Goal: Task Accomplishment & Management: Manage account settings

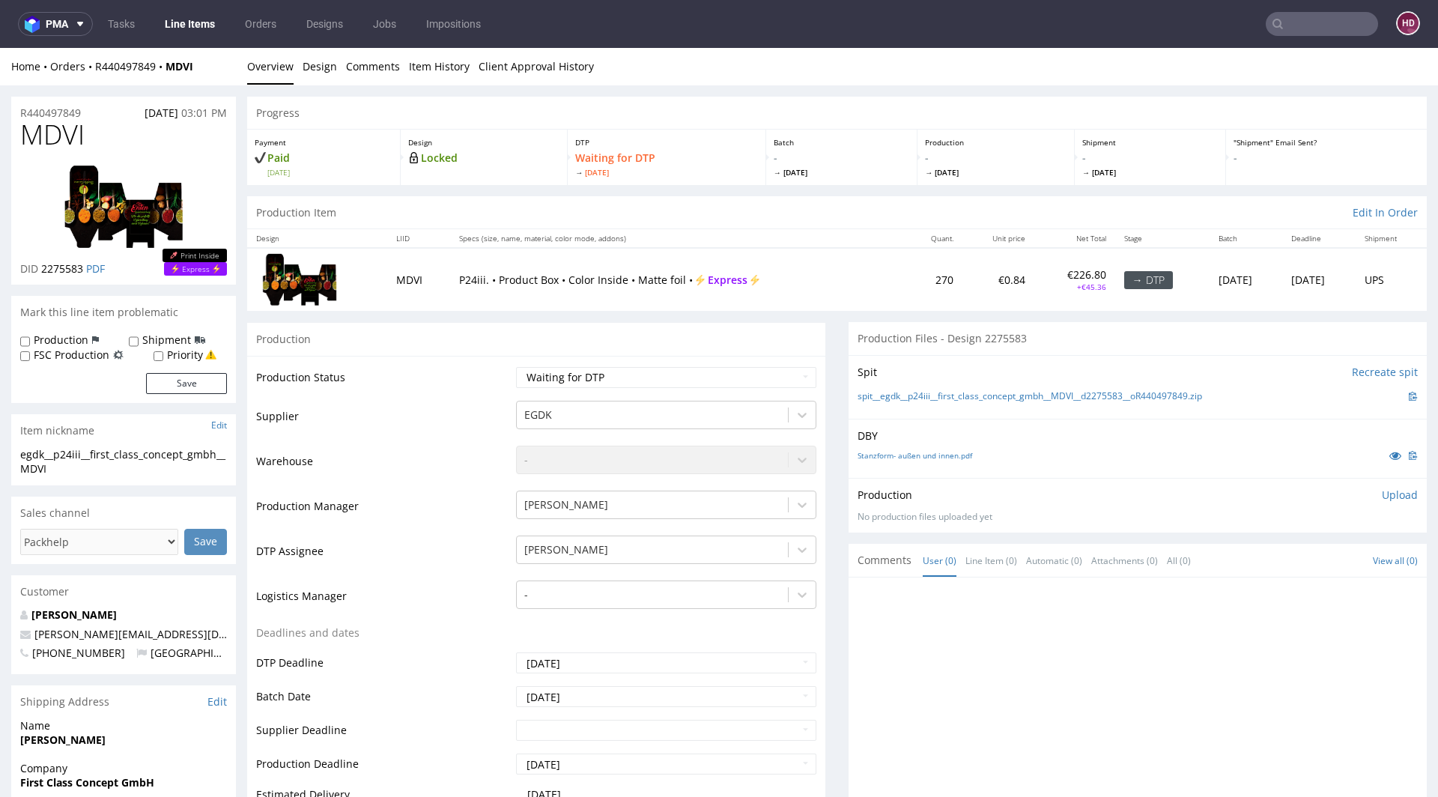
scroll to position [1, 0]
click at [78, 466] on div "egdk__p24iii__first_class_concept_gmbh__MDVI" at bounding box center [123, 460] width 207 height 29
drag, startPoint x: 70, startPoint y: 465, endPoint x: 15, endPoint y: 449, distance: 56.9
click at [15, 449] on div "egdk__p24iii__first_class_concept_gmbh__MDVI egdk__p24iii __first_class_concept…" at bounding box center [123, 465] width 225 height 38
copy div "egdk__p24iii__first_class_concept_gmbh__MDVI"
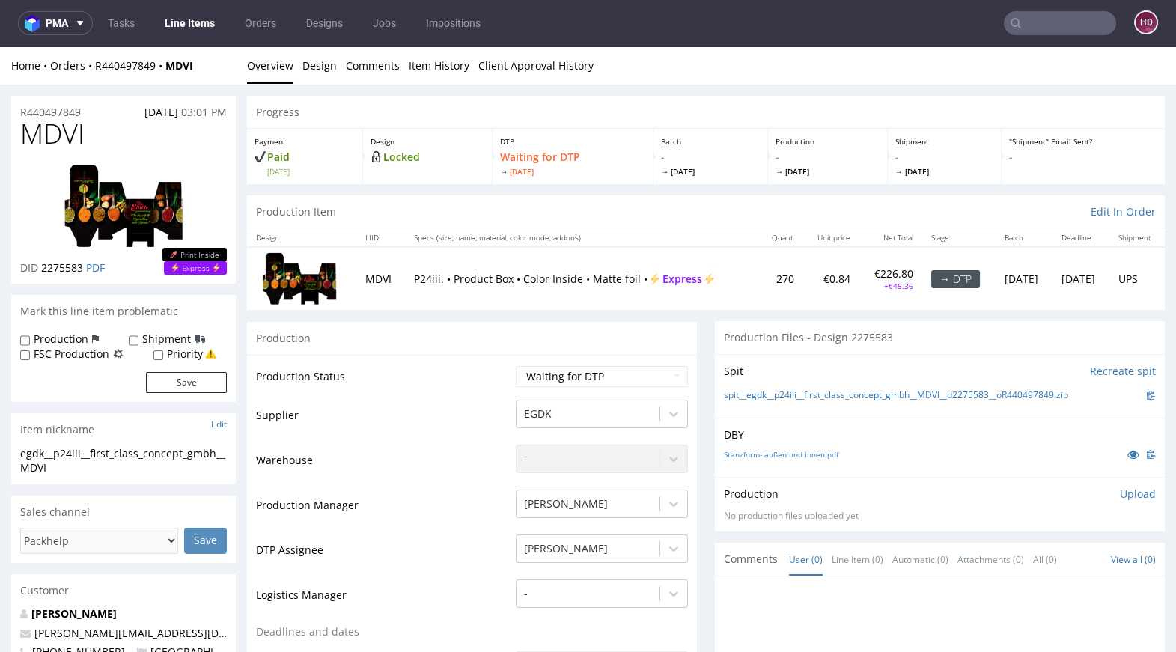
click at [687, 225] on div "Production Item Edit In Order" at bounding box center [706, 211] width 918 height 33
click at [636, 385] on select "Waiting for Artwork Waiting for Diecut Waiting for Mockup Waiting for DTP Waiti…" at bounding box center [602, 376] width 172 height 21
select select "dtp_in_process"
click at [516, 366] on select "Waiting for Artwork Waiting for Diecut Waiting for Mockup Waiting for DTP Waiti…" at bounding box center [602, 376] width 172 height 21
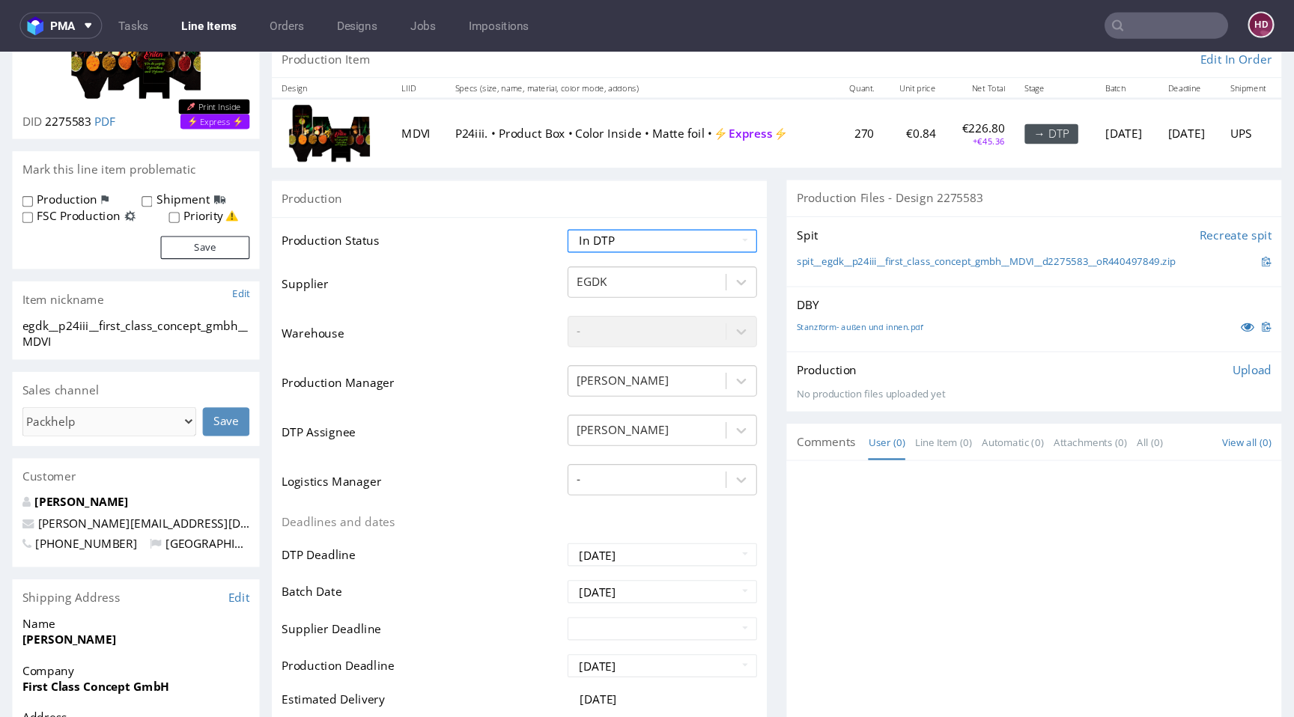
scroll to position [449, 0]
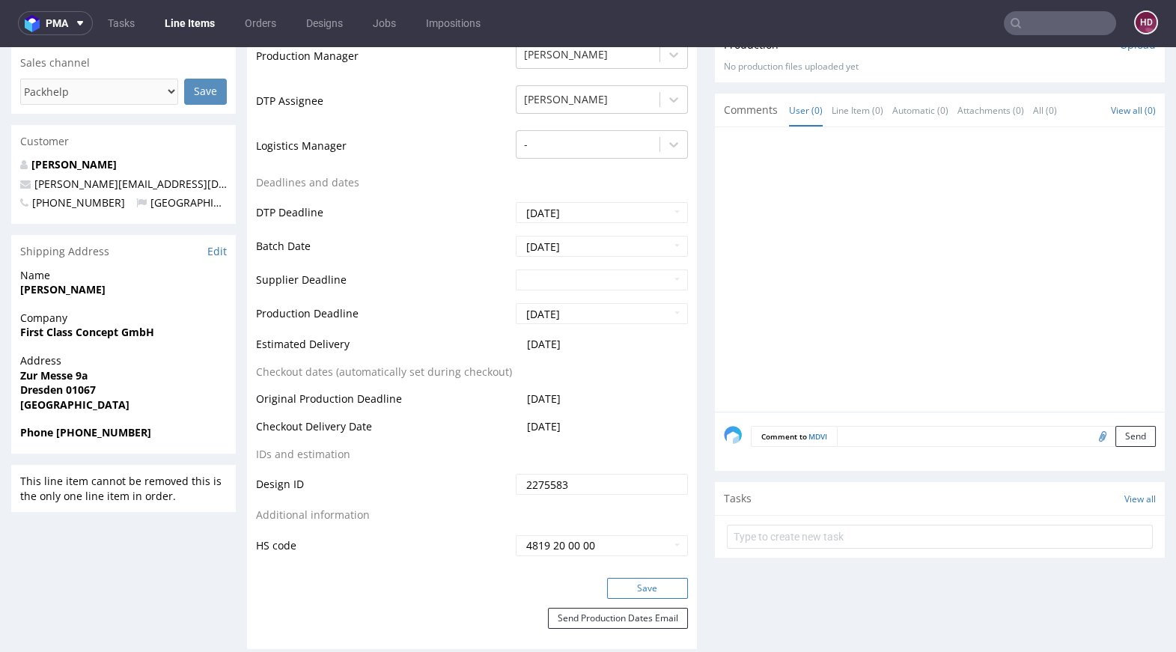
click at [642, 581] on button "Save" at bounding box center [647, 588] width 81 height 21
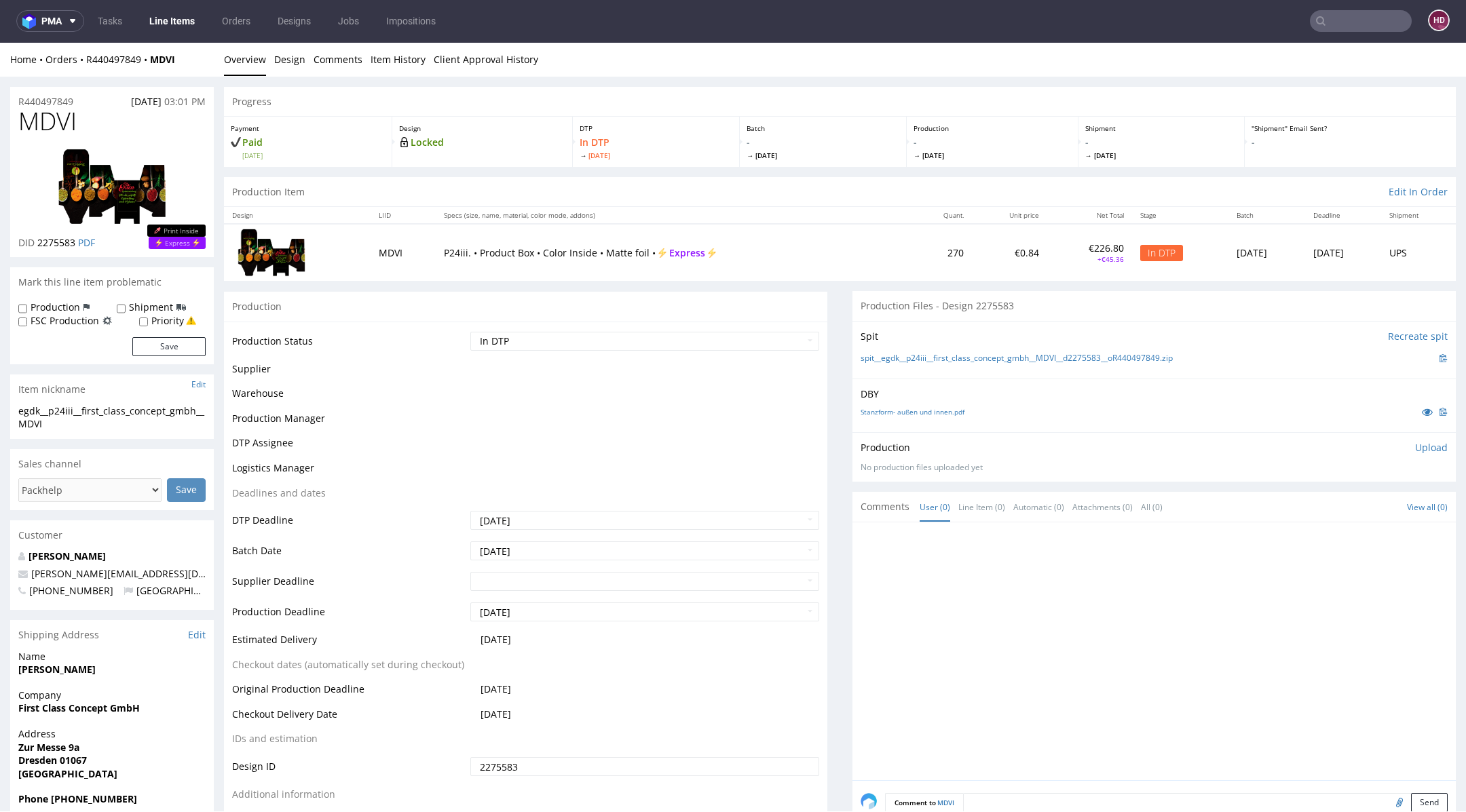
scroll to position [399, 0]
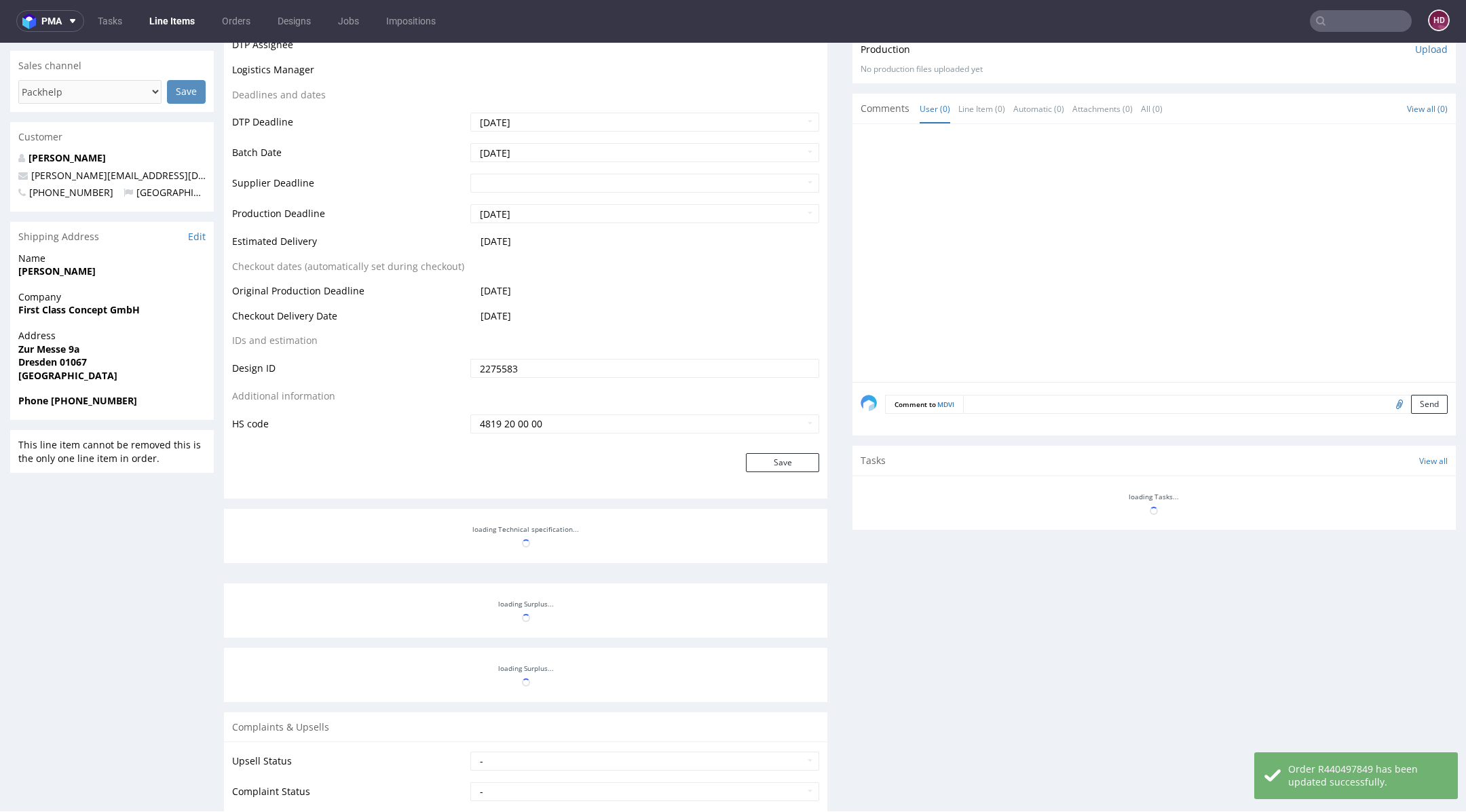
click at [869, 628] on div "Production Files - Design 2275583 Spit Recreate spit spit__egdk__p24iii__first_…" at bounding box center [1154, 401] width 604 height 1016
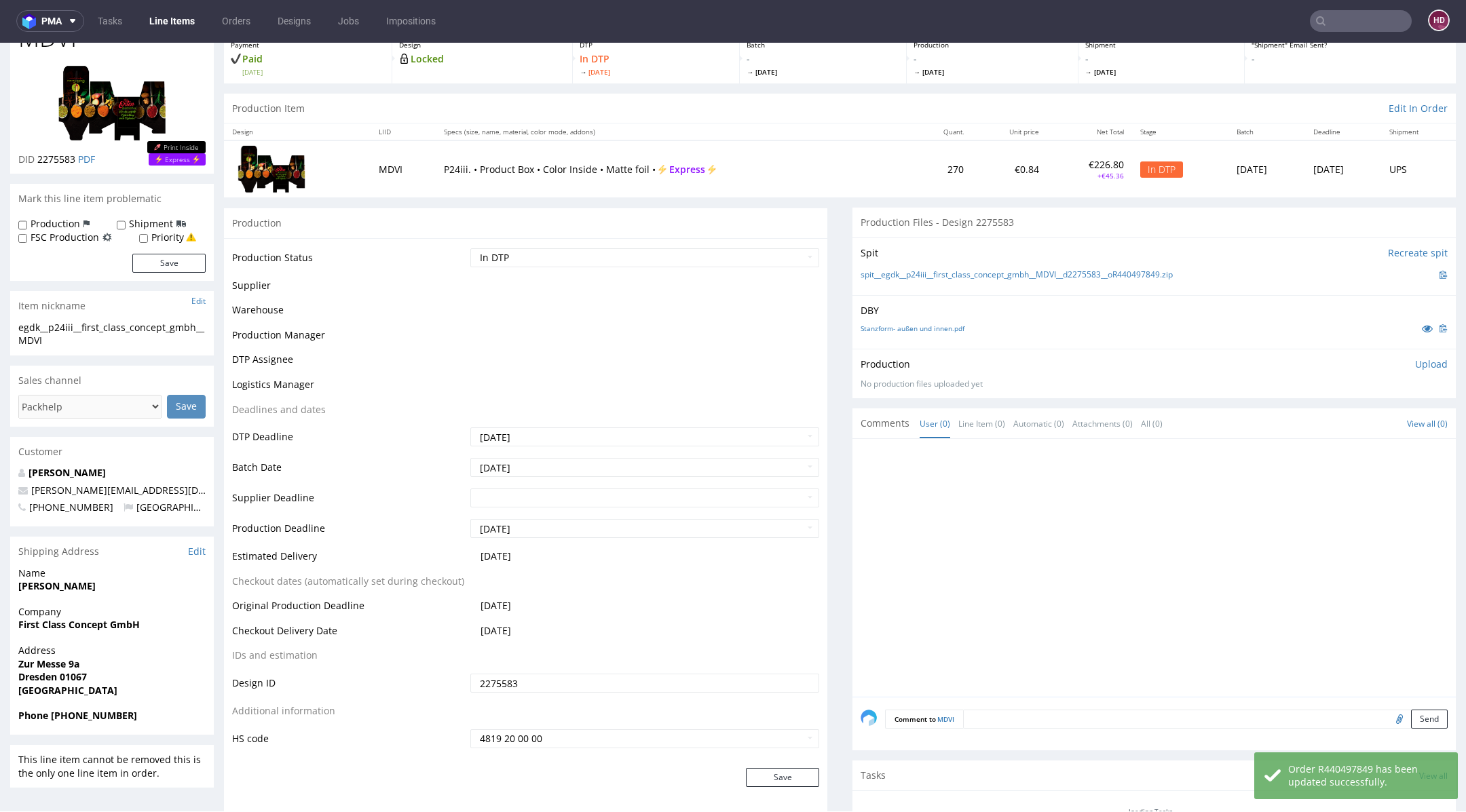
scroll to position [0, 0]
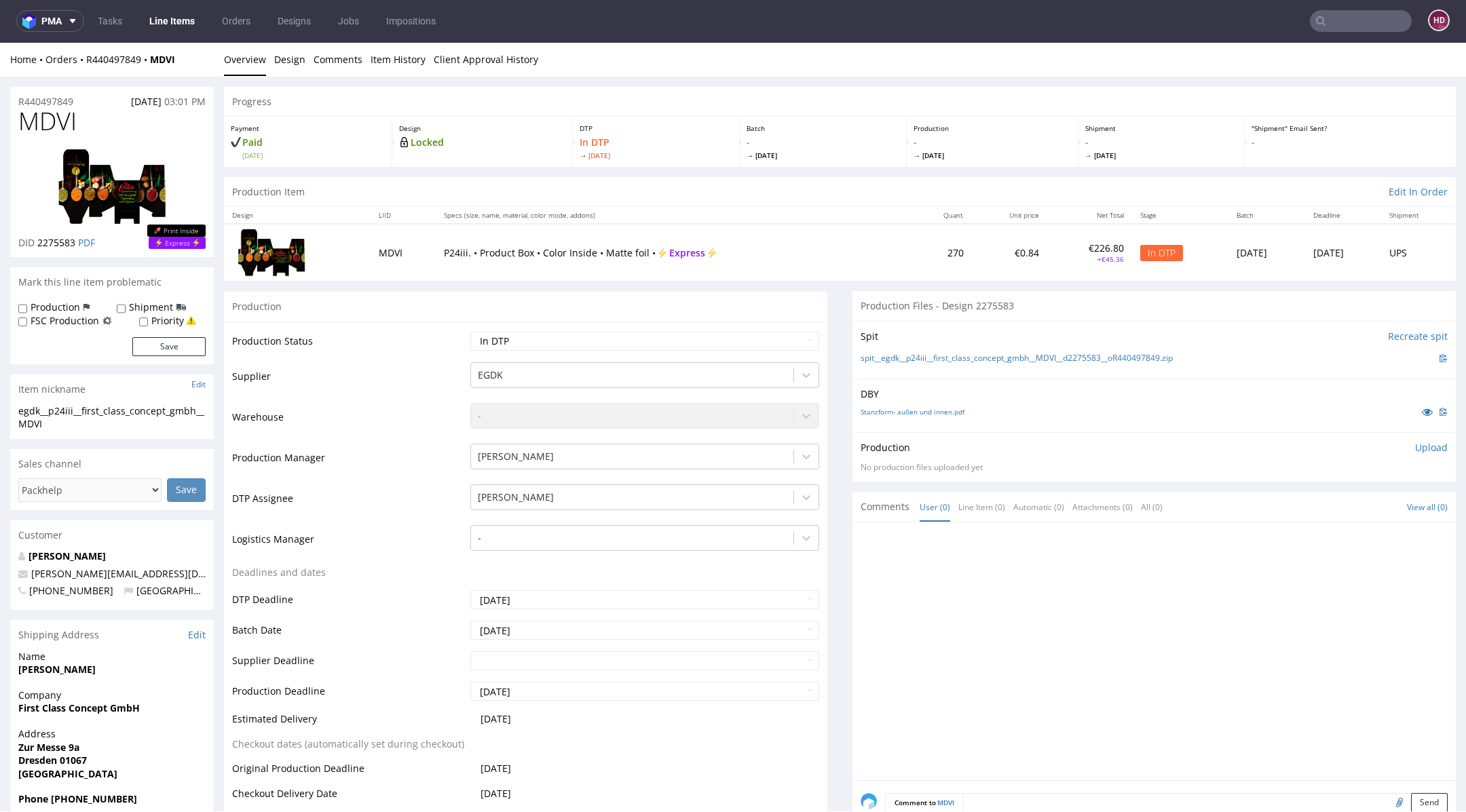
click at [64, 429] on div "egdk__p24iii__first_class_concept_gmbh__MDVI" at bounding box center [112, 417] width 188 height 26
drag, startPoint x: 64, startPoint y: 430, endPoint x: 9, endPoint y: 417, distance: 56.5
copy div "egdk__p24iii__first_class_concept_gmbh__MDVI Update"
drag, startPoint x: 74, startPoint y: 101, endPoint x: 0, endPoint y: 99, distance: 74.0
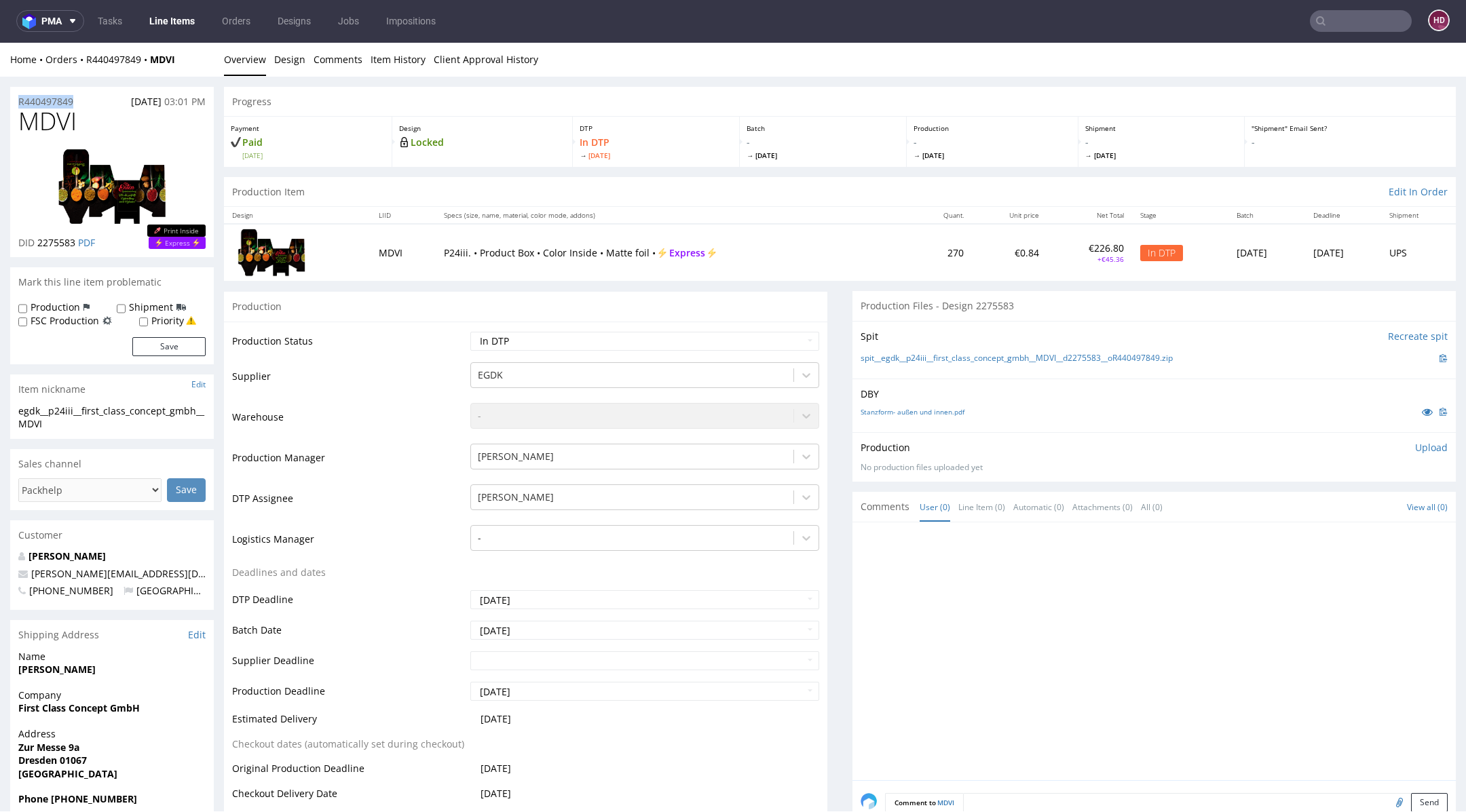
copy p "R440497849"
click at [82, 239] on link "PDF" at bounding box center [86, 243] width 17 height 13
drag, startPoint x: 34, startPoint y: 242, endPoint x: 78, endPoint y: 246, distance: 44.2
click at [78, 246] on p "DID 2275583 PDF" at bounding box center [56, 243] width 77 height 14
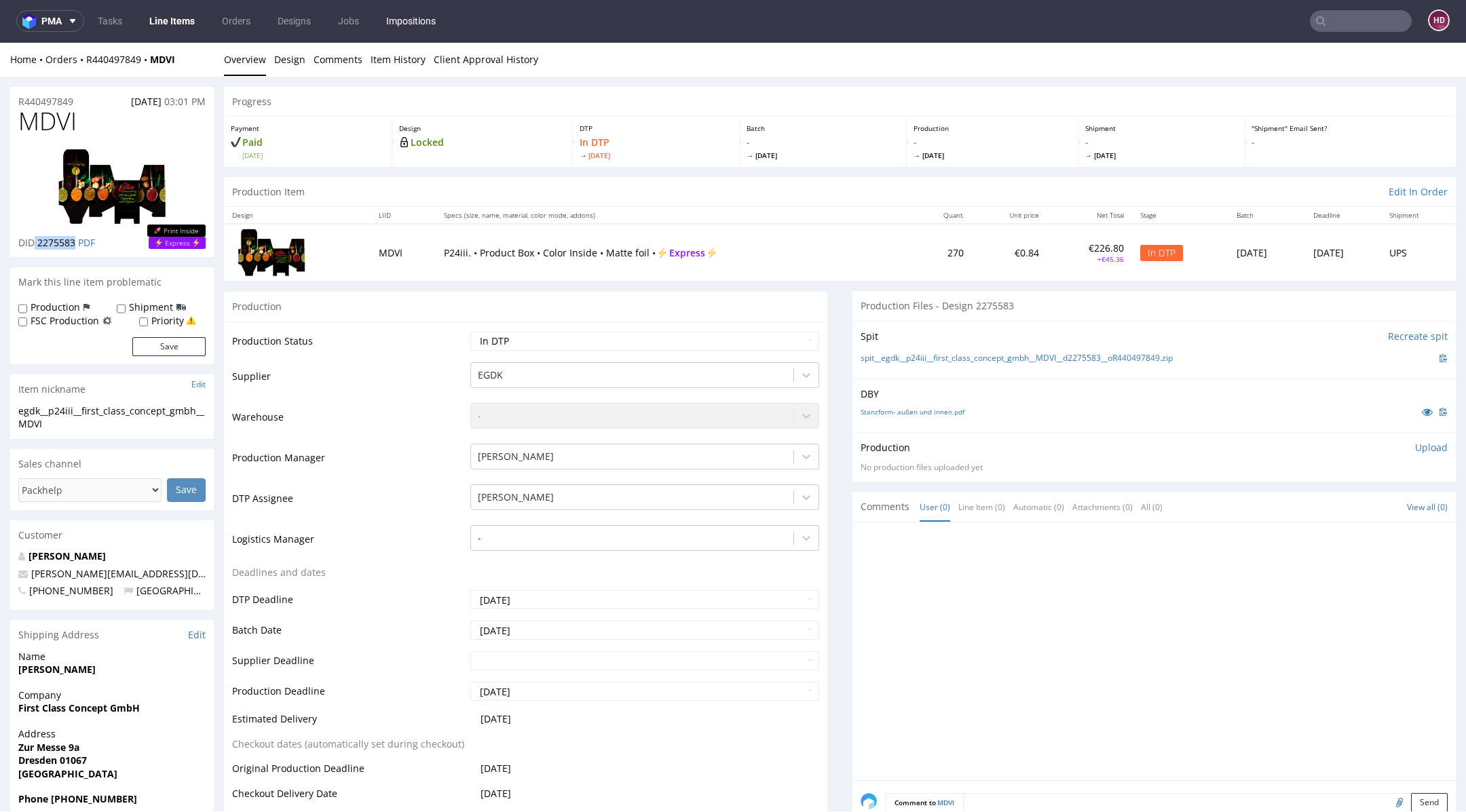
copy p "2275583"
click at [350, 721] on td "IDs and estimation" at bounding box center [349, 824] width 235 height 25
click at [1303, 444] on div "Production Upload No production files uploaded yet Description (optional) Add f…" at bounding box center [1154, 457] width 604 height 50
drag, startPoint x: 1419, startPoint y: 445, endPoint x: 1403, endPoint y: 455, distance: 18.9
click at [1303, 445] on p "Upload" at bounding box center [1432, 448] width 33 height 14
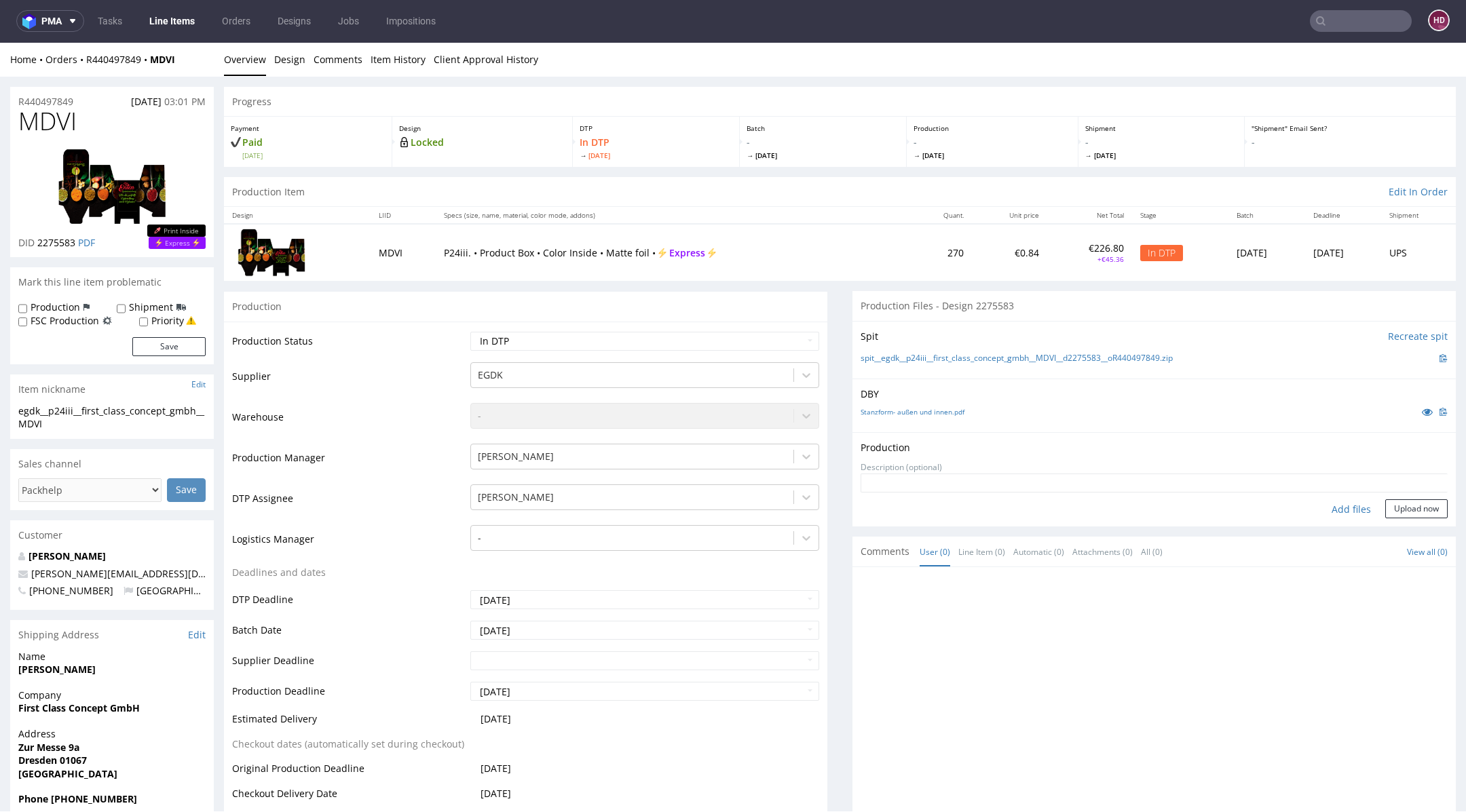
click at [1303, 505] on div "Add files" at bounding box center [1351, 509] width 68 height 20
type input "C:\fakepath\egdk__p24iii__first_class_concept_gmbh__MDVI__d2275583__oR440497849…"
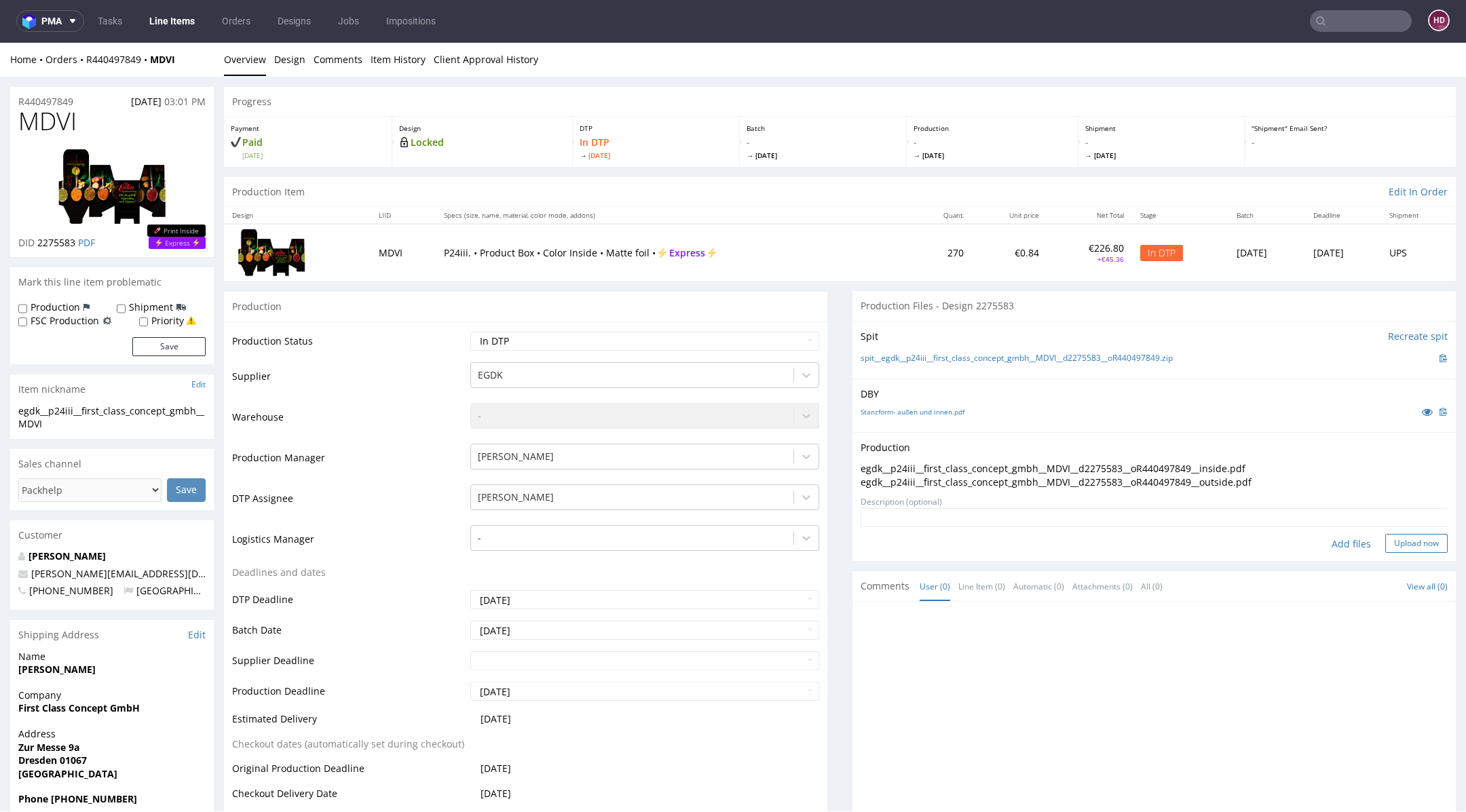
click at [1303, 549] on button "Upload now" at bounding box center [1416, 543] width 63 height 19
click at [656, 346] on select "Waiting for Artwork Waiting for Diecut Waiting for Mockup Waiting for DTP Waiti…" at bounding box center [645, 341] width 349 height 19
select select "dtp_production_ready"
click at [471, 332] on select "Waiting for Artwork Waiting for Diecut Waiting for Mockup Waiting for DTP Waiti…" at bounding box center [645, 341] width 349 height 19
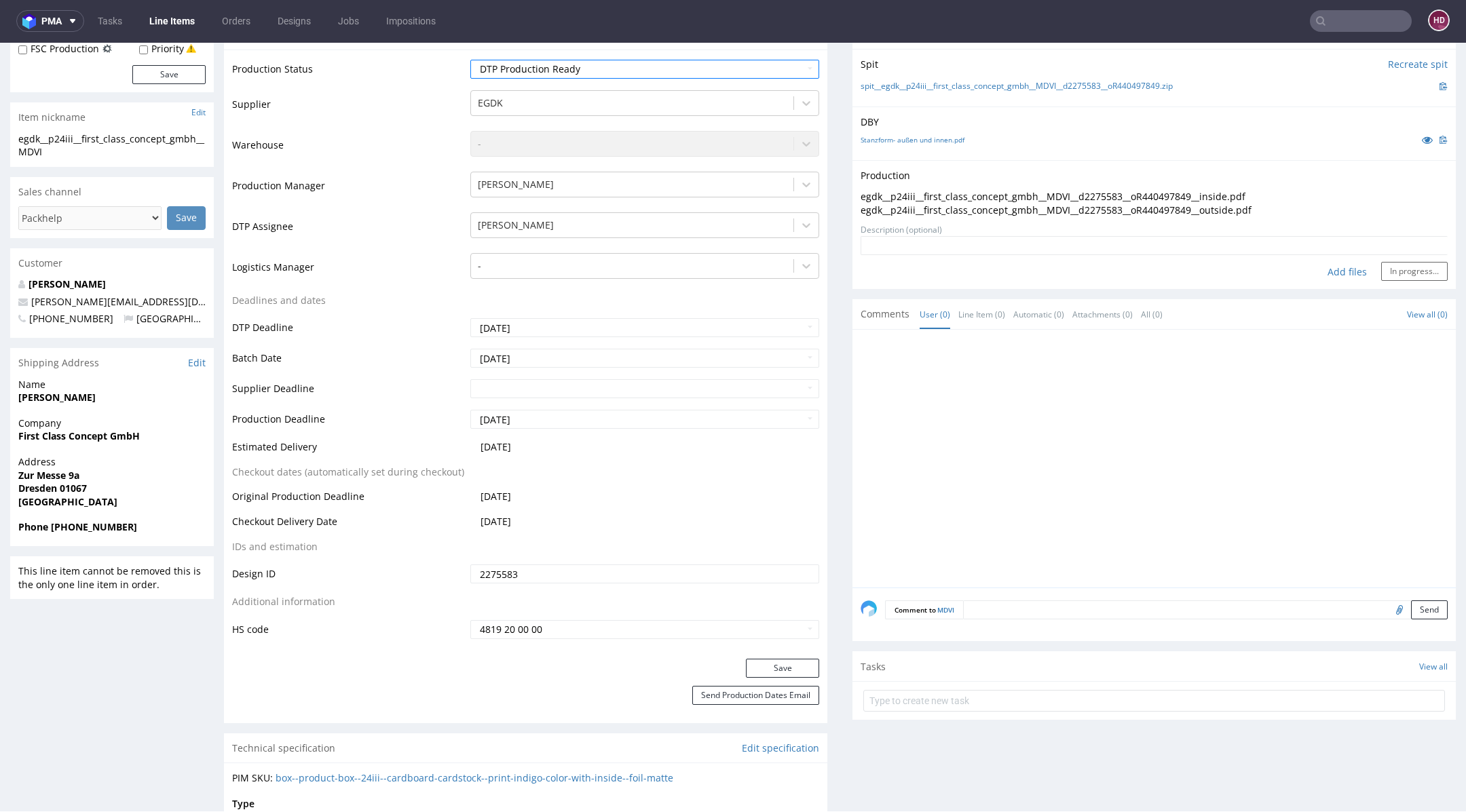
click at [1300, 378] on div at bounding box center [1158, 463] width 596 height 250
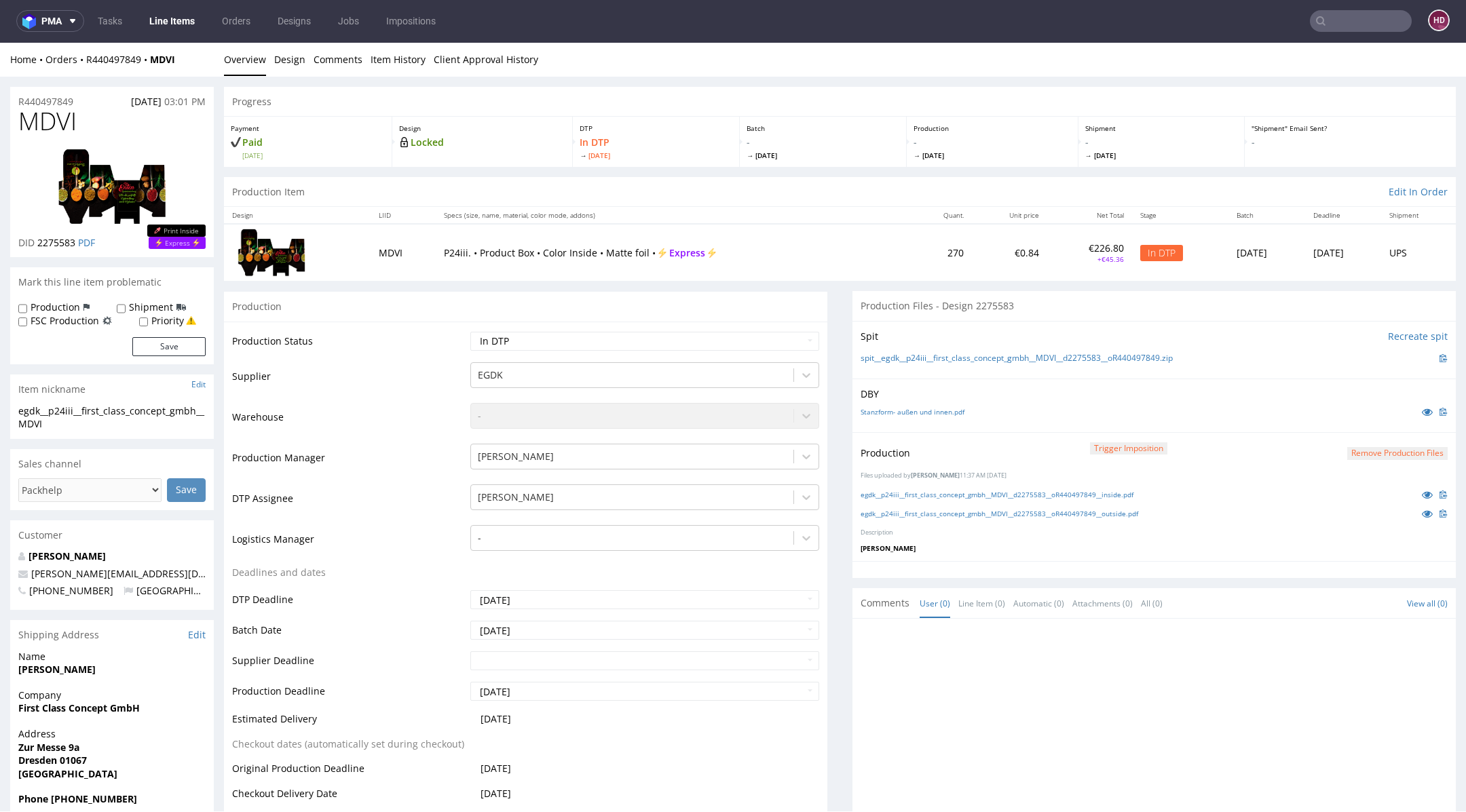
scroll to position [0, 0]
click at [597, 343] on select "Waiting for Artwork Waiting for Diecut Waiting for Mockup Waiting for DTP Waiti…" at bounding box center [645, 341] width 349 height 19
select select "dtp_production_ready"
click at [471, 332] on select "Waiting for Artwork Waiting for Diecut Waiting for Mockup Waiting for DTP Waiti…" at bounding box center [645, 341] width 349 height 19
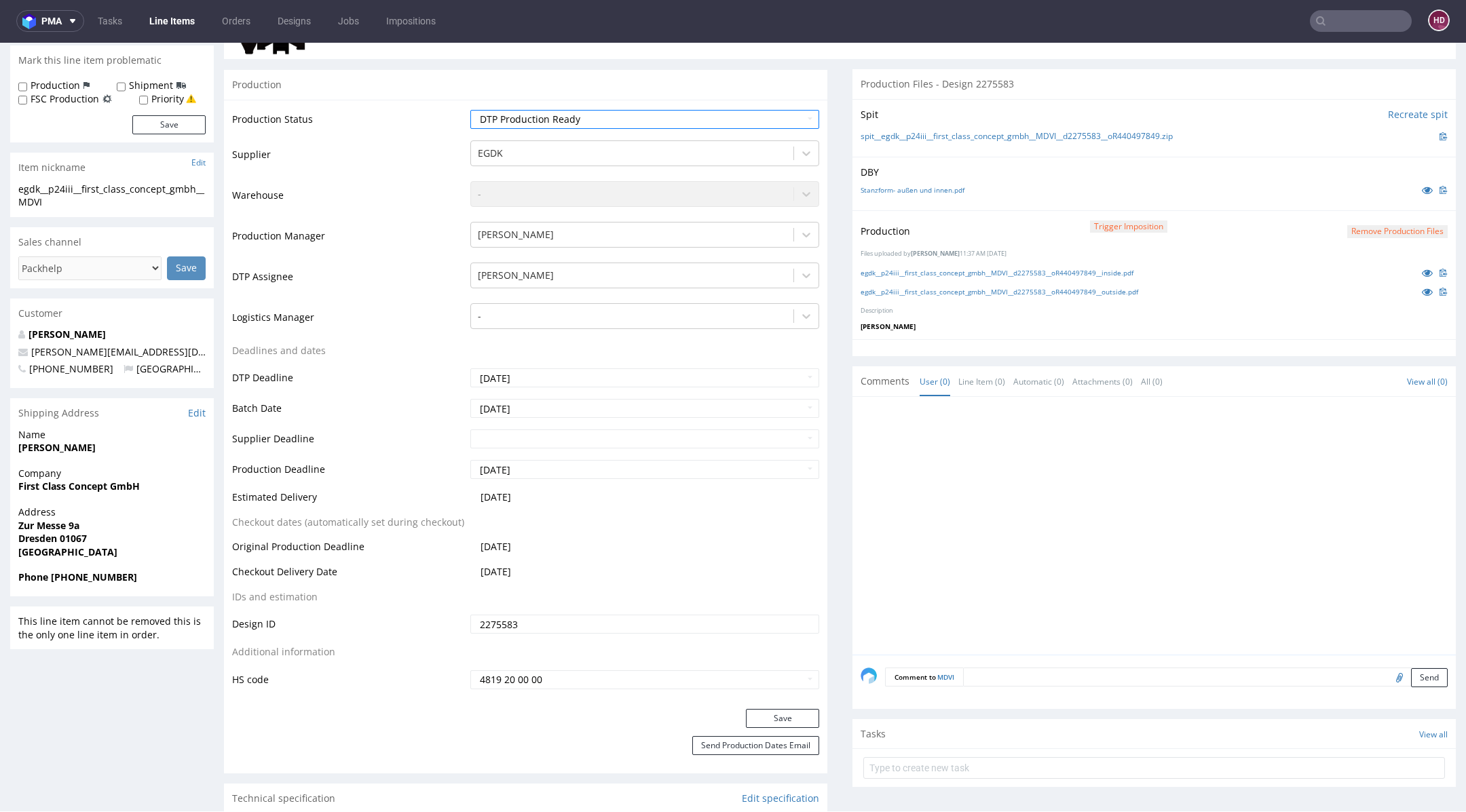
scroll to position [300, 0]
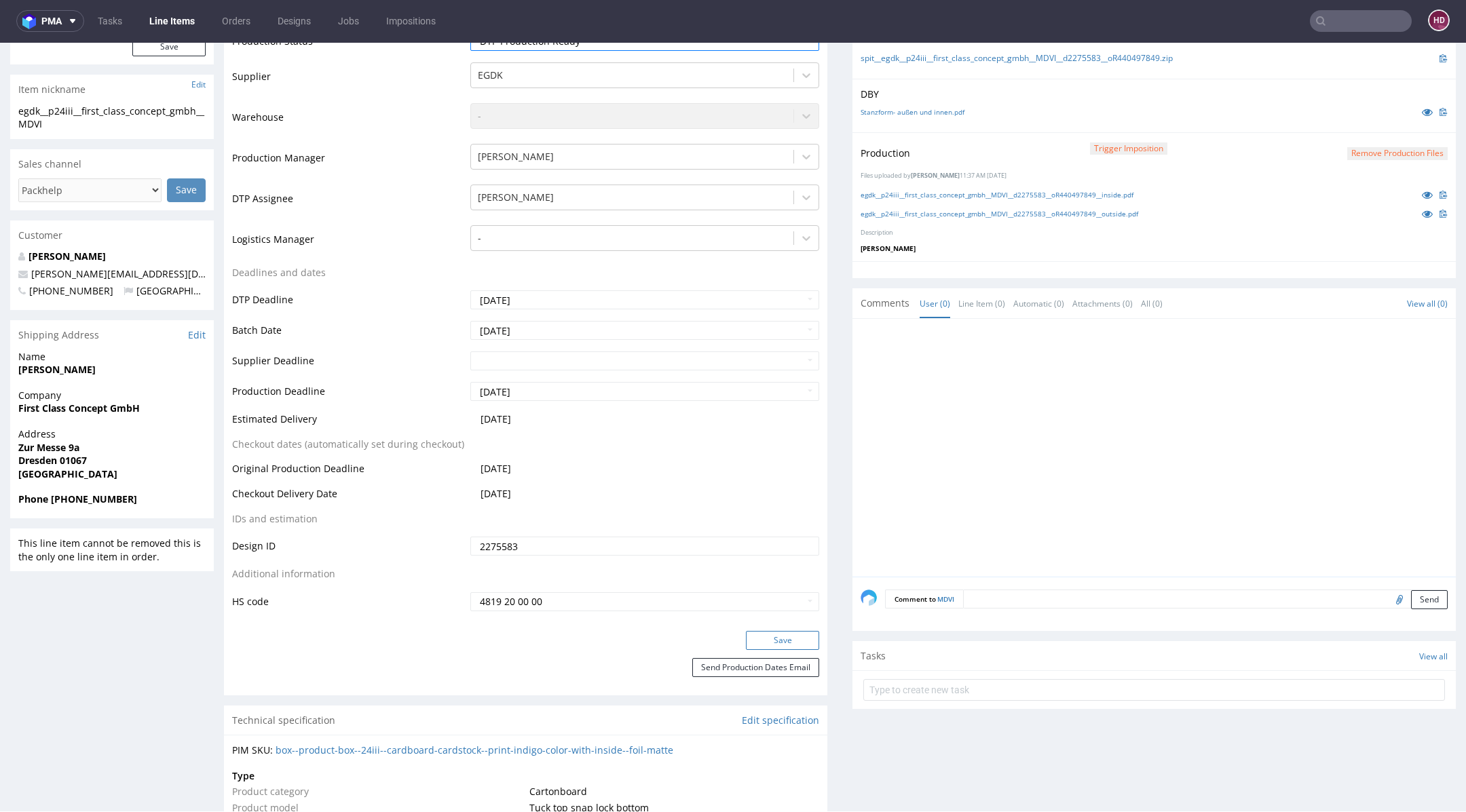
click at [752, 643] on button "Save" at bounding box center [782, 640] width 73 height 19
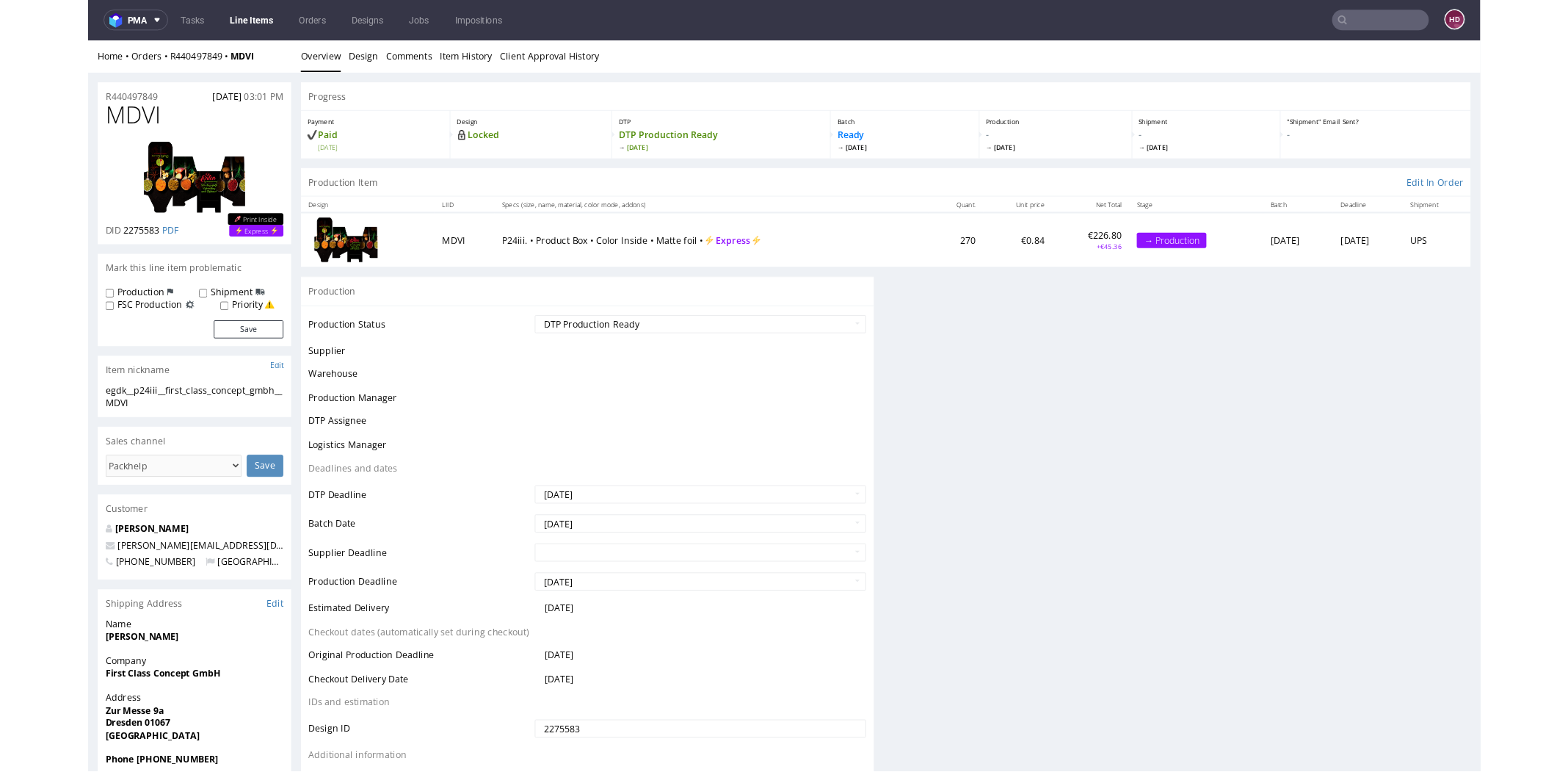
scroll to position [320, 0]
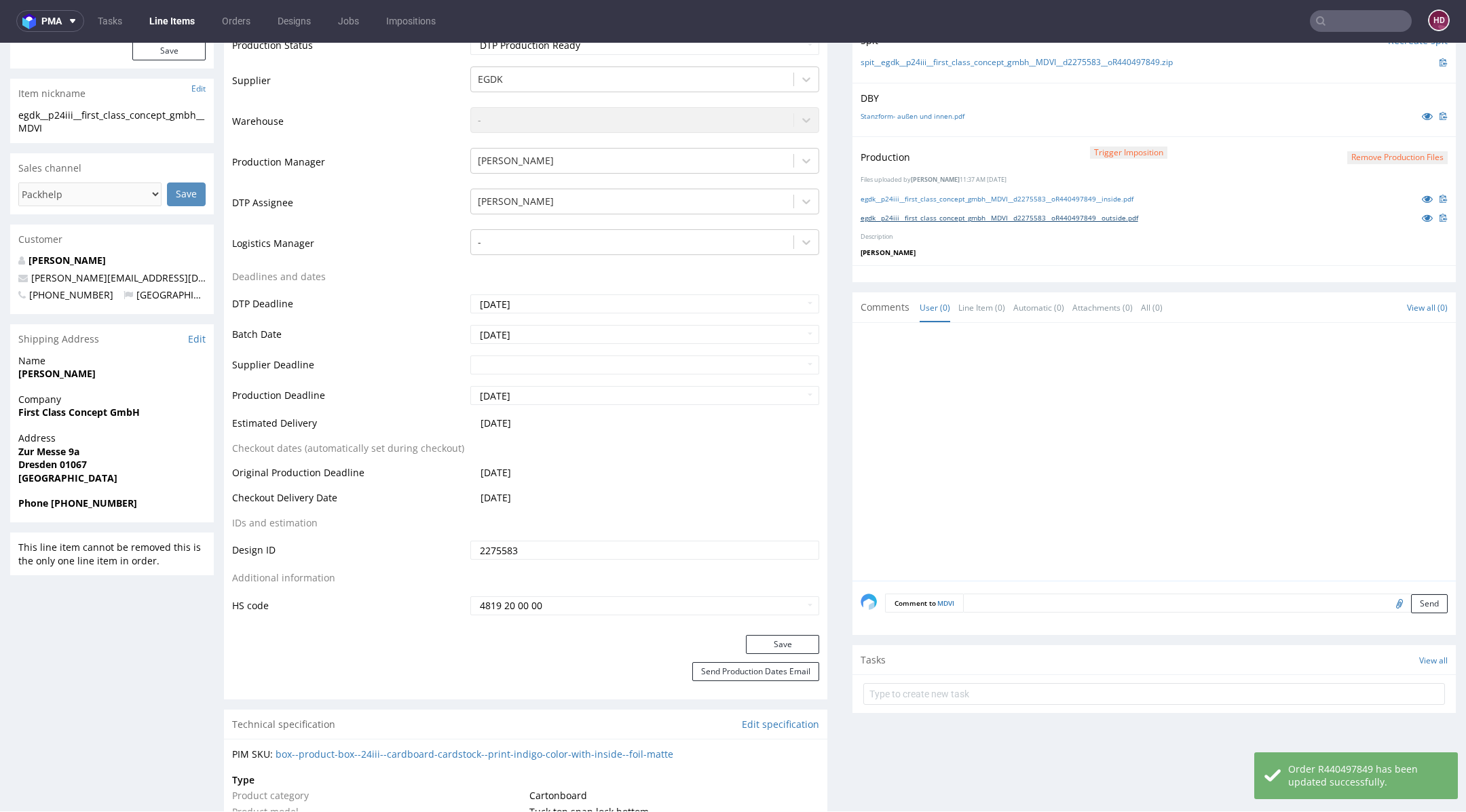
click at [931, 220] on link "egdk__p24iii__first_class_concept_gmbh__MDVI__d2275583__oR440497849__outside.pdf" at bounding box center [999, 218] width 277 height 9
click at [1200, 430] on div at bounding box center [1158, 456] width 596 height 250
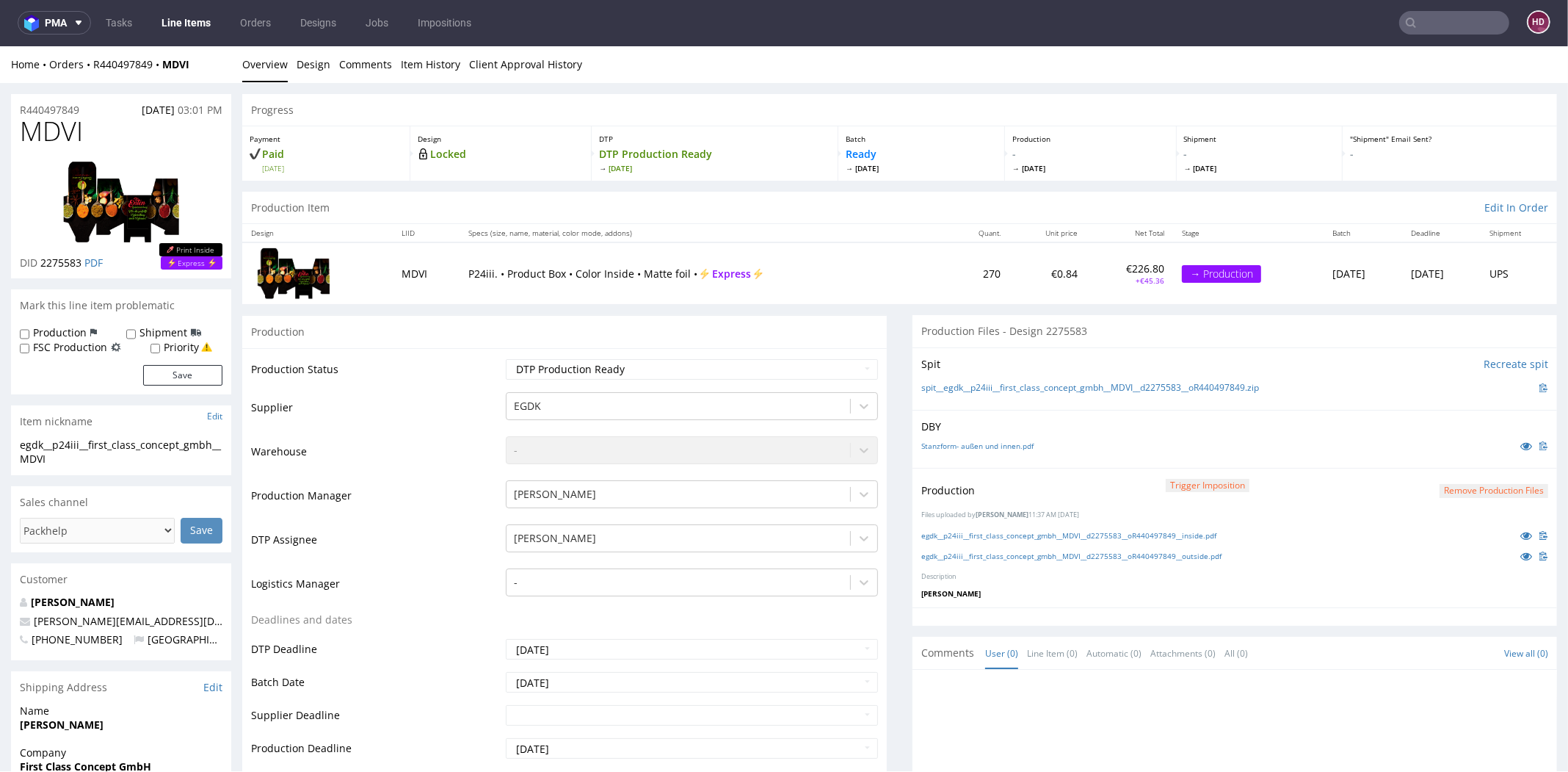
scroll to position [0, 0]
click at [188, 33] on link "Line Items" at bounding box center [186, 24] width 67 height 24
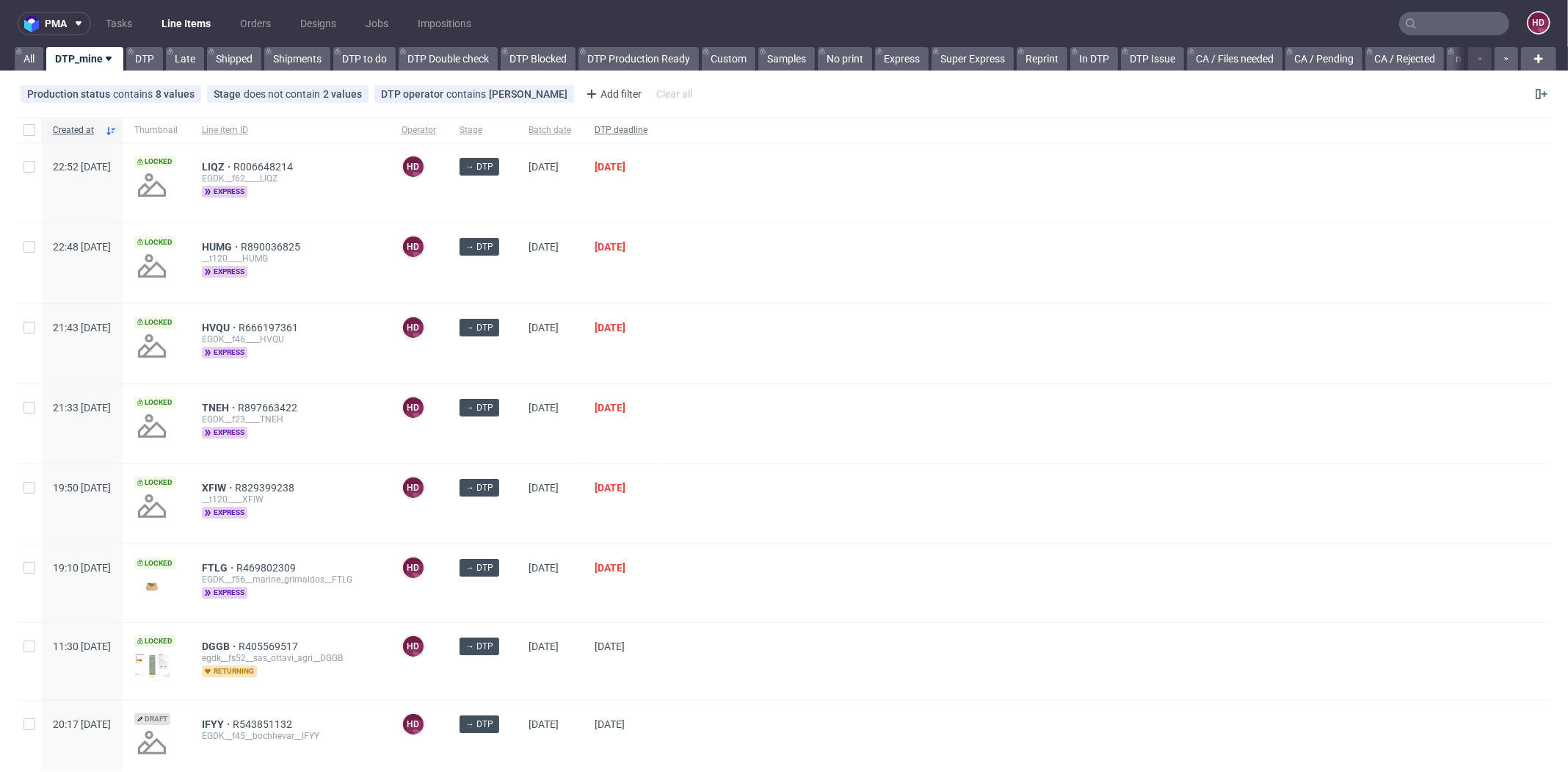
click at [647, 128] on span "DTP deadline" at bounding box center [621, 130] width 53 height 13
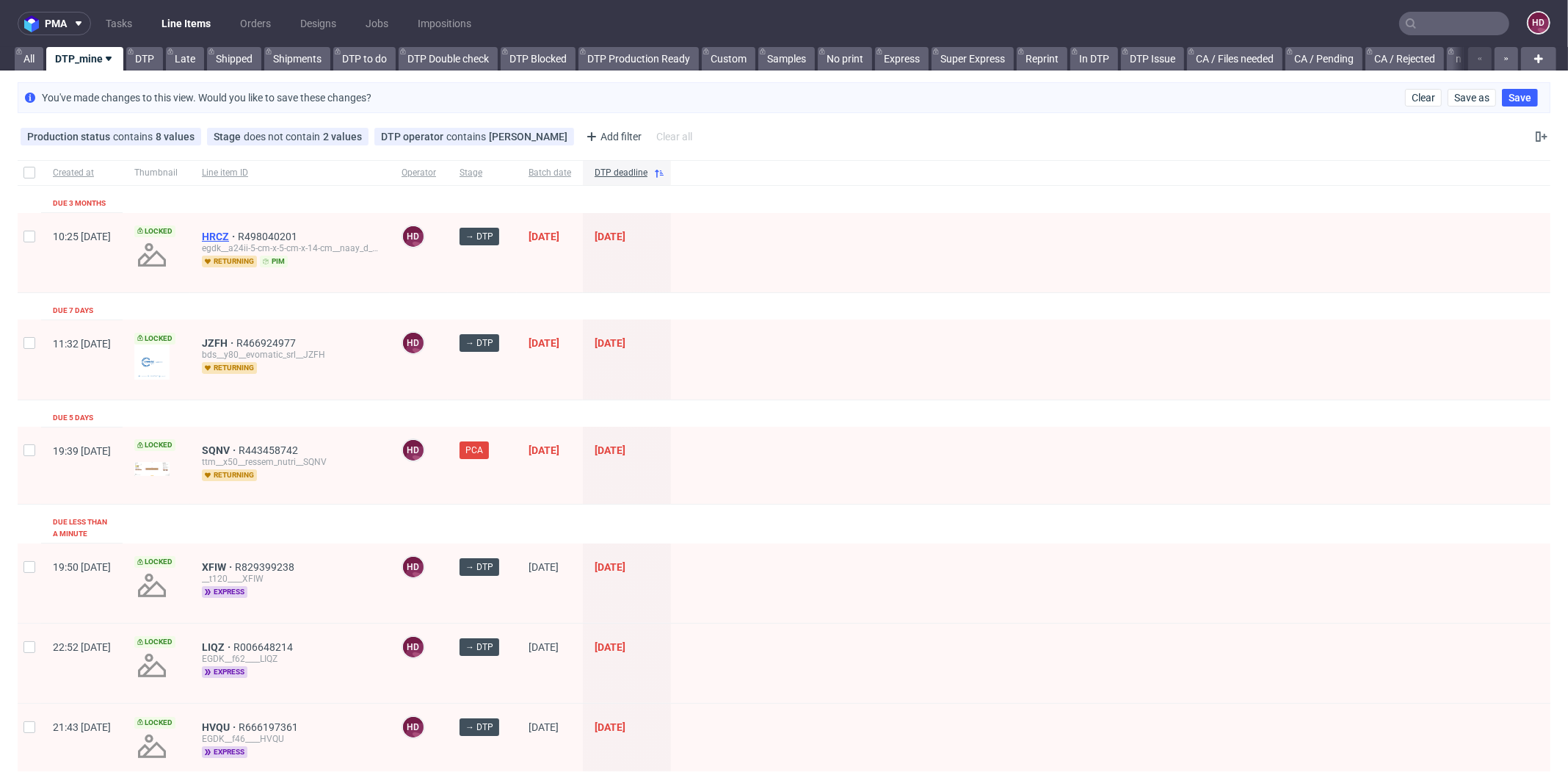
click at [238, 233] on span "HRCZ" at bounding box center [220, 236] width 36 height 12
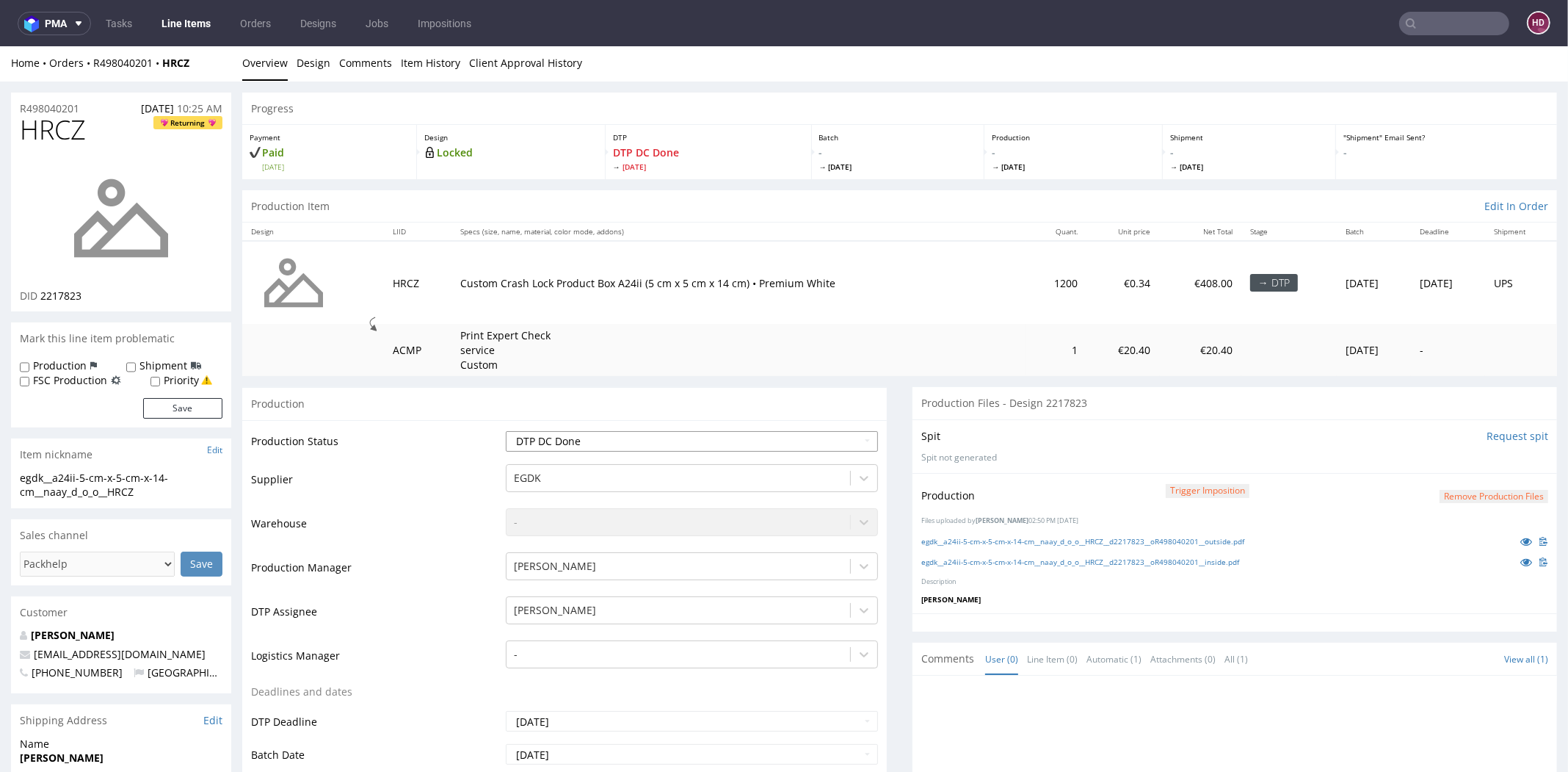
scroll to position [4, 0]
click at [767, 440] on select "Waiting for Artwork Waiting for Diecut Waiting for Mockup Waiting for DTP Waiti…" at bounding box center [692, 439] width 373 height 21
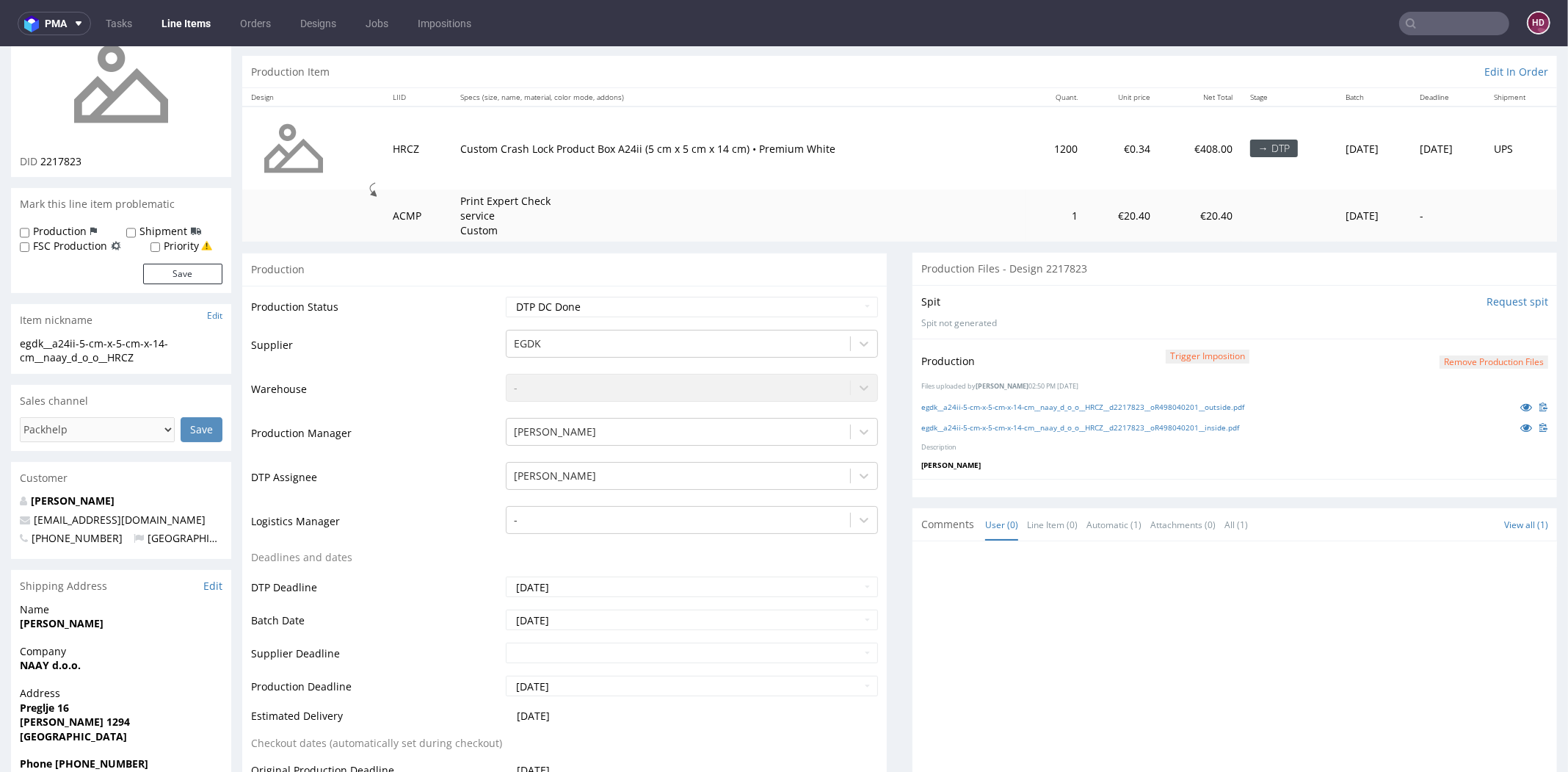
scroll to position [373, 0]
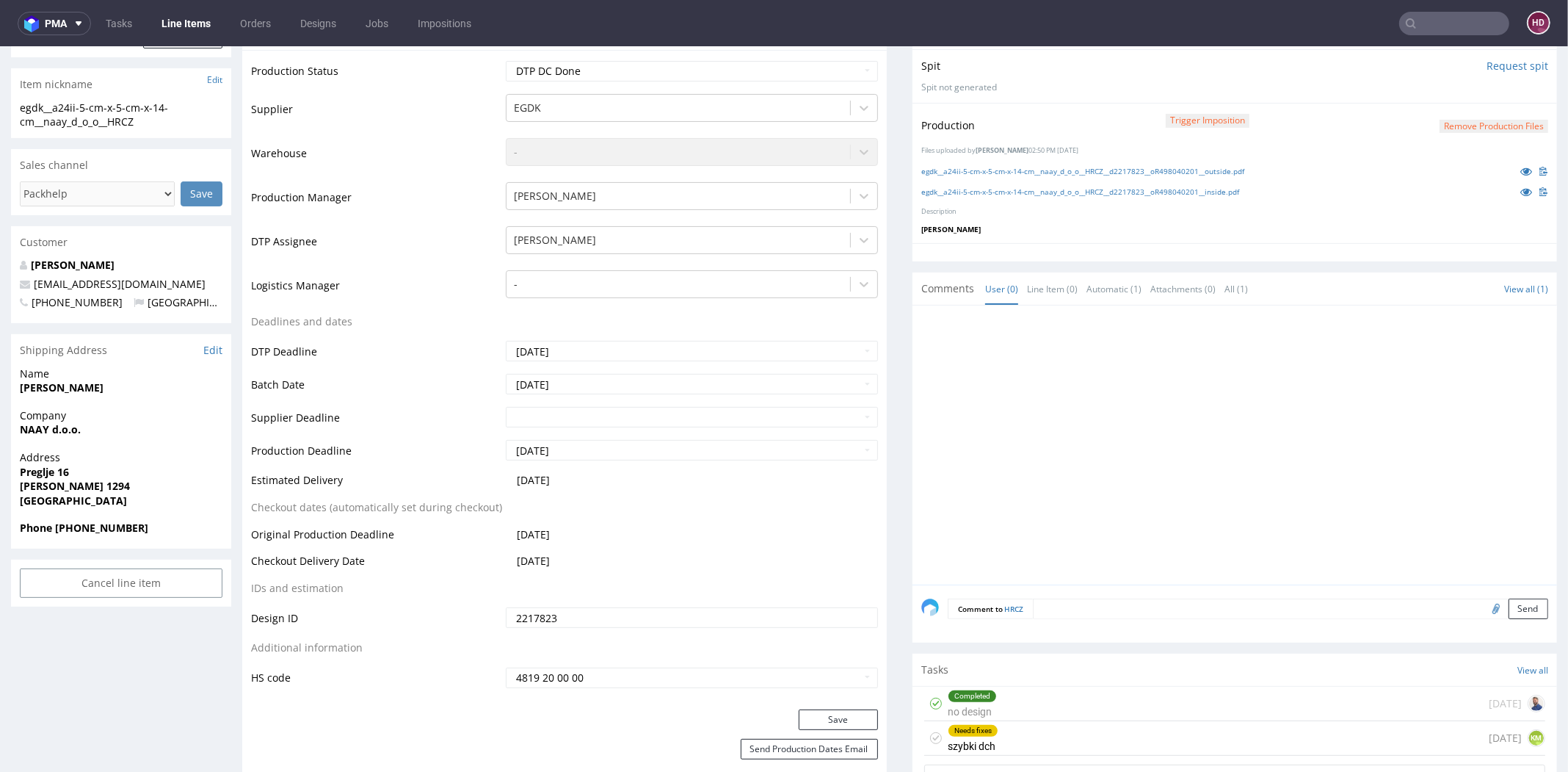
click at [984, 721] on div "Needs fixes szybki dch" at bounding box center [974, 738] width 51 height 33
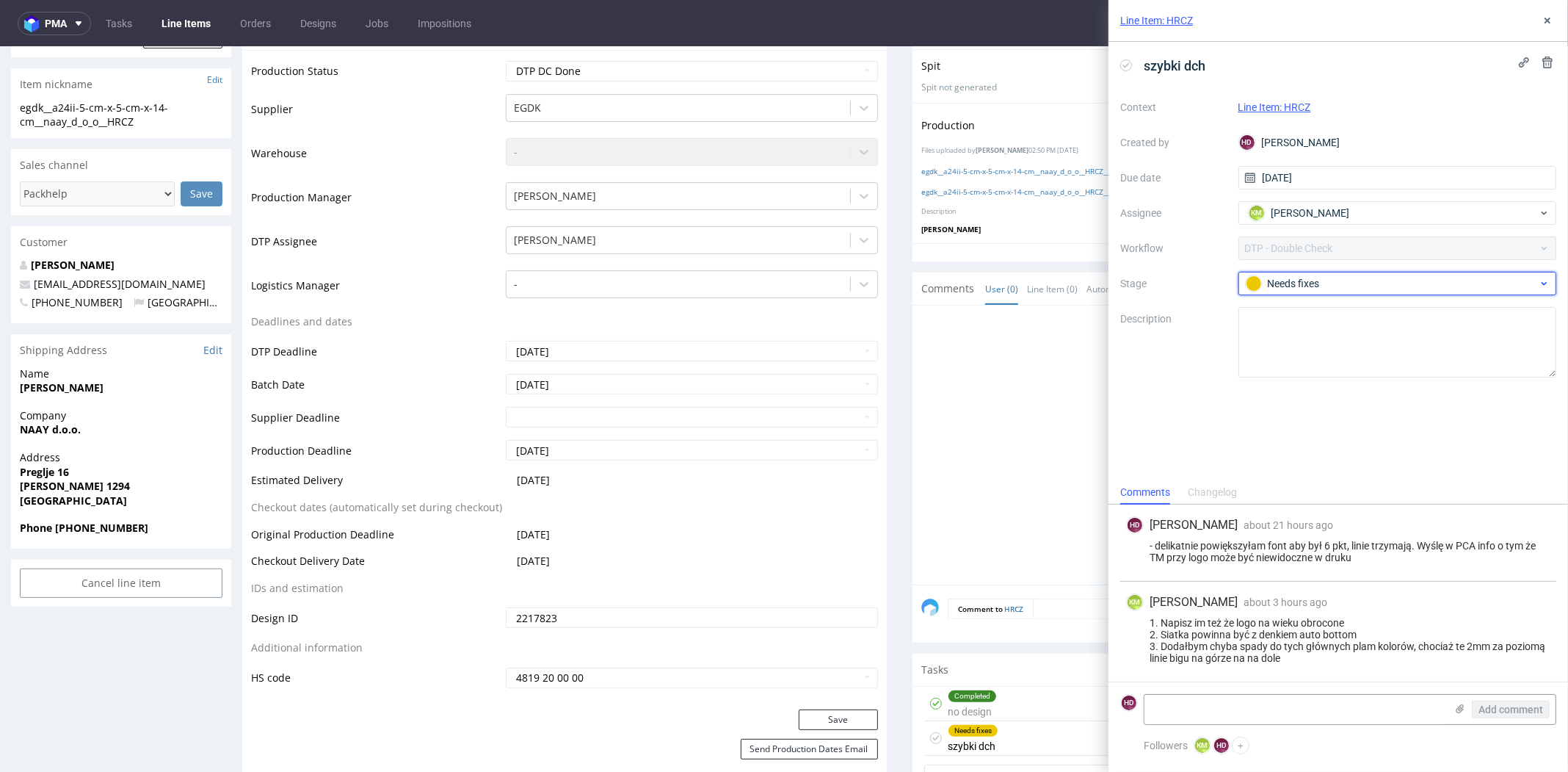
click at [1342, 278] on div "Needs fixes" at bounding box center [1392, 283] width 292 height 16
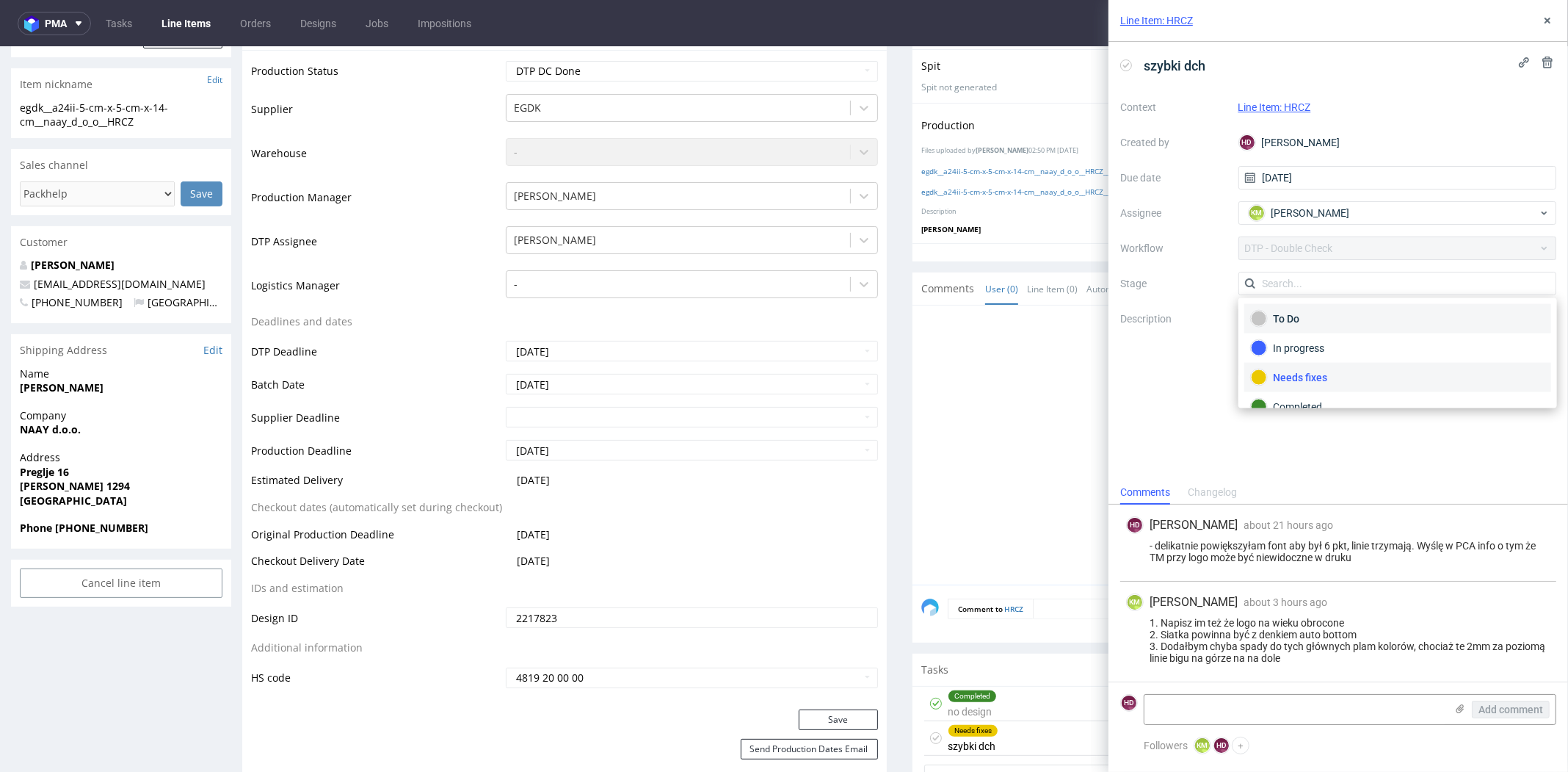
click at [1322, 319] on div "To Do" at bounding box center [1398, 319] width 294 height 16
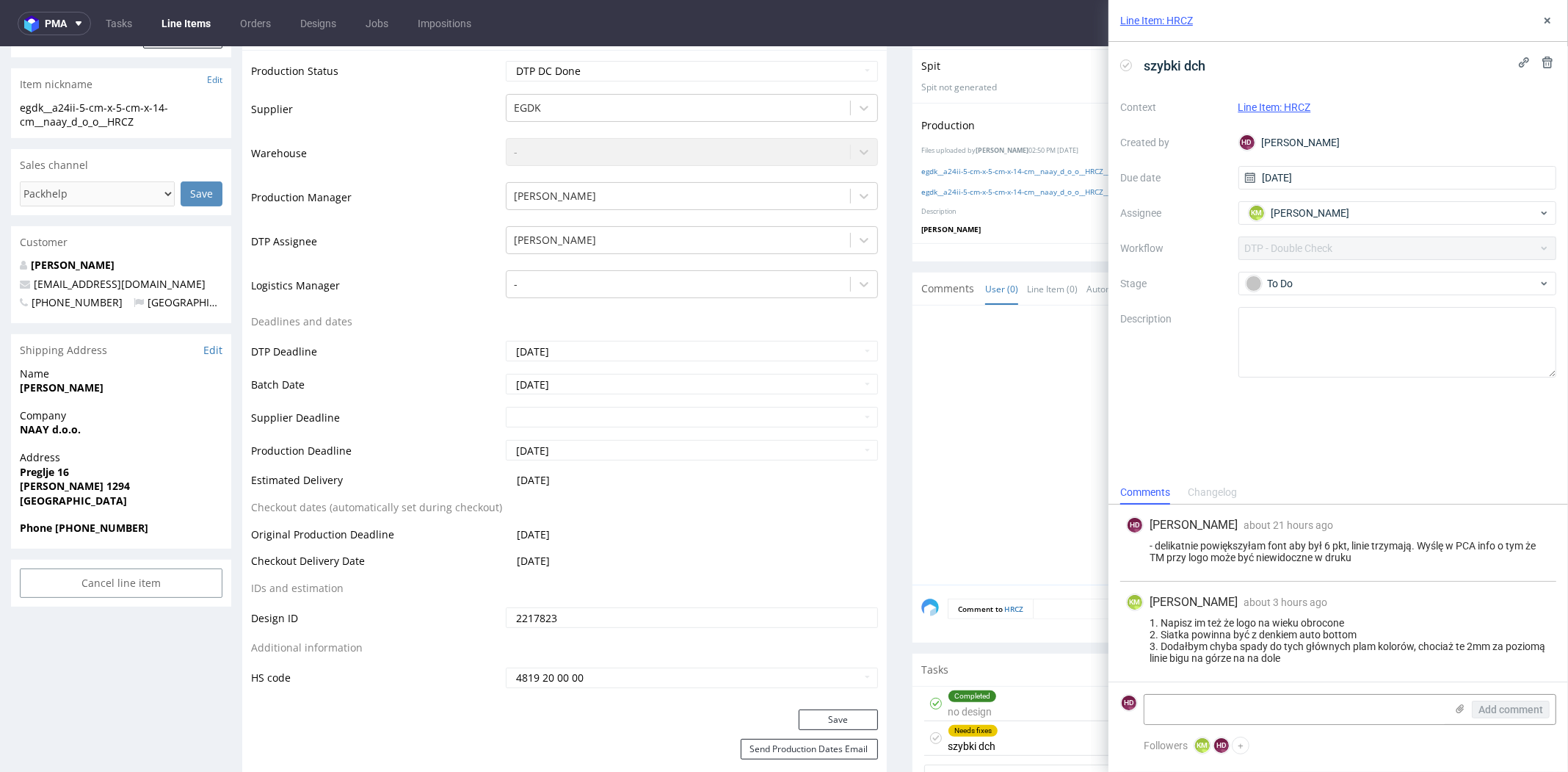
click at [1320, 294] on div "Context Line Item: HRCZ Created by HD Hapka Dominika Due date 14/10/2025 Assign…" at bounding box center [1339, 236] width 436 height 283
click at [1320, 285] on div "To Do" at bounding box center [1392, 283] width 292 height 16
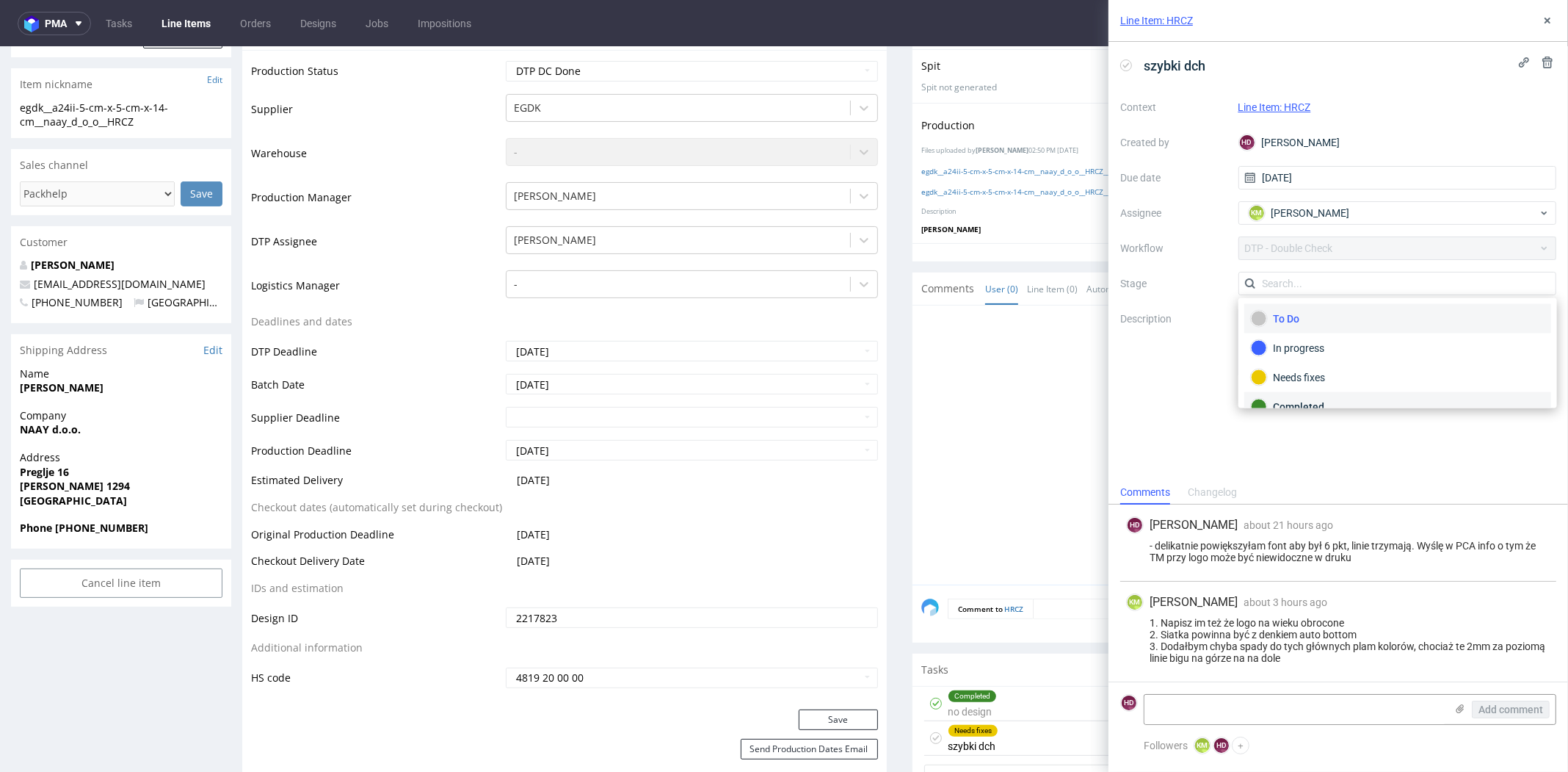
click at [1296, 399] on div "Completed" at bounding box center [1398, 407] width 294 height 16
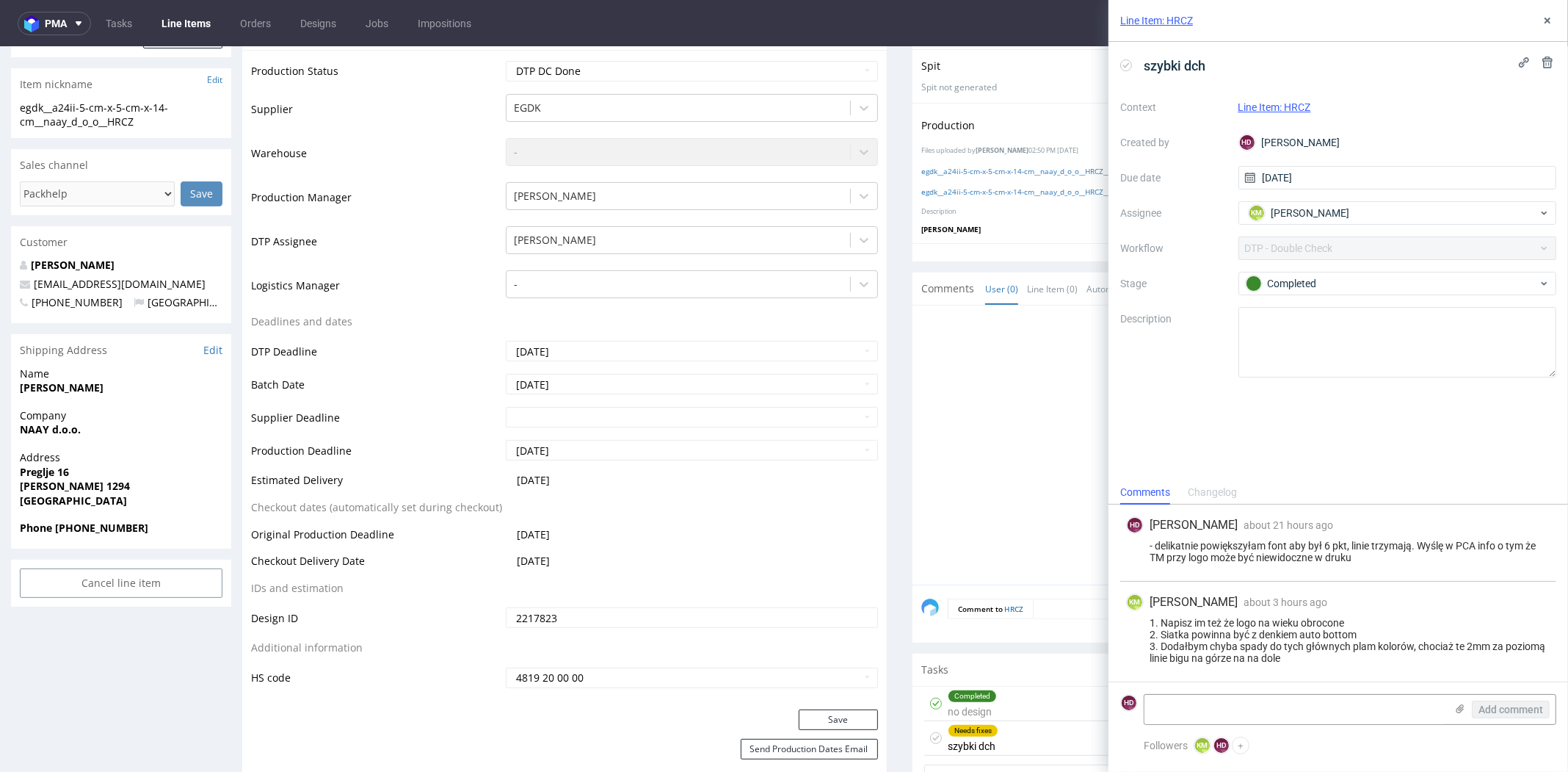
click at [969, 386] on div at bounding box center [1239, 449] width 635 height 271
click at [1409, 17] on icon at bounding box center [1547, 21] width 12 height 12
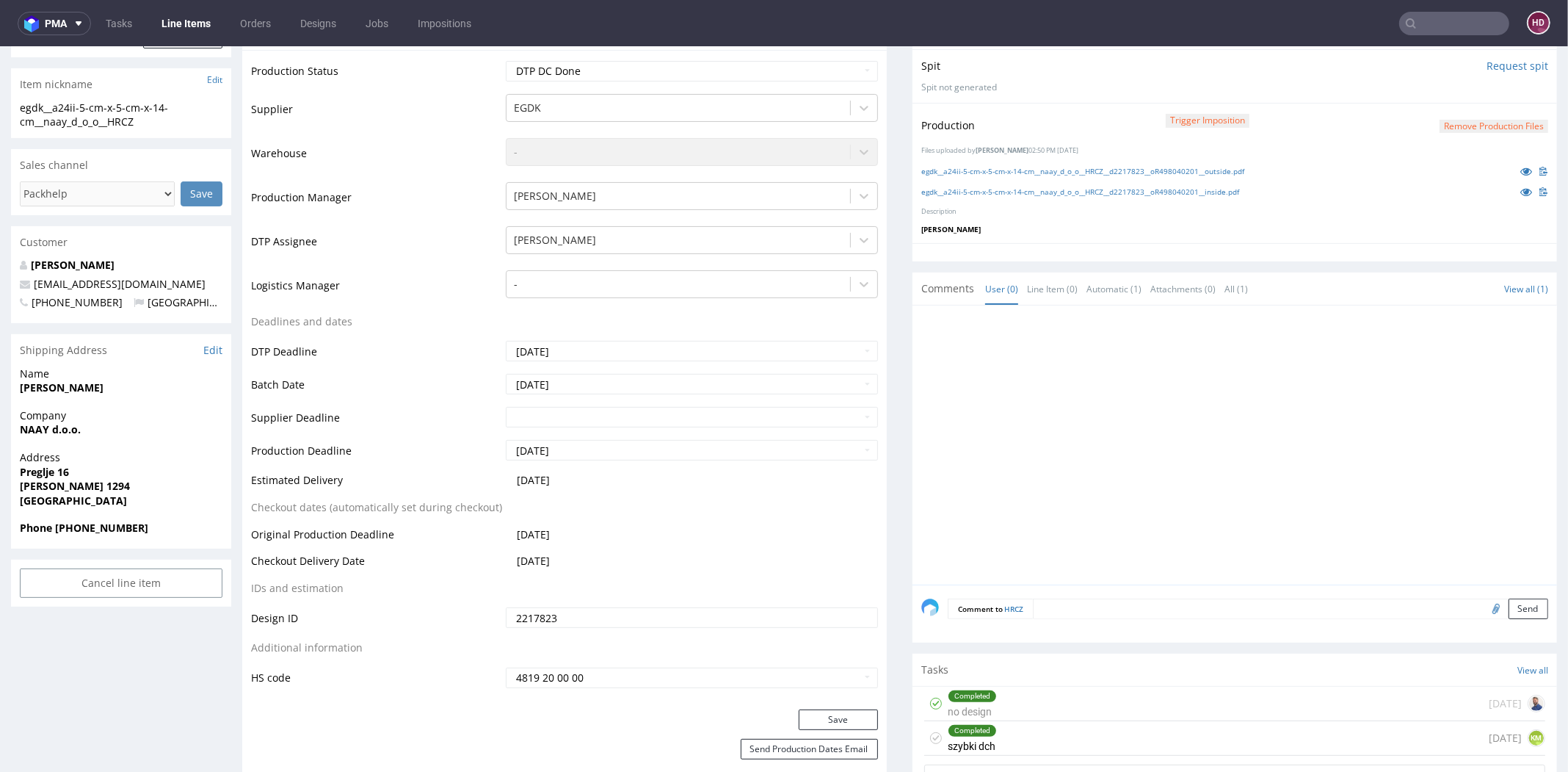
click at [1152, 727] on div "Completed szybki dch 1 day ago KM" at bounding box center [1235, 738] width 621 height 34
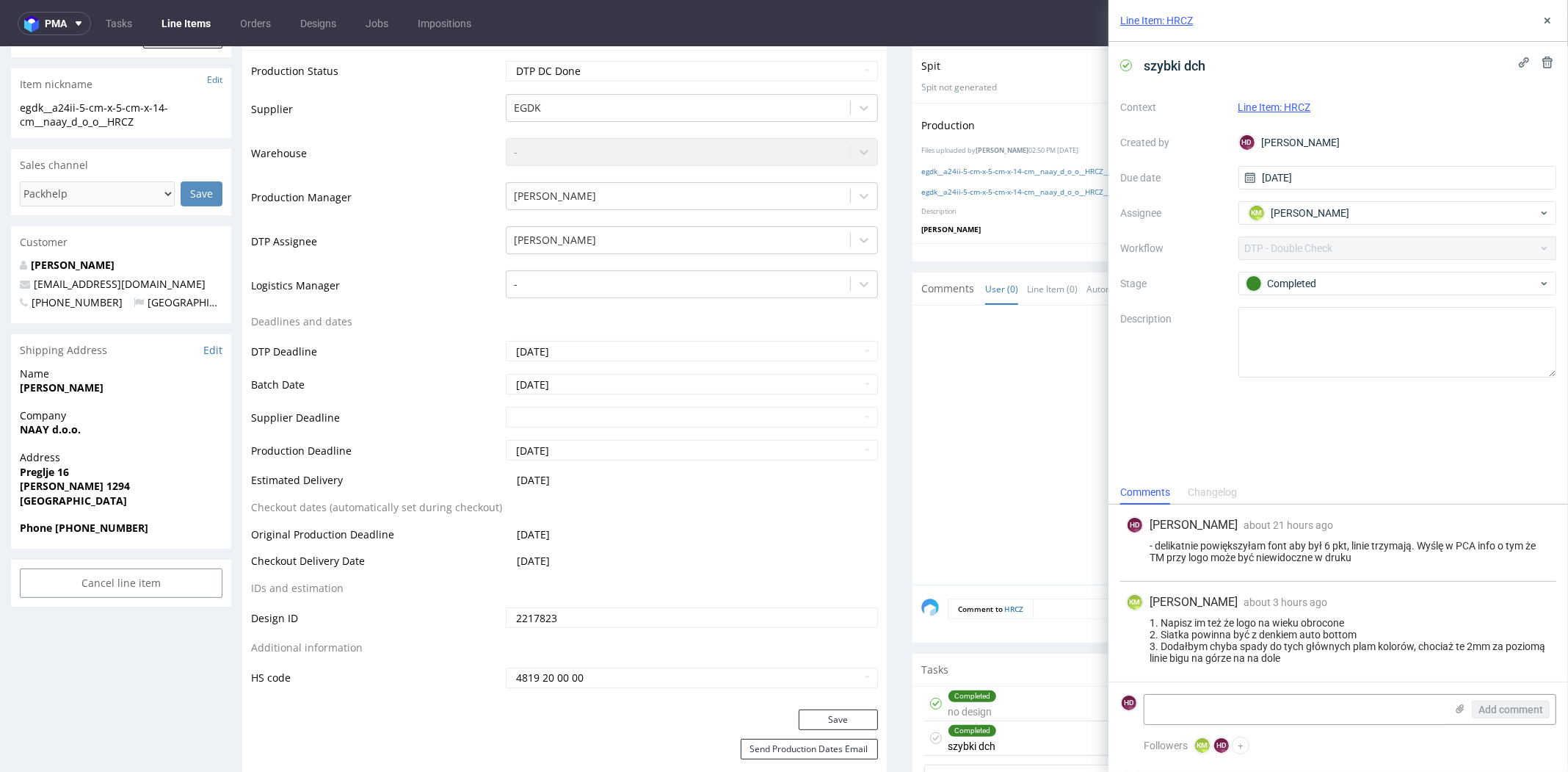
click at [1054, 197] on div "egdk__a24ii-5-cm-x-5-cm-x-14-cm__naay_d_o_o__HRCZ__d2217823__oR498040201__insid…" at bounding box center [1235, 191] width 627 height 16
click at [1057, 186] on link "egdk__a24ii-5-cm-x-5-cm-x-14-cm__naay_d_o_o__HRCZ__d2217823__oR498040201__insid…" at bounding box center [1081, 191] width 318 height 10
click at [1059, 166] on link "egdk__a24ii-5-cm-x-5-cm-x-14-cm__naay_d_o_o__HRCZ__d2217823__oR498040201__outsi…" at bounding box center [1083, 171] width 323 height 10
click at [1409, 18] on icon at bounding box center [1547, 21] width 12 height 12
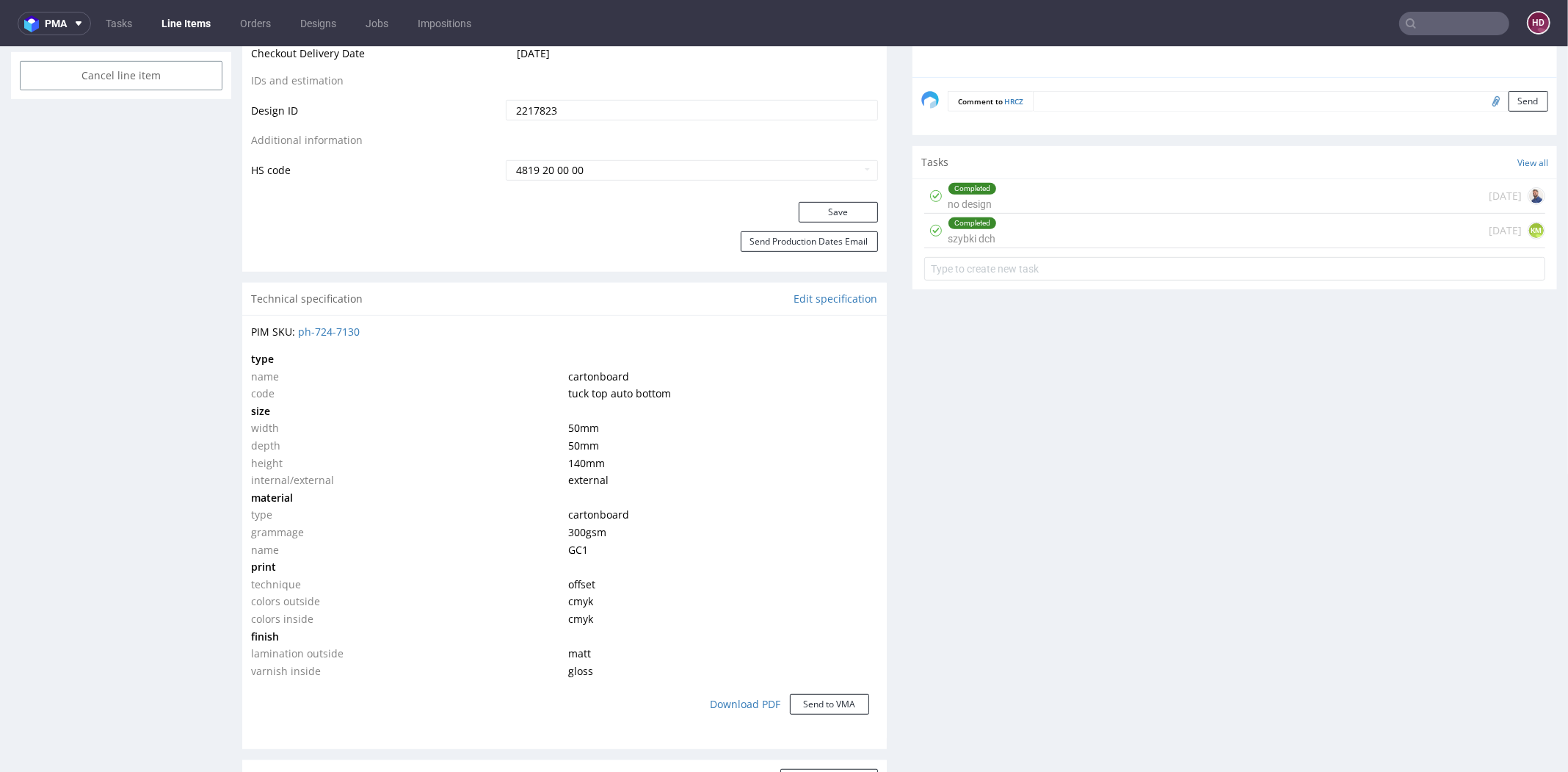
scroll to position [882, 0]
click at [1003, 250] on form at bounding box center [1235, 268] width 621 height 35
click at [1007, 234] on div "Completed szybki dch 1 day ago KM" at bounding box center [1235, 229] width 621 height 34
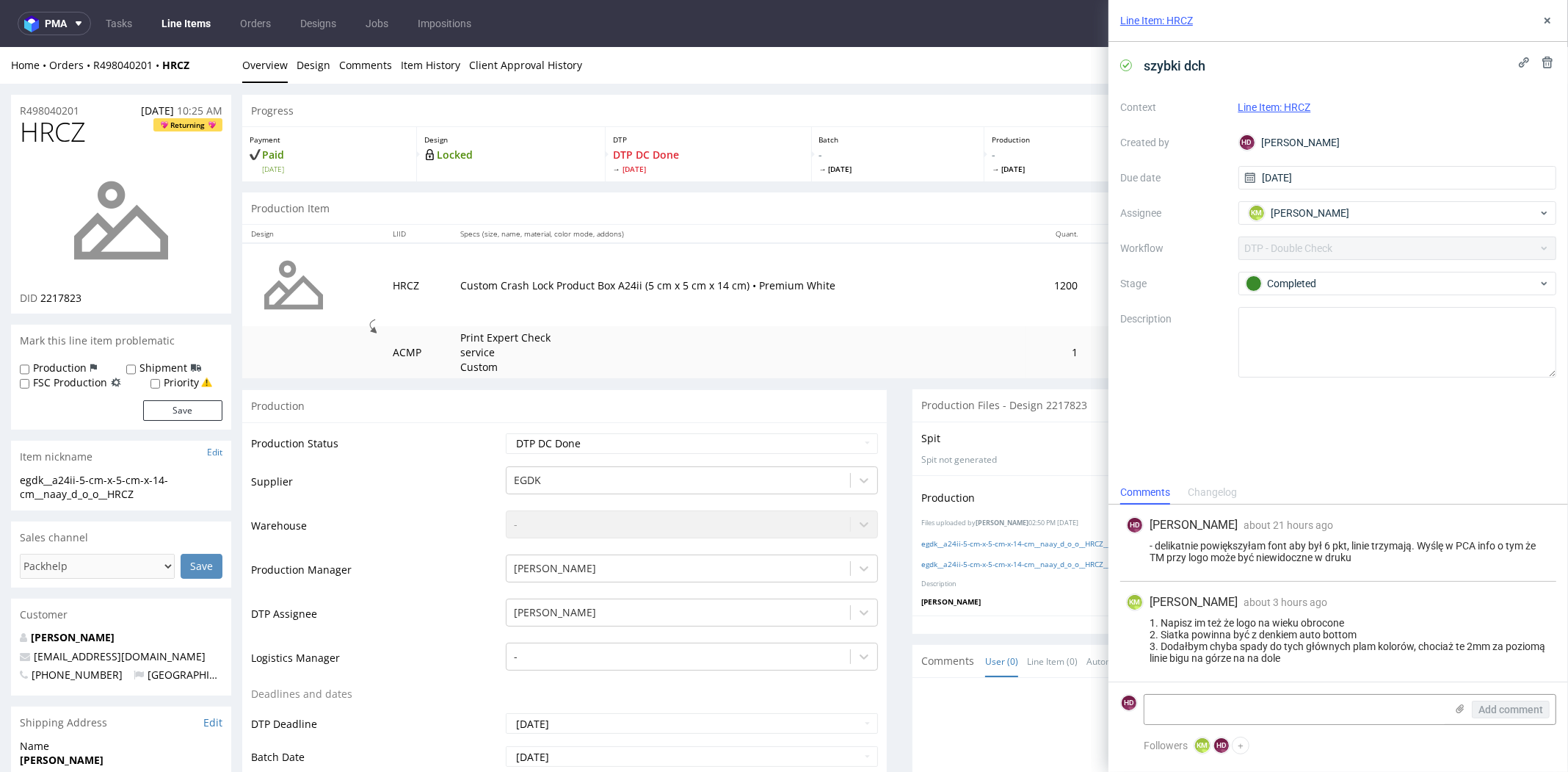
click at [1409, 16] on div "Line Item: HRCZ" at bounding box center [1339, 21] width 460 height 42
click at [1409, 19] on icon at bounding box center [1547, 21] width 12 height 12
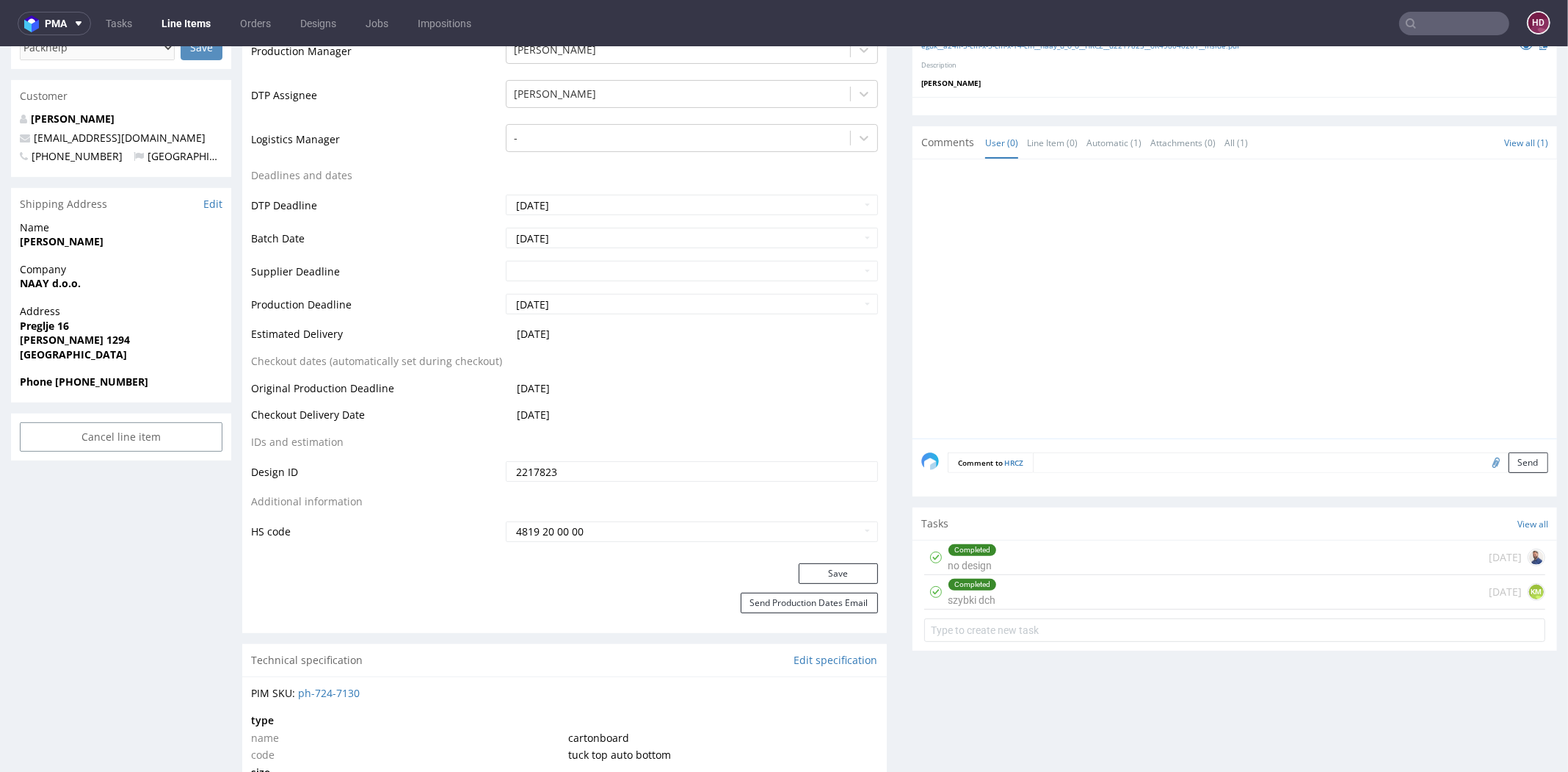
scroll to position [556, 0]
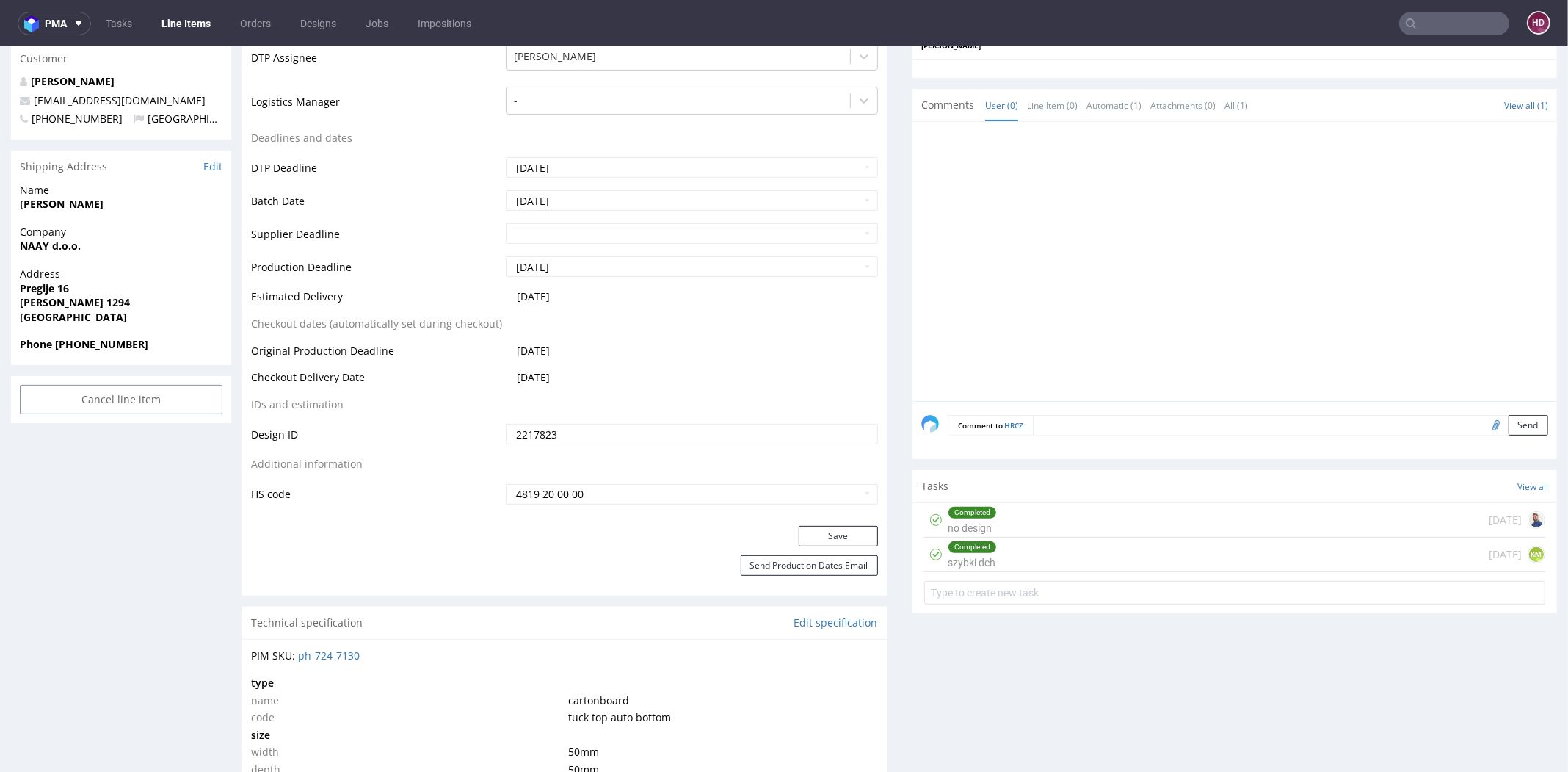
click at [1007, 552] on div "Completed szybki dch 1 day ago KM" at bounding box center [1235, 554] width 621 height 34
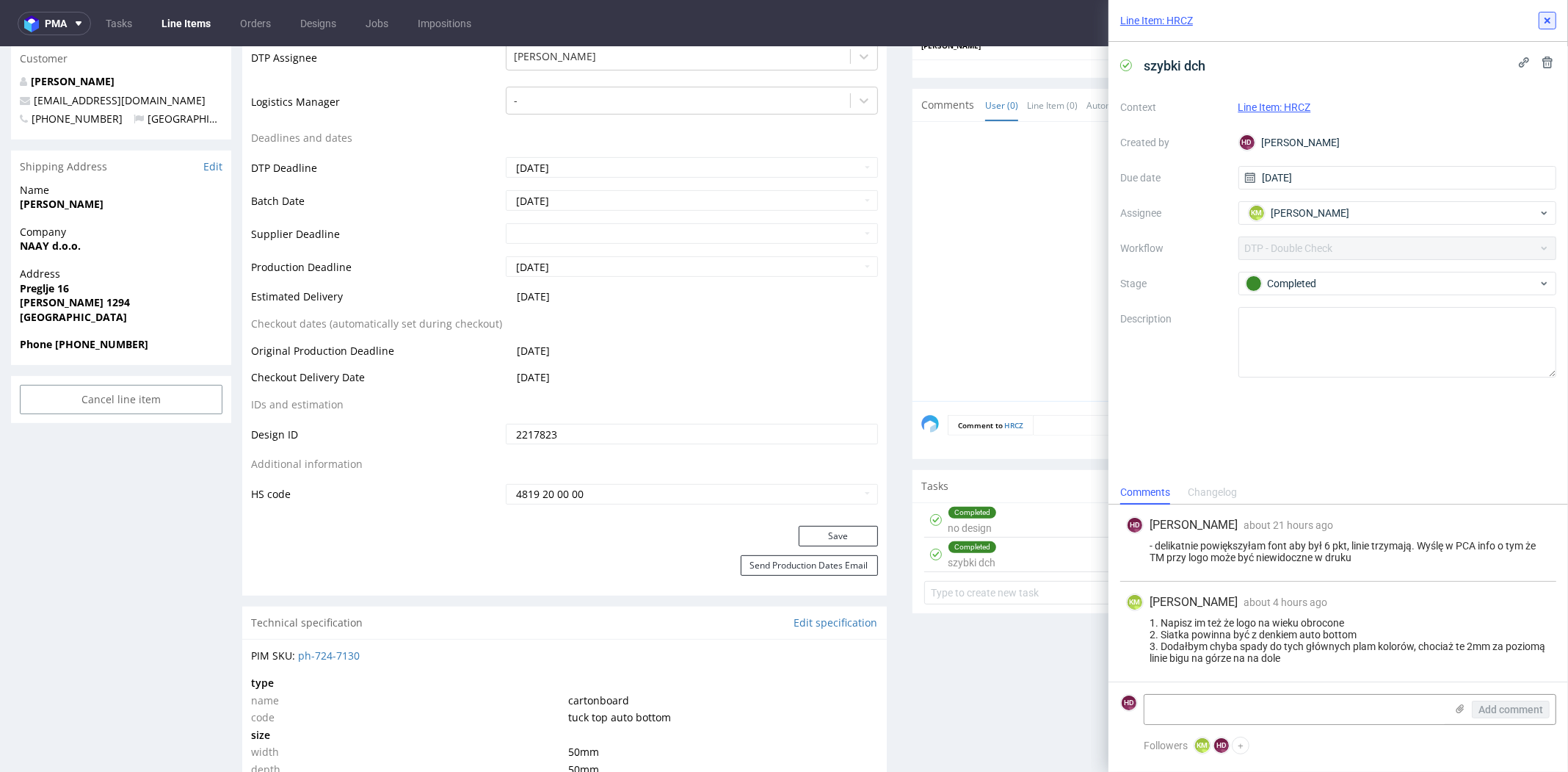
click at [1409, 25] on icon at bounding box center [1547, 21] width 12 height 12
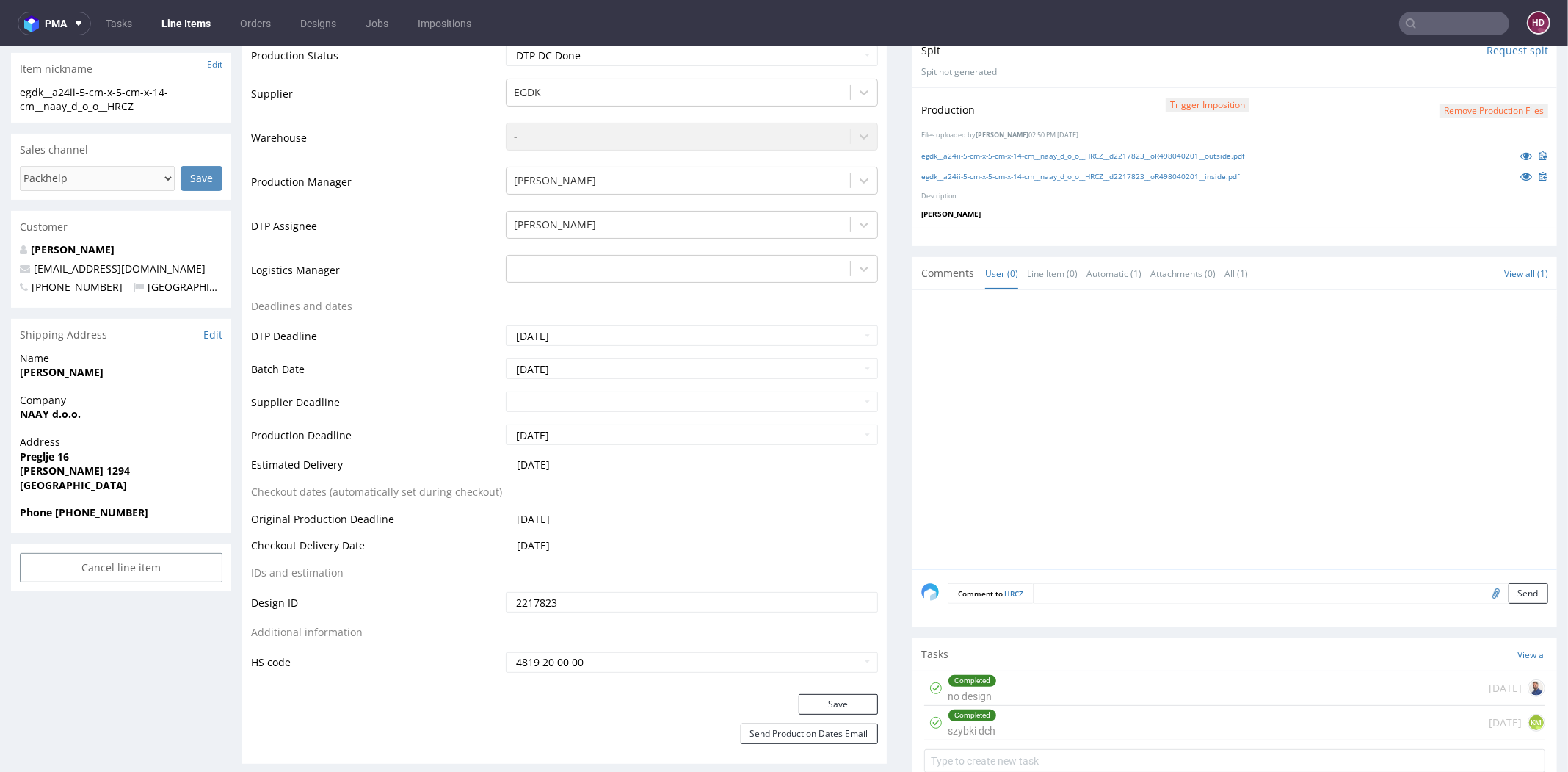
scroll to position [386, 0]
click at [1409, 114] on button "Remove production files" at bounding box center [1493, 113] width 109 height 14
click at [1409, 80] on link "Yes" at bounding box center [1442, 78] width 42 height 22
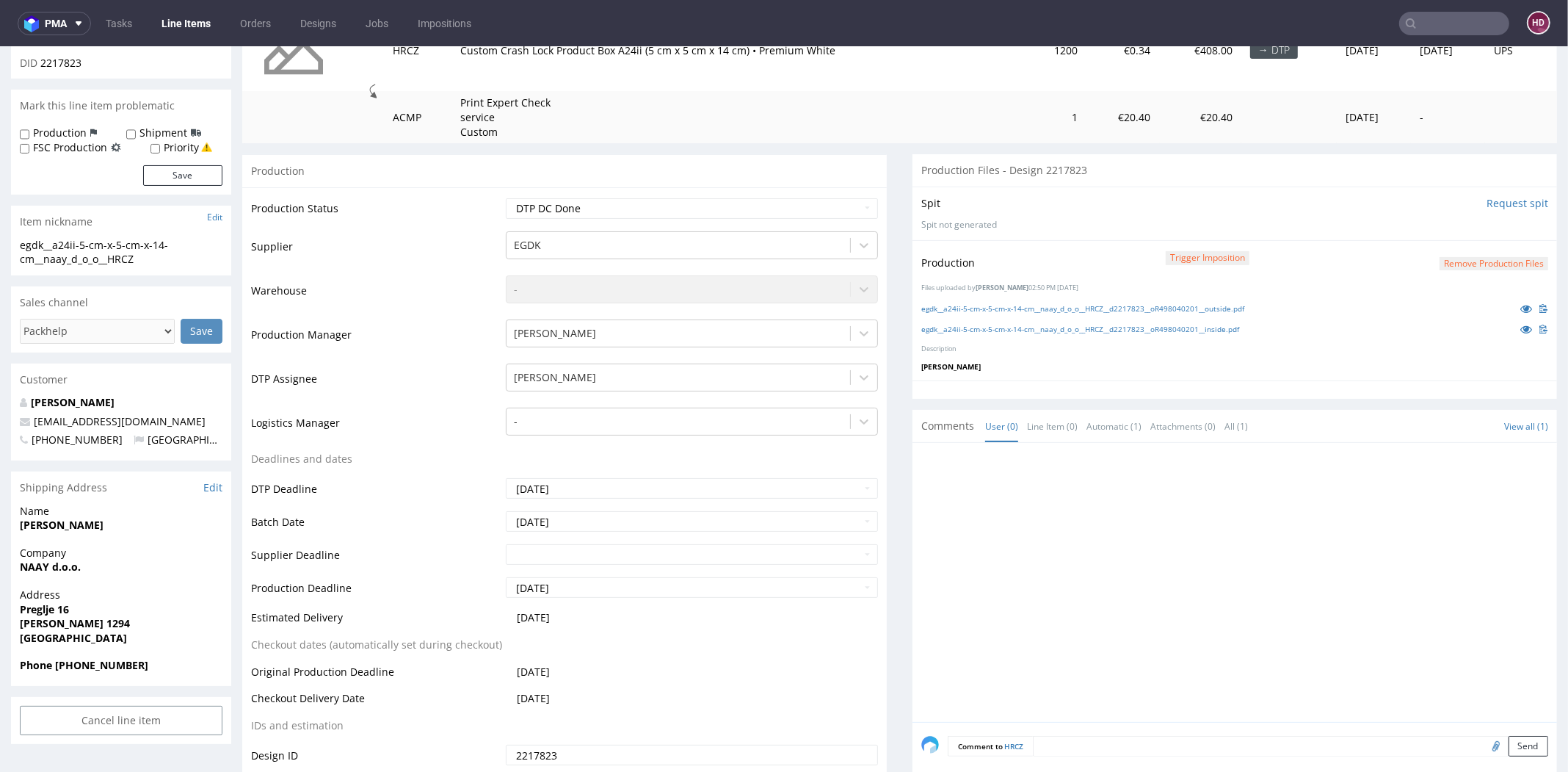
scroll to position [0, 0]
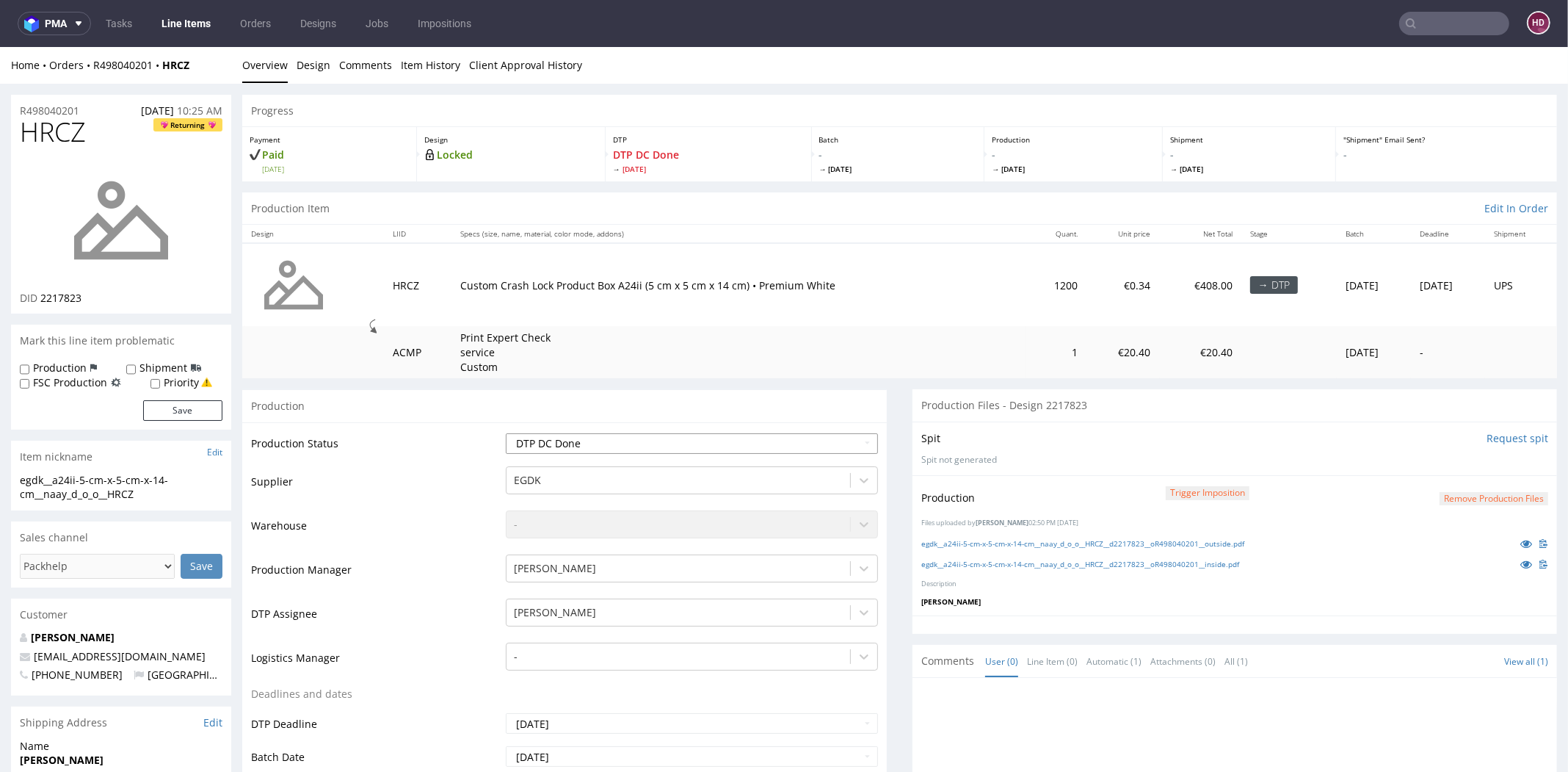
click at [594, 443] on select "Waiting for Artwork Waiting for Diecut Waiting for Mockup Waiting for DTP Waiti…" at bounding box center [692, 443] width 373 height 21
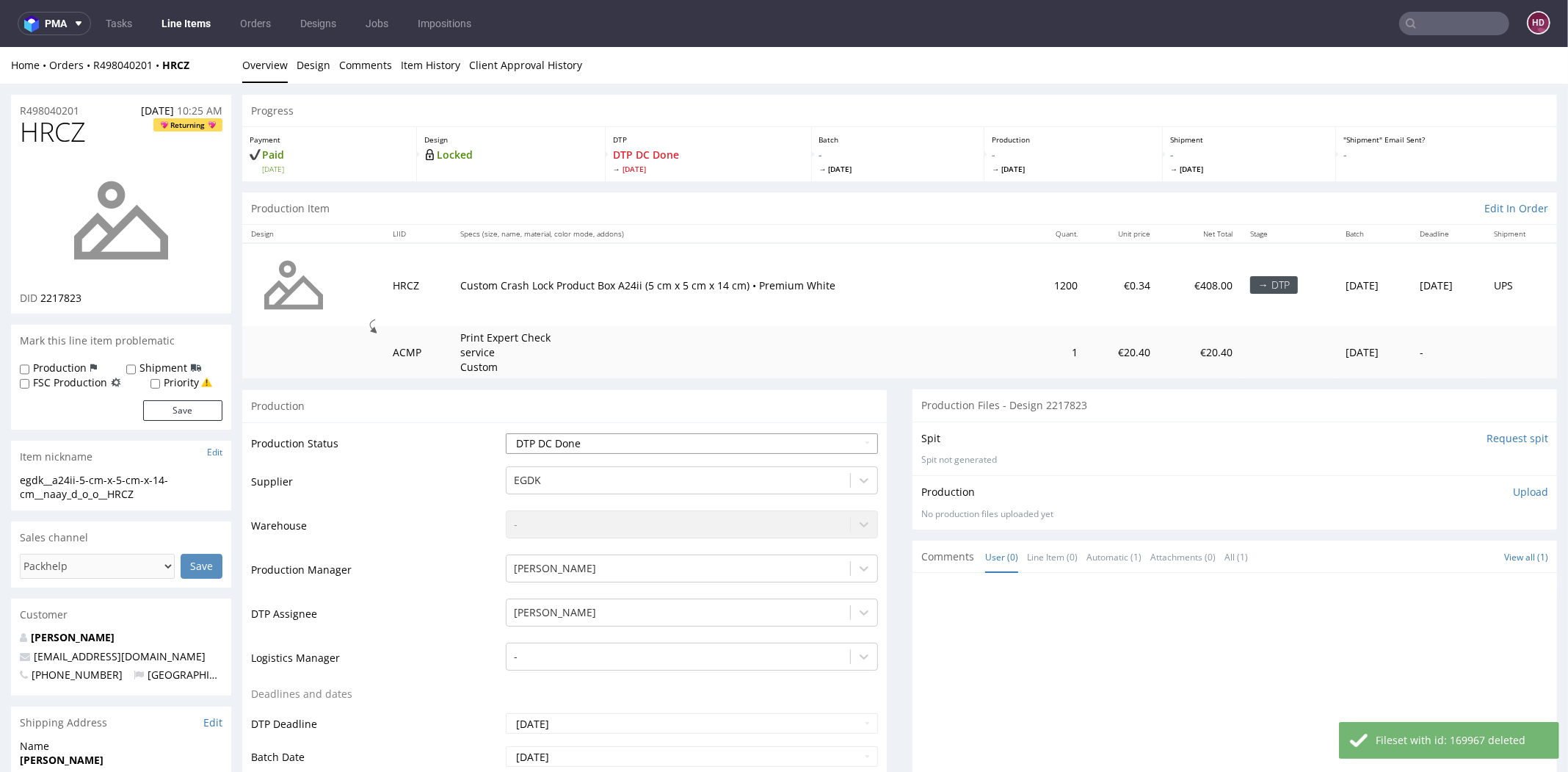
click at [583, 449] on select "Waiting for Artwork Waiting for Diecut Waiting for Mockup Waiting for DTP Waiti…" at bounding box center [692, 443] width 373 height 21
select select "dtp_in_process"
click at [506, 434] on select "Waiting for Artwork Waiting for Diecut Waiting for Mockup Waiting for DTP Waiti…" at bounding box center [692, 443] width 373 height 21
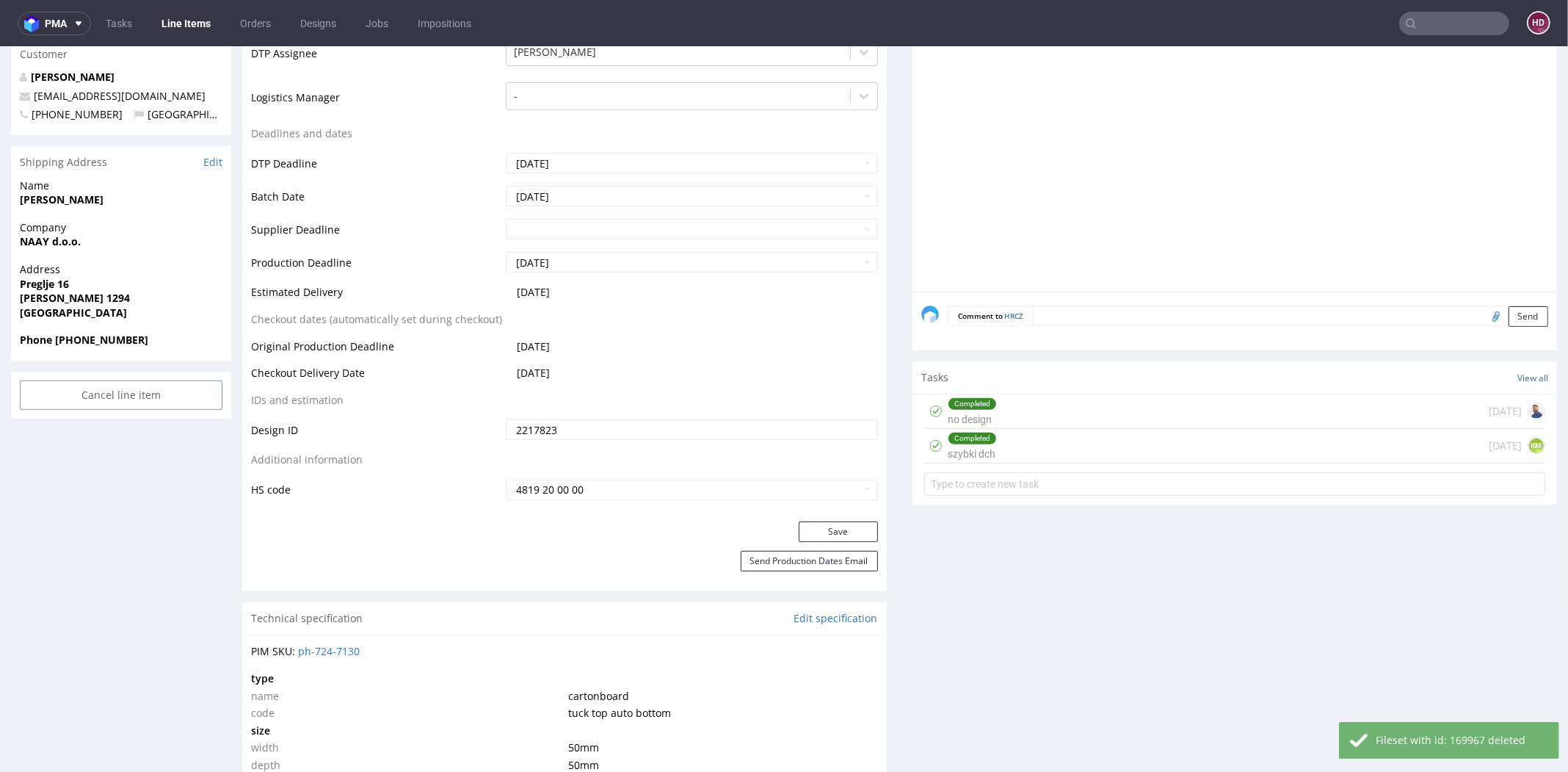
scroll to position [562, 0]
click at [819, 522] on button "Save" at bounding box center [838, 530] width 79 height 21
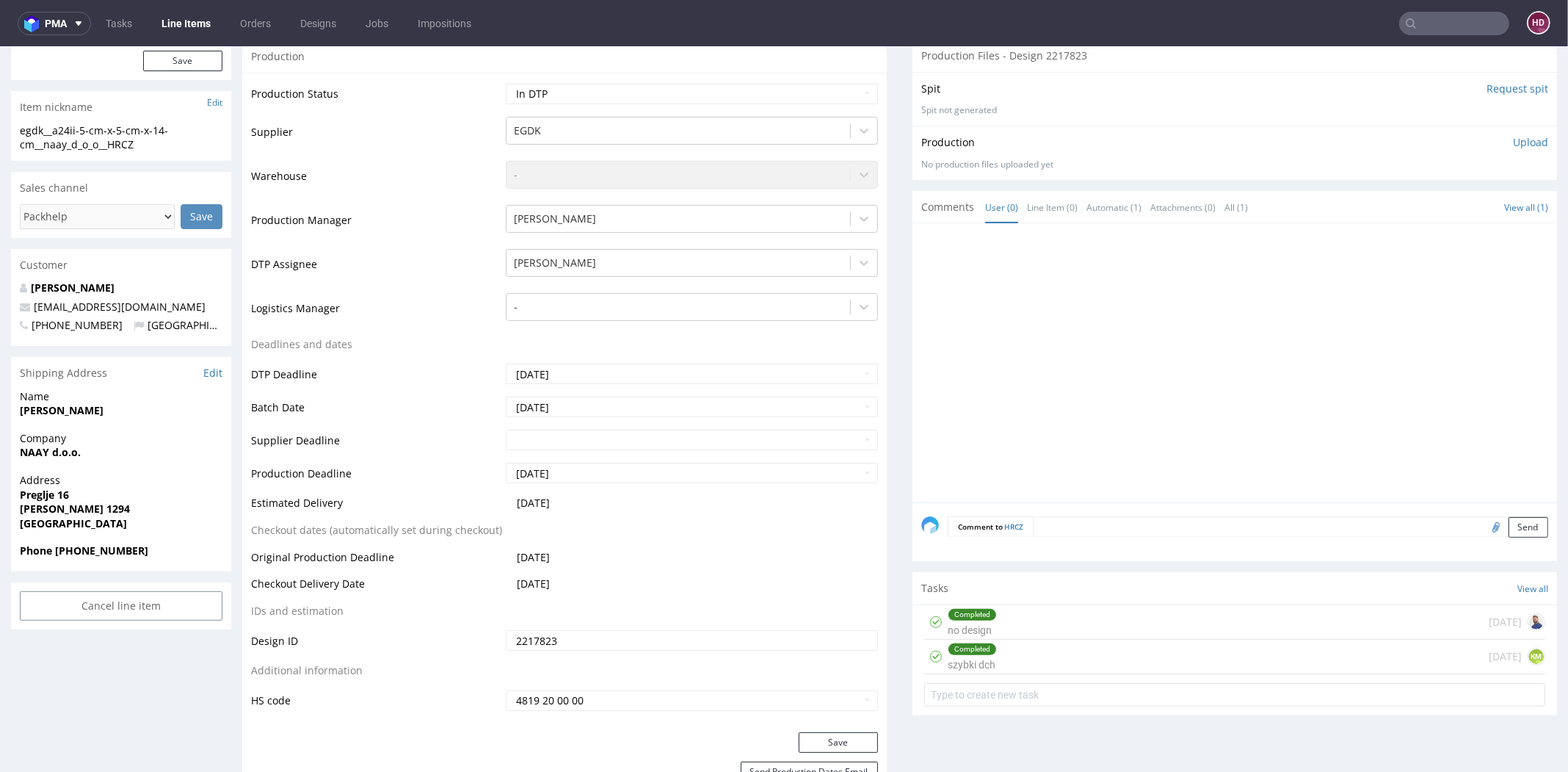
scroll to position [0, 0]
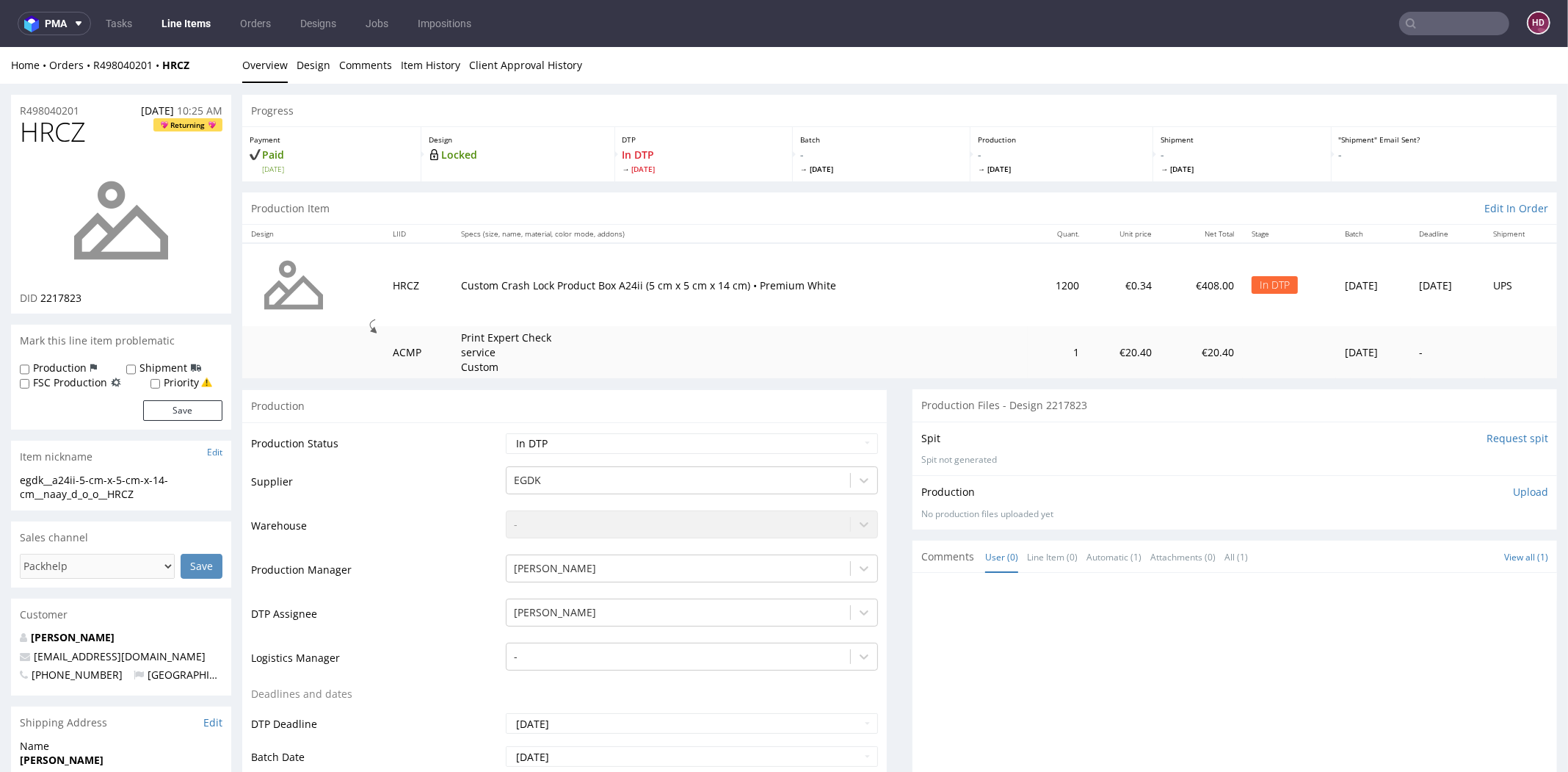
click at [97, 139] on h1 "HRCZ Returning" at bounding box center [121, 132] width 203 height 29
drag, startPoint x: 1514, startPoint y: 489, endPoint x: 1488, endPoint y: 495, distance: 26.7
click at [1409, 490] on p "Upload" at bounding box center [1531, 491] width 35 height 15
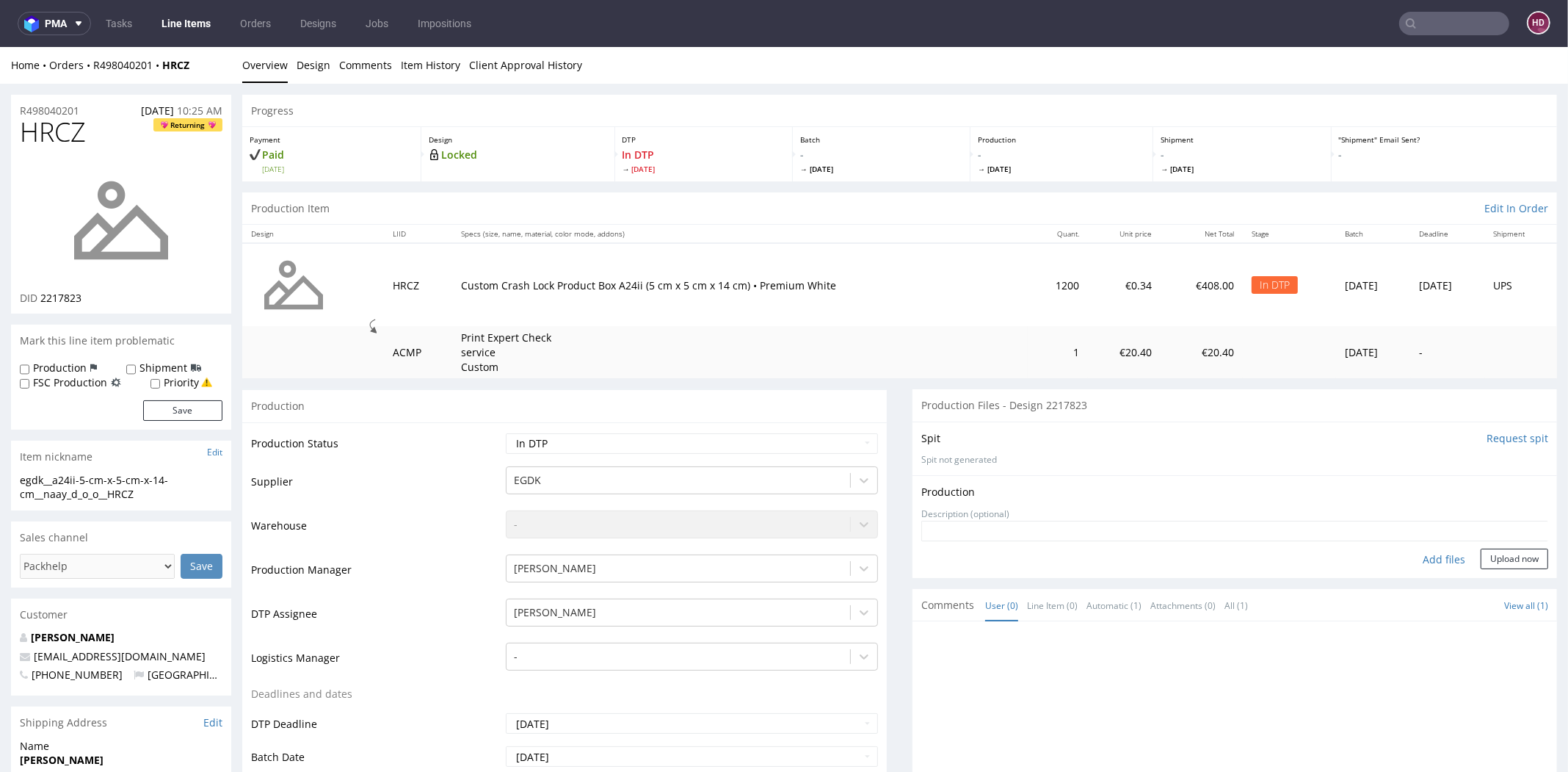
click at [1409, 555] on div "Add files" at bounding box center [1443, 559] width 74 height 22
type input "C:\fakepath\egdk__a24ii-5-cm-x-5-cm-x-14-cm__naay_d_o_o__HRCZ__d2217823__oR4980…"
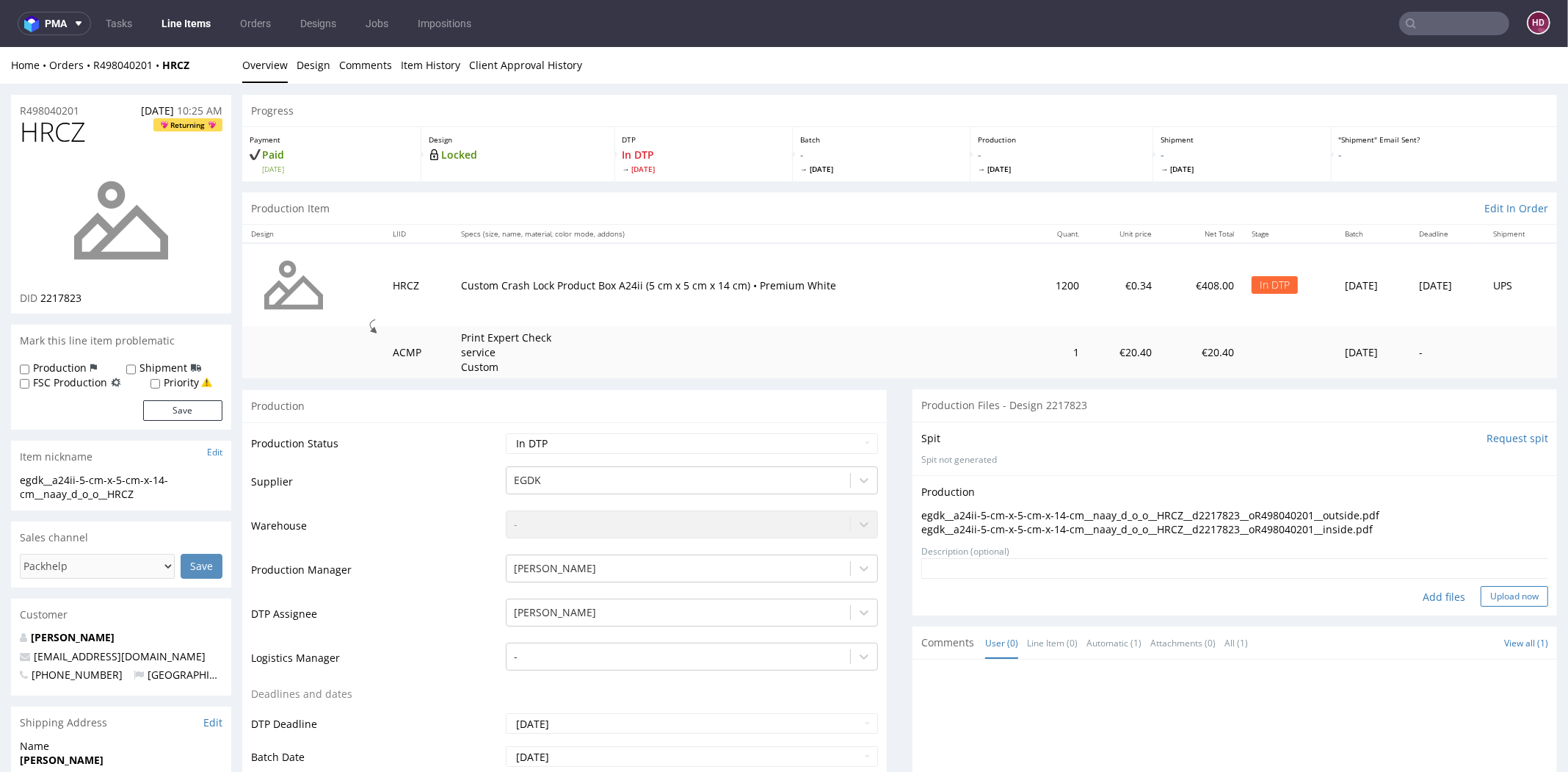
click at [1409, 603] on button "Upload now" at bounding box center [1514, 596] width 68 height 21
click at [352, 133] on div "Payment Paid Fri 04 Jul" at bounding box center [331, 154] width 179 height 54
drag, startPoint x: 92, startPoint y: 135, endPoint x: 0, endPoint y: 115, distance: 94.1
click at [98, 132] on h1 "HRCZ Returning" at bounding box center [121, 132] width 203 height 29
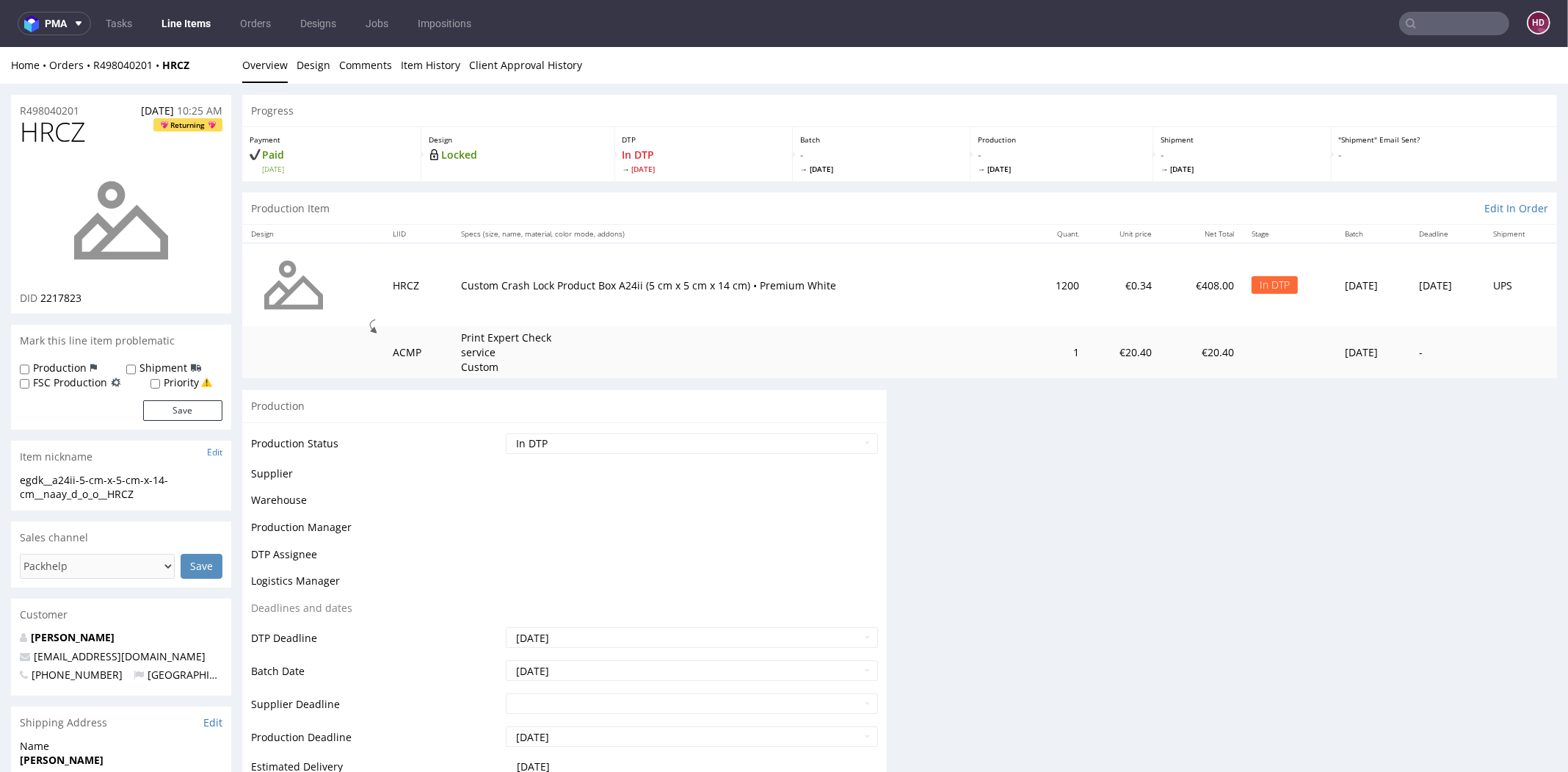
drag, startPoint x: 97, startPoint y: 132, endPoint x: 54, endPoint y: 138, distance: 43.4
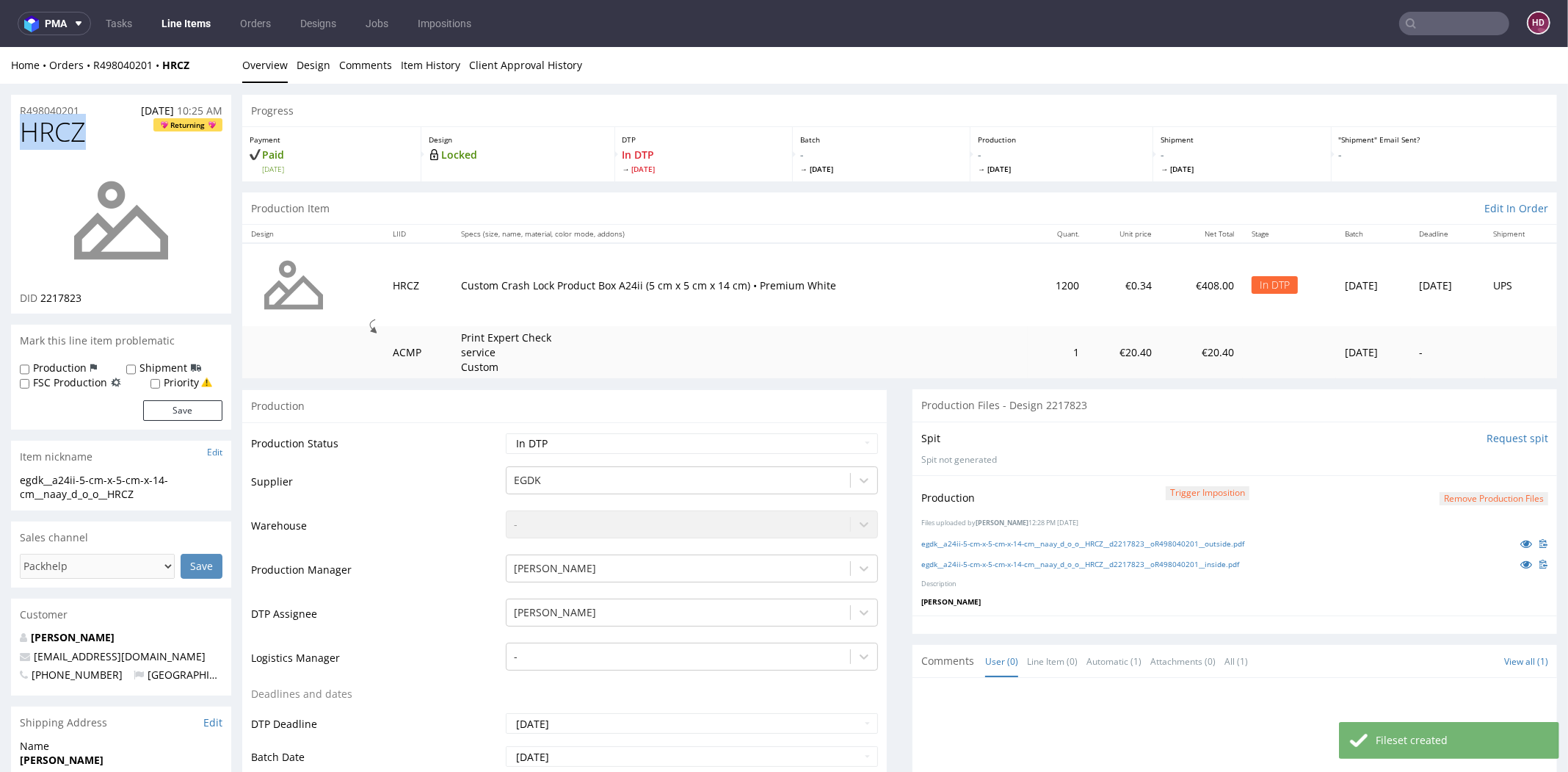
drag, startPoint x: 86, startPoint y: 139, endPoint x: 0, endPoint y: 129, distance: 86.6
copy span "HRCZ"
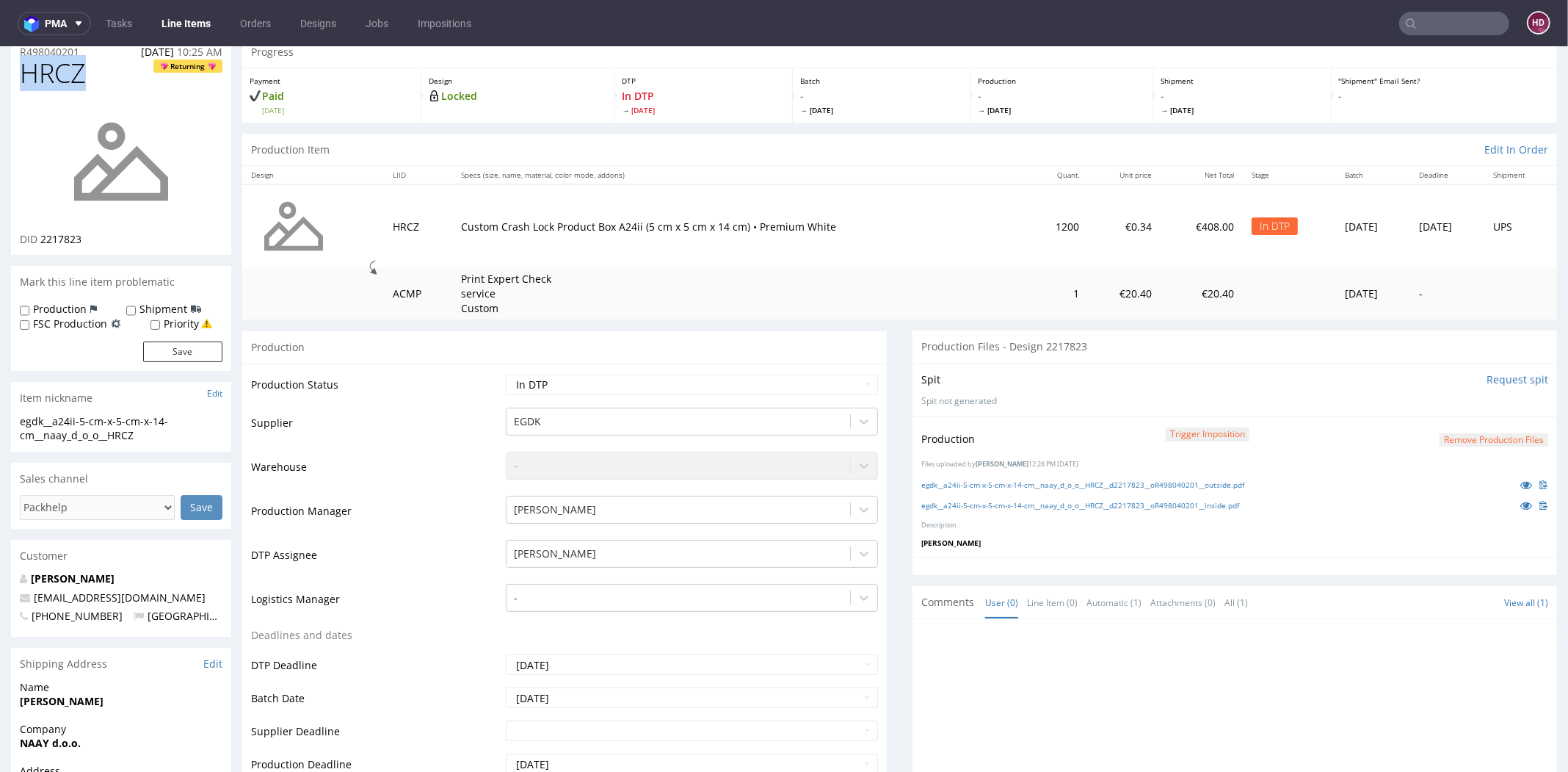
scroll to position [69, 0]
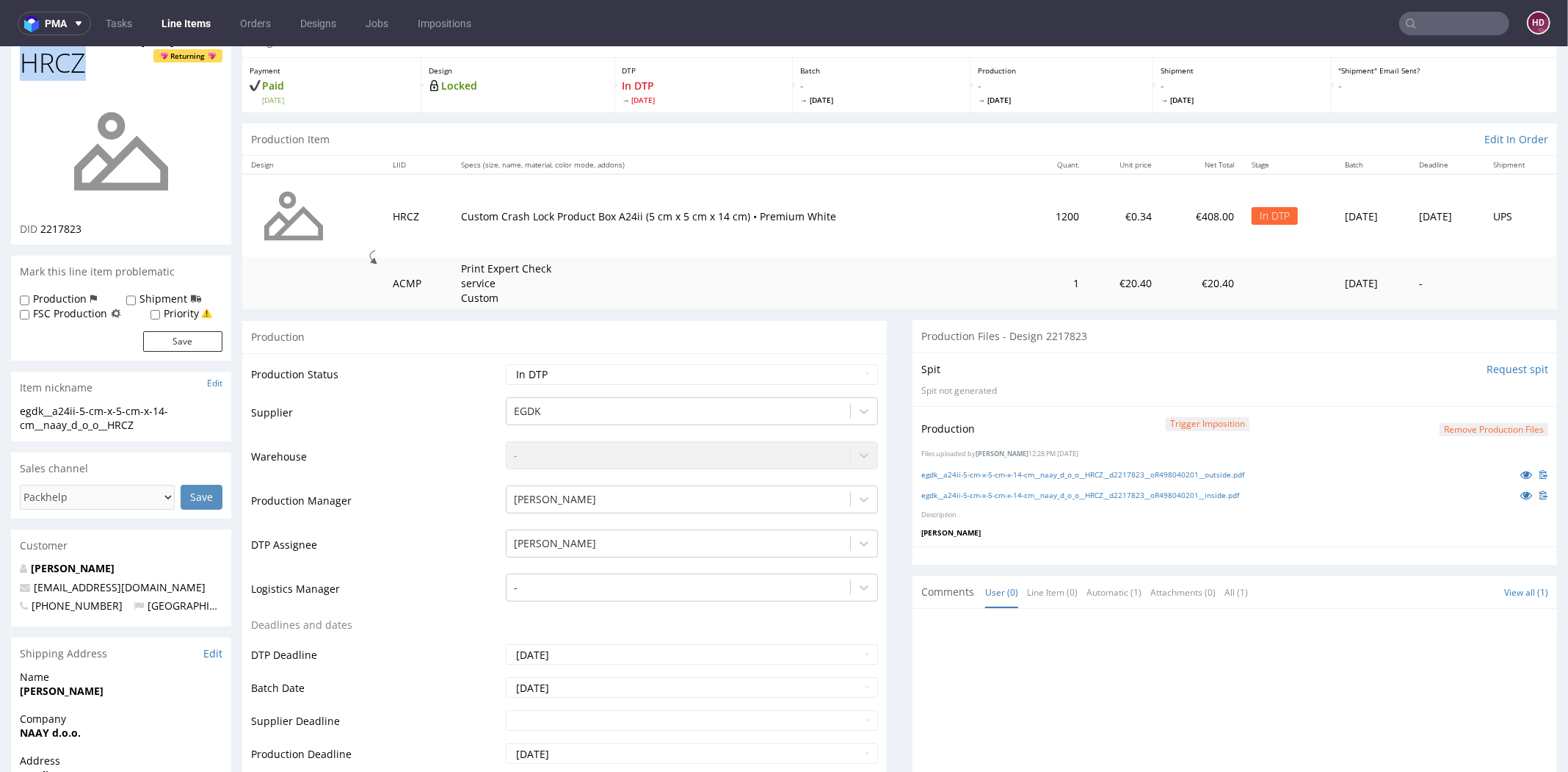
click at [1409, 367] on input "Request spit" at bounding box center [1517, 369] width 62 height 15
click at [1409, 381] on div "Spit Request spit Spit not generated" at bounding box center [1235, 379] width 644 height 54
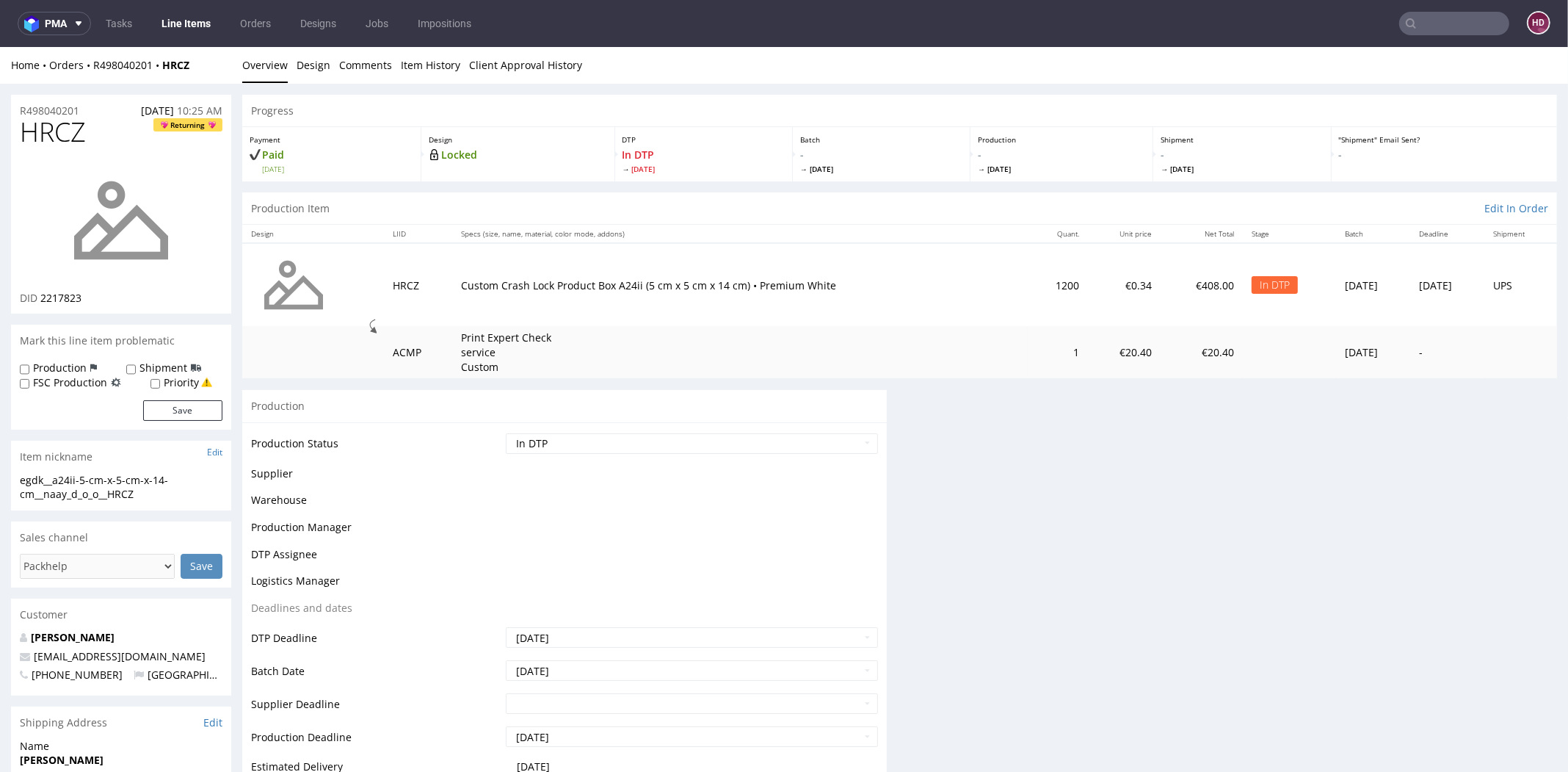
scroll to position [0, 0]
click at [751, 382] on div "Progress Payment Paid Fri 04 Jul Design Locked DTP In DTP Tue 8 Jul Batch - Wed…" at bounding box center [899, 518] width 1315 height 847
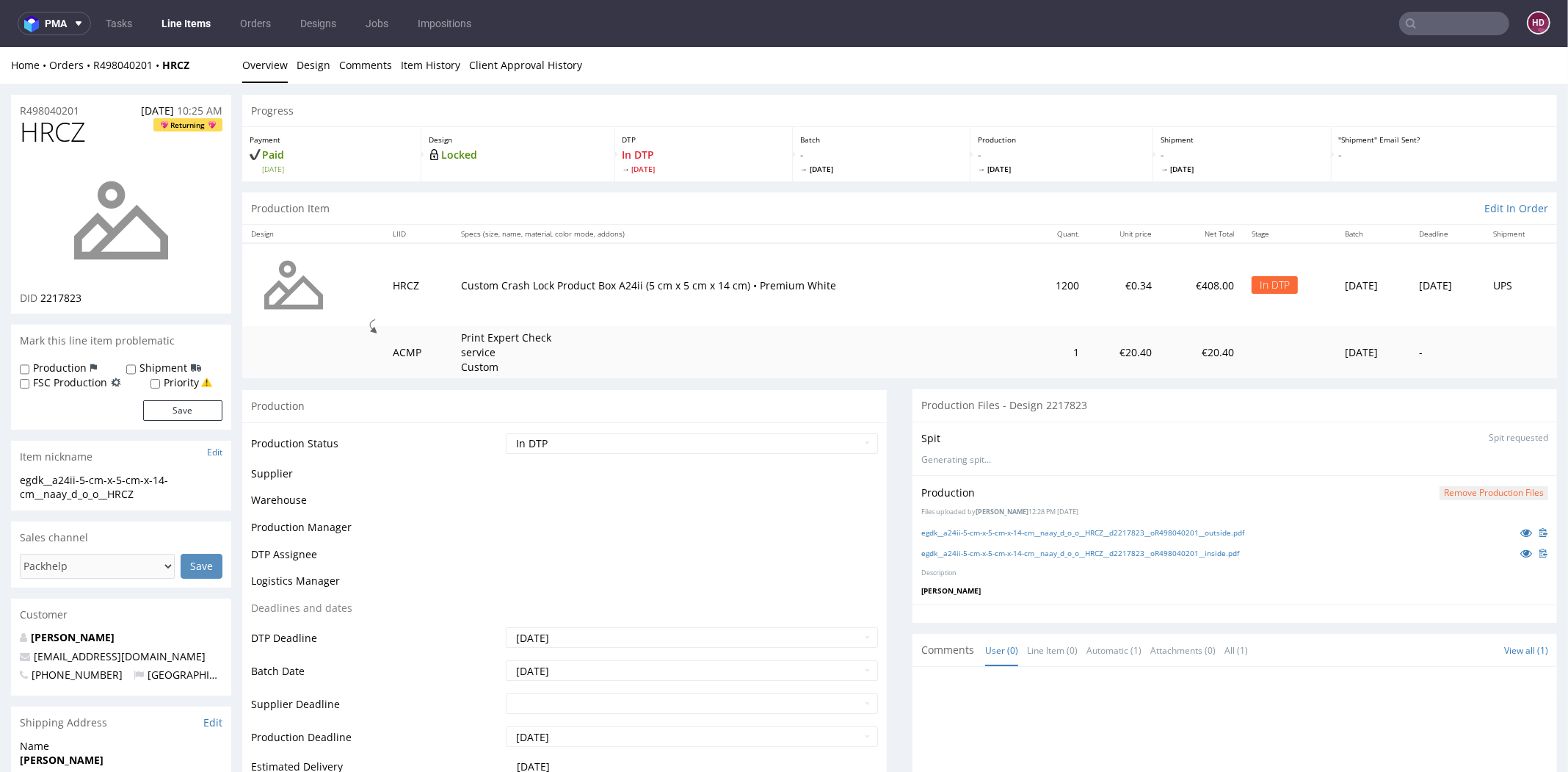
click at [718, 426] on div "Production Status Waiting for Artwork Waiting for Diecut Waiting for Mockup Wai…" at bounding box center [564, 709] width 644 height 574
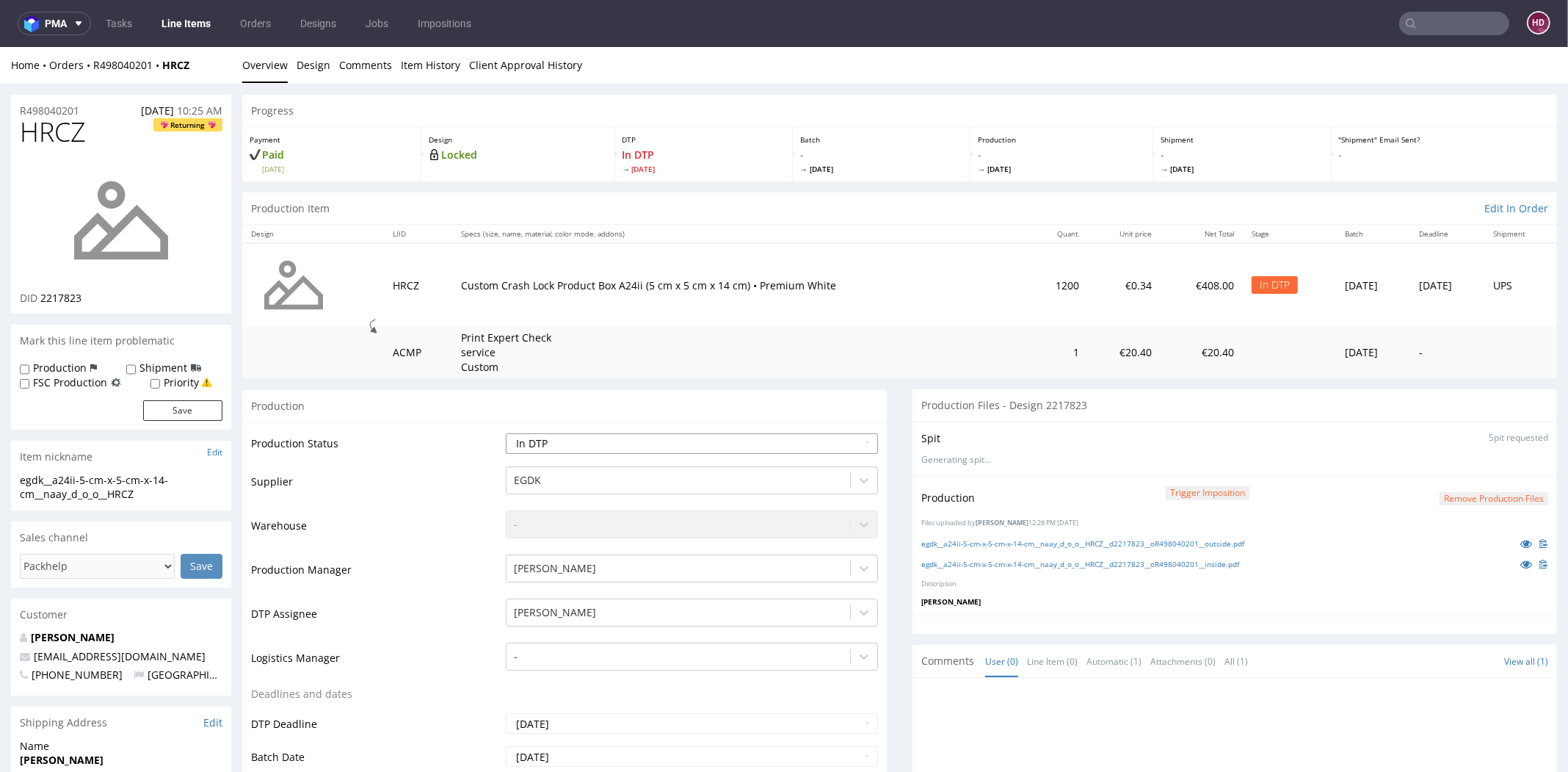
click at [709, 444] on select "Waiting for Artwork Waiting for Diecut Waiting for Mockup Waiting for DTP Waiti…" at bounding box center [692, 443] width 373 height 21
select select "dtp_ca_needed"
click at [506, 434] on select "Waiting for Artwork Waiting for Diecut Waiting for Mockup Waiting for DTP Waiti…" at bounding box center [692, 443] width 373 height 21
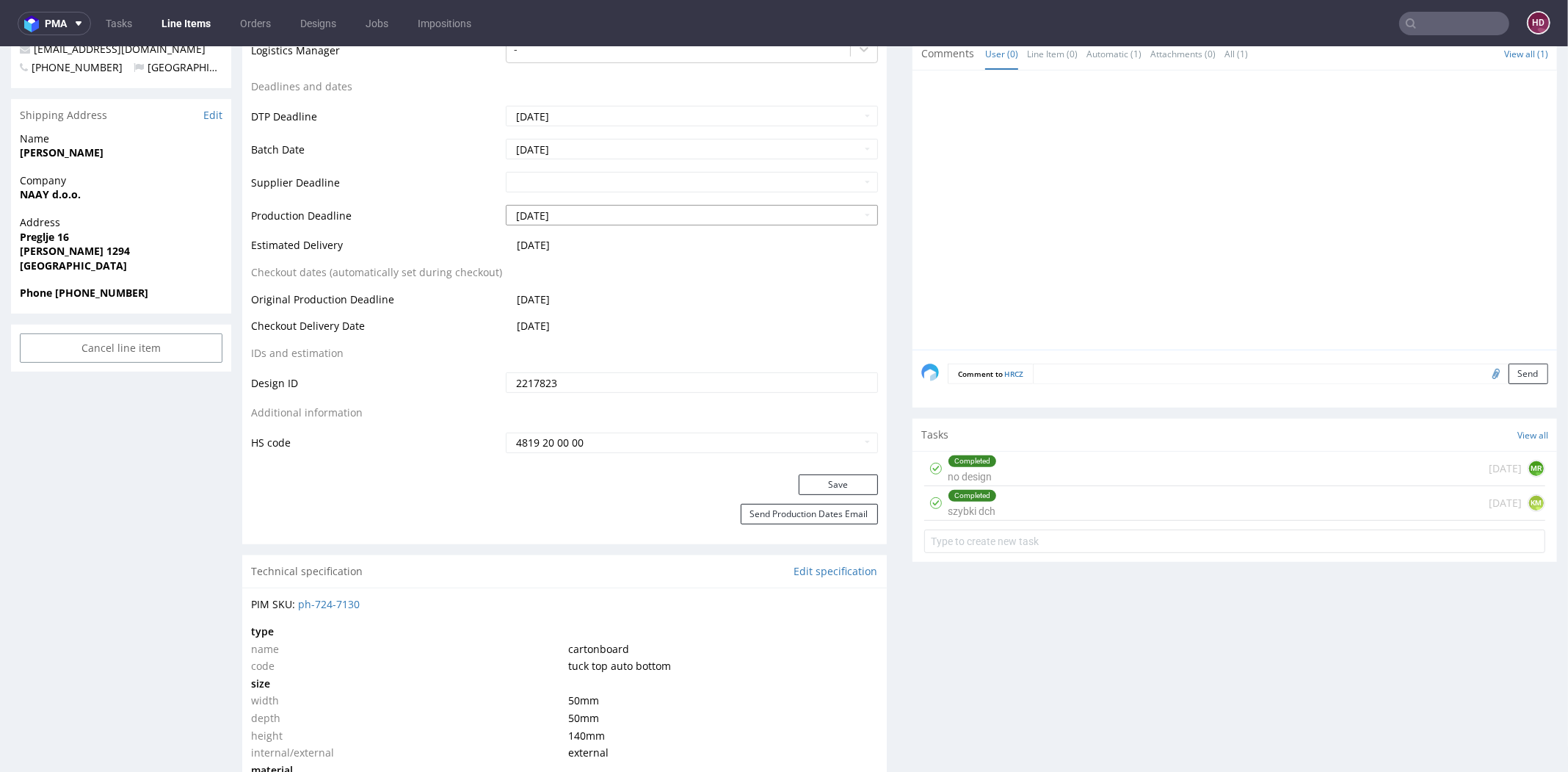
scroll to position [613, 0]
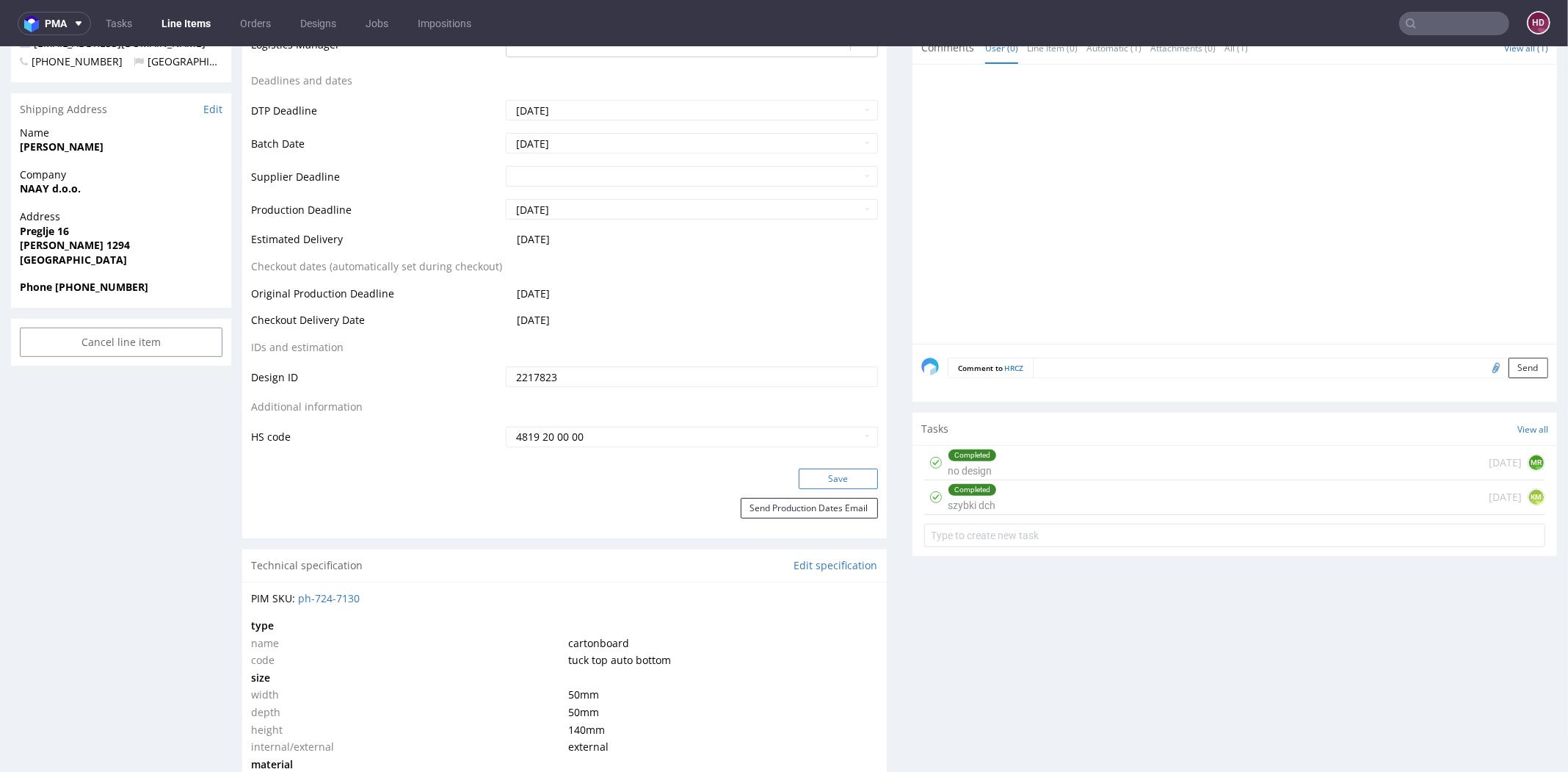
click at [831, 482] on button "Save" at bounding box center [838, 479] width 79 height 21
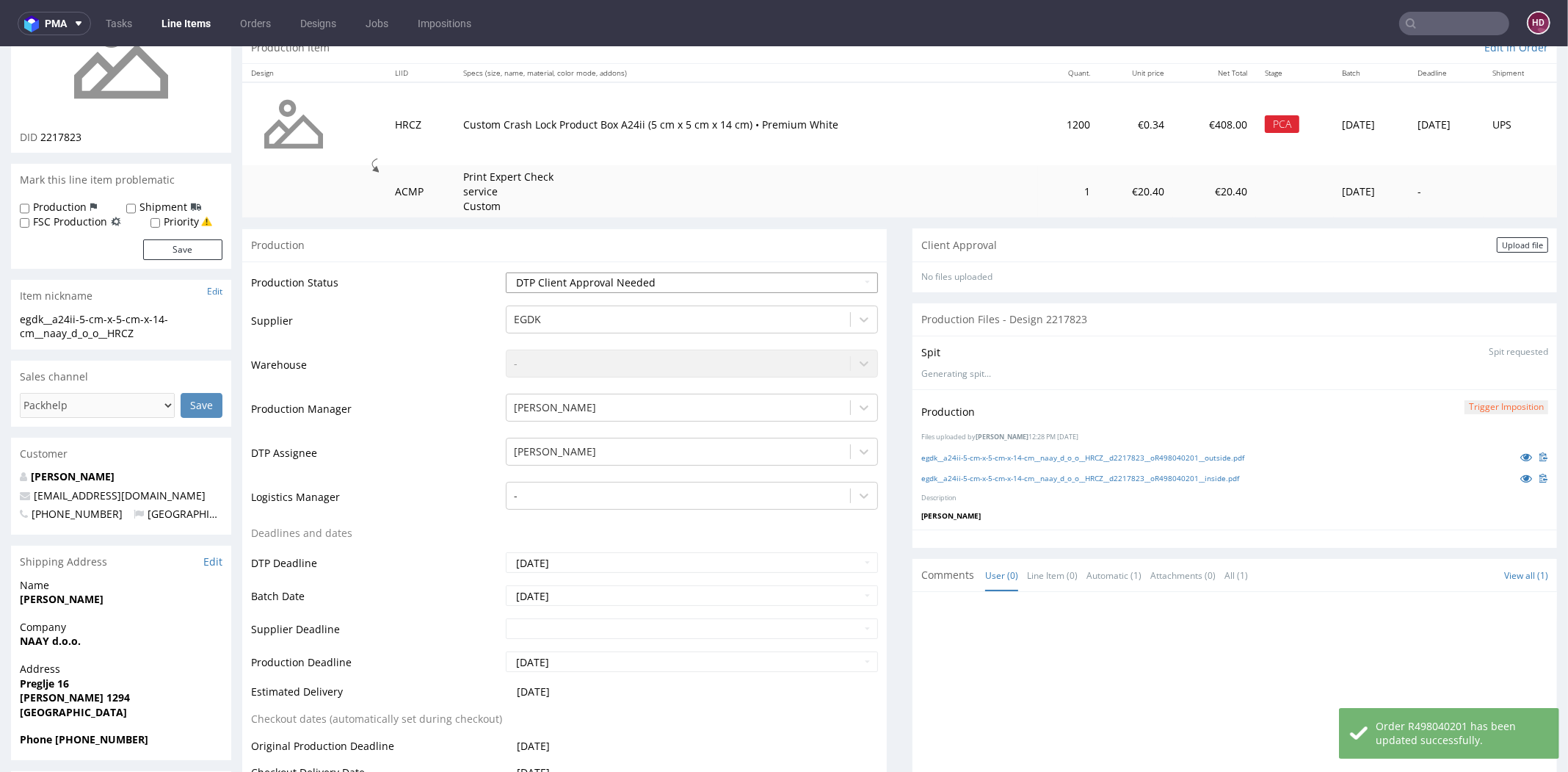
scroll to position [0, 0]
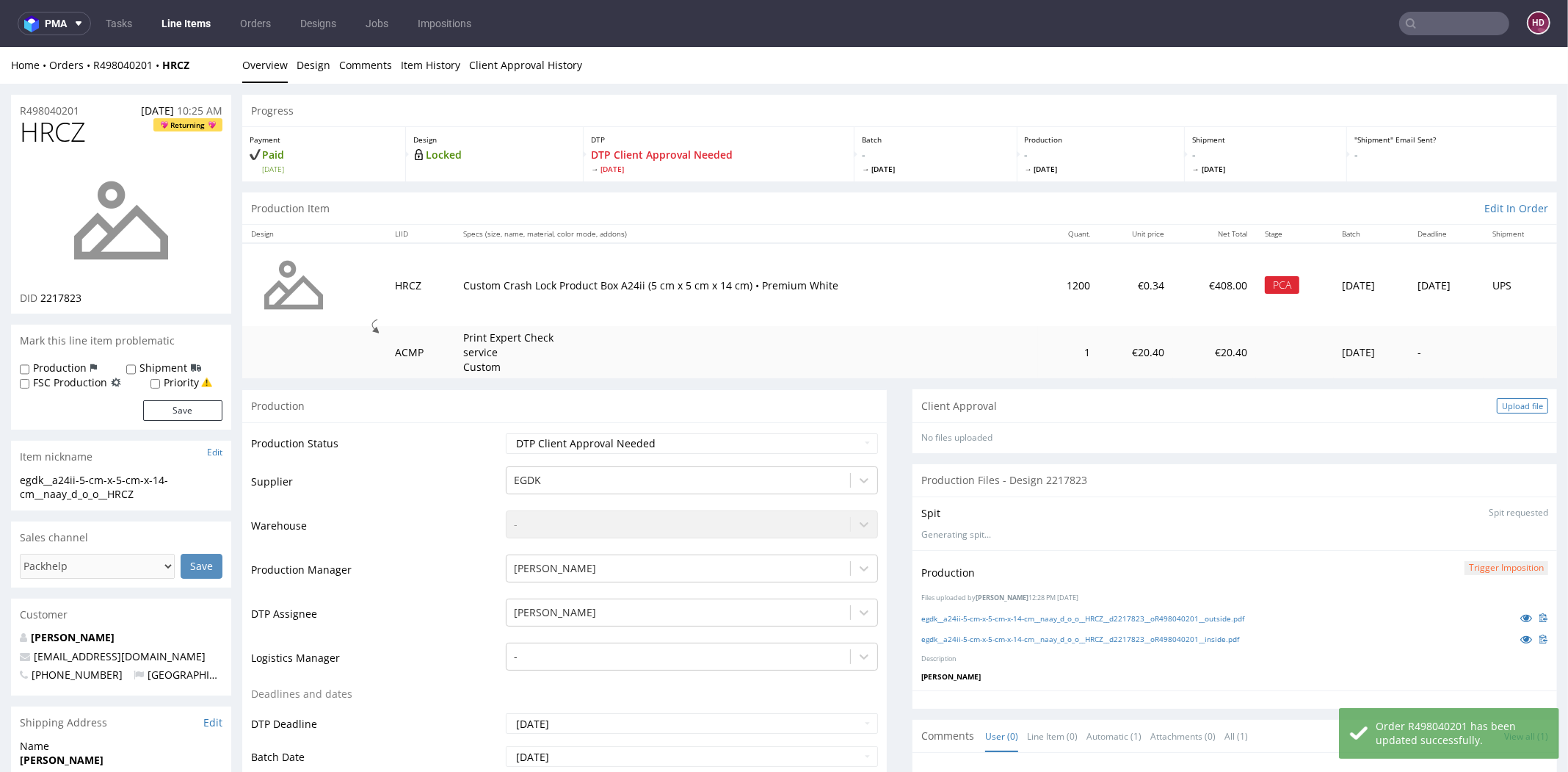
click at [1409, 404] on div "Upload file" at bounding box center [1523, 406] width 51 height 16
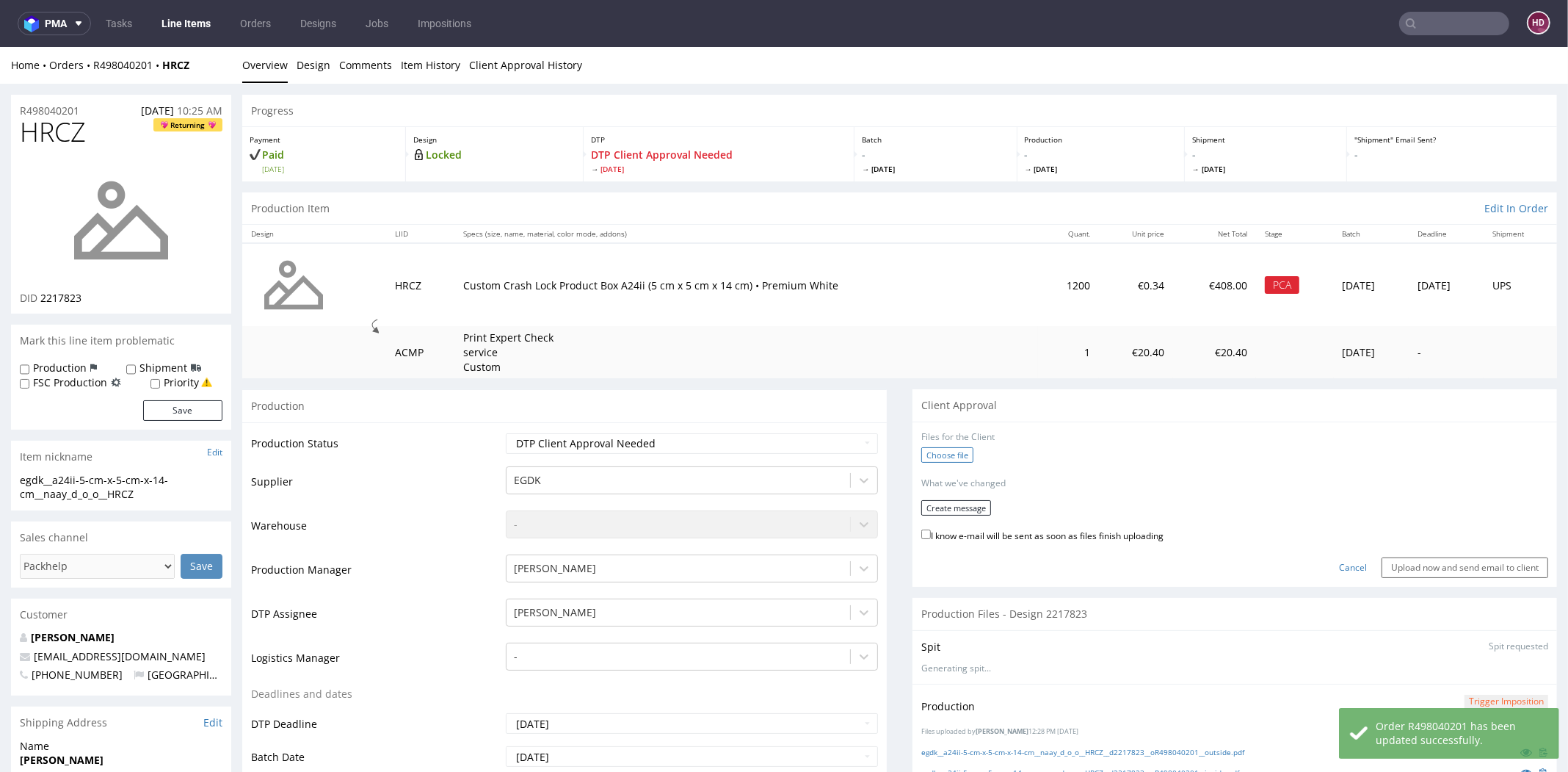
click at [941, 448] on label "Choose file" at bounding box center [947, 455] width 52 height 16
click at [0, 47] on input "Choose file" at bounding box center [0, 47] width 0 height 0
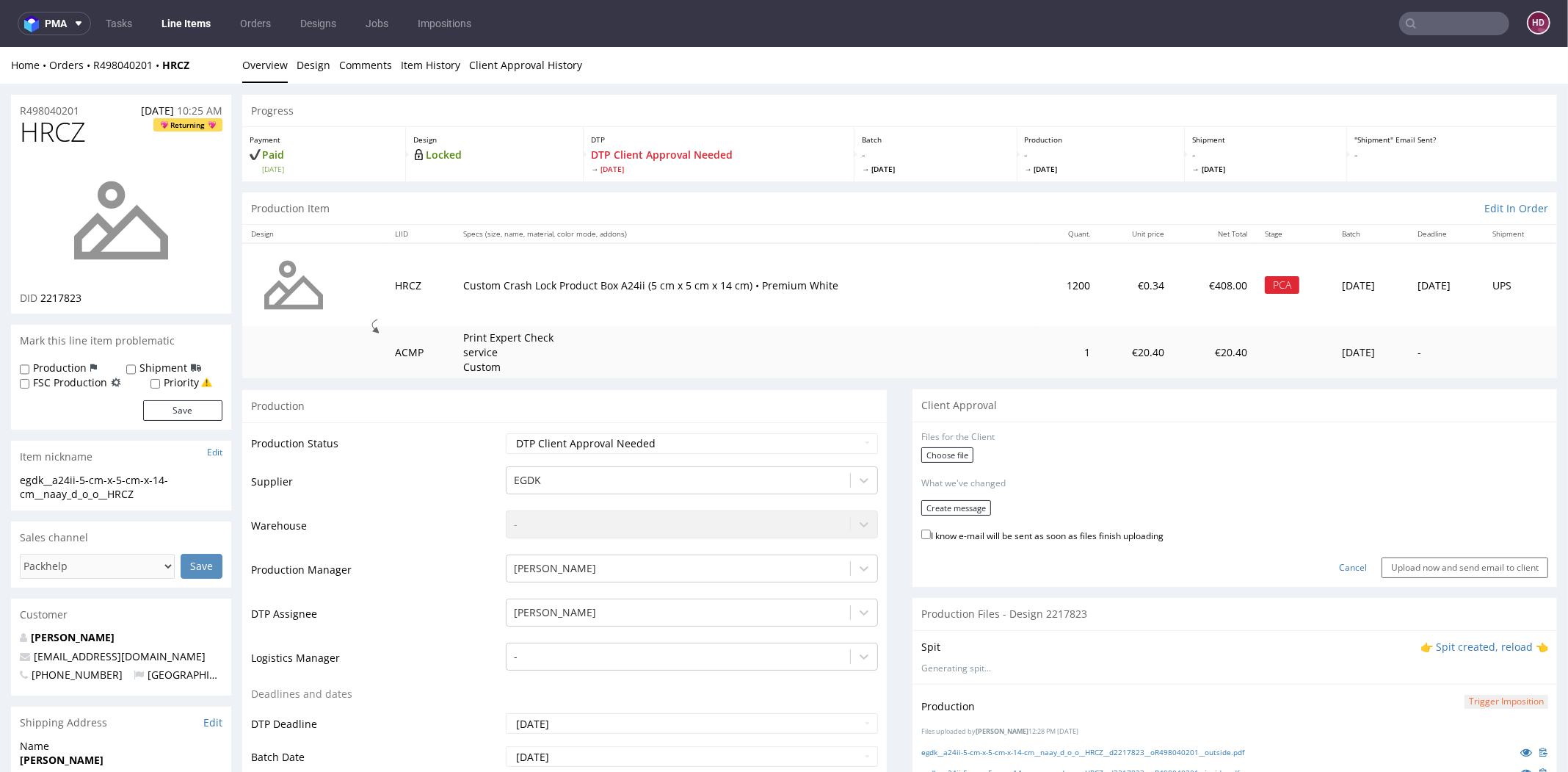
click at [975, 549] on div "Cancel Upload now and send email to client" at bounding box center [1235, 562] width 627 height 31
click at [939, 460] on label "Choose file" at bounding box center [947, 455] width 52 height 16
click at [0, 47] on input "Choose file" at bounding box center [0, 47] width 0 height 0
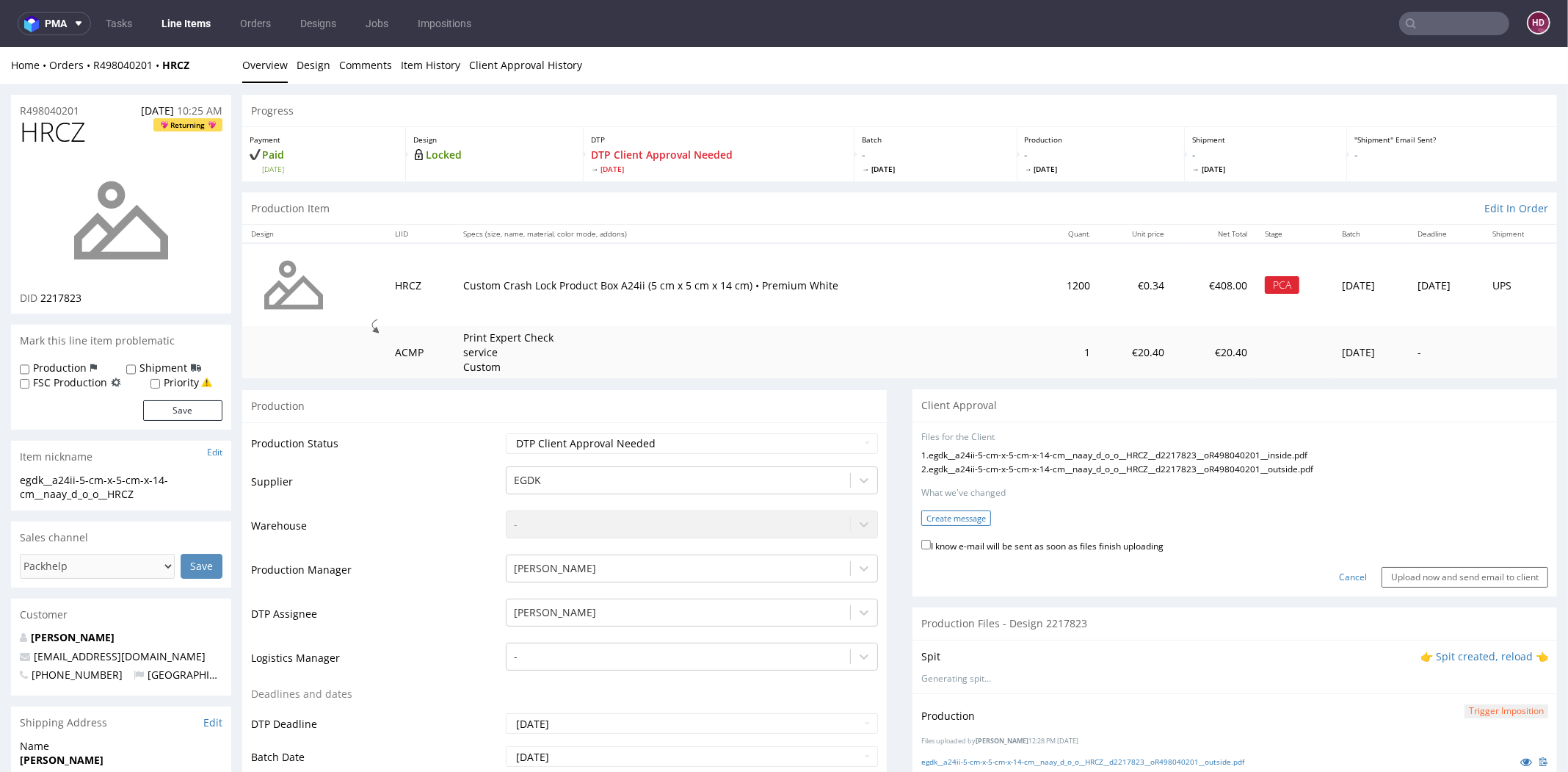
click at [951, 517] on button "Create message" at bounding box center [956, 518] width 70 height 16
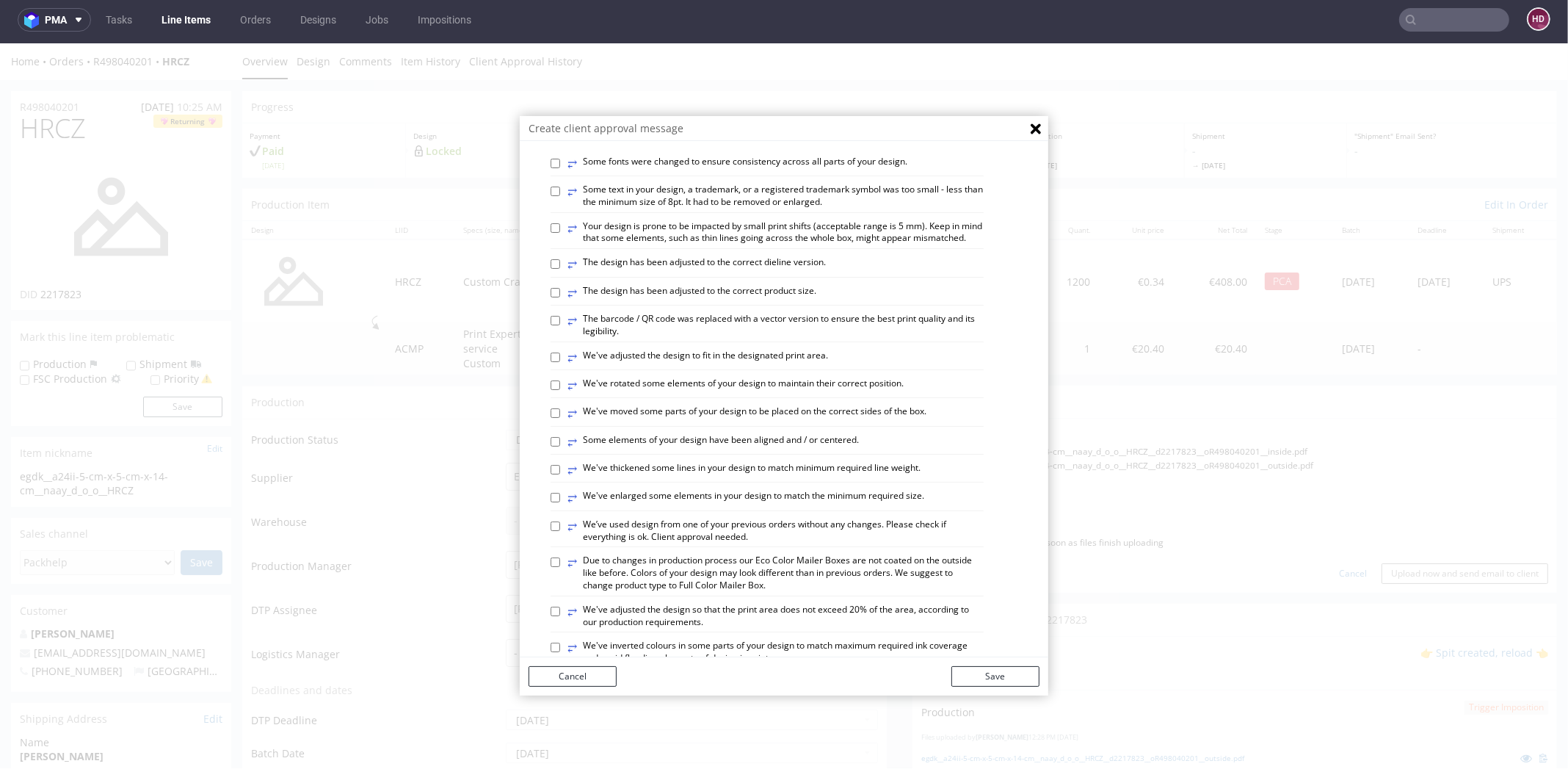
scroll to position [107, 0]
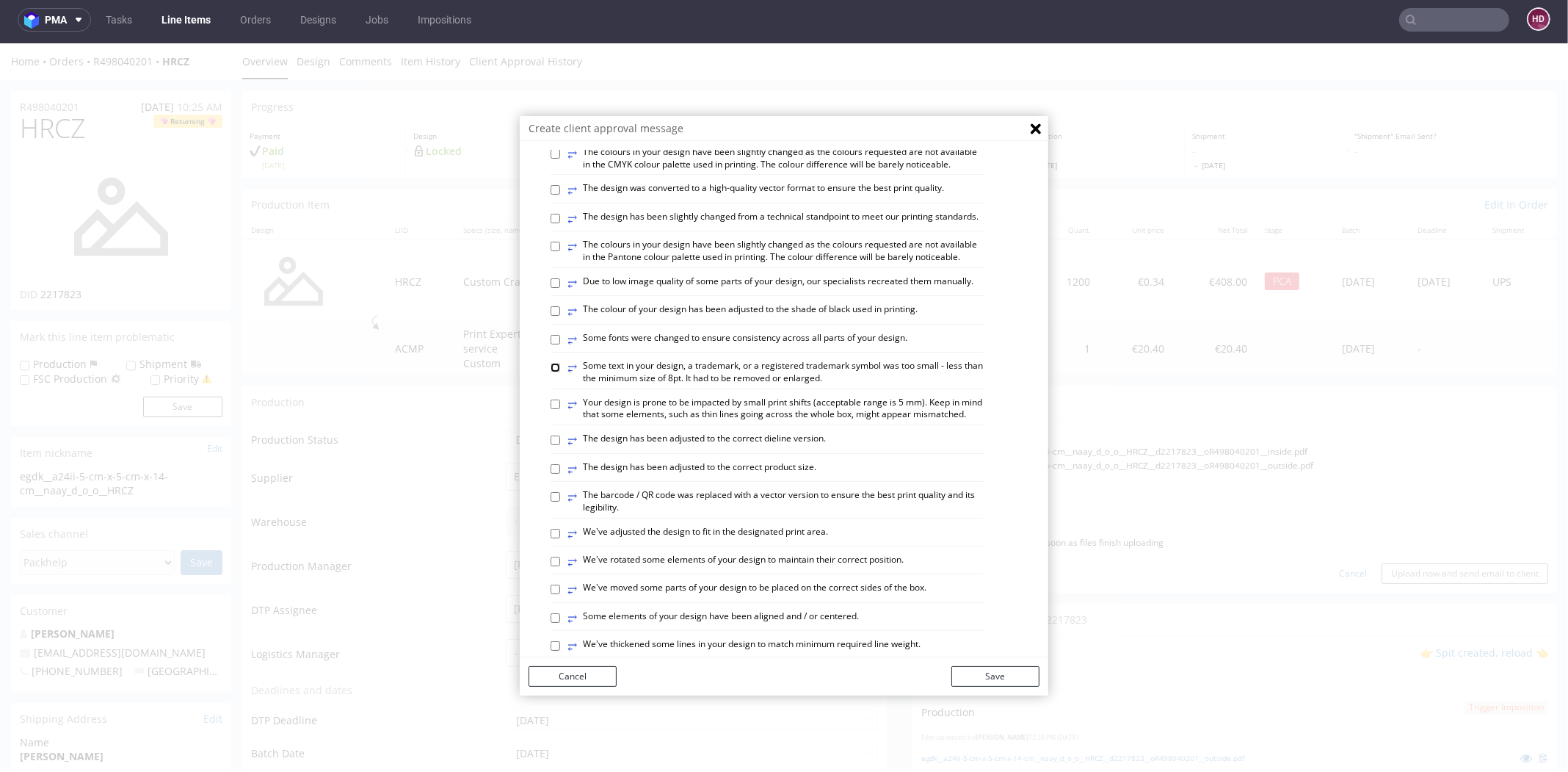
click at [551, 373] on input "⥂ Some text in your design, a trademark, or a registered trademark symbol was t…" at bounding box center [556, 368] width 10 height 10
click at [844, 385] on label "⥂ Some text in your design, a trademark, or a registered trademark symbol was t…" at bounding box center [776, 372] width 417 height 25
click at [849, 385] on label "⥂ Some text in your design, a trademark, or a registered trademark symbol was t…" at bounding box center [776, 372] width 417 height 25
click at [560, 373] on input "⥂ Some text in your design, a trademark, or a registered trademark symbol was t…" at bounding box center [556, 368] width 10 height 10
drag, startPoint x: 843, startPoint y: 433, endPoint x: 747, endPoint y: 423, distance: 96.5
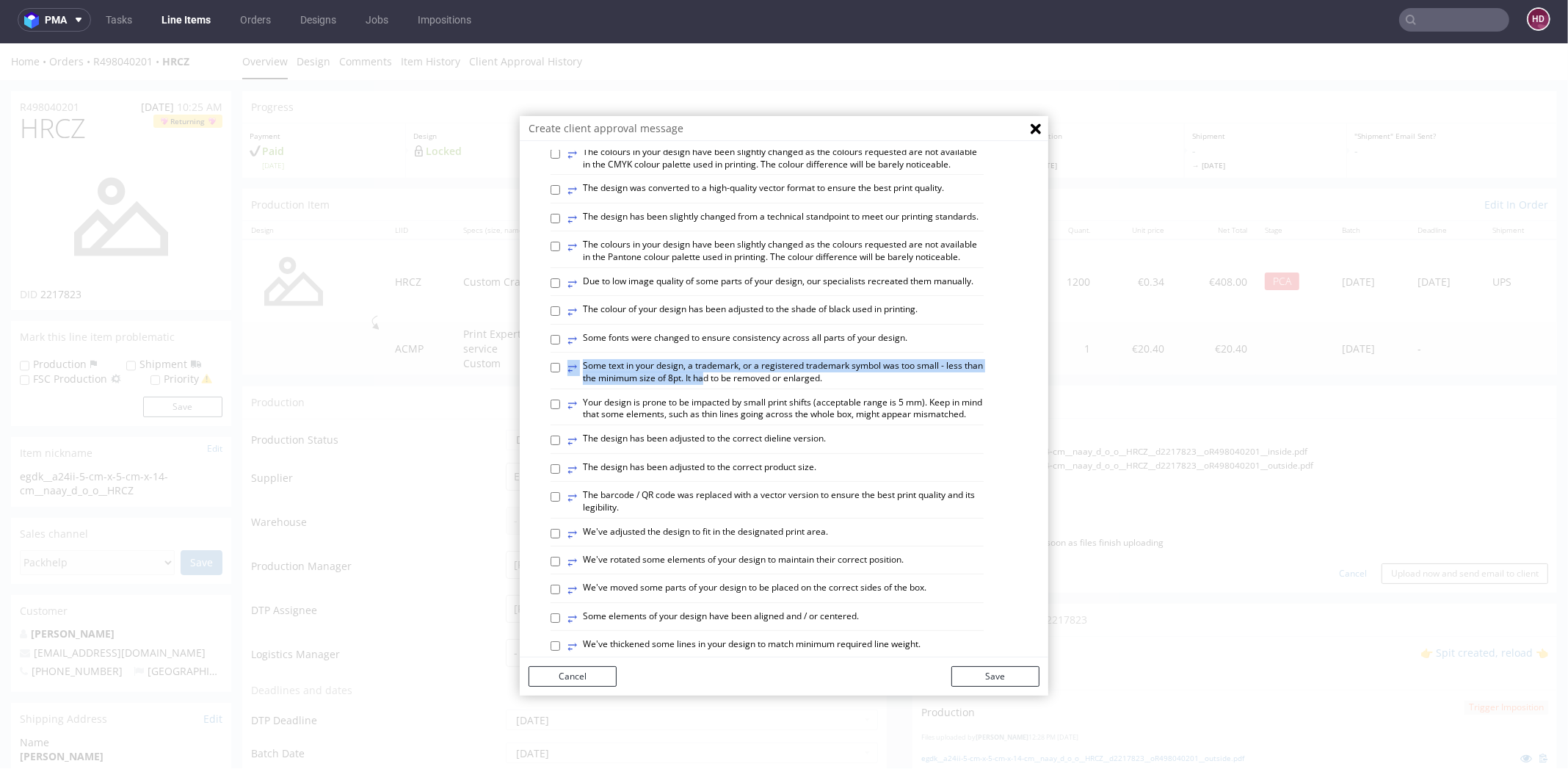
click at [720, 385] on label "⥂ Some text in your design, a trademark, or a registered trademark symbol was t…" at bounding box center [776, 372] width 417 height 25
click at [859, 385] on label "⥂ Some text in your design, a trademark, or a registered trademark symbol was t…" at bounding box center [776, 372] width 417 height 25
click at [560, 373] on input "⥂ Some text in your design, a trademark, or a registered trademark symbol was t…" at bounding box center [556, 368] width 10 height 10
checkbox input "true"
drag, startPoint x: 791, startPoint y: 425, endPoint x: 843, endPoint y: 431, distance: 52.3
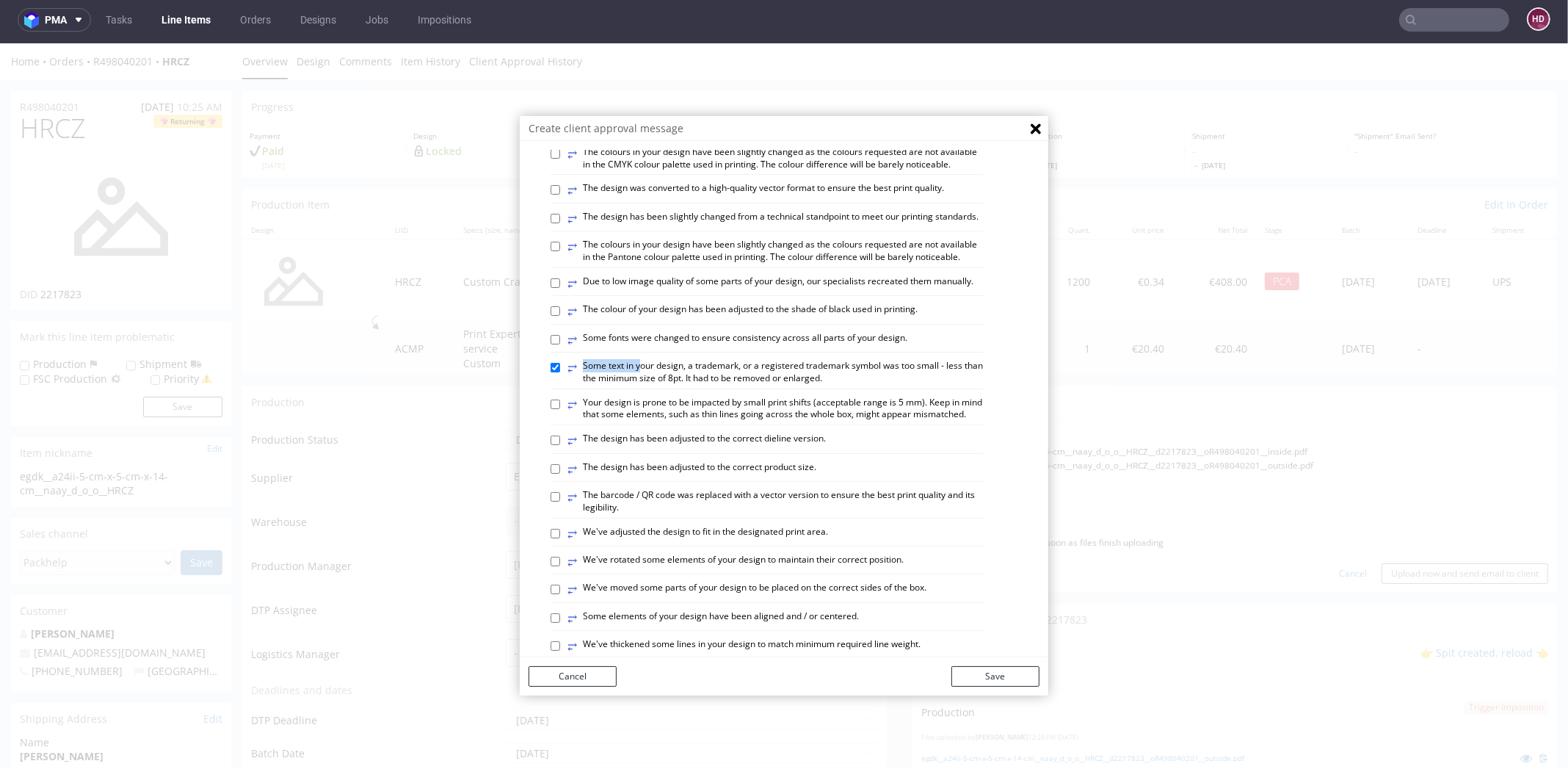
click at [843, 385] on label "⥂ Some text in your design, a trademark, or a registered trademark symbol was t…" at bounding box center [776, 372] width 417 height 25
click at [568, 348] on label "⥂ Some fonts were changed to ensure consistency across all parts of your design." at bounding box center [737, 339] width 340 height 16
click at [560, 344] on input "⥂ Some fonts were changed to ensure consistency across all parts of your design." at bounding box center [556, 339] width 10 height 10
click at [575, 407] on div "⥂ Some graphic elements had to be moved away from the edges to ensure that your…" at bounding box center [795, 627] width 489 height 1122
click at [551, 344] on input "⥂ Some fonts were changed to ensure consistency across all parts of your design." at bounding box center [556, 339] width 10 height 10
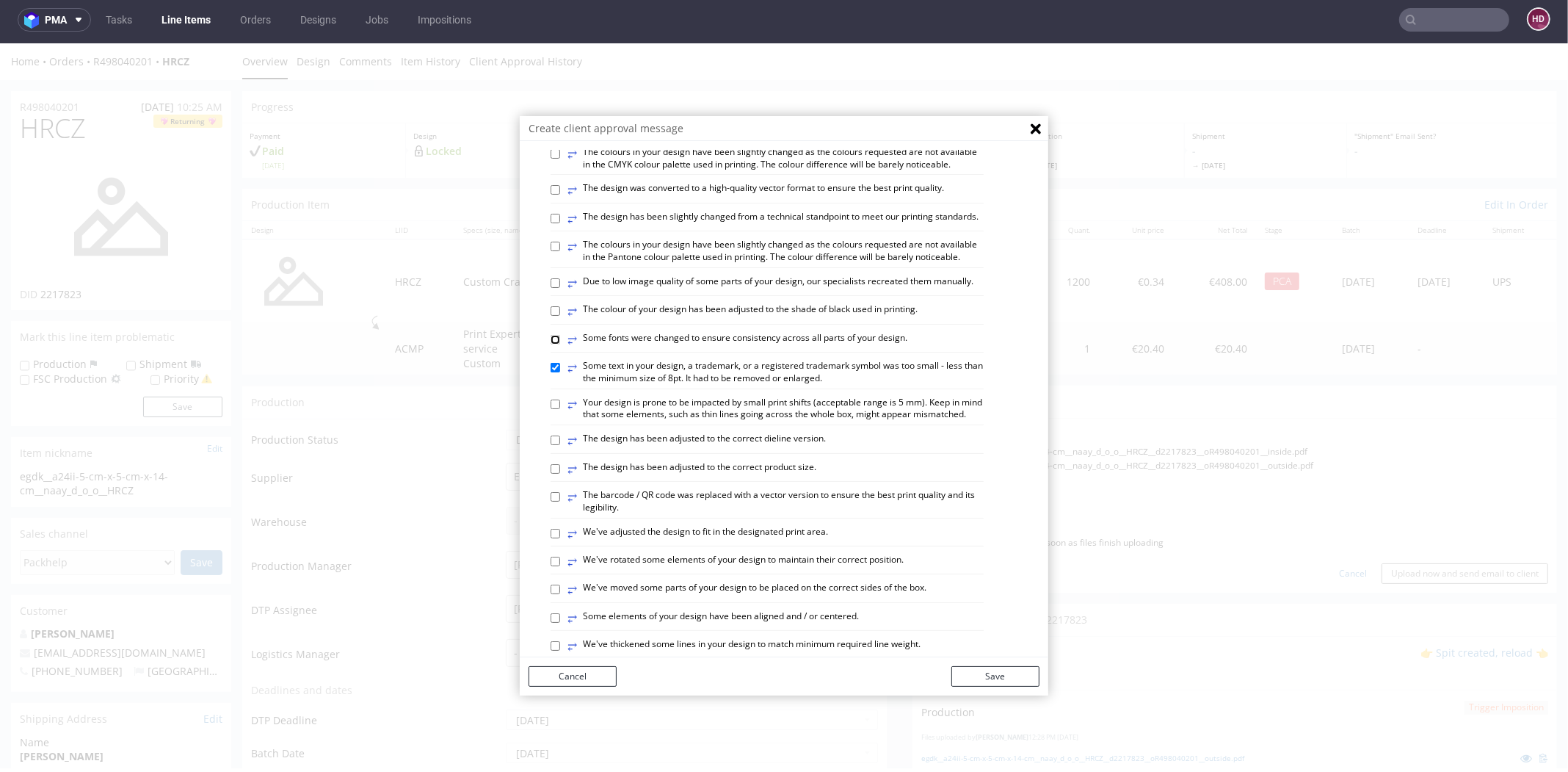
checkbox input "false"
drag, startPoint x: 545, startPoint y: 418, endPoint x: 558, endPoint y: 419, distance: 13.0
click at [551, 373] on input "⥂ Some text in your design, a trademark, or a registered trademark symbol was t…" at bounding box center [556, 368] width 10 height 10
drag, startPoint x: 574, startPoint y: 415, endPoint x: 745, endPoint y: 430, distance: 171.7
click at [713, 385] on label "⥂ Some text in your design, a trademark, or a registered trademark symbol was t…" at bounding box center [776, 372] width 417 height 25
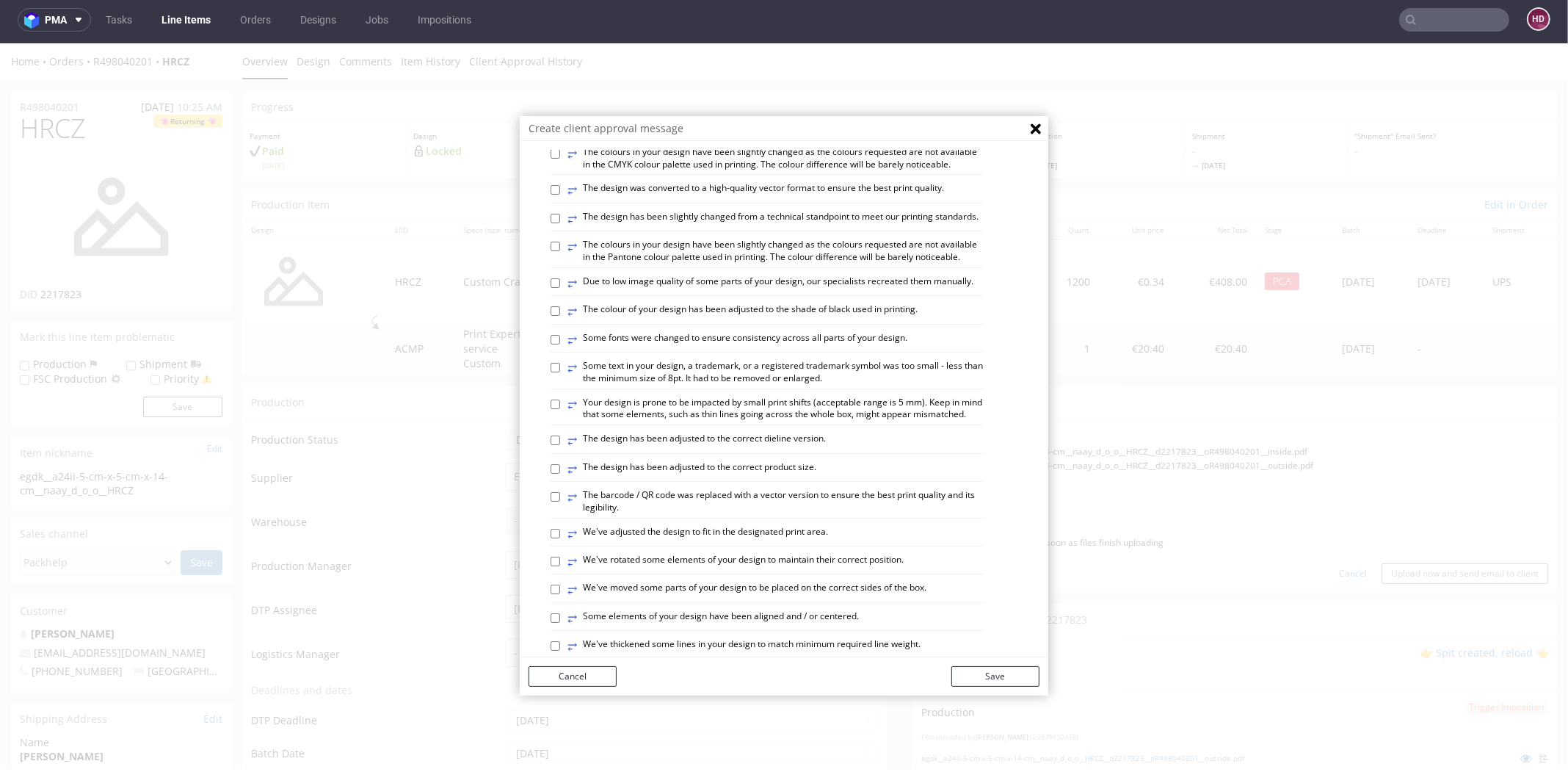
click at [846, 385] on label "⥂ Some text in your design, a trademark, or a registered trademark symbol was t…" at bounding box center [776, 372] width 417 height 25
click at [560, 373] on input "⥂ Some text in your design, a trademark, or a registered trademark symbol was t…" at bounding box center [556, 368] width 10 height 10
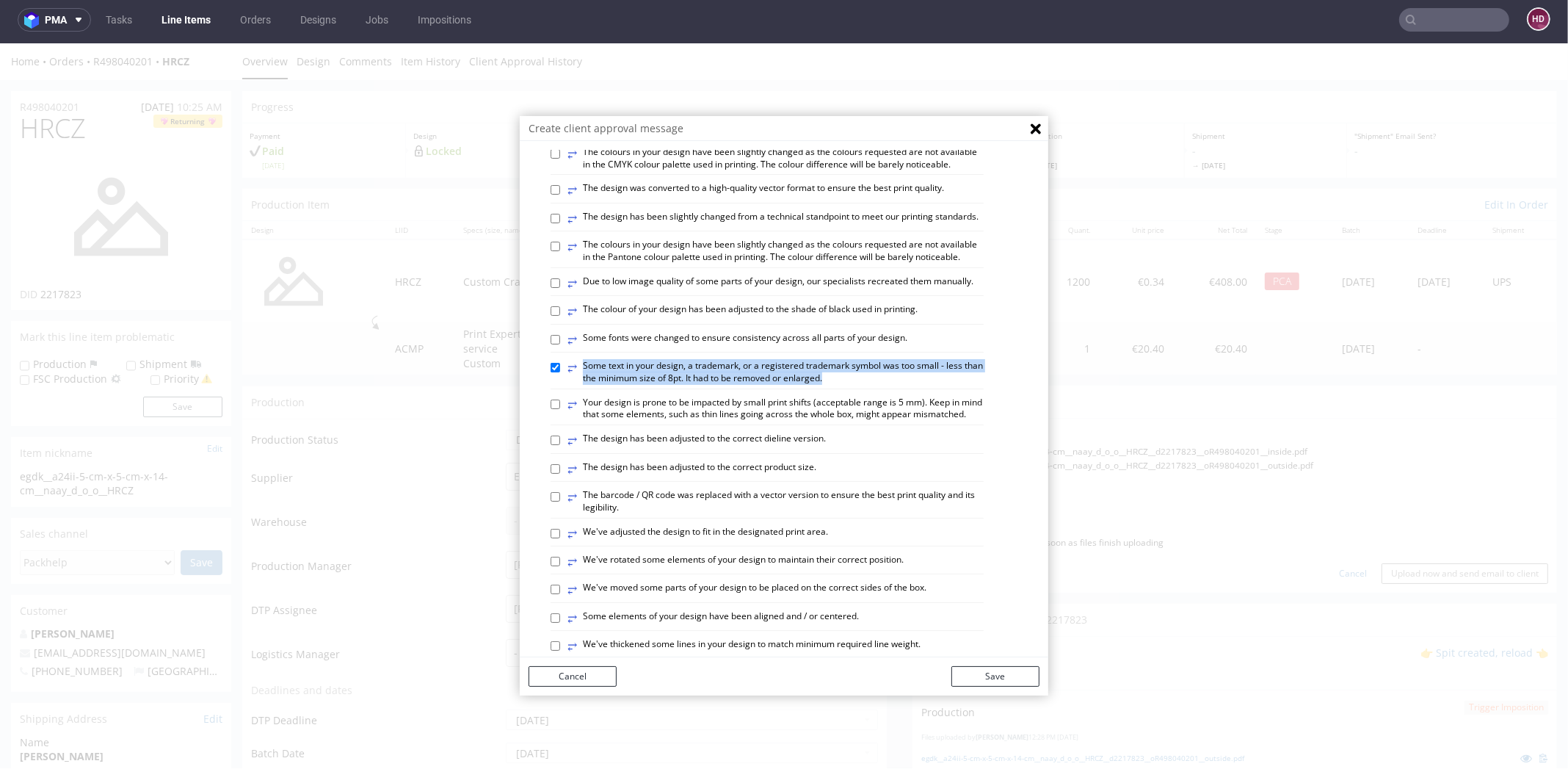
click at [843, 389] on div "⥂ Some text in your design, a trademark, or a registered trademark symbol was t…" at bounding box center [768, 375] width 433 height 29
copy label "⥂ Some text in your design, a trademark, or a registered trademark symbol was t…"
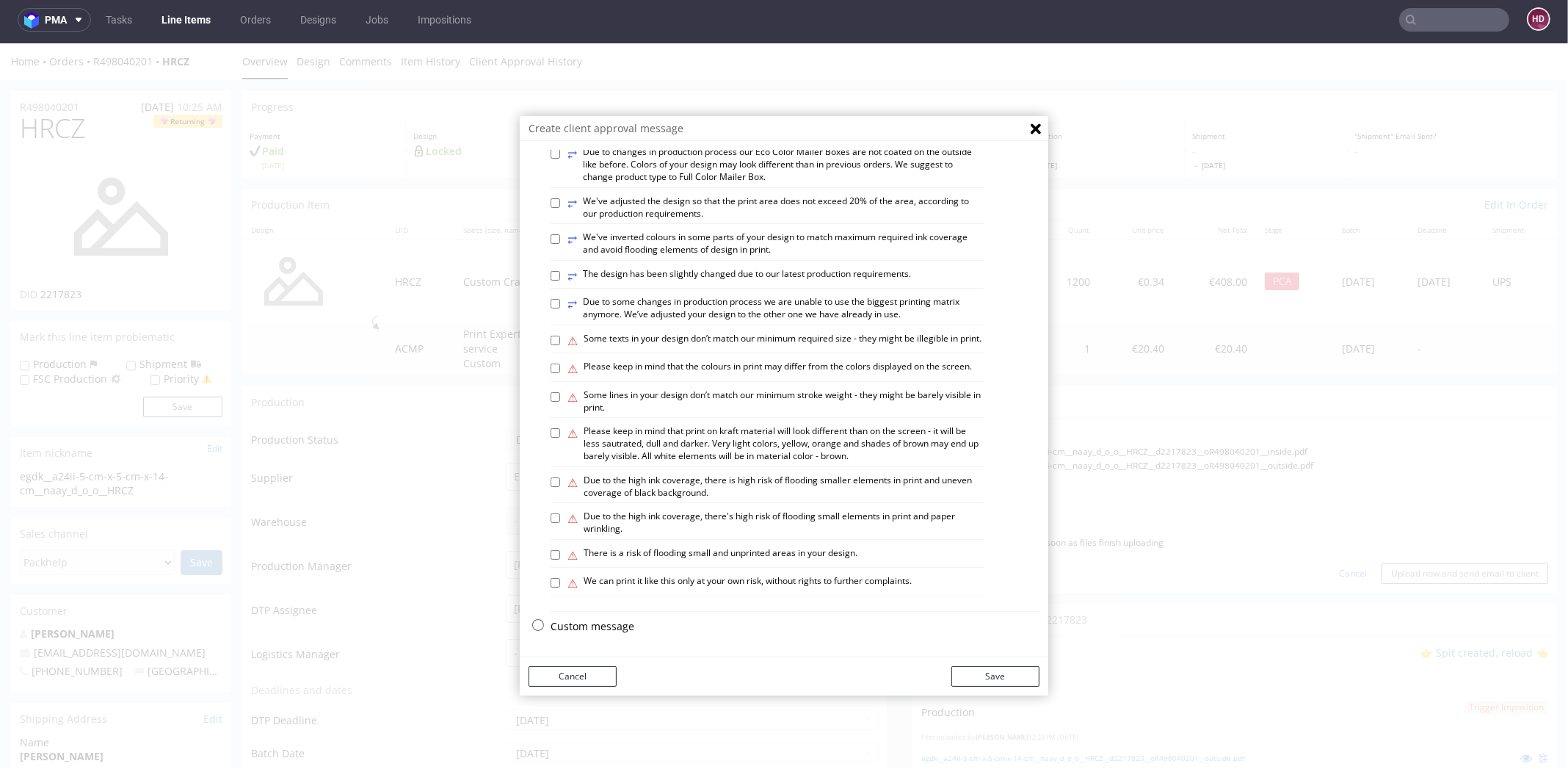
scroll to position [767, 0]
click at [609, 624] on p "Custom message" at bounding box center [795, 626] width 489 height 15
checkbox input "false"
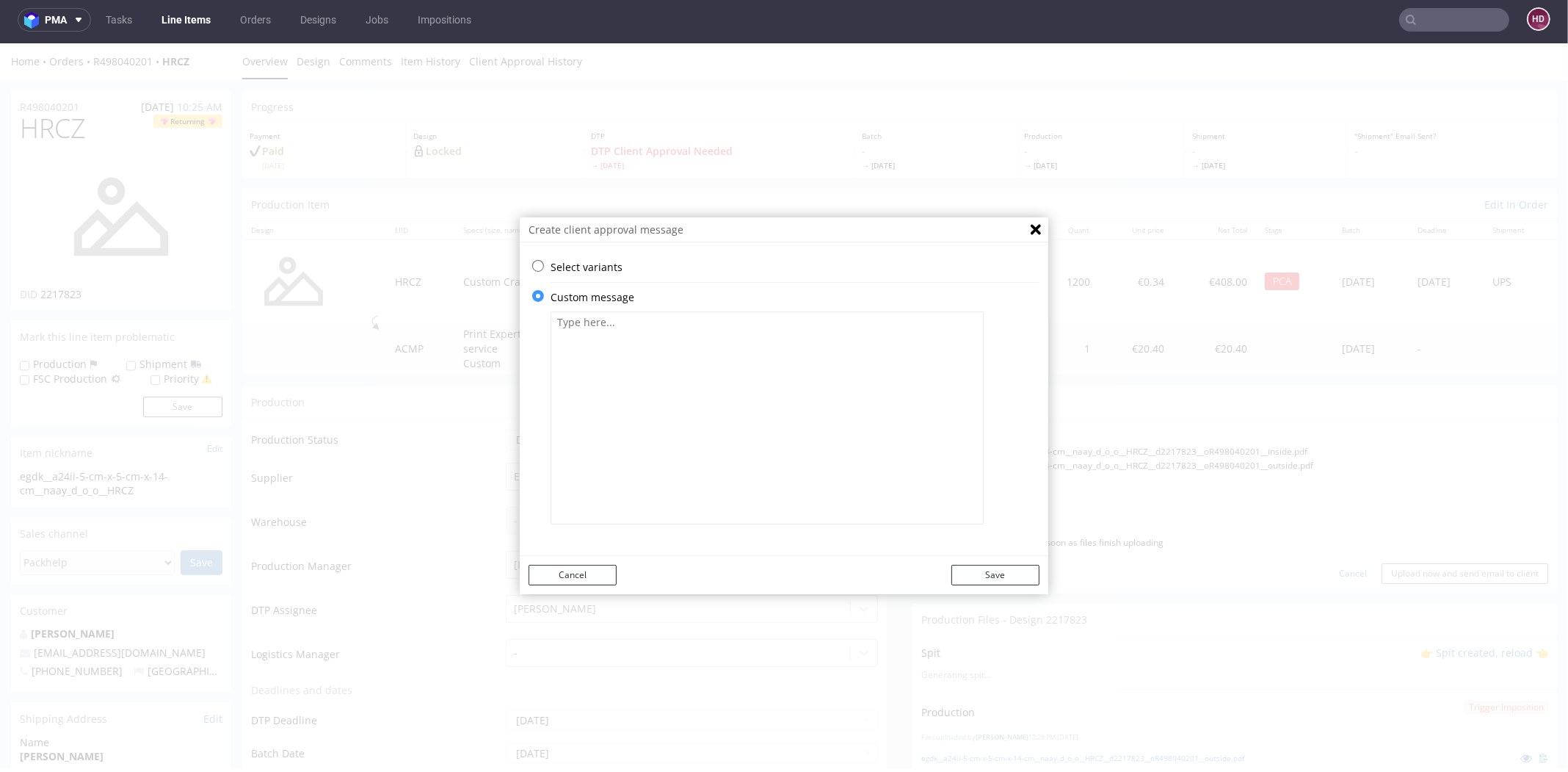
click at [717, 344] on textarea at bounding box center [768, 417] width 433 height 213
paste textarea "We rotated the logo at the bottom to the correct orientation. We then centred t…"
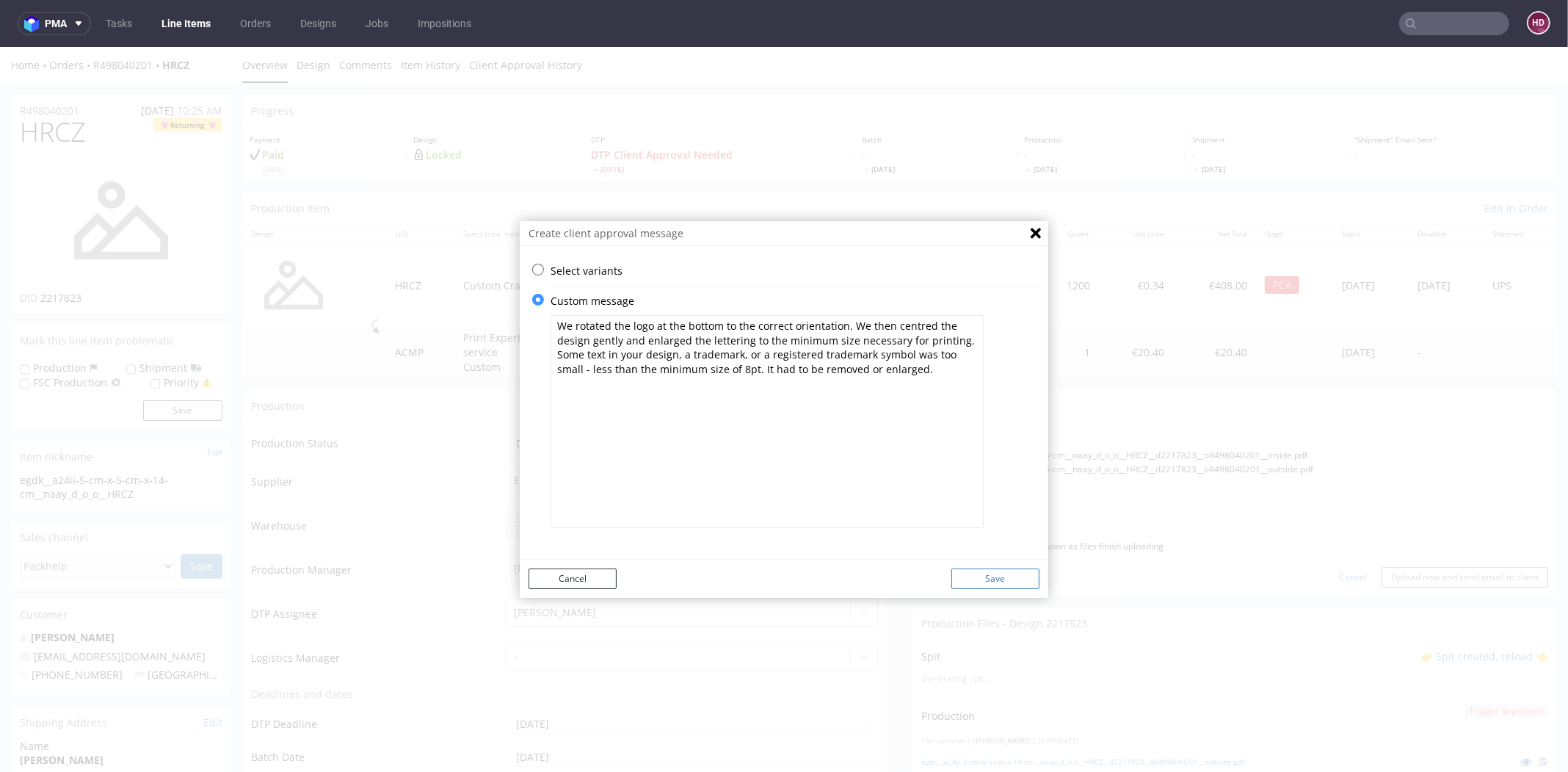
type textarea "We rotated the logo at the bottom to the correct orientation. We then centred t…"
click at [995, 578] on button "Save" at bounding box center [995, 579] width 88 height 21
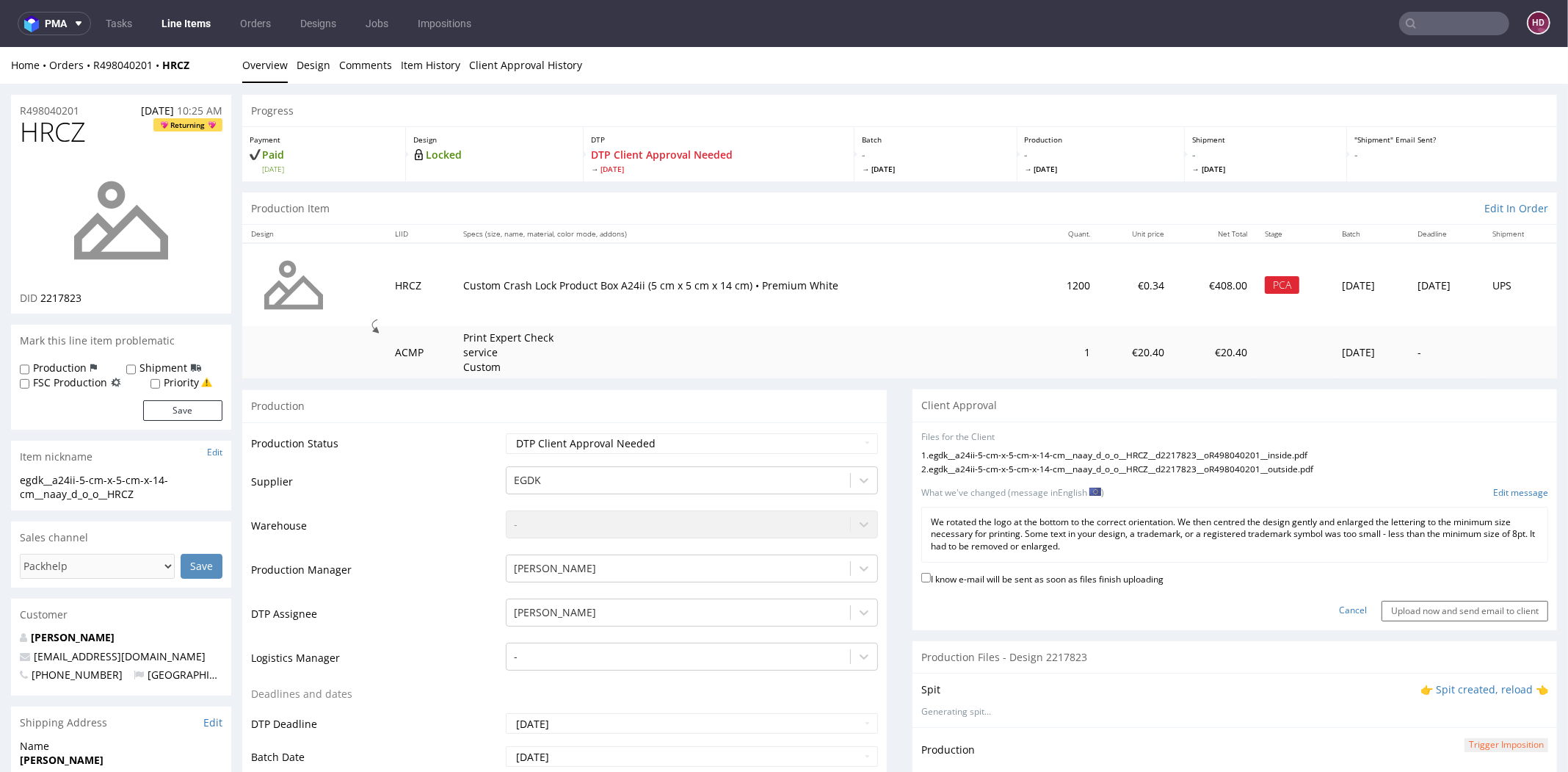
click at [995, 578] on label "I know e-mail will be sent as soon as files finish uploading" at bounding box center [1042, 578] width 242 height 16
click at [931, 578] on input "I know e-mail will be sent as soon as files finish uploading" at bounding box center [927, 578] width 10 height 10
checkbox input "true"
click at [1382, 610] on input "Upload now and send email to client" at bounding box center [1465, 610] width 167 height 21
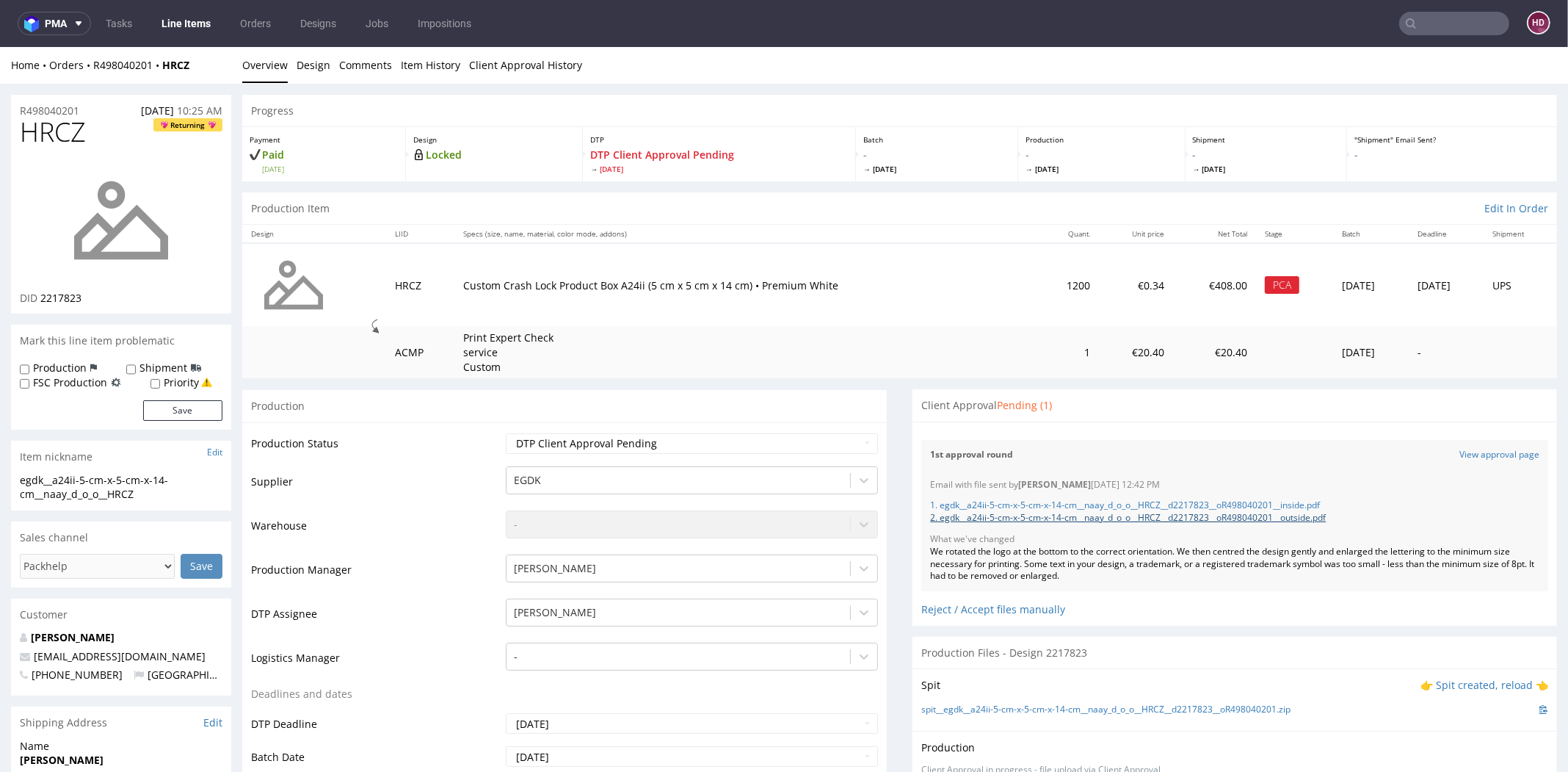
click at [1086, 521] on link "2. egdk__a24ii-5-cm-x-5-cm-x-14-cm__naay_d_o_o__HRCZ__d2217823__oR498040201__ou…" at bounding box center [1129, 517] width 396 height 13
click at [1130, 507] on link "1. egdk__a24ii-5-cm-x-5-cm-x-14-cm__naay_d_o_o__HRCZ__d2217823__oR498040201__in…" at bounding box center [1126, 504] width 390 height 13
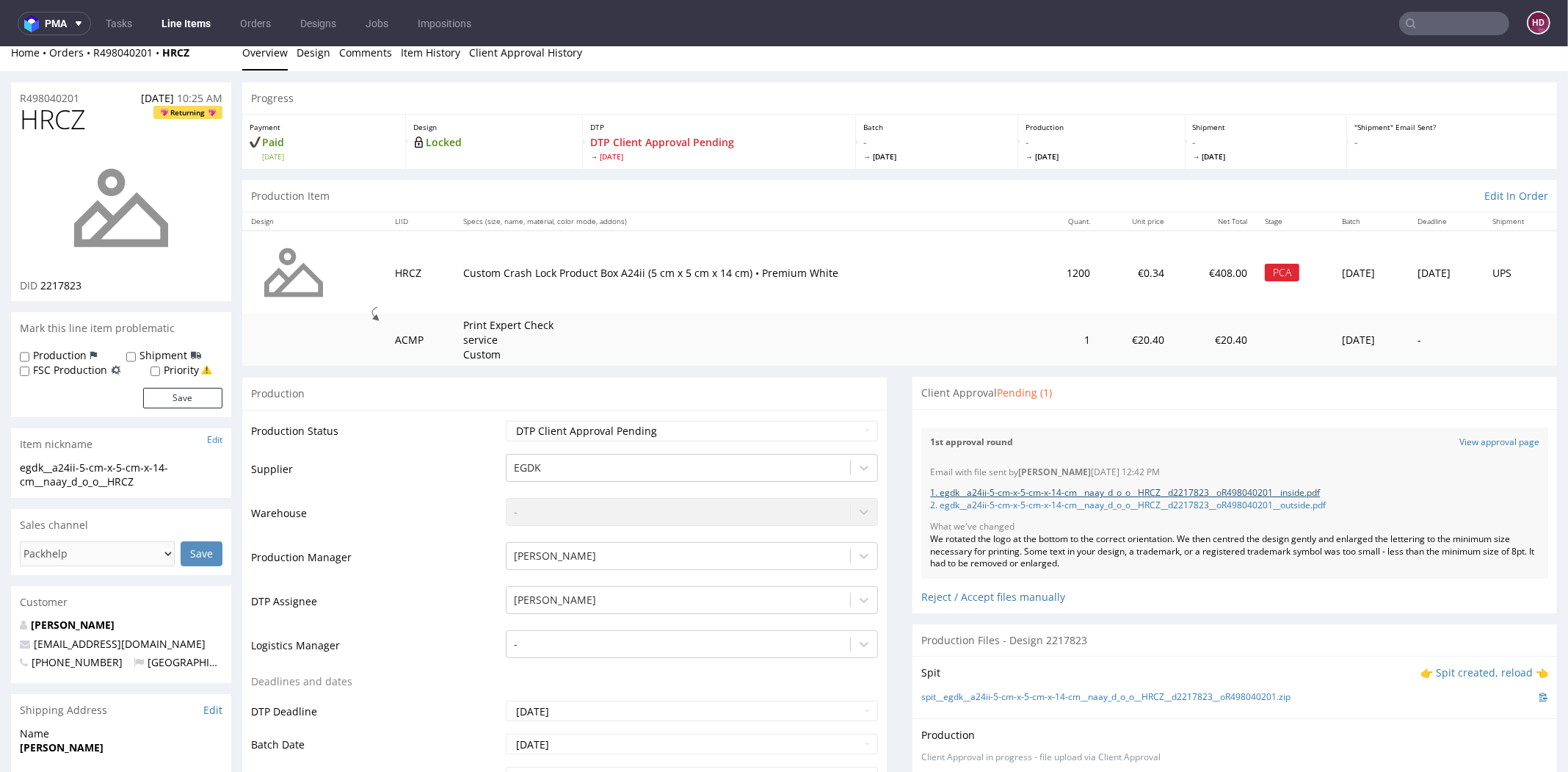
scroll to position [7, 0]
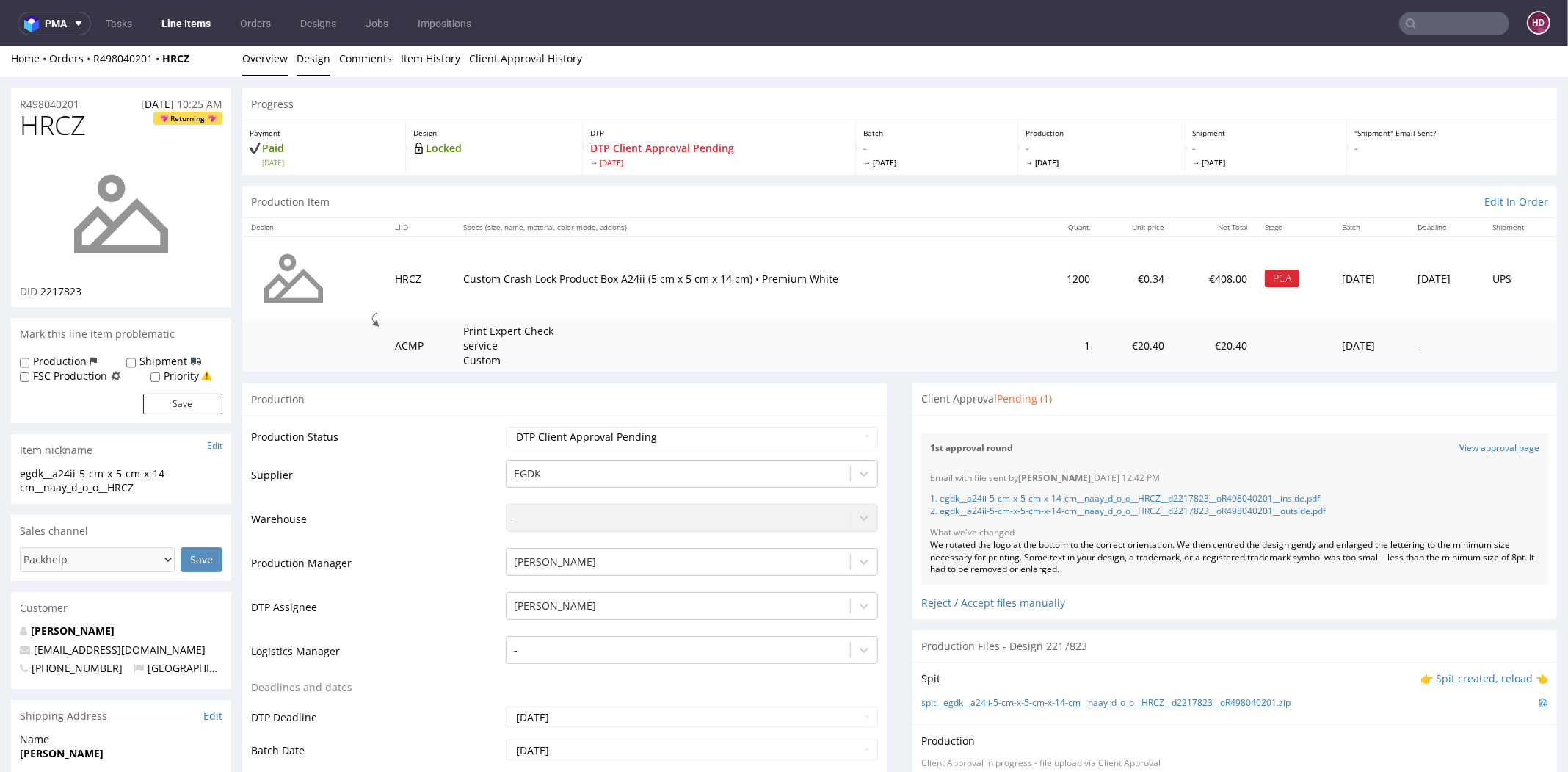
click at [312, 64] on link "Design" at bounding box center [313, 58] width 33 height 36
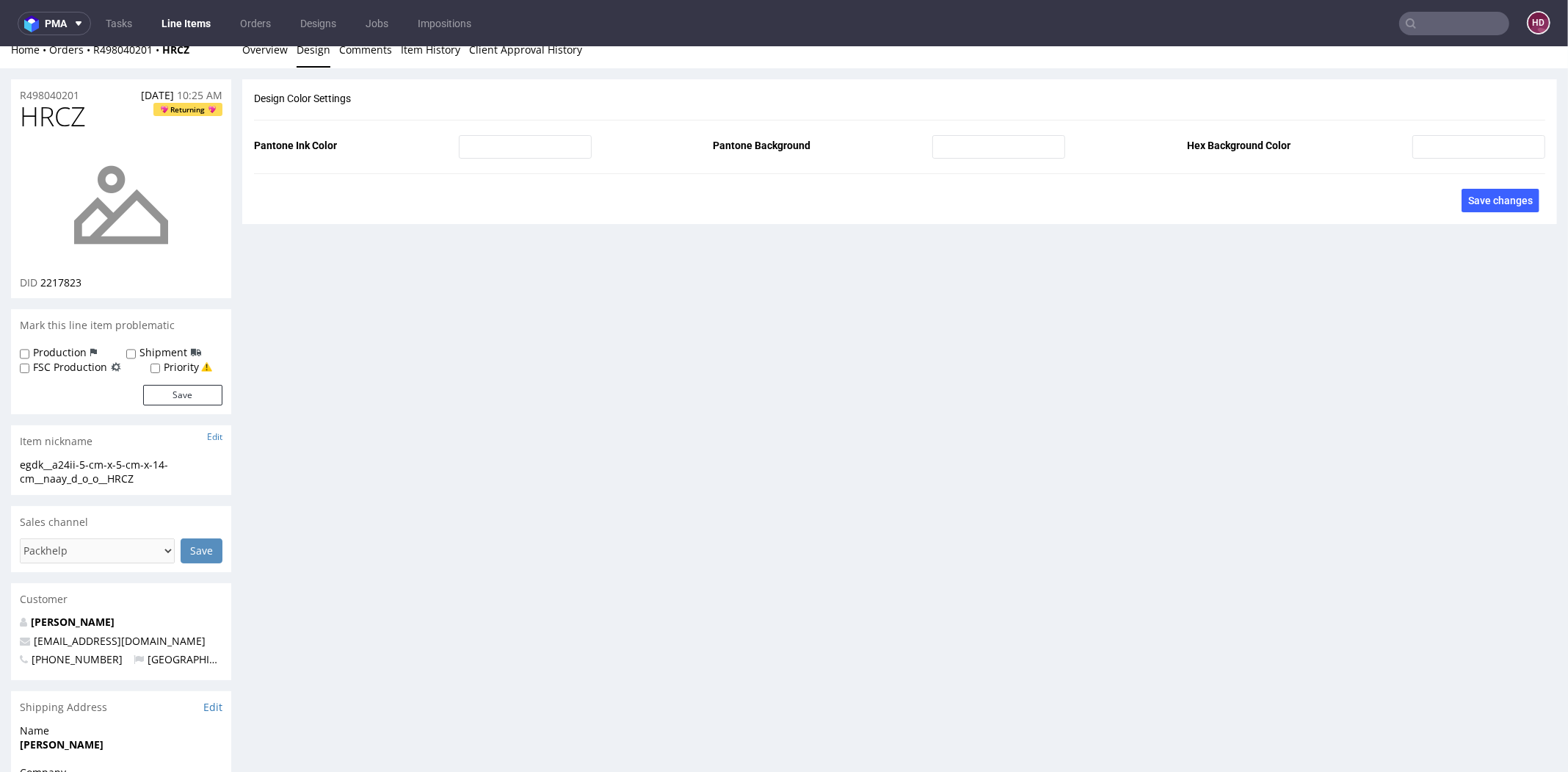
scroll to position [0, 0]
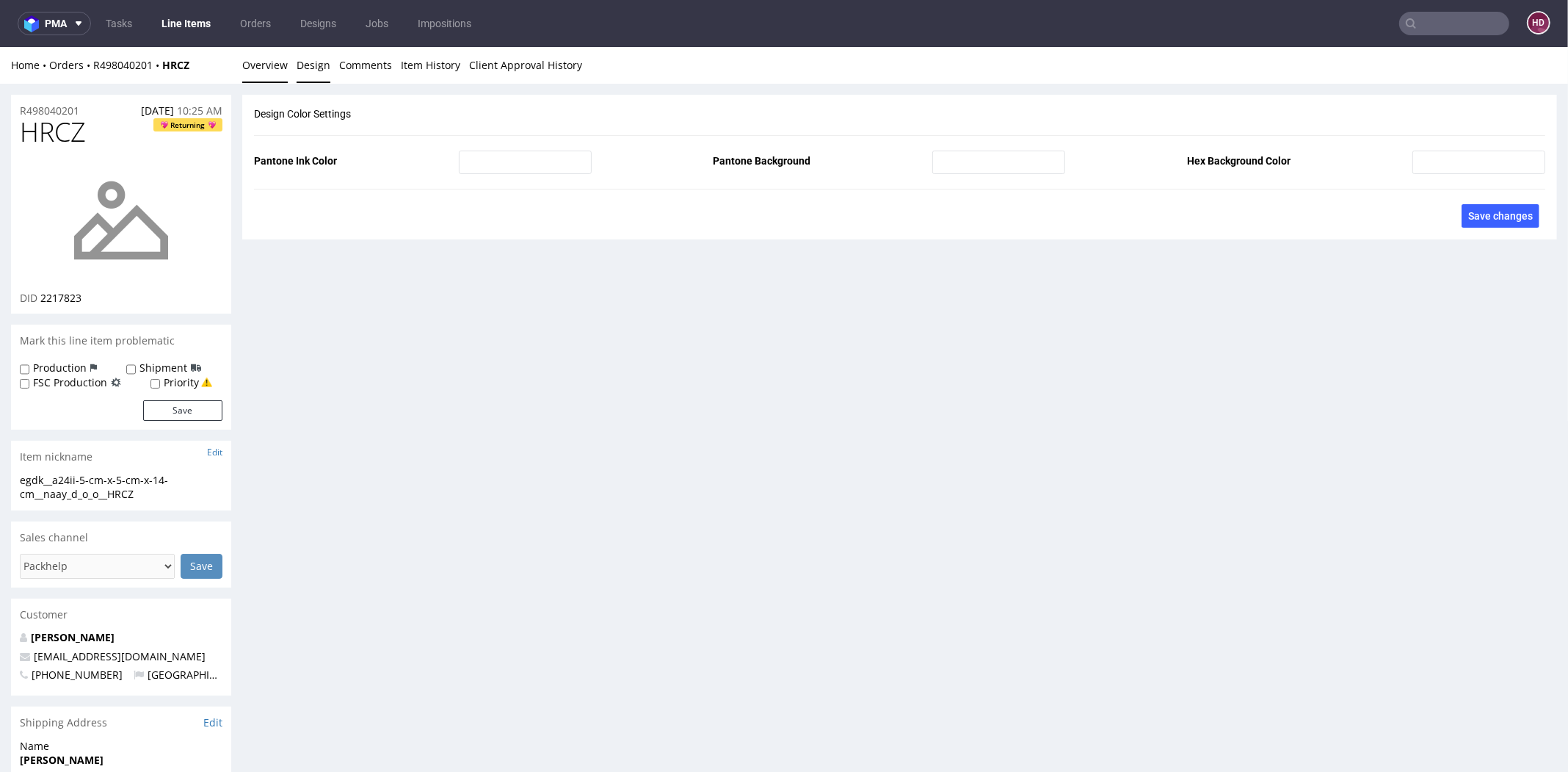
click at [269, 73] on link "Overview" at bounding box center [265, 65] width 45 height 36
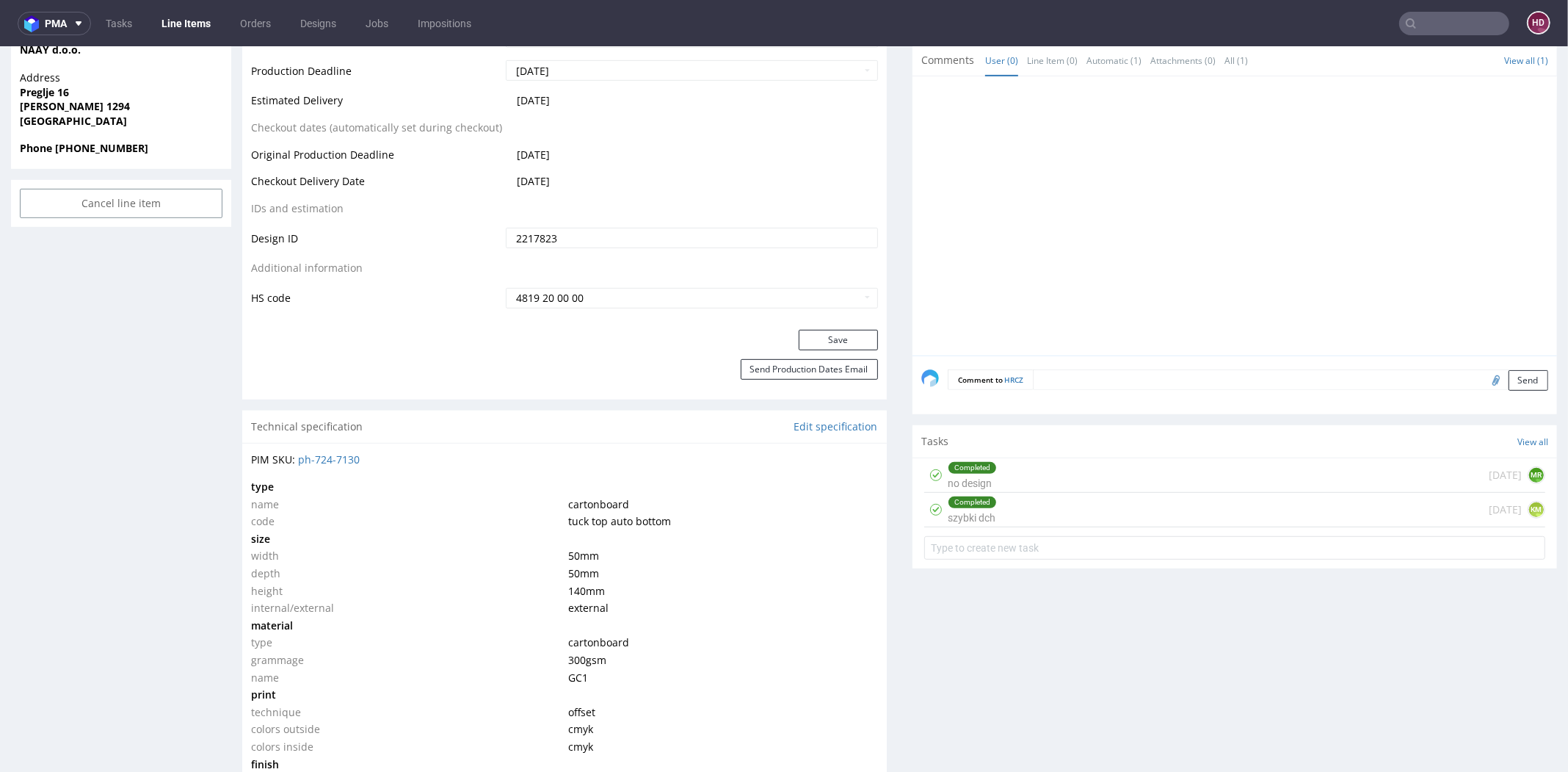
scroll to position [873, 0]
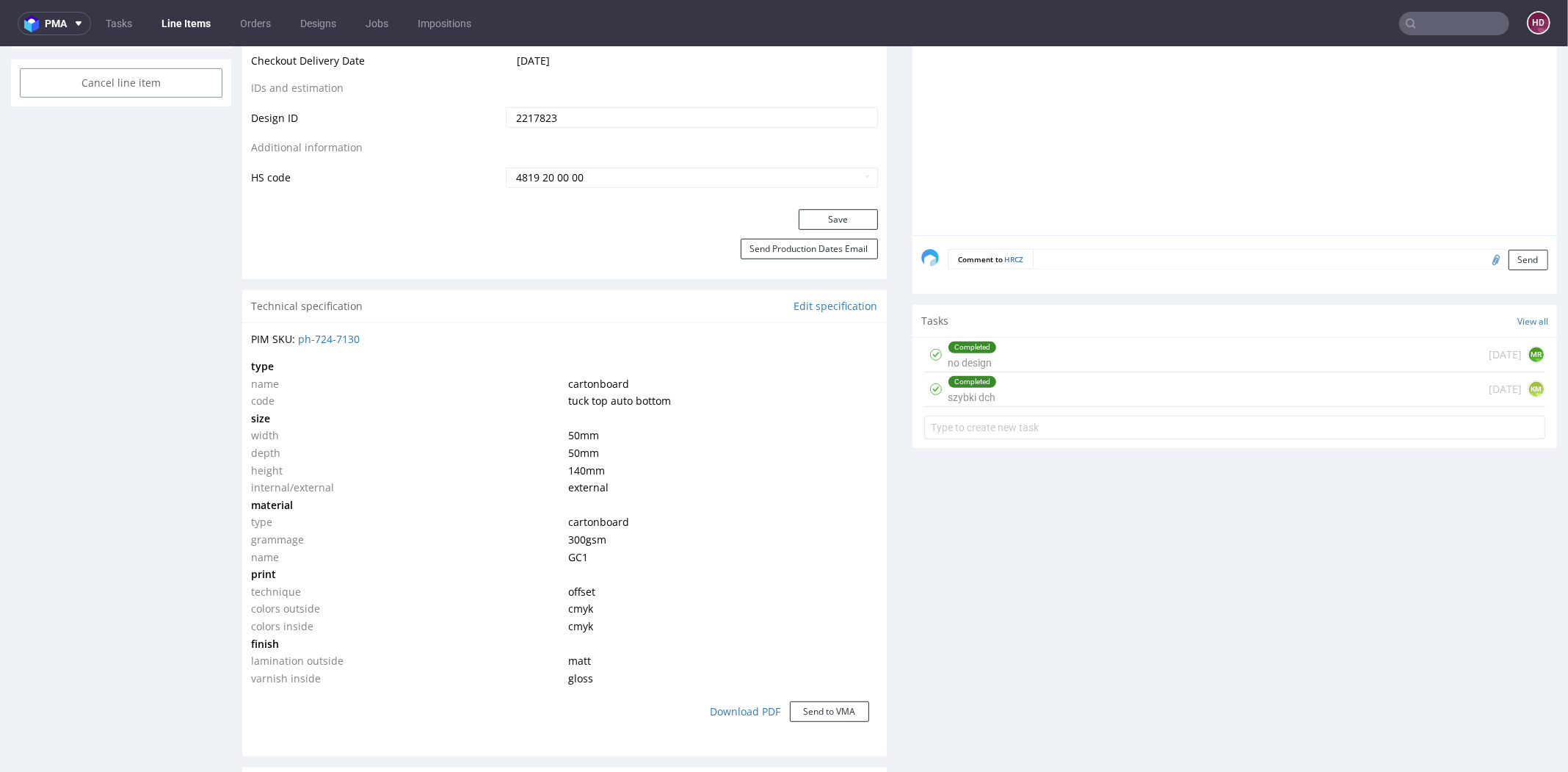
click at [1133, 358] on div "Completed no design 3 months ago MR" at bounding box center [1235, 354] width 621 height 34
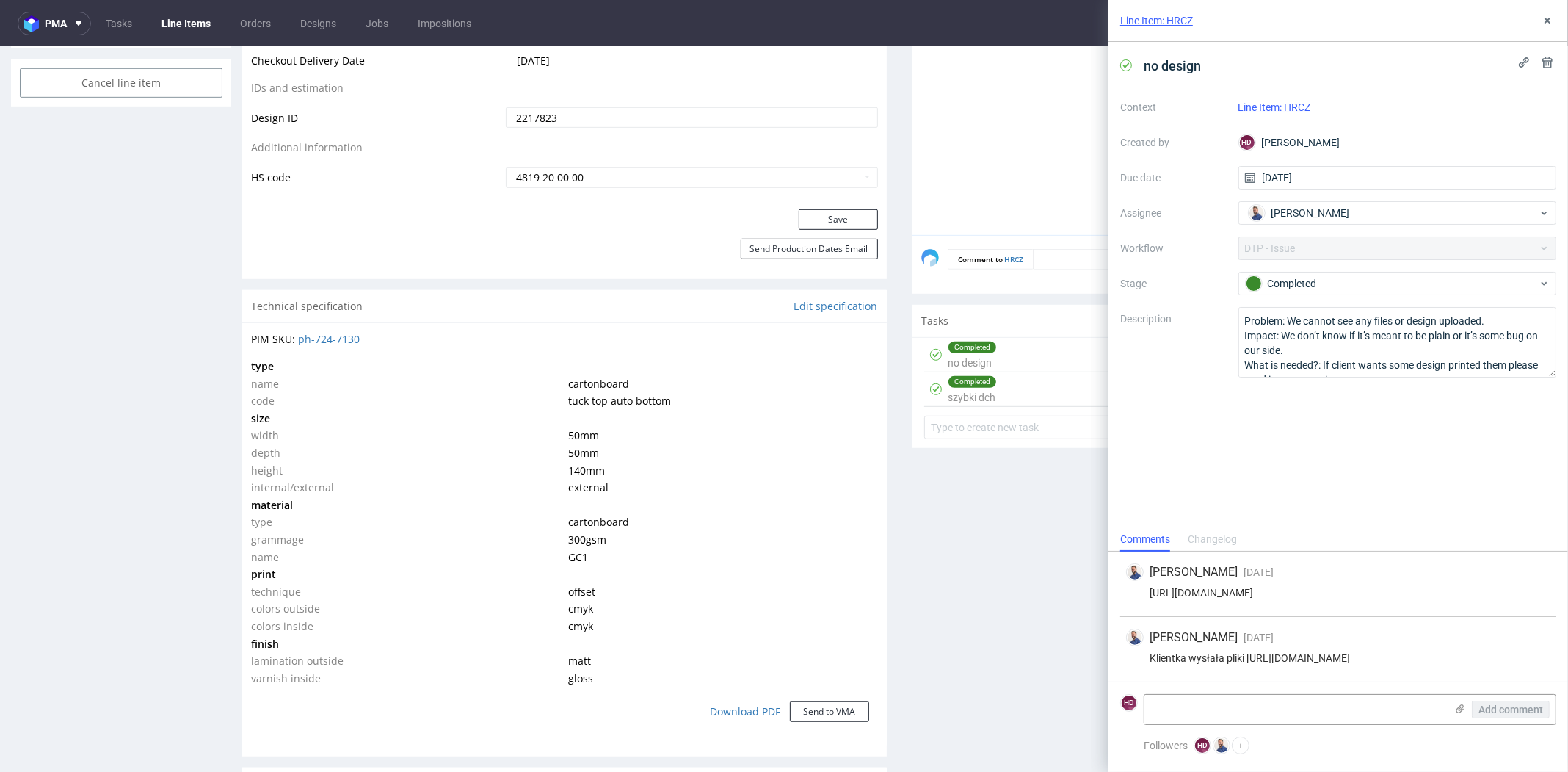
click at [1395, 238] on div "Context Line Item: HRCZ Created by HD Hapka Dominika Due date 08/07/2025 Assign…" at bounding box center [1339, 236] width 436 height 283
drag, startPoint x: 1544, startPoint y: 7, endPoint x: 1544, endPoint y: 16, distance: 9.0
click at [1409, 13] on div "Line Item: HRCZ" at bounding box center [1339, 21] width 460 height 42
click at [1409, 19] on icon at bounding box center [1547, 21] width 12 height 12
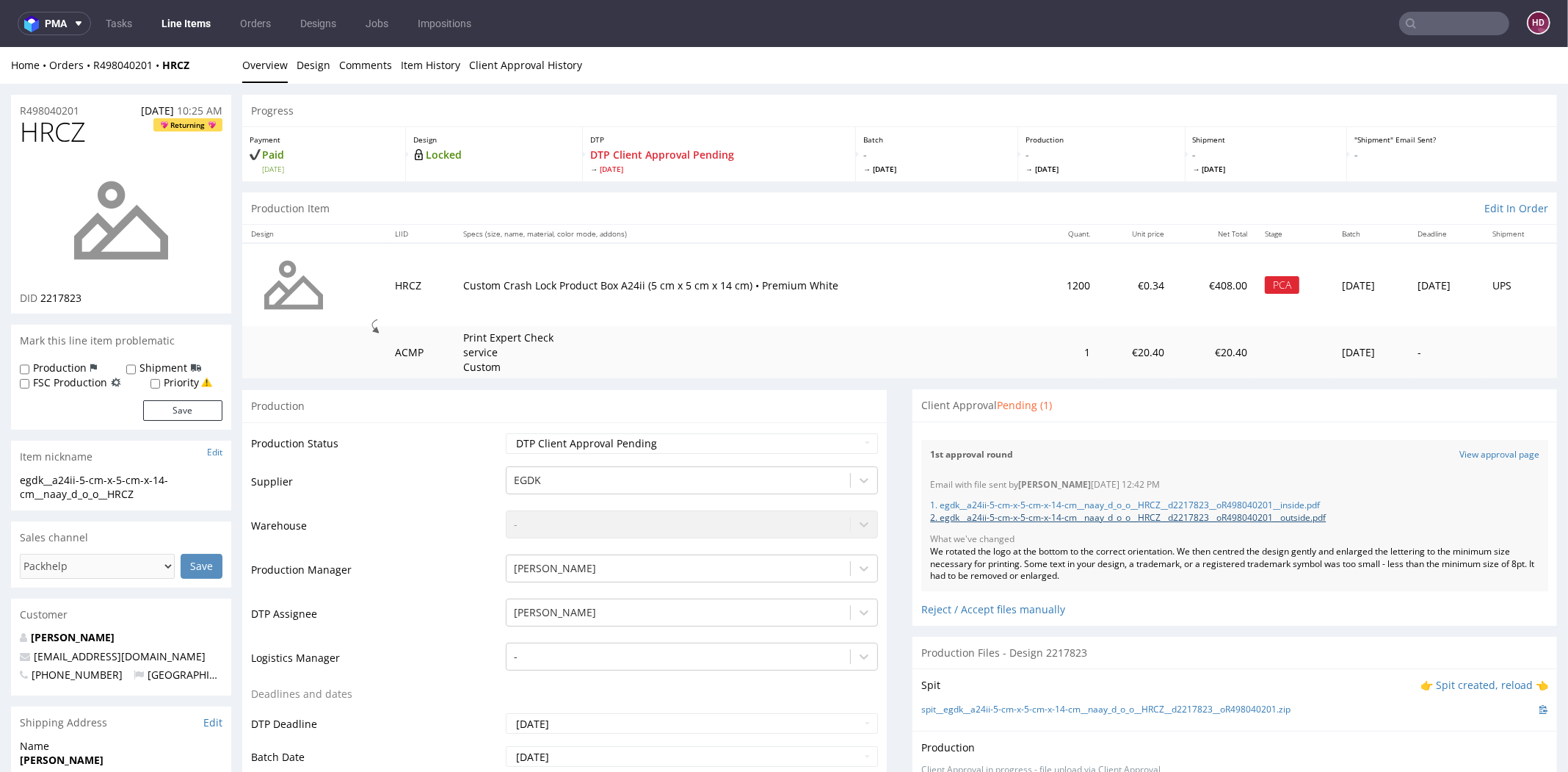
click at [1093, 516] on link "2. egdk__a24ii-5-cm-x-5-cm-x-14-cm__naay_d_o_o__HRCZ__d2217823__oR498040201__ou…" at bounding box center [1129, 517] width 396 height 13
click at [192, 22] on link "Line Items" at bounding box center [186, 24] width 67 height 24
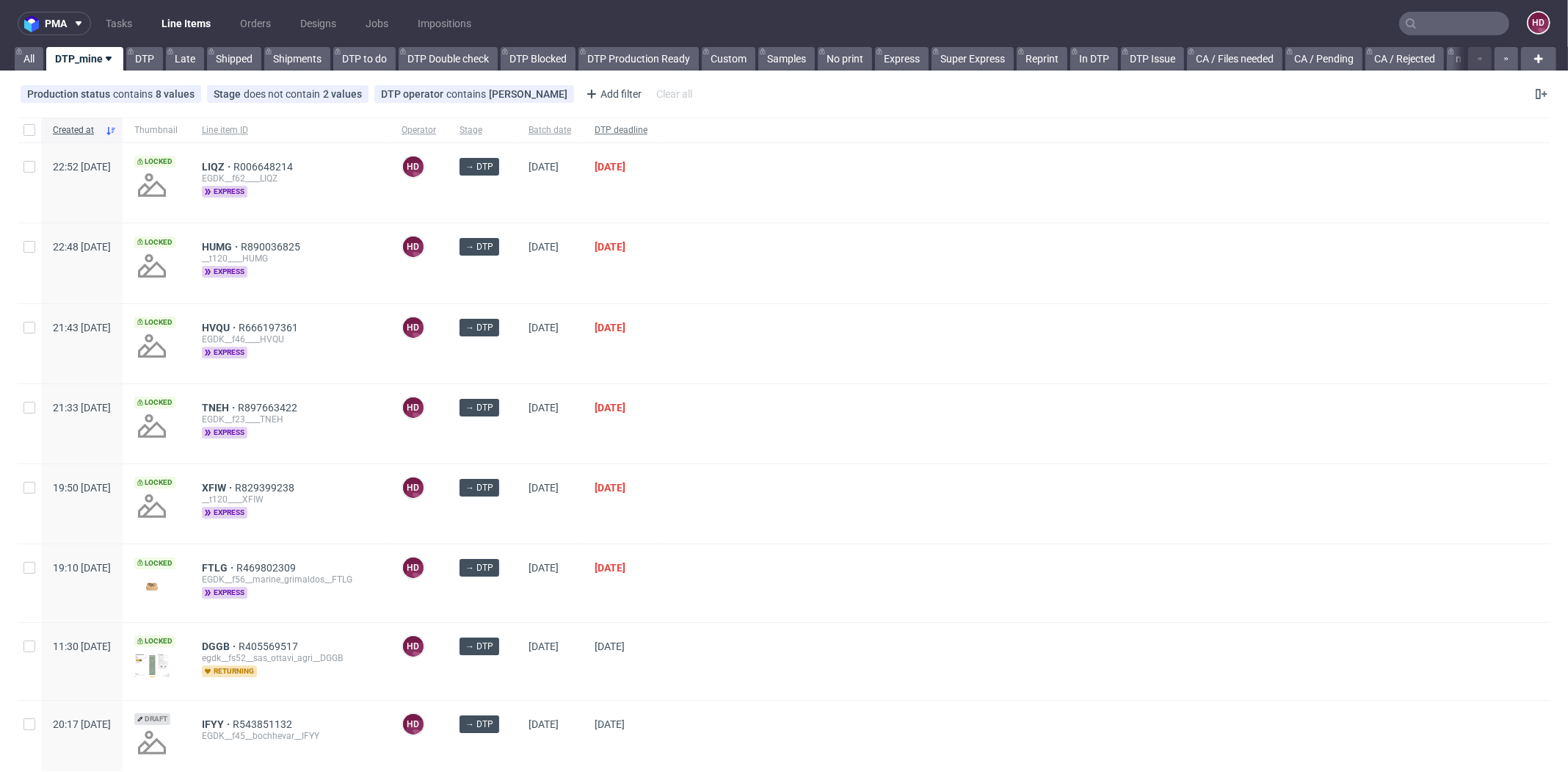
click at [647, 133] on span "DTP deadline" at bounding box center [621, 130] width 53 height 13
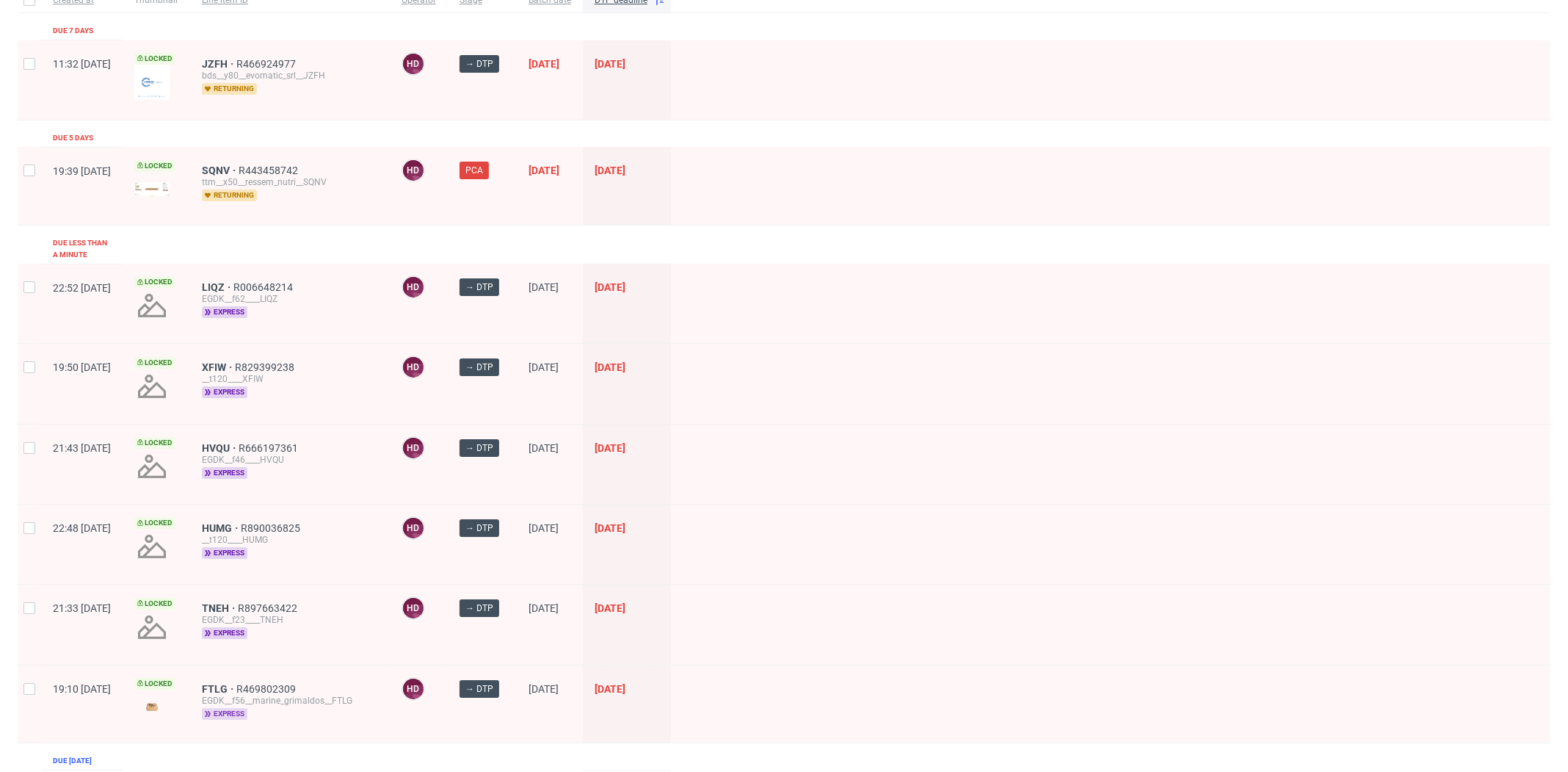
scroll to position [217, 0]
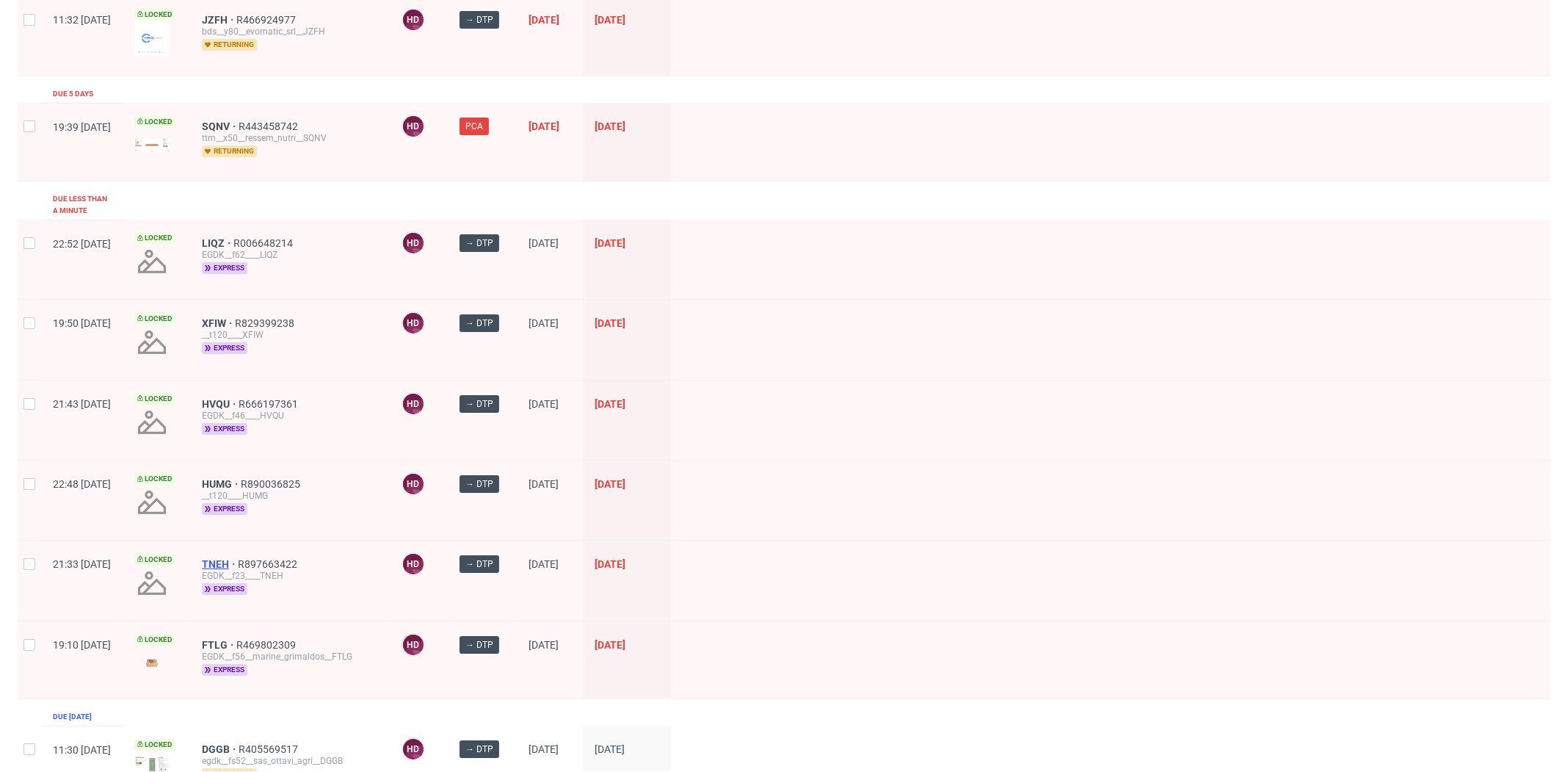
click at [238, 558] on span "TNEH" at bounding box center [220, 564] width 36 height 12
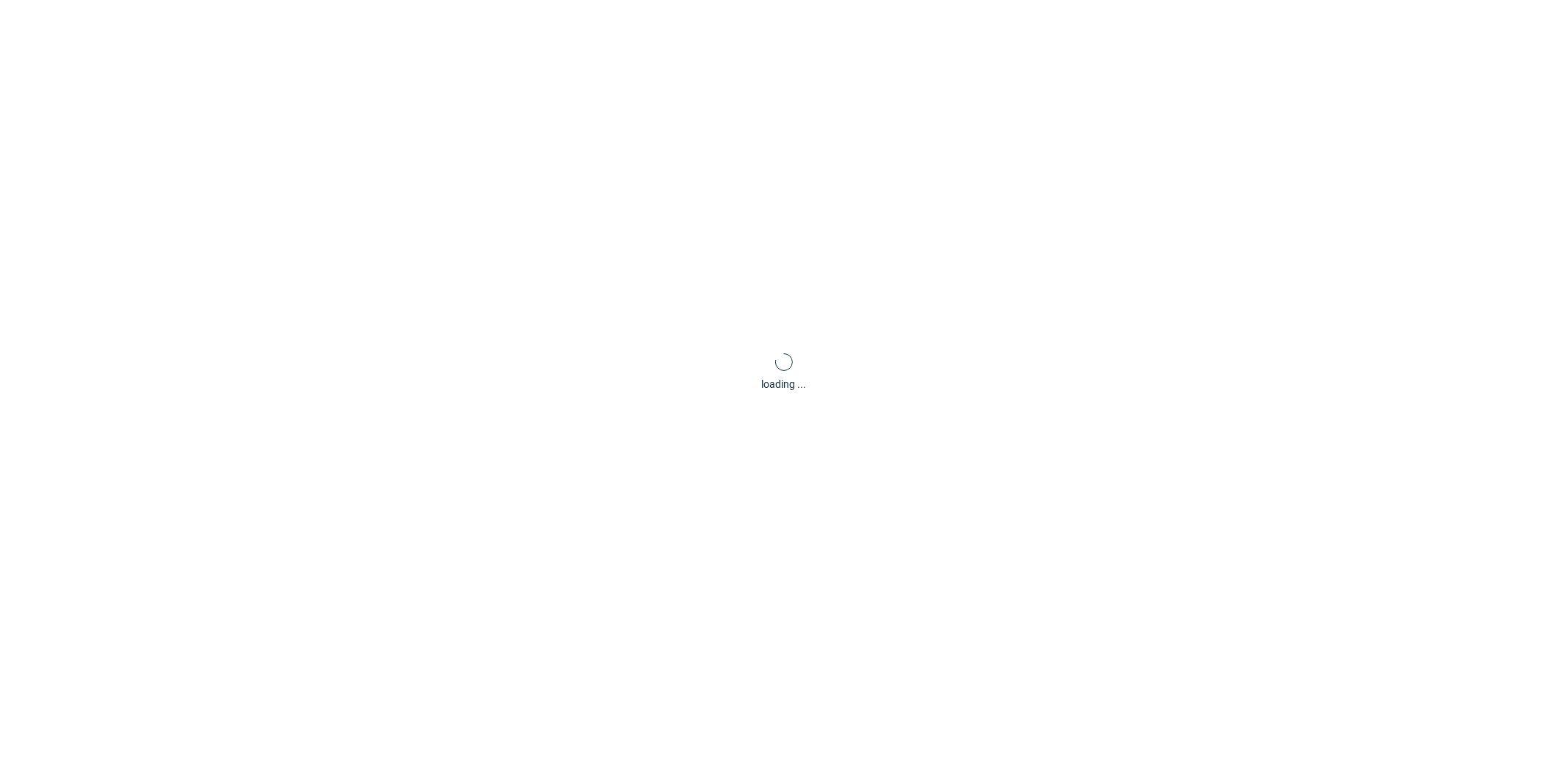
scroll to position [4, 0]
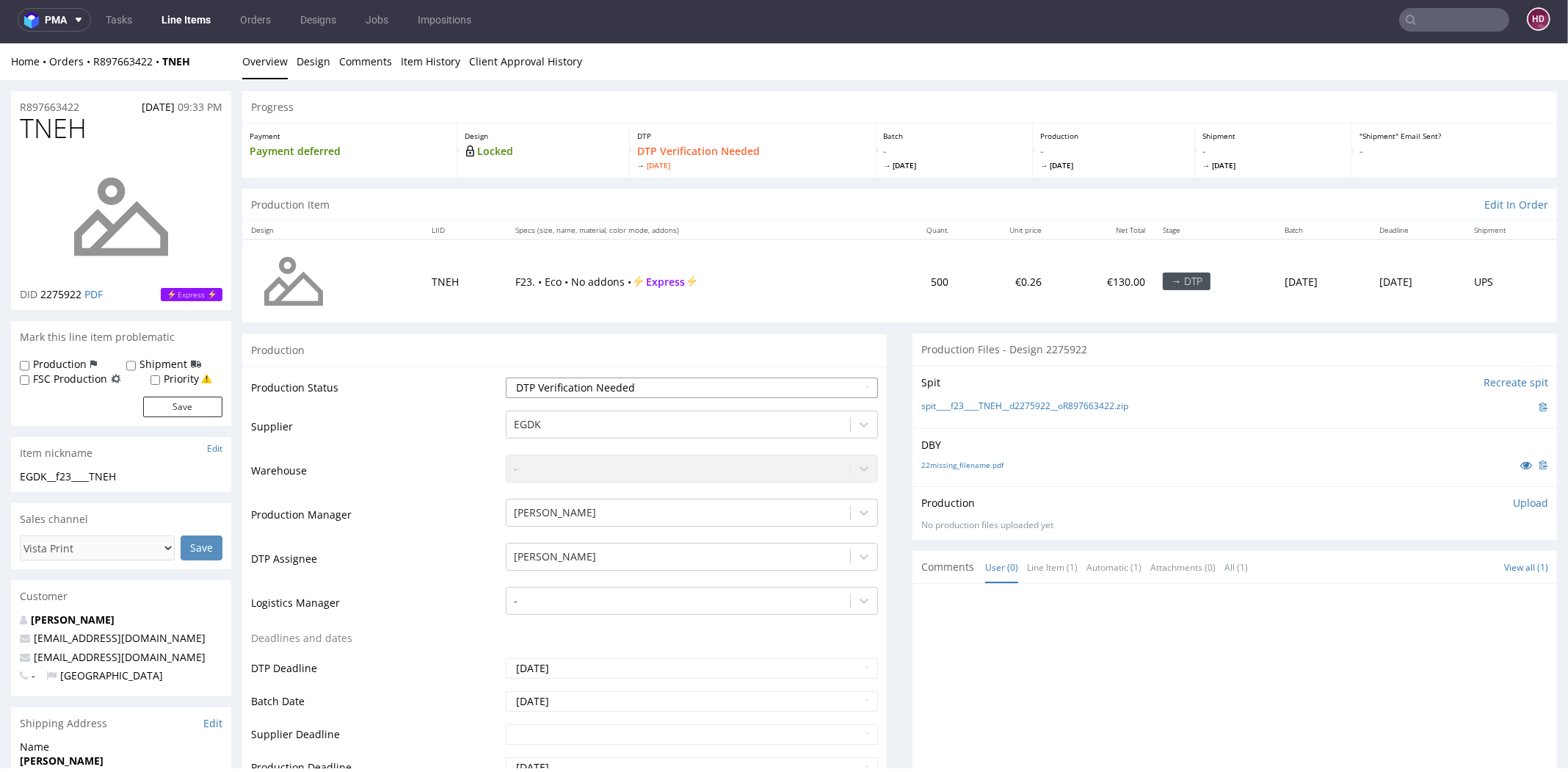
click at [604, 389] on select "Waiting for Artwork Waiting for Diecut Waiting for Mockup Waiting for DTP Waiti…" at bounding box center [692, 387] width 373 height 21
select select "dtp_in_process"
click at [506, 378] on select "Waiting for Artwork Waiting for Diecut Waiting for Mockup Waiting for DTP Waiti…" at bounding box center [692, 387] width 373 height 21
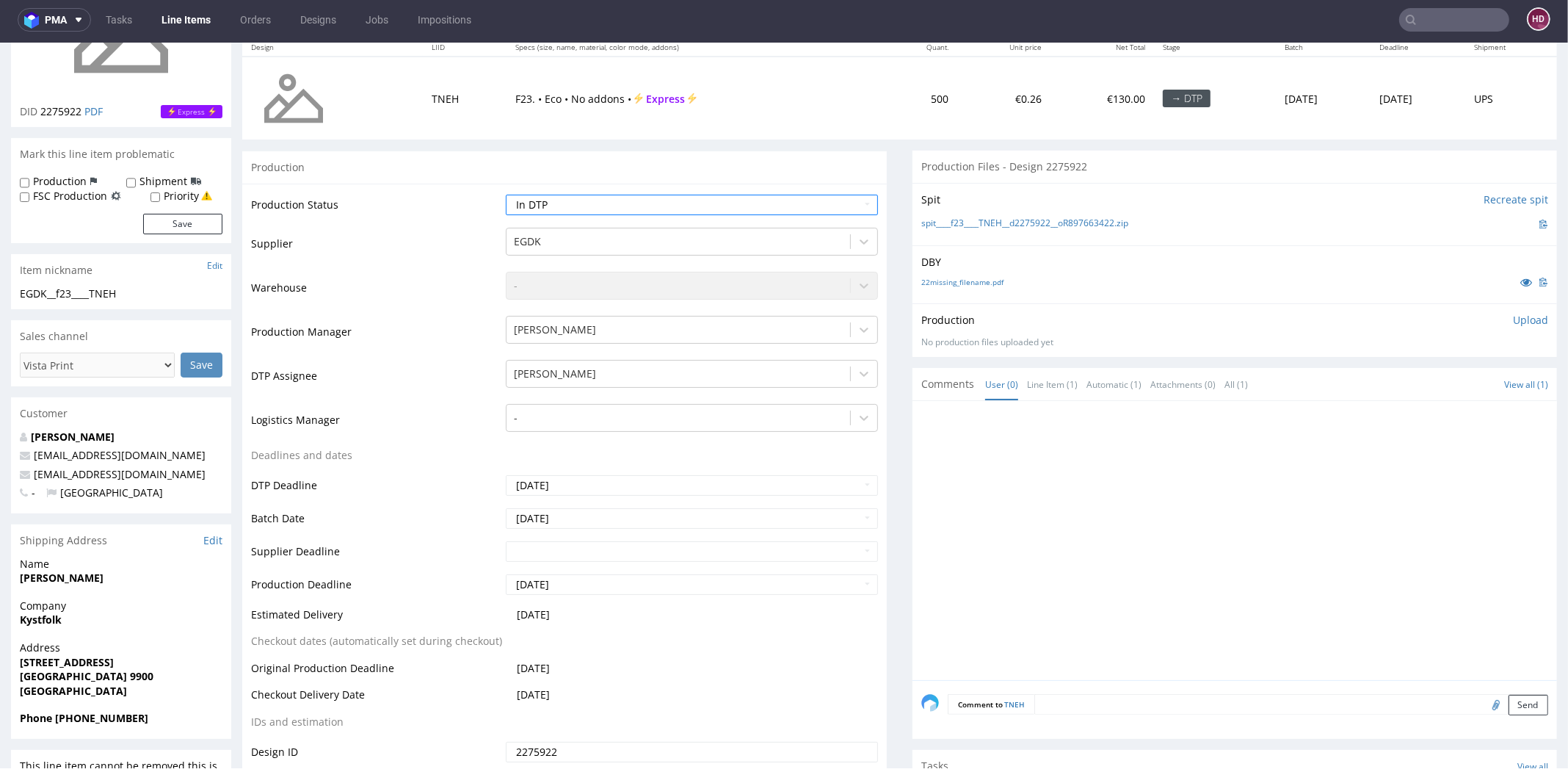
scroll to position [287, 0]
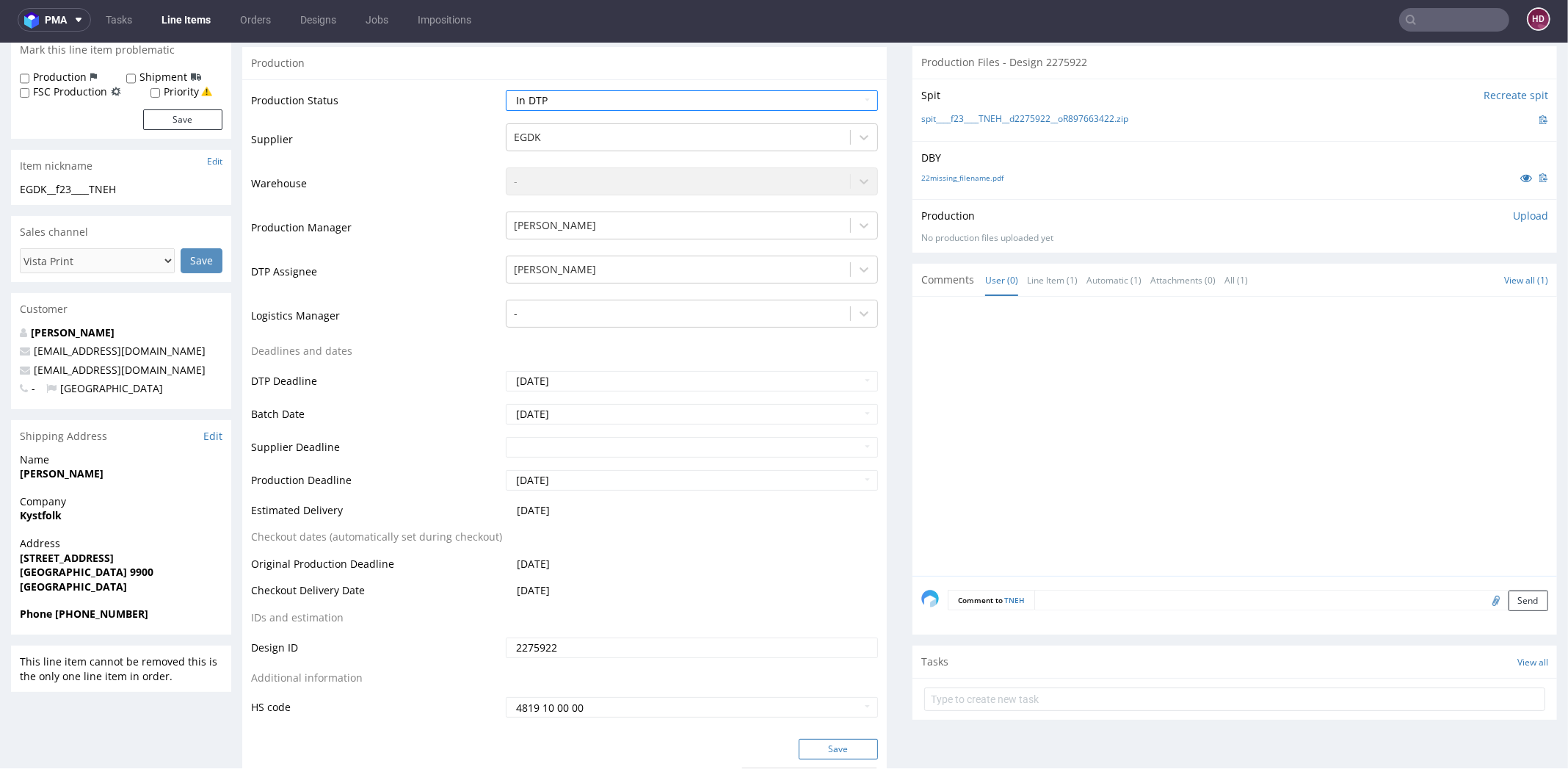
click at [841, 741] on button "Save" at bounding box center [838, 748] width 79 height 21
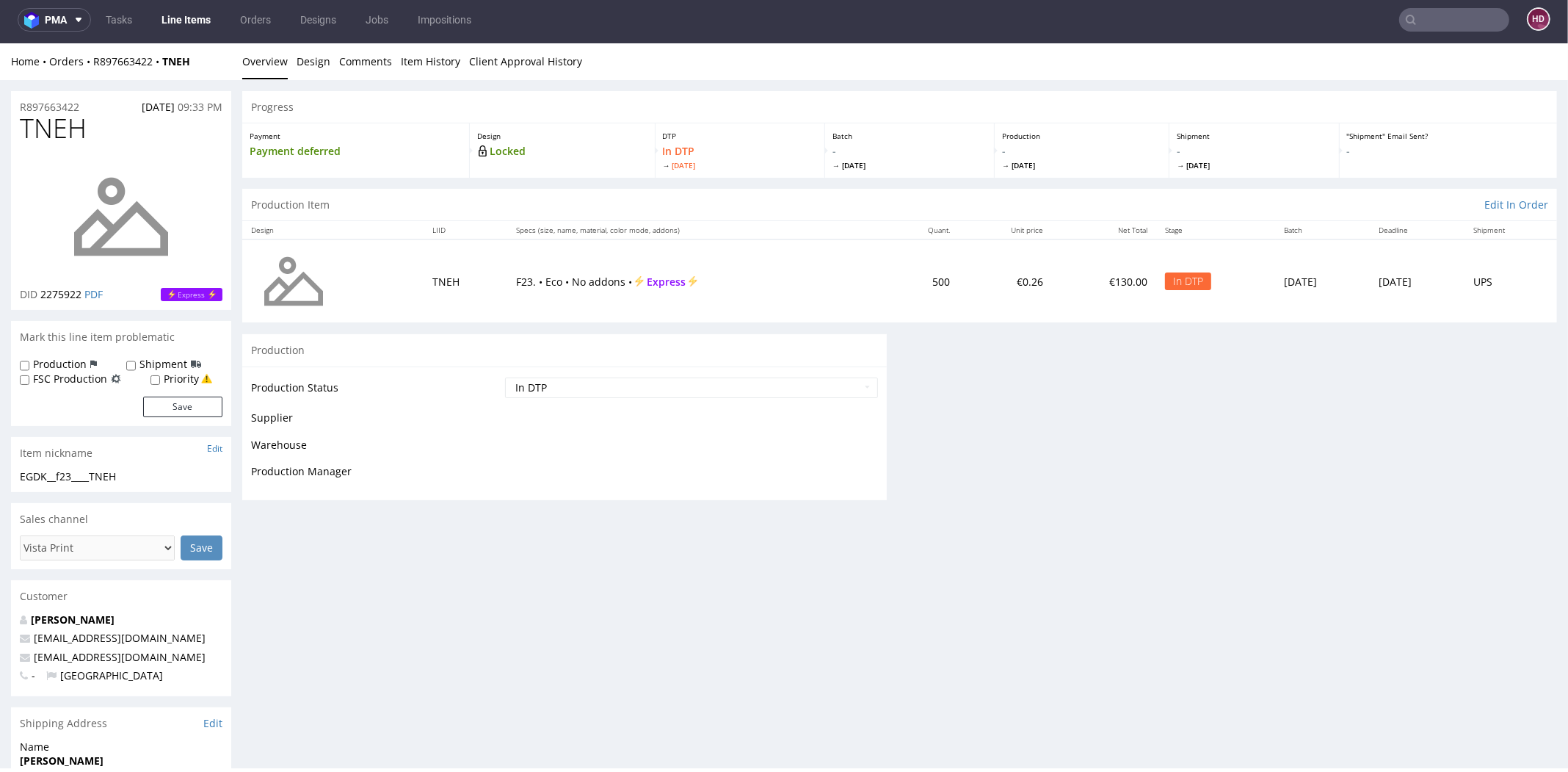
scroll to position [277, 0]
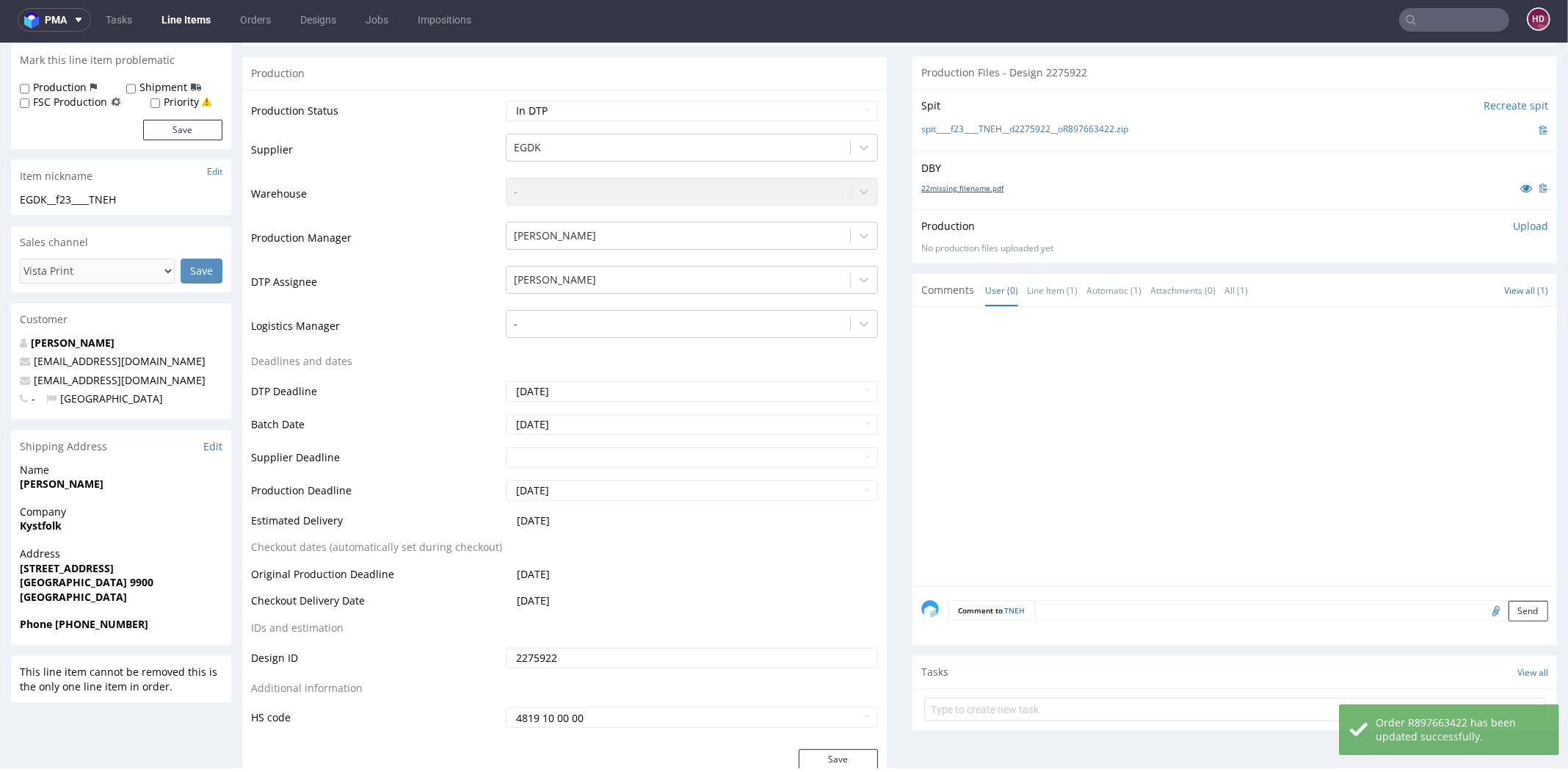
click at [973, 182] on link "22missing_filename.pdf" at bounding box center [963, 187] width 82 height 10
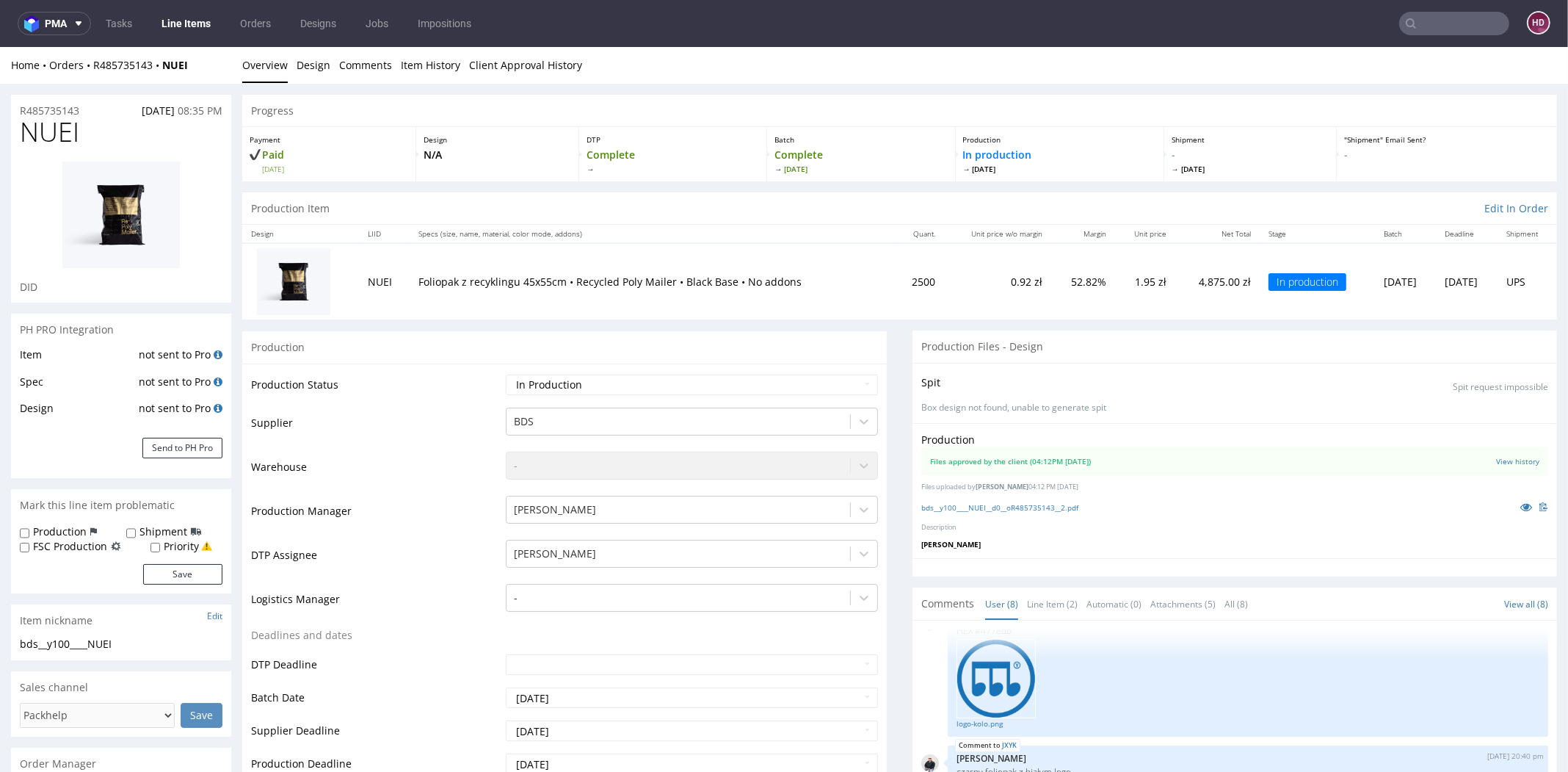
click at [177, 13] on link "Line Items" at bounding box center [186, 24] width 67 height 24
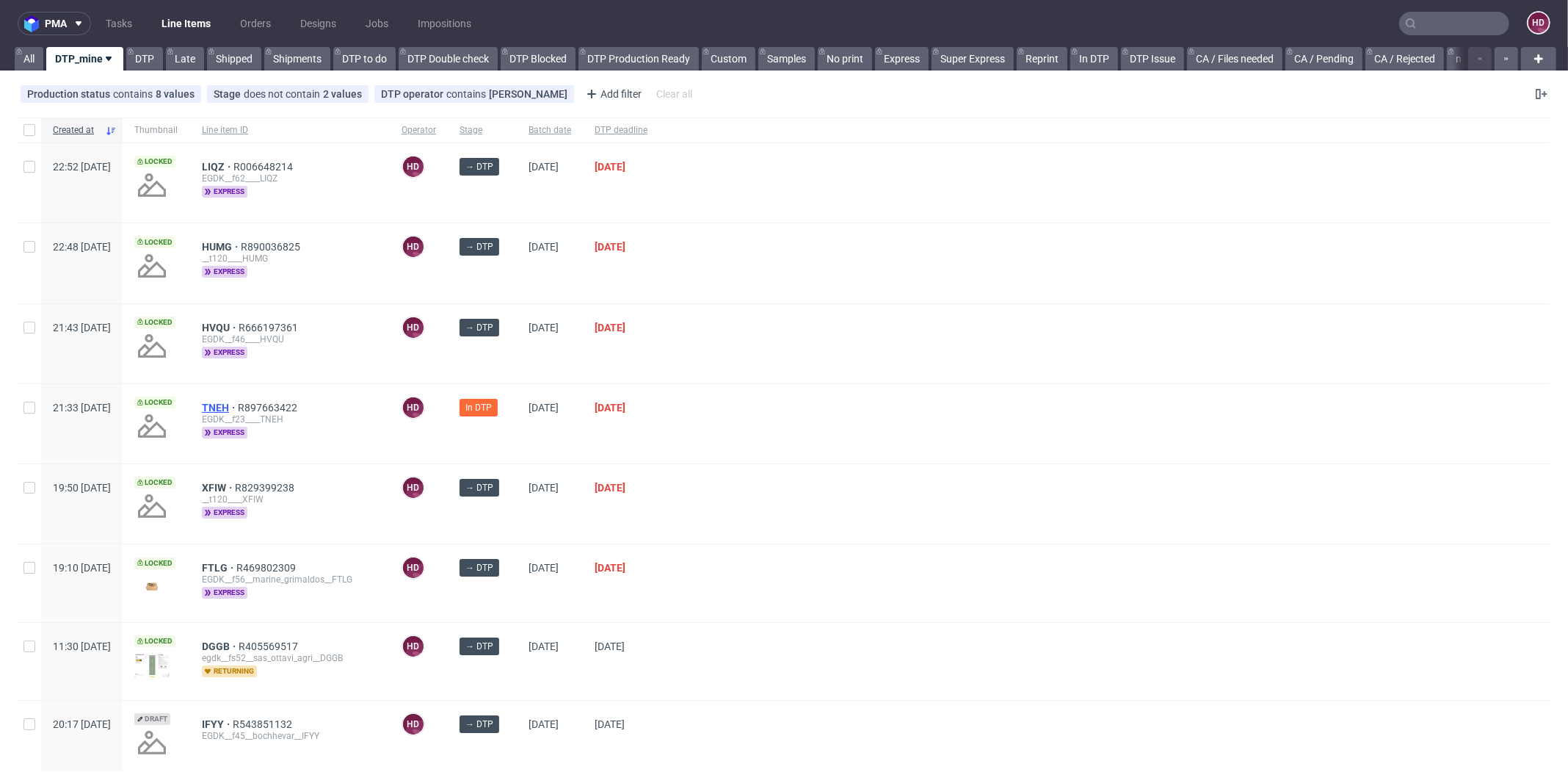
click at [238, 403] on span "TNEH" at bounding box center [220, 408] width 36 height 12
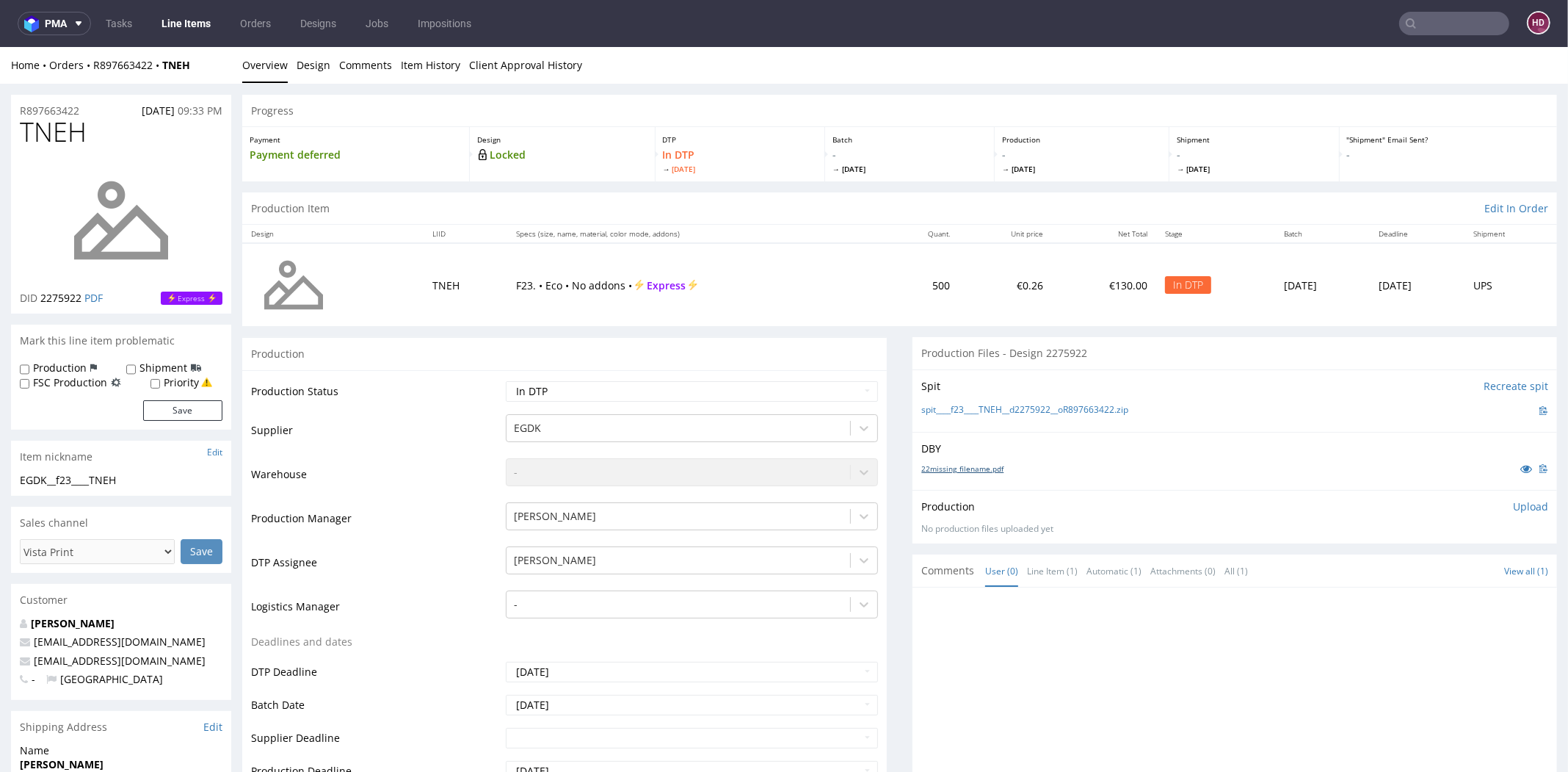
click at [938, 470] on link "22missing_filename.pdf" at bounding box center [963, 468] width 82 height 10
click at [173, 482] on div "EGDK__f23____TNEH" at bounding box center [121, 480] width 203 height 15
drag, startPoint x: 169, startPoint y: 483, endPoint x: 0, endPoint y: 479, distance: 169.0
copy div "EGDK__f23____TNEH"
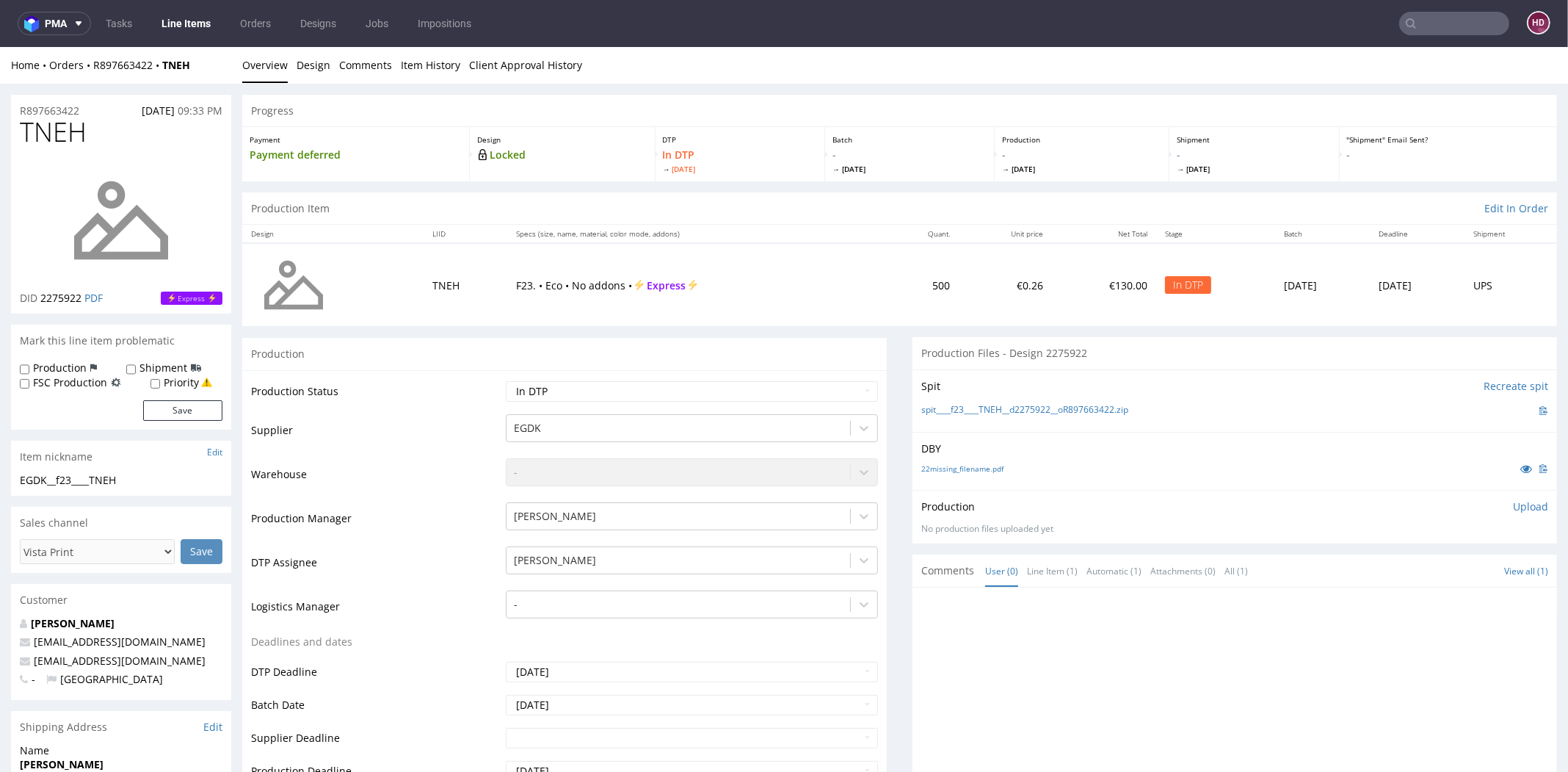
click at [96, 111] on div "R897663422 14.10.2025 09:33 PM" at bounding box center [121, 107] width 221 height 24
drag, startPoint x: 20, startPoint y: 117, endPoint x: 0, endPoint y: 128, distance: 22.8
click at [98, 104] on div "R897663422 14.10.2025 09:33 PM" at bounding box center [121, 107] width 221 height 24
drag, startPoint x: 89, startPoint y: 111, endPoint x: 0, endPoint y: 114, distance: 89.1
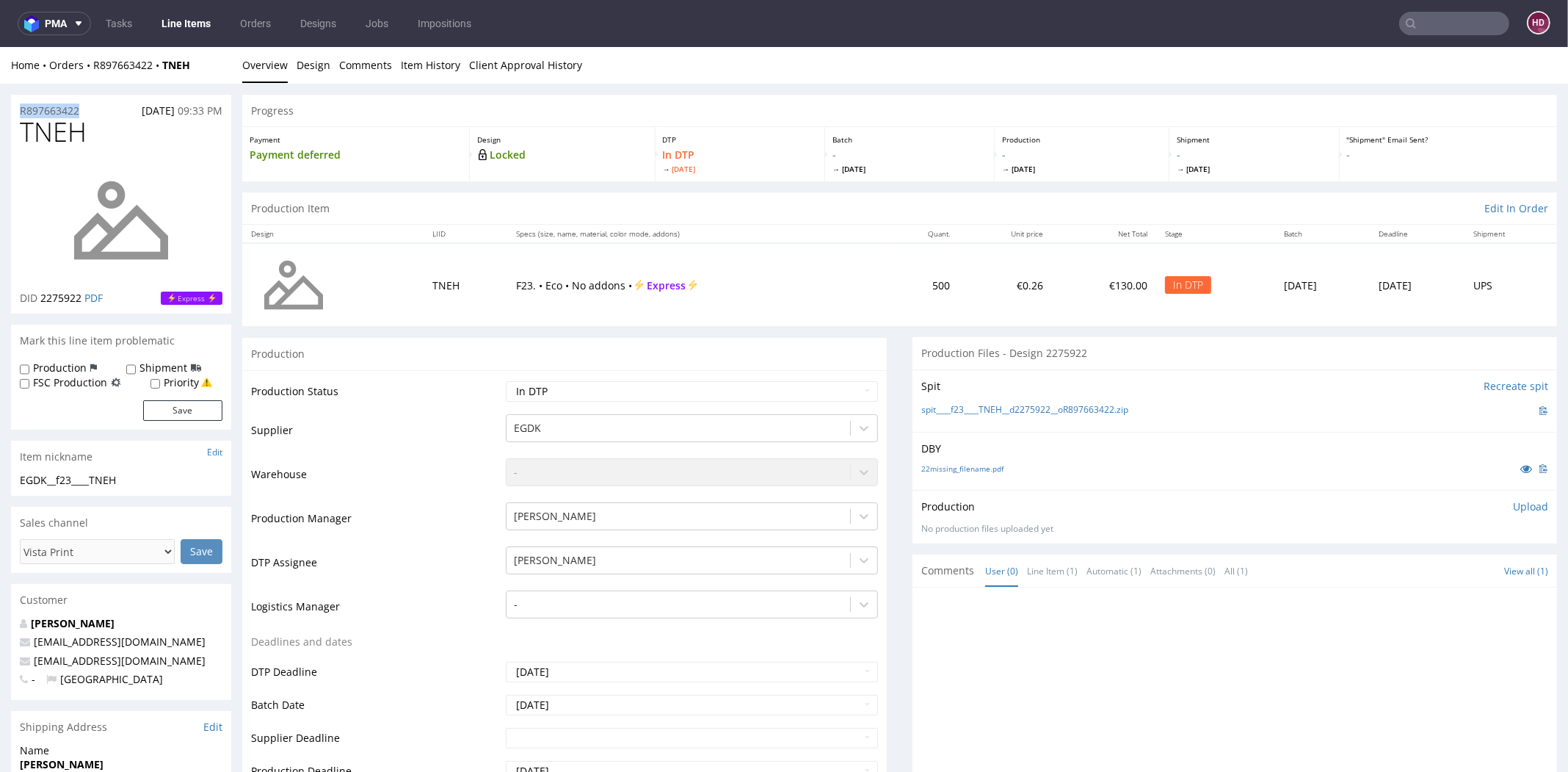
copy p "R897663422"
click at [83, 302] on p "DID 2275922 PDF" at bounding box center [61, 298] width 83 height 15
drag, startPoint x: 83, startPoint y: 301, endPoint x: 55, endPoint y: 301, distance: 28.0
click at [55, 301] on p "DID 2275922 PDF" at bounding box center [61, 298] width 83 height 15
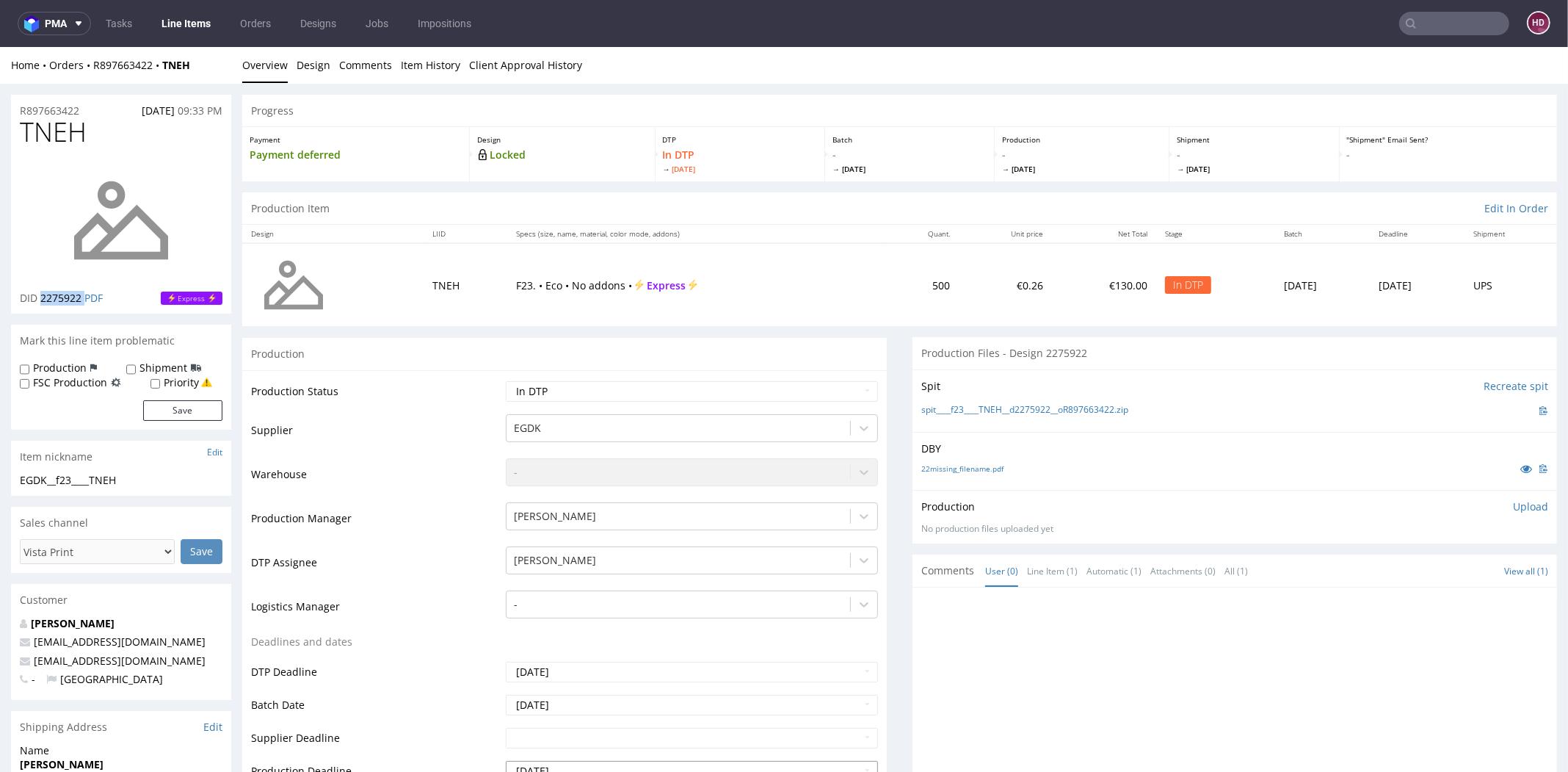
copy p "2275922"
click at [86, 133] on span "TNEH" at bounding box center [53, 132] width 67 height 29
drag, startPoint x: 86, startPoint y: 136, endPoint x: 0, endPoint y: 130, distance: 86.2
copy span "TNEH"
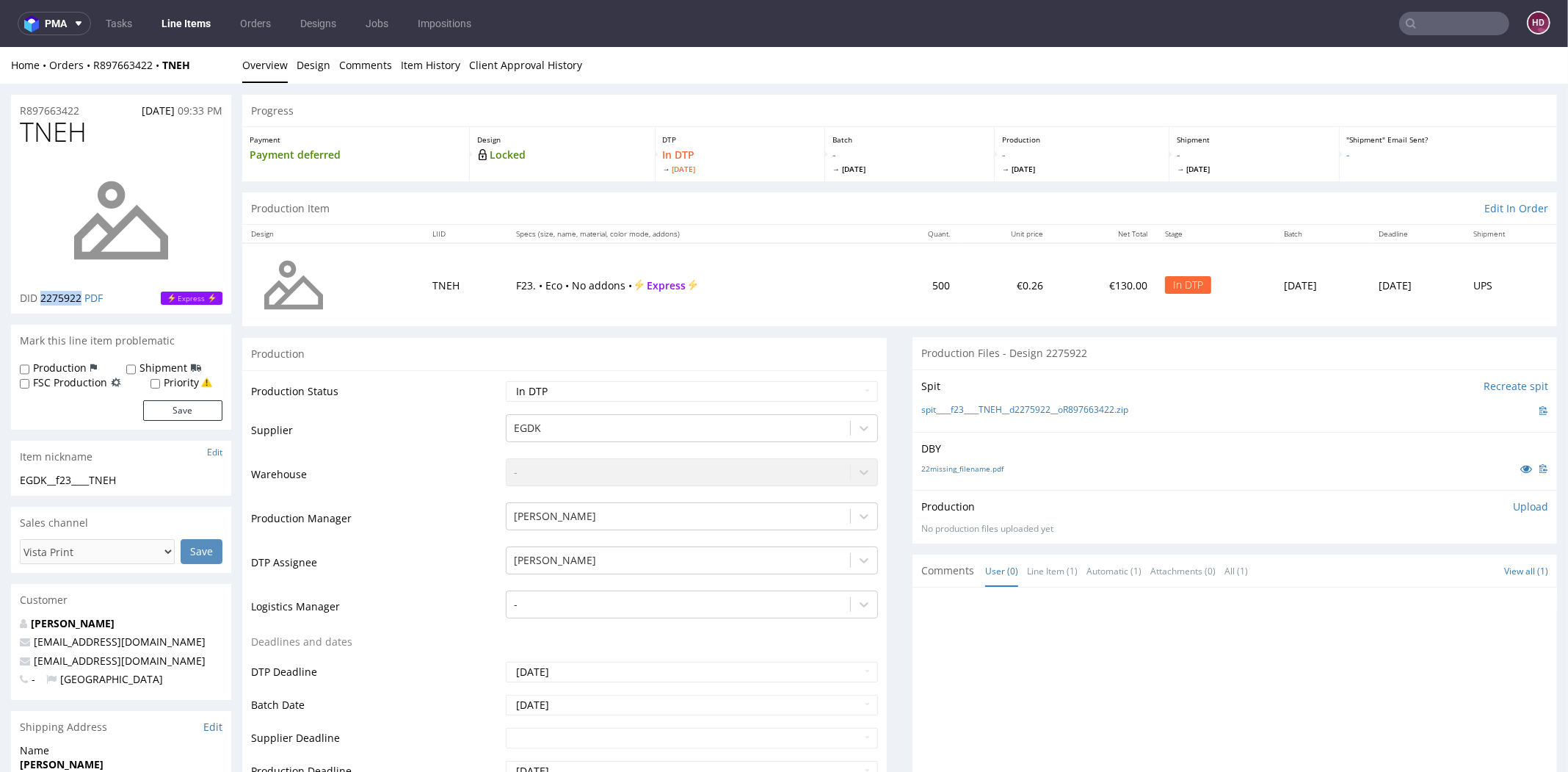
drag, startPoint x: 46, startPoint y: 299, endPoint x: 80, endPoint y: 303, distance: 34.2
click at [80, 303] on span "2275922" at bounding box center [61, 298] width 41 height 14
copy span "2275922"
click at [1195, 472] on div "22missing_filename.pdf" at bounding box center [1235, 468] width 627 height 16
click at [1514, 511] on p "Upload" at bounding box center [1531, 506] width 35 height 15
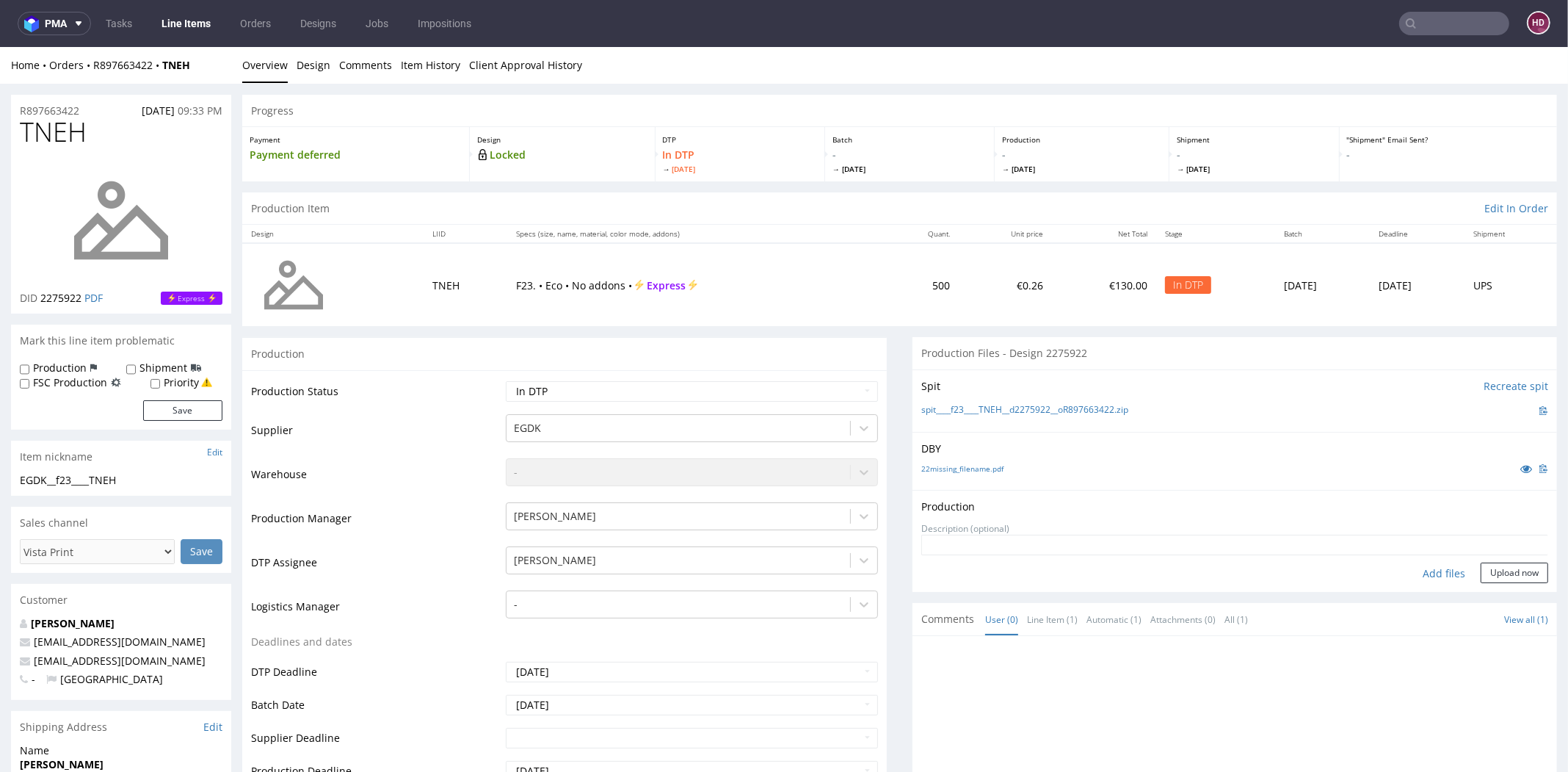
click at [1431, 569] on div "Add files" at bounding box center [1443, 574] width 74 height 22
type input "C:\fakepath\EGDK__f23____TNEH__d2275922__oR897663422.pdf"
click at [1496, 592] on button "Upload now" at bounding box center [1514, 596] width 68 height 21
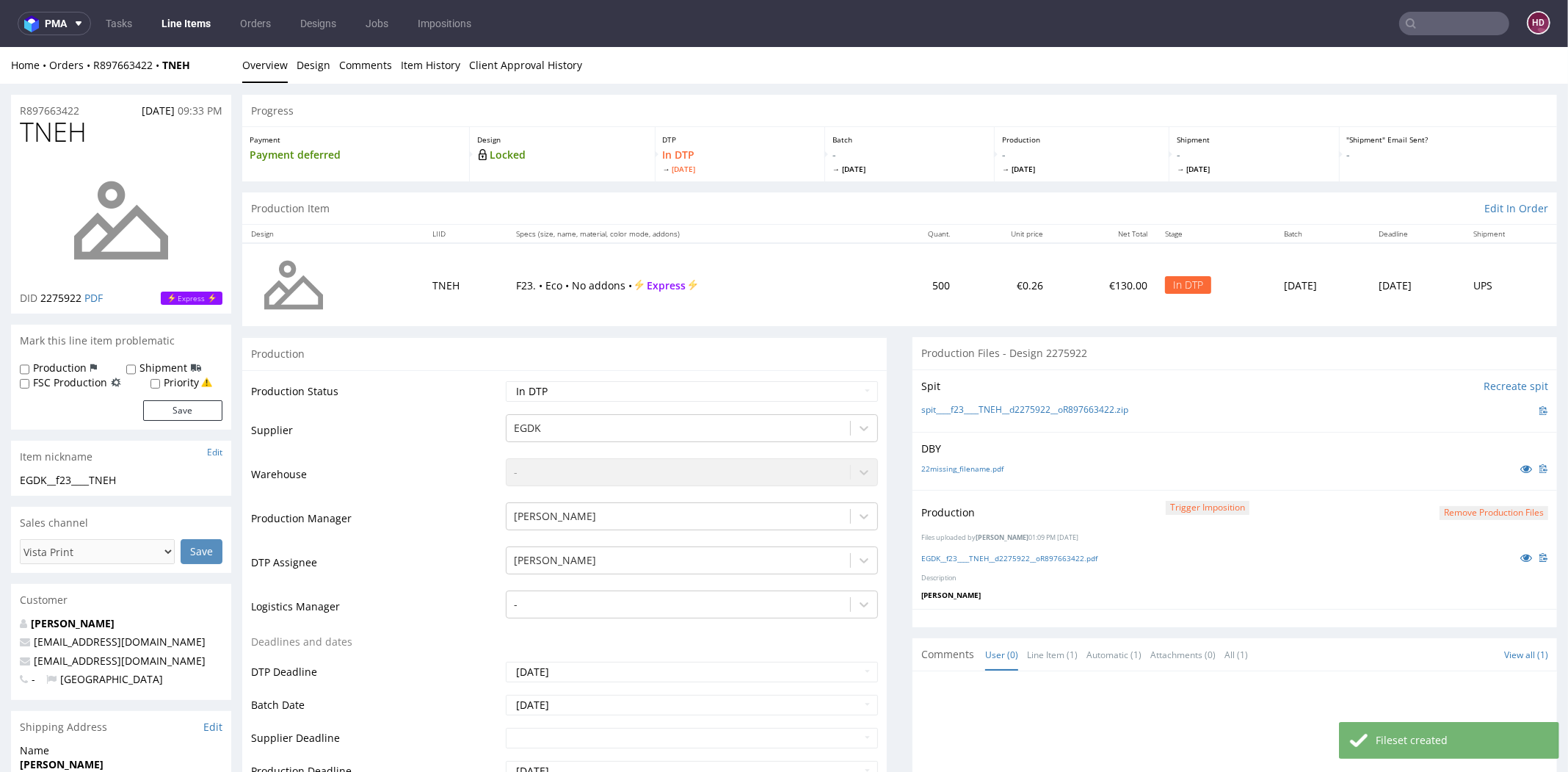
click at [531, 377] on div "Production Status Waiting for Artwork Waiting for Diecut Waiting for Mockup Wai…" at bounding box center [564, 699] width 644 height 659
click at [533, 385] on select "Waiting for Artwork Waiting for Diecut Waiting for Mockup Waiting for DTP Waiti…" at bounding box center [692, 391] width 373 height 21
select select "dtp_production_ready"
click at [506, 382] on select "Waiting for Artwork Waiting for Diecut Waiting for Mockup Waiting for DTP Waiti…" at bounding box center [692, 391] width 373 height 21
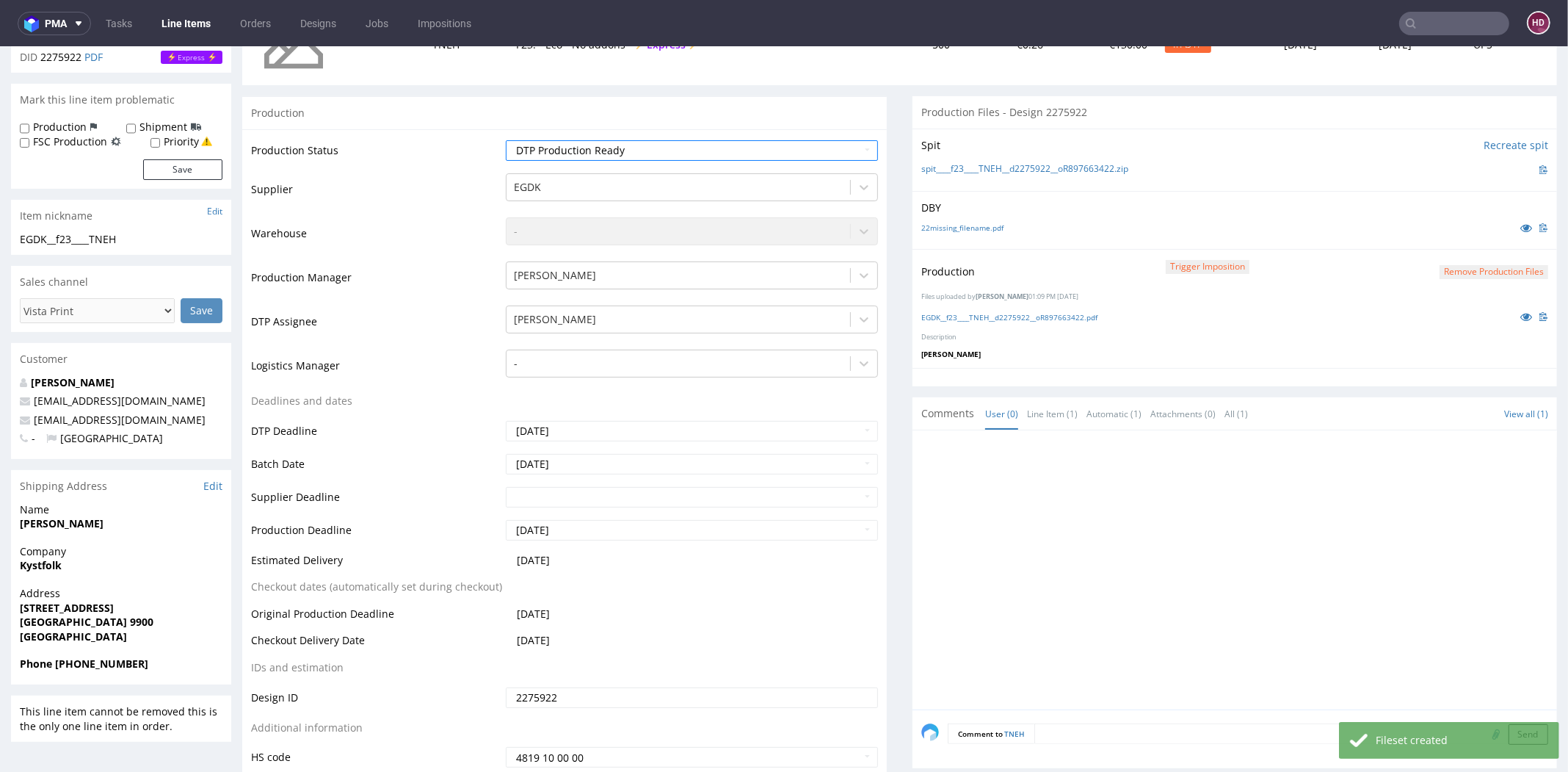
scroll to position [297, 0]
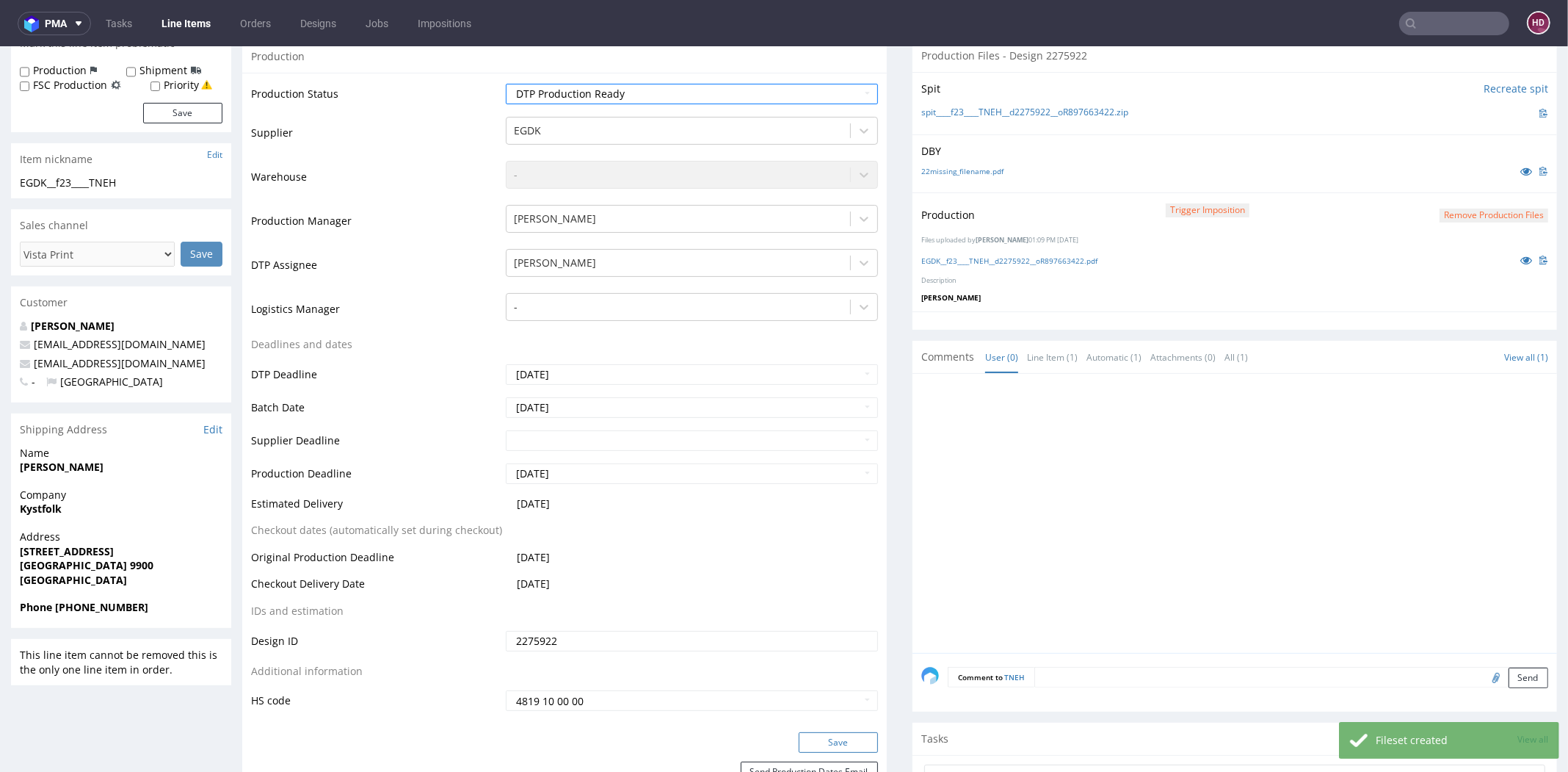
click at [830, 746] on button "Save" at bounding box center [838, 743] width 79 height 21
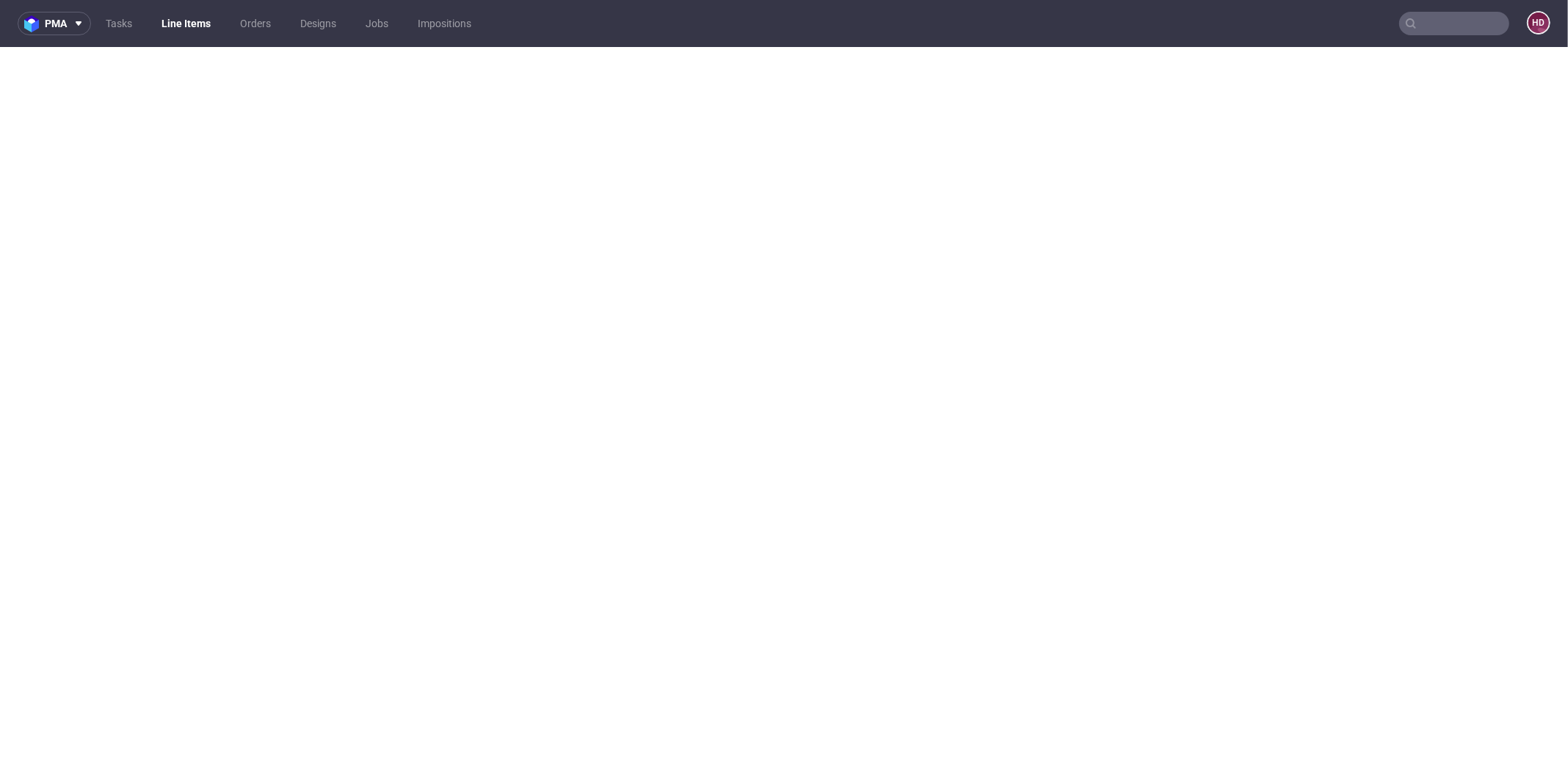
scroll to position [287, 0]
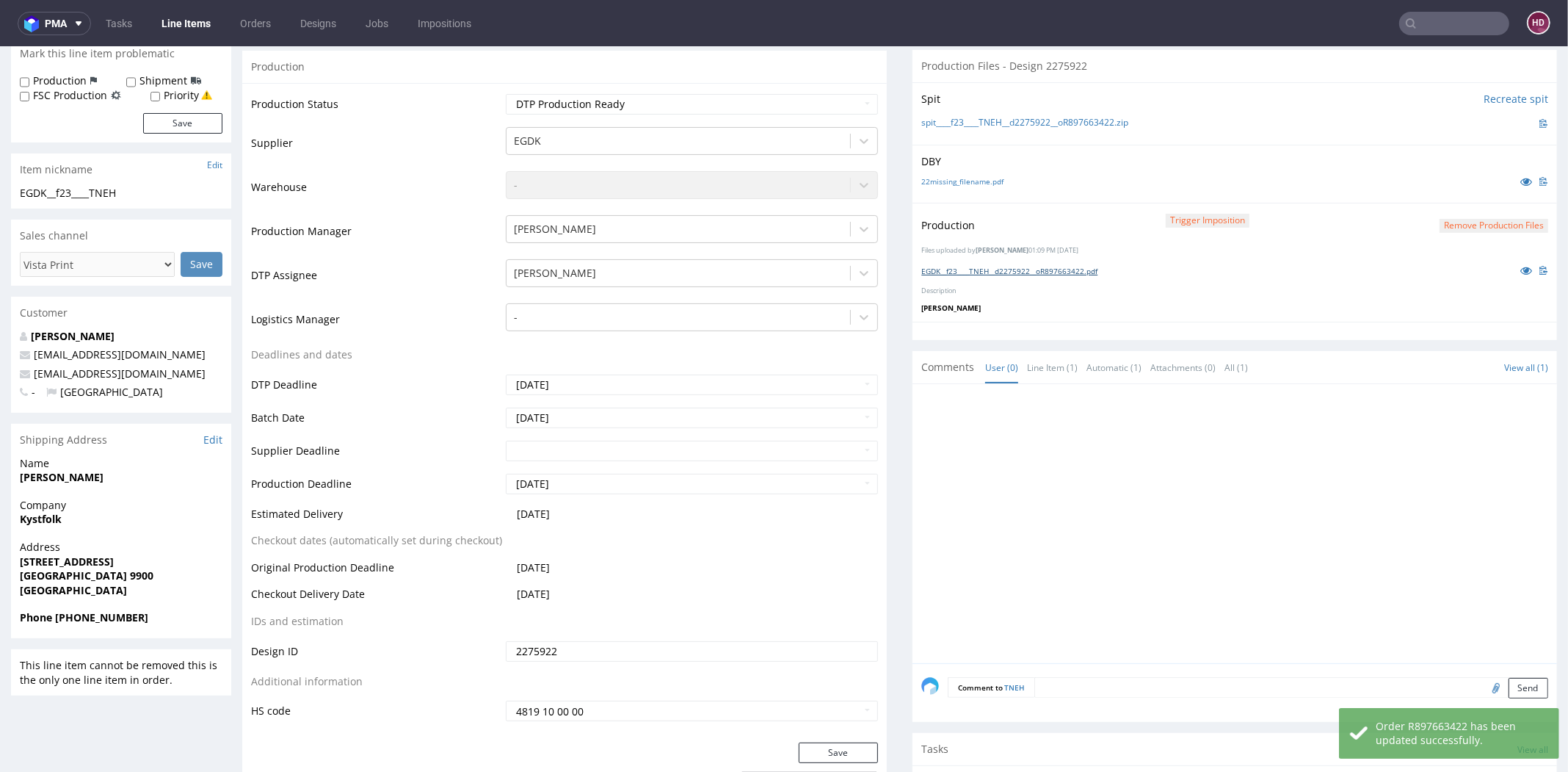
click at [1025, 266] on link "EGDK__f23____TNEH__d2275922__oR897663422.pdf" at bounding box center [1010, 271] width 177 height 10
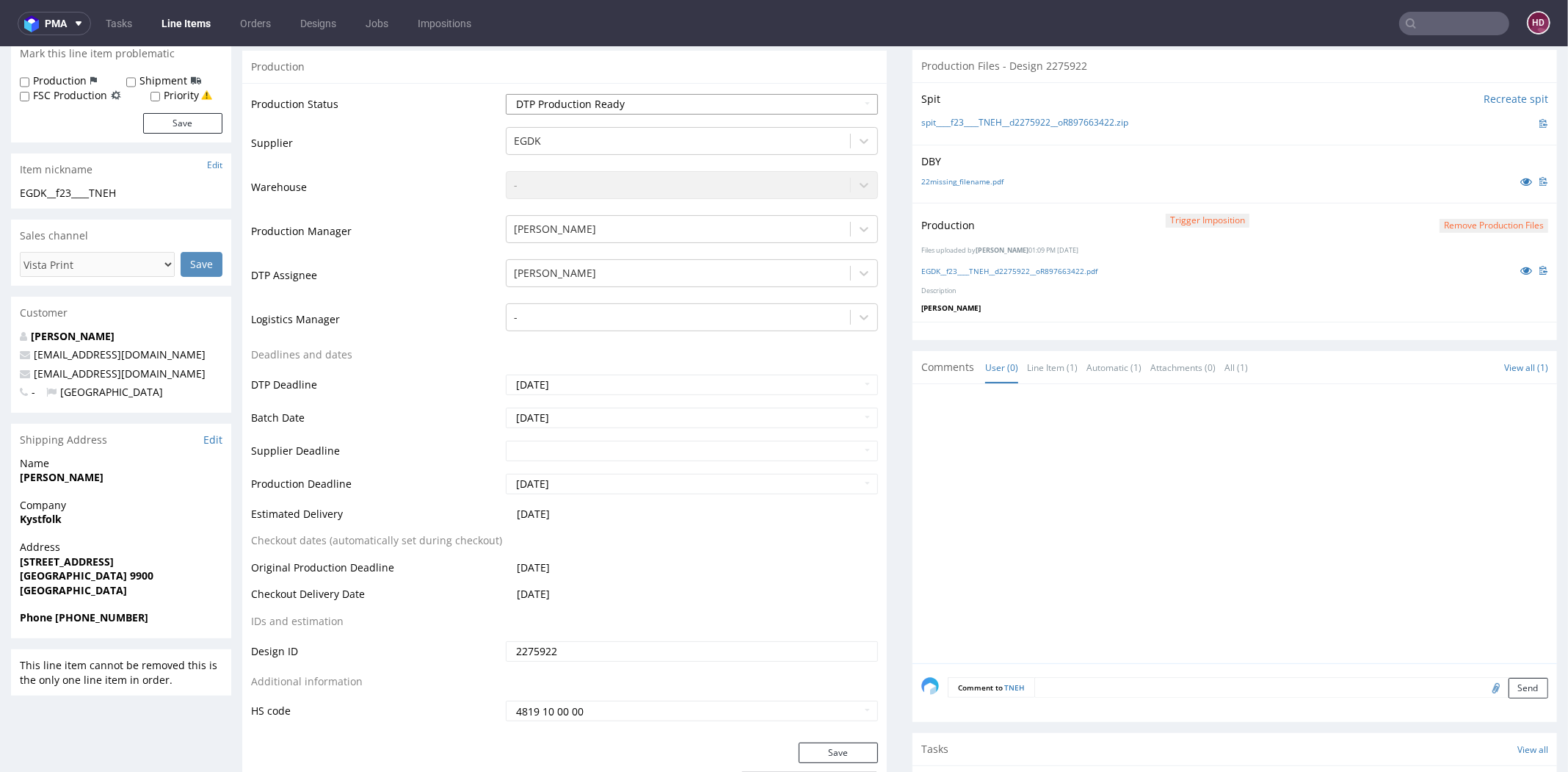
click at [755, 110] on select "Waiting for Artwork Waiting for Diecut Waiting for Mockup Waiting for DTP Waiti…" at bounding box center [692, 104] width 373 height 21
select select "dtp_in_process"
click at [506, 94] on select "Waiting for Artwork Waiting for Diecut Waiting for Mockup Waiting for DTP Waiti…" at bounding box center [692, 104] width 373 height 21
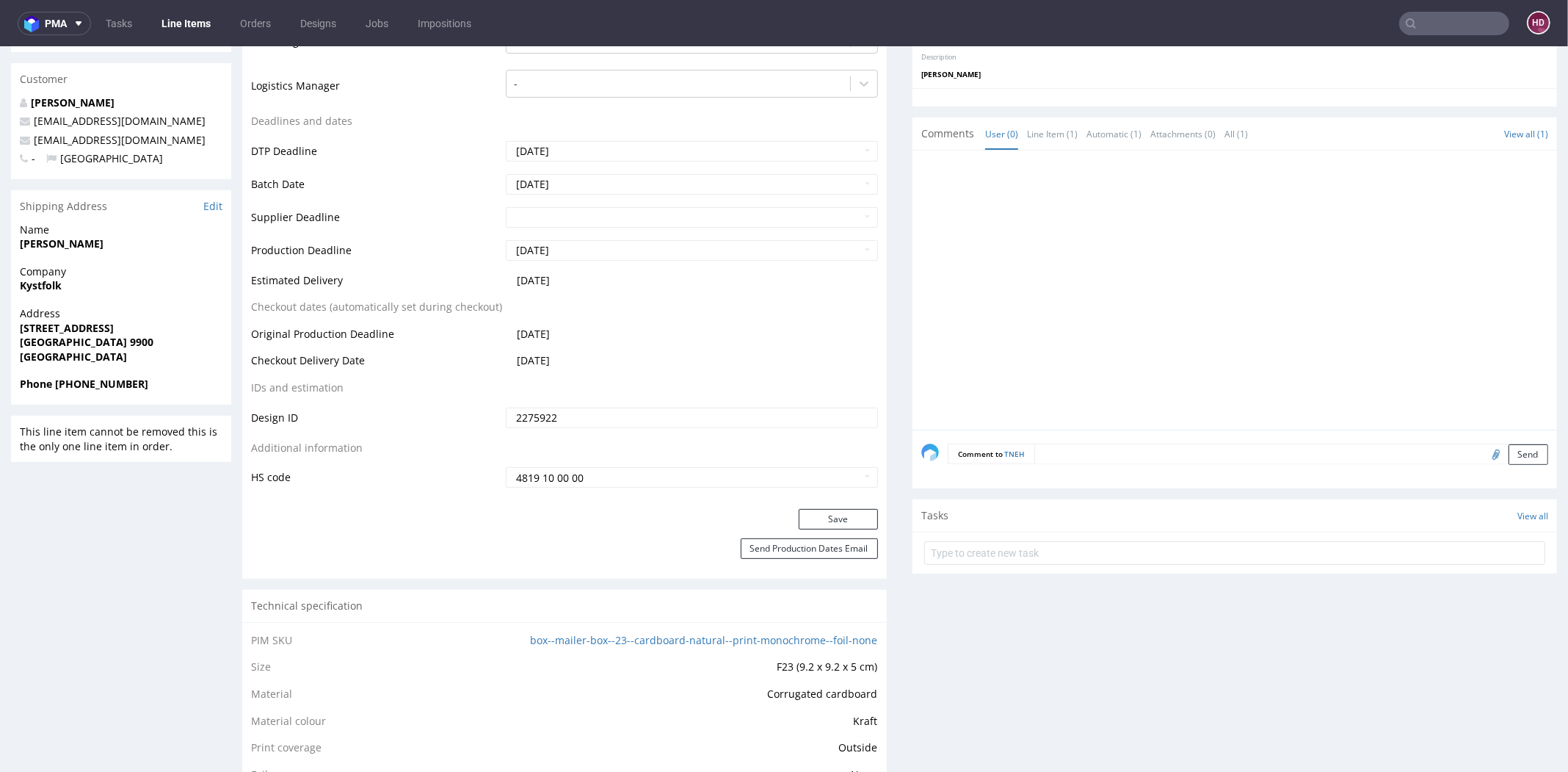
scroll to position [609, 0]
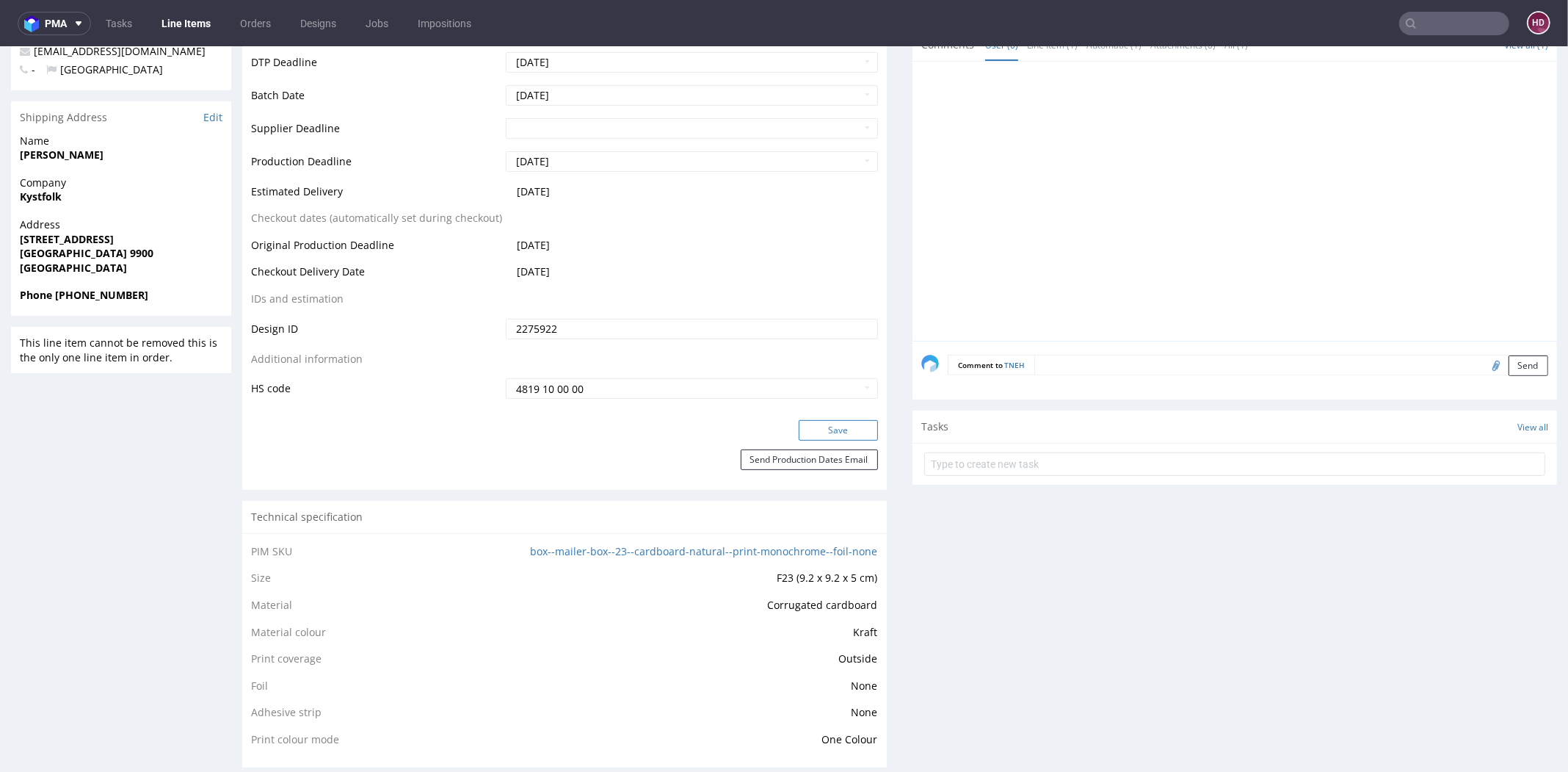
click at [828, 422] on button "Save" at bounding box center [838, 430] width 79 height 21
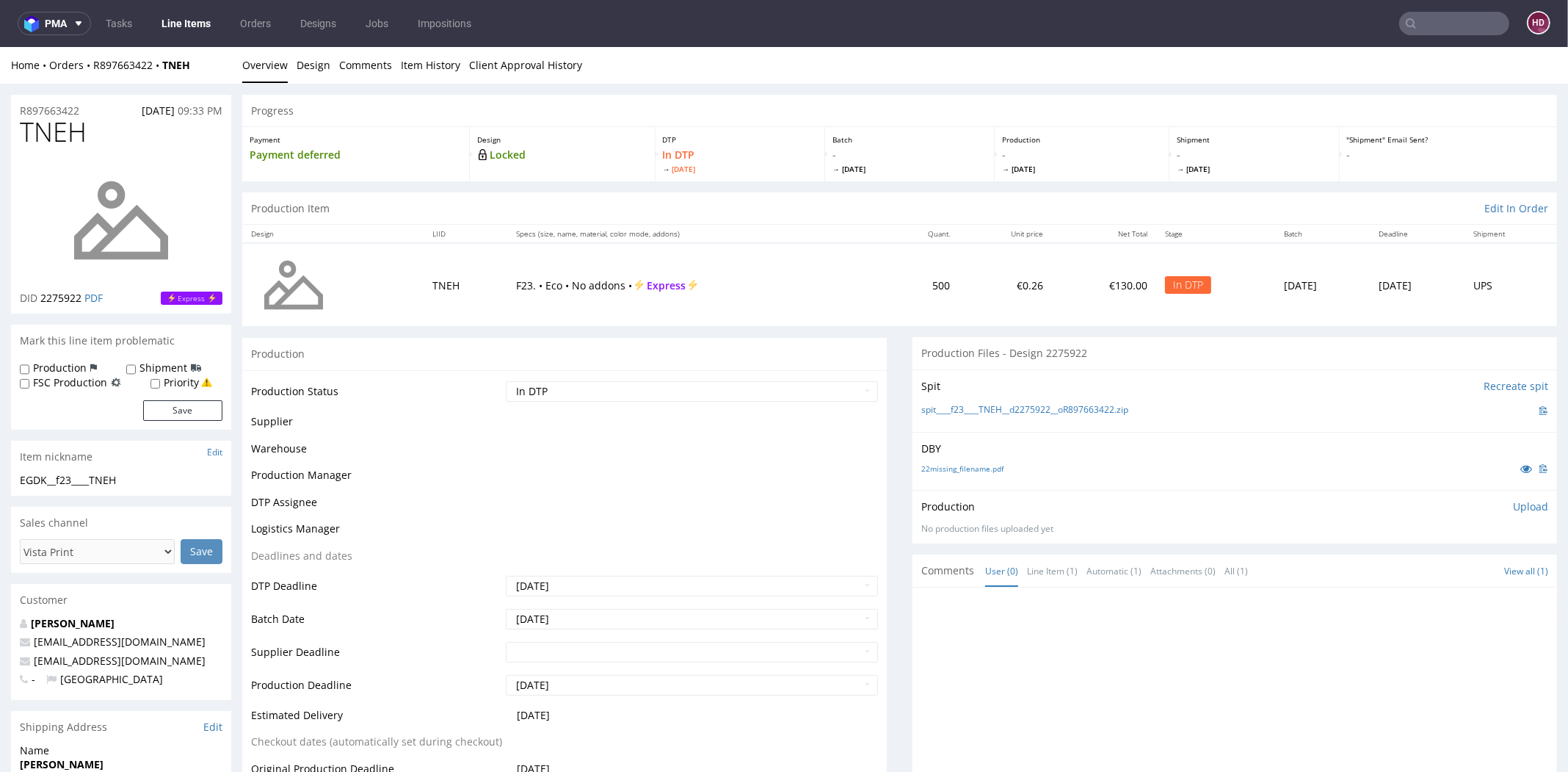
scroll to position [0, 0]
click at [1450, 504] on div "Production Upload" at bounding box center [1235, 506] width 627 height 15
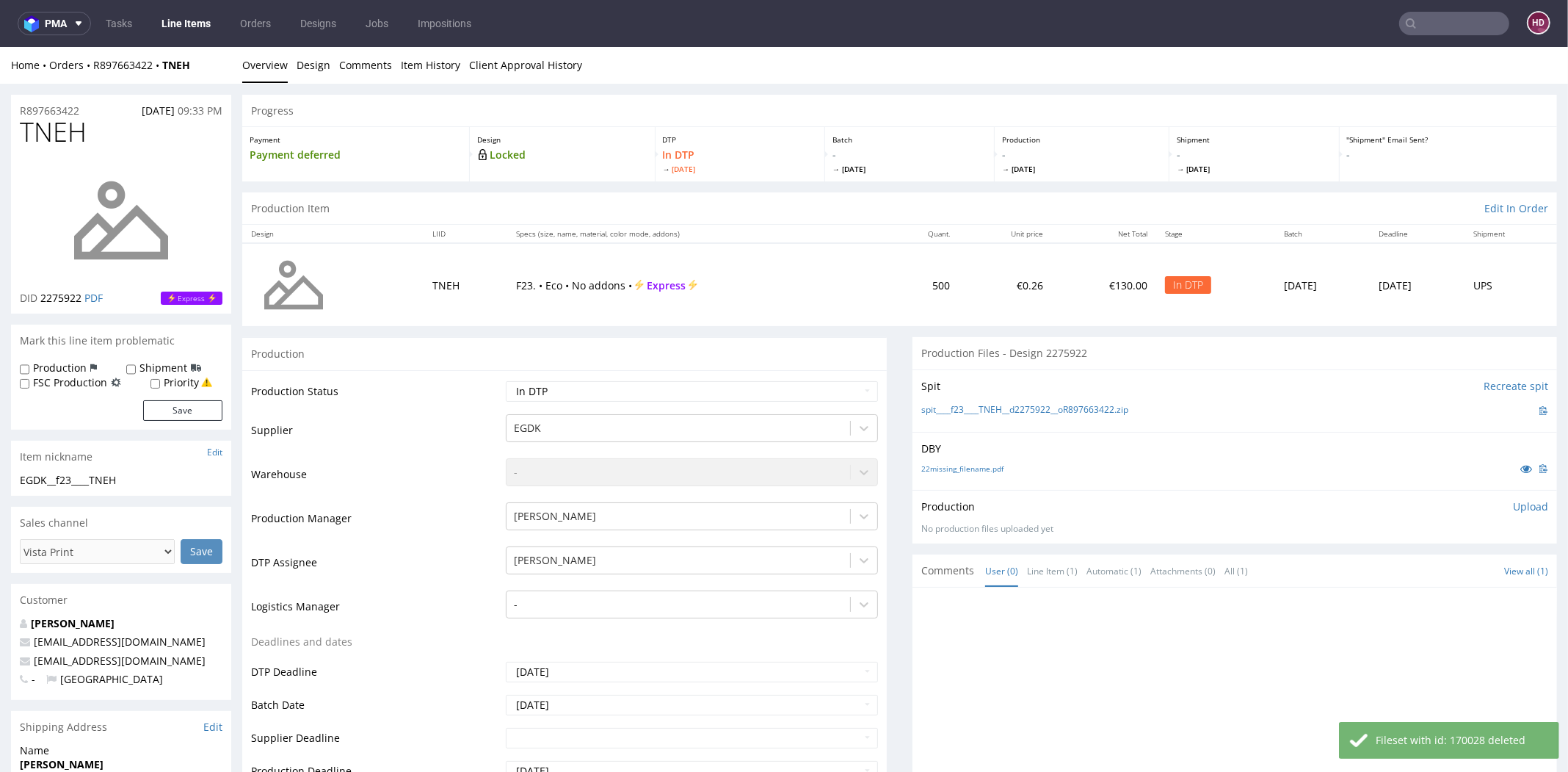
click at [1375, 473] on div "22missing_filename.pdf" at bounding box center [1235, 468] width 627 height 16
click at [1240, 514] on div "Production Upload No production files uploaded yet Description (optional) Add f…" at bounding box center [1235, 517] width 627 height 35
click at [1513, 505] on p "Upload" at bounding box center [1531, 506] width 35 height 15
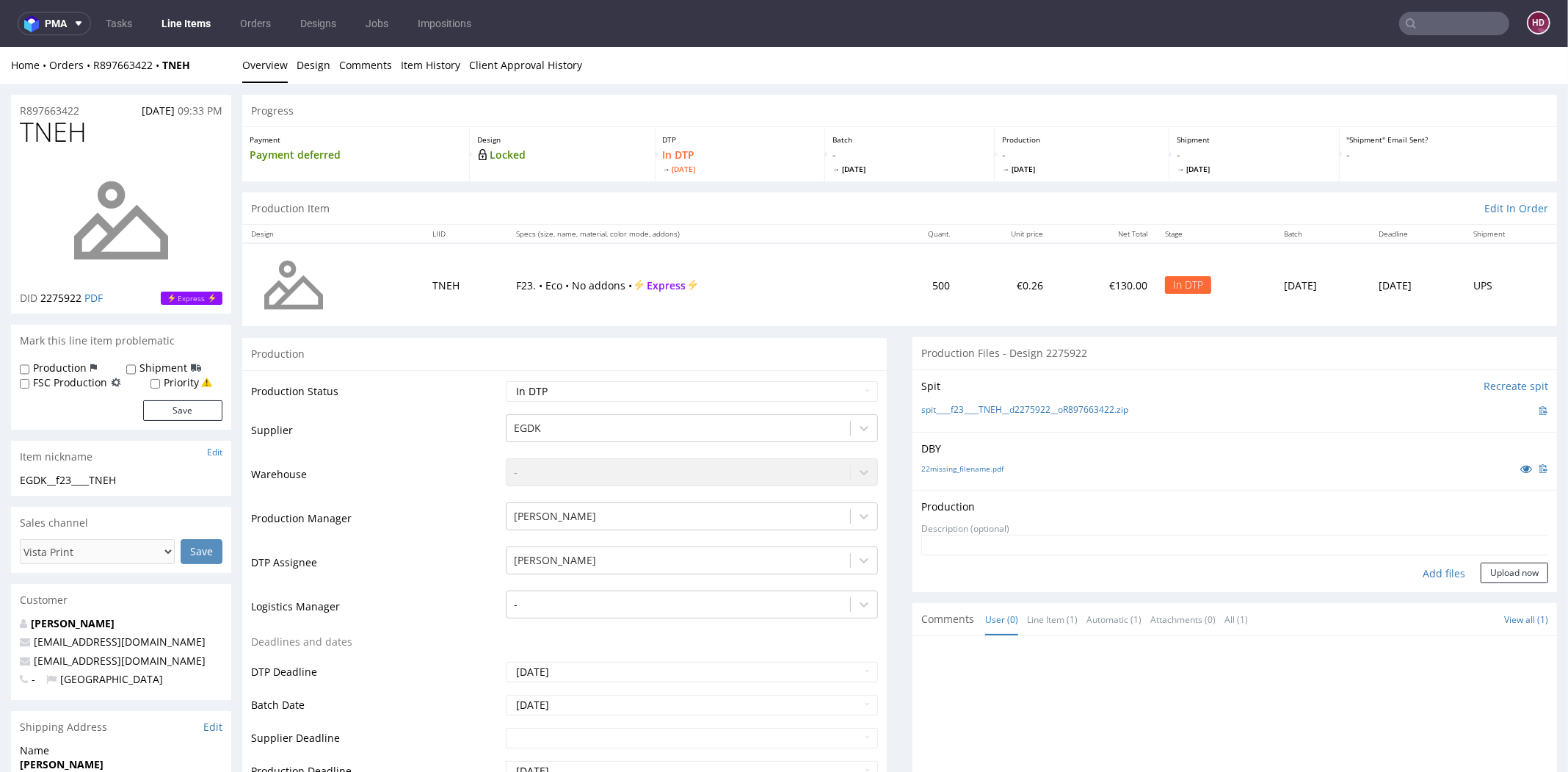
click at [1413, 570] on div "Add files" at bounding box center [1443, 574] width 74 height 22
type input "C:\fakepath\EGDK__f23____TNEH__d2275922__oR897663422.pdf"
click at [1481, 597] on button "Upload now" at bounding box center [1514, 596] width 68 height 21
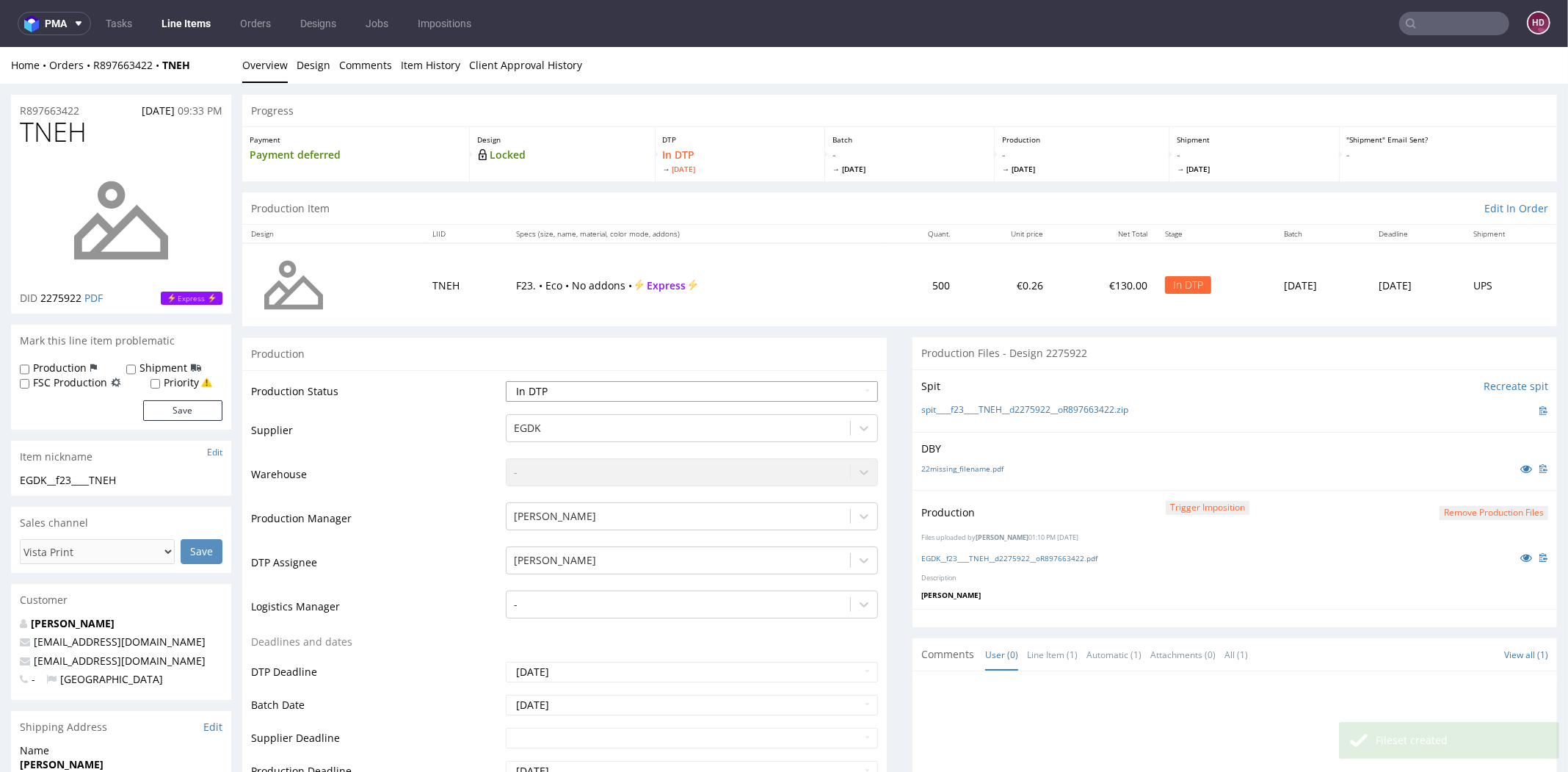
click at [604, 386] on select "Waiting for Artwork Waiting for Diecut Waiting for Mockup Waiting for DTP Waiti…" at bounding box center [692, 391] width 373 height 21
select select "dtp_production_ready"
click at [506, 382] on select "Waiting for Artwork Waiting for Diecut Waiting for Mockup Waiting for DTP Waiti…" at bounding box center [692, 391] width 373 height 21
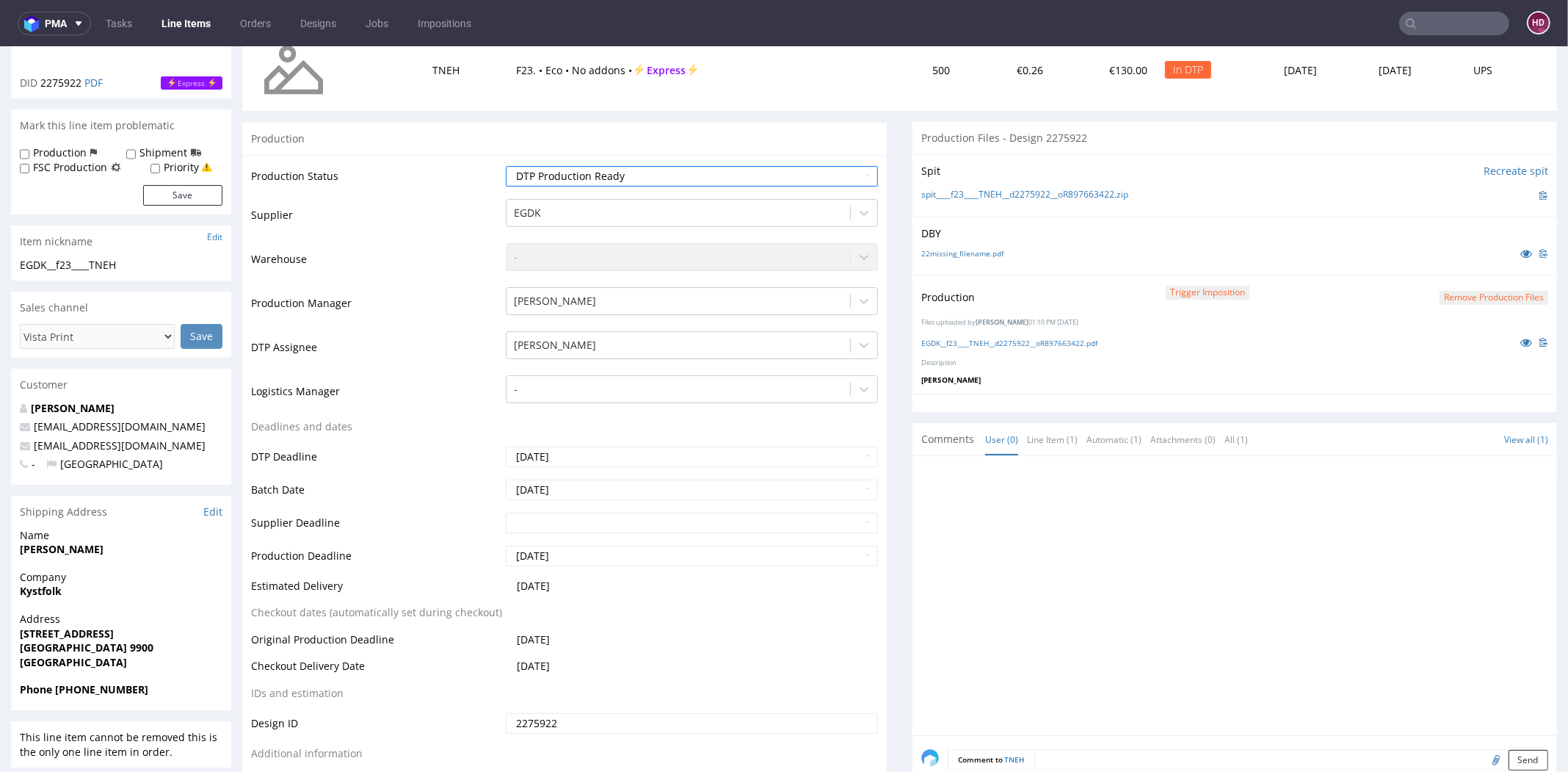
scroll to position [348, 0]
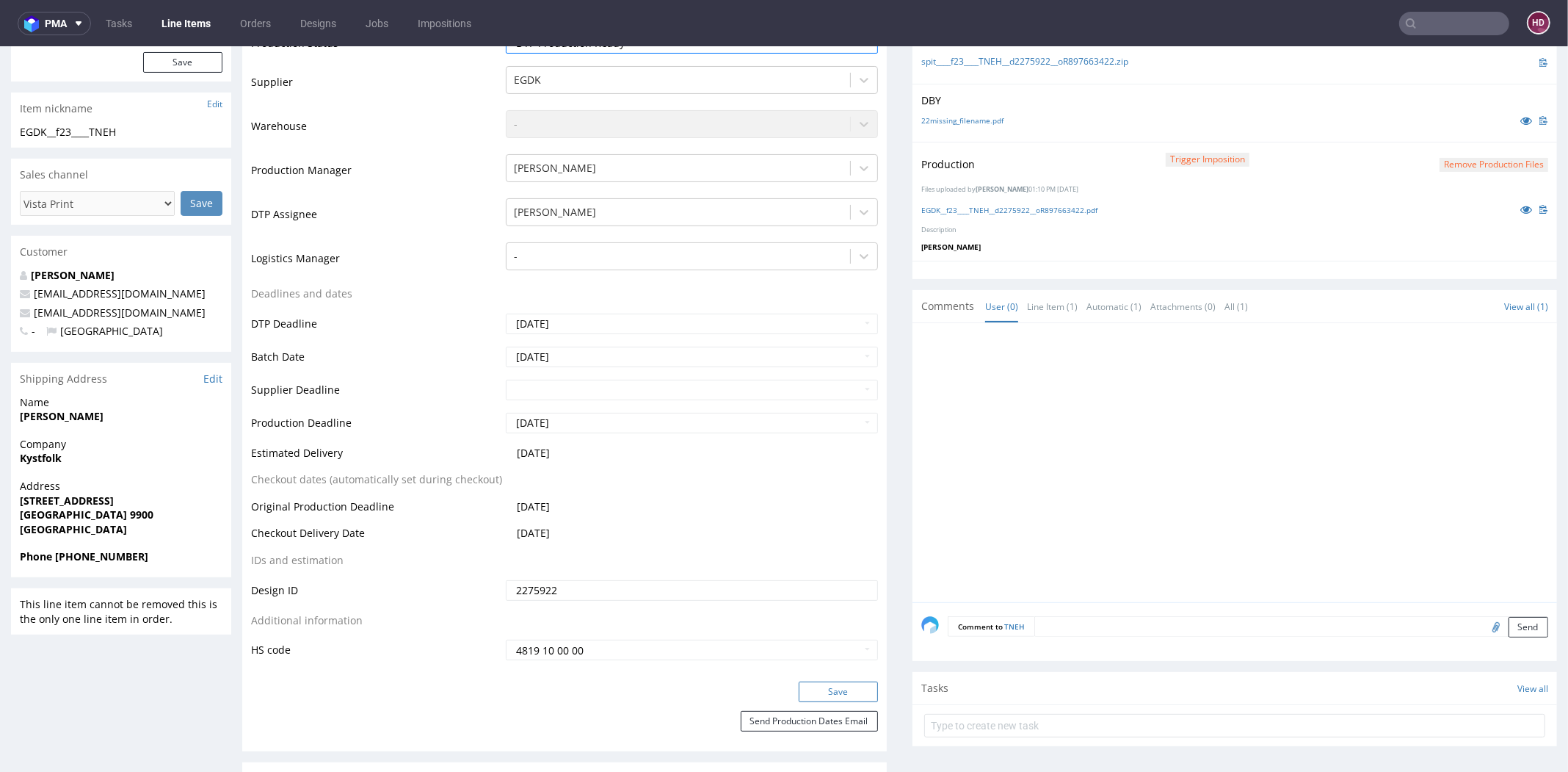
click at [836, 688] on button "Save" at bounding box center [838, 692] width 79 height 21
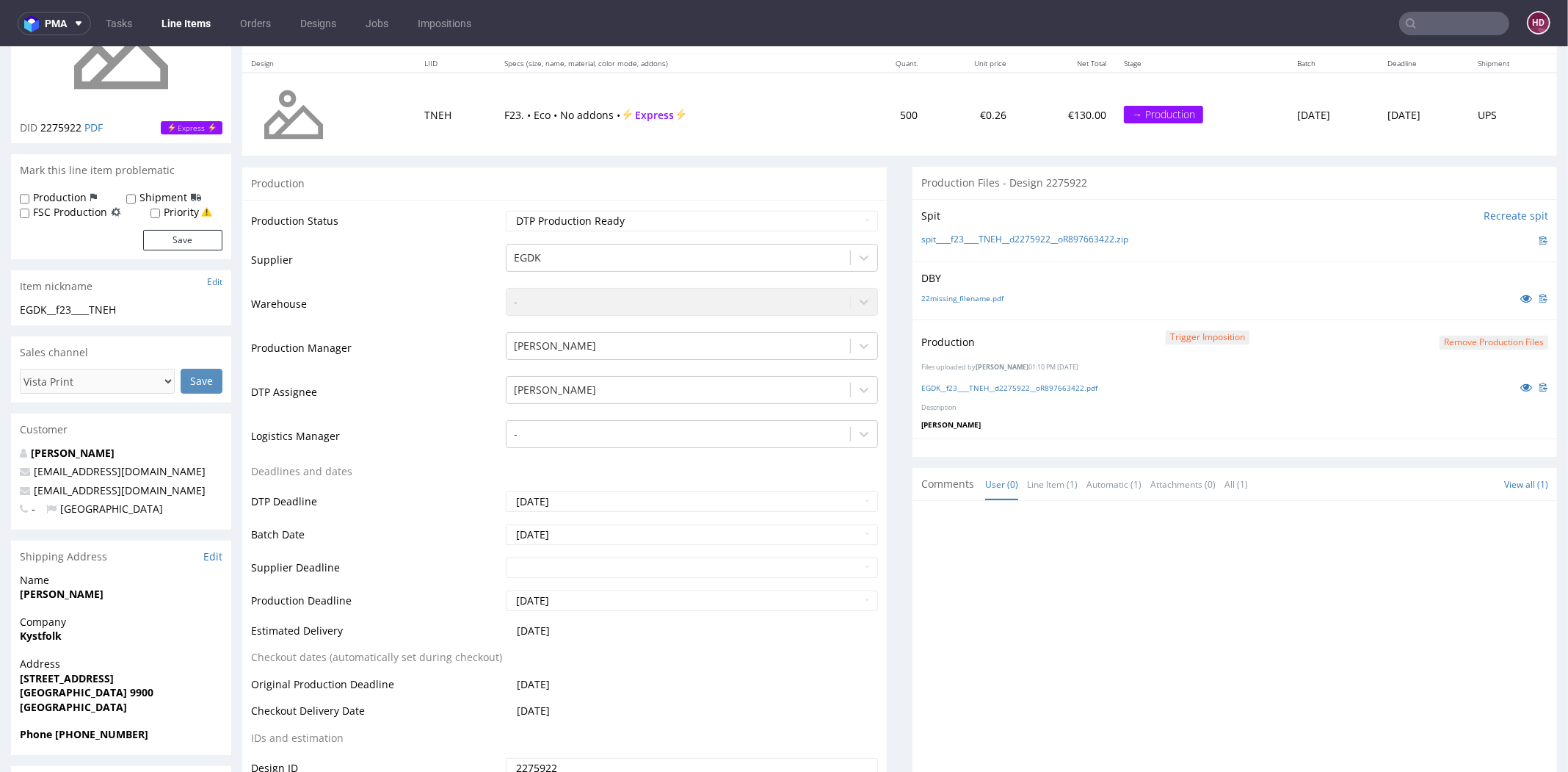
scroll to position [37, 0]
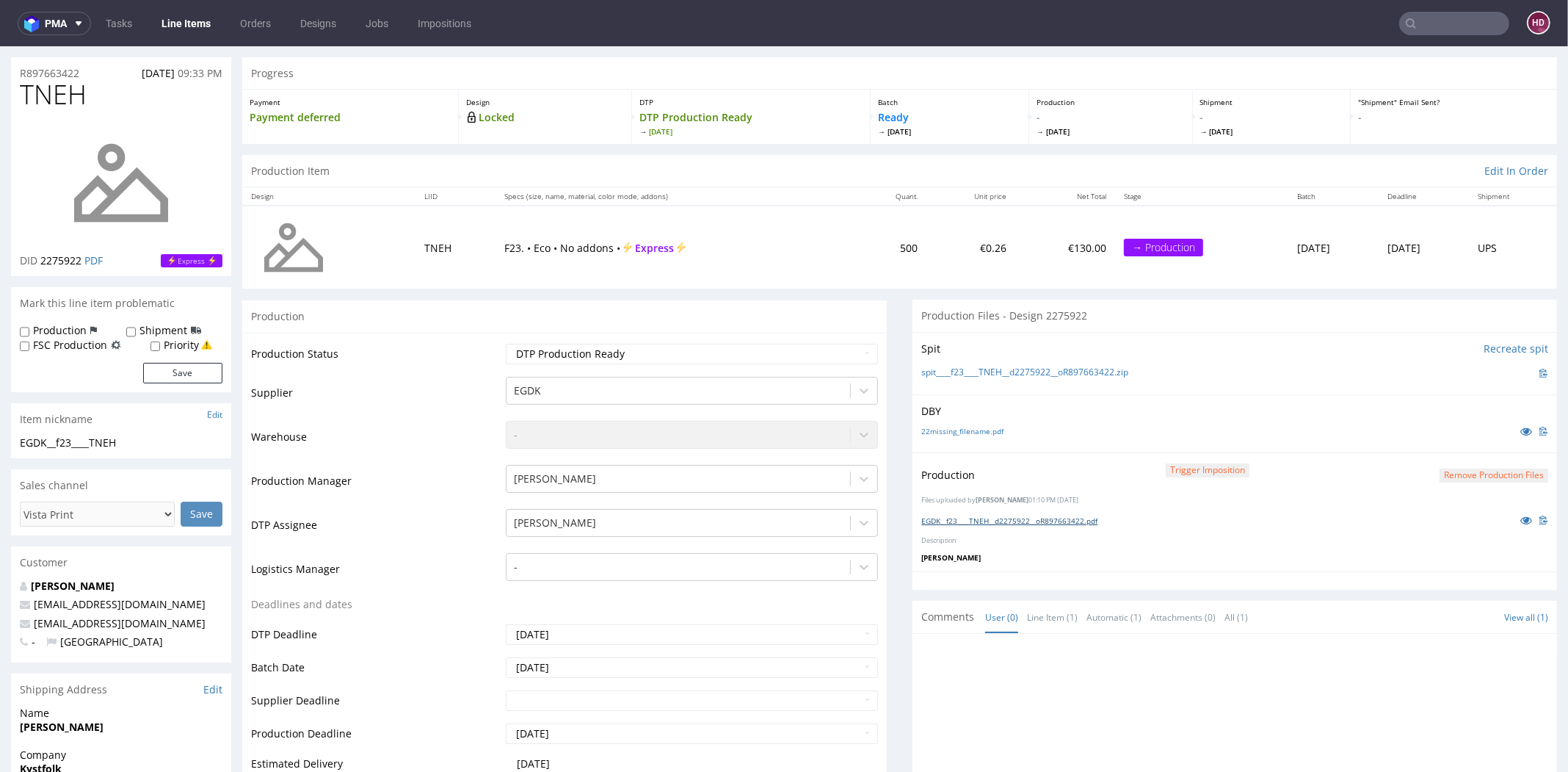
click at [1010, 516] on link "EGDK__f23____TNEH__d2275922__oR897663422.pdf" at bounding box center [1010, 521] width 177 height 10
click at [194, 20] on link "Line Items" at bounding box center [186, 24] width 67 height 24
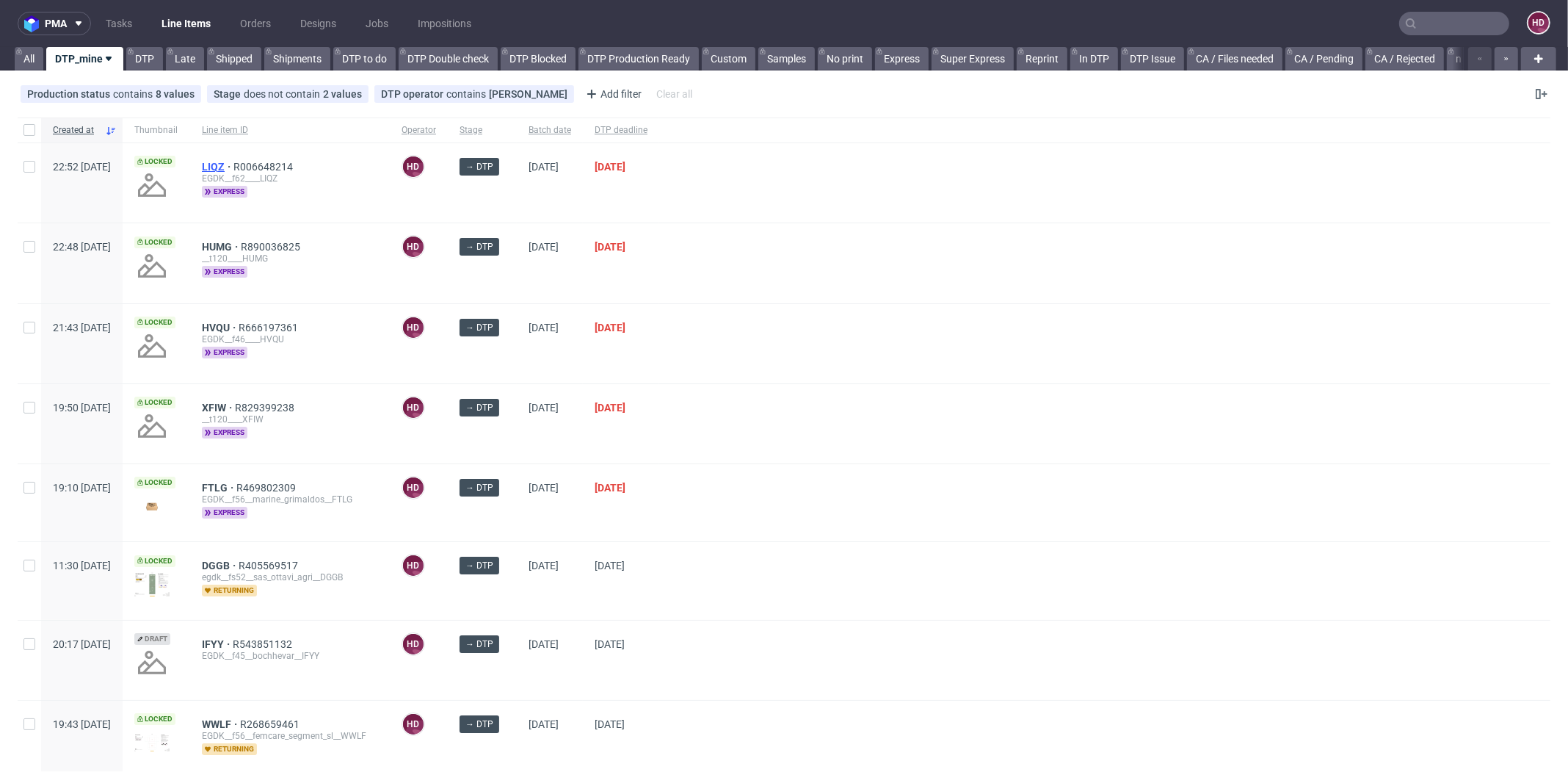
click at [233, 161] on span "LIQZ" at bounding box center [218, 167] width 31 height 12
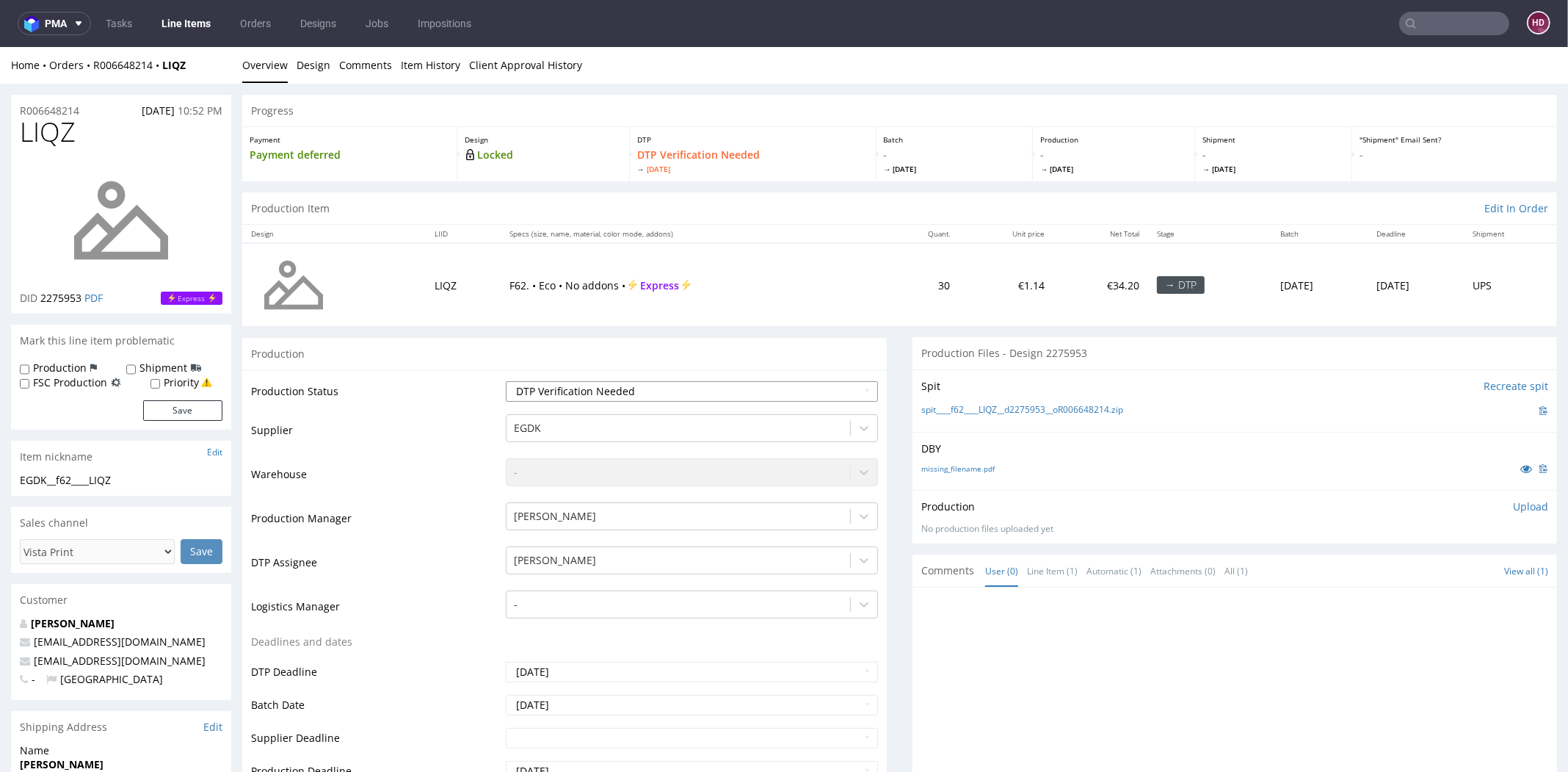
click at [733, 391] on select "Waiting for Artwork Waiting for Diecut Waiting for Mockup Waiting for DTP Waiti…" at bounding box center [692, 391] width 373 height 21
select select "dtp_in_process"
click at [506, 382] on select "Waiting for Artwork Waiting for Diecut Waiting for Mockup Waiting for DTP Waiti…" at bounding box center [692, 391] width 373 height 21
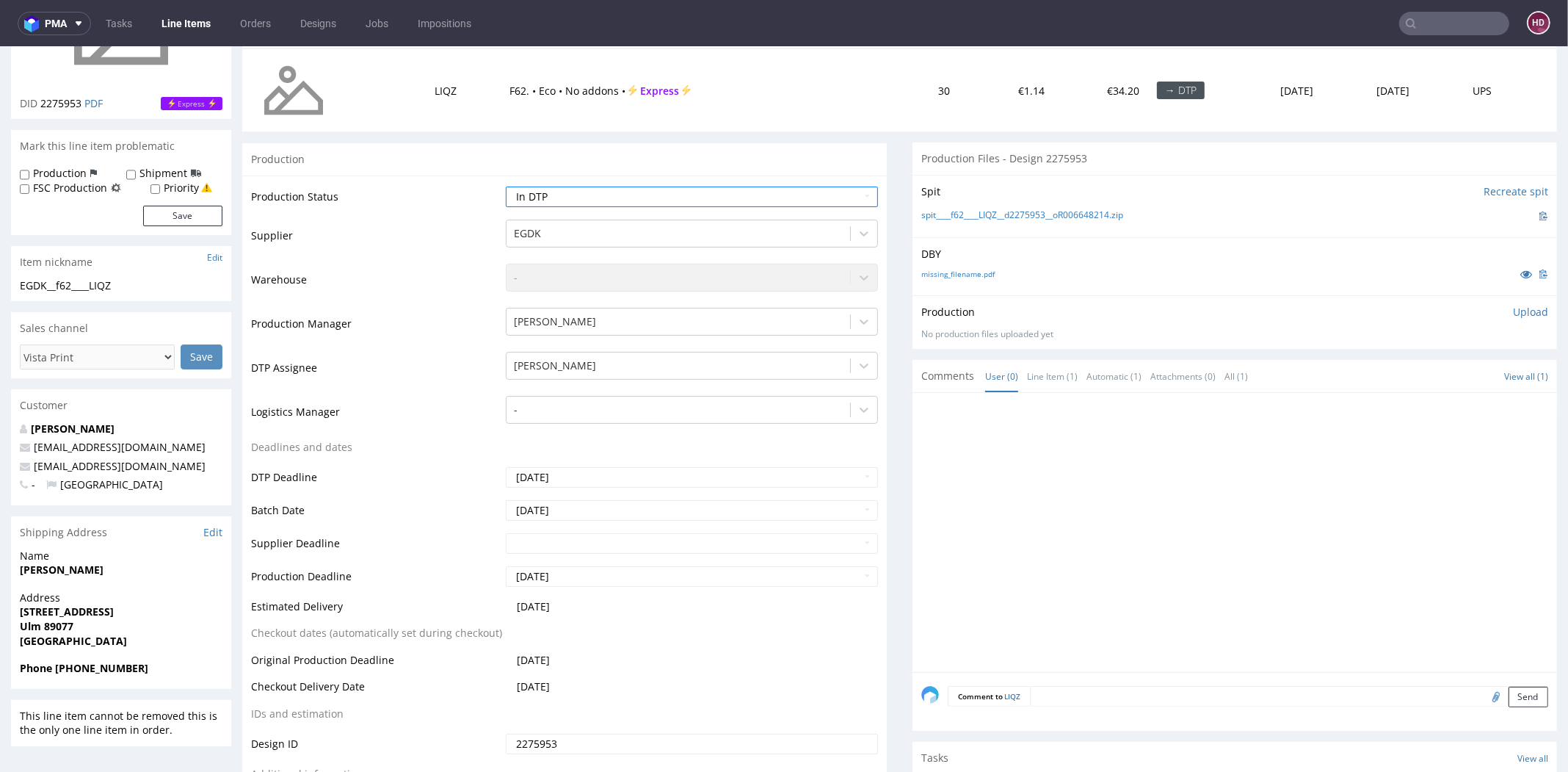
scroll to position [459, 0]
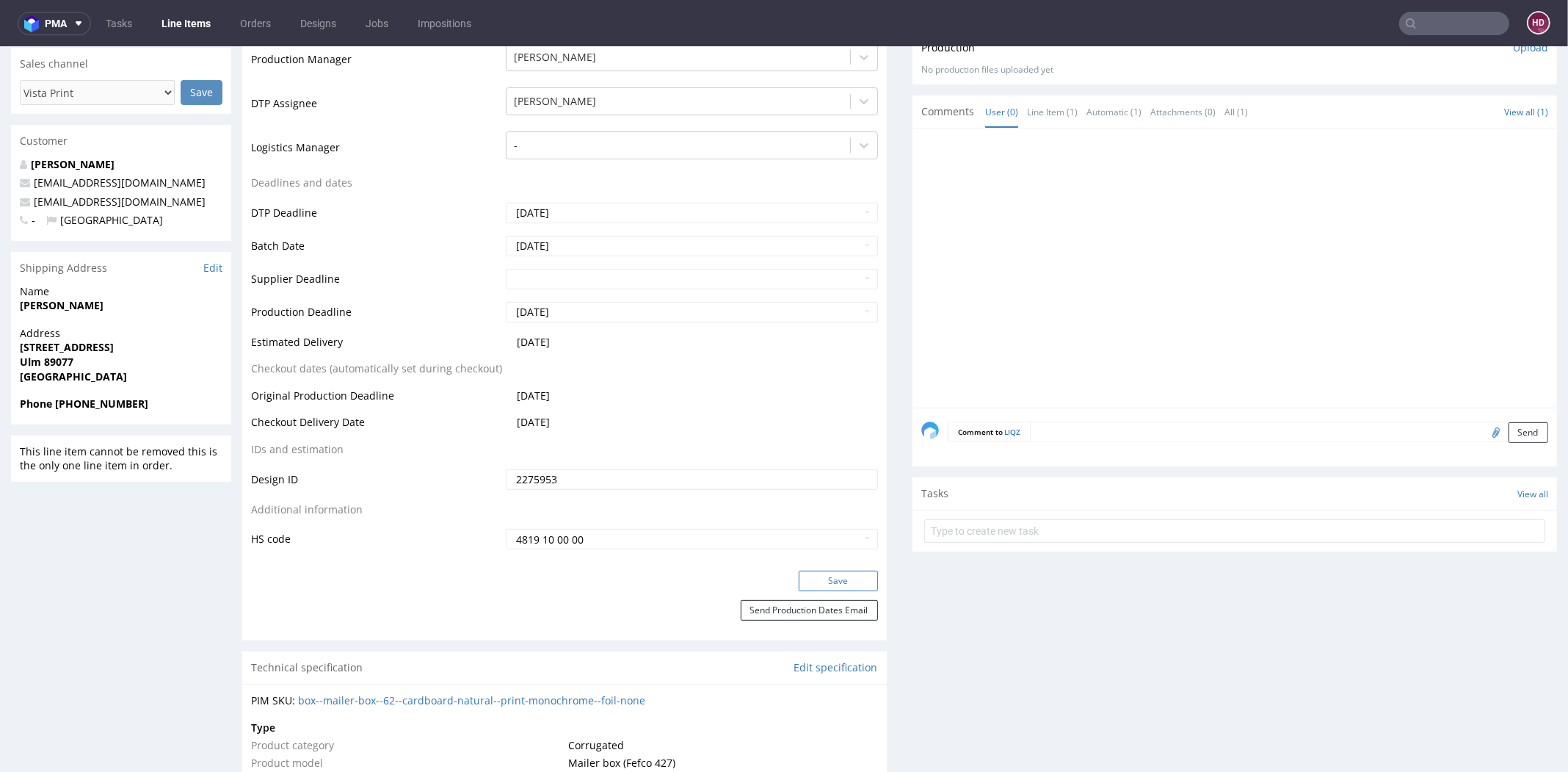
click at [799, 582] on button "Save" at bounding box center [838, 581] width 79 height 21
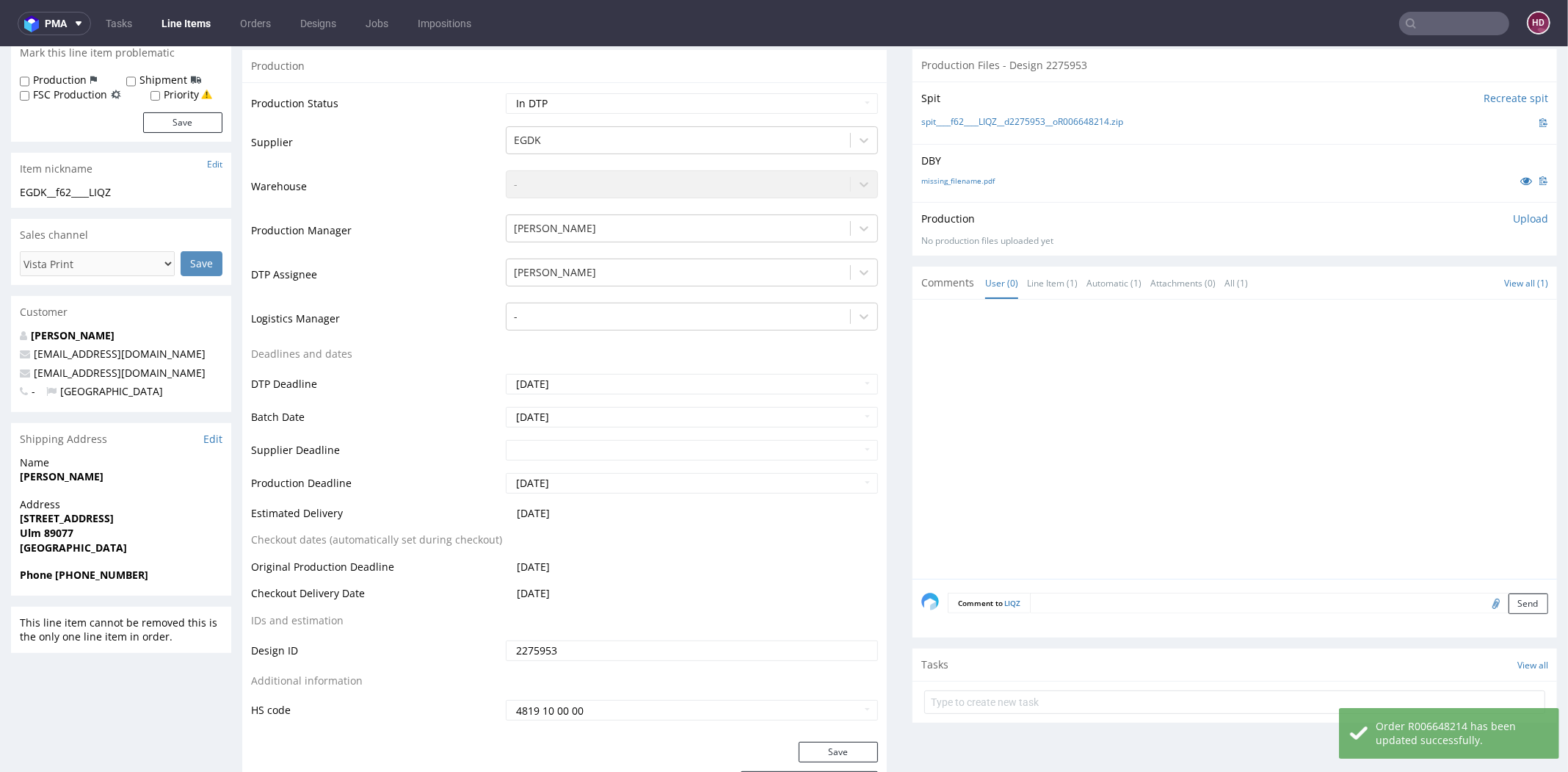
scroll to position [0, 0]
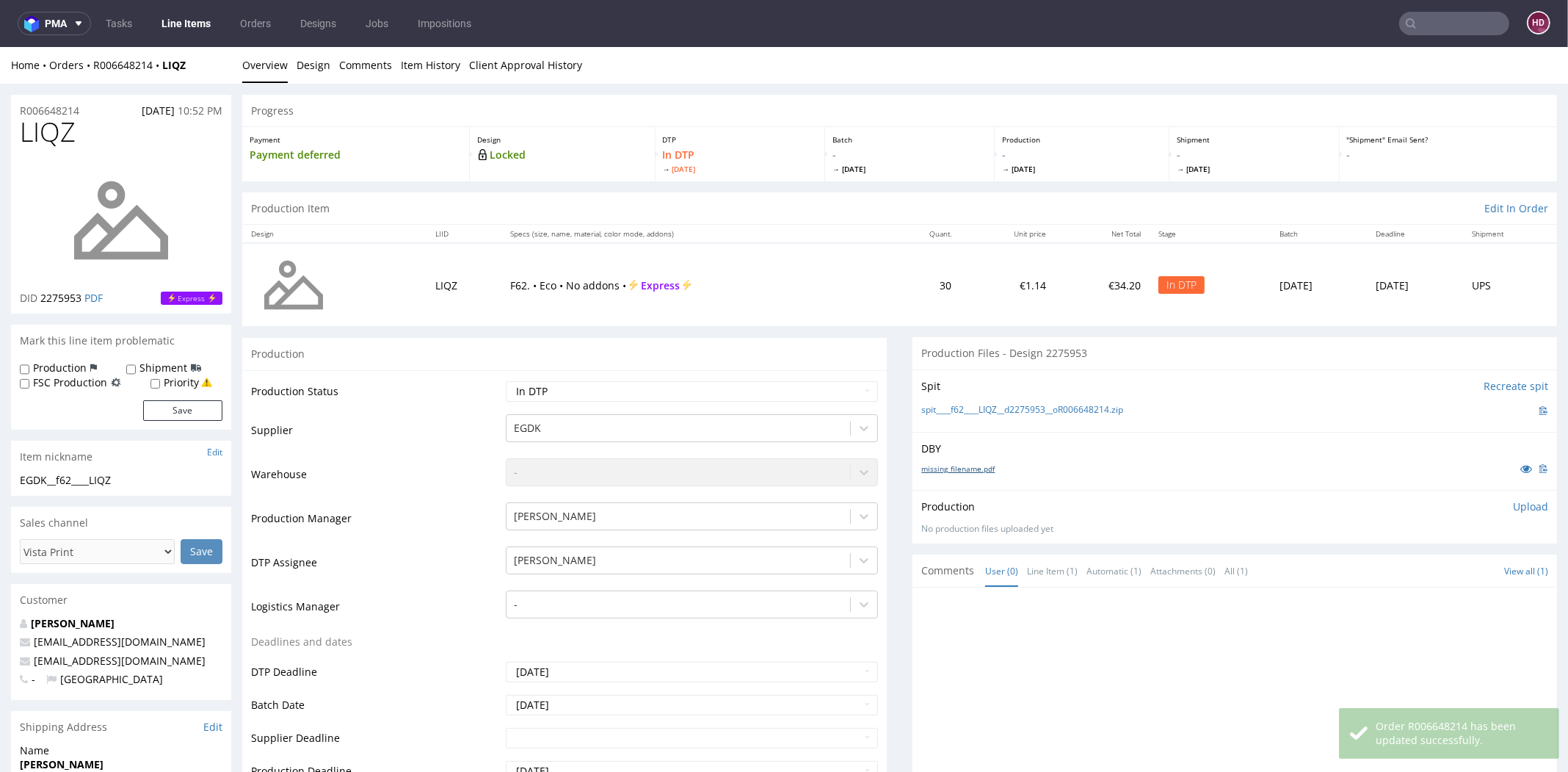
click at [976, 471] on link "missing_filename.pdf" at bounding box center [958, 468] width 74 height 10
click at [996, 629] on div at bounding box center [1239, 732] width 635 height 271
click at [131, 475] on div "EGDK__f62____LIQZ" at bounding box center [121, 480] width 203 height 15
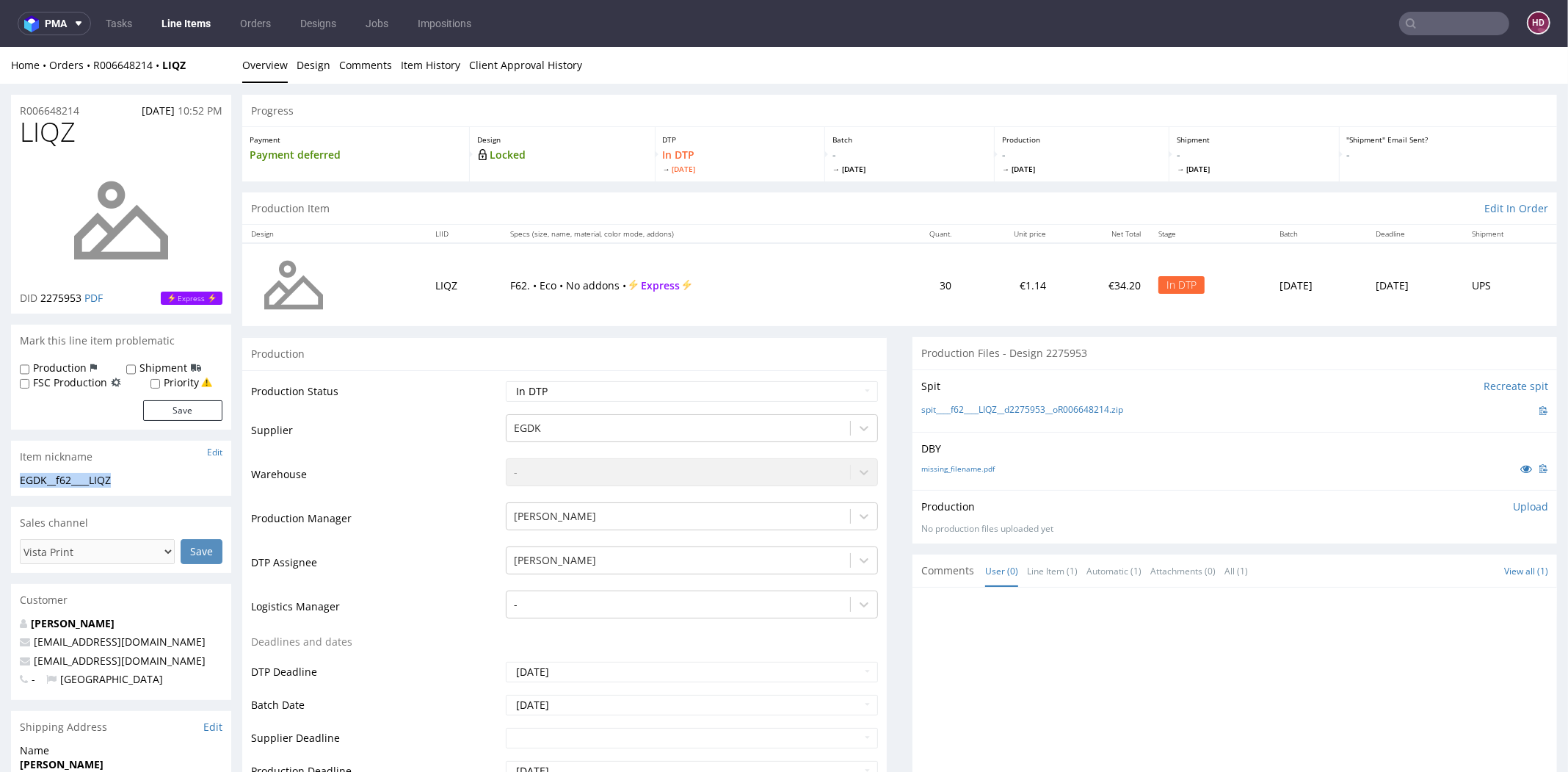
drag, startPoint x: 126, startPoint y: 482, endPoint x: 0, endPoint y: 478, distance: 126.1
copy div "EGDK__f62____LIQZ"
click at [102, 111] on div "R006648214 14.10.2025 10:52 PM" at bounding box center [121, 107] width 221 height 24
drag, startPoint x: 83, startPoint y: 113, endPoint x: 13, endPoint y: 101, distance: 71.0
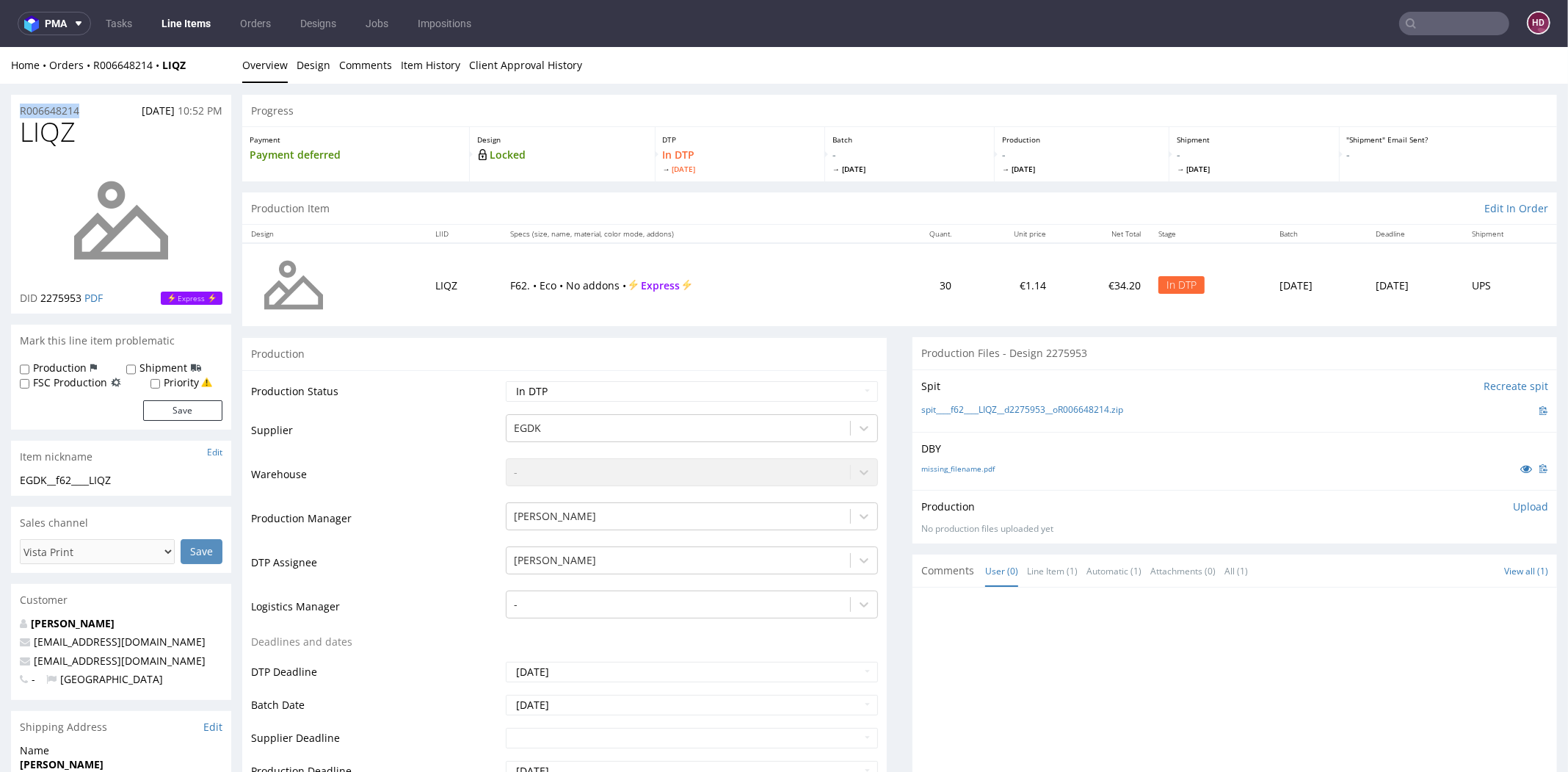
click at [13, 101] on div "R006648214 14.10.2025 10:52 PM" at bounding box center [121, 107] width 221 height 24
copy p "R006648214"
drag, startPoint x: 82, startPoint y: 296, endPoint x: 41, endPoint y: 293, distance: 41.1
click at [41, 293] on p "DID 2275953 PDF" at bounding box center [61, 298] width 83 height 15
copy span "2275953"
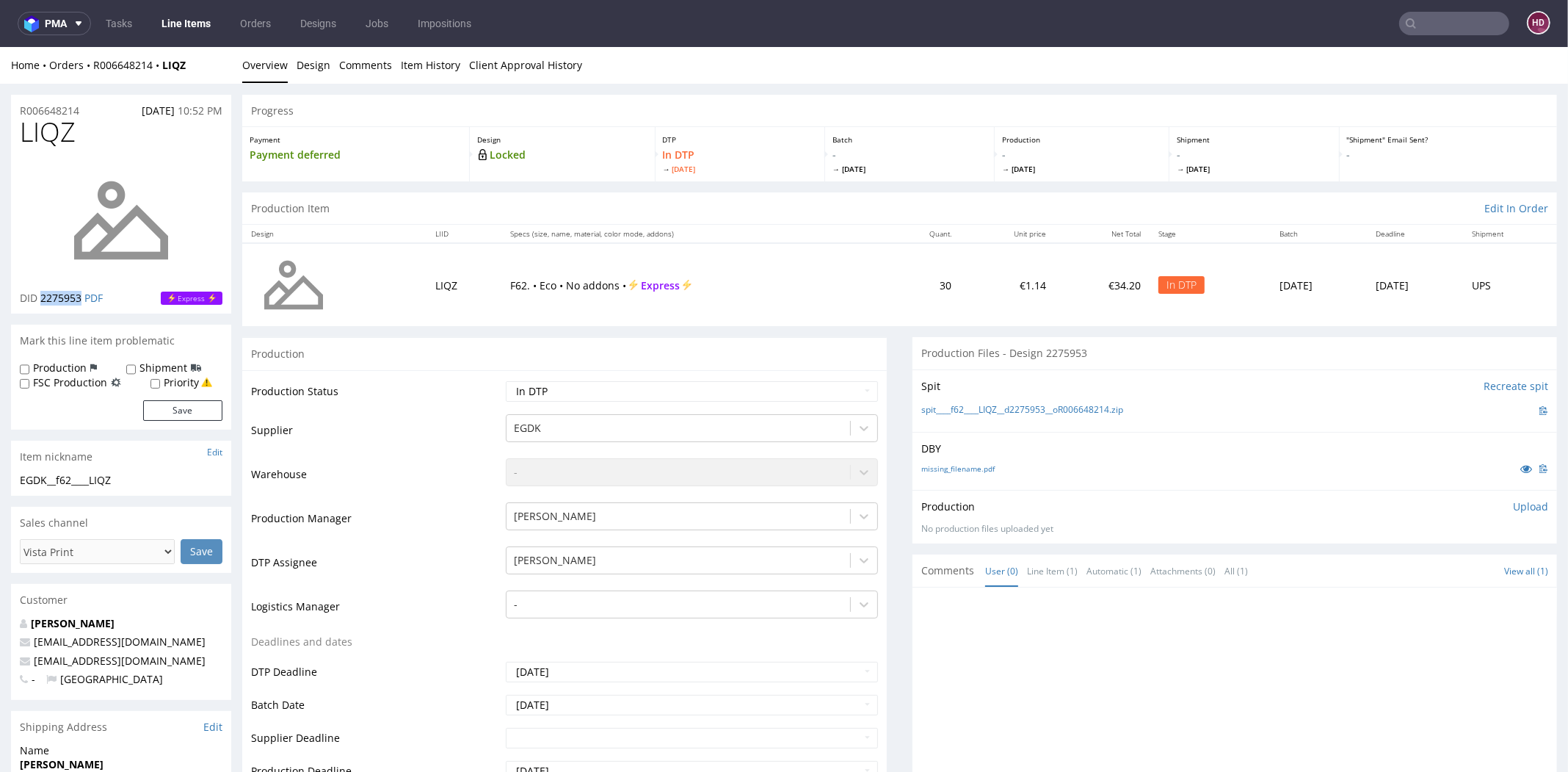
copy span "2275953"
click at [1513, 506] on p "Upload" at bounding box center [1531, 506] width 35 height 15
click at [1433, 565] on div "Add files" at bounding box center [1443, 574] width 74 height 22
type input "C:\fakepath\EGDK__f62____LIQZ__d2275953__oR006648214.pdf"
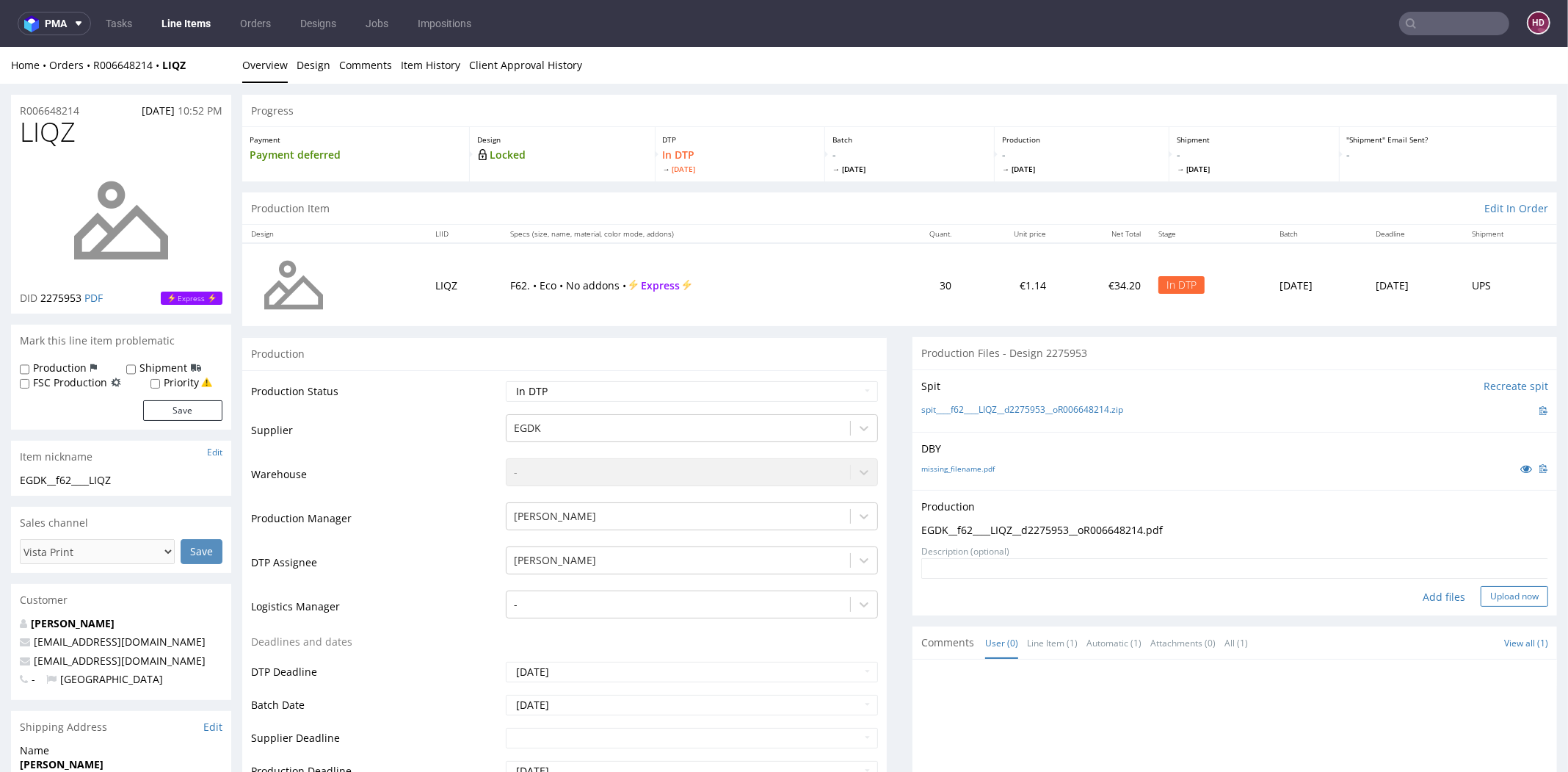
click at [1481, 590] on button "Upload now" at bounding box center [1514, 596] width 68 height 21
click at [945, 464] on link "missing_filename.pdf" at bounding box center [958, 468] width 74 height 10
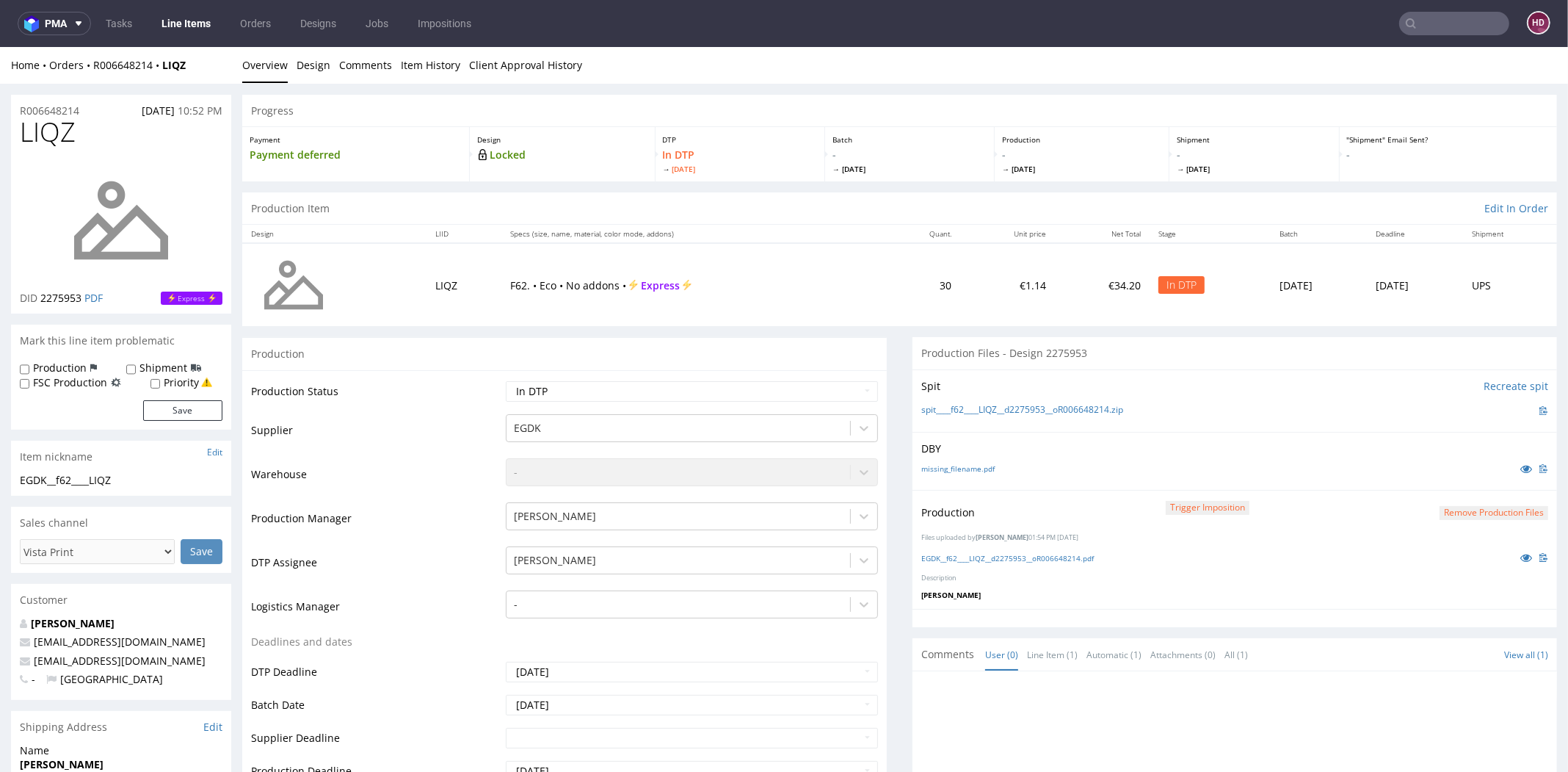
click at [1305, 592] on p "[PERSON_NAME]" at bounding box center [1235, 594] width 627 height 10
click at [1495, 506] on button "Remove production files" at bounding box center [1493, 513] width 109 height 14
click at [1442, 481] on link "Yes" at bounding box center [1442, 479] width 42 height 22
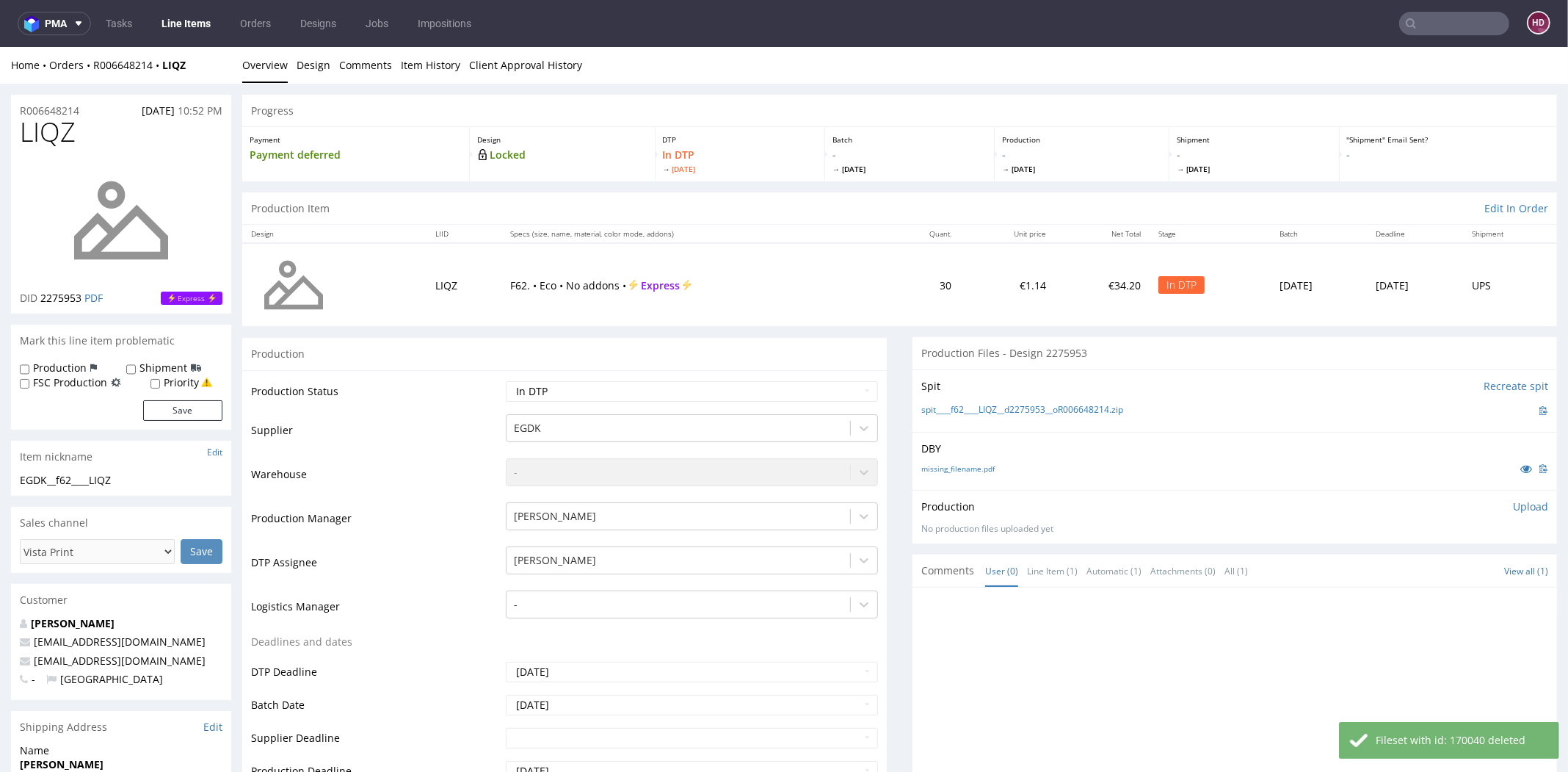
click at [1513, 504] on p "Upload" at bounding box center [1531, 506] width 35 height 15
click at [1408, 568] on div "Add files" at bounding box center [1443, 574] width 74 height 22
type input "C:\fakepath\EGDK__f62____LIQZ__d2275953__oR006648214.pdf"
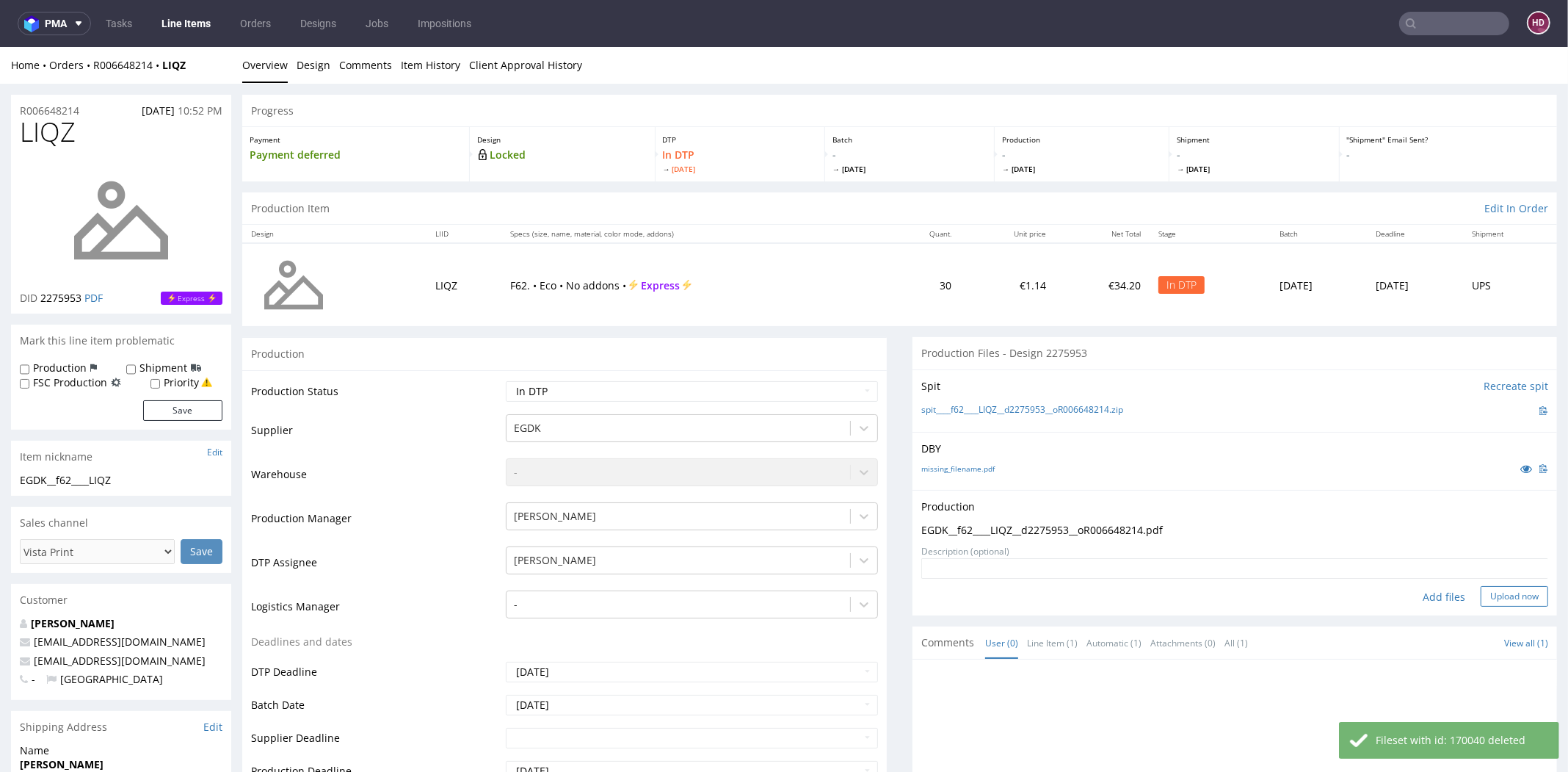
click at [1481, 601] on button "Upload now" at bounding box center [1514, 596] width 68 height 21
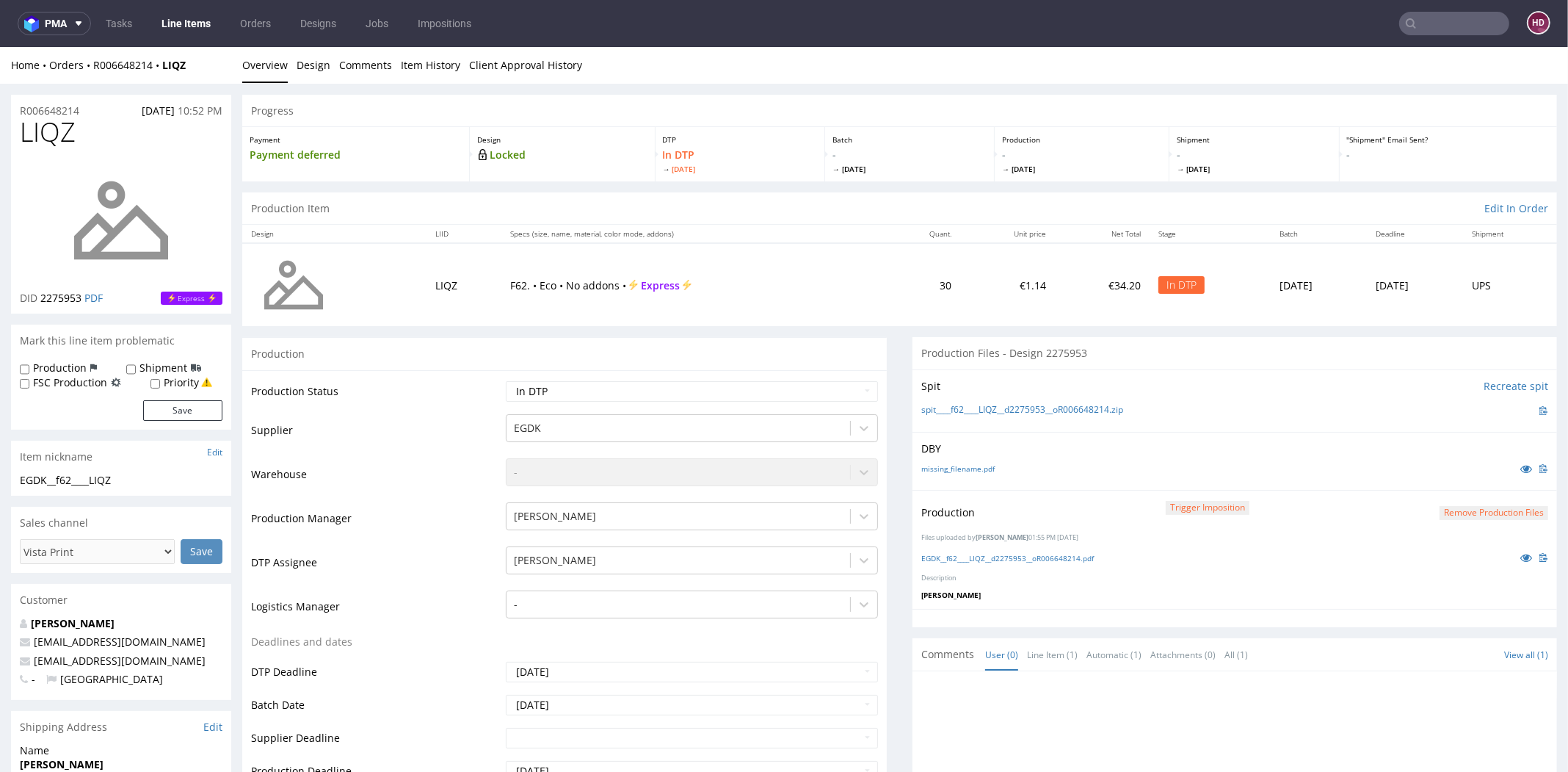
click at [1071, 621] on div at bounding box center [1235, 618] width 644 height 19
click at [635, 395] on select "Waiting for Artwork Waiting for Diecut Waiting for Mockup Waiting for DTP Waiti…" at bounding box center [692, 391] width 373 height 21
select select "dtp_production_ready"
click at [506, 382] on select "Waiting for Artwork Waiting for Diecut Waiting for Mockup Waiting for DTP Waiti…" at bounding box center [692, 391] width 373 height 21
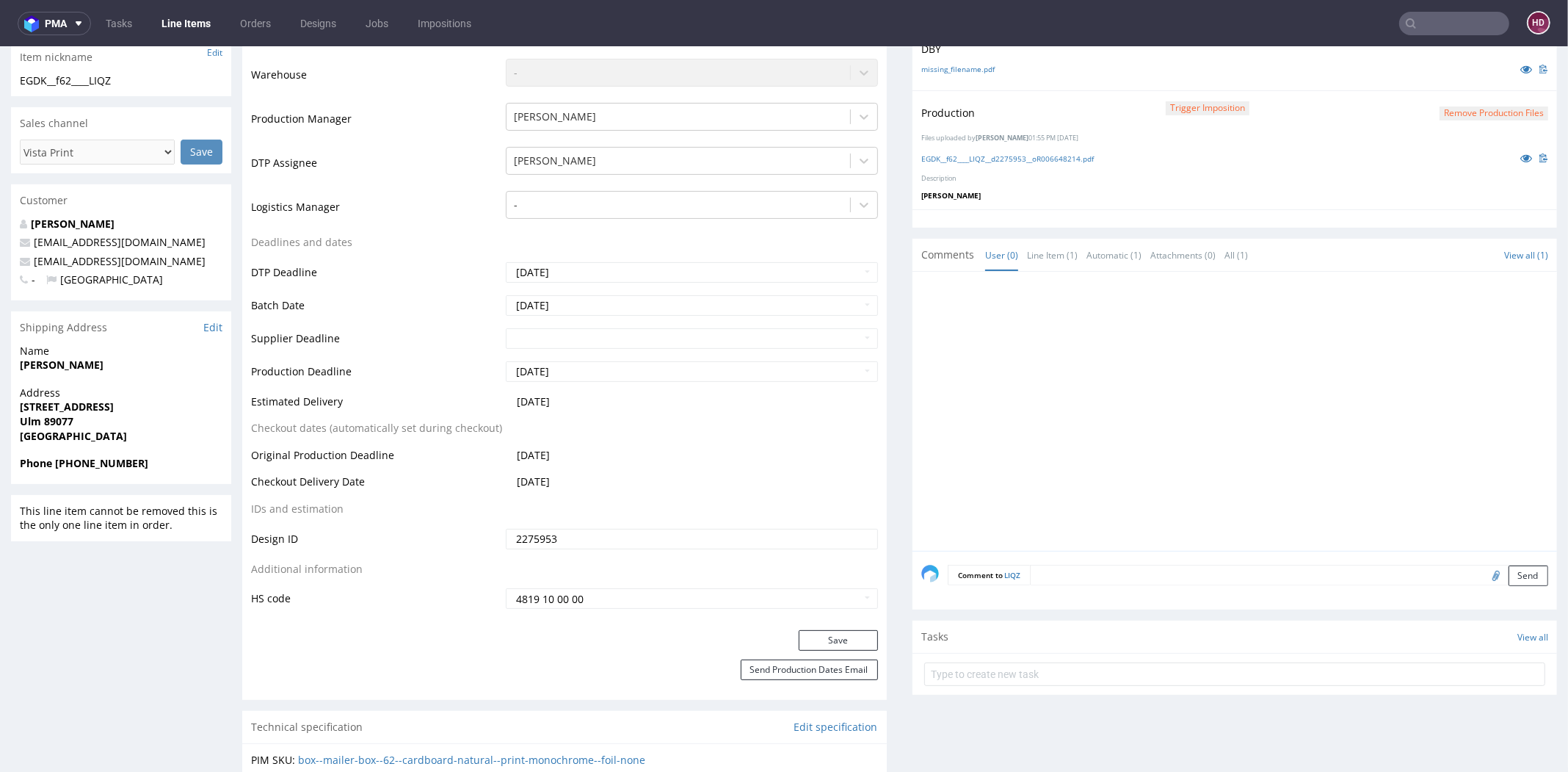
scroll to position [405, 0]
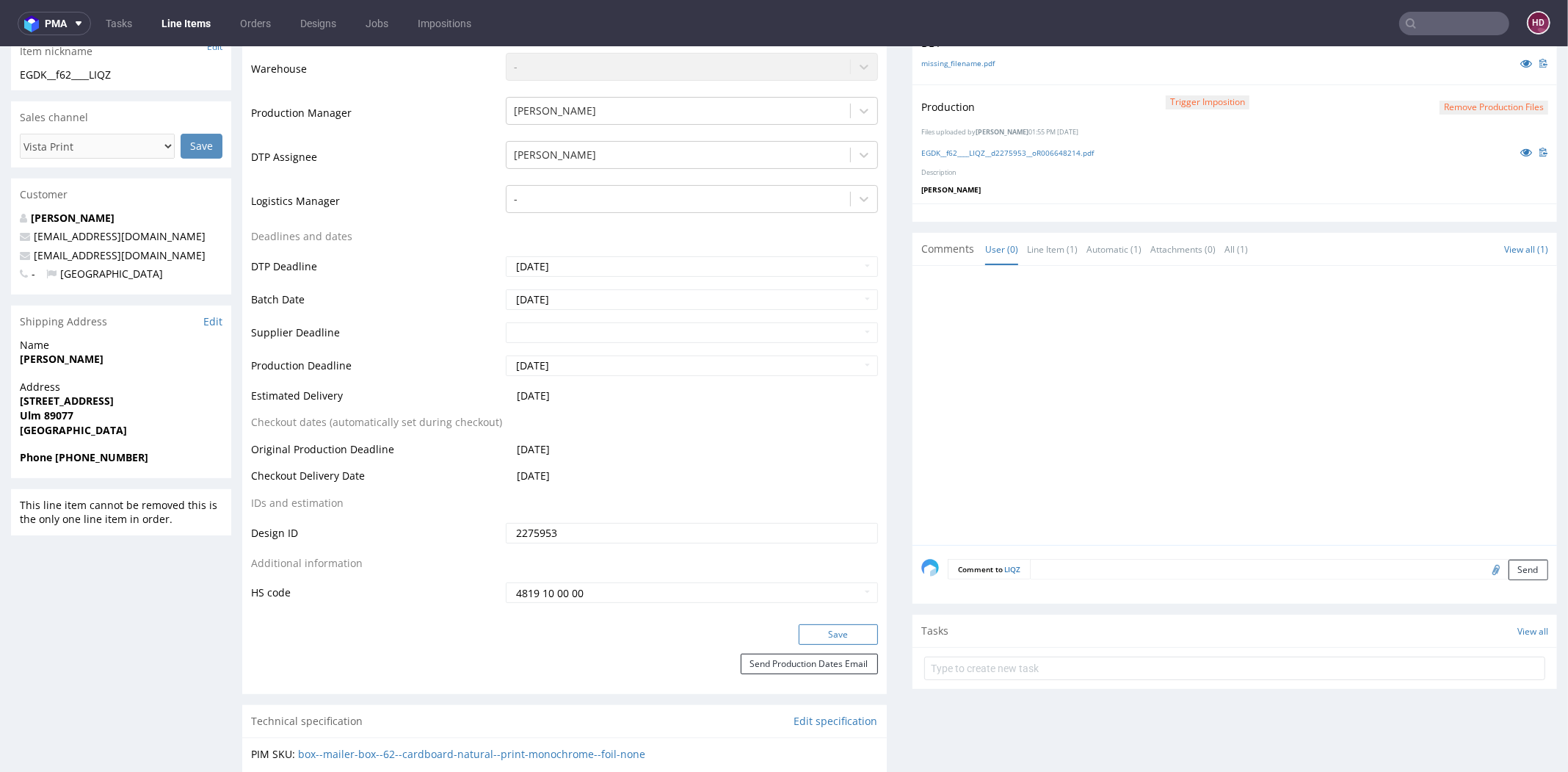
click at [841, 624] on button "Save" at bounding box center [838, 634] width 79 height 21
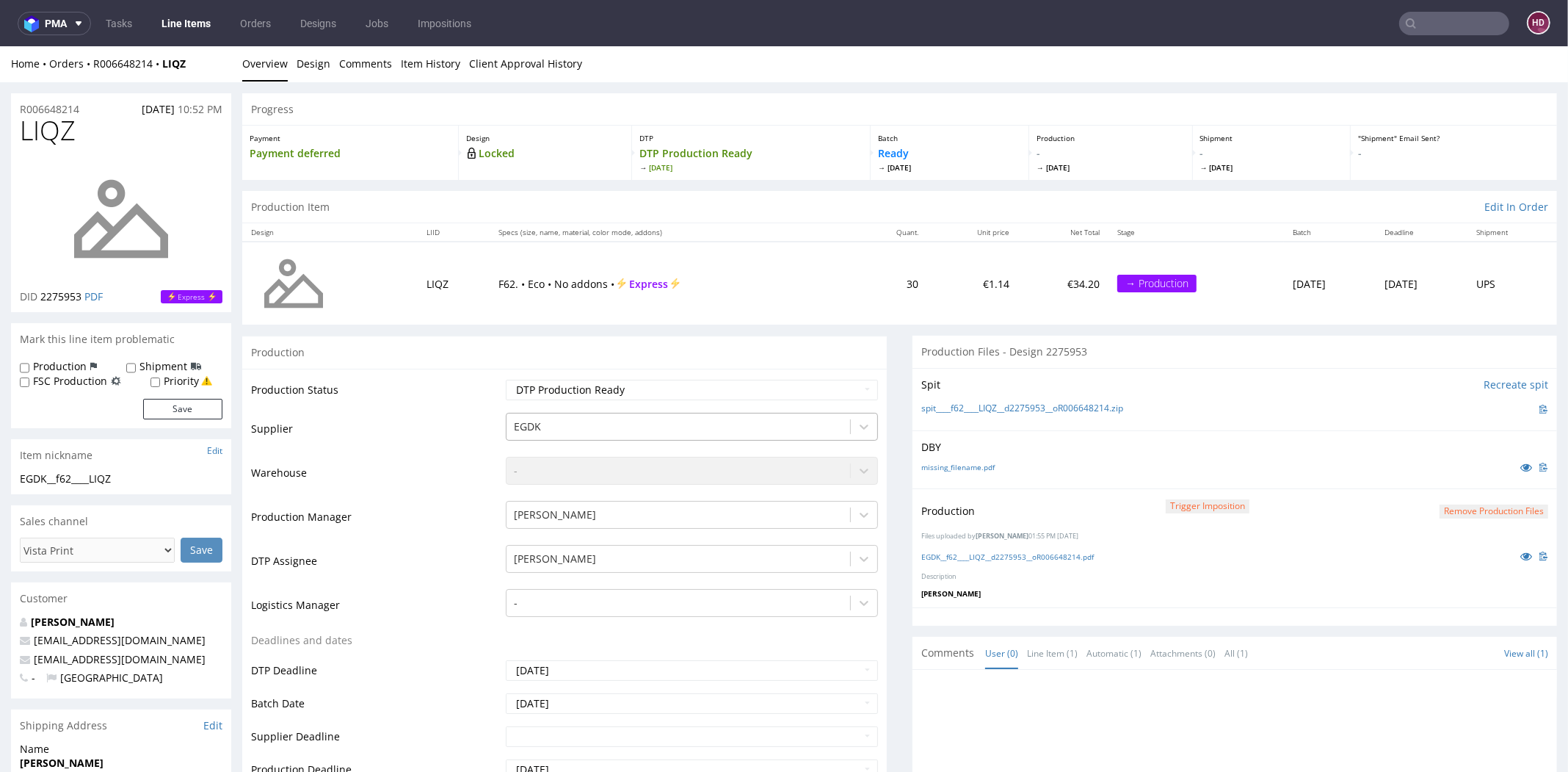
scroll to position [4, 0]
click at [989, 560] on div "EGDK__f62____LIQZ__d2275953__oR006648214.pdf" at bounding box center [1235, 553] width 627 height 16
click at [992, 553] on link "EGDK__f62____LIQZ__d2275953__oR006648214.pdf" at bounding box center [1008, 554] width 173 height 10
click at [582, 393] on select "Waiting for Artwork Waiting for Diecut Waiting for Mockup Waiting for DTP Waiti…" at bounding box center [692, 387] width 373 height 21
select select "dtp_in_process"
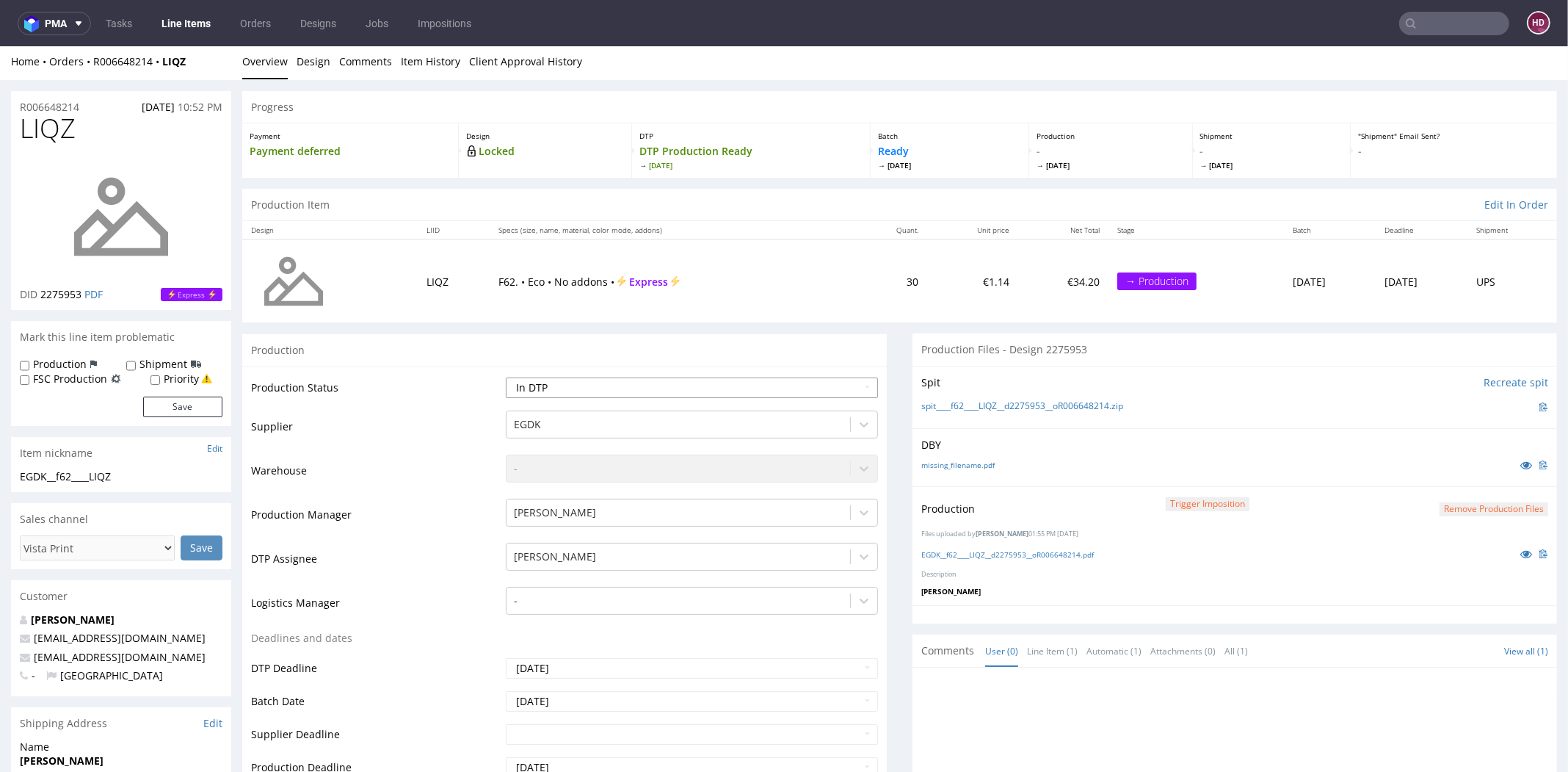
click at [506, 378] on select "Waiting for Artwork Waiting for Diecut Waiting for Mockup Waiting for DTP Waiti…" at bounding box center [692, 387] width 373 height 21
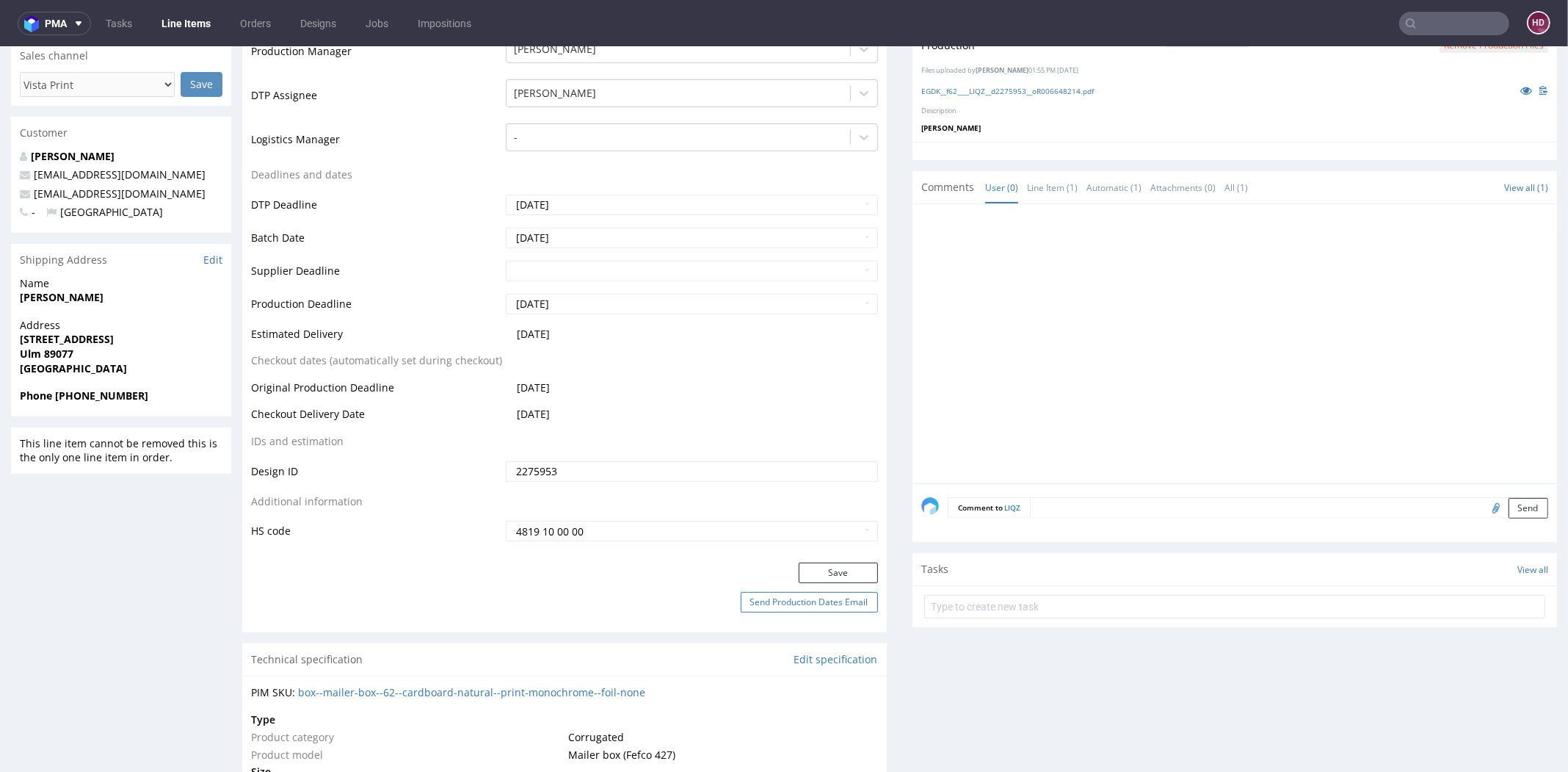
scroll to position [468, 0]
click at [815, 570] on button "Save" at bounding box center [838, 572] width 79 height 21
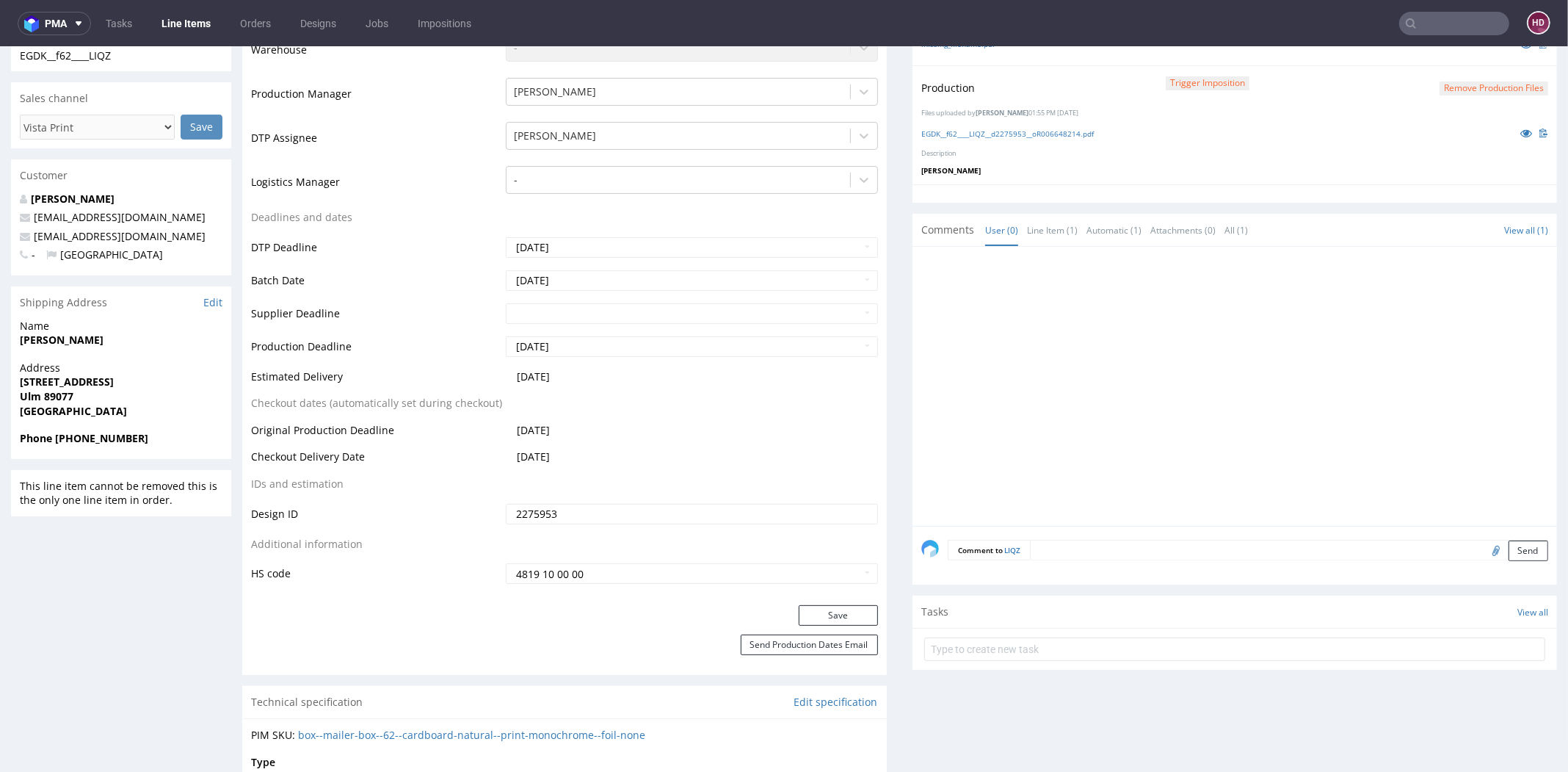
scroll to position [364, 0]
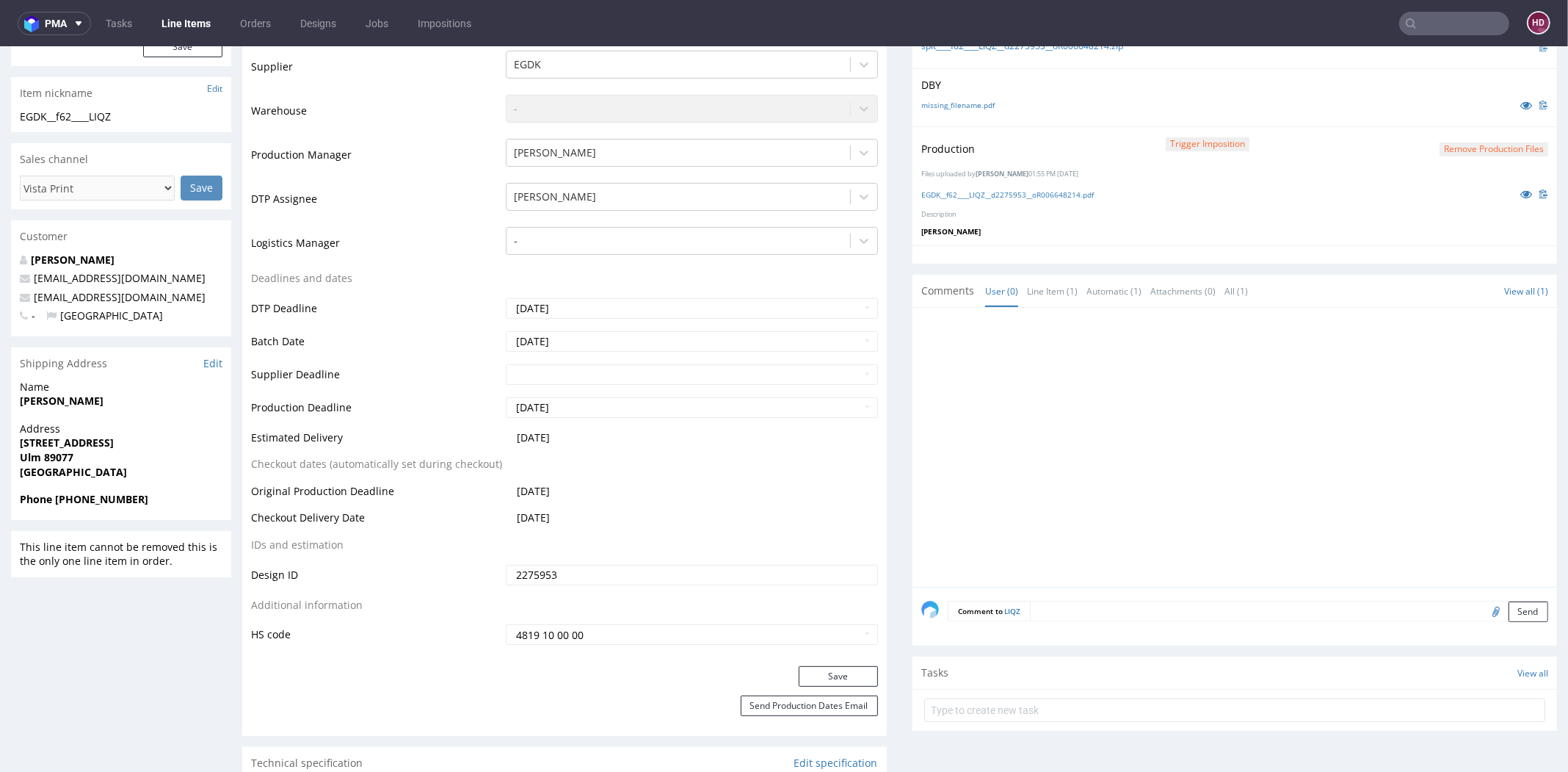
click at [1440, 146] on button "Remove production files" at bounding box center [1493, 149] width 109 height 14
click at [1437, 115] on icon at bounding box center [1435, 115] width 9 height 10
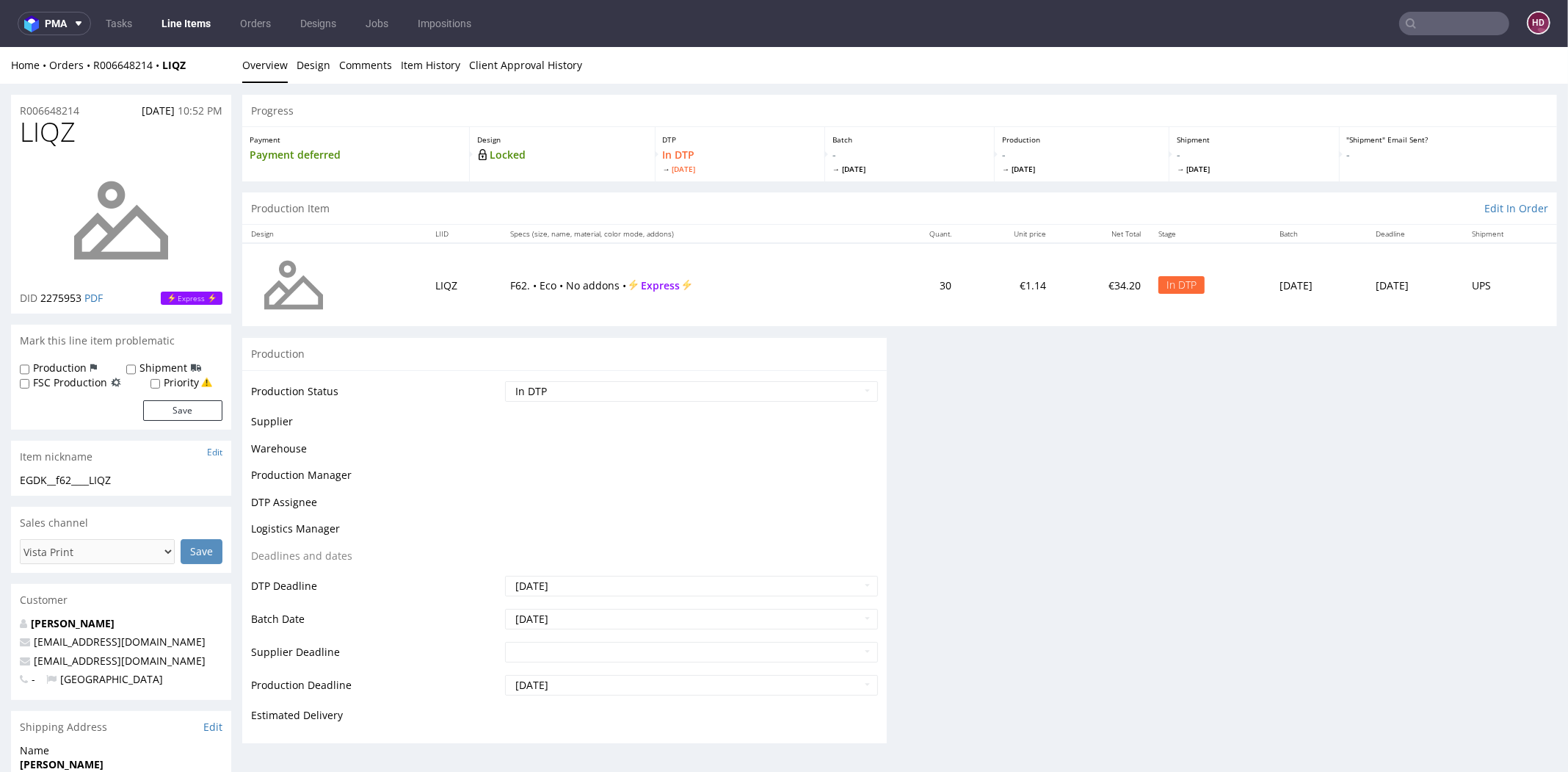
scroll to position [0, 0]
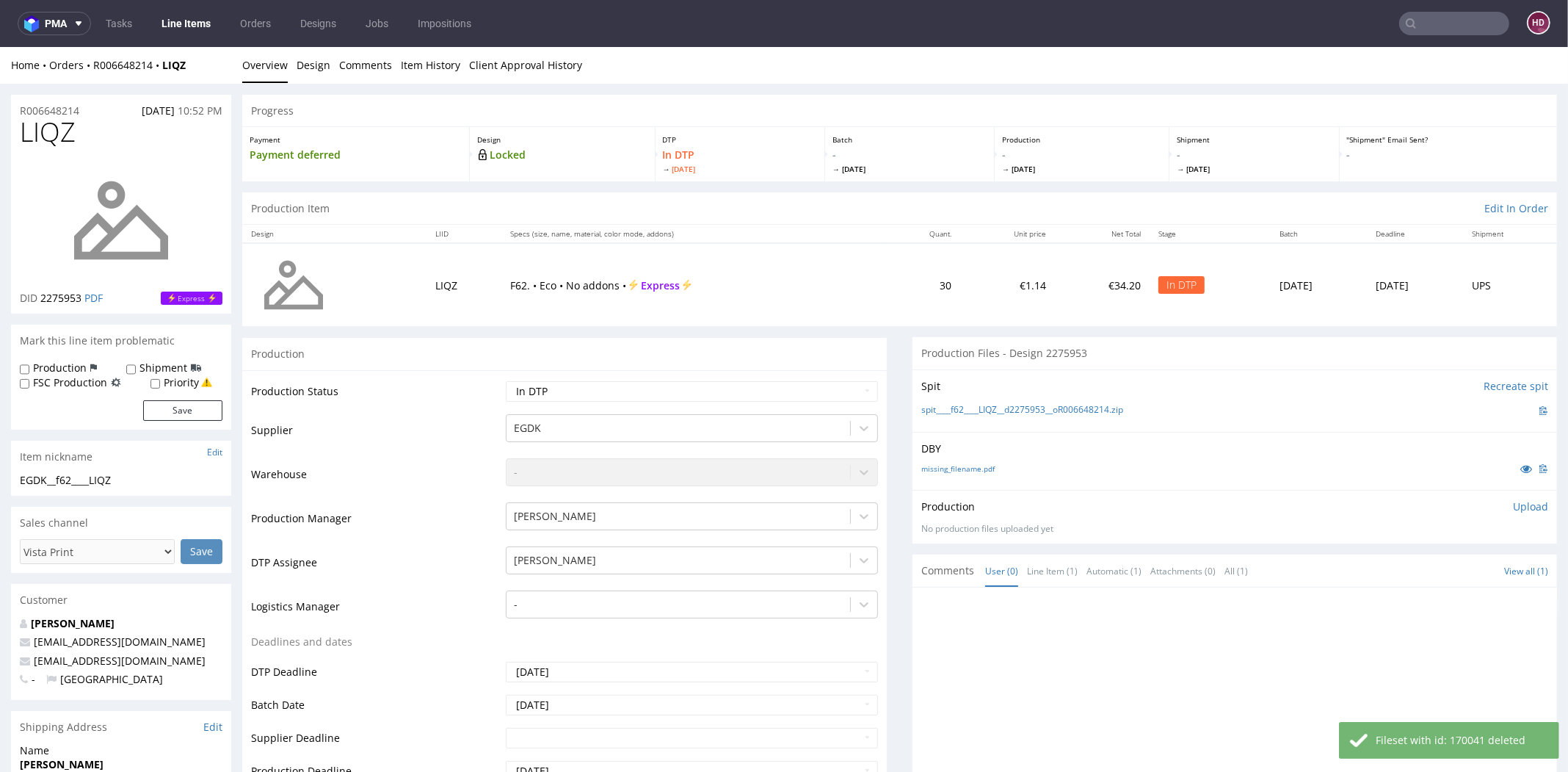
click at [1513, 509] on p "Upload" at bounding box center [1531, 506] width 35 height 15
click at [1425, 573] on div "Add files" at bounding box center [1443, 574] width 74 height 22
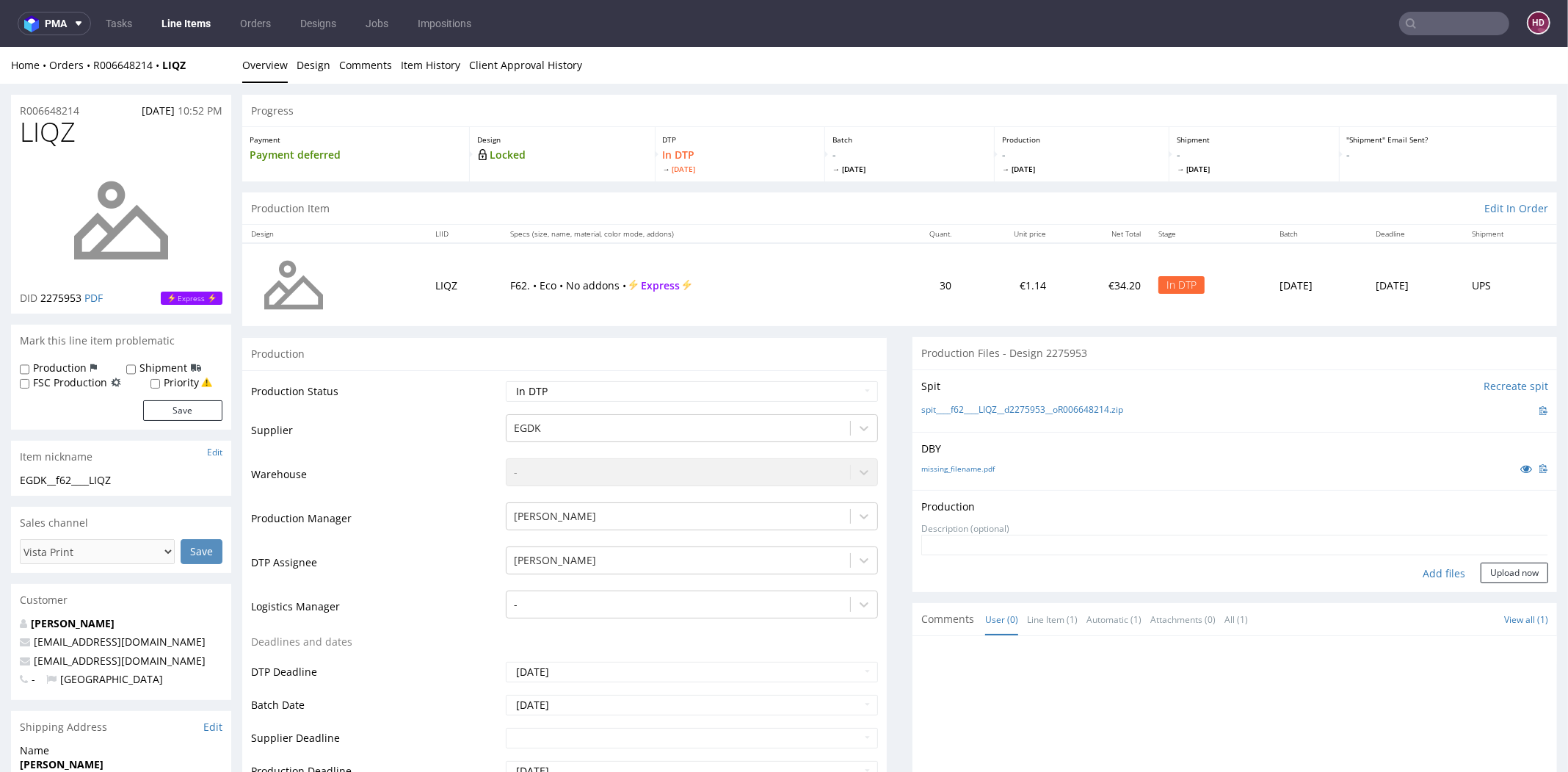
type input "C:\fakepath\EGDK__f62____LIQZ__d2275953__oR006648214.pdf"
click at [1481, 597] on button "Upload now" at bounding box center [1514, 596] width 68 height 21
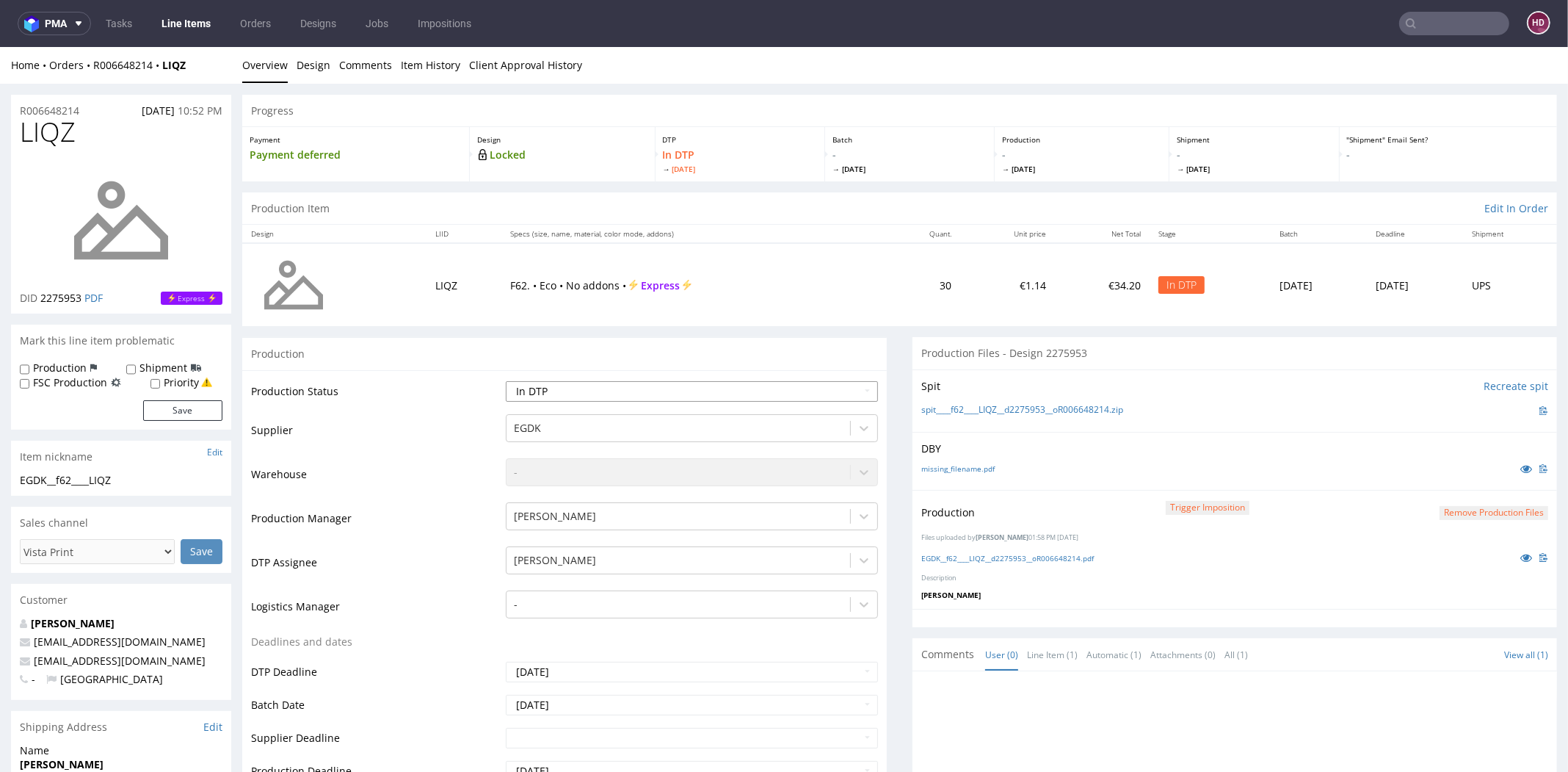
click at [632, 390] on select "Waiting for Artwork Waiting for Diecut Waiting for Mockup Waiting for DTP Waiti…" at bounding box center [692, 391] width 373 height 21
select select "dtp_production_ready"
click at [506, 382] on select "Waiting for Artwork Waiting for Diecut Waiting for Mockup Waiting for DTP Waiti…" at bounding box center [692, 391] width 373 height 21
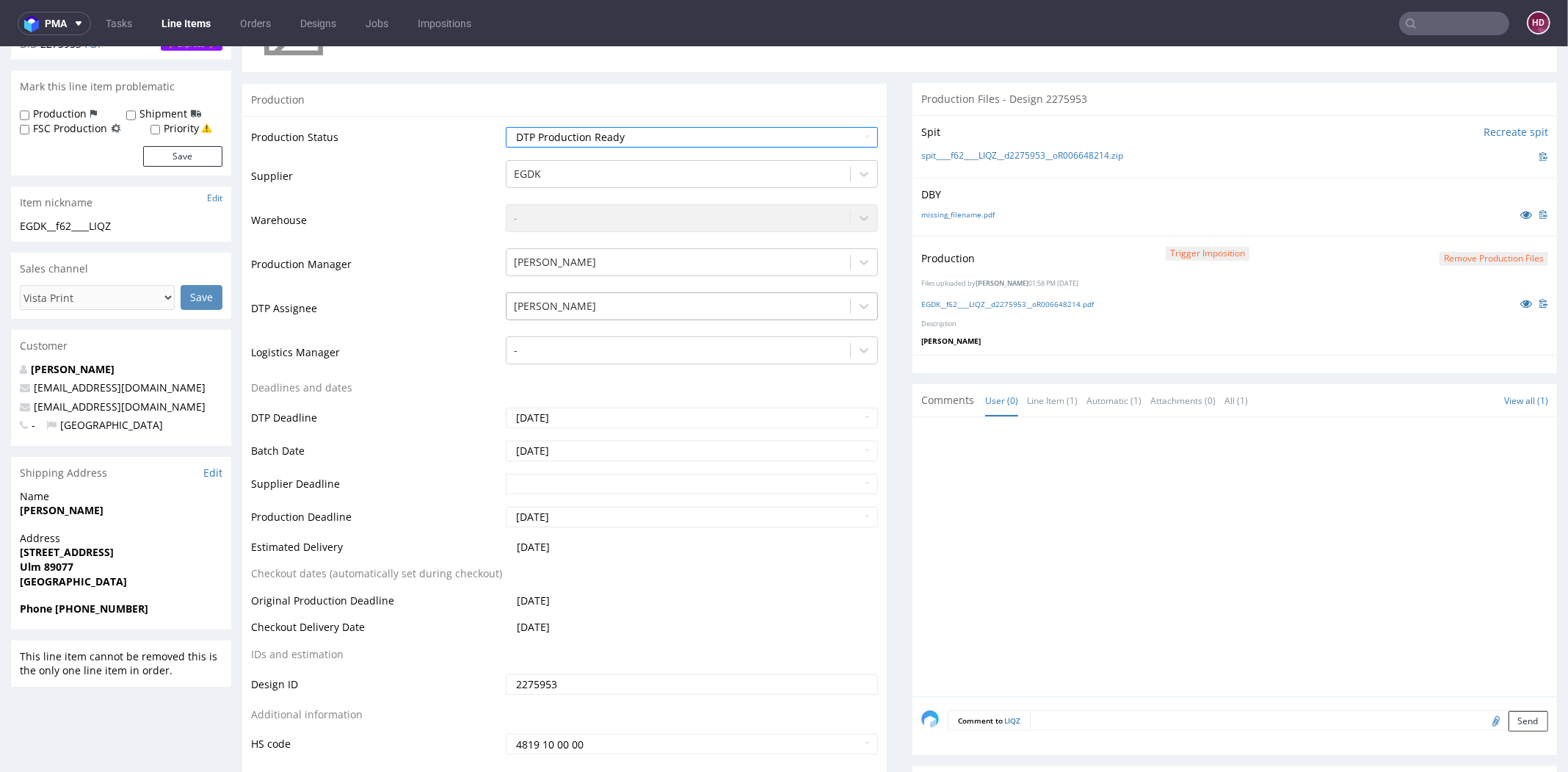
scroll to position [404, 0]
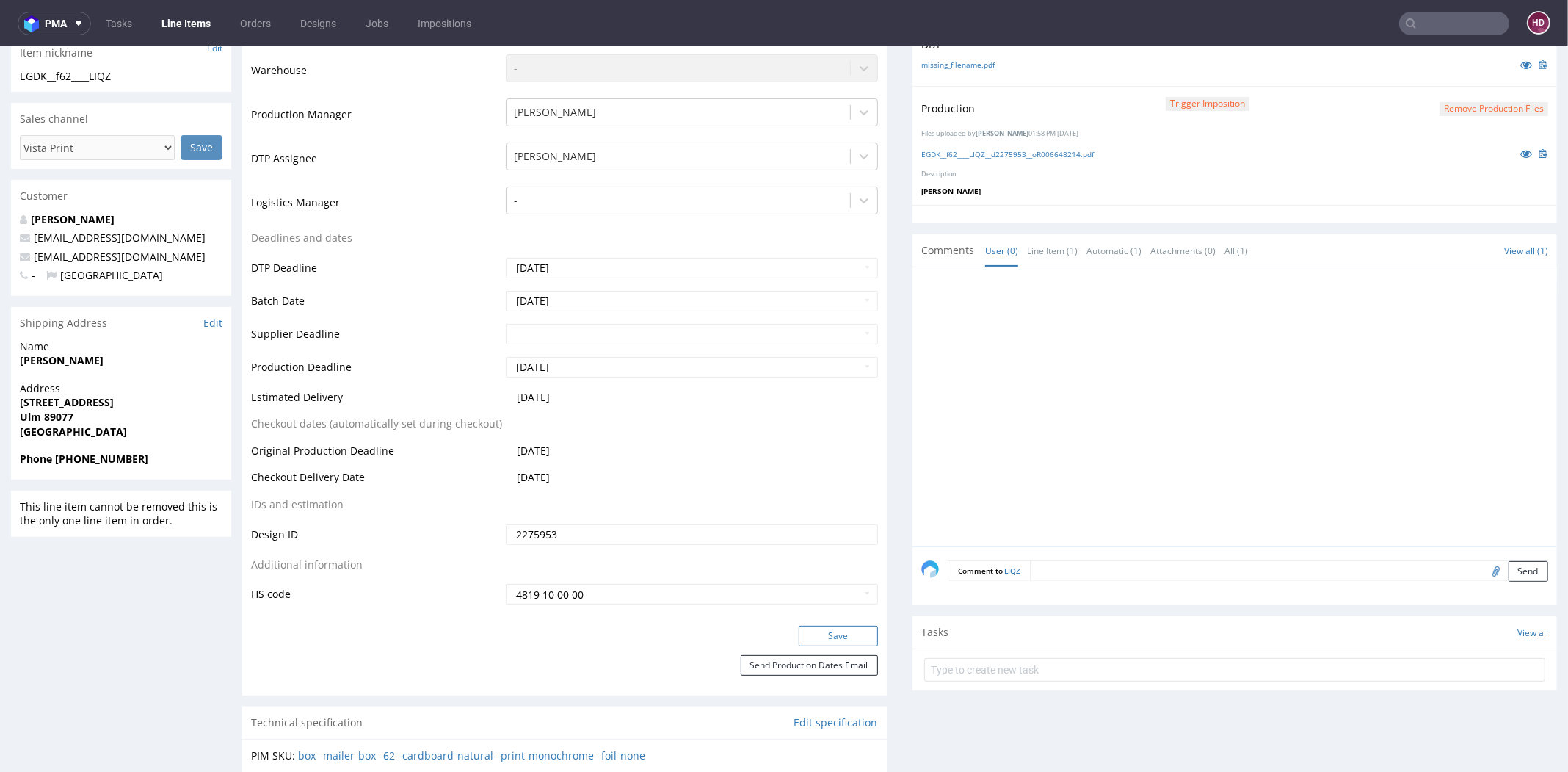
click at [799, 635] on button "Save" at bounding box center [838, 636] width 79 height 21
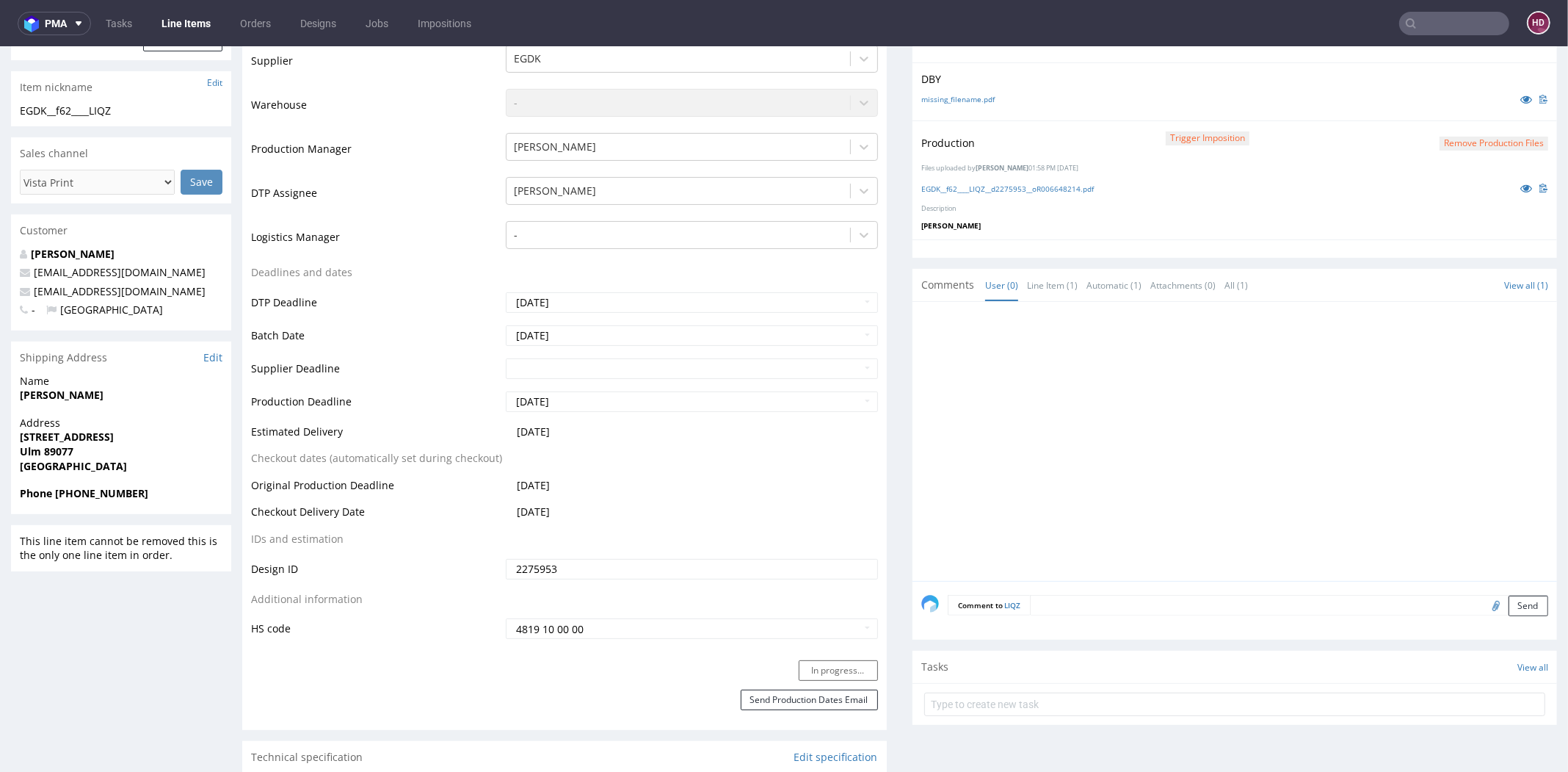
scroll to position [382, 0]
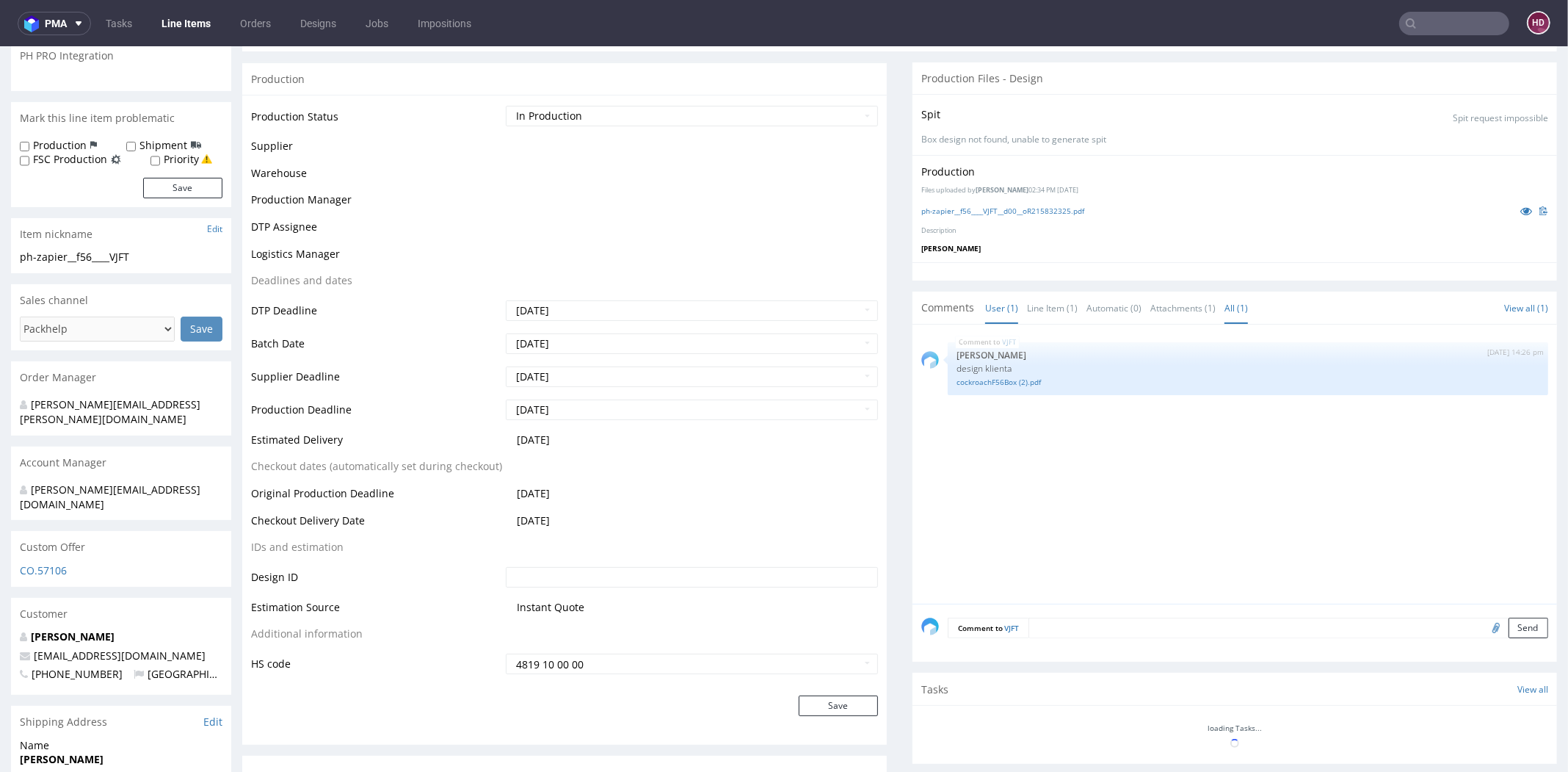
scroll to position [272, 0]
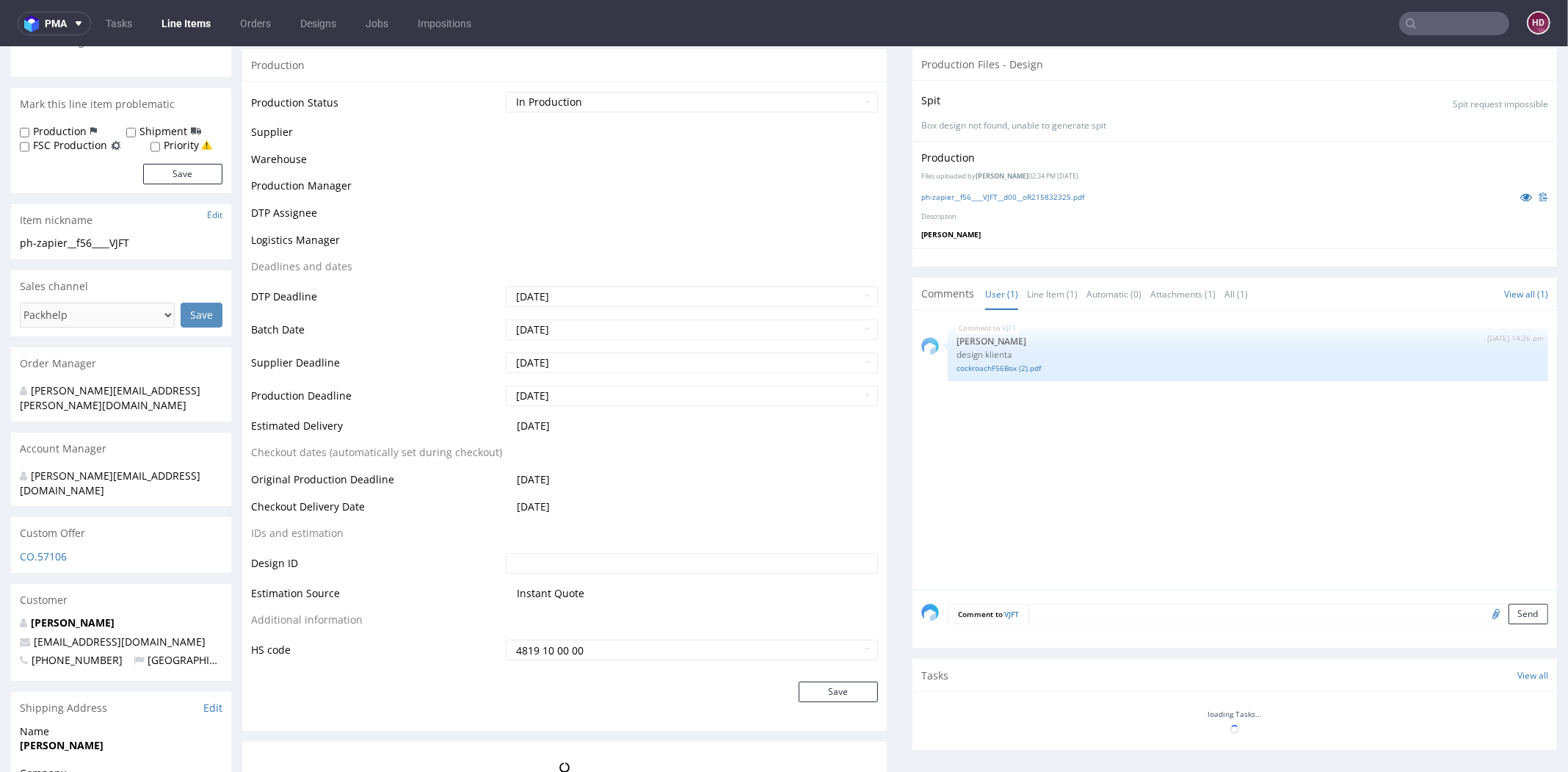
click at [1431, 610] on textarea at bounding box center [1289, 613] width 520 height 21
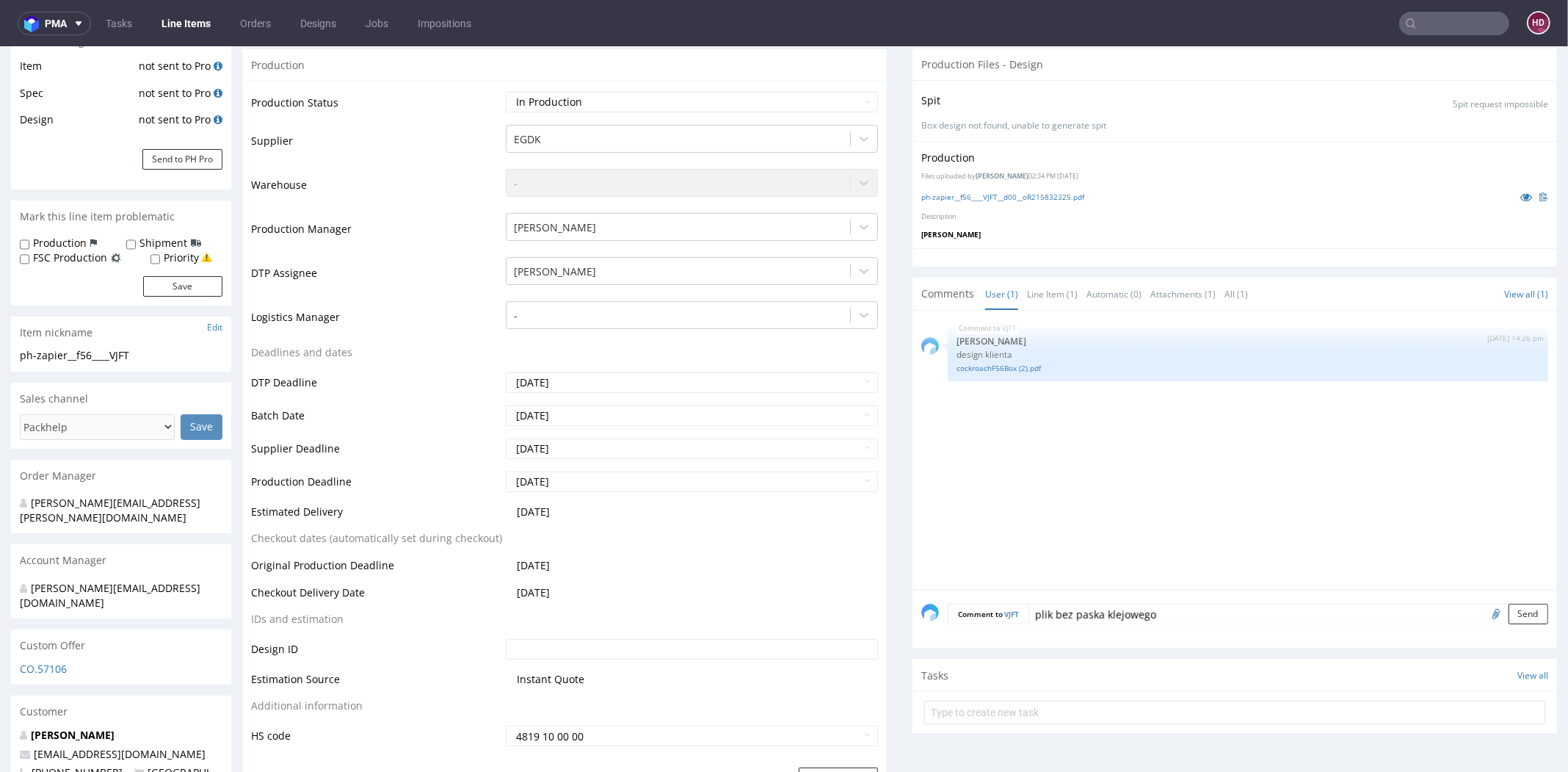
type textarea "plik bez paska klejowego"
click at [1484, 612] on input "file" at bounding box center [1493, 612] width 21 height 19
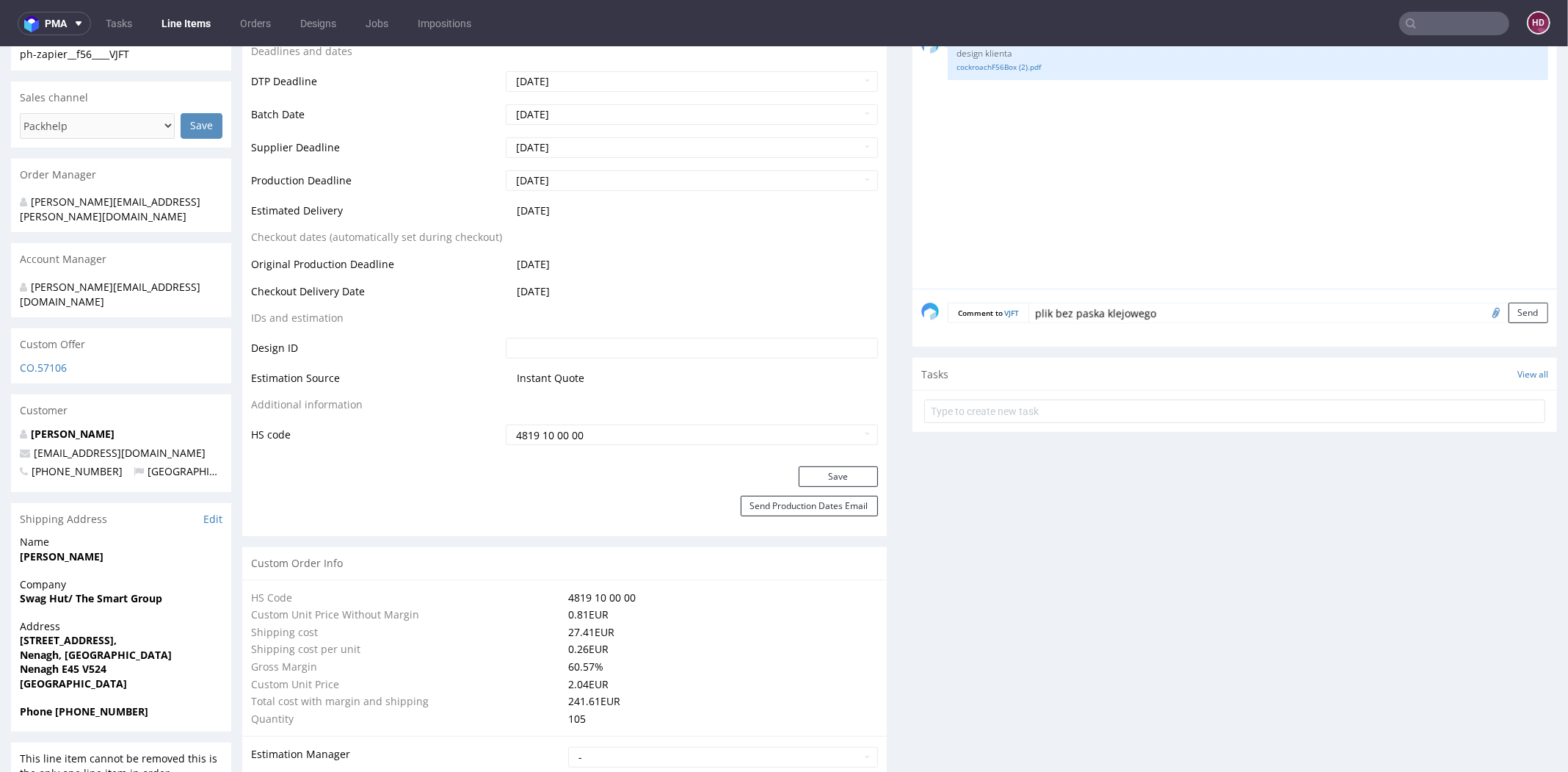
scroll to position [578, 0]
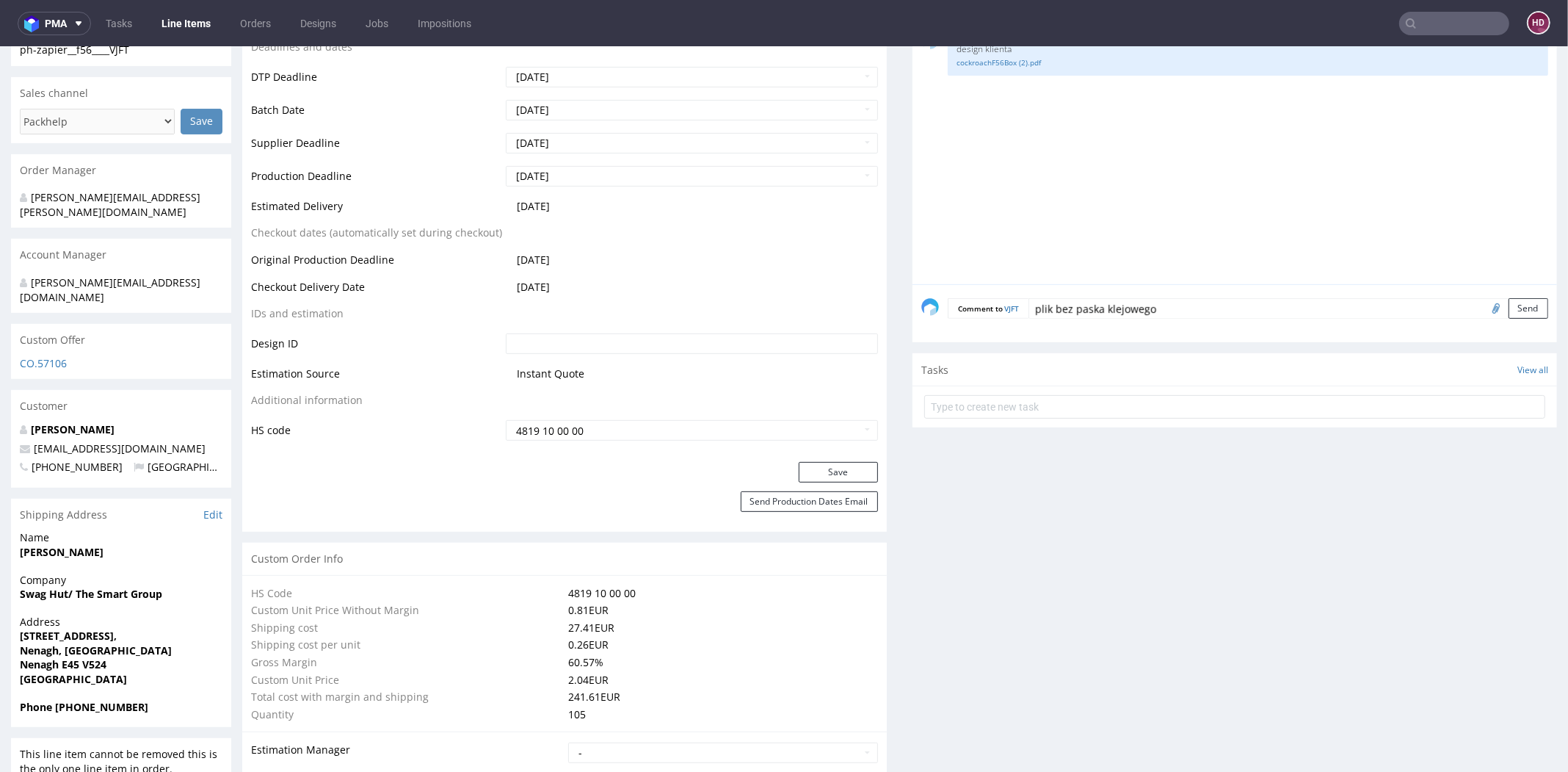
click at [1484, 299] on input "file" at bounding box center [1493, 307] width 21 height 19
type input "C:\fakepath\ph-zapier__f56____VJFT__d00__oR215832325.pdf"
click at [1509, 299] on button "Send" at bounding box center [1529, 308] width 39 height 21
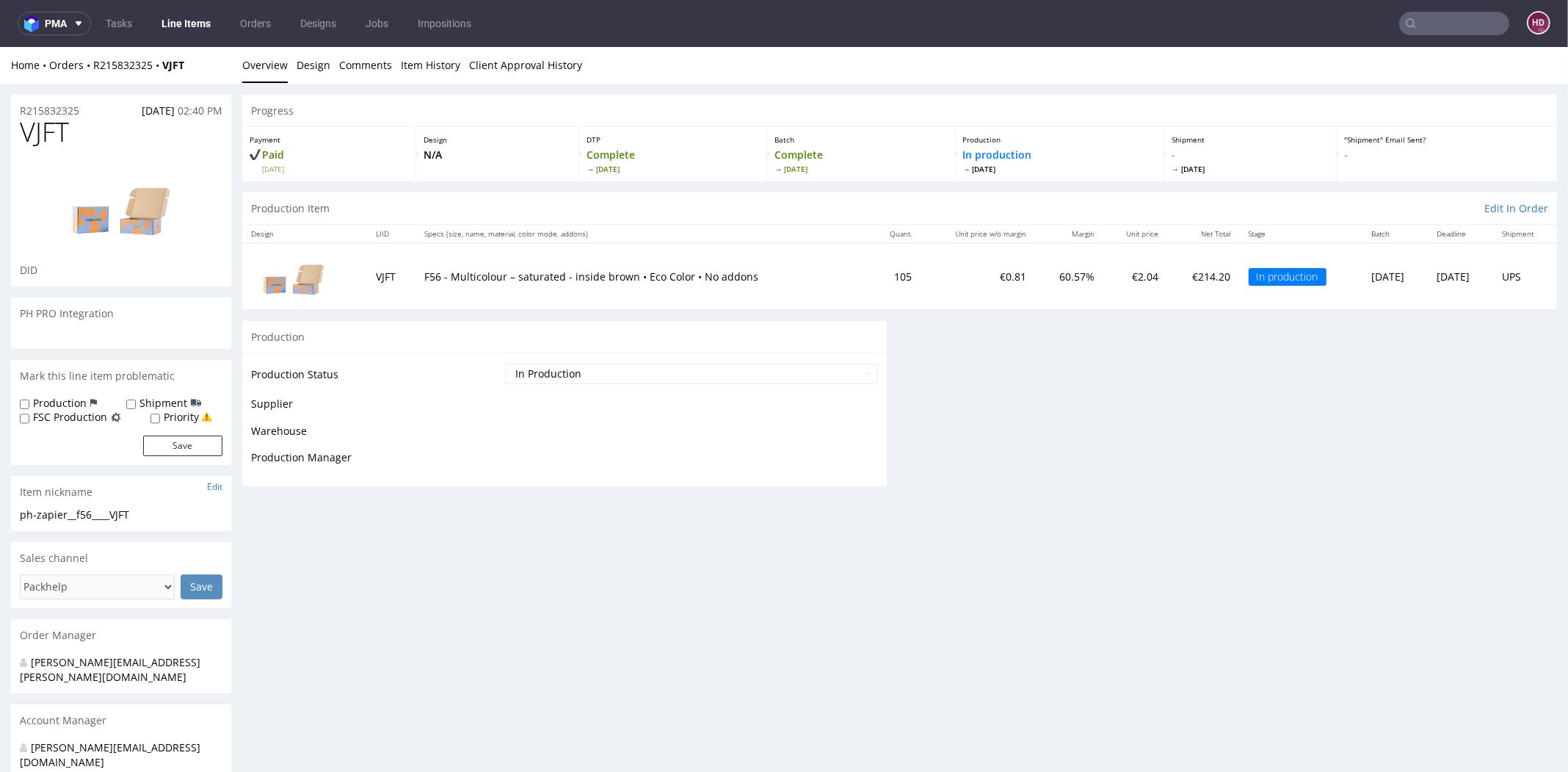
scroll to position [0, 0]
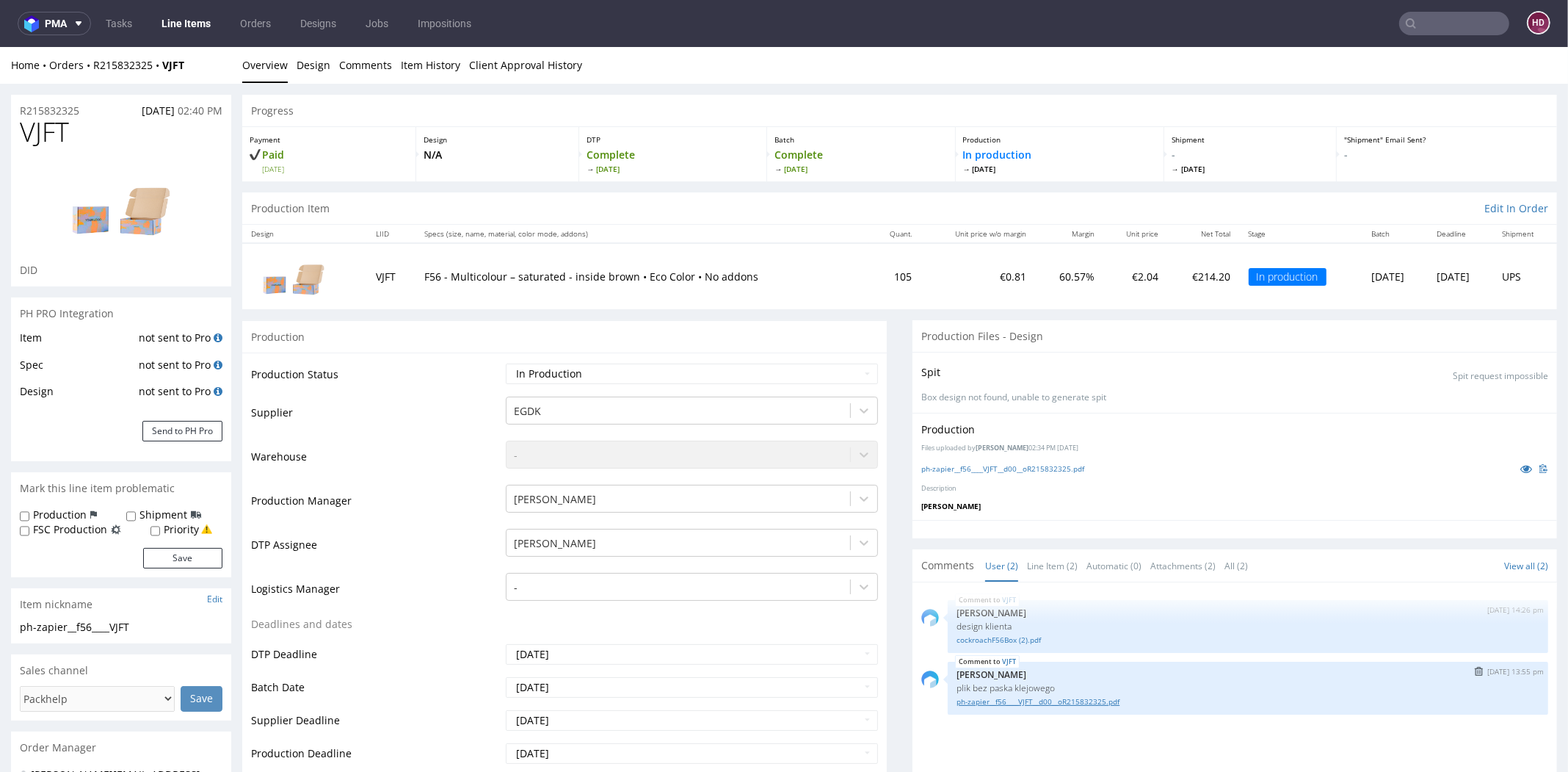
click at [1015, 700] on link "ph-zapier__f56____VJFT__d00__oR215832325.pdf" at bounding box center [1248, 701] width 583 height 11
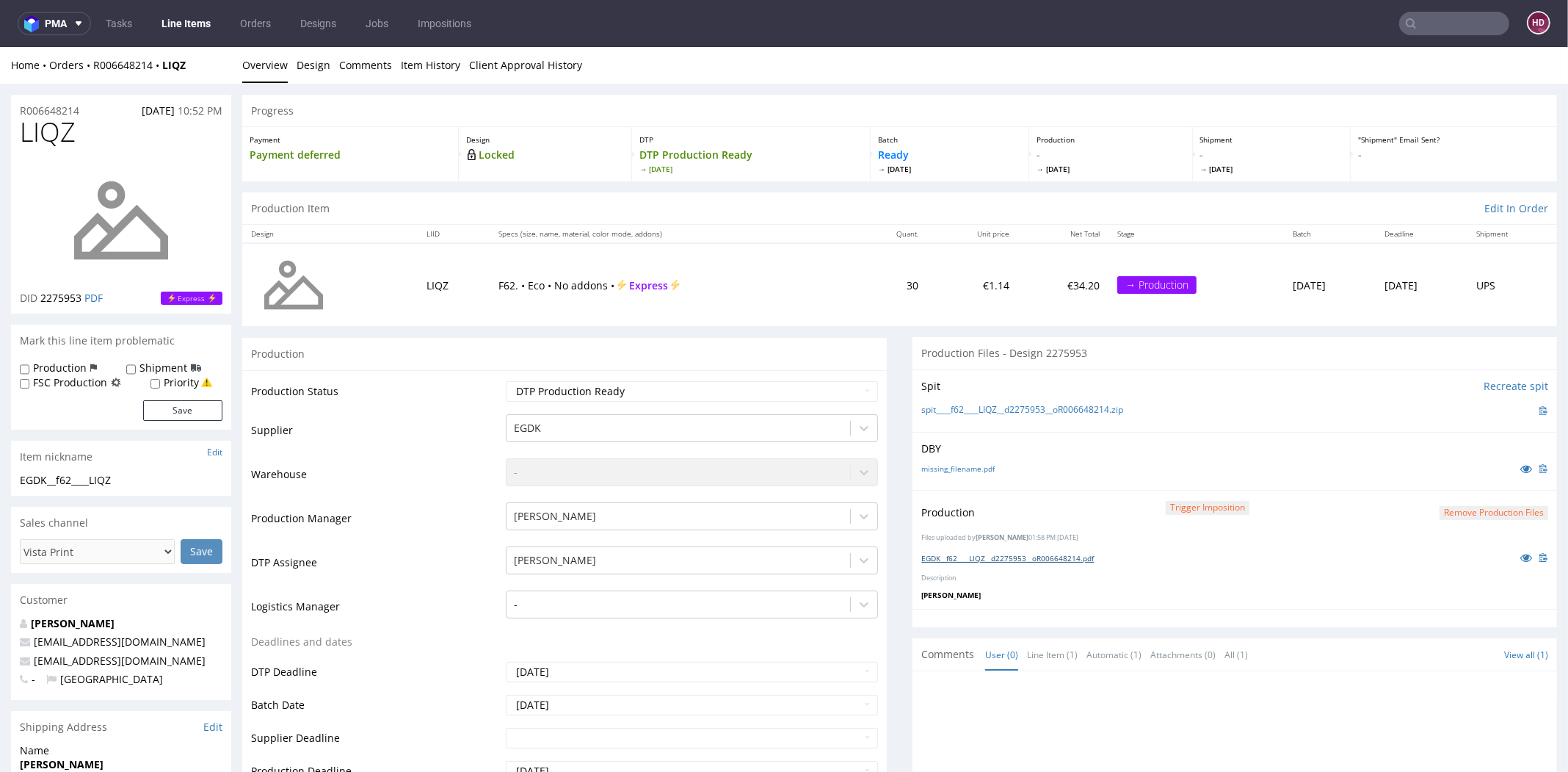
click at [1080, 553] on link "EGDK__f62____LIQZ__d2275953__oR006648214.pdf" at bounding box center [1008, 558] width 173 height 10
click at [175, 19] on link "Line Items" at bounding box center [186, 24] width 67 height 24
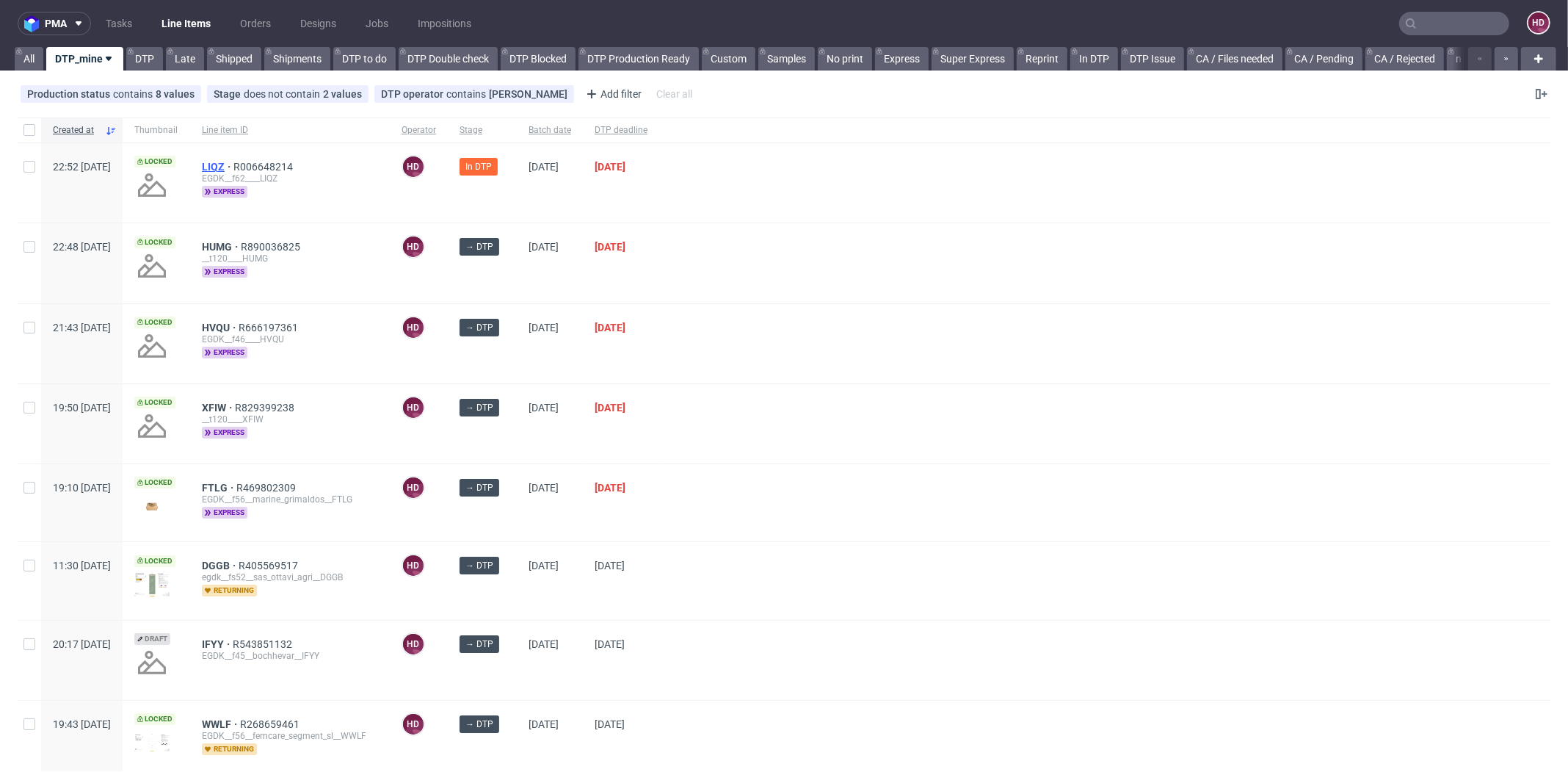
click at [233, 161] on span "LIQZ" at bounding box center [218, 167] width 31 height 12
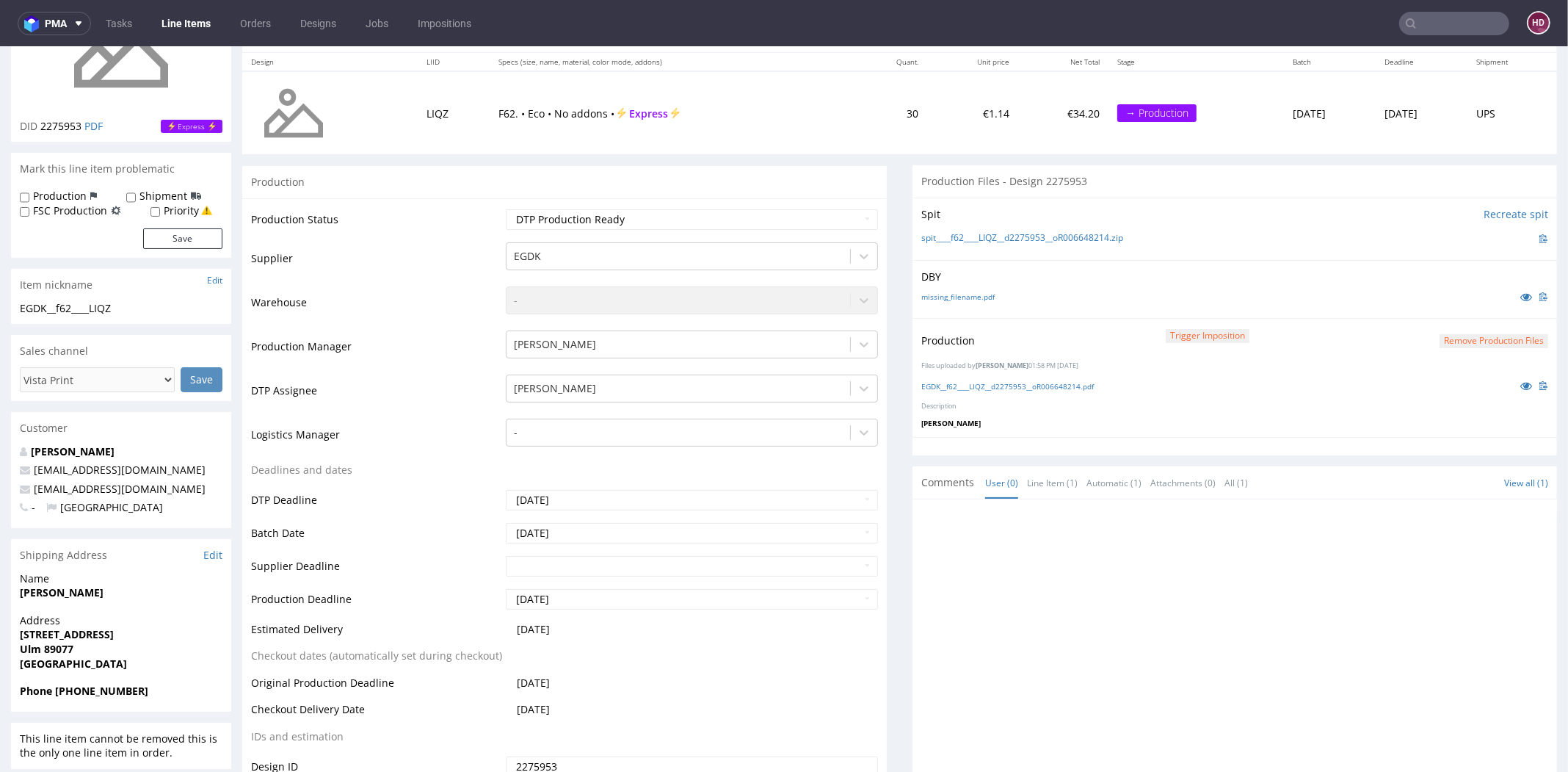
scroll to position [612, 0]
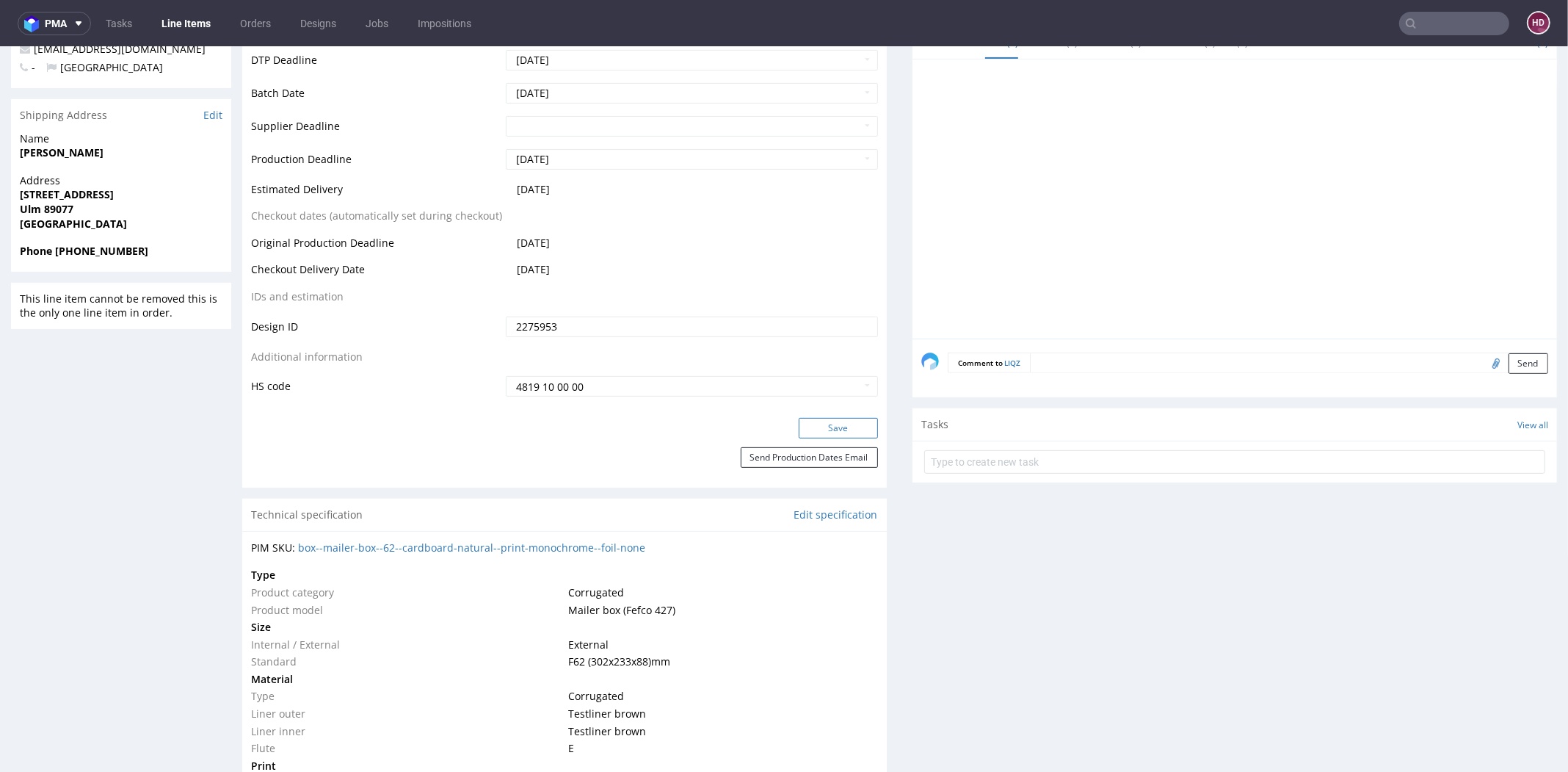
click at [799, 435] on button "Save" at bounding box center [838, 428] width 79 height 21
click at [207, 21] on link "Line Items" at bounding box center [186, 24] width 67 height 24
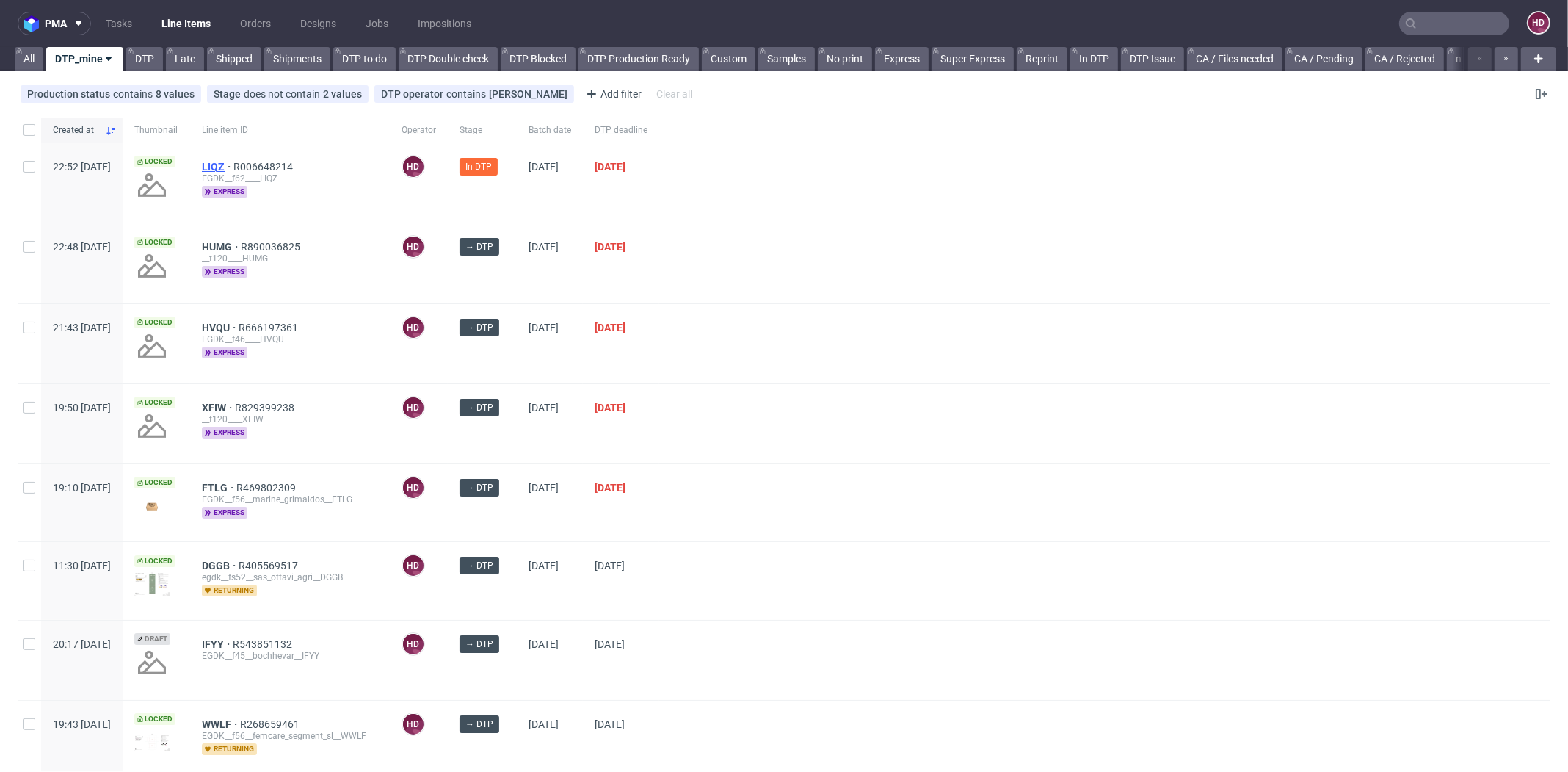
click at [233, 164] on span "LIQZ" at bounding box center [218, 167] width 31 height 12
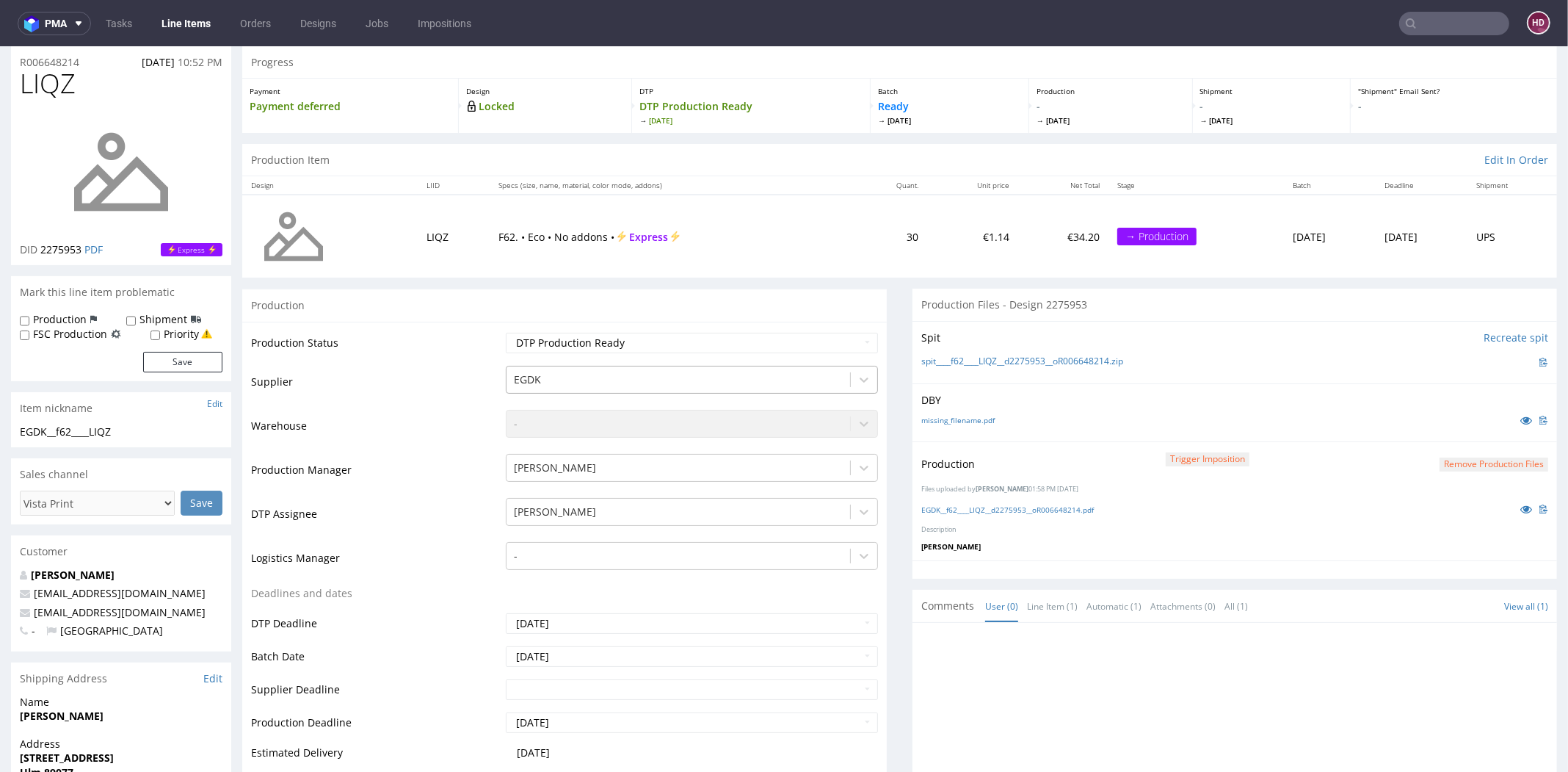
scroll to position [320, 0]
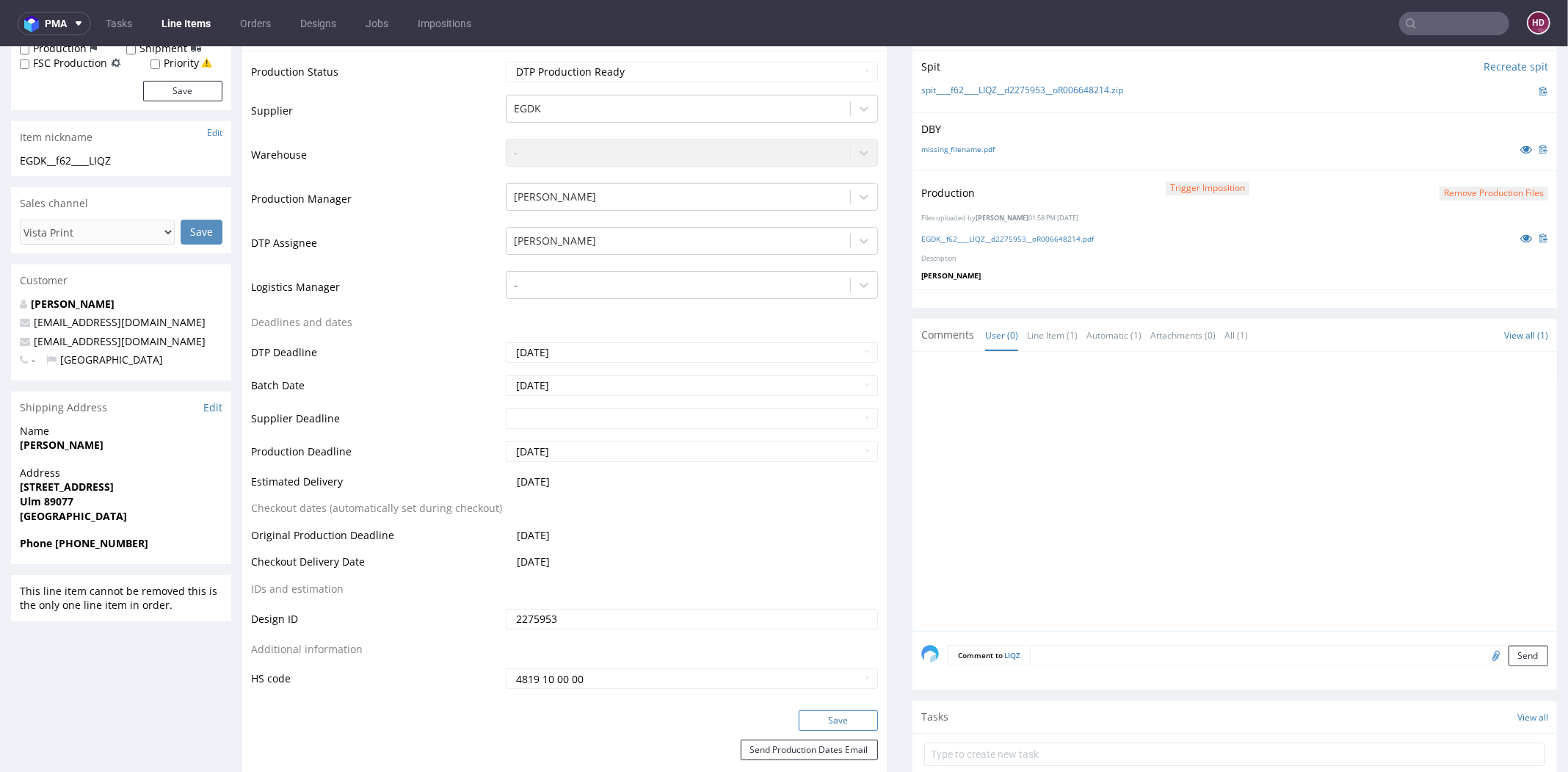
click at [799, 713] on button "Save" at bounding box center [838, 720] width 79 height 21
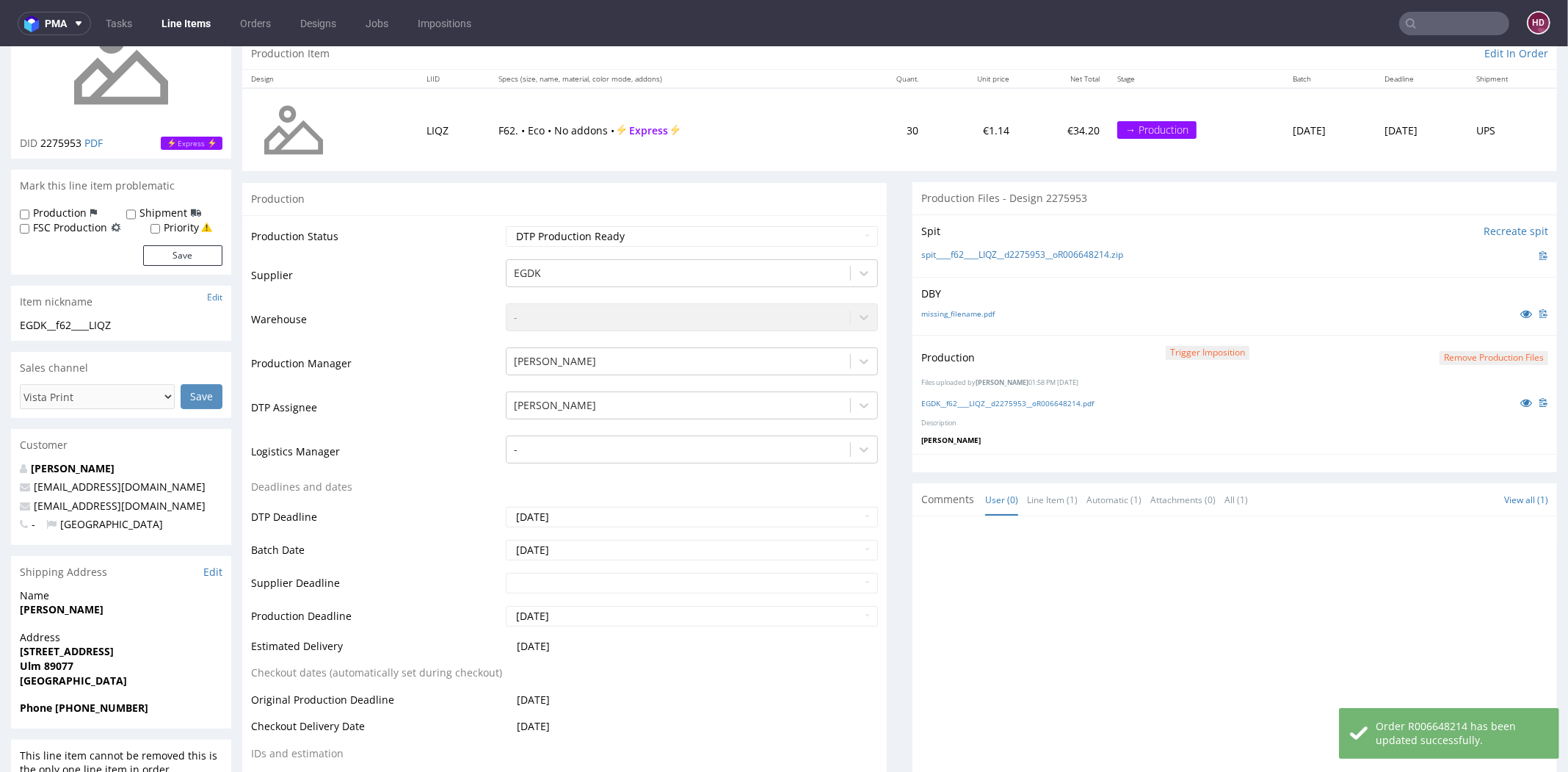
scroll to position [0, 0]
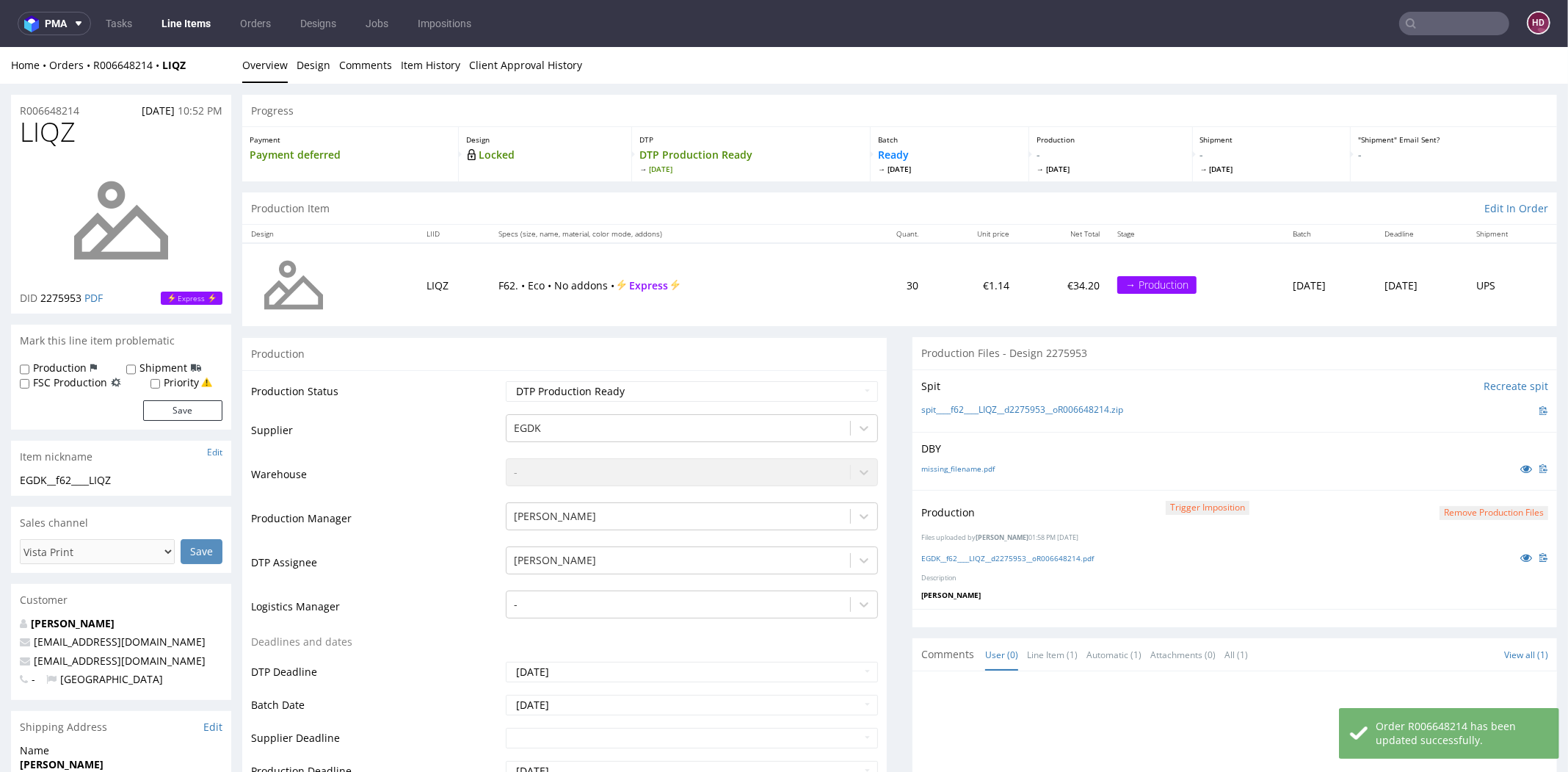
click at [185, 27] on link "Line Items" at bounding box center [186, 24] width 67 height 24
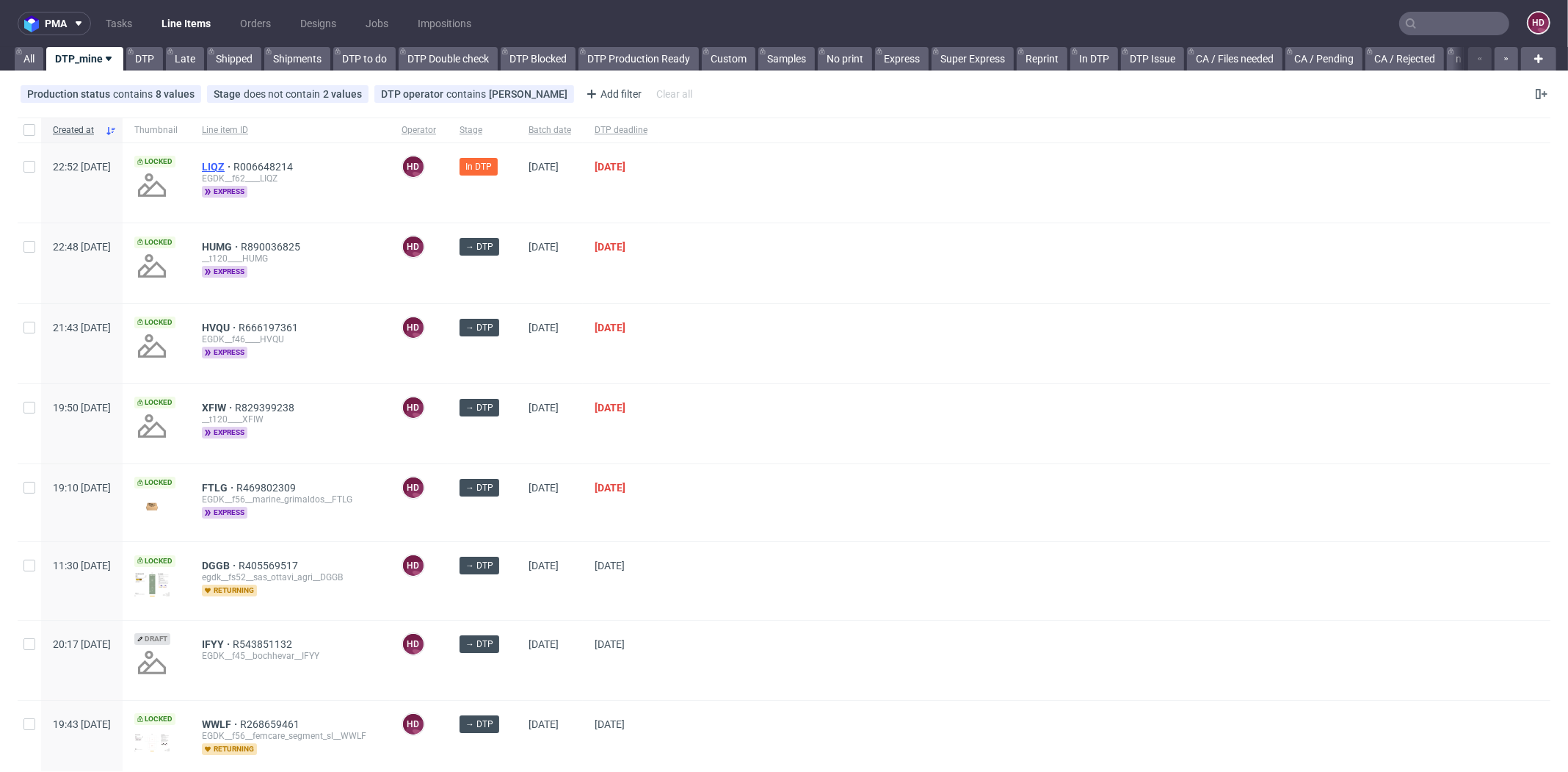
click at [233, 161] on span "LIQZ" at bounding box center [218, 167] width 31 height 12
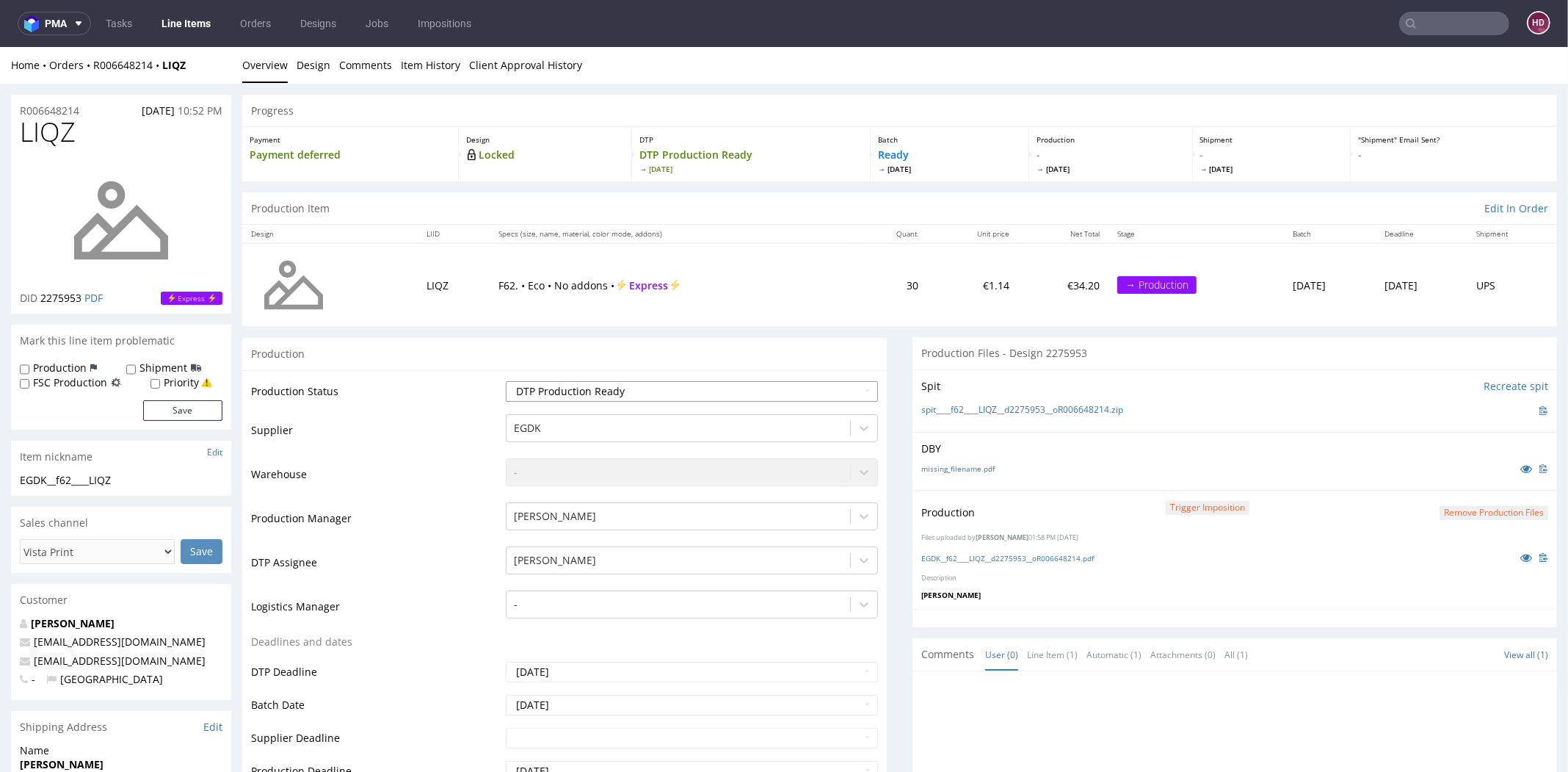
click at [541, 396] on select "Waiting for Artwork Waiting for Diecut Waiting for Mockup Waiting for DTP Waiti…" at bounding box center [692, 391] width 373 height 21
click at [506, 382] on select "Waiting for Artwork Waiting for Diecut Waiting for Mockup Waiting for DTP Waiti…" at bounding box center [692, 391] width 373 height 21
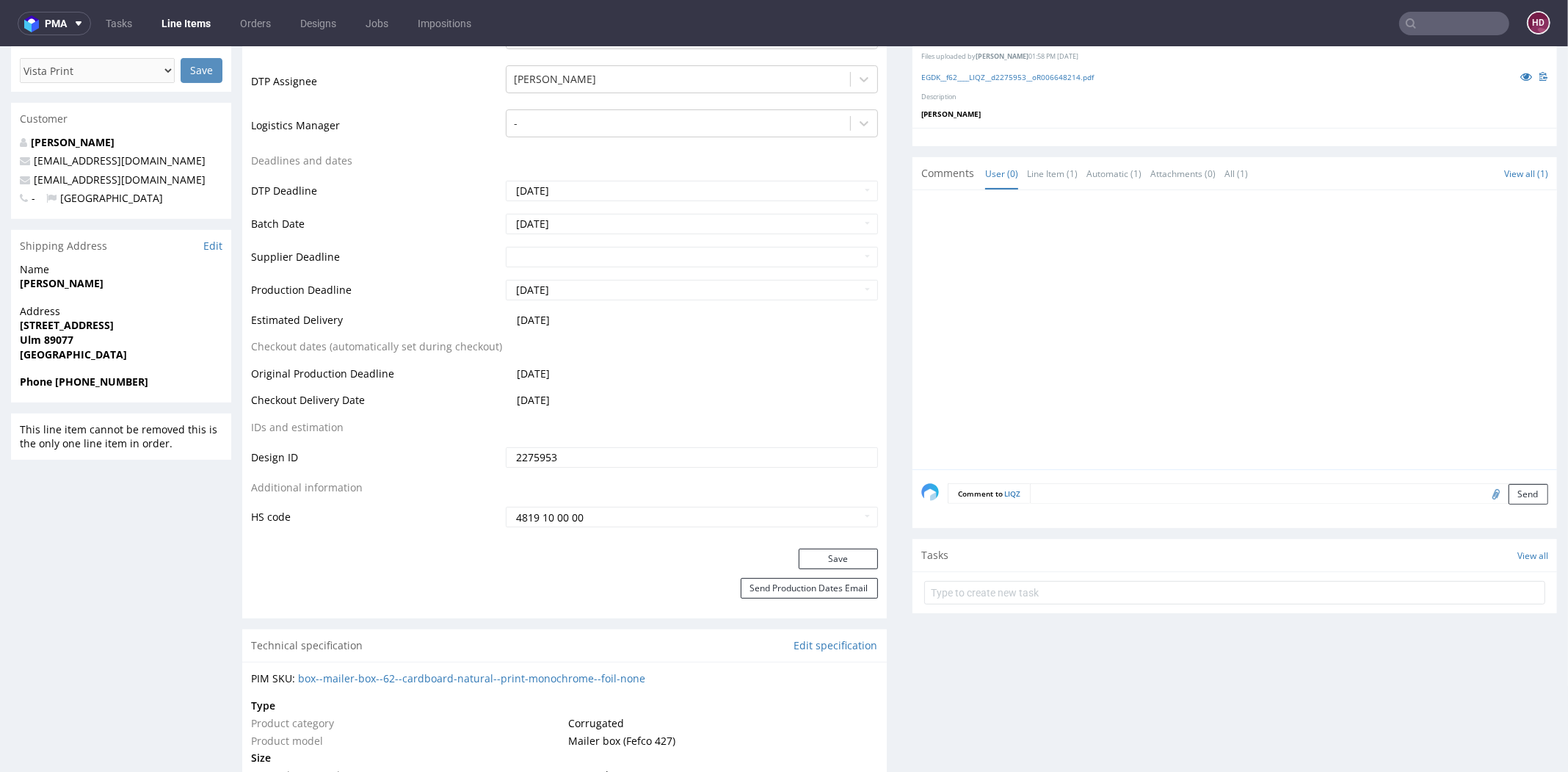
scroll to position [537, 0]
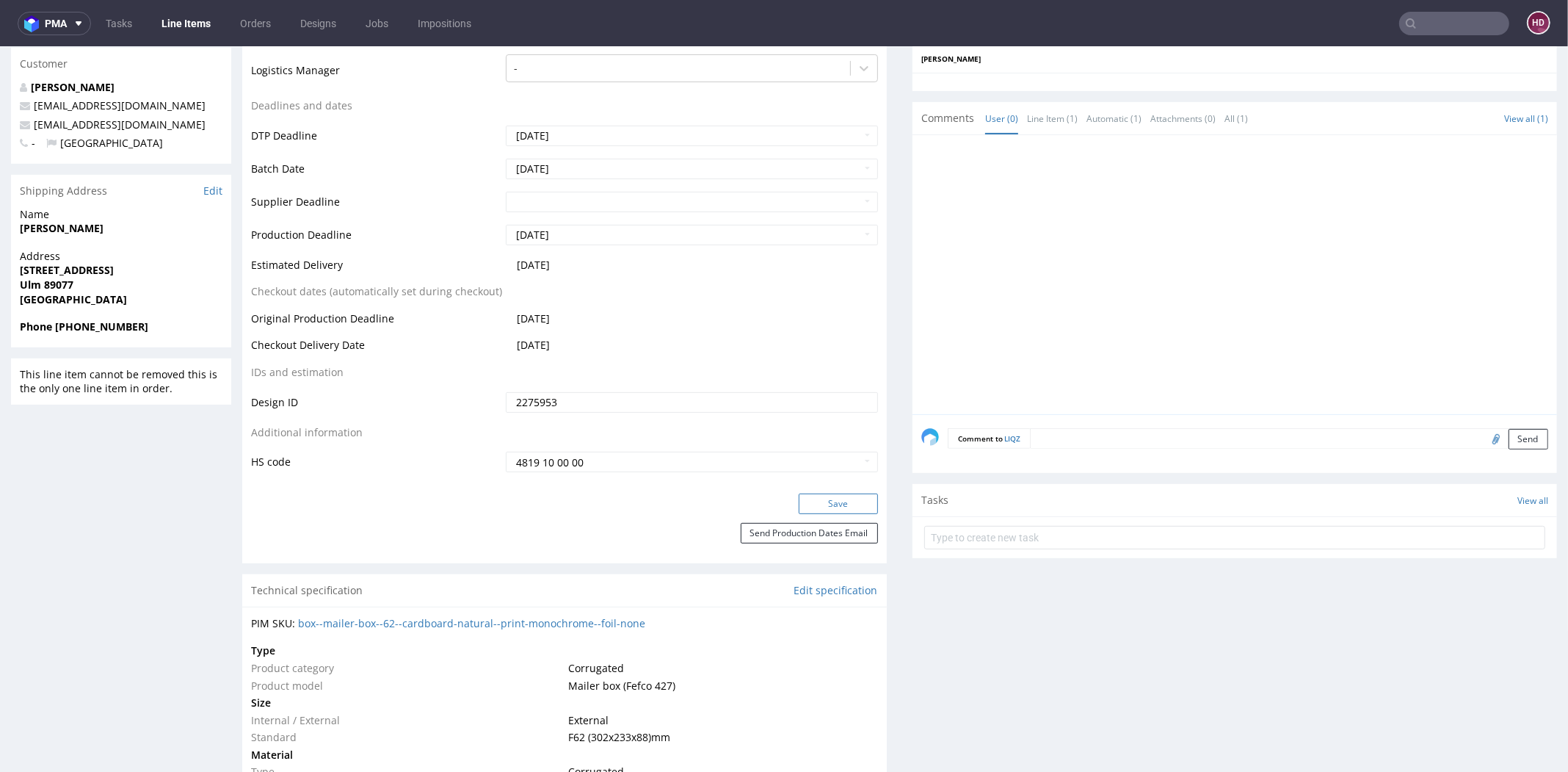
click at [808, 503] on button "Save" at bounding box center [838, 503] width 79 height 21
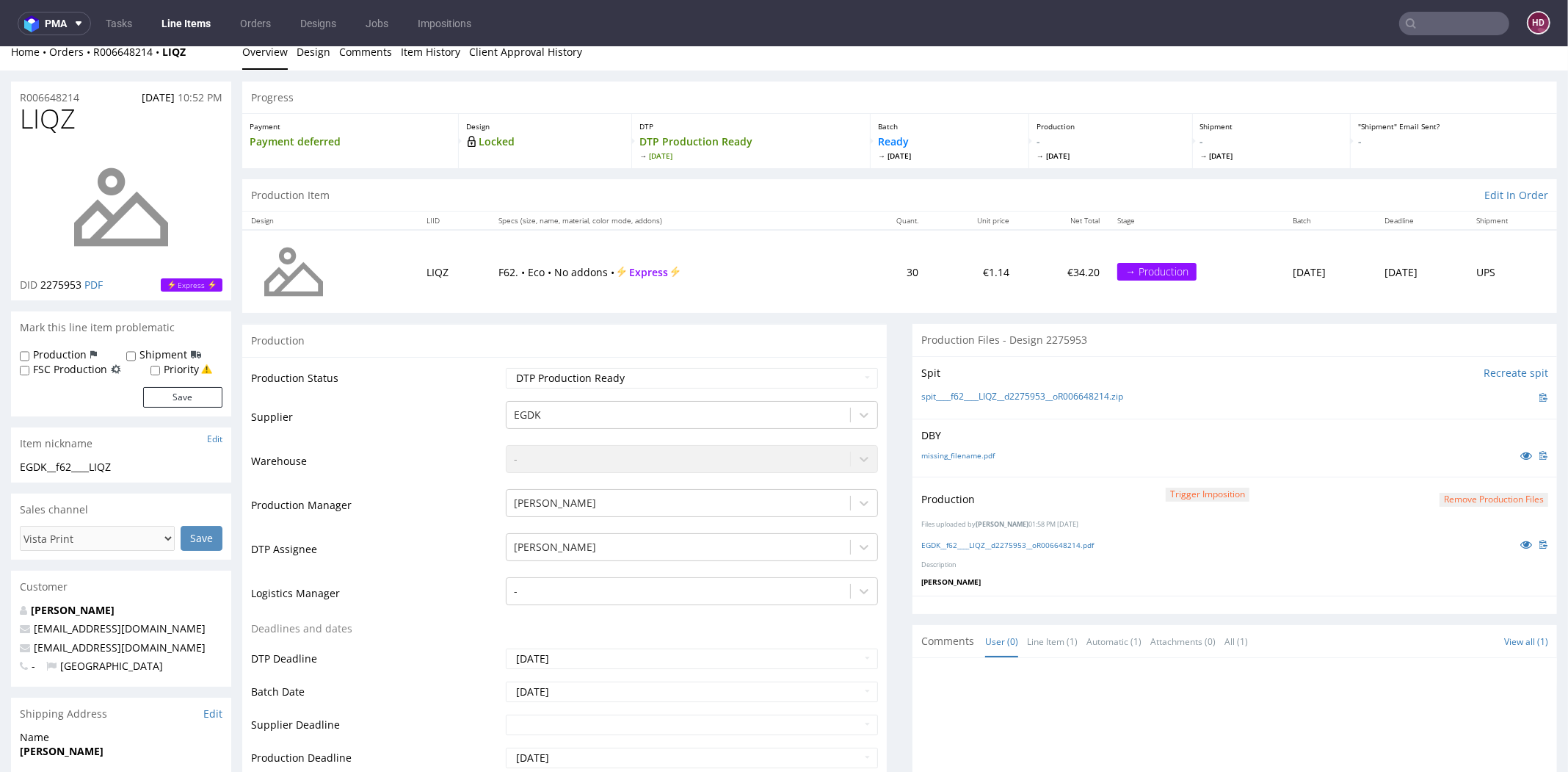
scroll to position [0, 0]
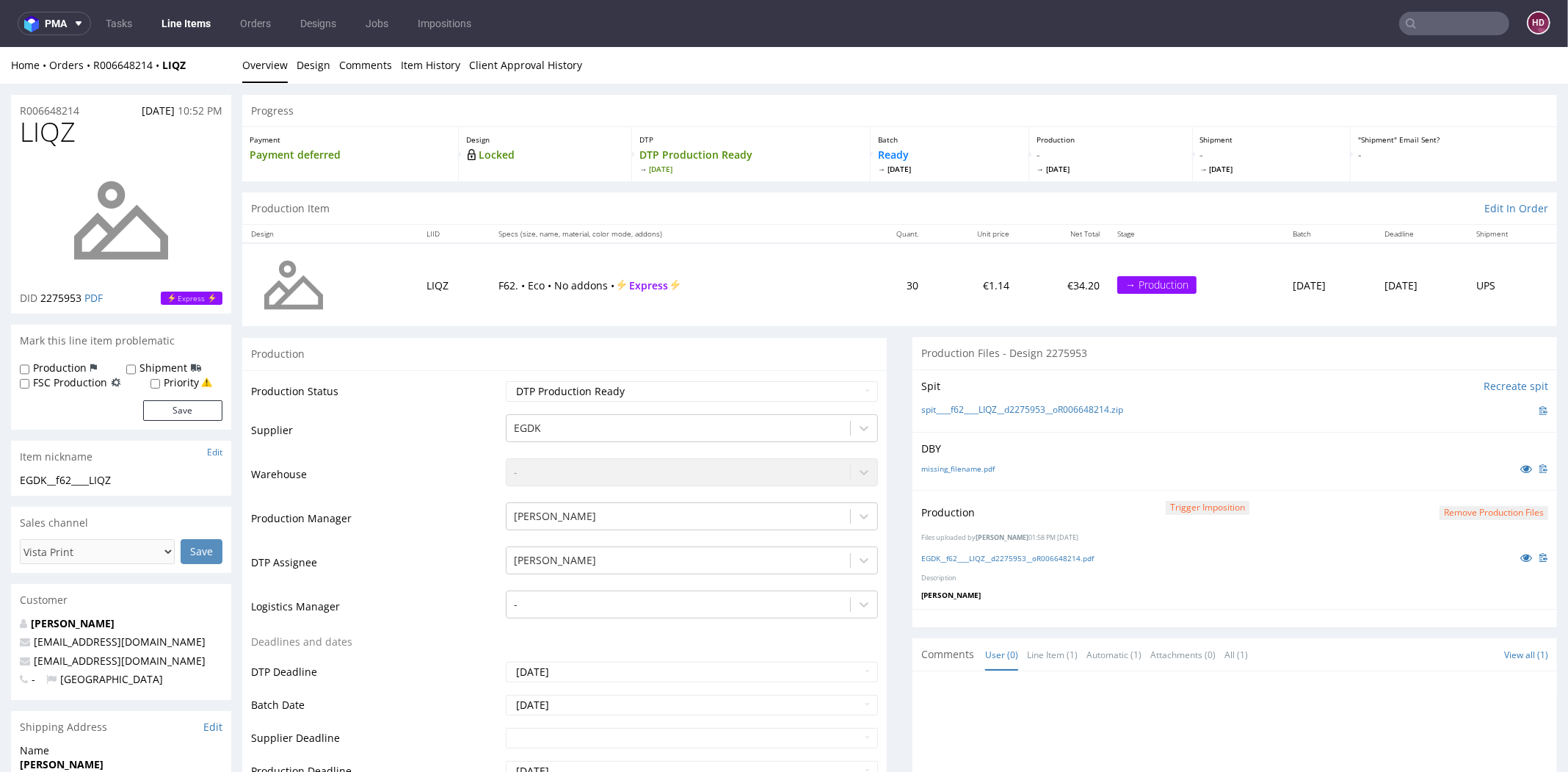
click at [194, 25] on link "Line Items" at bounding box center [186, 24] width 67 height 24
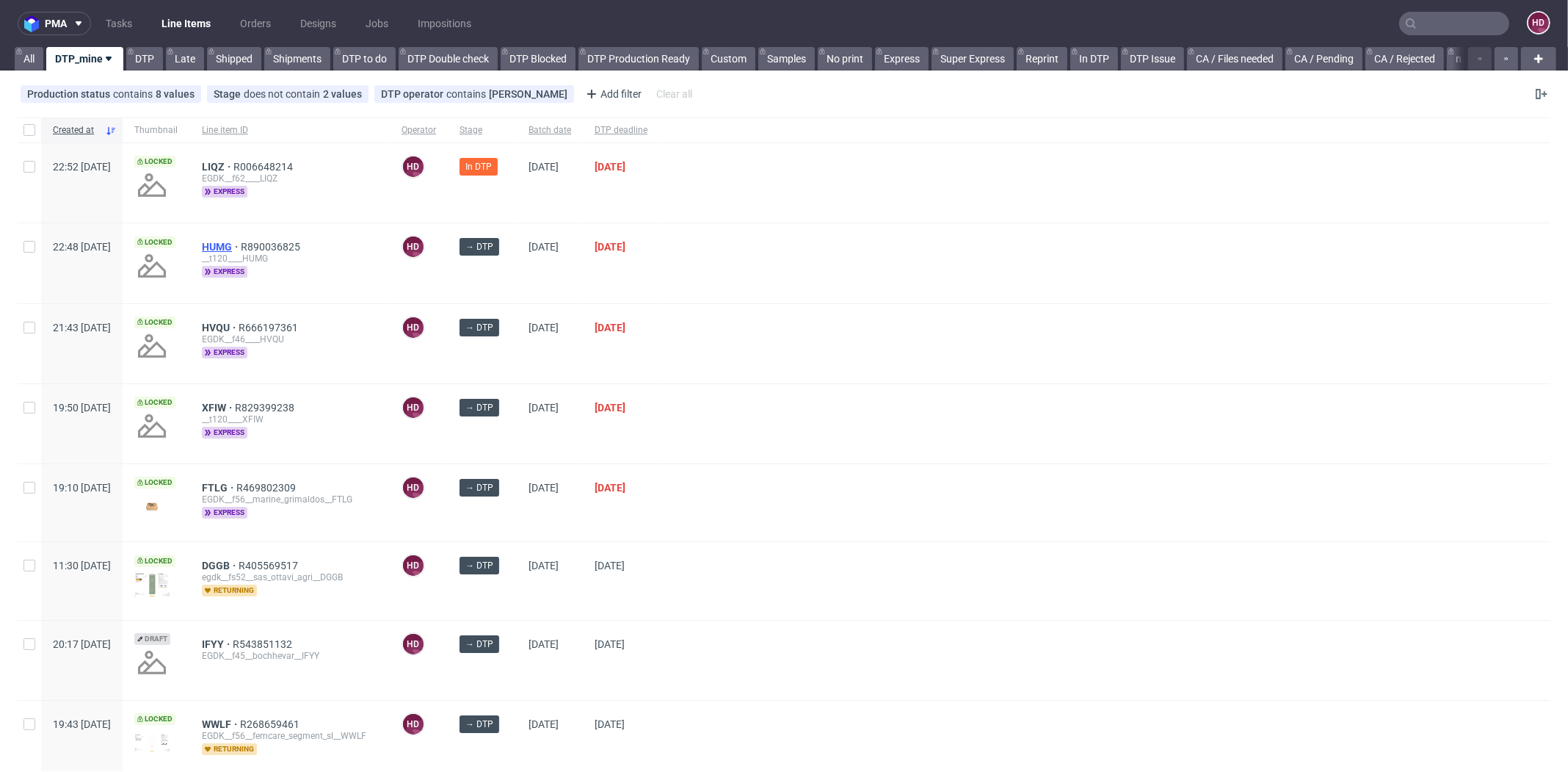
click at [241, 242] on span "HUMG" at bounding box center [222, 247] width 39 height 12
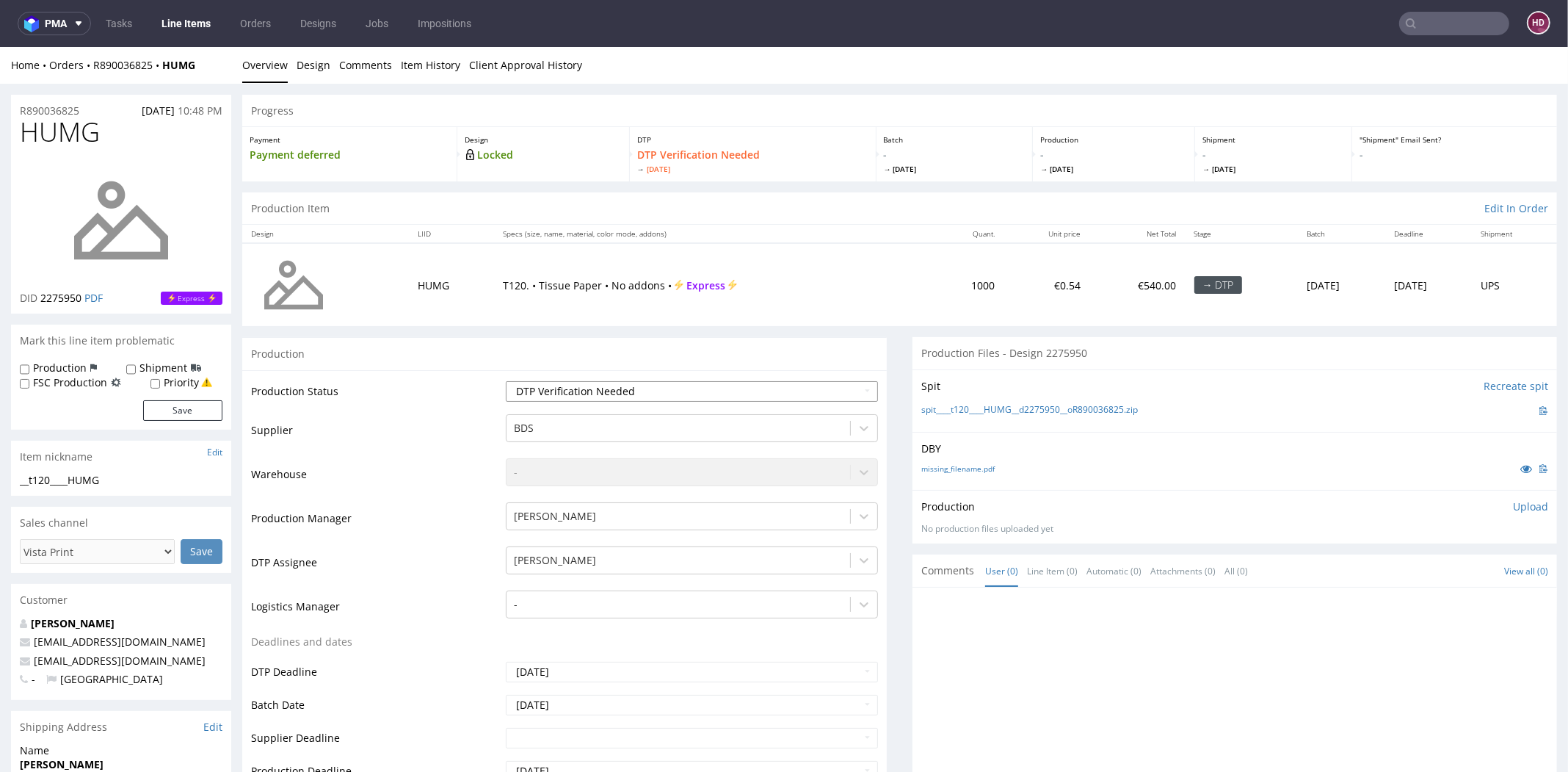
click at [759, 390] on select "Waiting for Artwork Waiting for Diecut Waiting for Mockup Waiting for DTP Waiti…" at bounding box center [692, 391] width 373 height 21
select select "dtp_in_process"
click at [506, 382] on select "Waiting for Artwork Waiting for Diecut Waiting for Mockup Waiting for DTP Waiti…" at bounding box center [692, 391] width 373 height 21
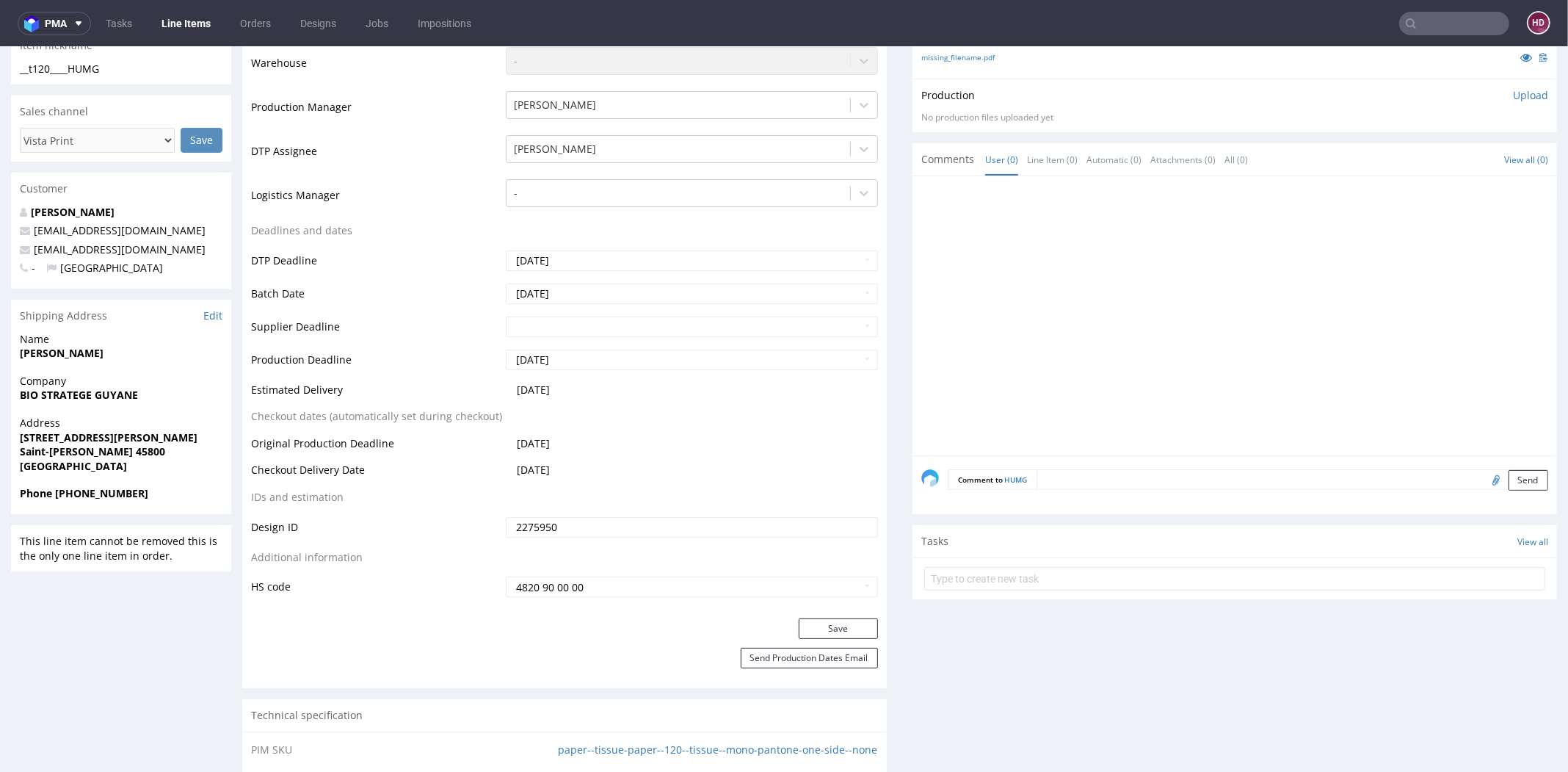
scroll to position [528, 0]
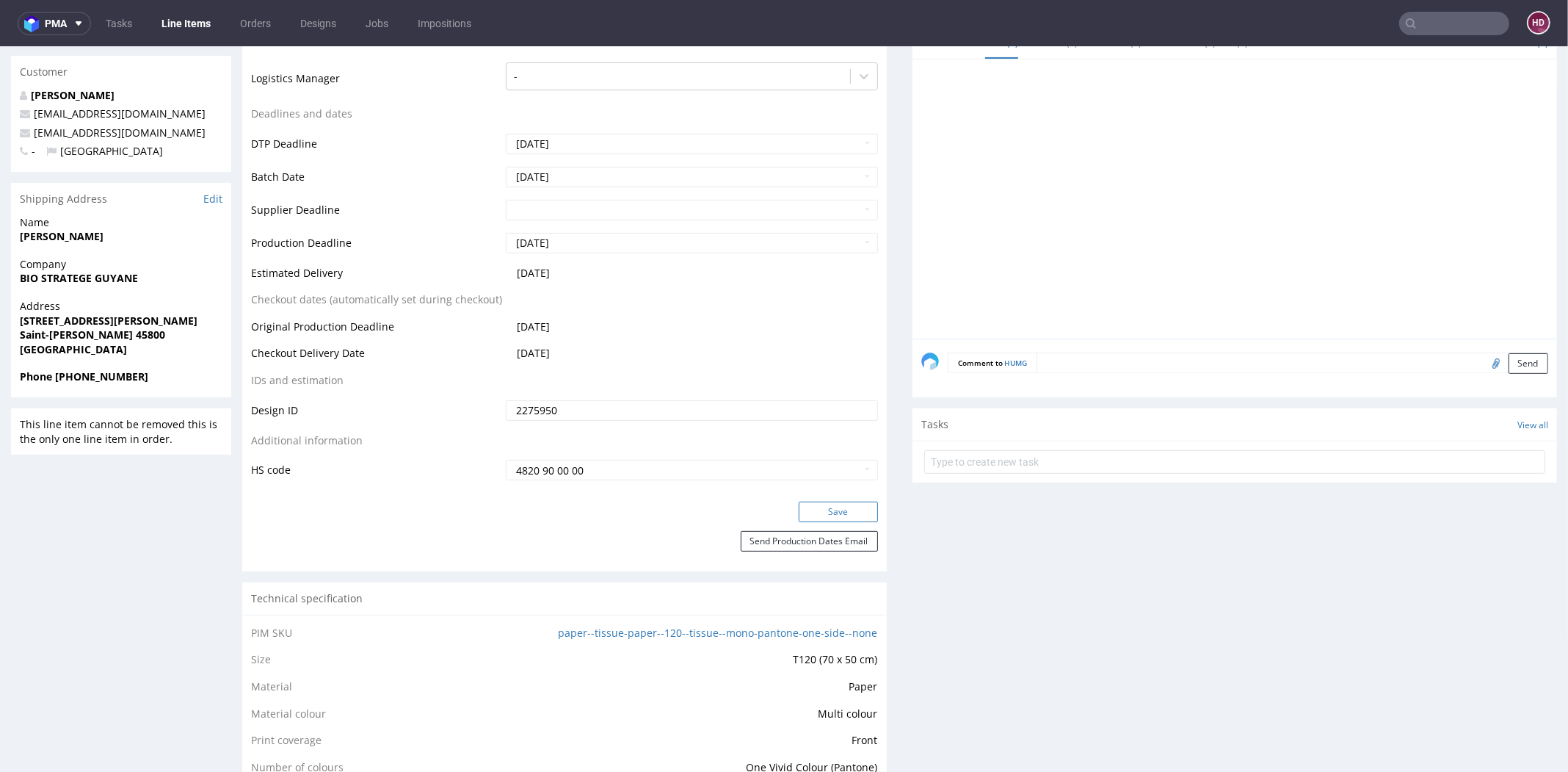
click at [819, 513] on button "Save" at bounding box center [838, 511] width 79 height 21
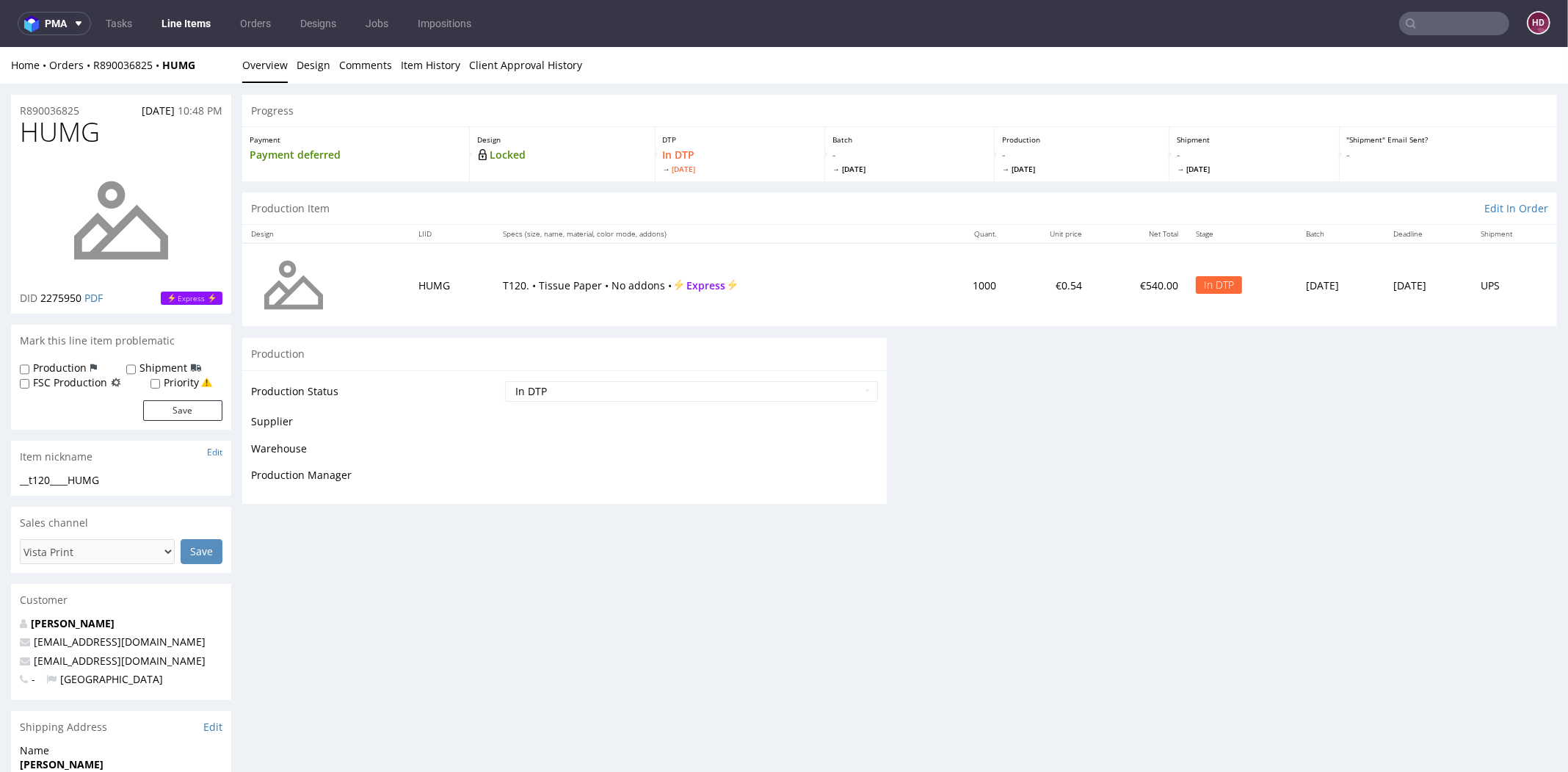
scroll to position [0, 0]
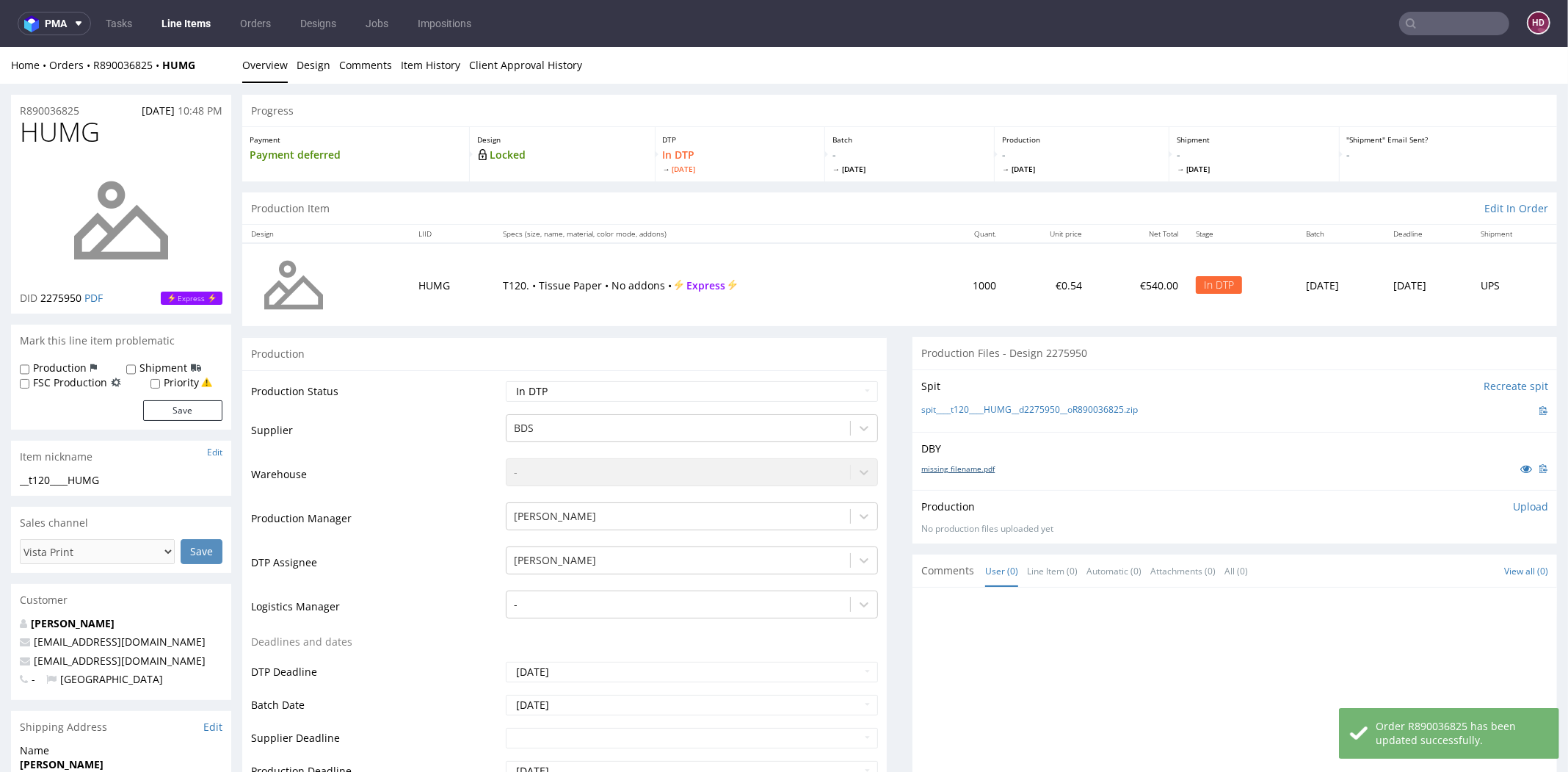
click at [925, 464] on link "missing_filename.pdf" at bounding box center [958, 468] width 74 height 10
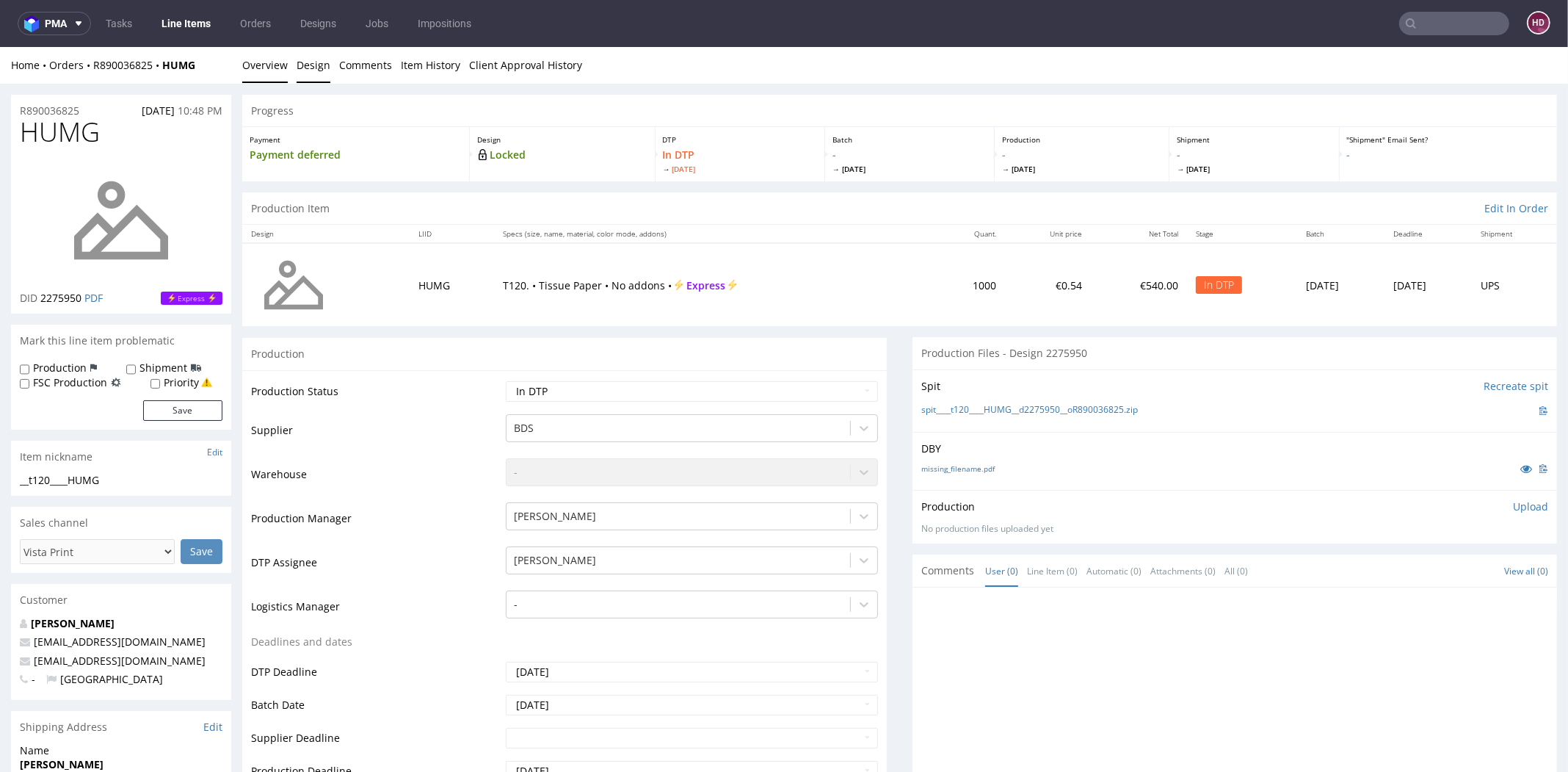
click at [322, 70] on link "Design" at bounding box center [313, 65] width 33 height 36
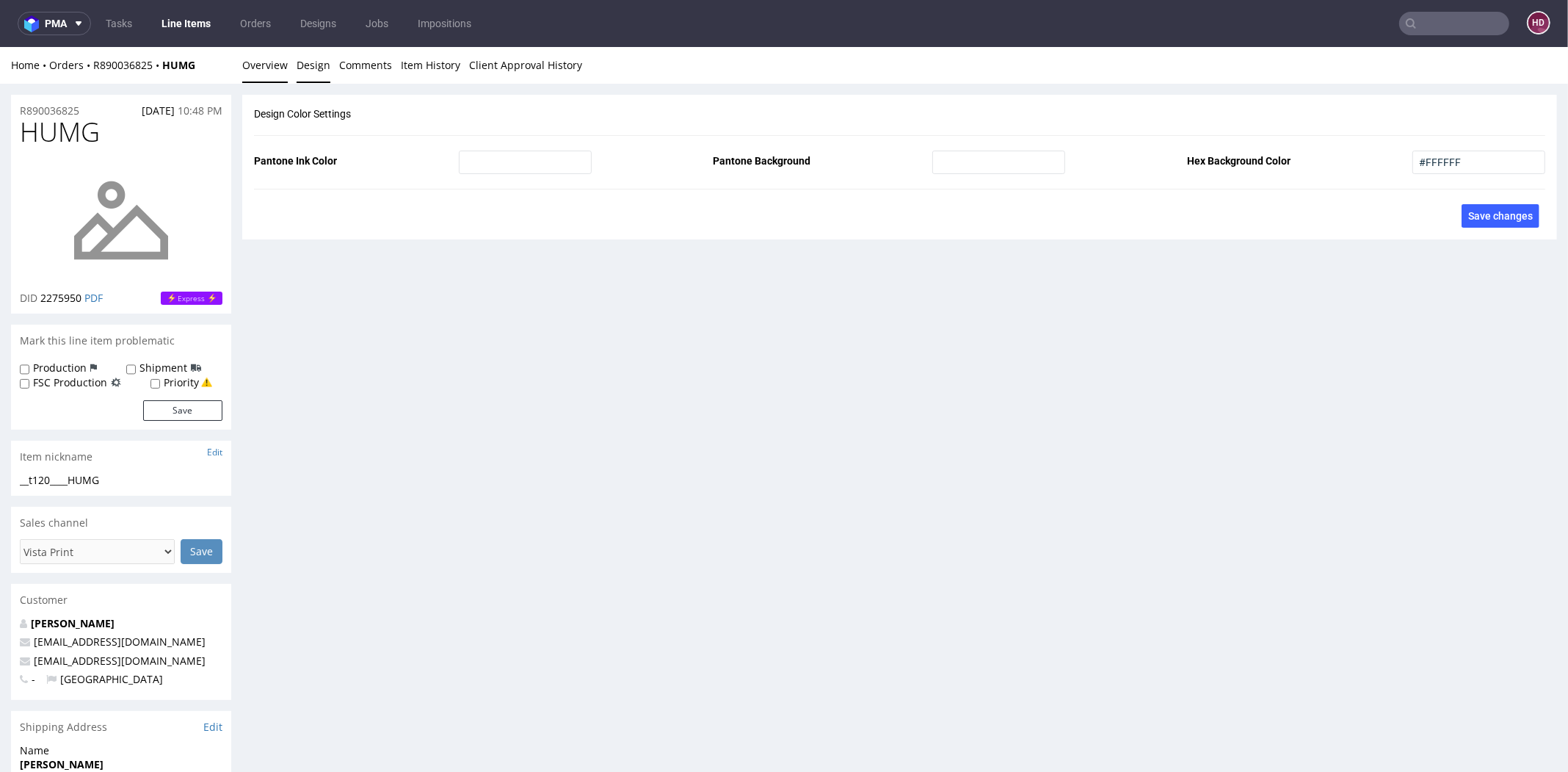
click at [271, 74] on link "Overview" at bounding box center [265, 65] width 45 height 36
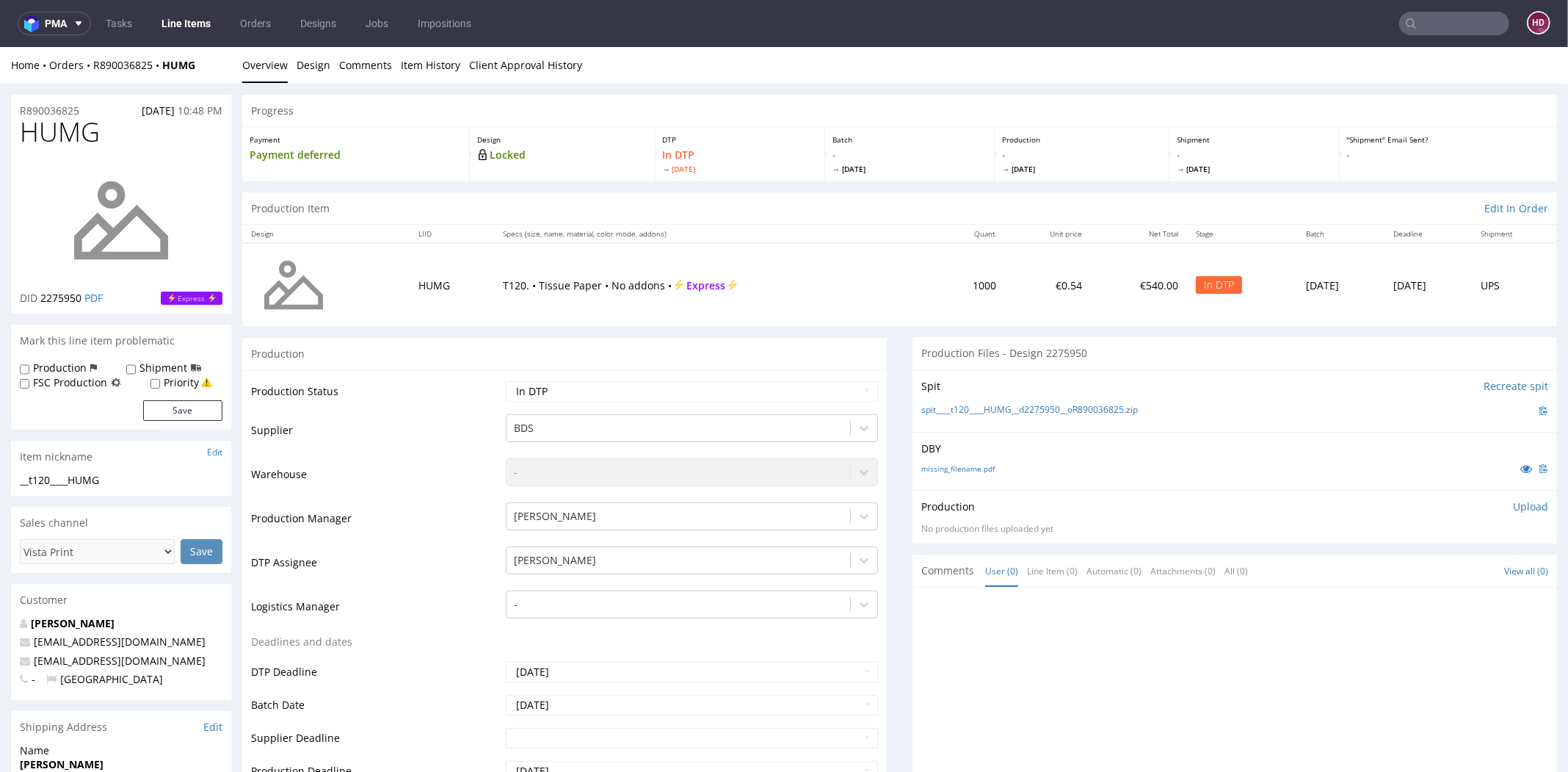
click at [125, 483] on div "__t120____HUMG" at bounding box center [121, 480] width 203 height 15
drag, startPoint x: 125, startPoint y: 483, endPoint x: 19, endPoint y: 466, distance: 107.4
click at [19, 466] on section "Item nickname Edit __t120____HUMG __t120 ____HUMG Update" at bounding box center [121, 468] width 221 height 55
copy section "__t120____HUMG Update"
click at [150, 475] on div "__t120____HUMG" at bounding box center [121, 480] width 203 height 15
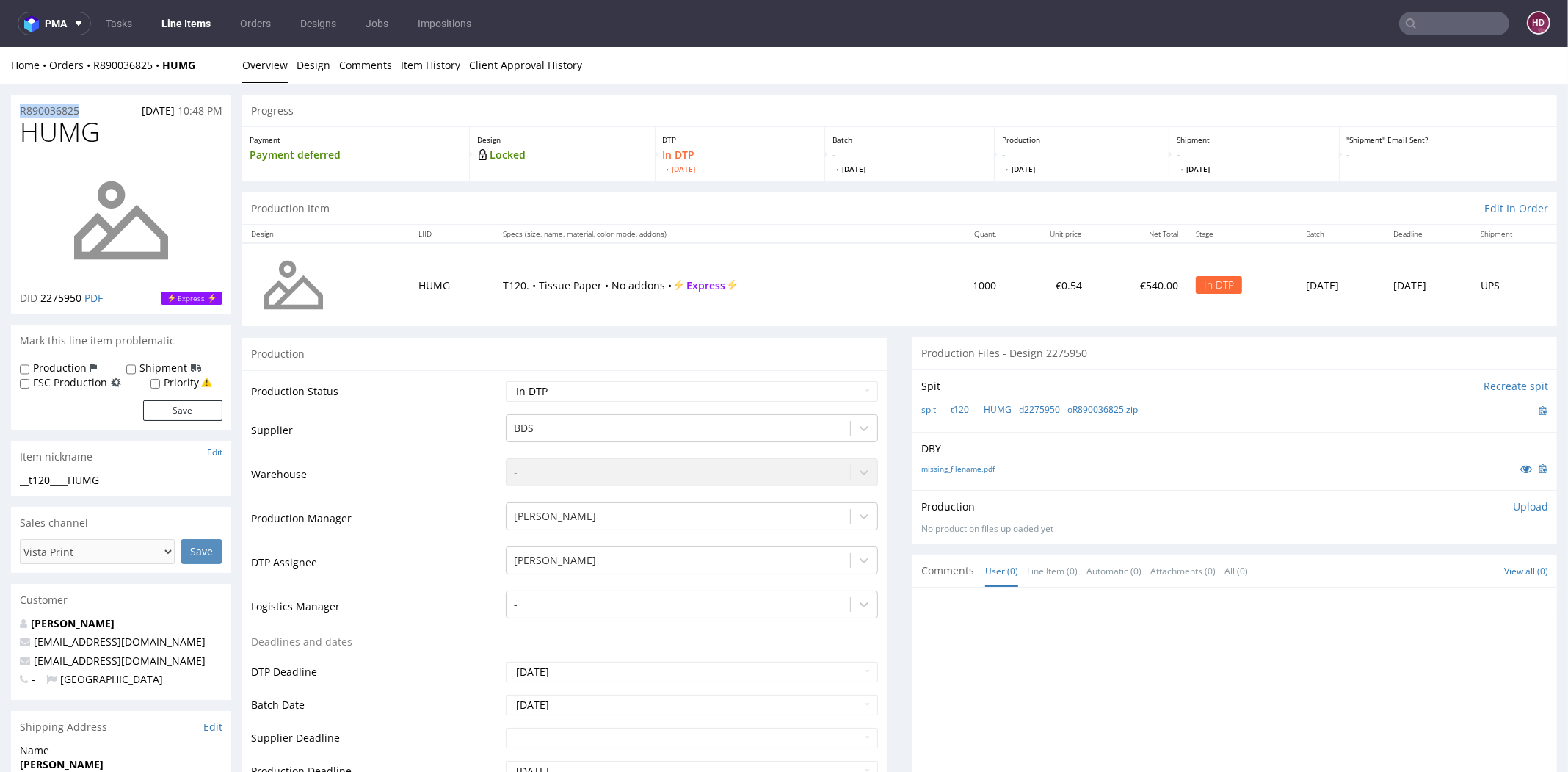
drag, startPoint x: 96, startPoint y: 107, endPoint x: 0, endPoint y: 101, distance: 96.2
copy p "R890036825"
drag, startPoint x: 83, startPoint y: 294, endPoint x: 41, endPoint y: 298, distance: 42.2
click at [41, 298] on p "DID 2275950 PDF" at bounding box center [61, 298] width 83 height 15
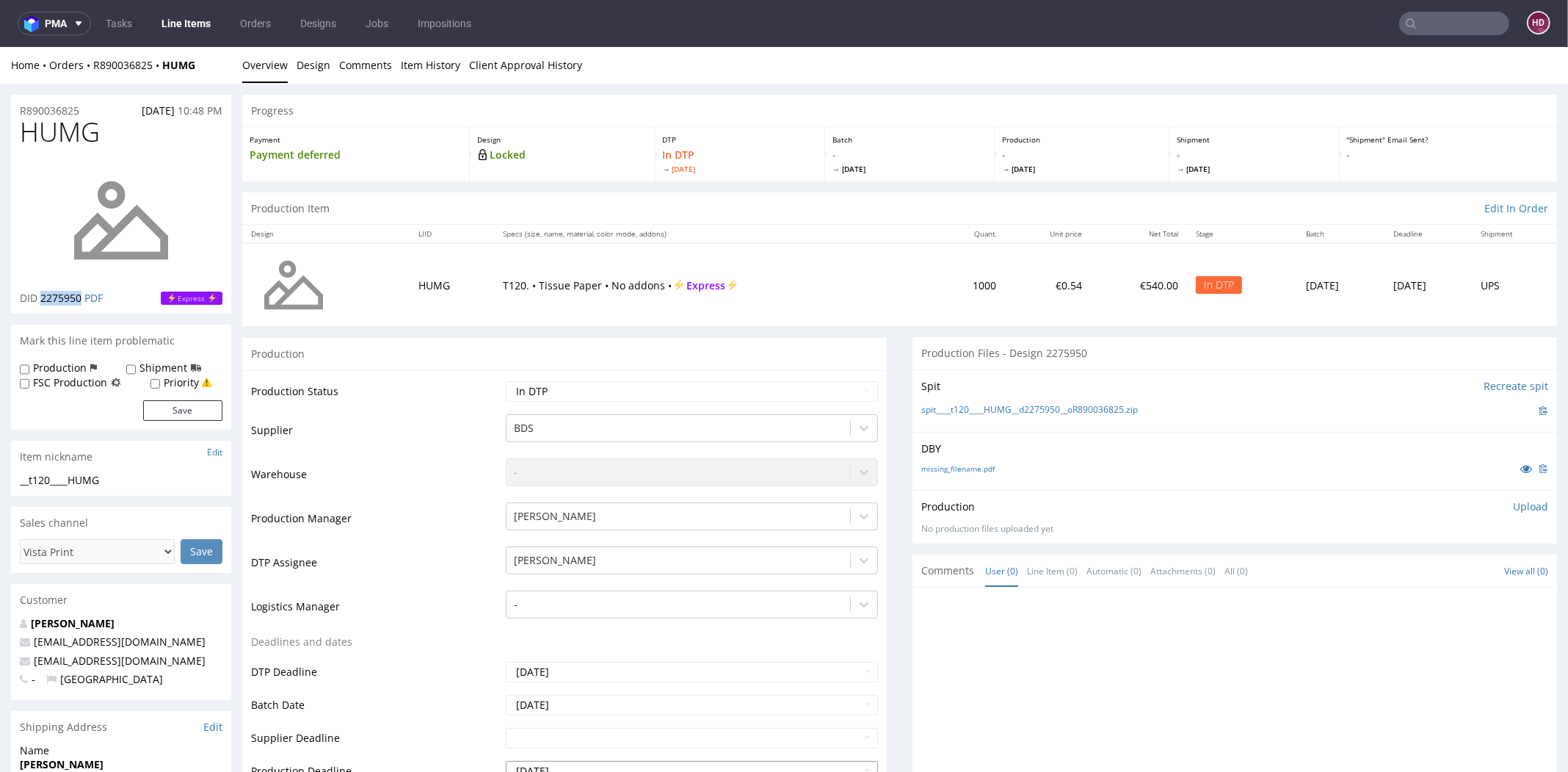
copy span "2275950"
drag, startPoint x: 1347, startPoint y: 469, endPoint x: 1364, endPoint y: 478, distance: 19.2
click at [1348, 469] on div "missing_filename.pdf" at bounding box center [1235, 468] width 627 height 16
click at [1513, 503] on p "Upload" at bounding box center [1531, 506] width 35 height 15
click at [1427, 569] on div "Add files" at bounding box center [1443, 574] width 74 height 22
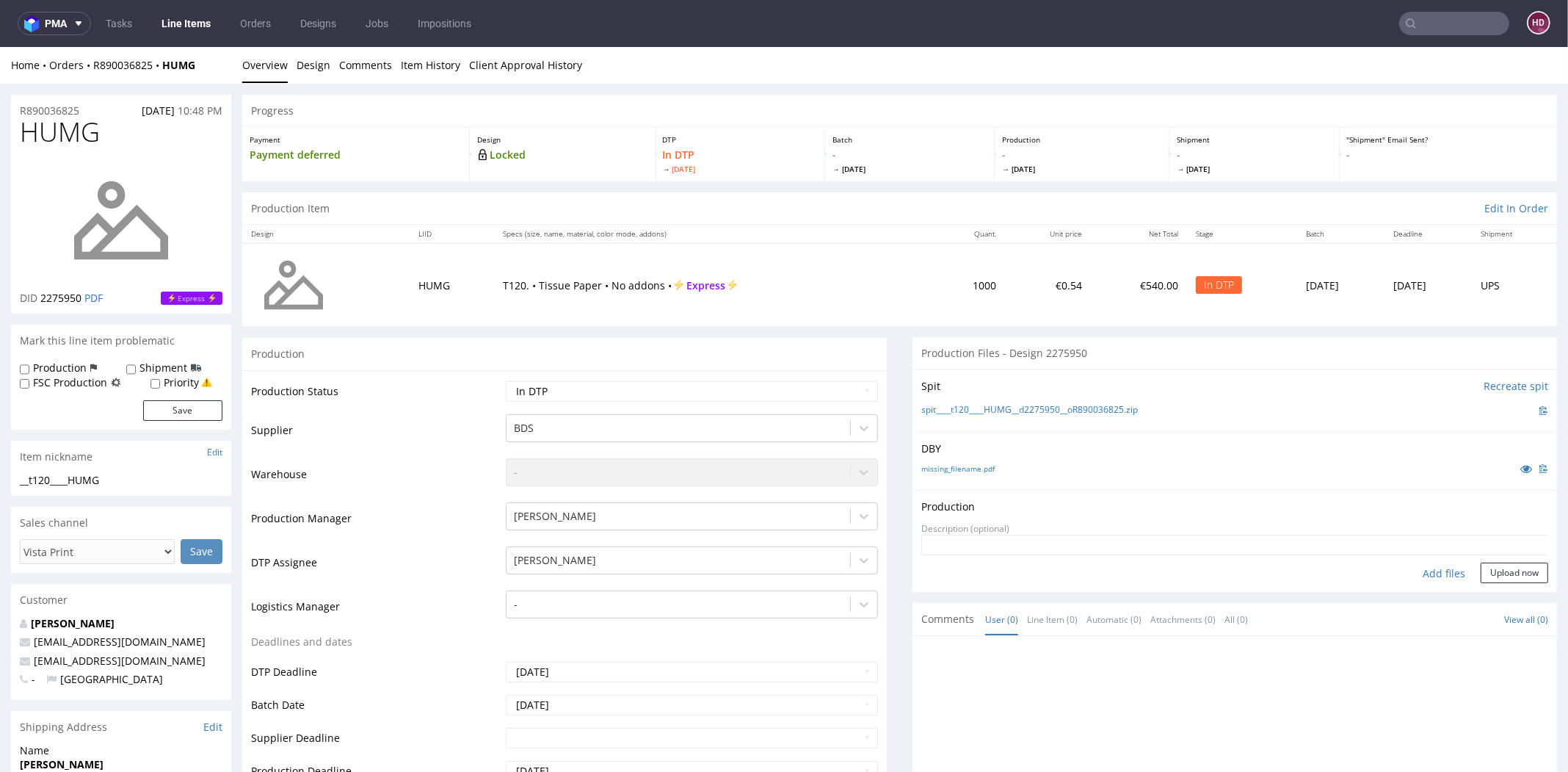
type input "C:\fakepath\ __t120____HUMG__d2275950__oR890036825.pdf"
click at [1483, 592] on button "Upload now" at bounding box center [1514, 596] width 68 height 21
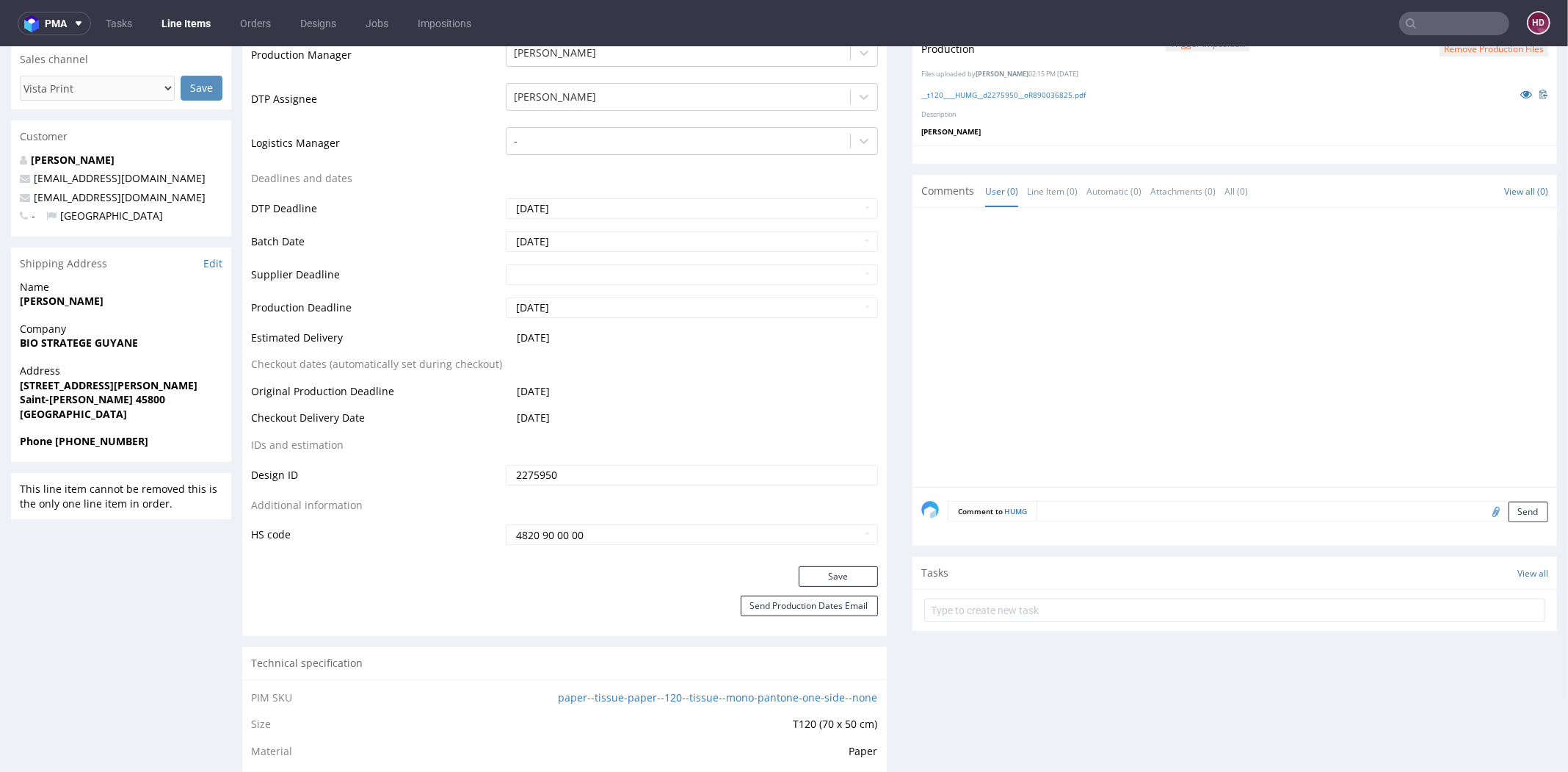
scroll to position [705, 0]
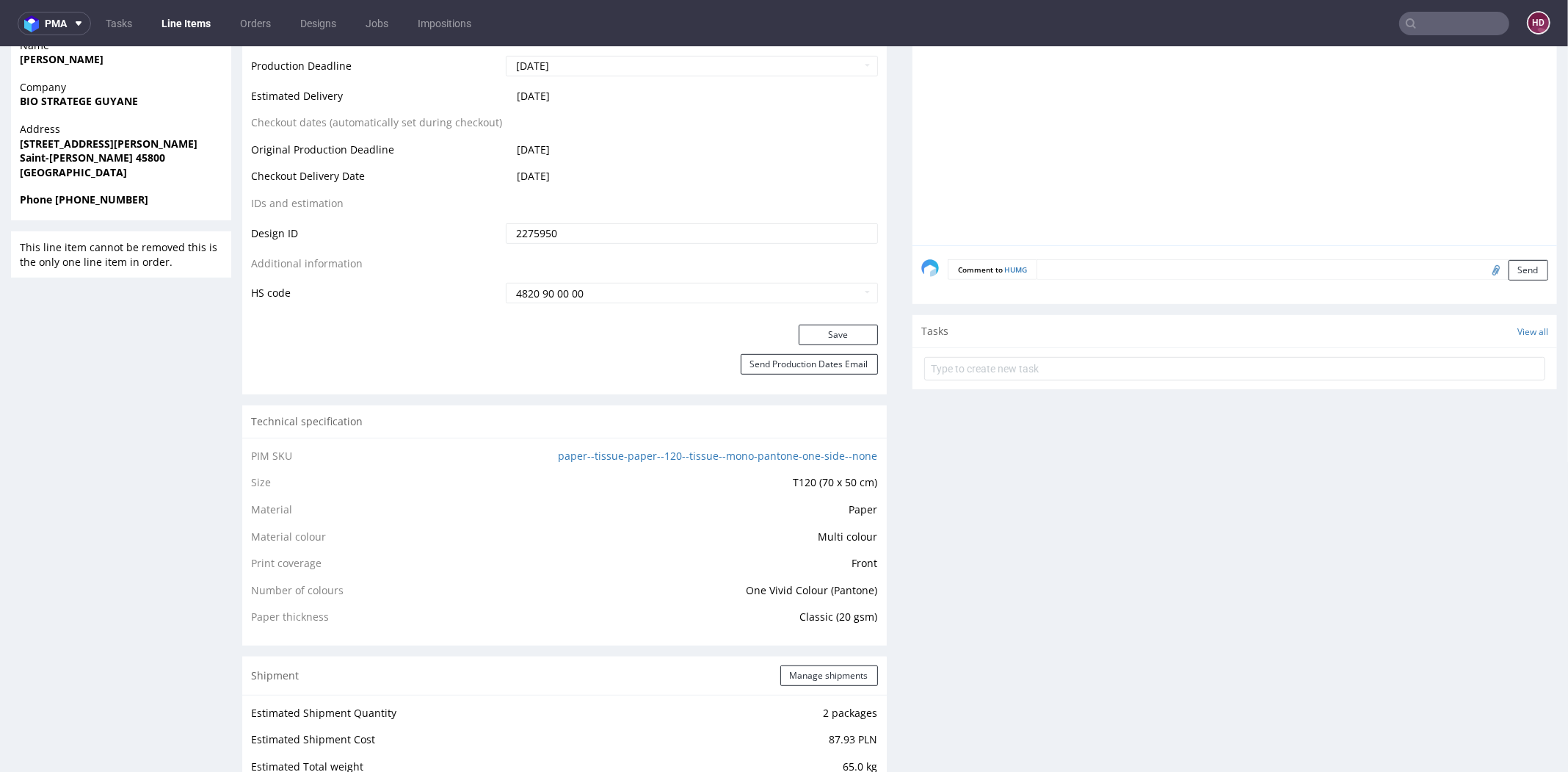
click at [669, 540] on td "Multi colour" at bounding box center [688, 541] width 376 height 27
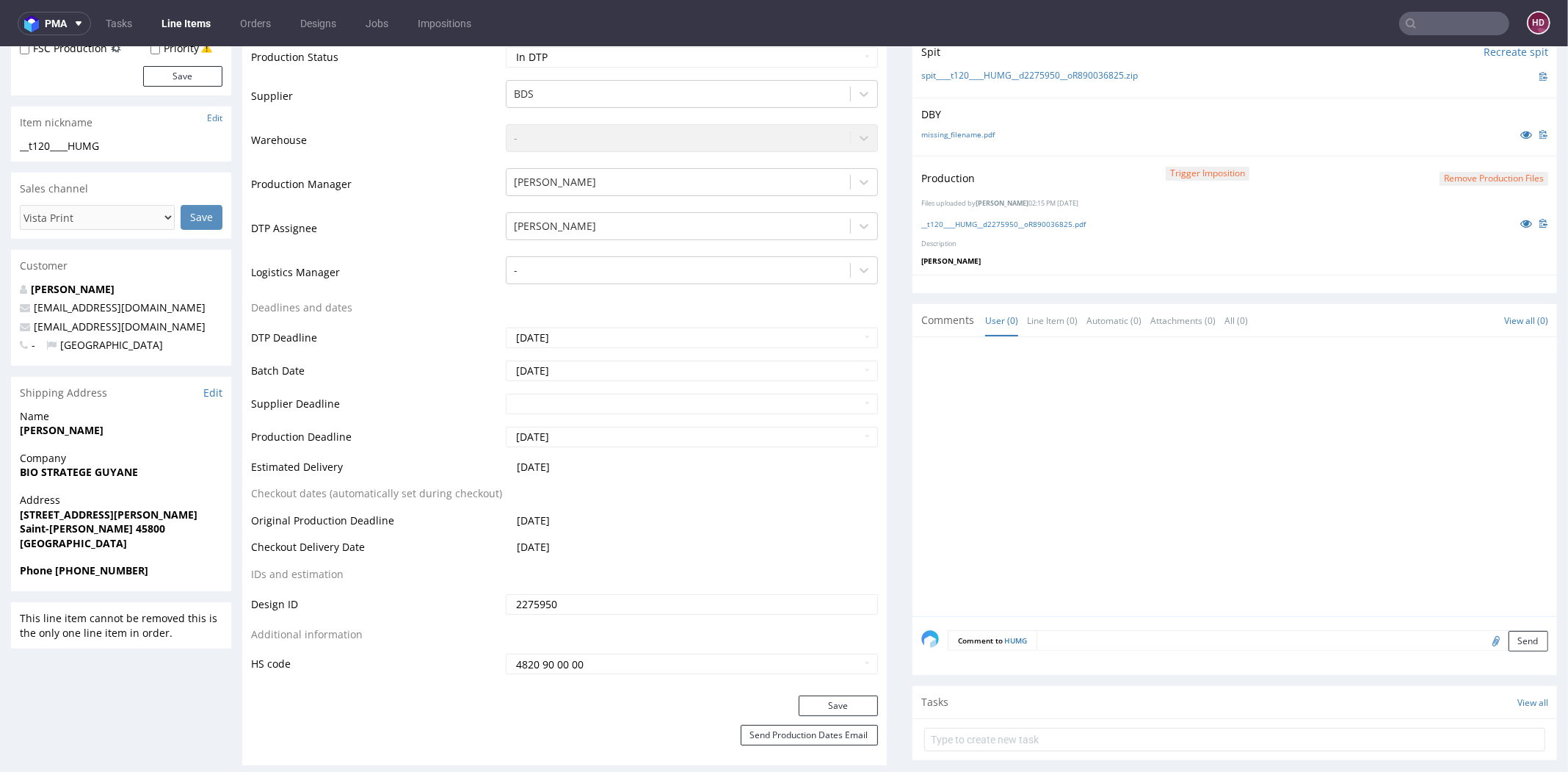
scroll to position [0, 0]
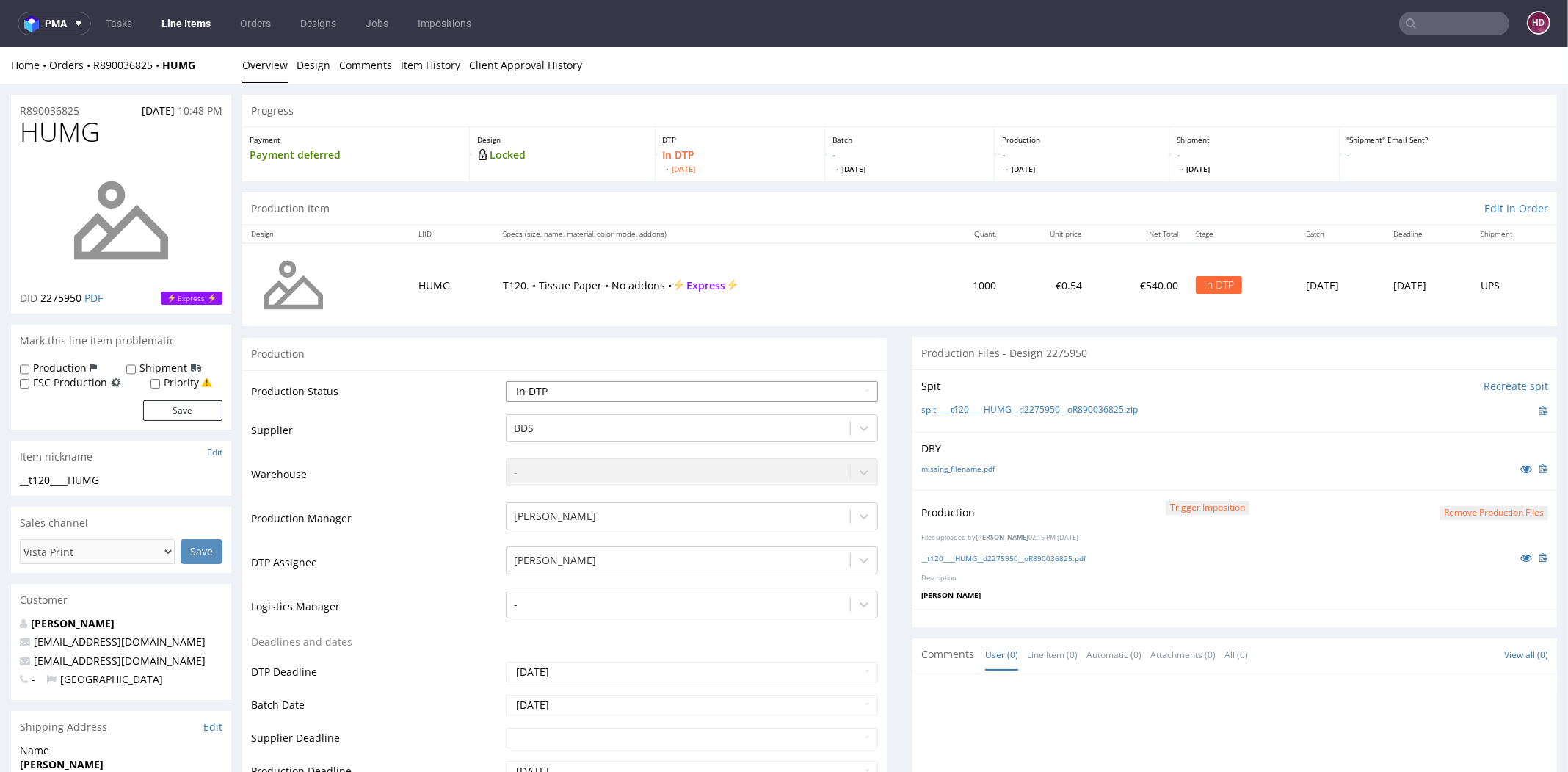
click at [736, 392] on select "Waiting for Artwork Waiting for Diecut Waiting for Mockup Waiting for DTP Waiti…" at bounding box center [692, 391] width 373 height 21
select select "dtp_production_ready"
click at [506, 382] on select "Waiting for Artwork Waiting for Diecut Waiting for Mockup Waiting for DTP Waiti…" at bounding box center [692, 391] width 373 height 21
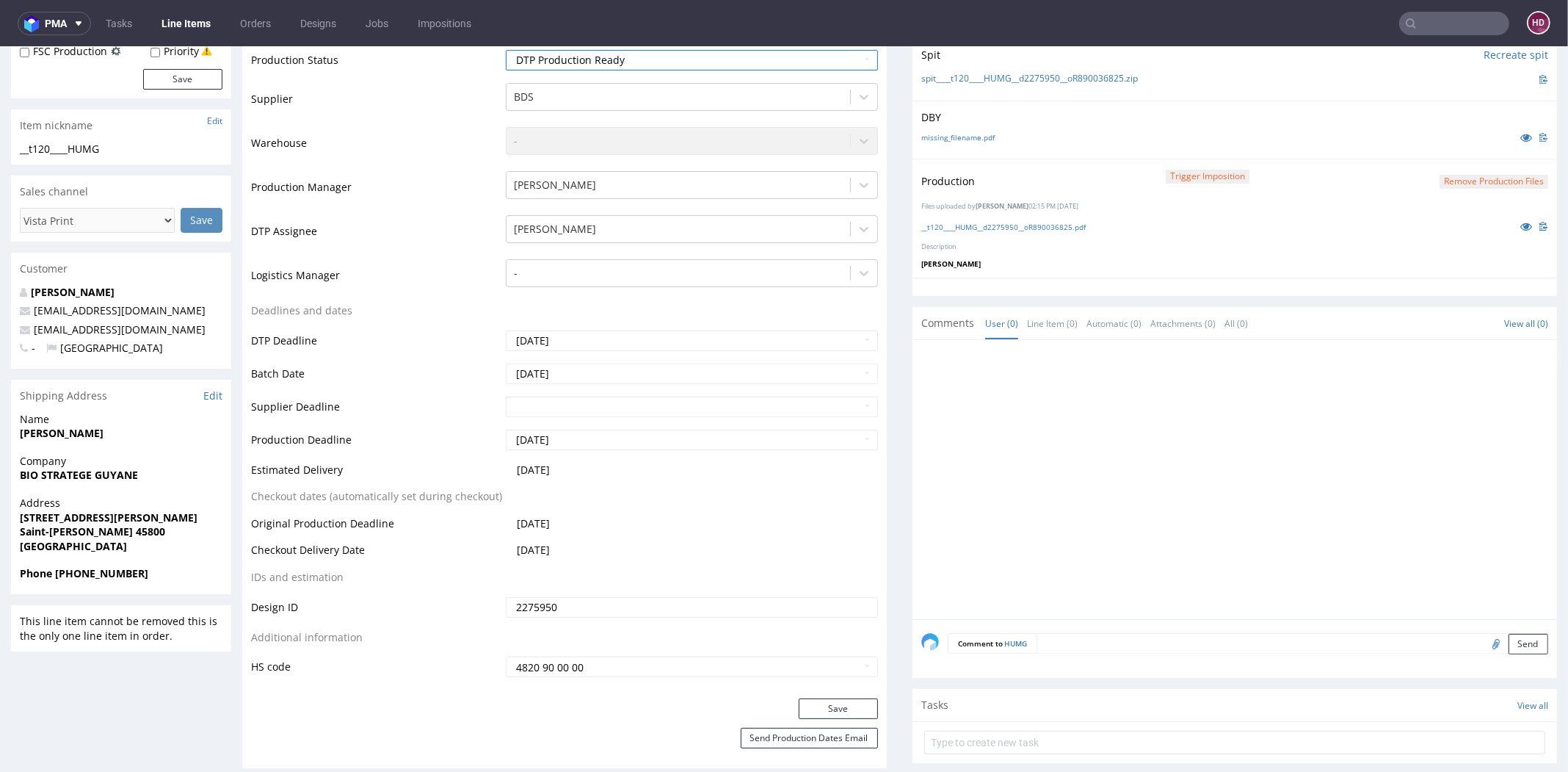
scroll to position [567, 0]
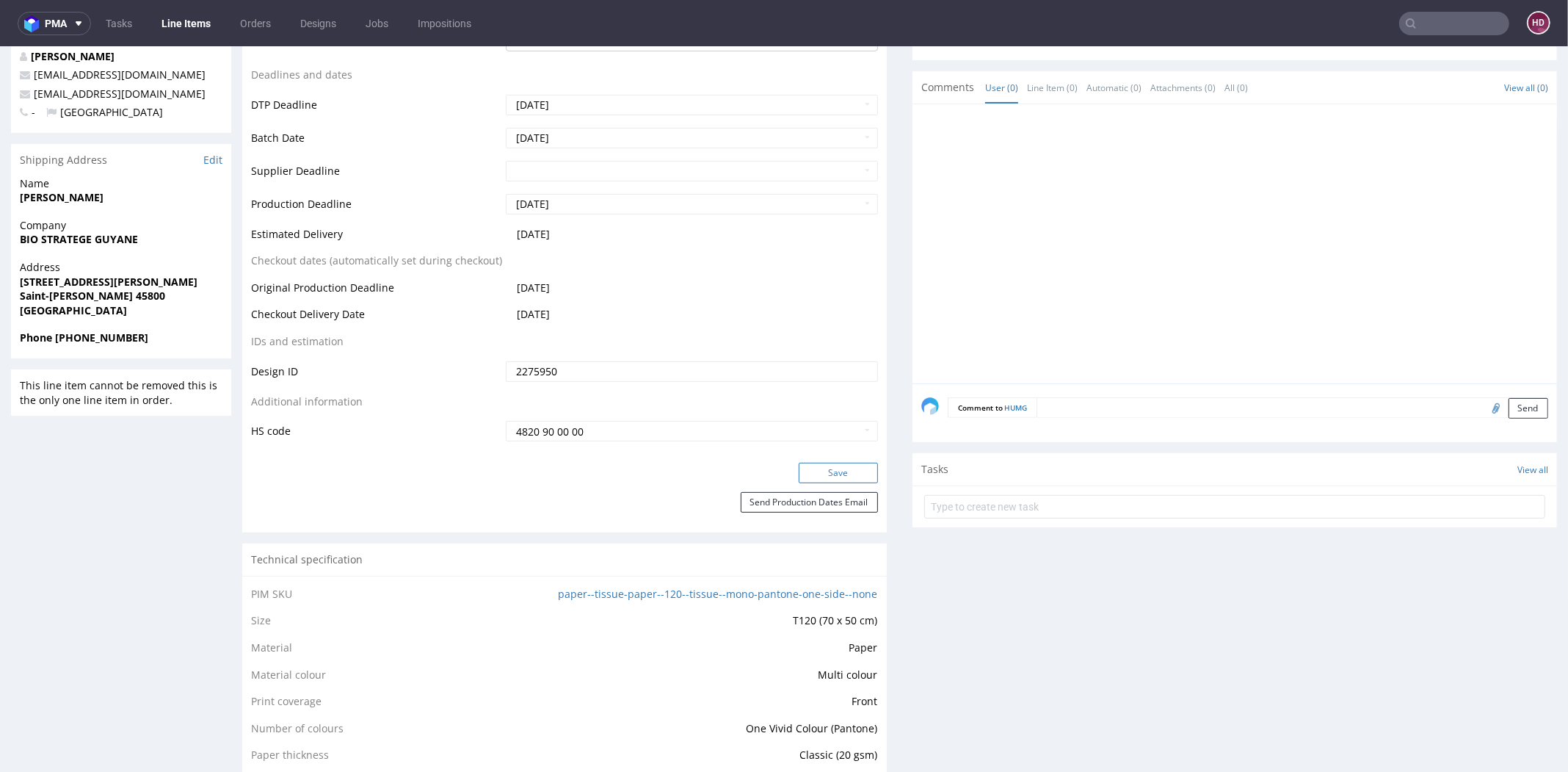
click at [823, 481] on button "Save" at bounding box center [838, 473] width 79 height 21
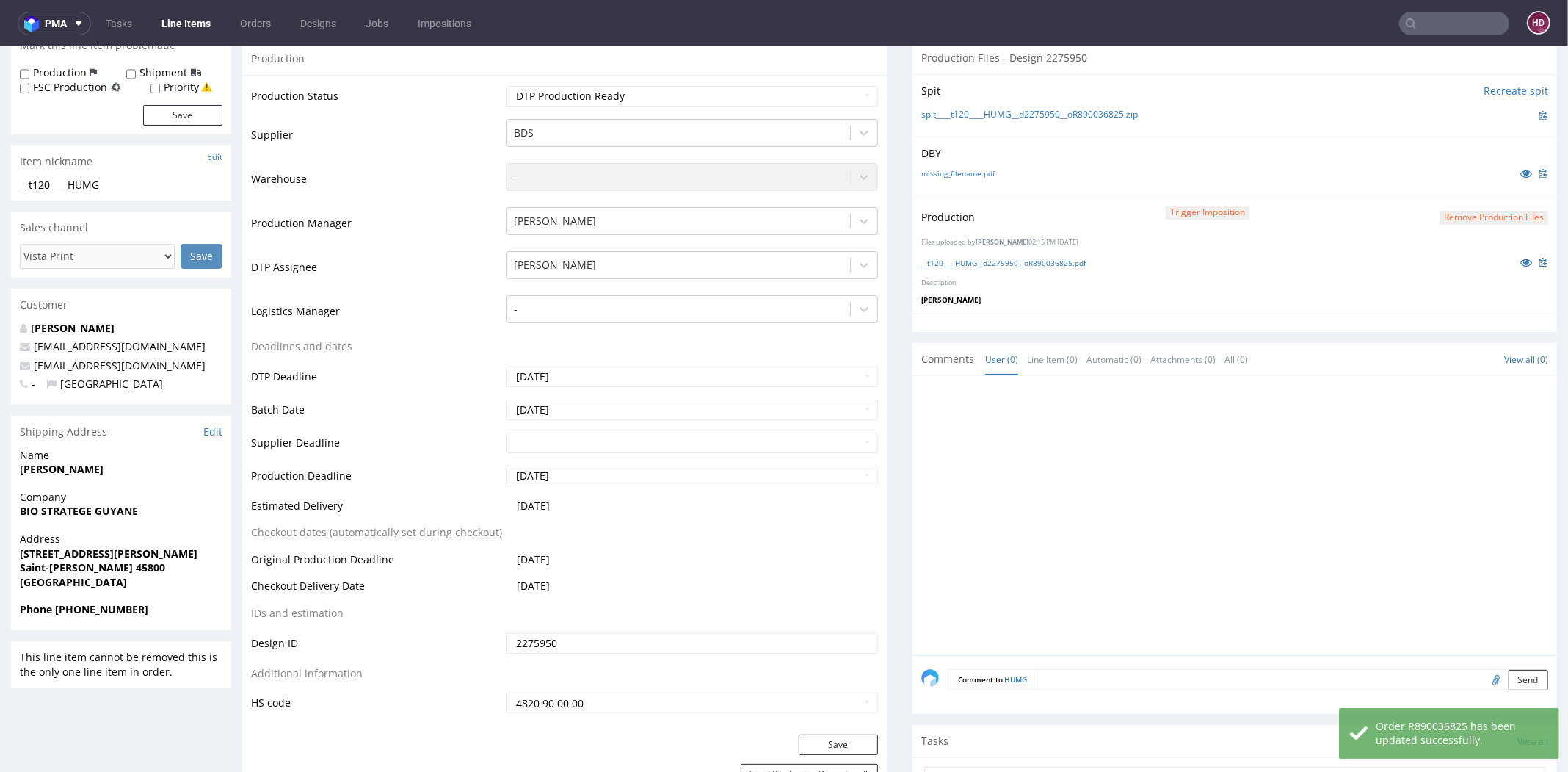
scroll to position [294, 0]
click at [187, 33] on link "Line Items" at bounding box center [186, 24] width 67 height 24
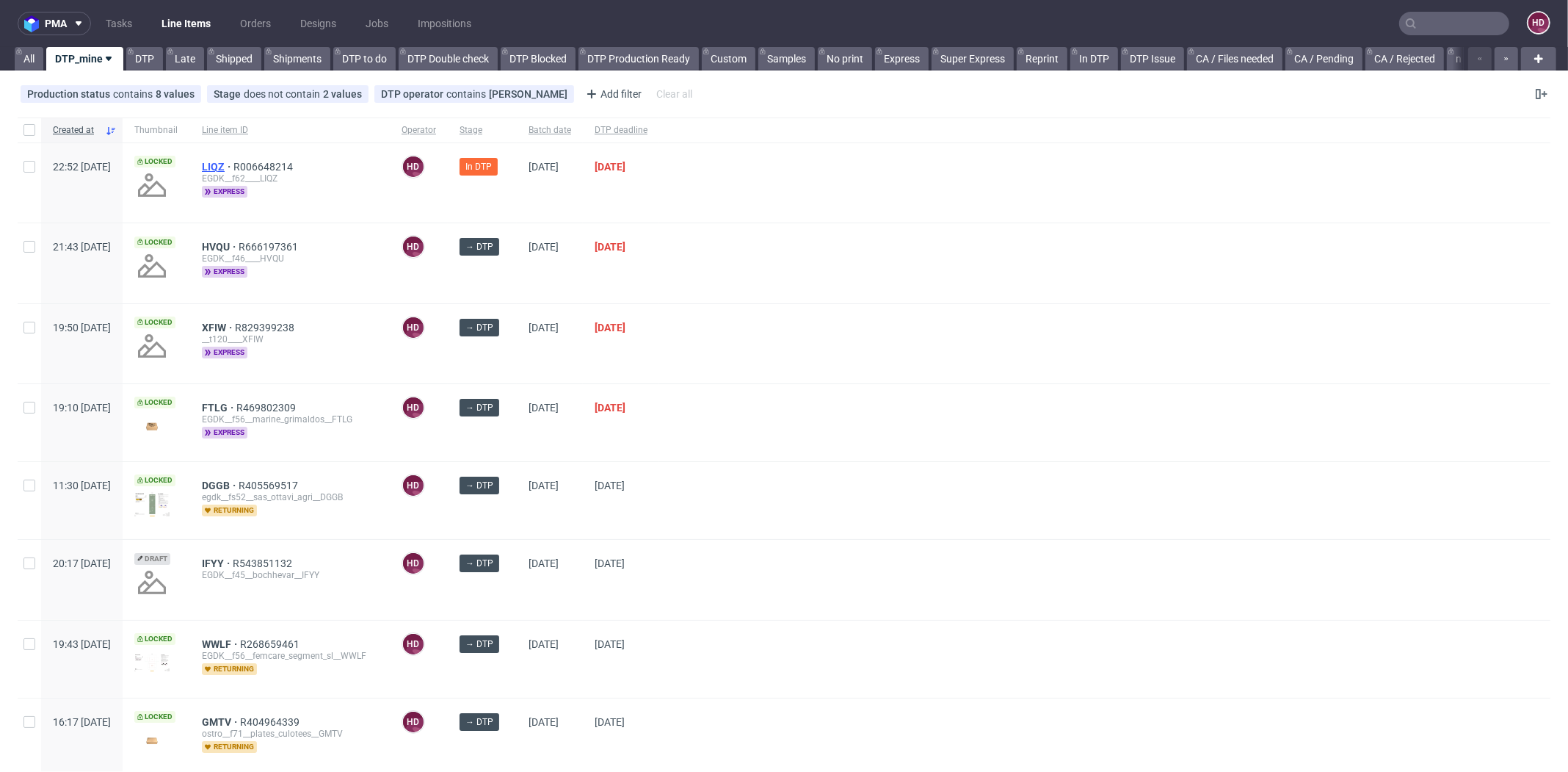
click at [233, 168] on span "LIQZ" at bounding box center [218, 167] width 31 height 12
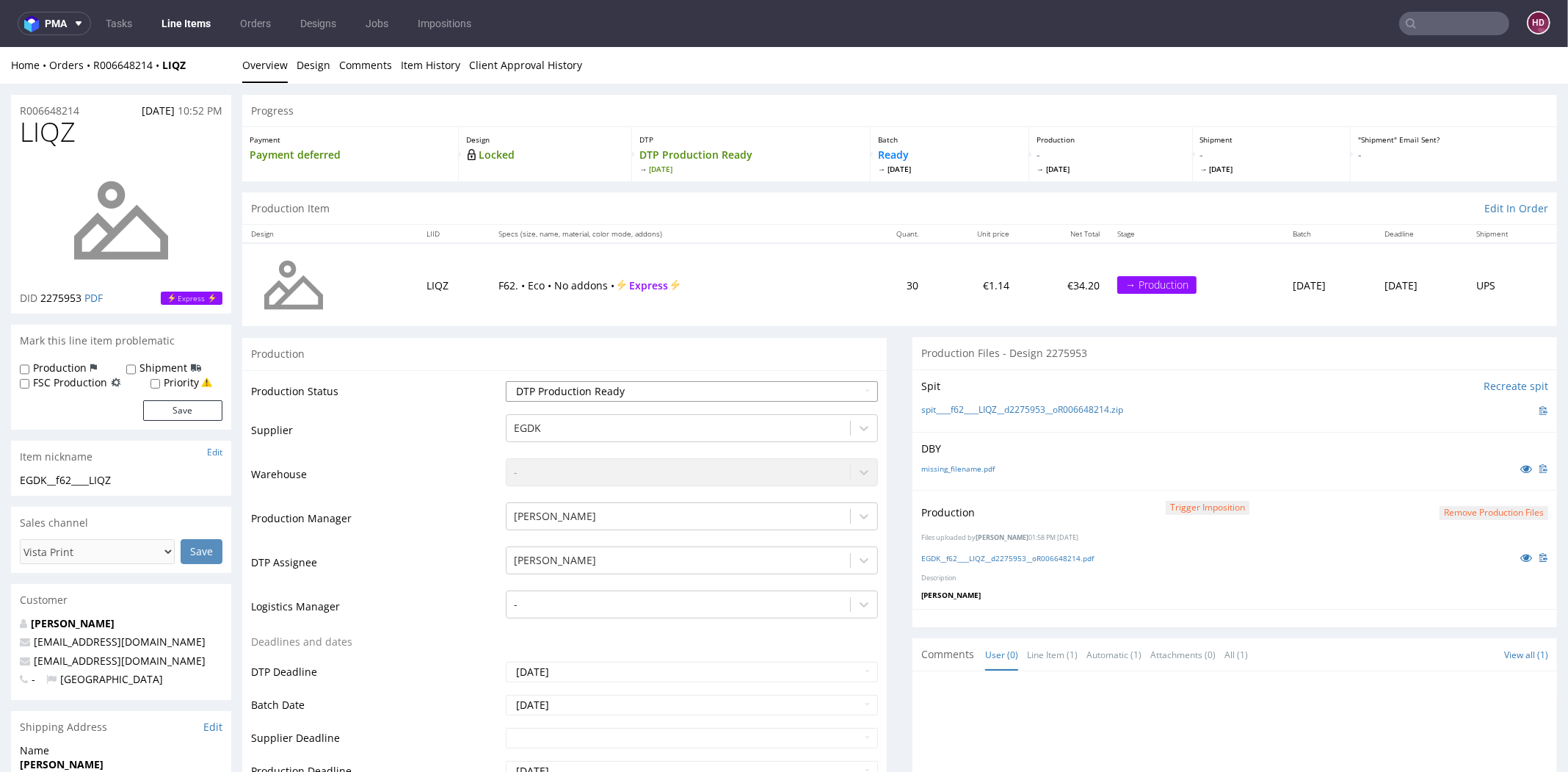
click at [630, 383] on select "Waiting for Artwork Waiting for Diecut Waiting for Mockup Waiting for DTP Waiti…" at bounding box center [692, 391] width 373 height 21
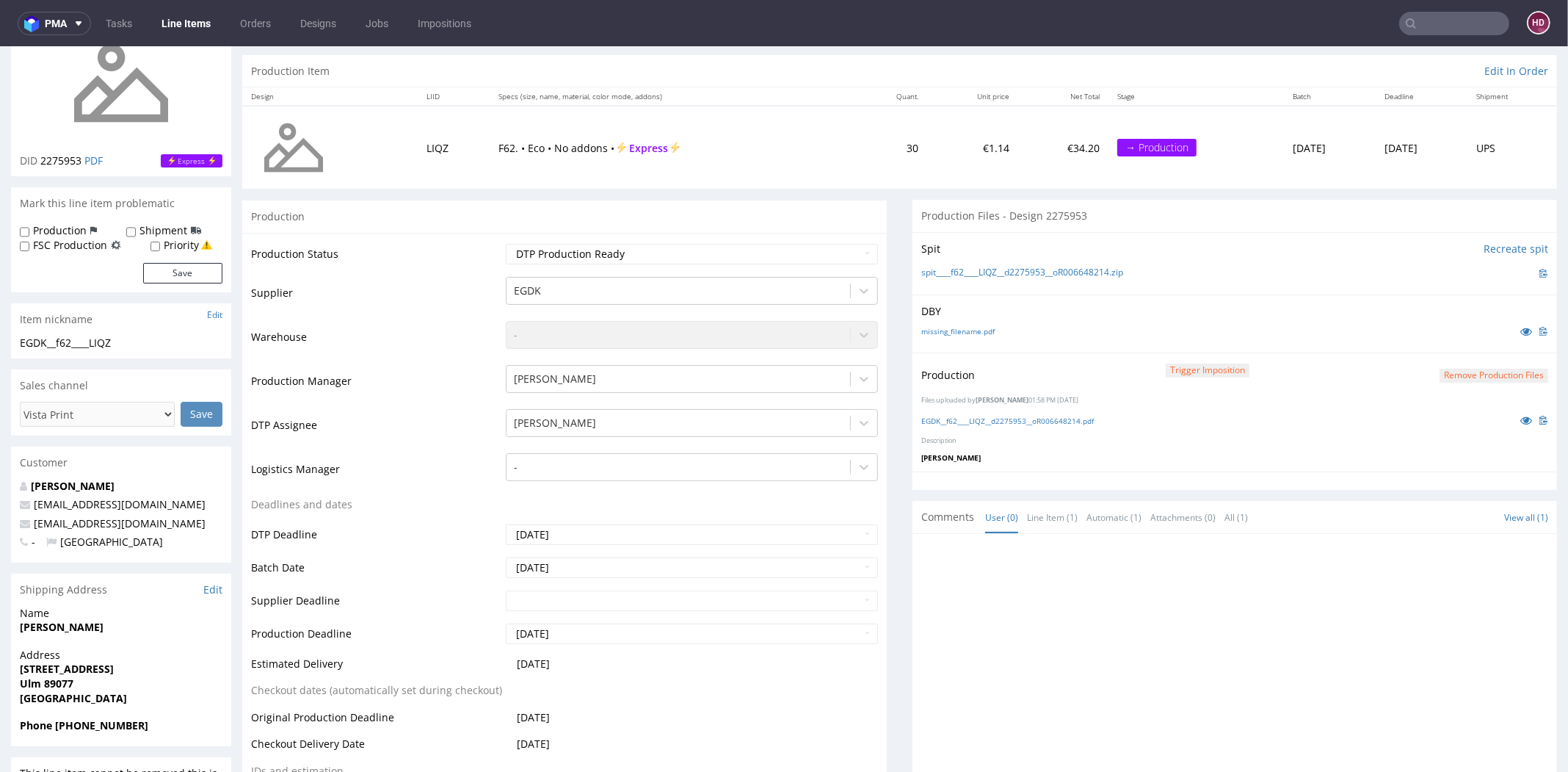
scroll to position [390, 0]
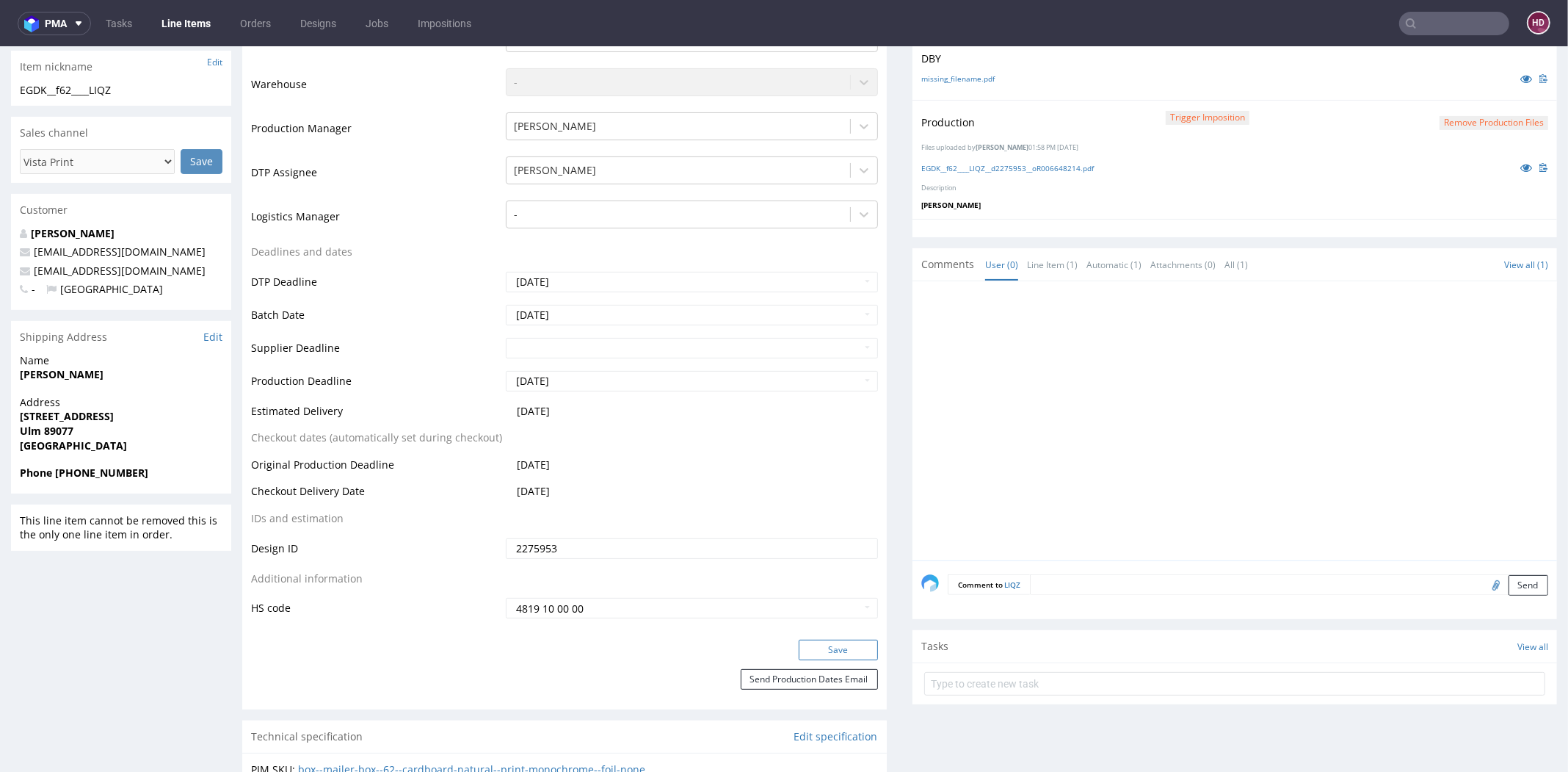
click at [861, 655] on button "Save" at bounding box center [838, 649] width 79 height 21
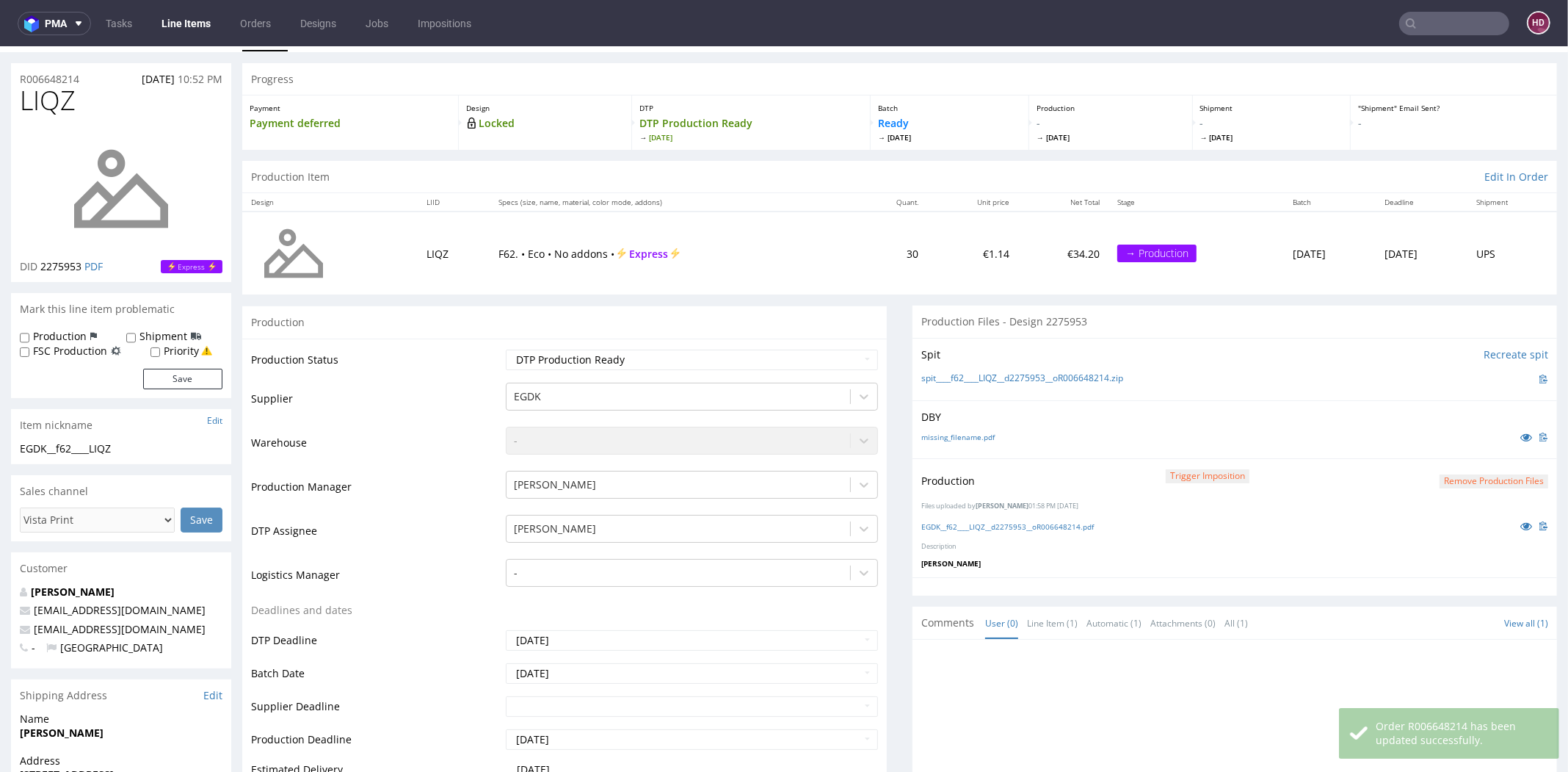
scroll to position [0, 0]
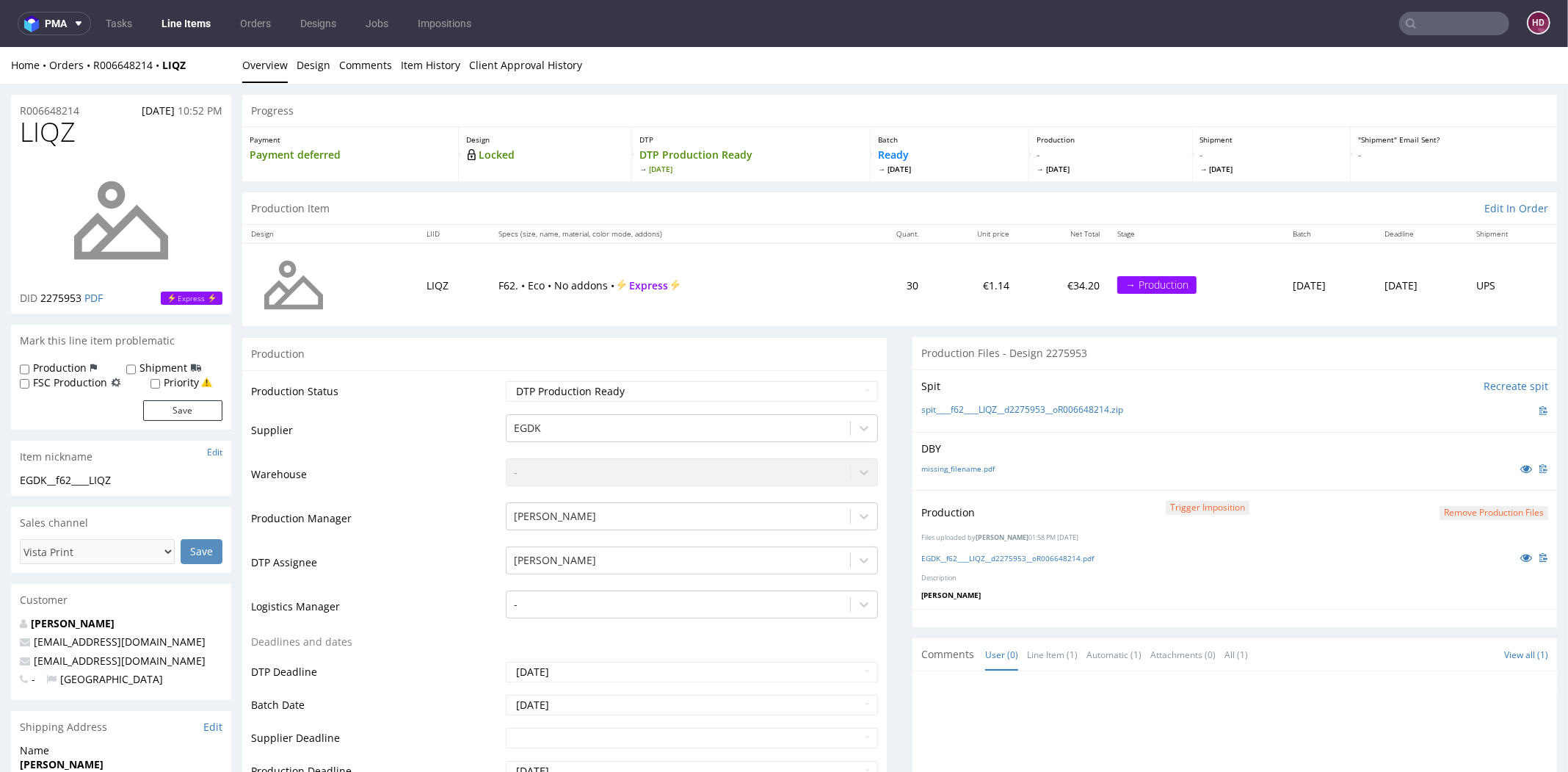
click at [206, 25] on link "Line Items" at bounding box center [186, 24] width 67 height 24
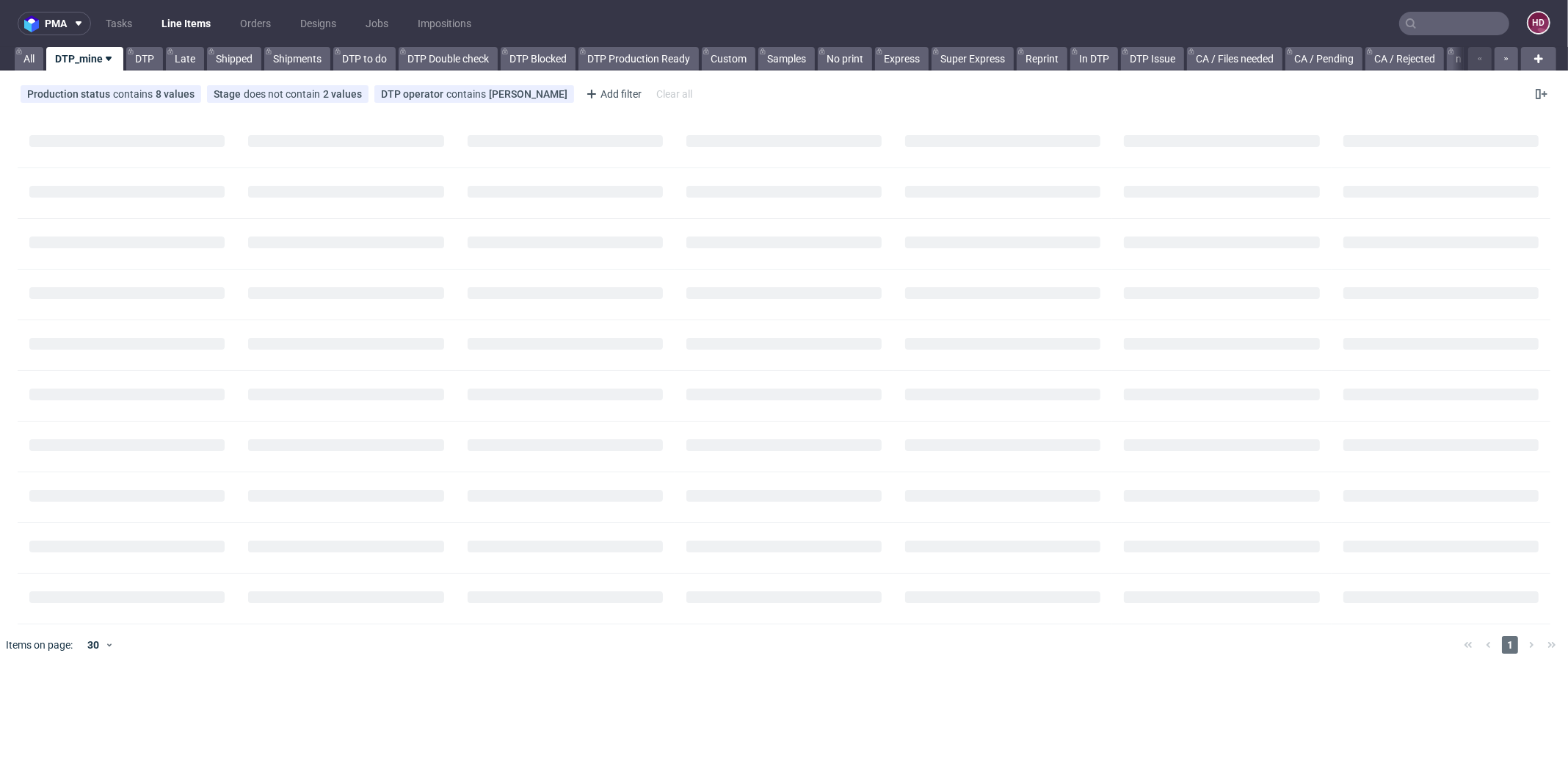
click at [621, 661] on div at bounding box center [805, 644] width 1293 height 41
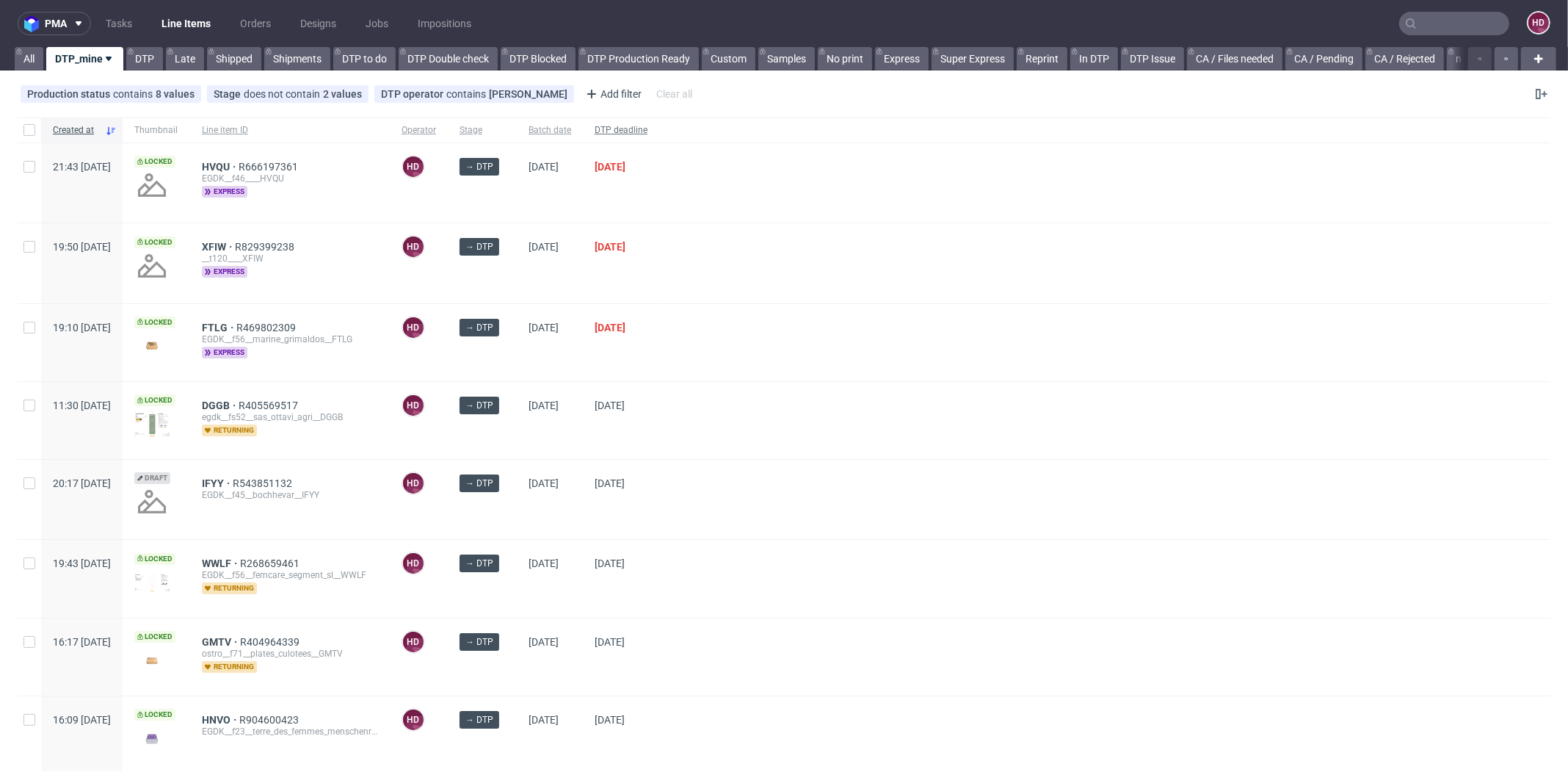
click at [647, 134] on span "DTP deadline" at bounding box center [621, 130] width 53 height 13
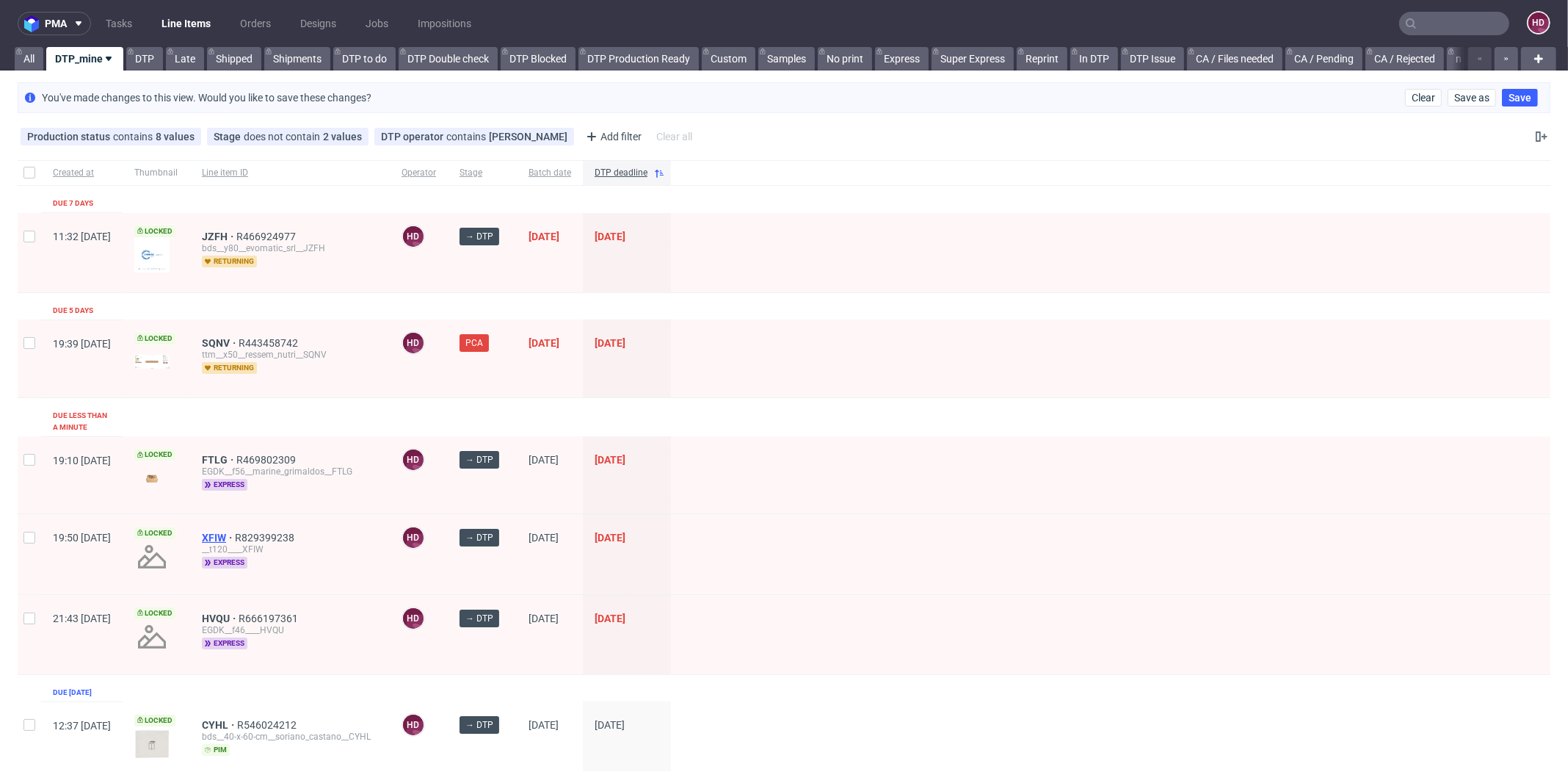
click at [235, 532] on span "XFIW" at bounding box center [219, 538] width 33 height 12
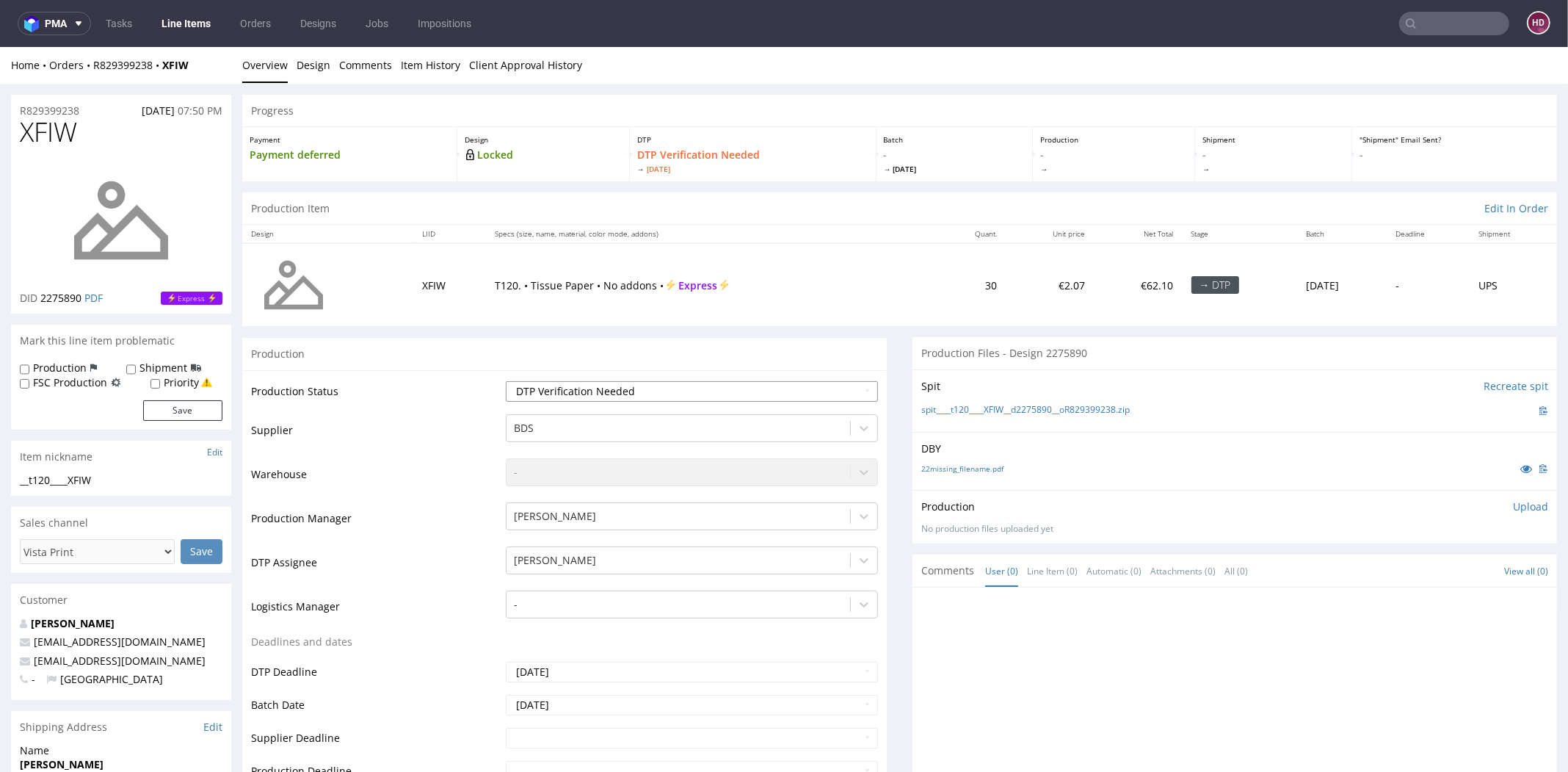
click at [604, 391] on select "Waiting for Artwork Waiting for Diecut Waiting for Mockup Waiting for DTP Waiti…" at bounding box center [692, 391] width 373 height 21
select select "dtp_in_process"
click at [506, 382] on select "Waiting for Artwork Waiting for Diecut Waiting for Mockup Waiting for DTP Waiti…" at bounding box center [692, 391] width 373 height 21
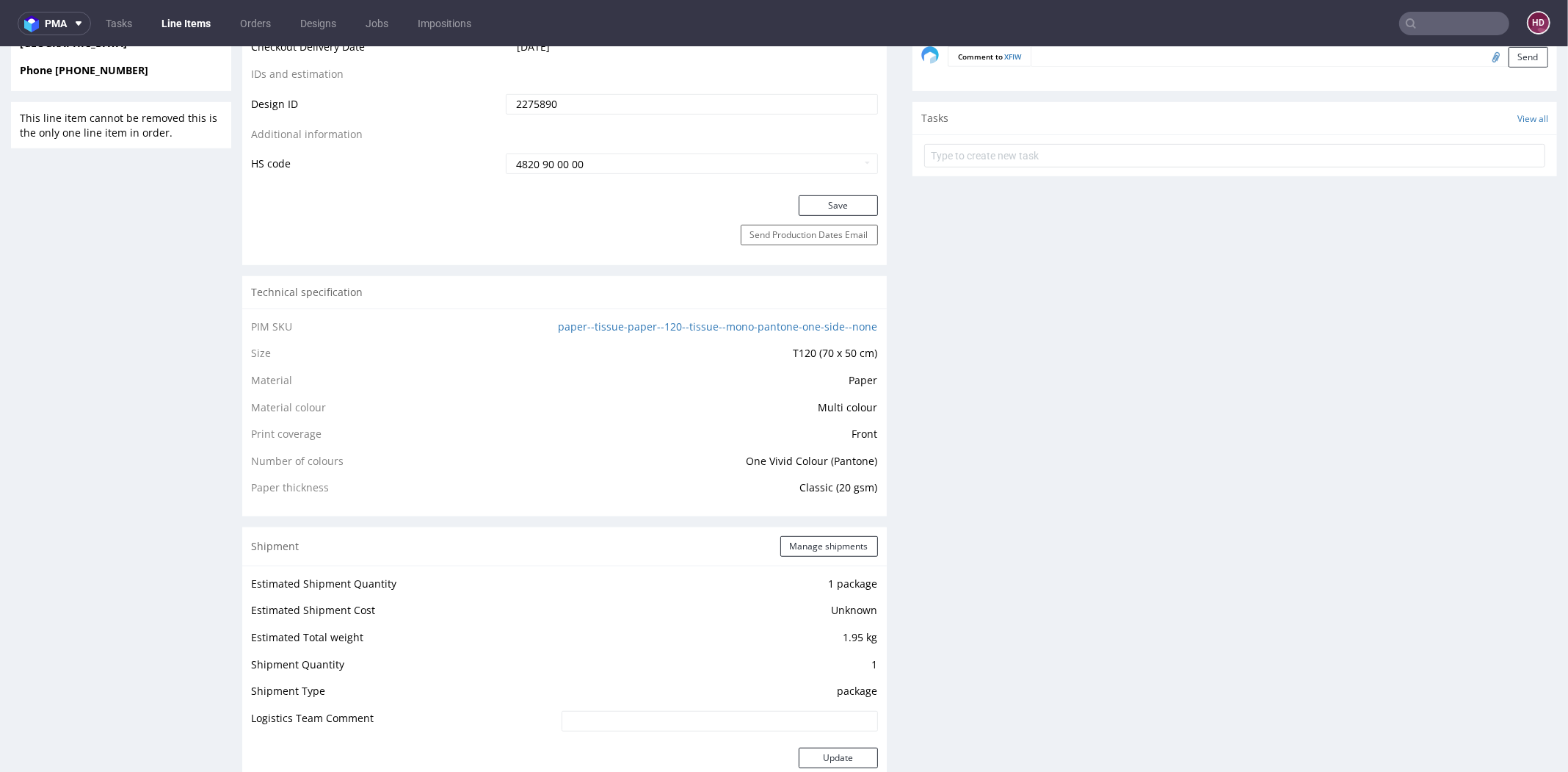
scroll to position [869, 0]
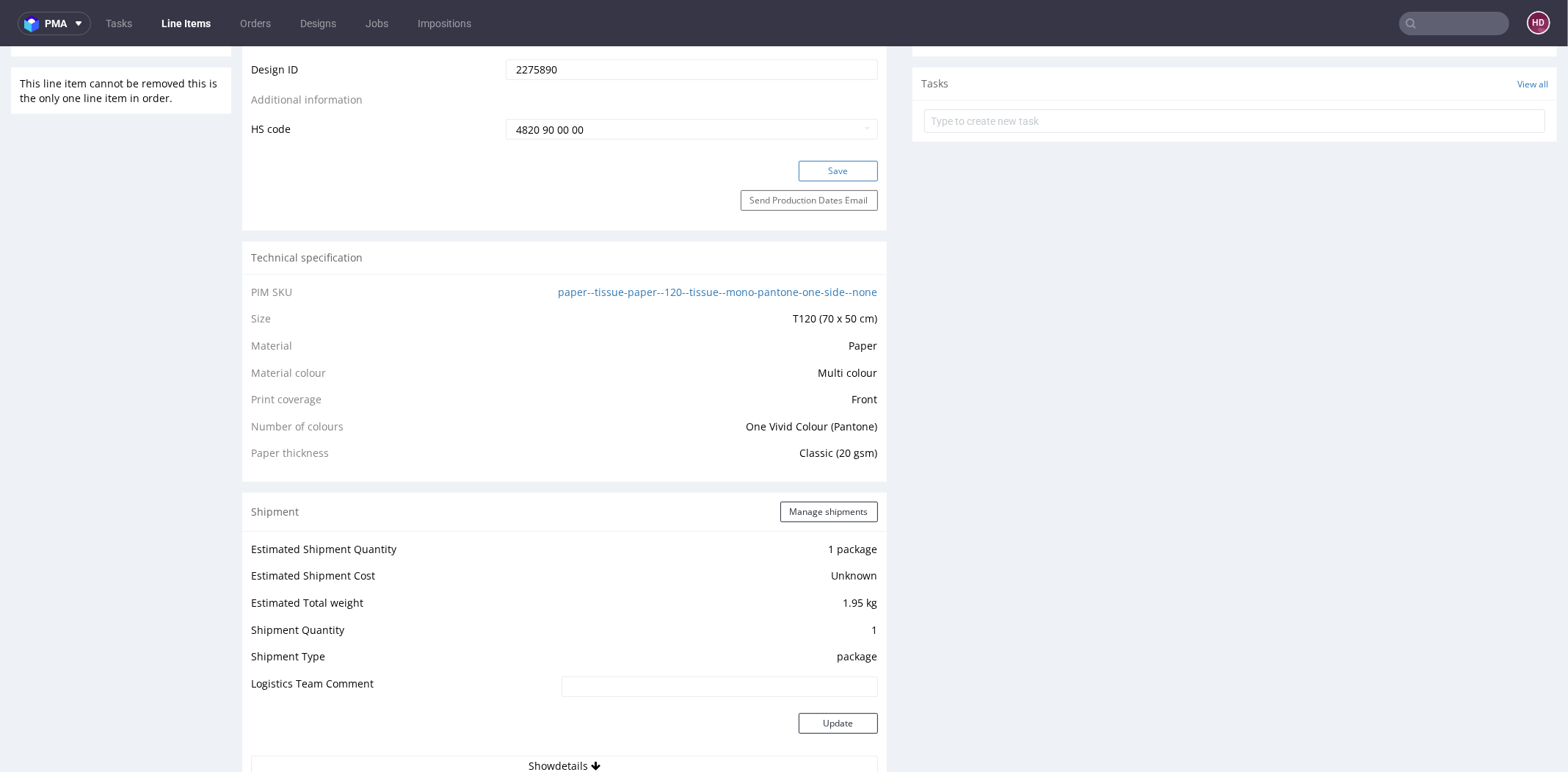
click at [808, 171] on button "Save" at bounding box center [838, 171] width 79 height 21
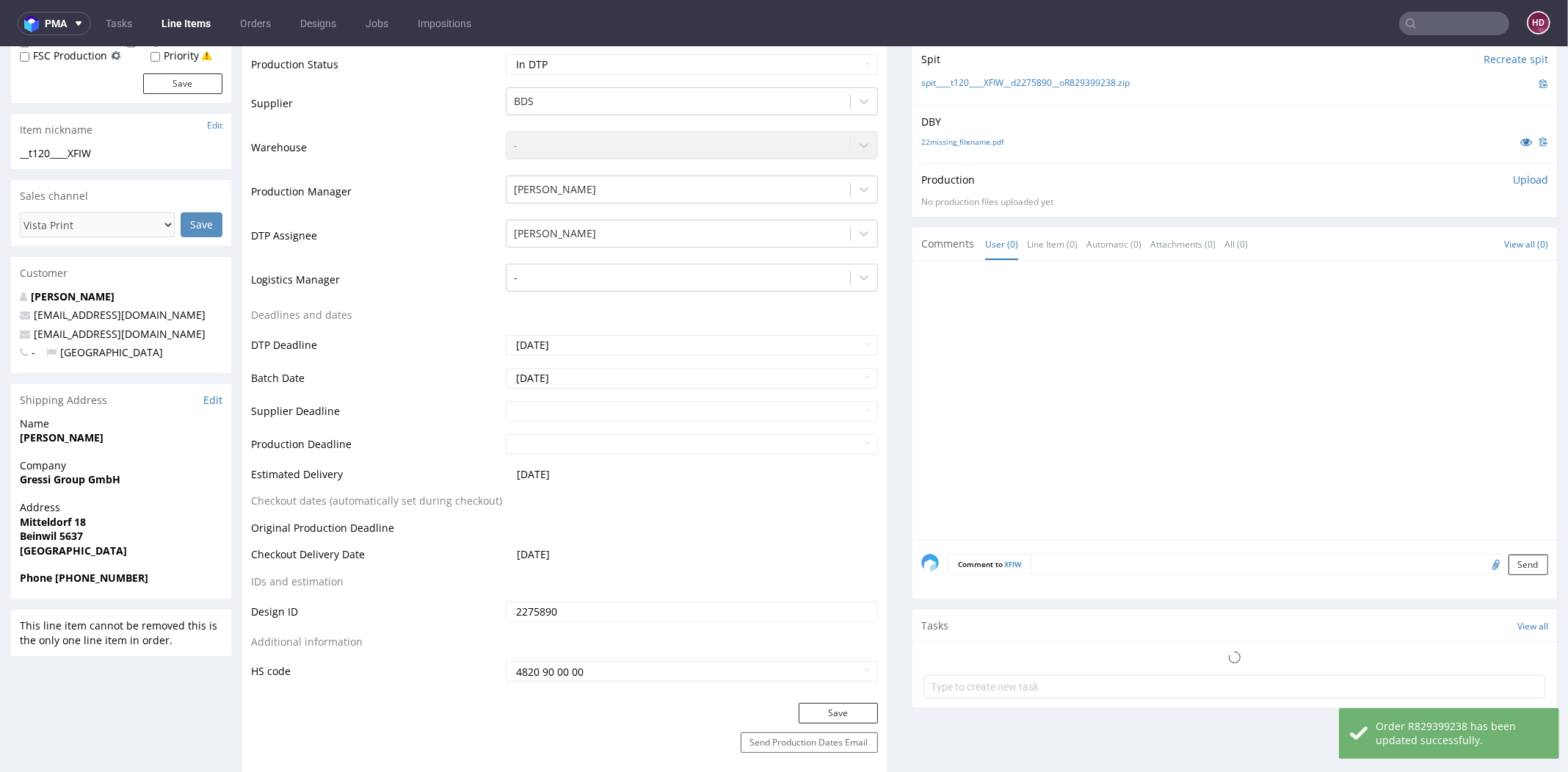
scroll to position [0, 0]
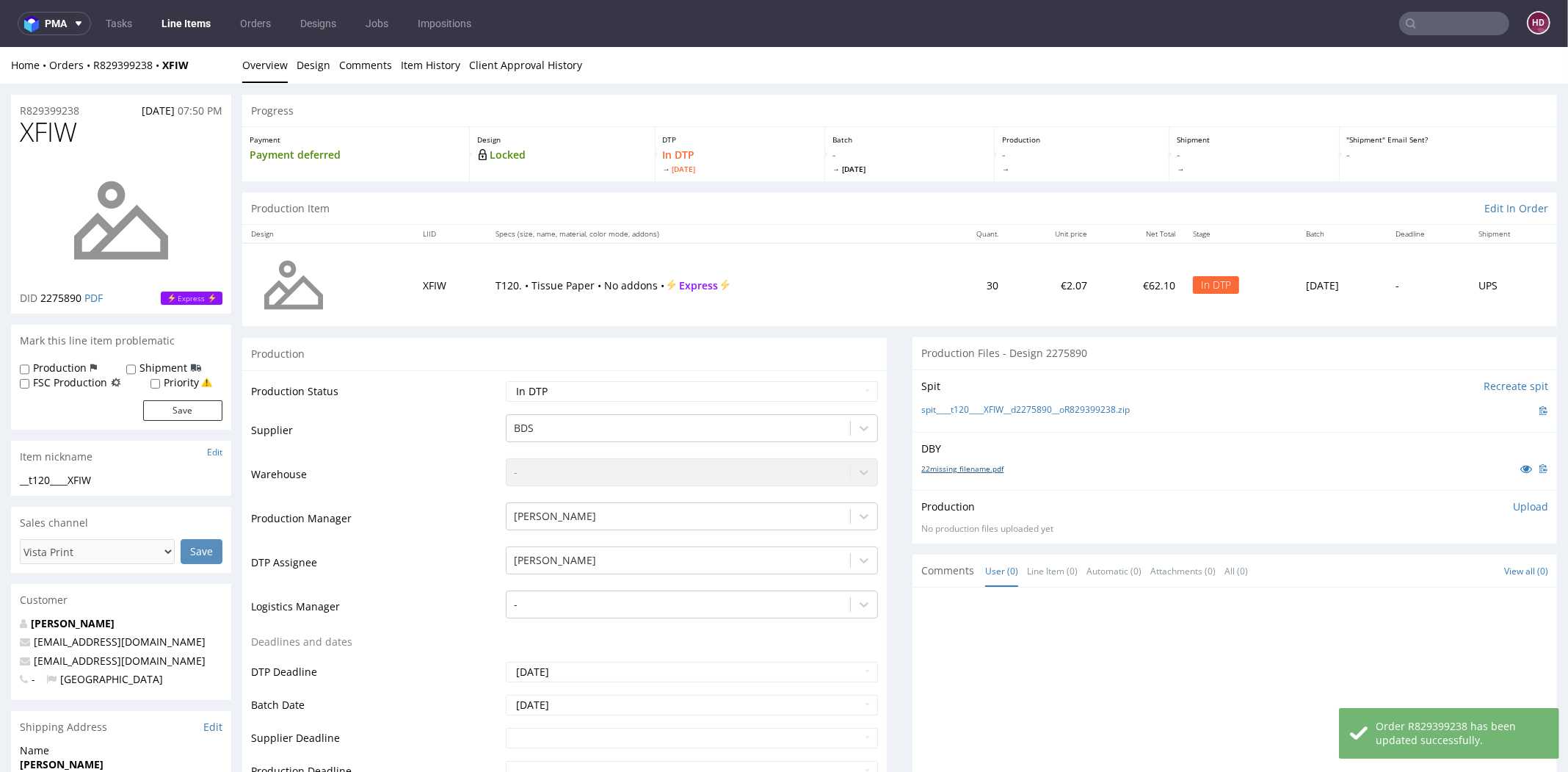
click at [946, 465] on link "22missing_filename.pdf" at bounding box center [963, 468] width 82 height 10
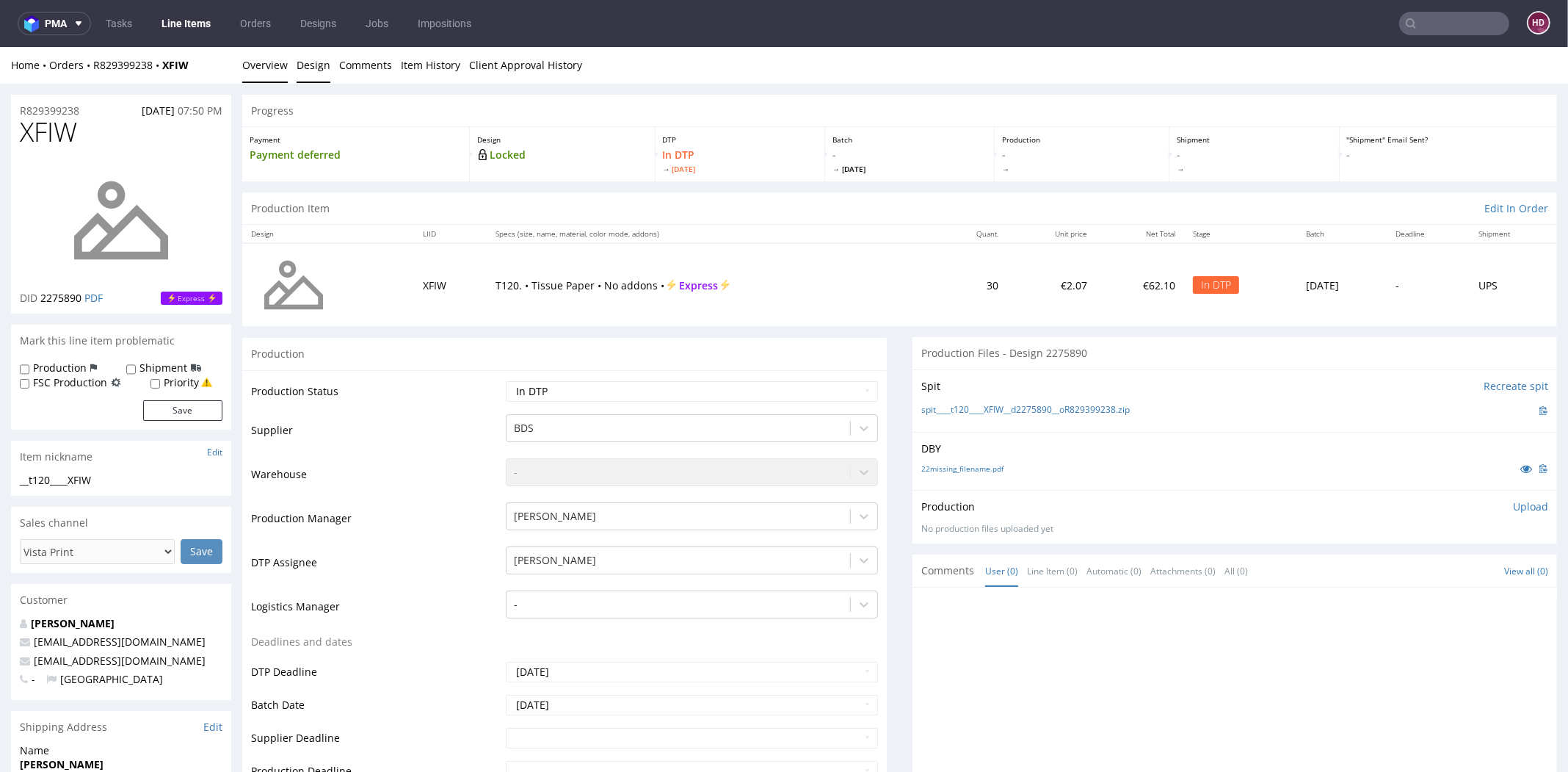
click at [319, 64] on link "Design" at bounding box center [313, 65] width 33 height 36
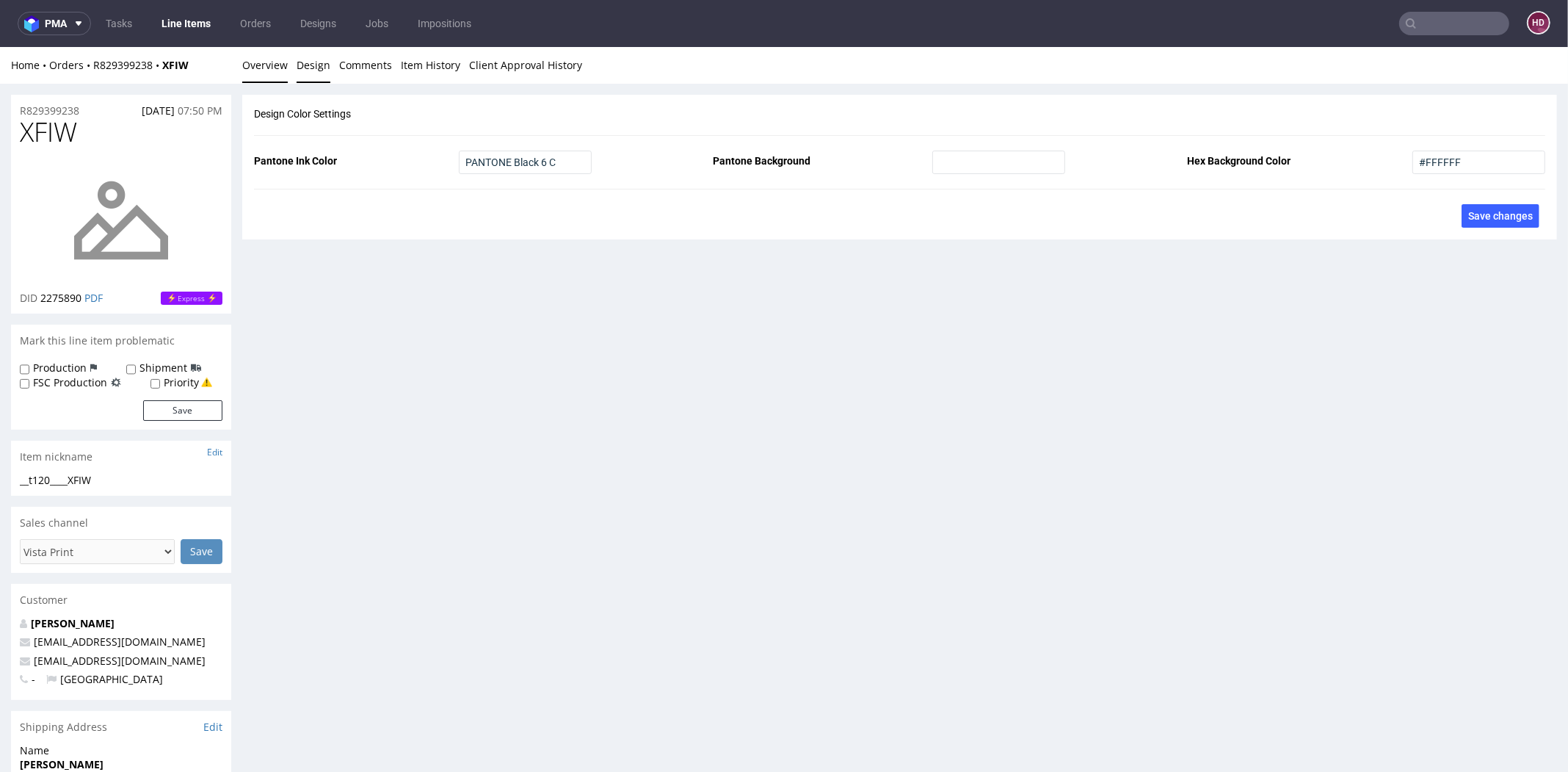
click at [282, 74] on link "Overview" at bounding box center [265, 65] width 45 height 36
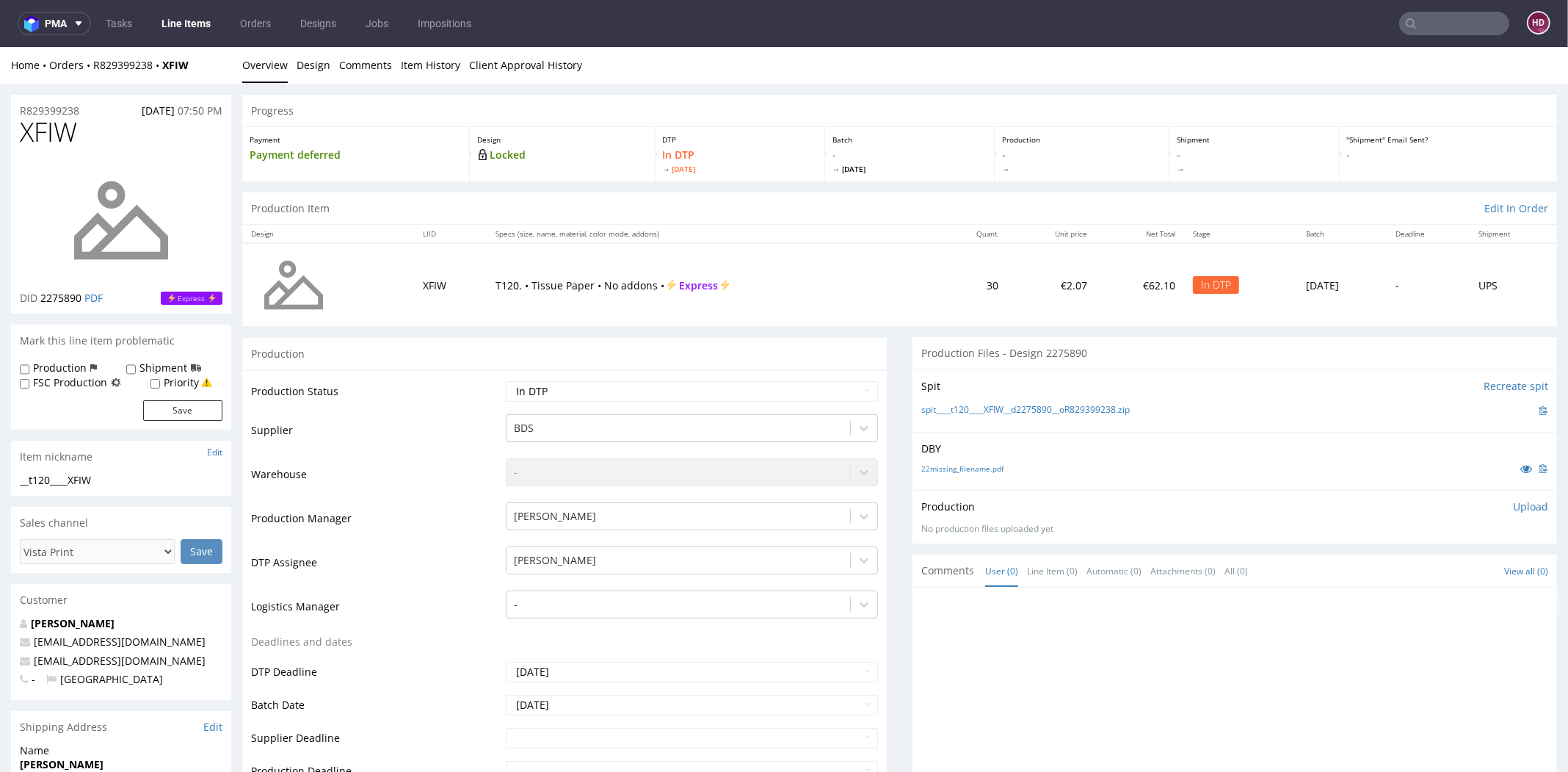
click at [107, 481] on div "__t120____XFIW" at bounding box center [121, 480] width 203 height 15
drag, startPoint x: 57, startPoint y: 481, endPoint x: 0, endPoint y: 489, distance: 57.6
drag, startPoint x: 110, startPoint y: 482, endPoint x: 22, endPoint y: 478, distance: 88.1
click at [22, 478] on div "__t120____XFIW" at bounding box center [121, 480] width 203 height 15
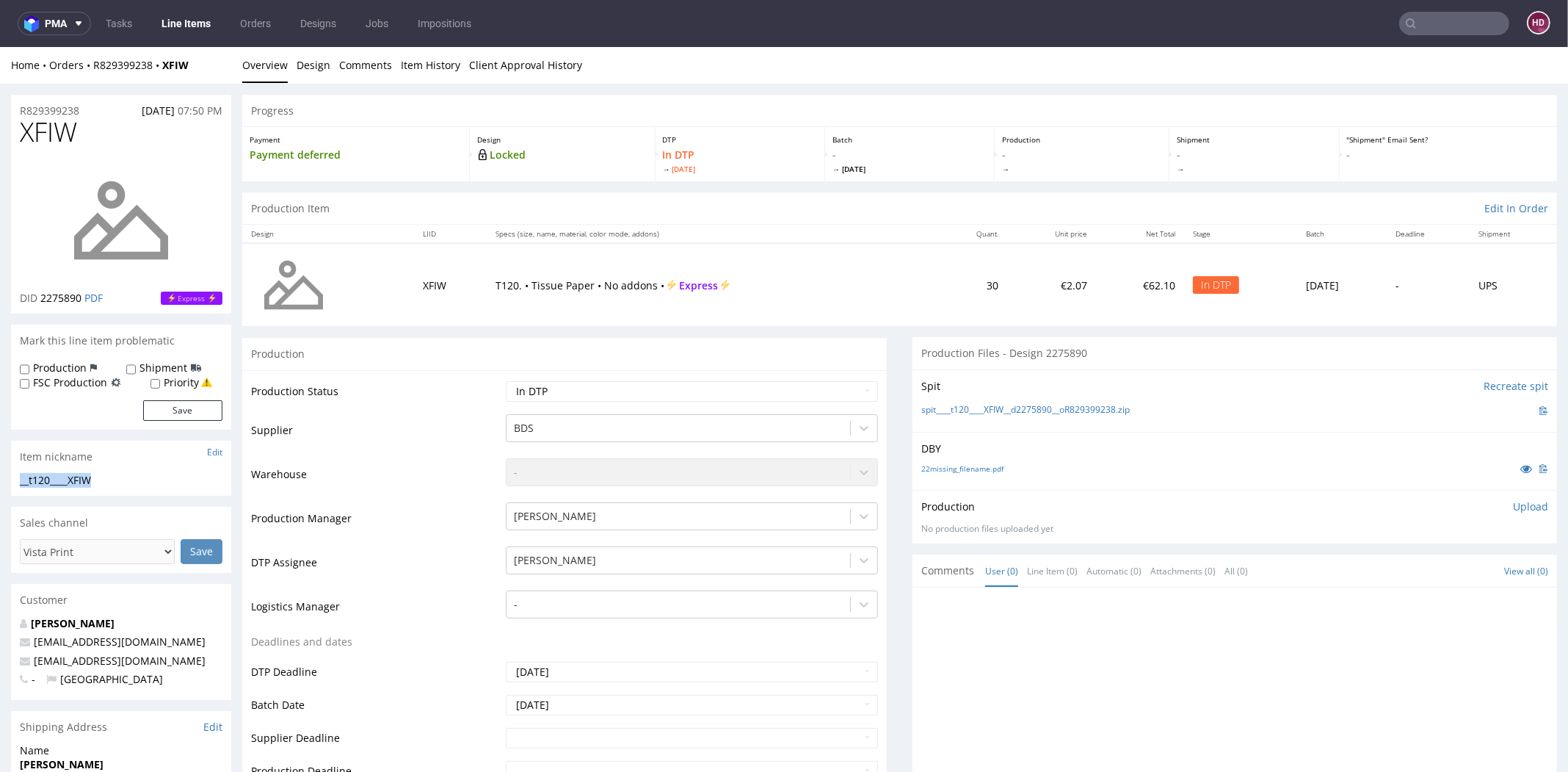
copy div "__t120____XFIW"
click at [89, 122] on h1 "XFIW" at bounding box center [121, 132] width 203 height 29
drag, startPoint x: 89, startPoint y: 115, endPoint x: 0, endPoint y: 104, distance: 89.7
copy p "R829399238"
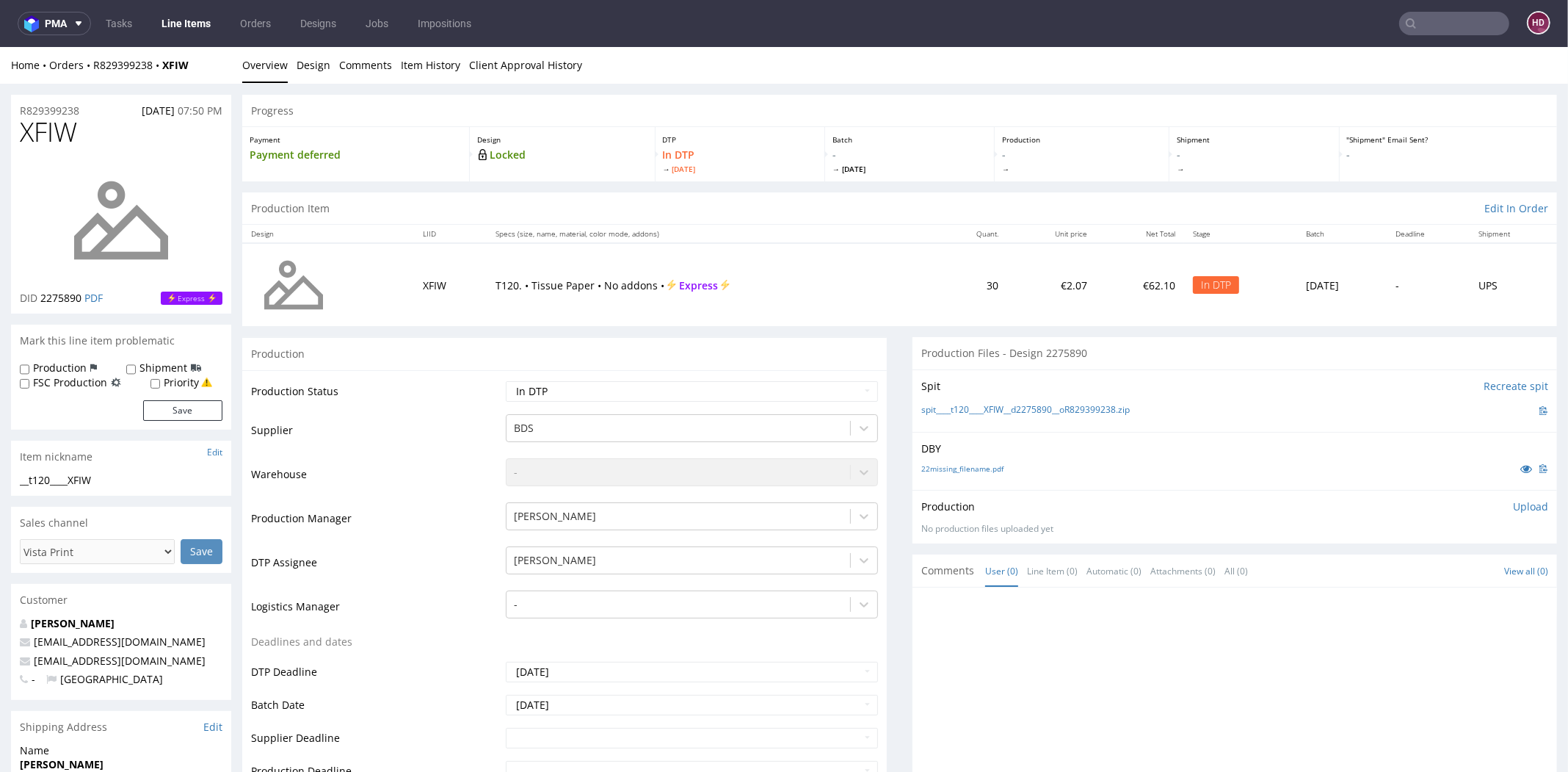
click at [83, 296] on p "DID 2275890 PDF" at bounding box center [61, 298] width 83 height 15
drag, startPoint x: 83, startPoint y: 296, endPoint x: 37, endPoint y: 294, distance: 46.0
click at [37, 294] on p "DID 2275890 PDF" at bounding box center [61, 298] width 83 height 15
copy p "2275890"
click at [1513, 501] on p "Upload" at bounding box center [1531, 506] width 35 height 15
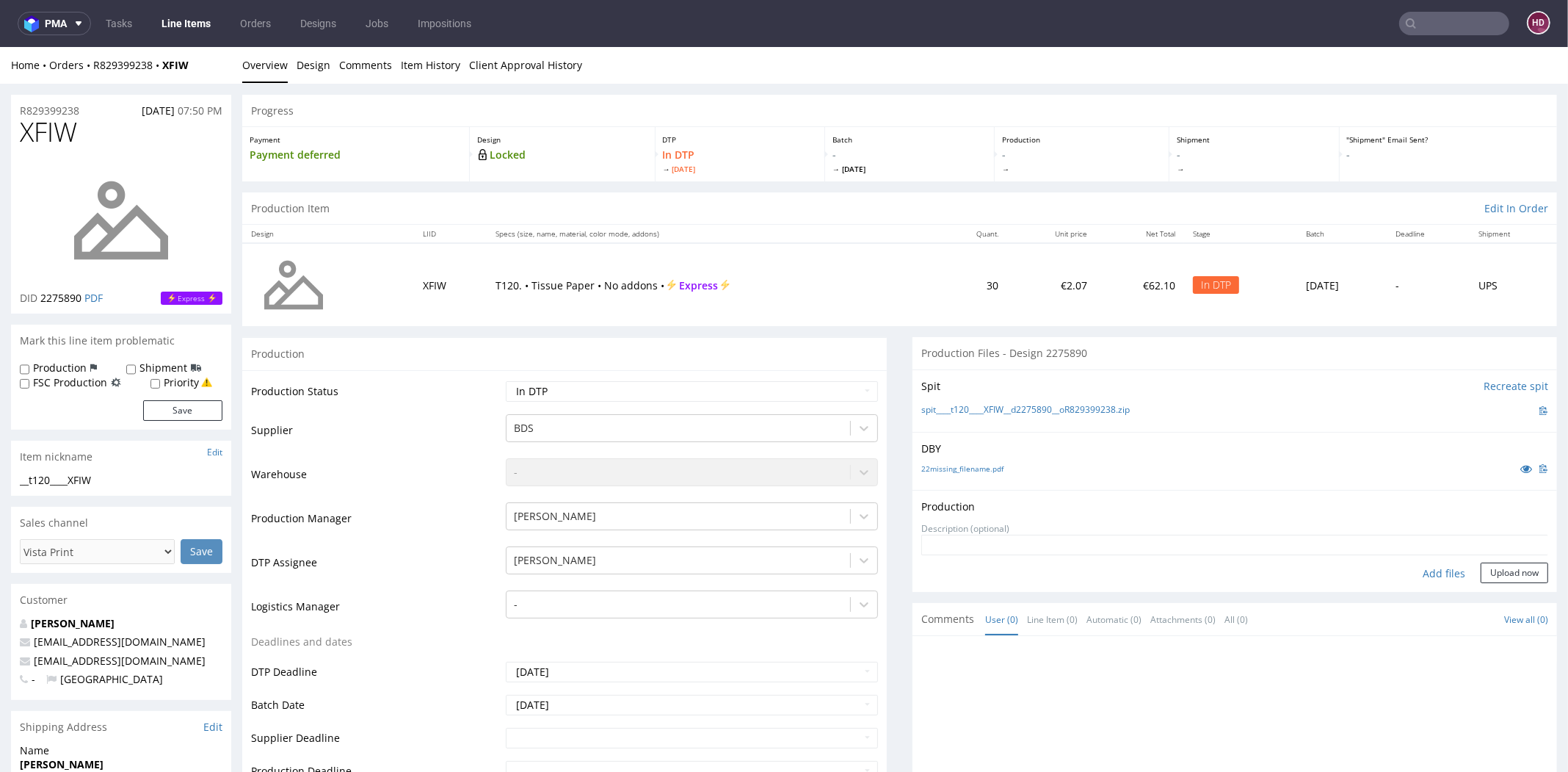
click at [1422, 563] on div "Add files" at bounding box center [1443, 574] width 74 height 22
type input "C:\fakepath\__t120____XFIW__d2275890__oR829399238.pdf"
click at [1489, 600] on button "Upload now" at bounding box center [1514, 596] width 68 height 21
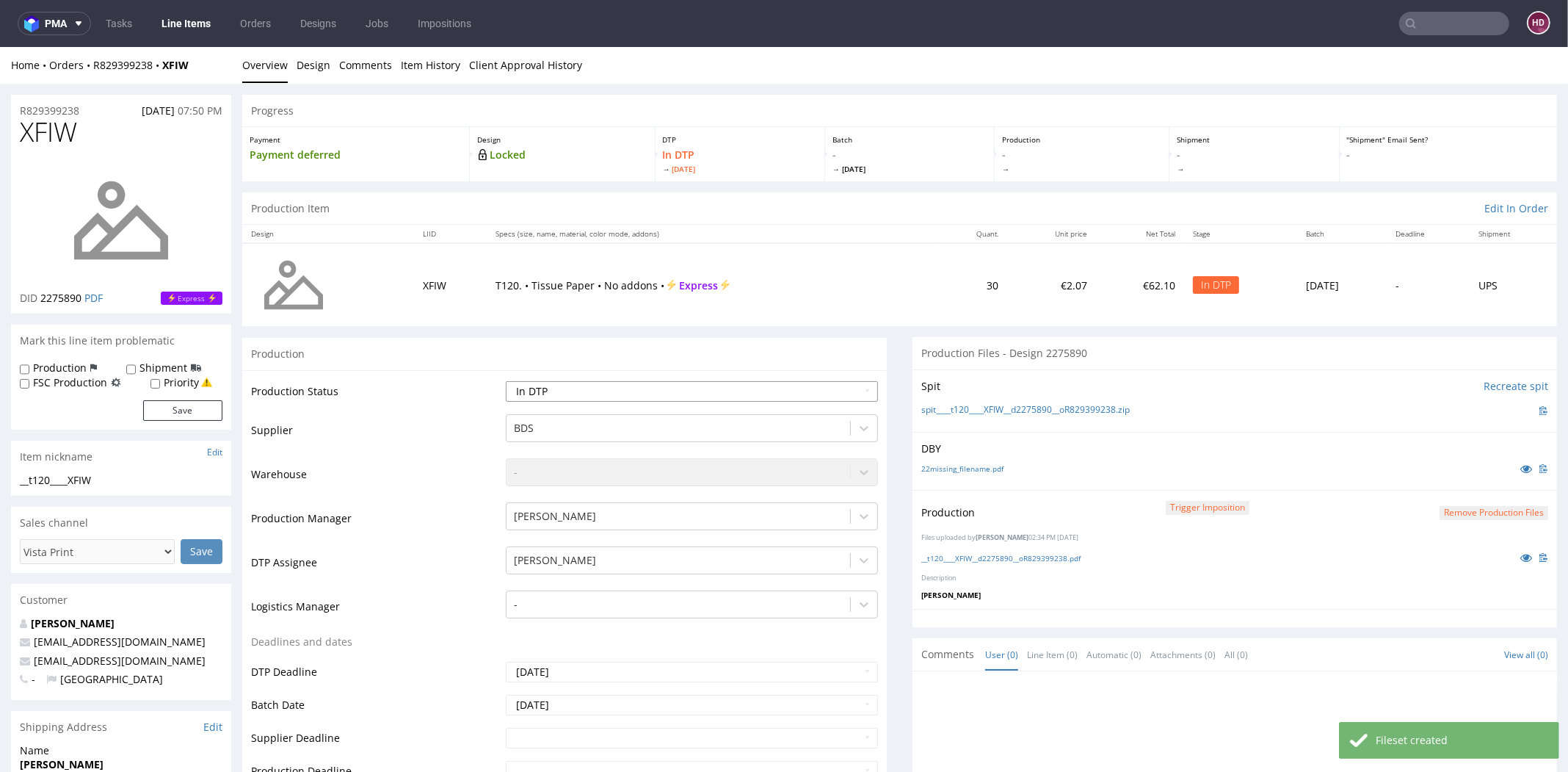
click at [603, 399] on select "Waiting for Artwork Waiting for Diecut Waiting for Mockup Waiting for DTP Waiti…" at bounding box center [692, 391] width 373 height 21
select select "dtp_production_ready"
click at [506, 382] on select "Waiting for Artwork Waiting for Diecut Waiting for Mockup Waiting for DTP Waiti…" at bounding box center [692, 391] width 373 height 21
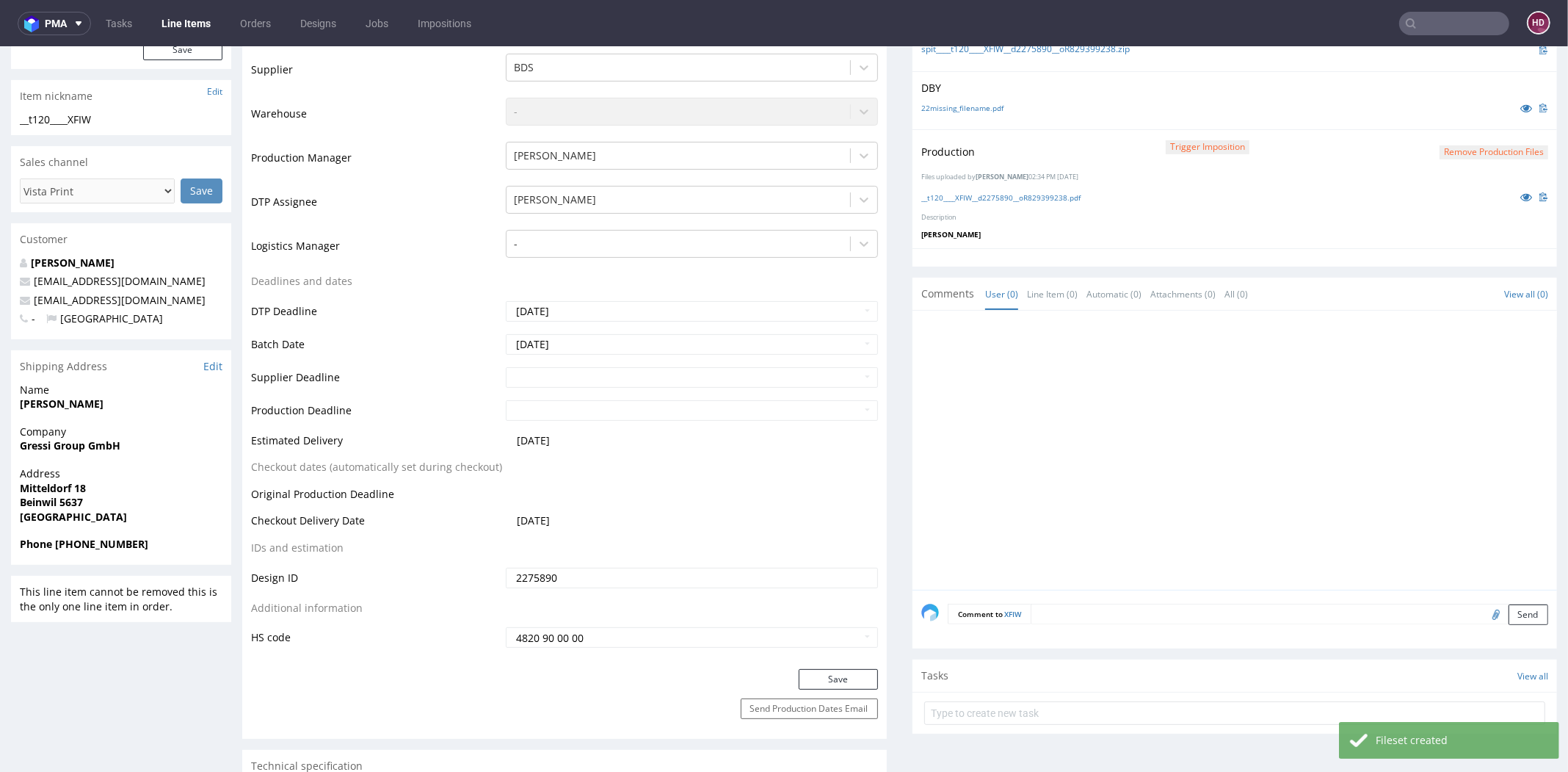
scroll to position [364, 0]
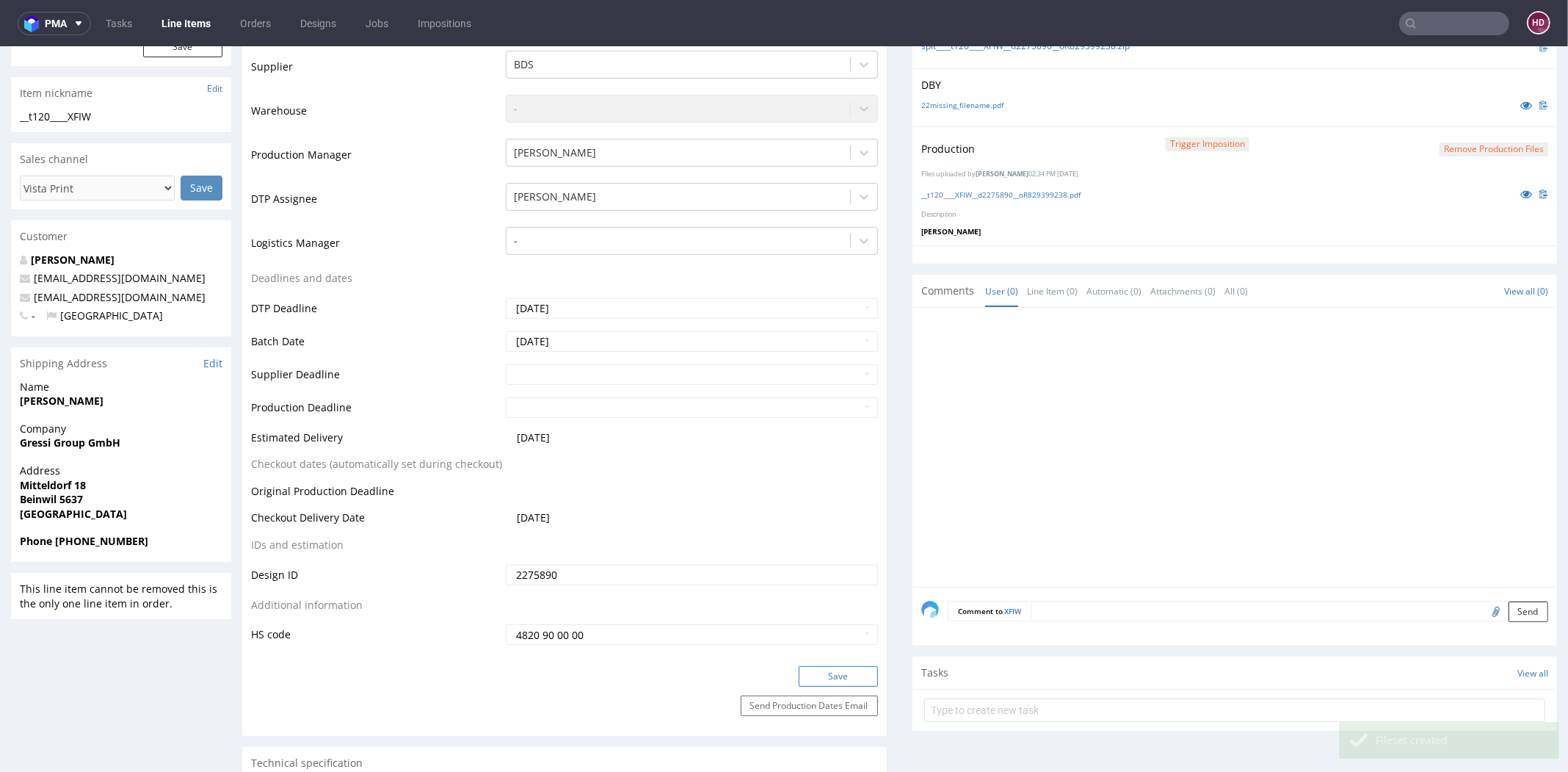
click at [799, 671] on button "Save" at bounding box center [838, 676] width 79 height 21
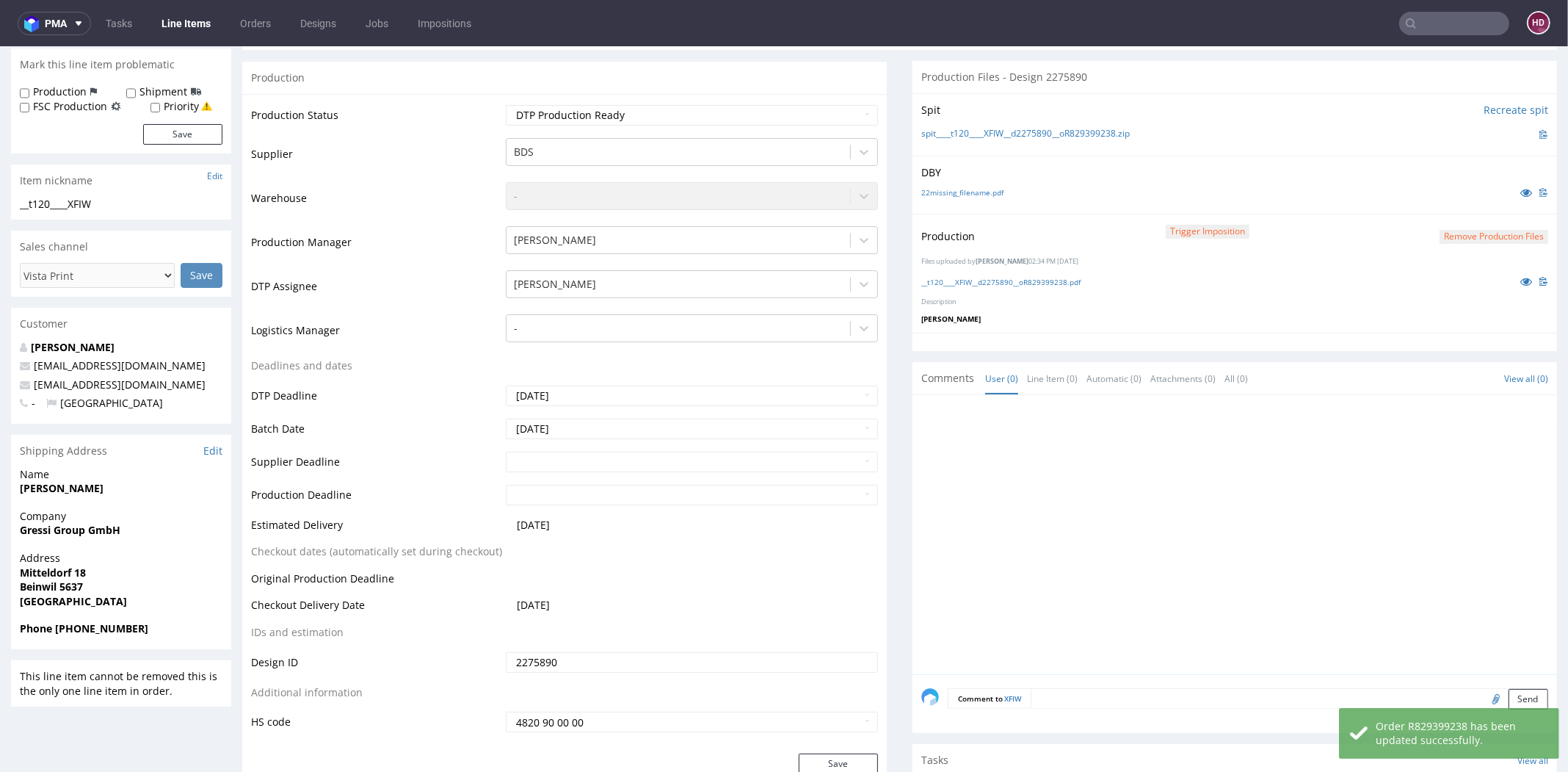
scroll to position [157, 0]
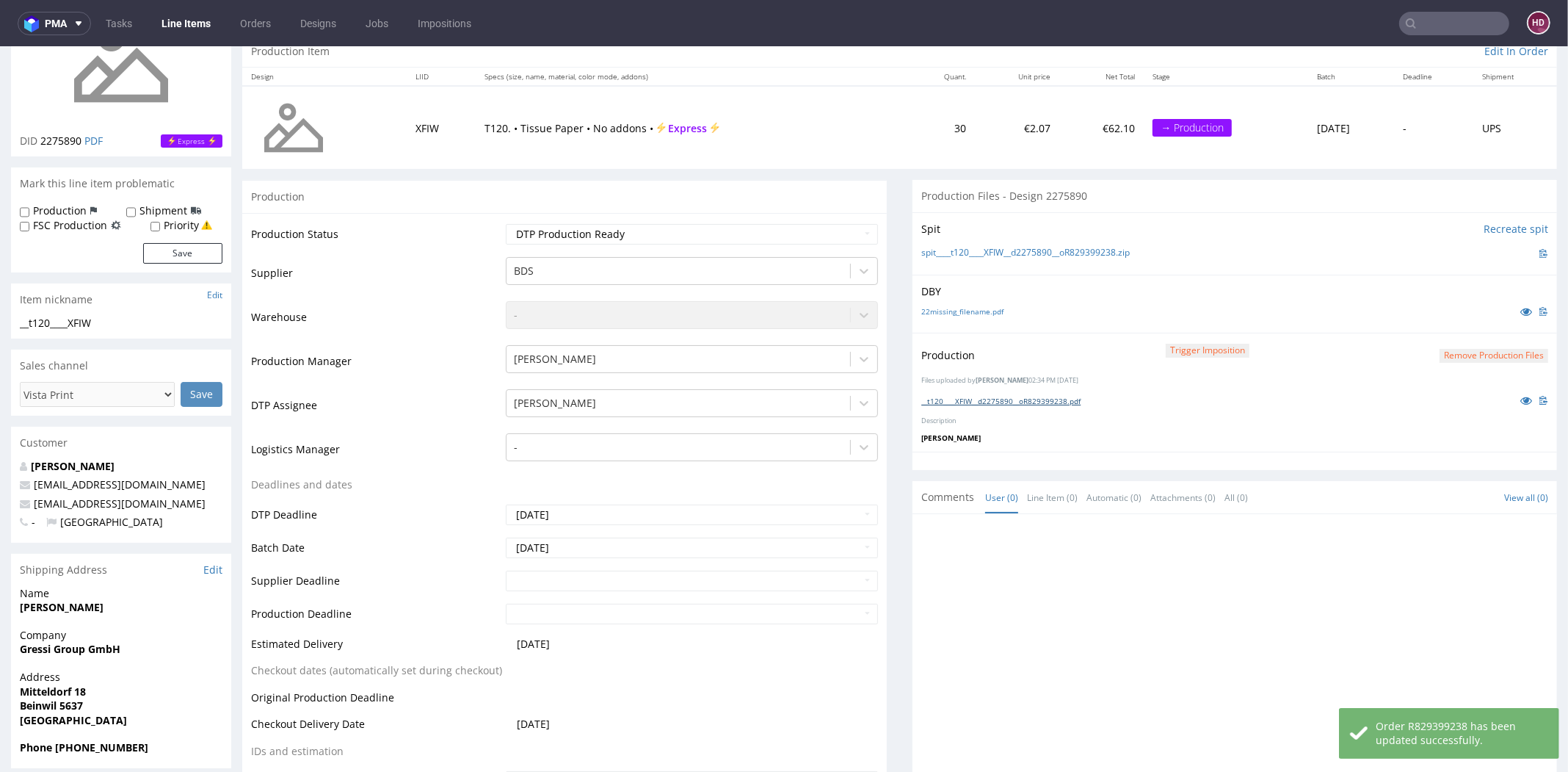
click at [989, 397] on link "__t120____XFIW__d2275890__oR829399238.pdf" at bounding box center [1001, 401] width 159 height 10
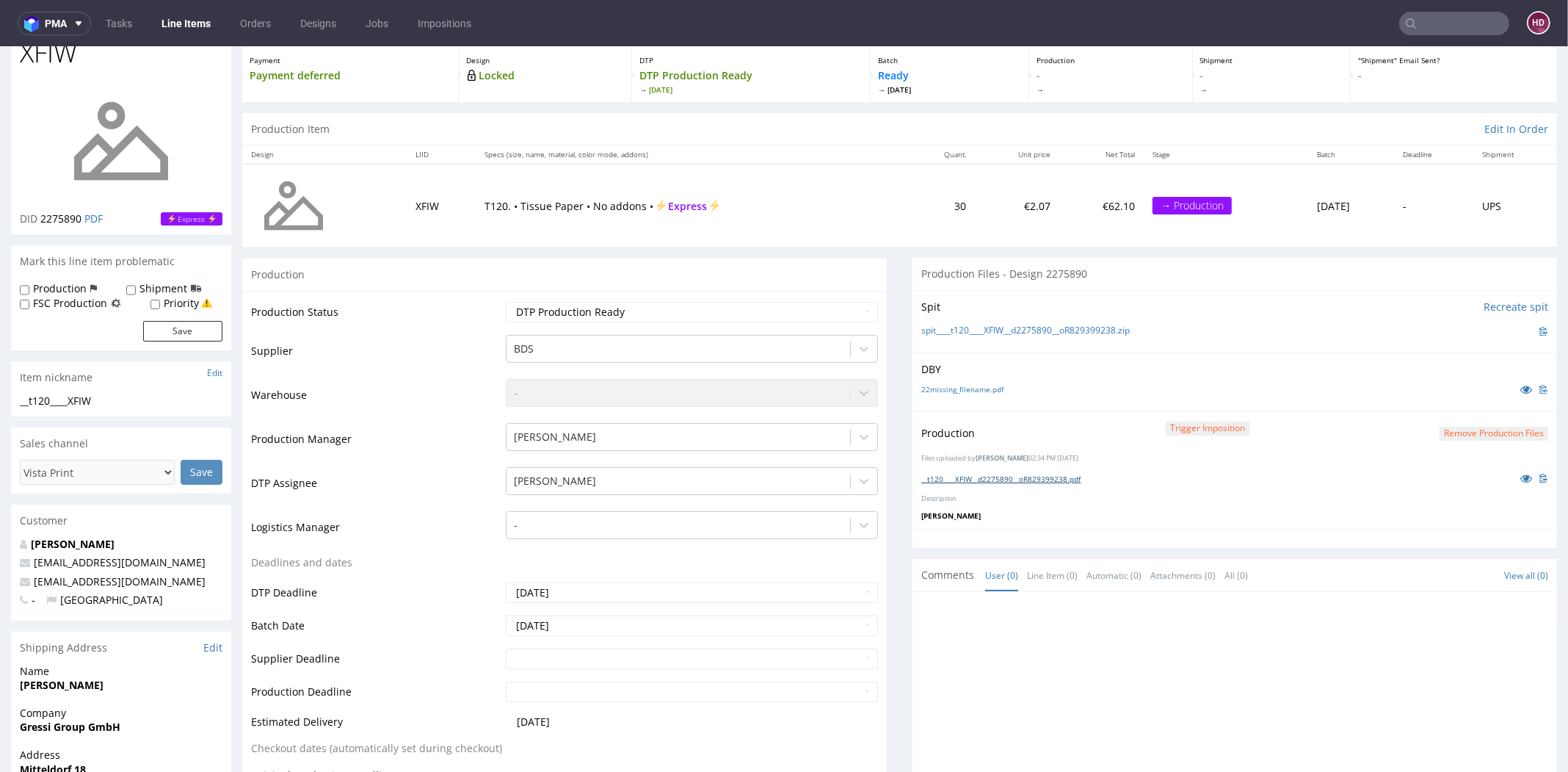
scroll to position [0, 0]
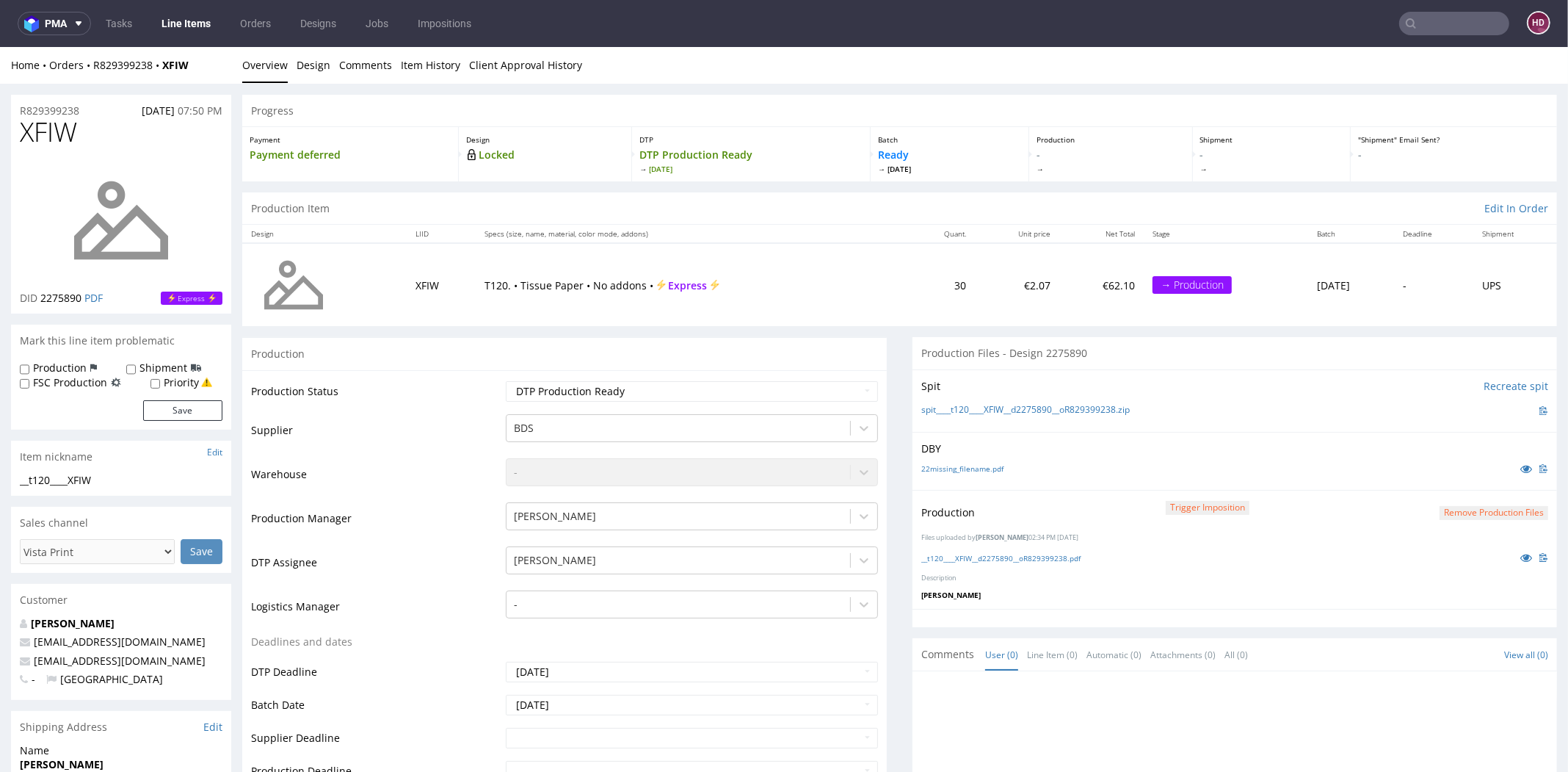
click at [174, 27] on link "Line Items" at bounding box center [186, 24] width 67 height 24
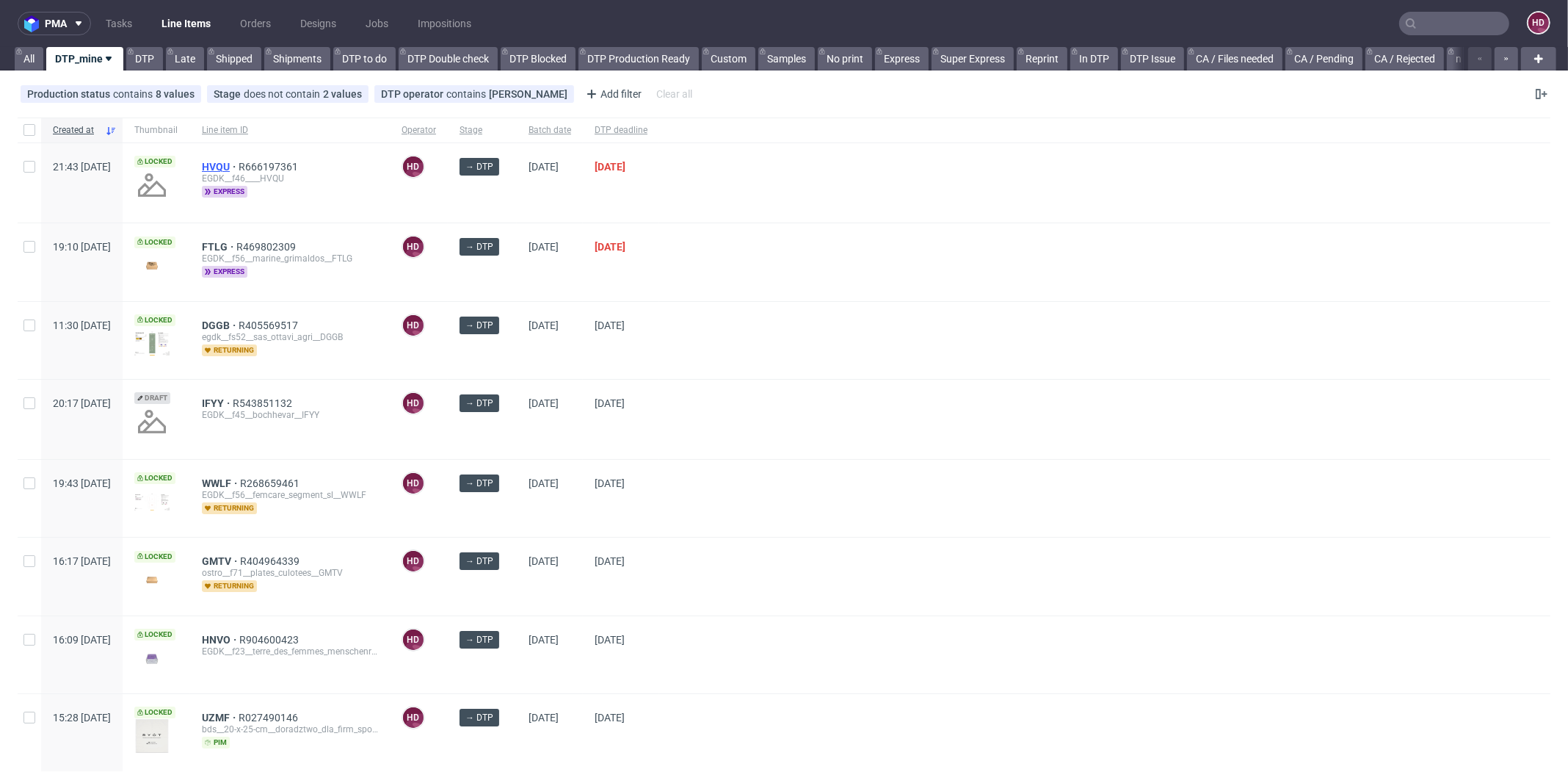
click at [238, 165] on span "HVQU" at bounding box center [220, 167] width 36 height 12
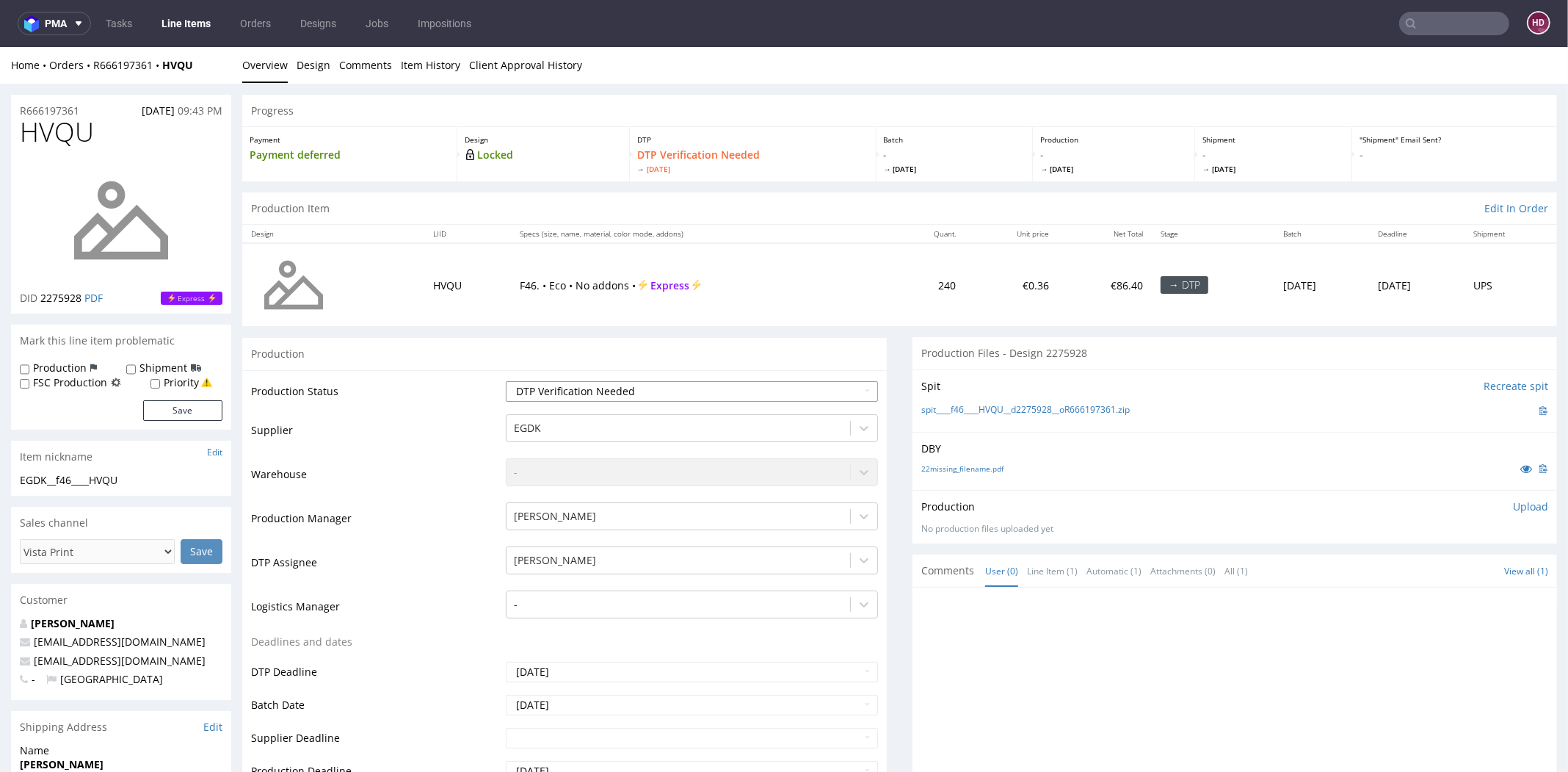
click at [584, 396] on select "Waiting for Artwork Waiting for Diecut Waiting for Mockup Waiting for DTP Waiti…" at bounding box center [692, 391] width 373 height 21
select select "dtp_in_process"
click at [506, 382] on select "Waiting for Artwork Waiting for Diecut Waiting for Mockup Waiting for DTP Waiti…" at bounding box center [692, 391] width 373 height 21
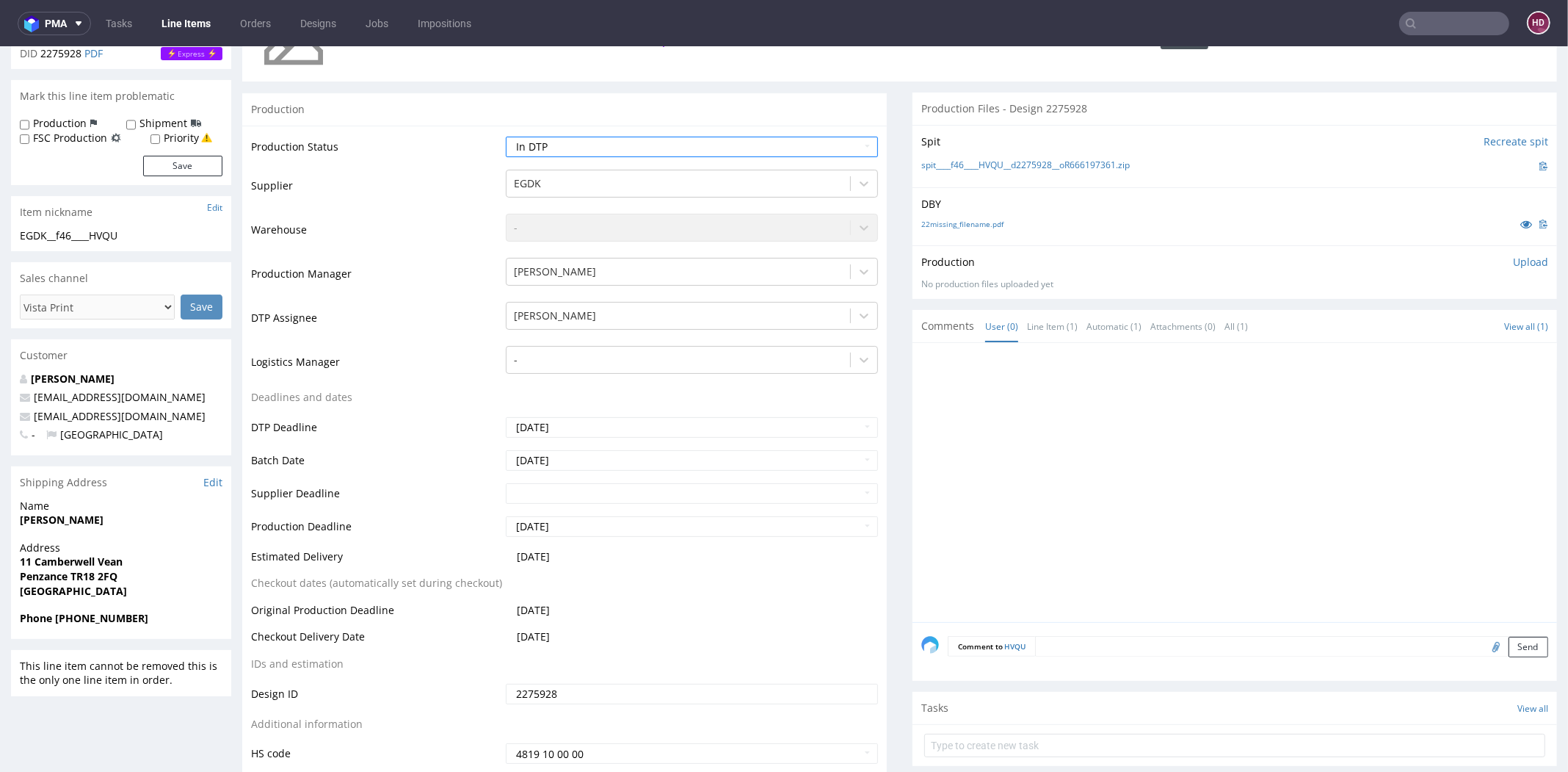
scroll to position [393, 0]
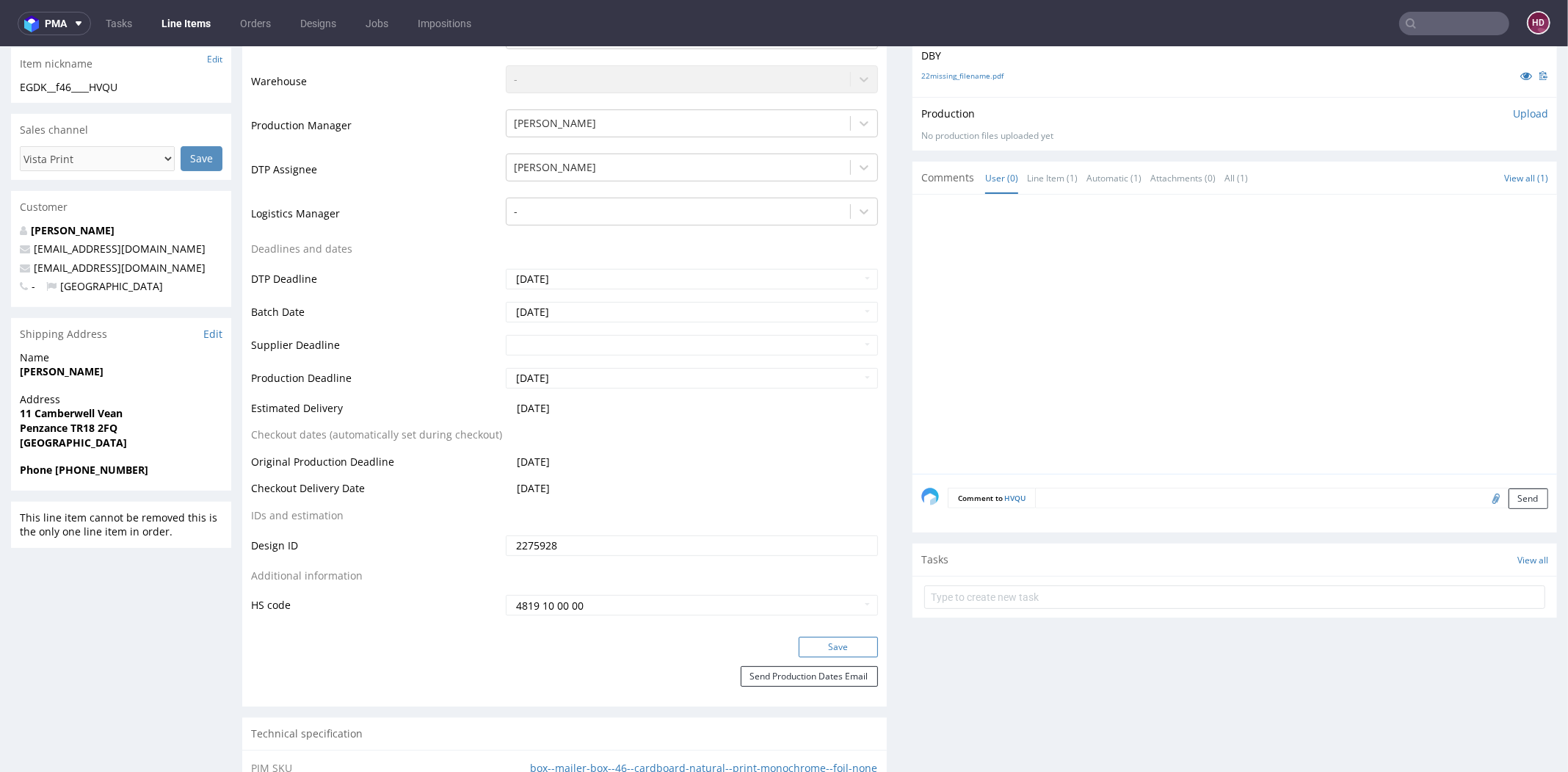
click at [824, 649] on button "Save" at bounding box center [838, 646] width 79 height 21
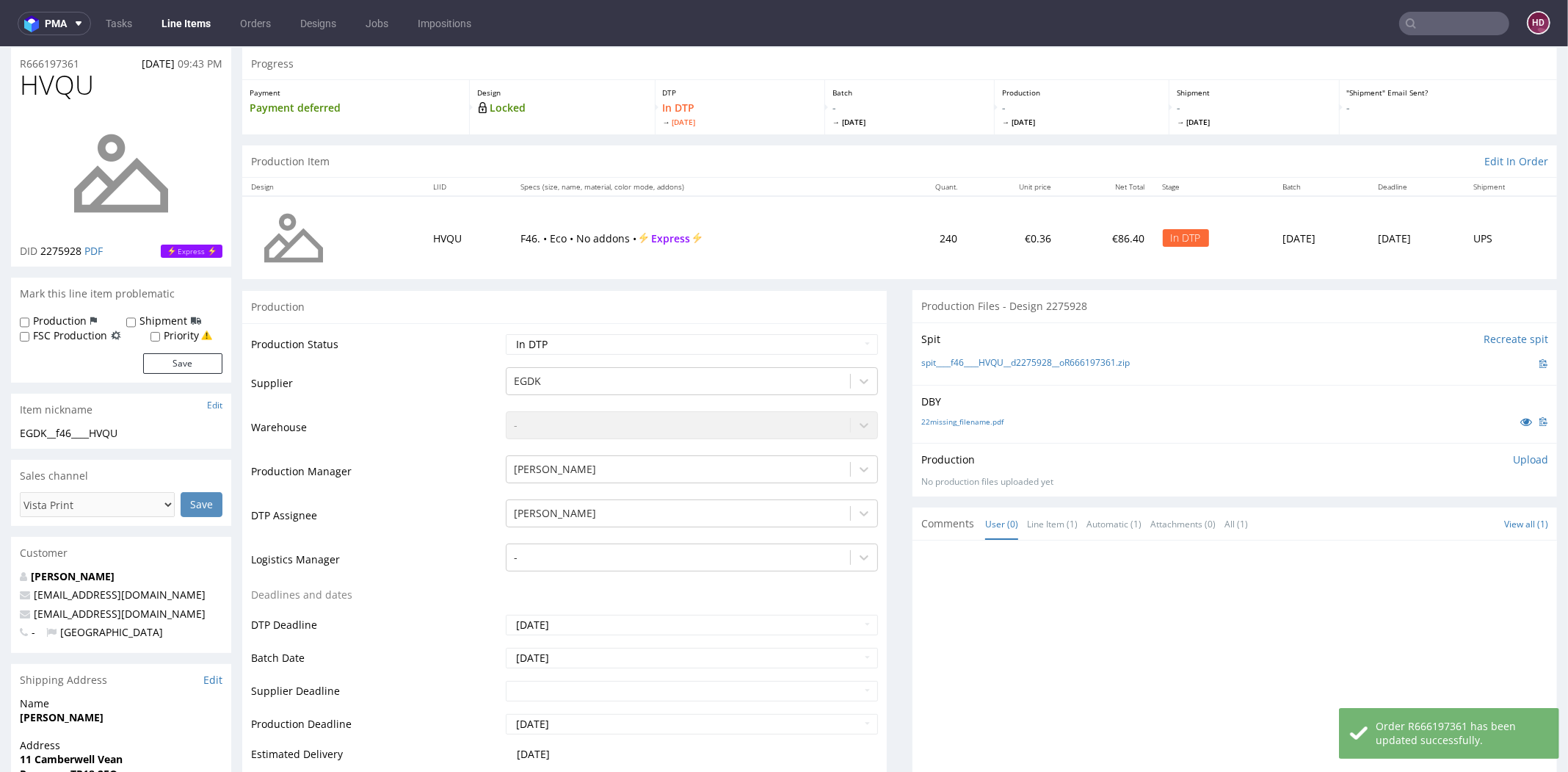
scroll to position [0, 0]
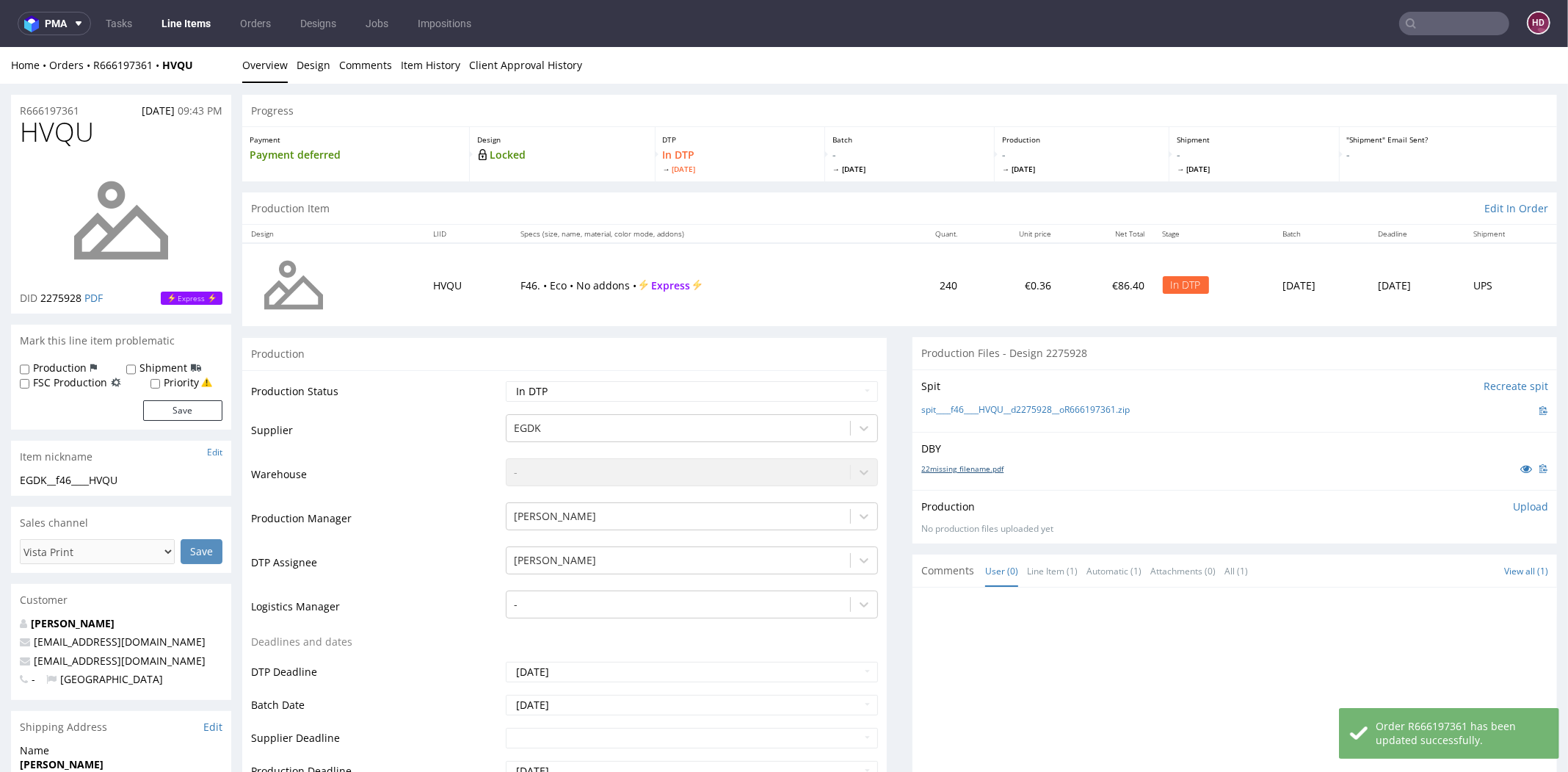
click at [981, 468] on link "22missing_filename.pdf" at bounding box center [963, 468] width 82 height 10
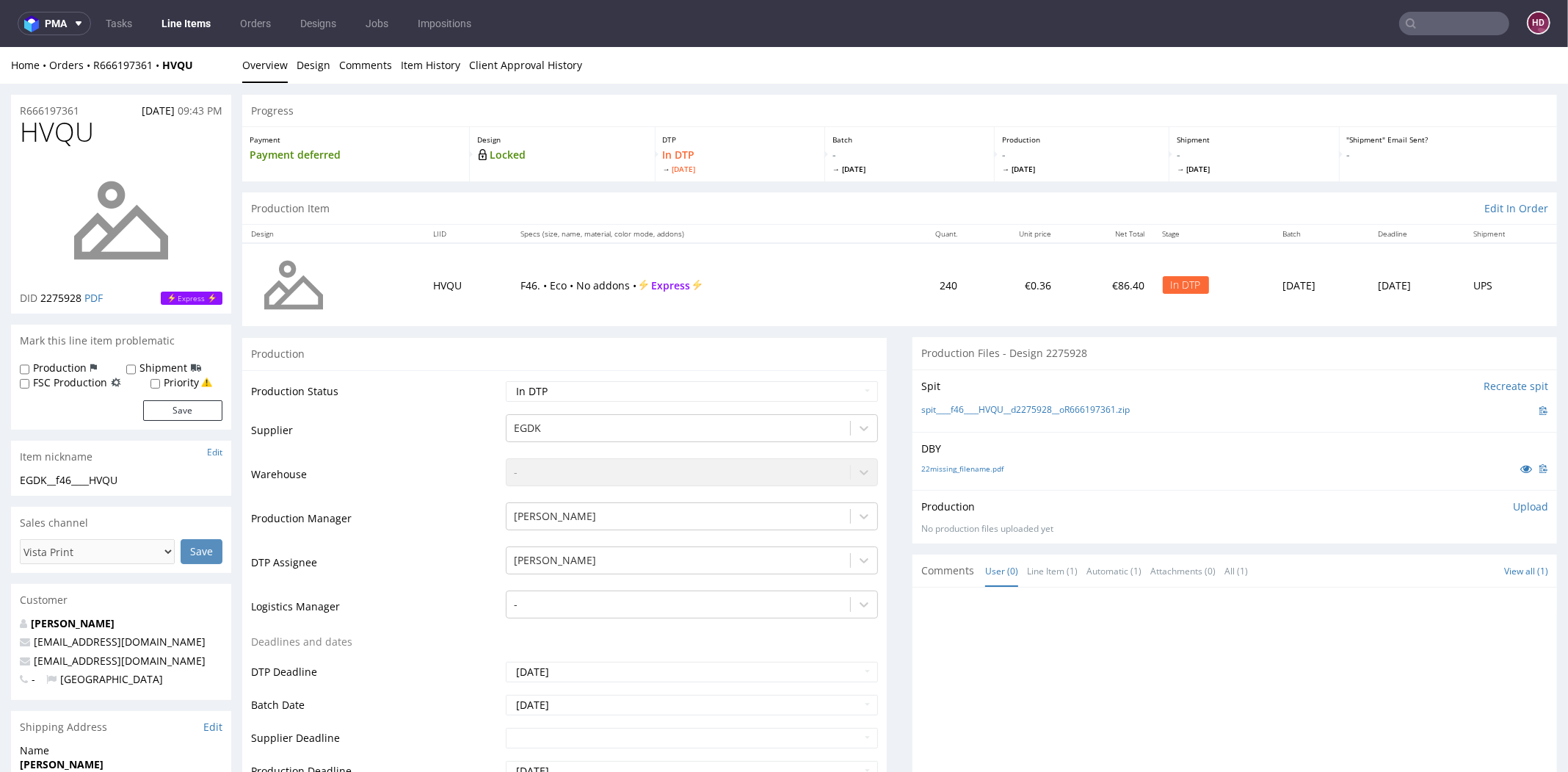
click at [329, 71] on li "Design" at bounding box center [317, 65] width 42 height 15
click at [326, 66] on link "Design" at bounding box center [313, 65] width 33 height 36
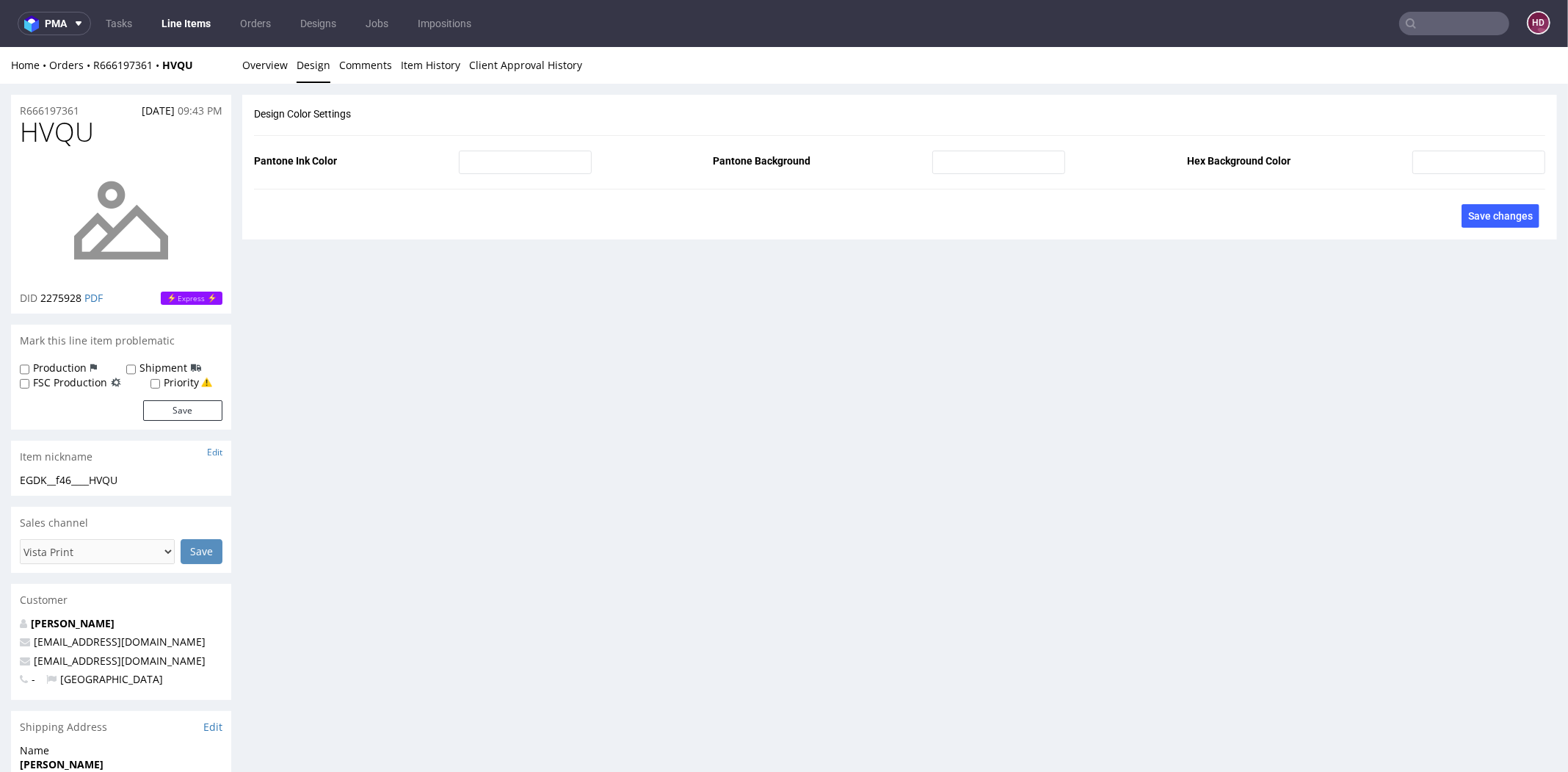
click at [108, 147] on div "HVQU DID 2275928 PDF Express" at bounding box center [121, 216] width 221 height 196
drag, startPoint x: 106, startPoint y: 140, endPoint x: 2, endPoint y: 145, distance: 104.1
click at [2, 145] on div "R666197361 [DATE] 09:43 PM HVQU DID 2275928 PDF Express Mark this line item pro…" at bounding box center [784, 517] width 1568 height 868
copy span "HVQU"
drag, startPoint x: 83, startPoint y: 300, endPoint x: 40, endPoint y: 296, distance: 43.2
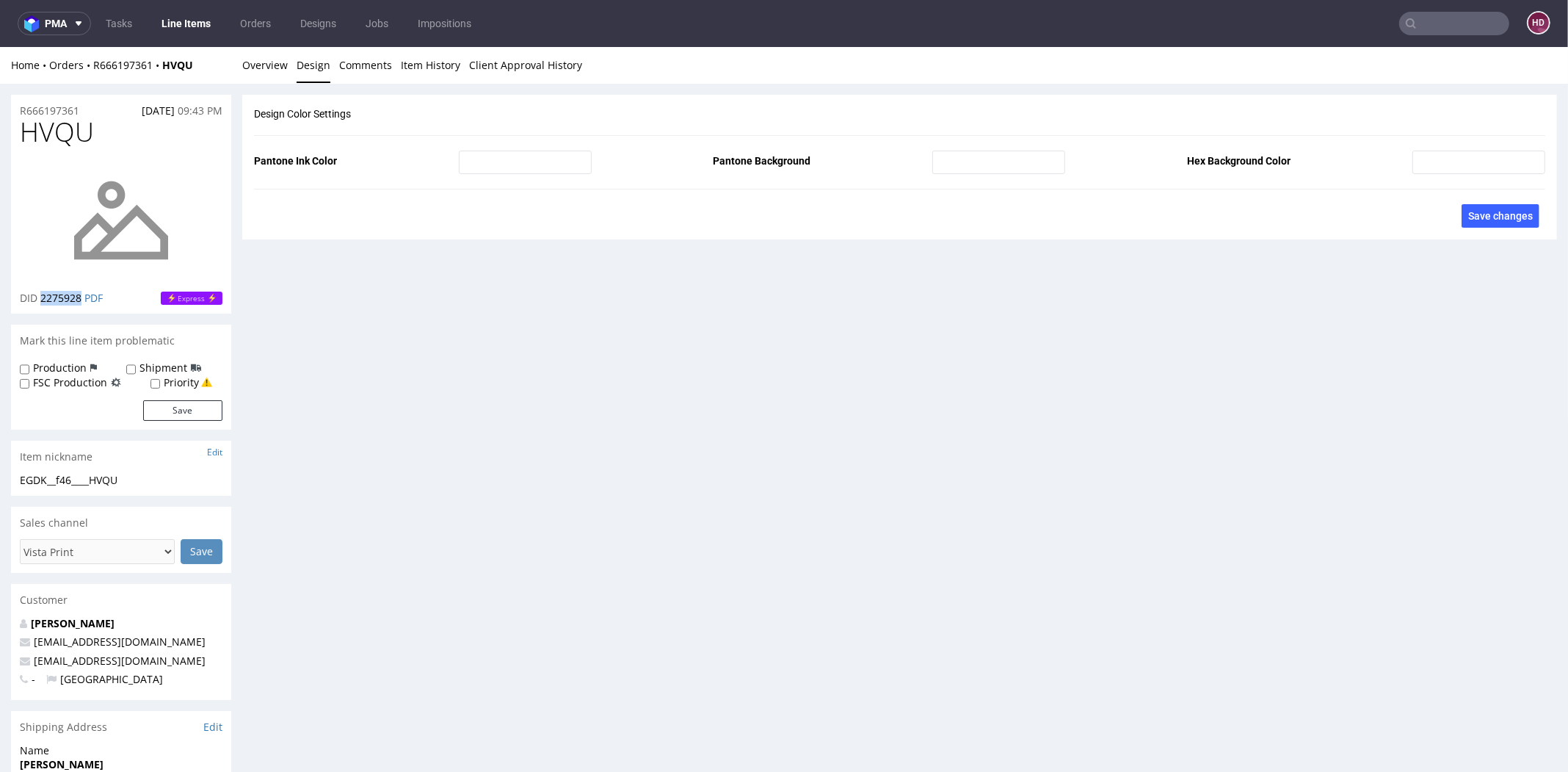
click at [40, 296] on p "DID 2275928 PDF" at bounding box center [61, 298] width 83 height 15
copy span "2275928"
click at [723, 320] on div "Progress Payment Payment deferred Design Locked DTP In DTP [DATE] Batch - [DATE…" at bounding box center [899, 518] width 1315 height 847
click at [282, 75] on link "Overview" at bounding box center [265, 65] width 45 height 36
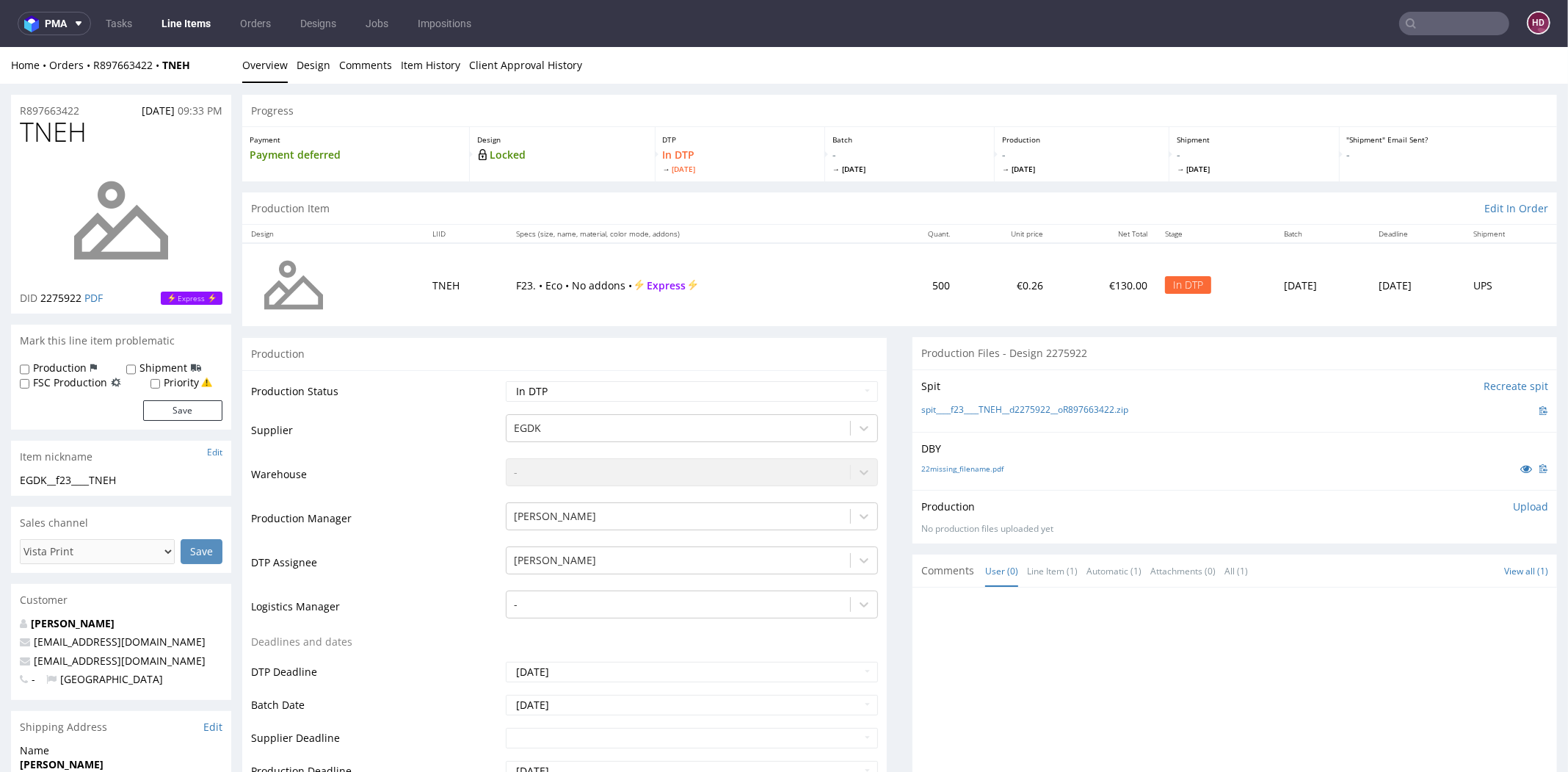
click at [181, 30] on link "Line Items" at bounding box center [186, 24] width 67 height 24
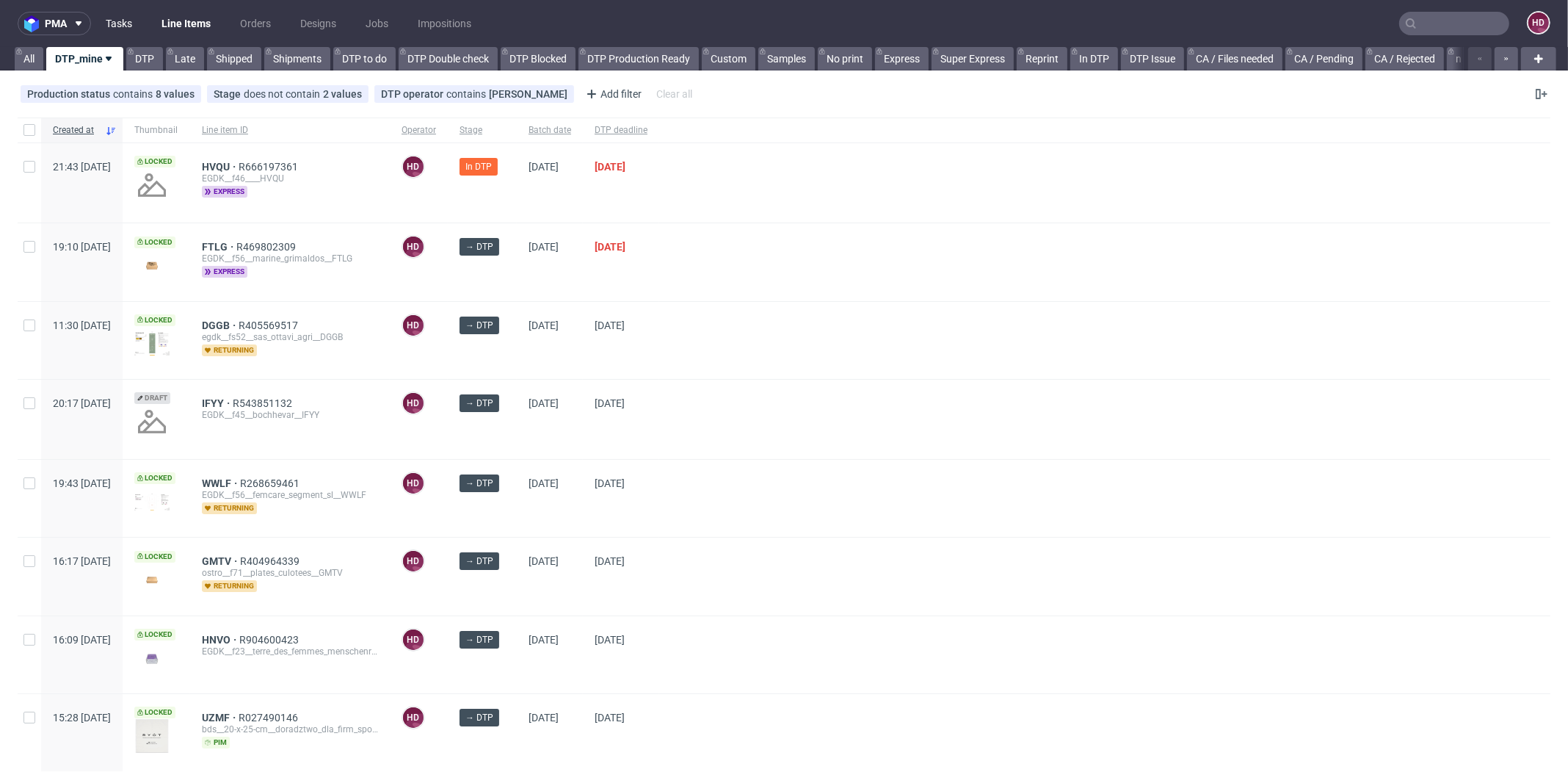
click at [119, 22] on link "Tasks" at bounding box center [119, 24] width 44 height 24
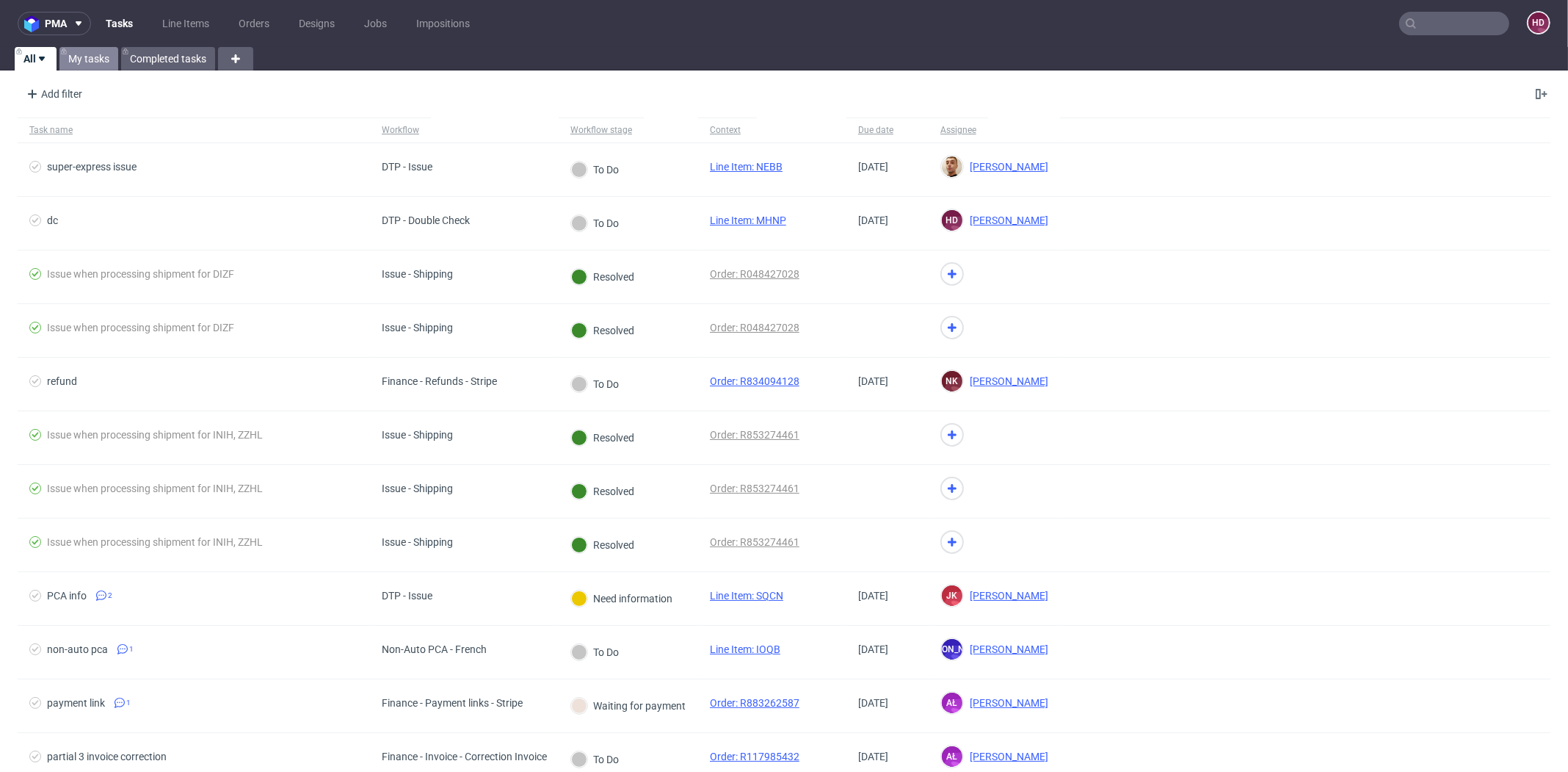
click at [95, 61] on link "My tasks" at bounding box center [89, 59] width 59 height 24
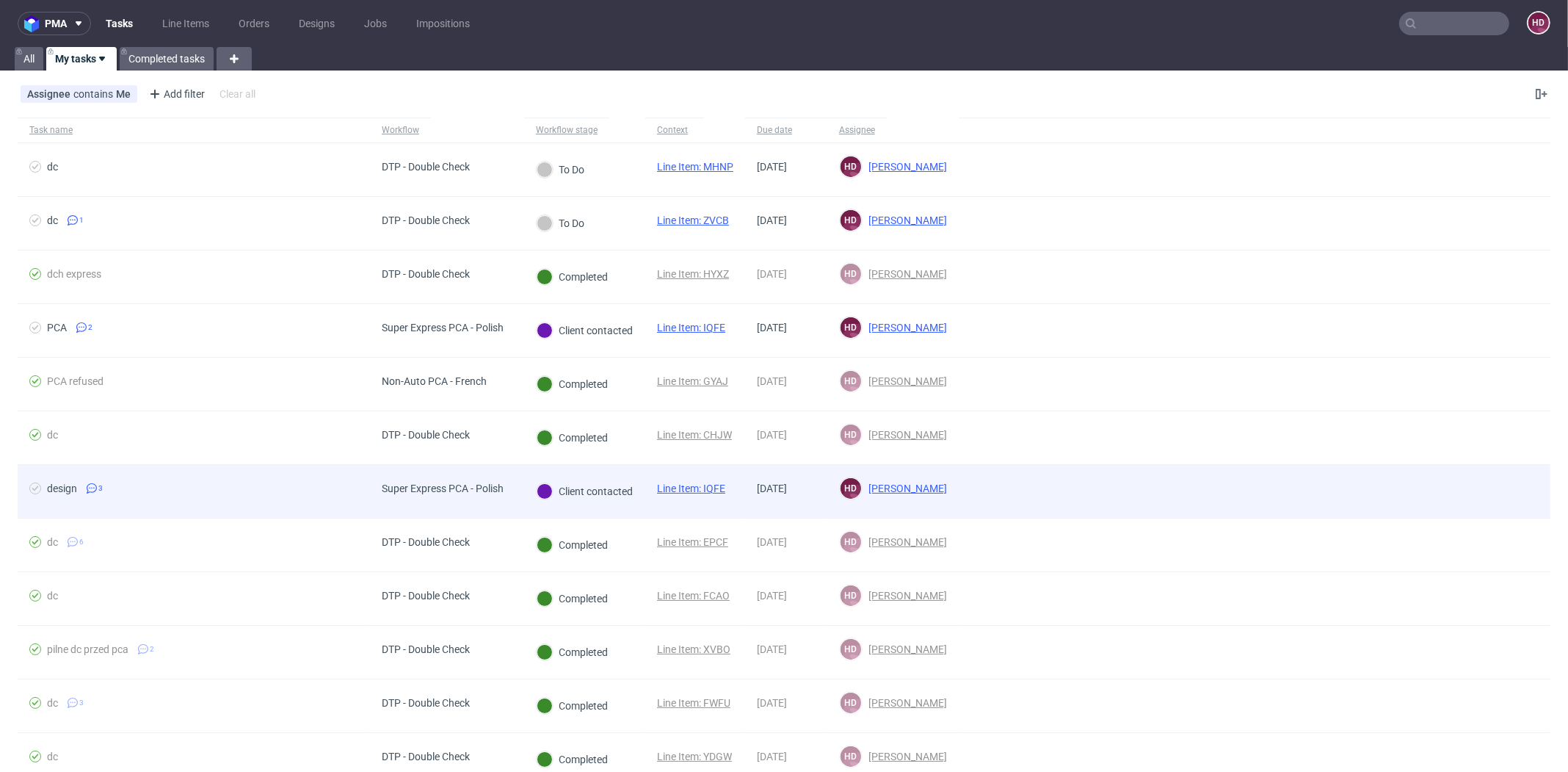
click at [281, 486] on span "design 3" at bounding box center [193, 491] width 329 height 18
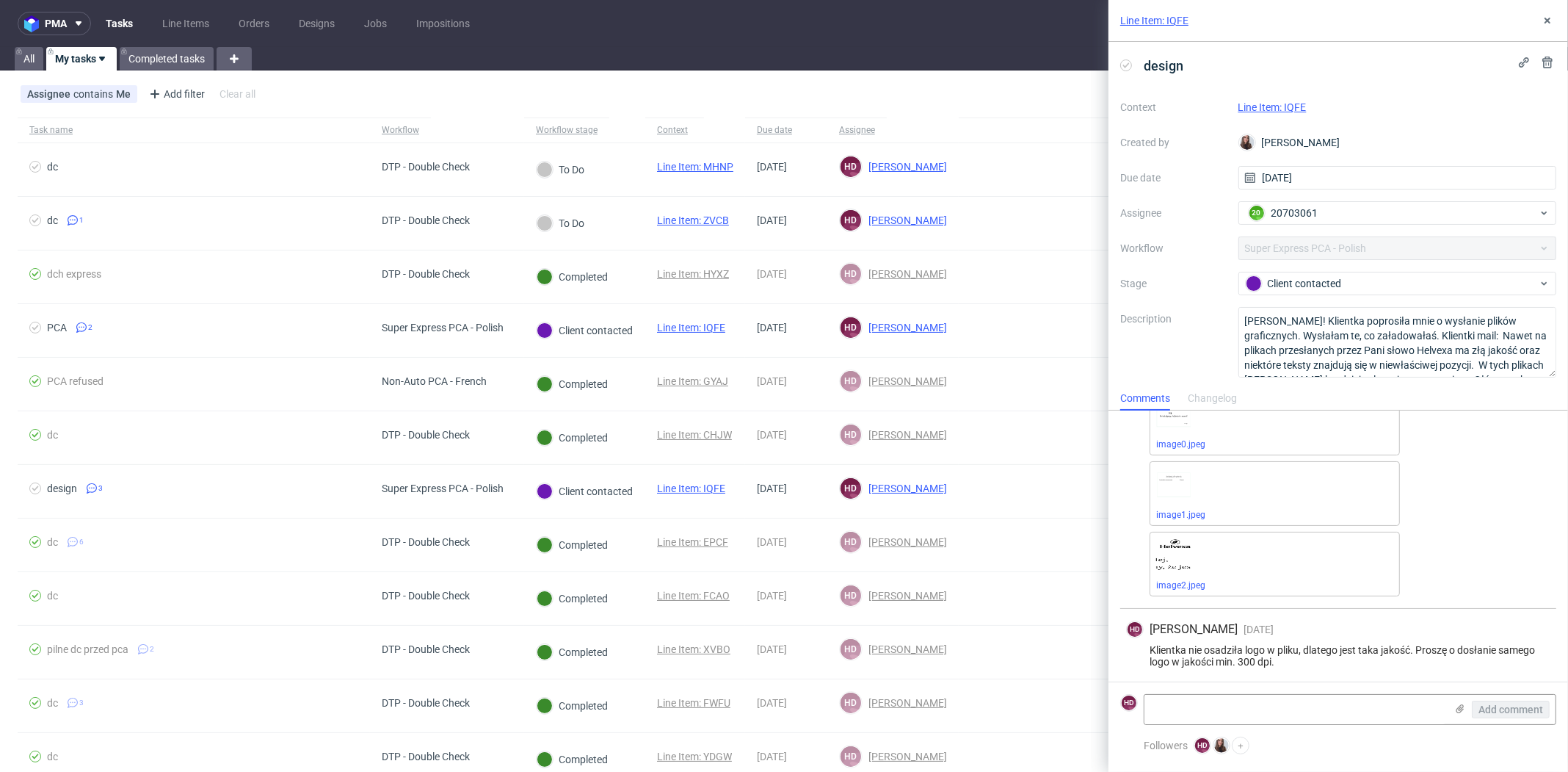
scroll to position [204, 0]
click at [1239, 104] on link "Line Item: IQFE" at bounding box center [1273, 107] width 69 height 12
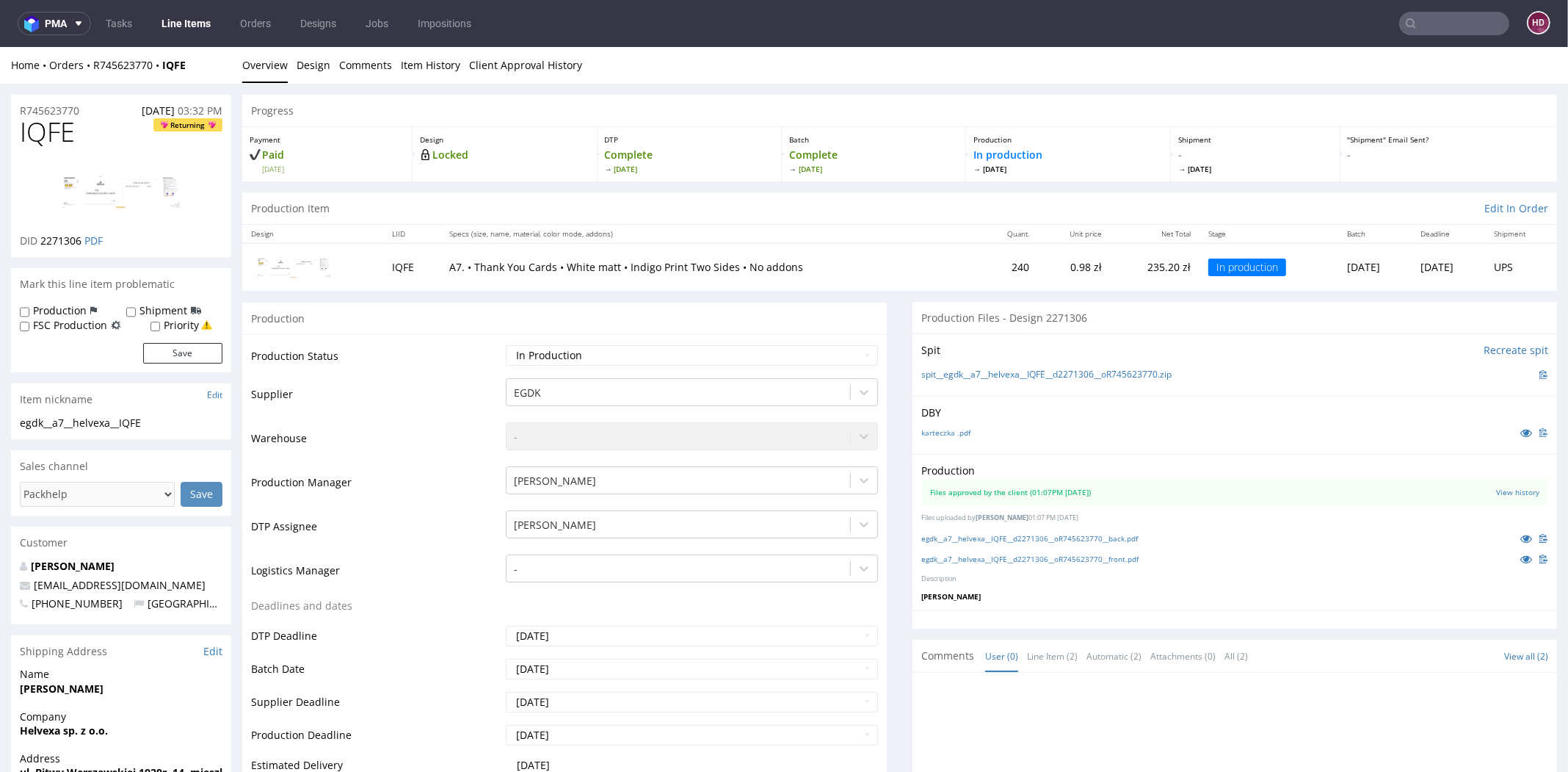
click at [202, 30] on link "Line Items" at bounding box center [186, 24] width 67 height 24
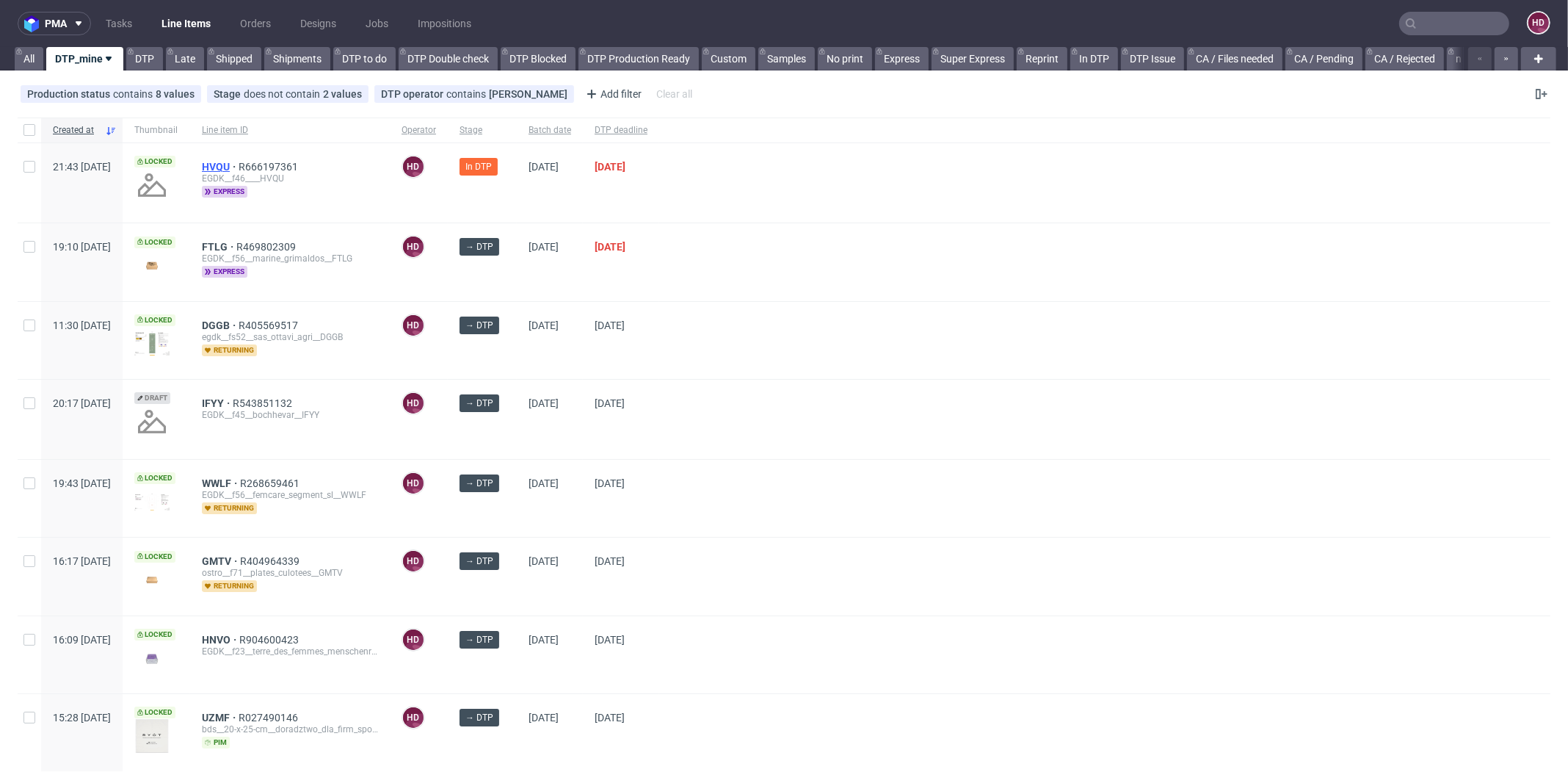
click at [238, 162] on span "HVQU" at bounding box center [220, 167] width 36 height 12
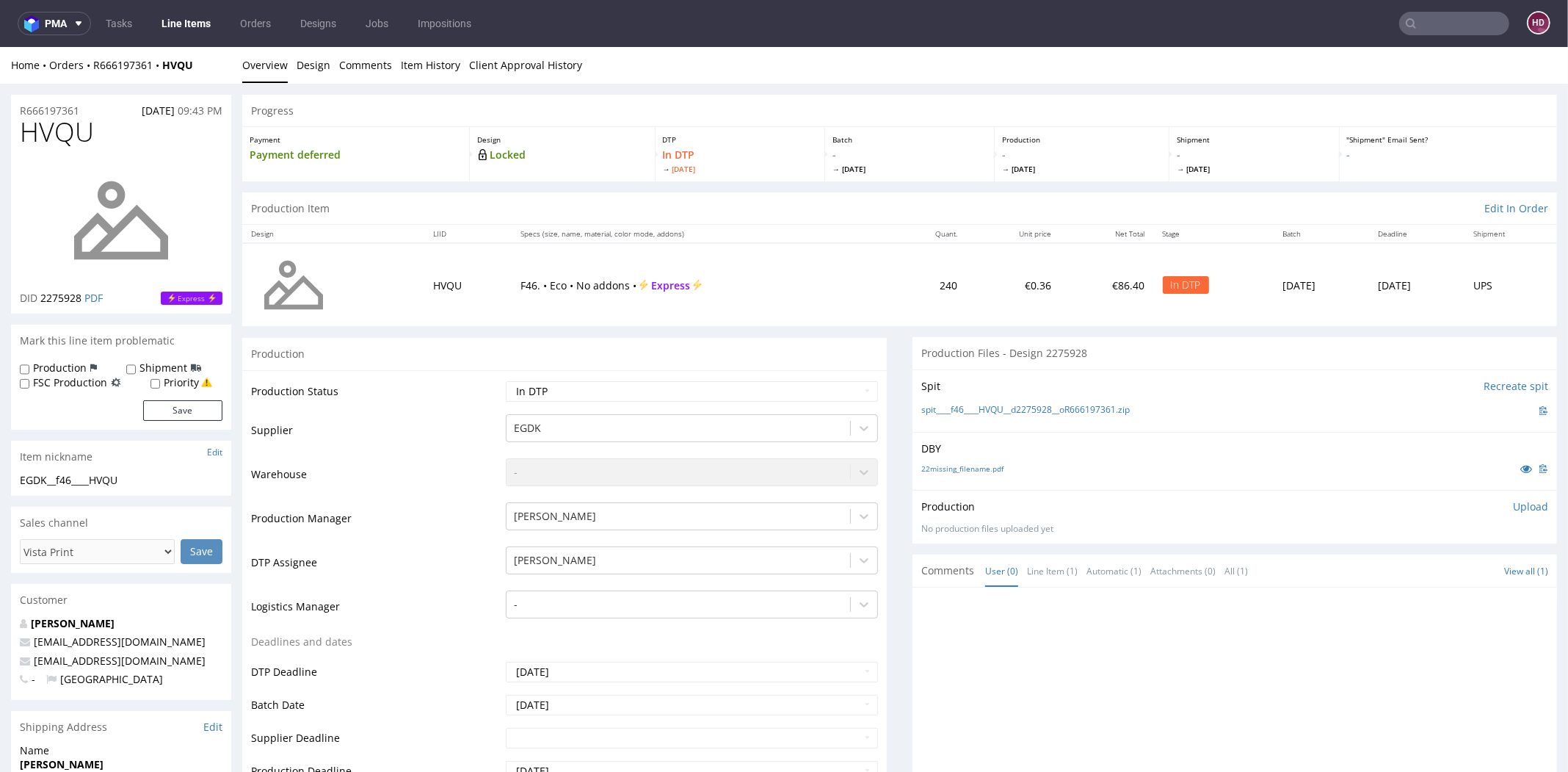
click at [147, 482] on div "EGDK__f46____HVQU" at bounding box center [121, 480] width 203 height 15
drag, startPoint x: 74, startPoint y: 487, endPoint x: 7, endPoint y: 478, distance: 67.6
copy div "EGDK__f46____HVQU"
click at [92, 134] on h1 "HVQU" at bounding box center [121, 132] width 203 height 29
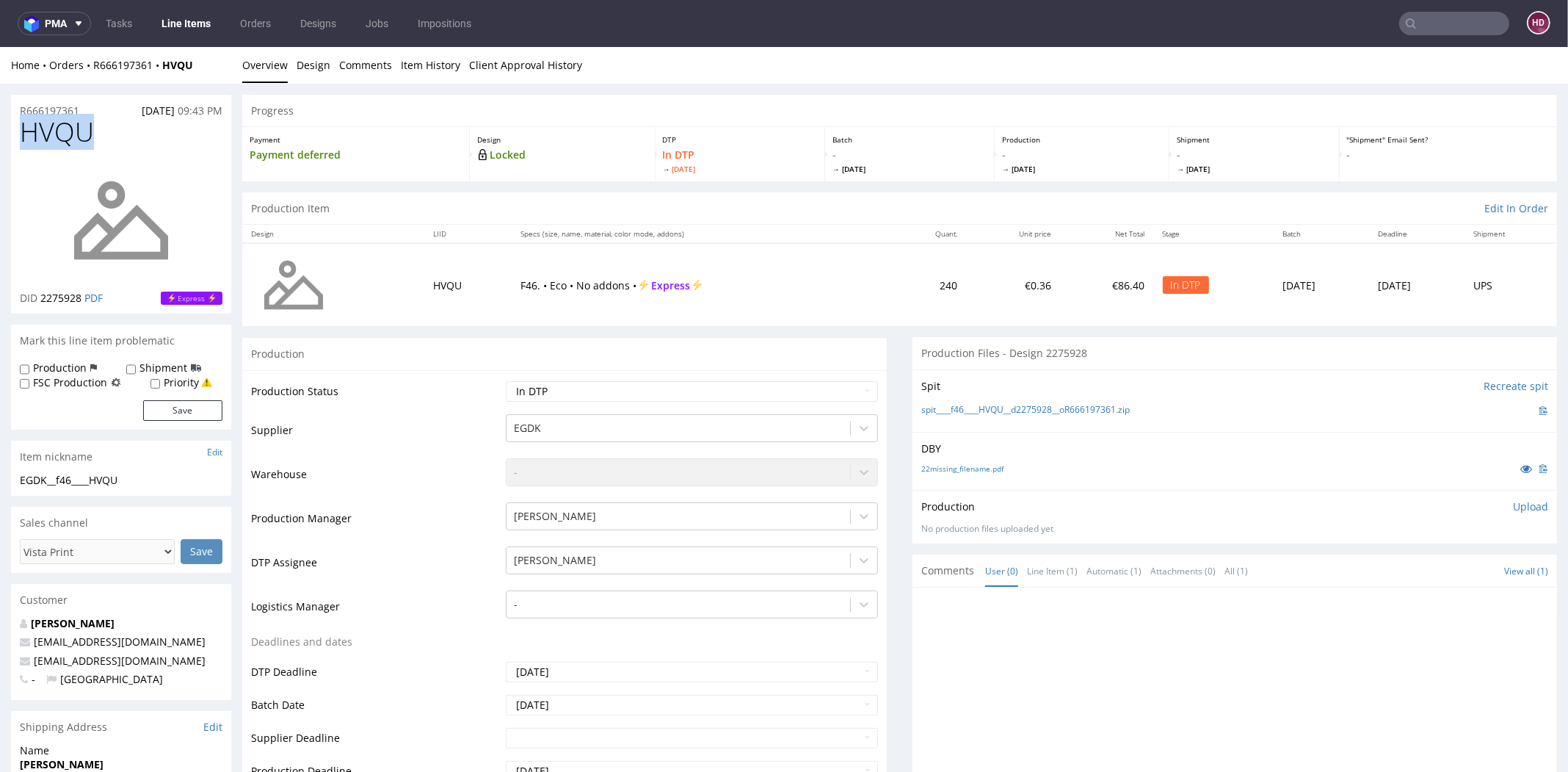
drag, startPoint x: 74, startPoint y: 130, endPoint x: 0, endPoint y: 122, distance: 74.4
copy span "HVQU"
click at [95, 108] on div "R666197361 14.10.2025 09:43 PM" at bounding box center [121, 107] width 221 height 24
drag, startPoint x: 95, startPoint y: 108, endPoint x: 0, endPoint y: 105, distance: 95.0
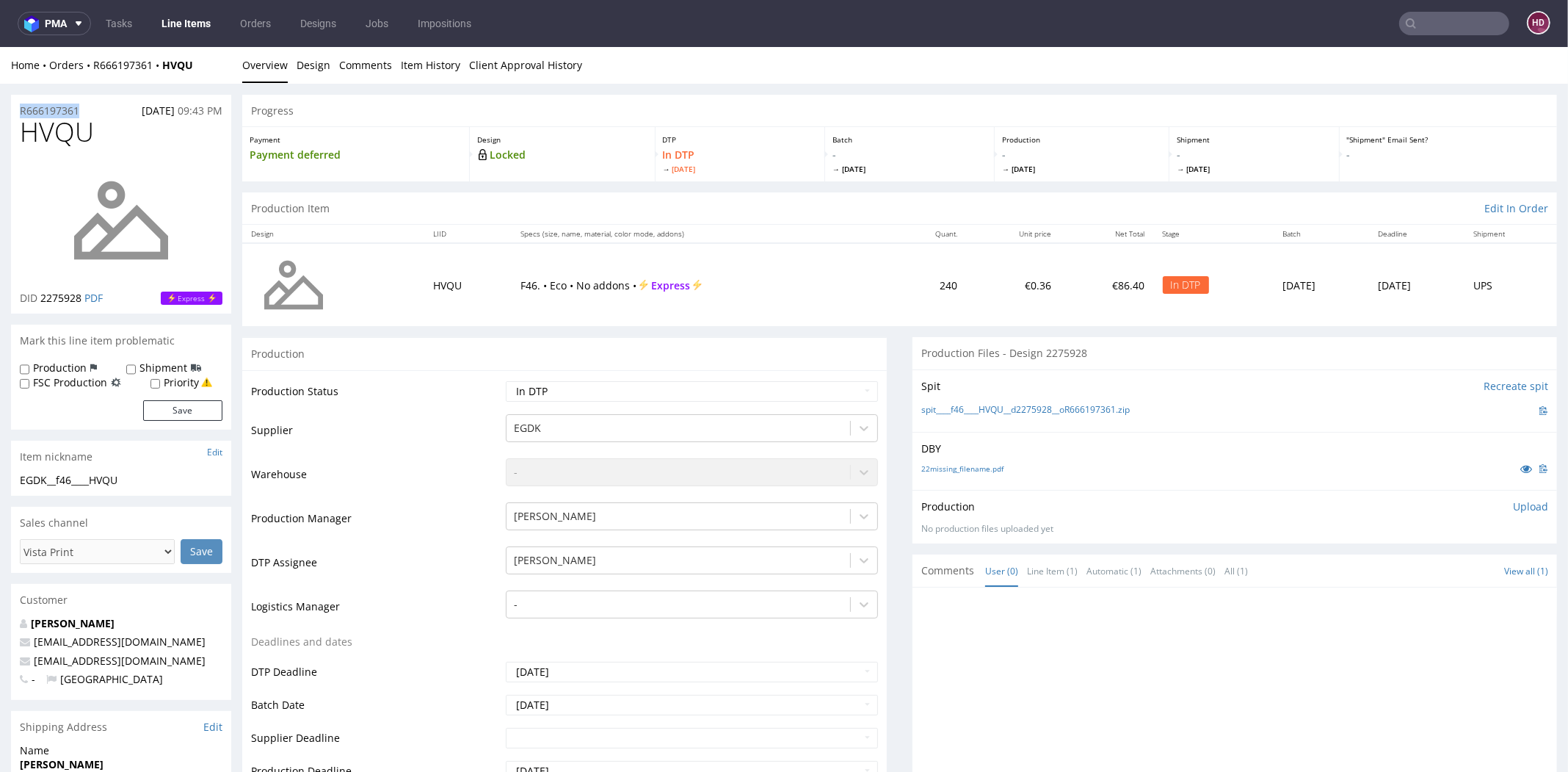
copy p "R666197361"
click at [76, 294] on span "2275928" at bounding box center [61, 298] width 41 height 14
drag, startPoint x: 80, startPoint y: 295, endPoint x: 41, endPoint y: 295, distance: 39.0
click at [41, 295] on span "2275928" at bounding box center [61, 298] width 41 height 14
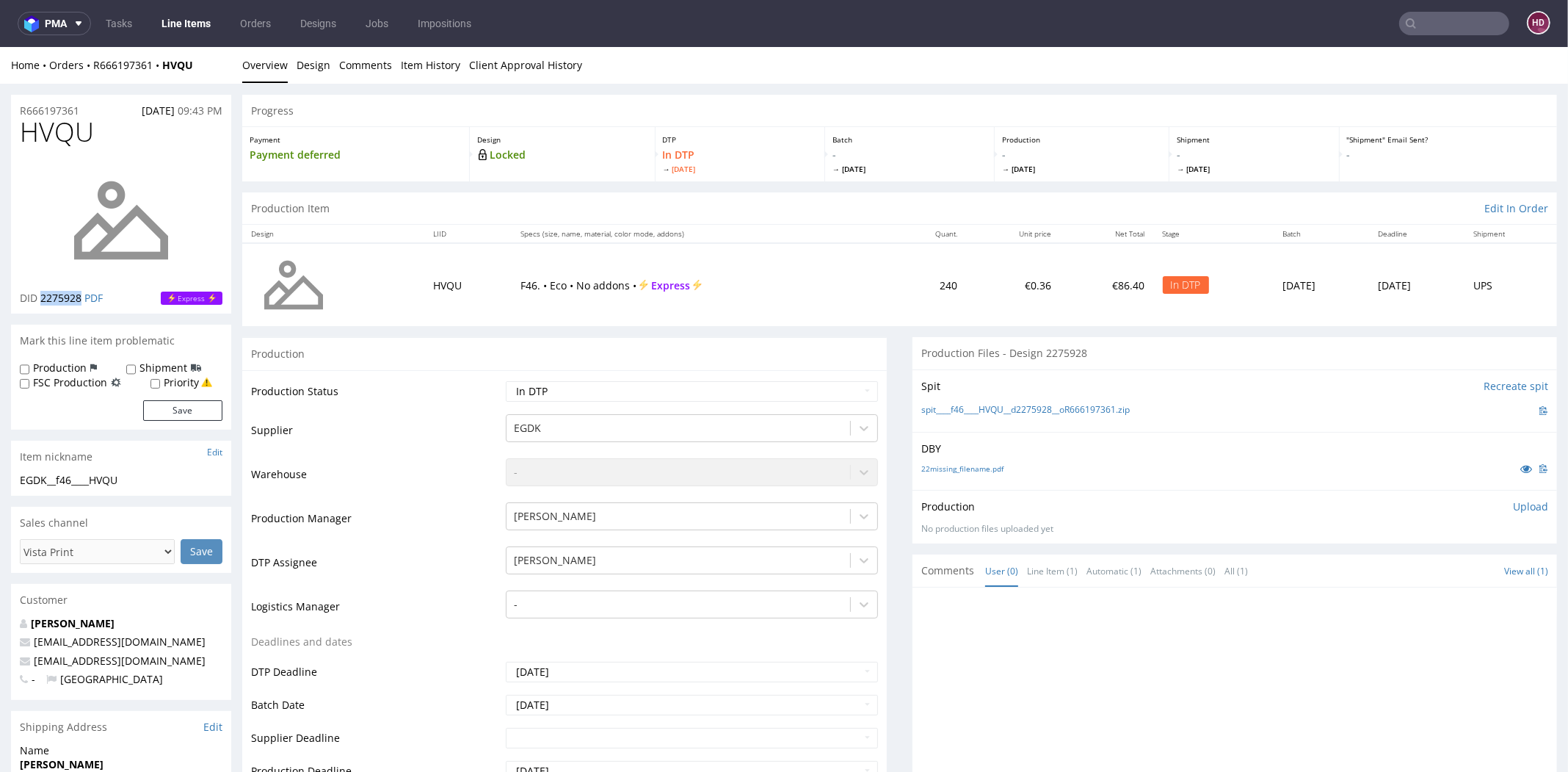
copy span "2275928"
click at [1095, 457] on div "DBY 22missing_filename.pdf" at bounding box center [1235, 460] width 644 height 58
click at [1513, 504] on p "Upload" at bounding box center [1531, 506] width 35 height 15
click at [1418, 576] on div "Add files" at bounding box center [1443, 574] width 74 height 22
type input "C:\fakepath\EGDK__f46____HVQU__d2275928__oR666197361.pdf"
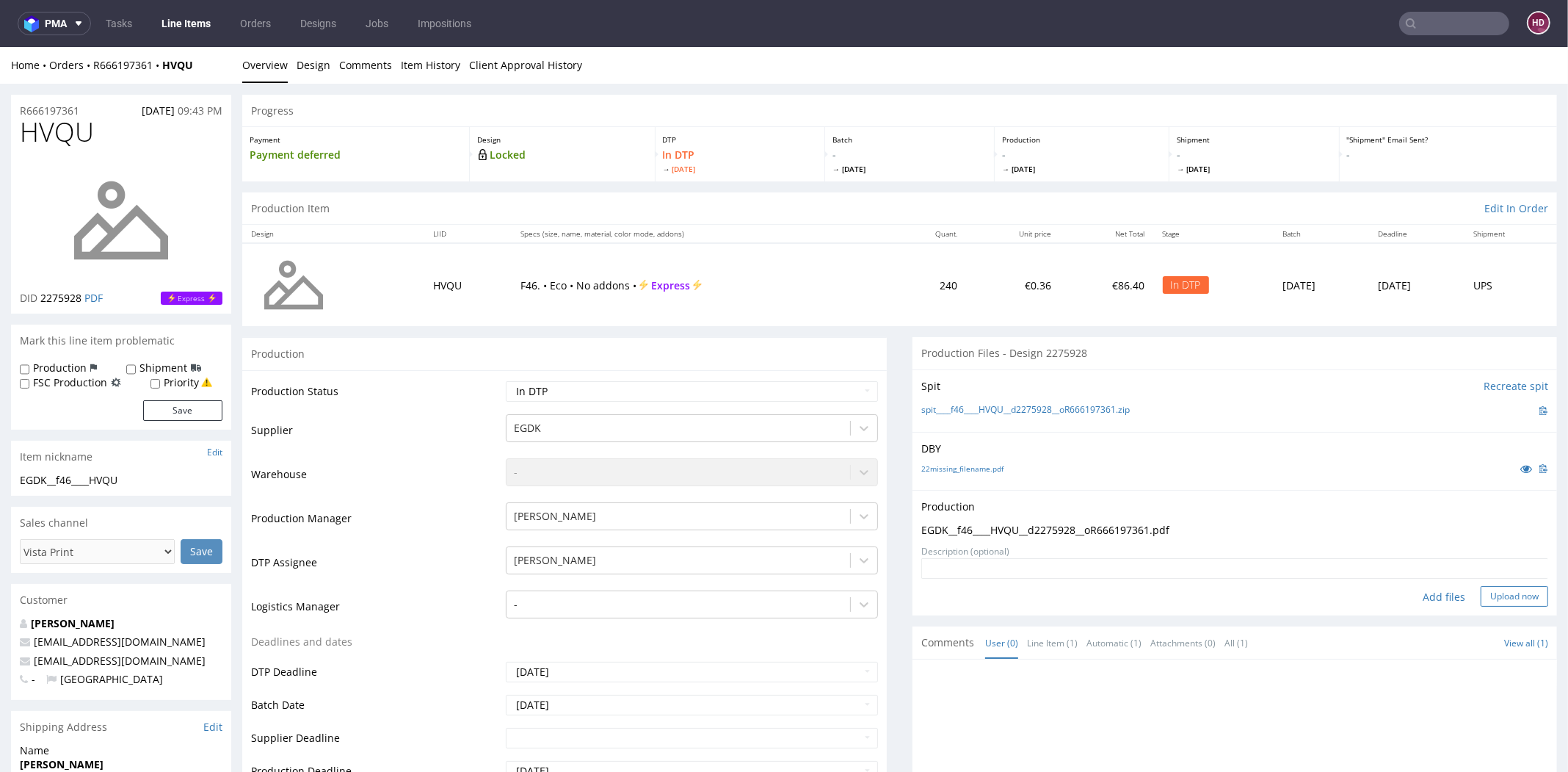
click at [1489, 592] on button "Upload now" at bounding box center [1514, 596] width 68 height 21
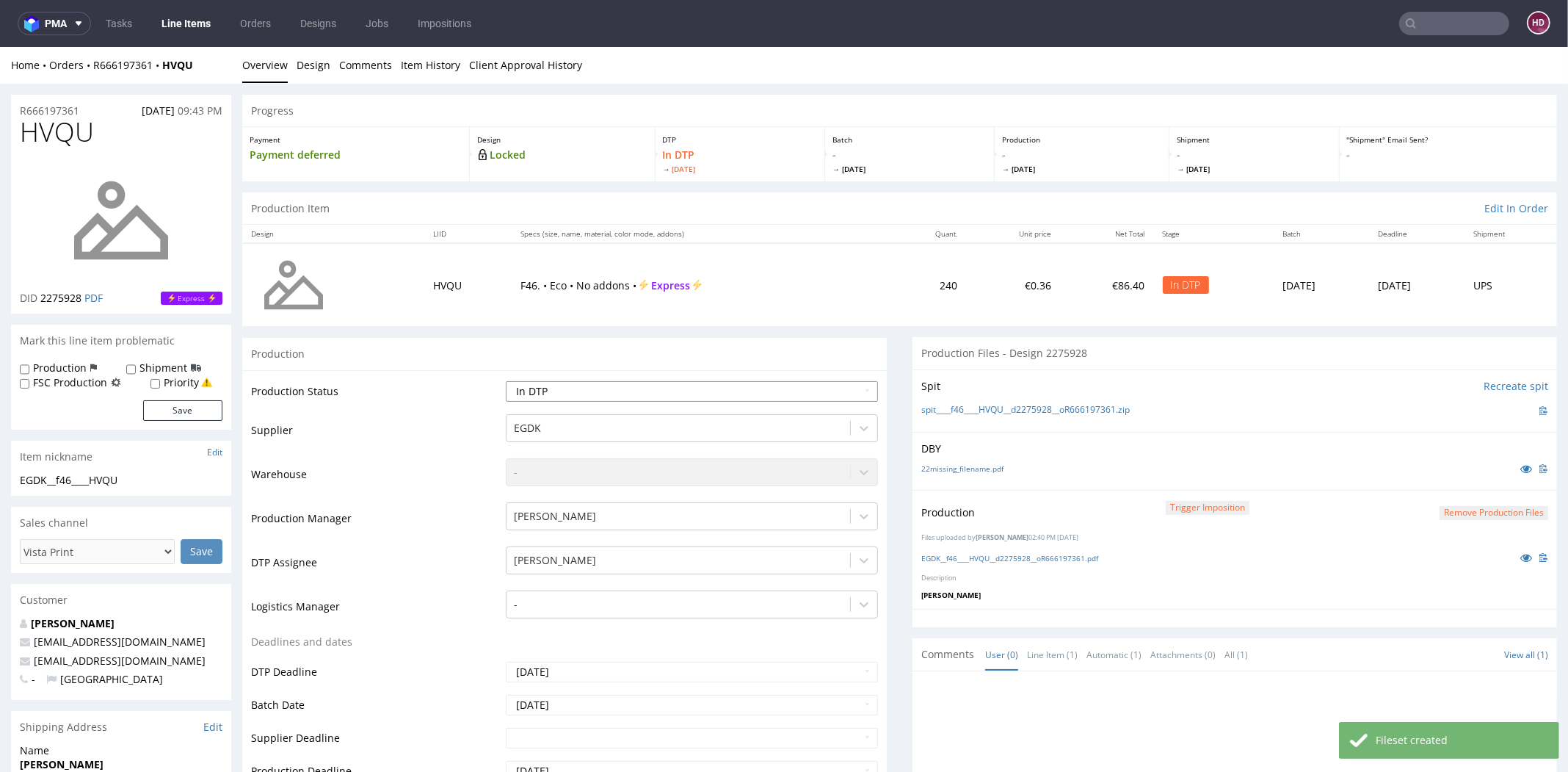
click at [597, 382] on select "Waiting for Artwork Waiting for Diecut Waiting for Mockup Waiting for DTP Waiti…" at bounding box center [692, 391] width 373 height 21
click at [506, 382] on select "Waiting for Artwork Waiting for Diecut Waiting for Mockup Waiting for DTP Waiti…" at bounding box center [692, 391] width 373 height 21
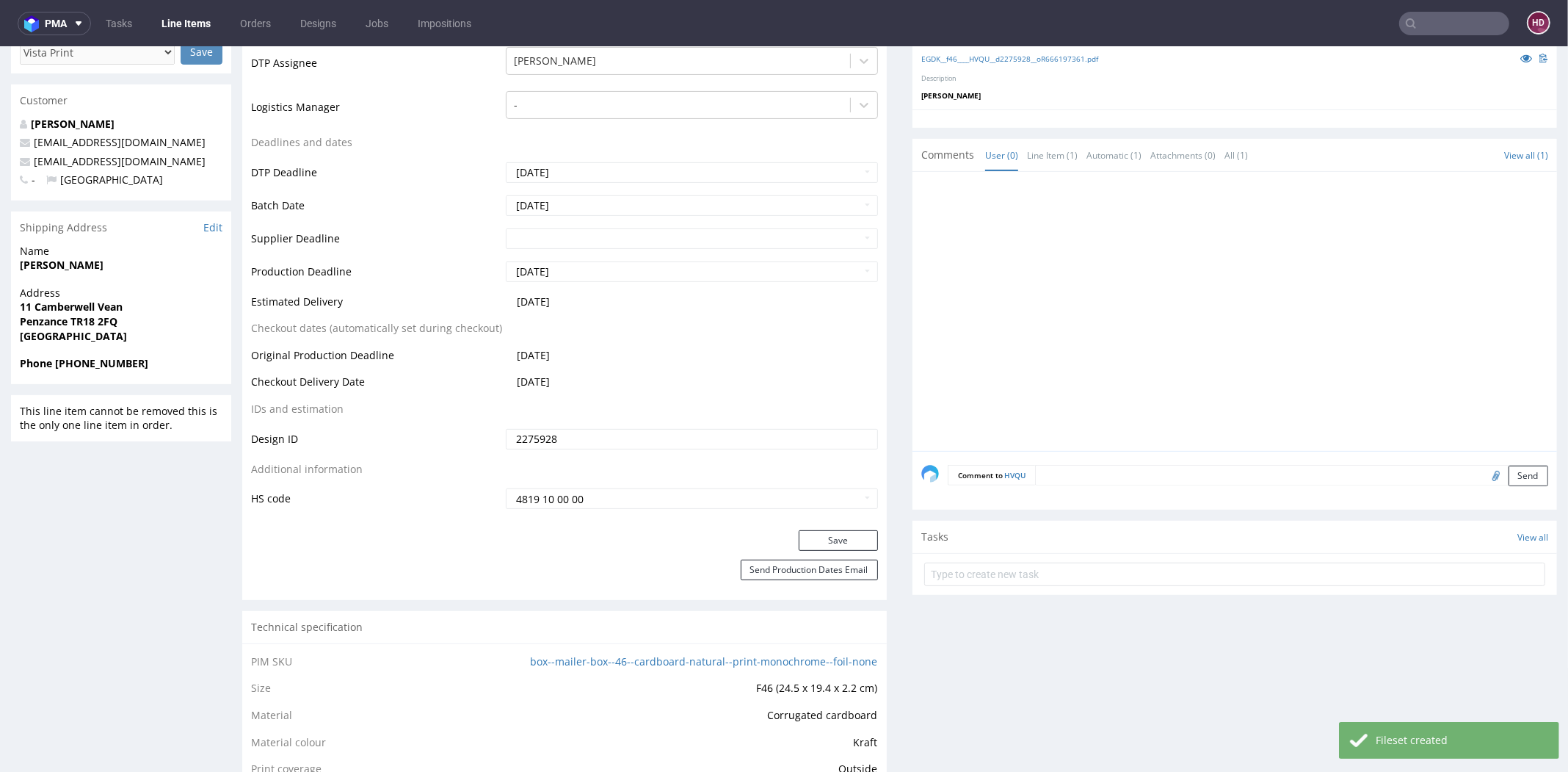
scroll to position [540, 0]
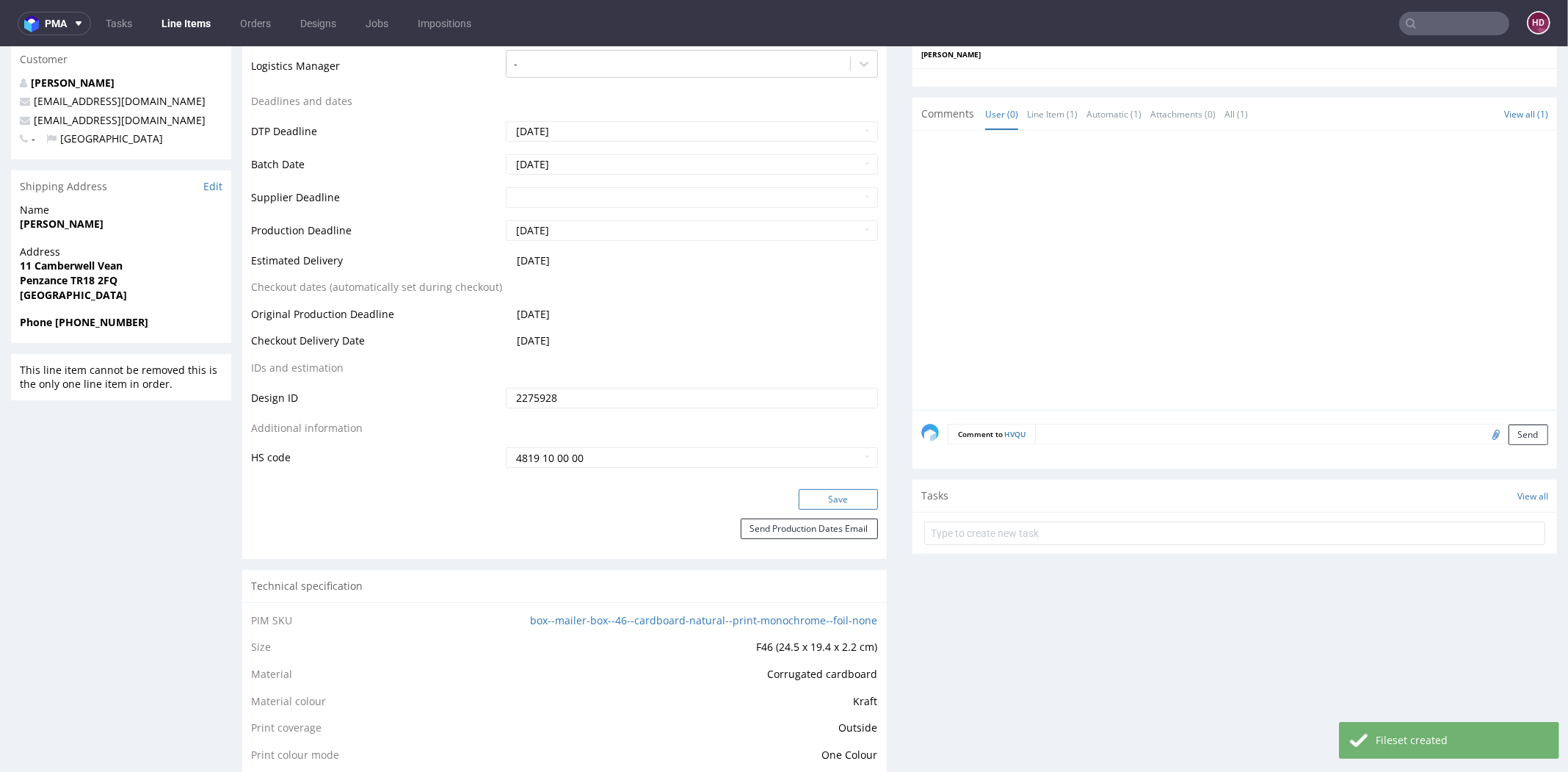
click at [817, 496] on button "Save" at bounding box center [838, 499] width 79 height 21
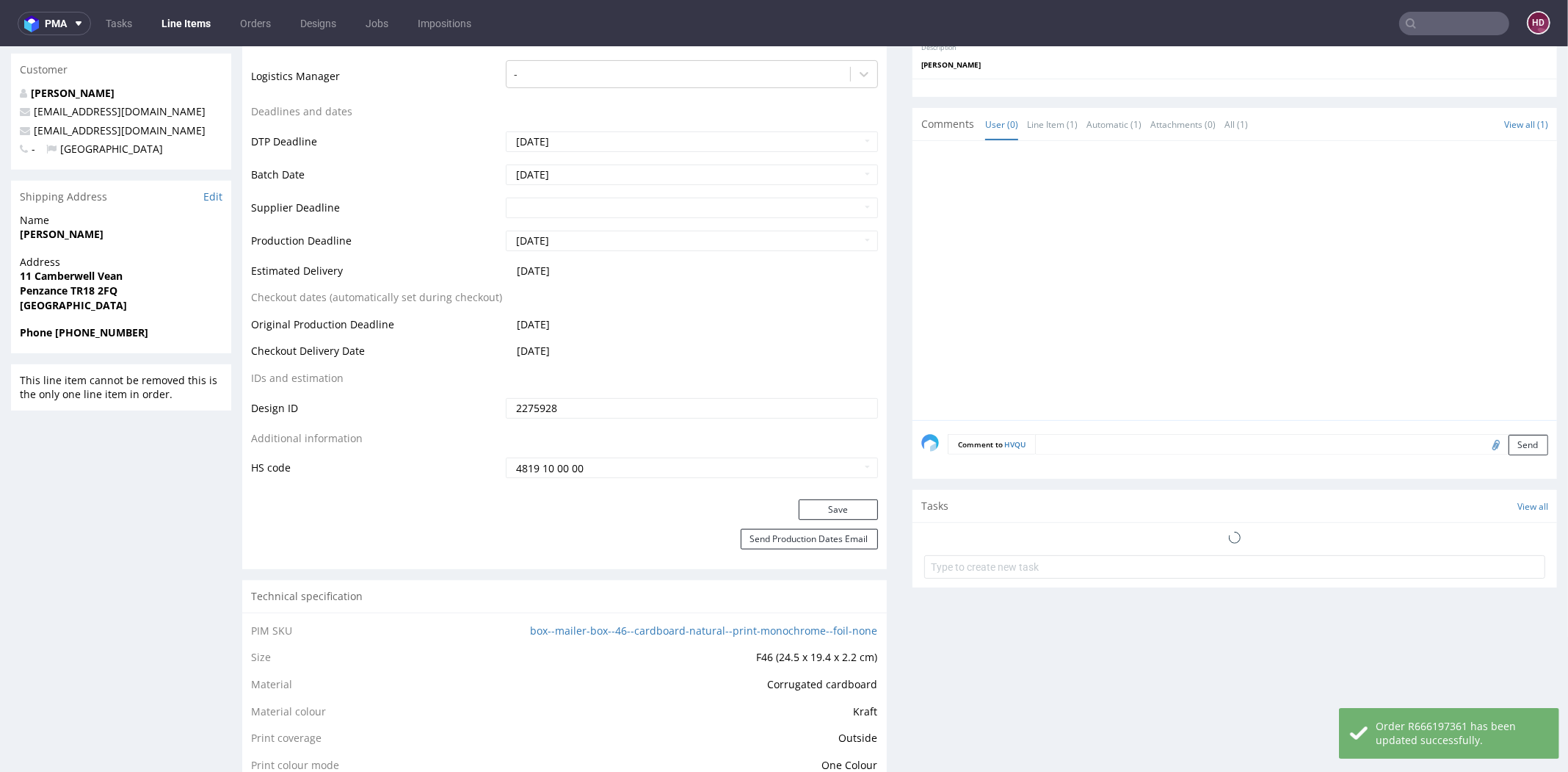
scroll to position [0, 0]
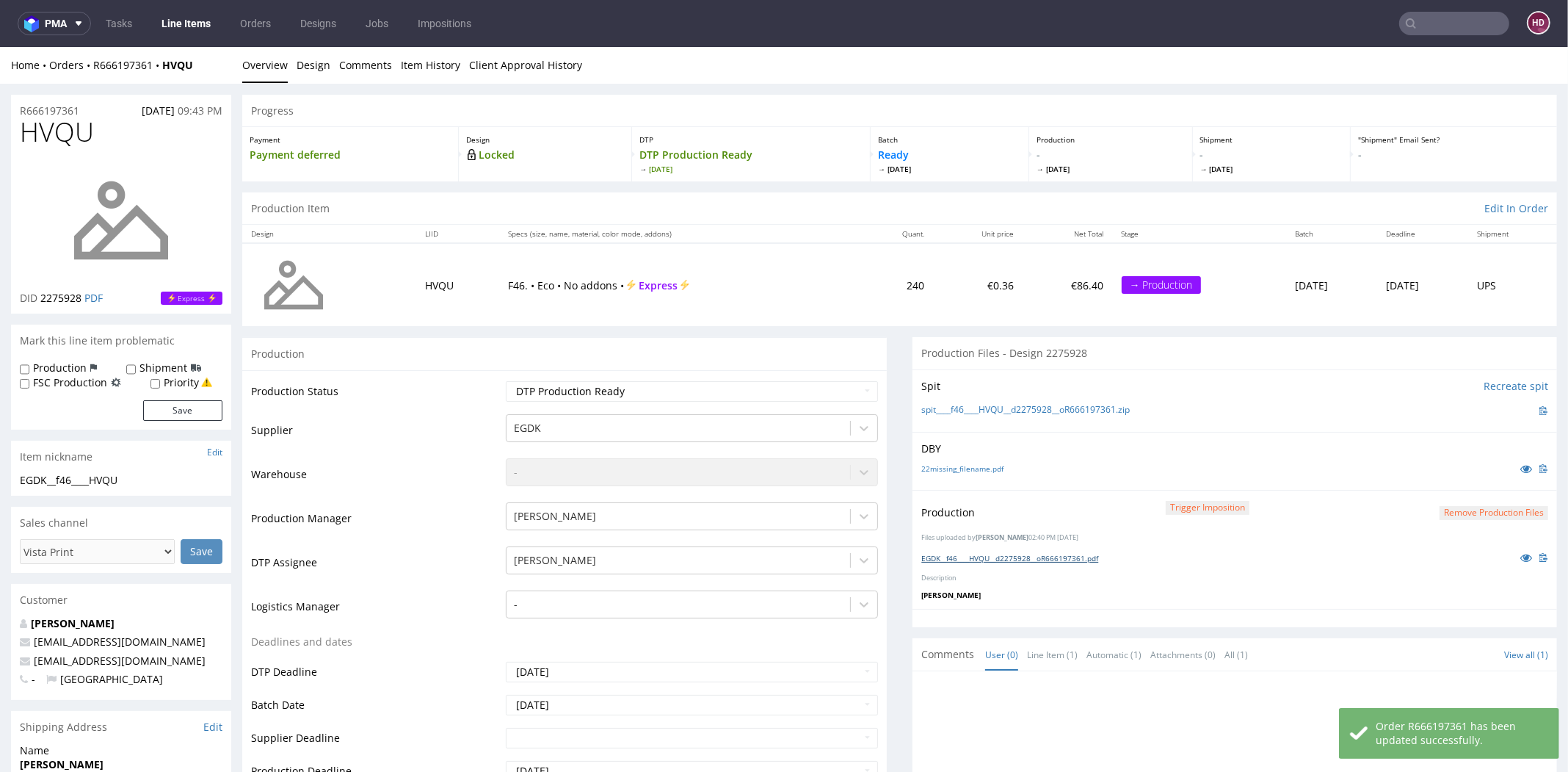
click at [986, 555] on link "EGDK__f46____HVQU__d2275928__oR666197361.pdf" at bounding box center [1010, 558] width 177 height 10
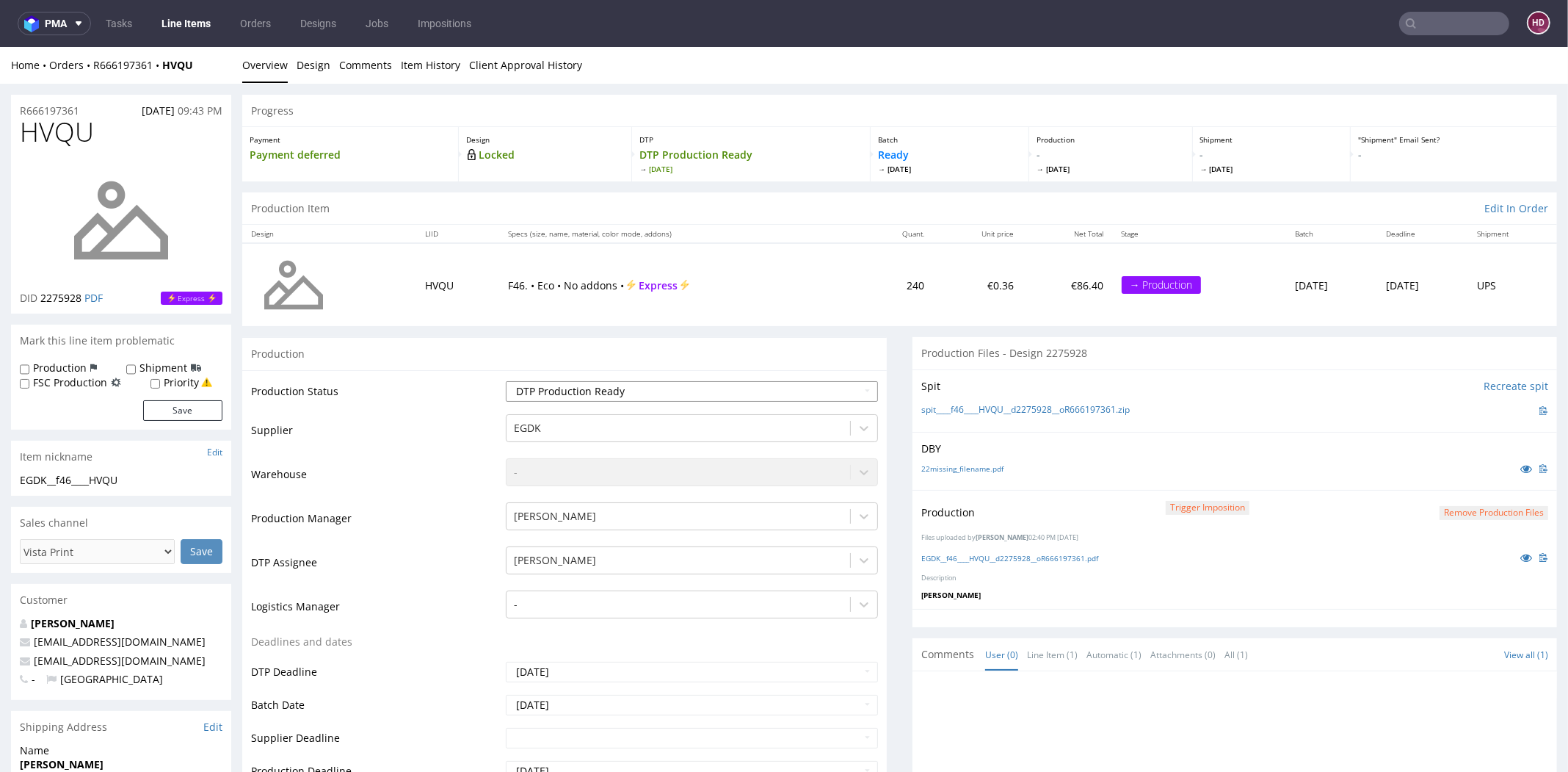
click at [695, 390] on select "Waiting for Artwork Waiting for Diecut Waiting for Mockup Waiting for DTP Waiti…" at bounding box center [692, 391] width 373 height 21
select select "dtp_in_process"
click at [506, 382] on select "Waiting for Artwork Waiting for Diecut Waiting for Mockup Waiting for DTP Waiti…" at bounding box center [692, 391] width 373 height 21
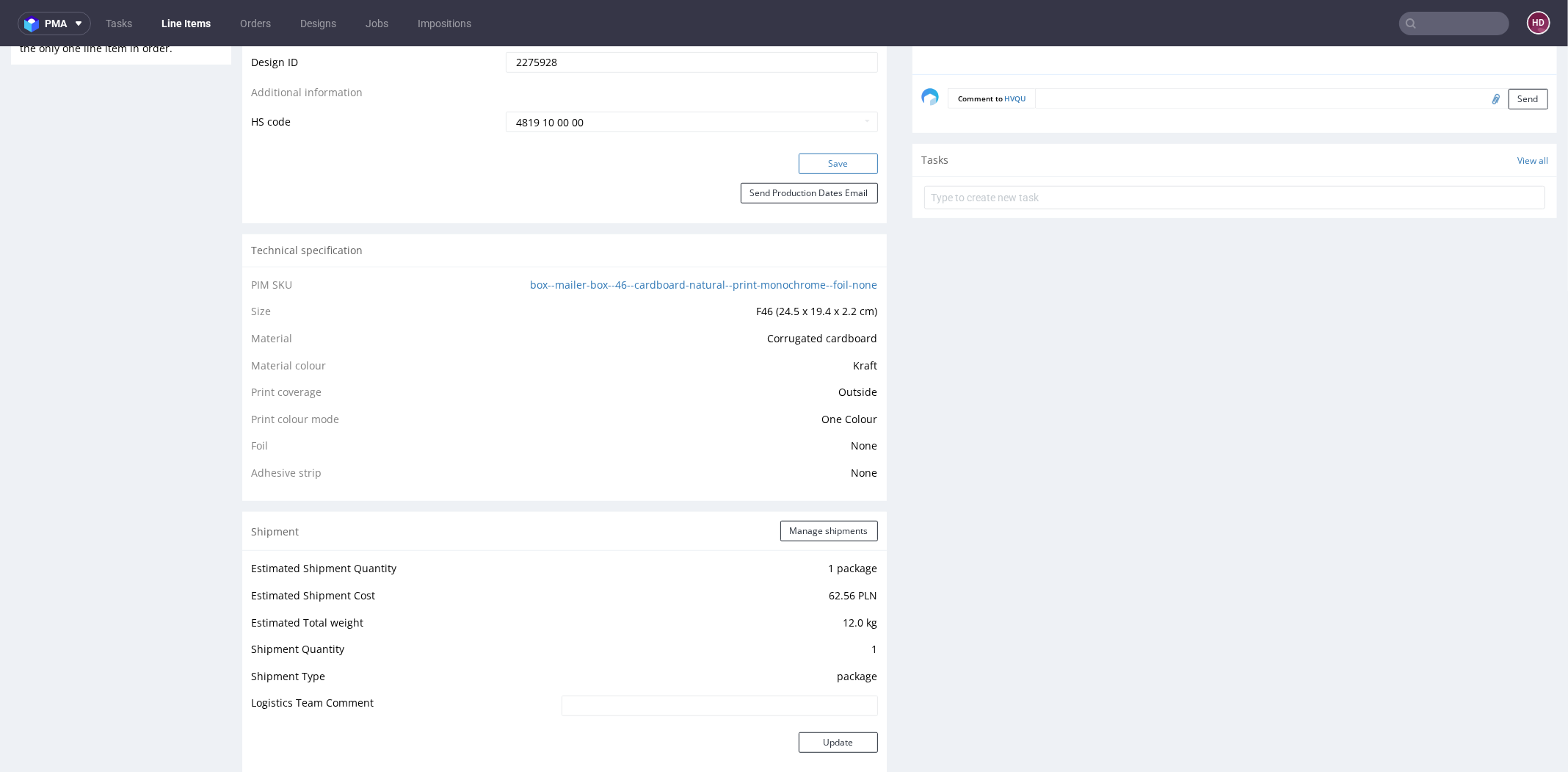
click at [818, 165] on button "Save" at bounding box center [838, 163] width 79 height 21
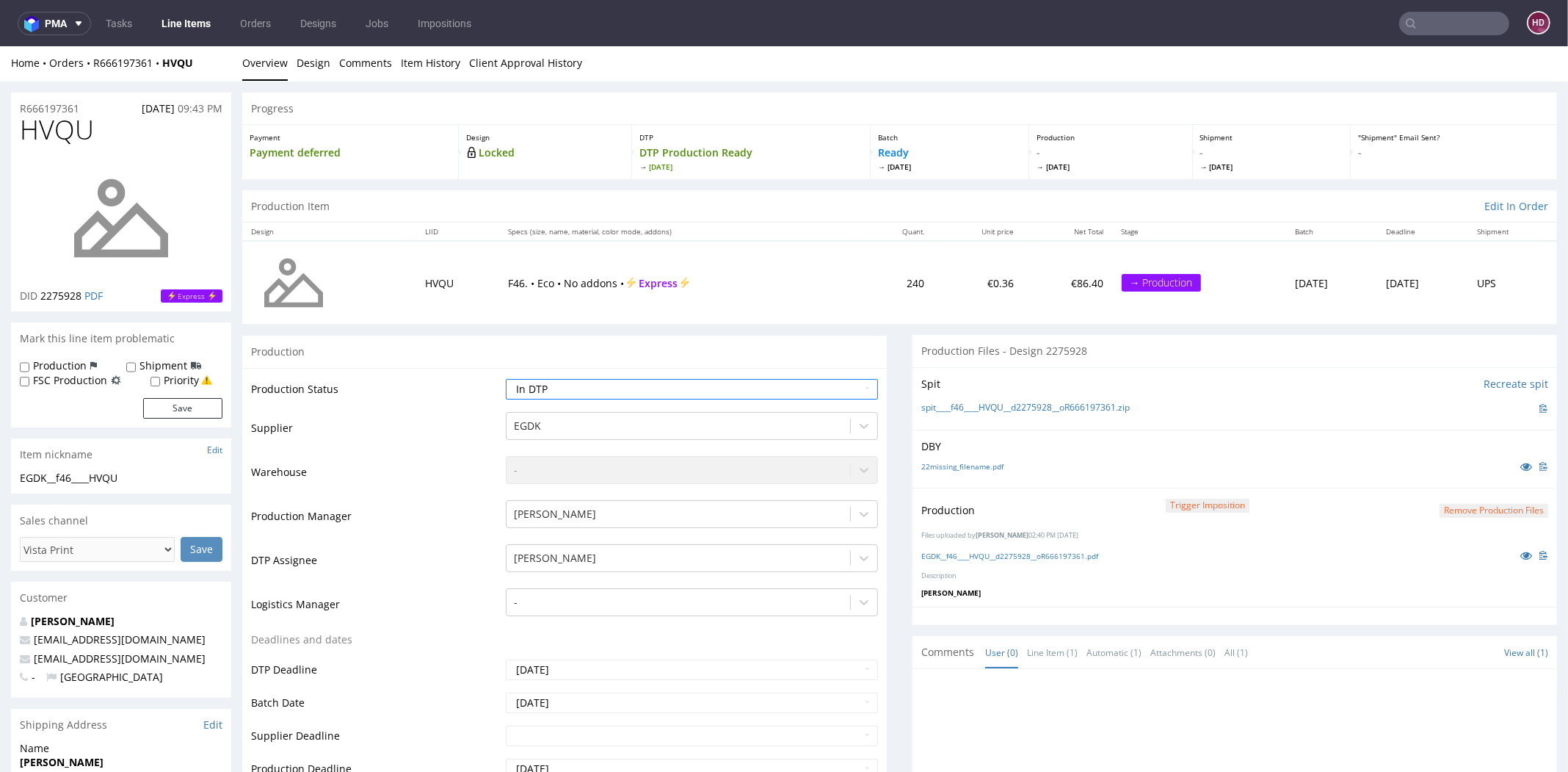
scroll to position [4, 0]
click at [1440, 503] on button "Remove production files" at bounding box center [1493, 509] width 109 height 14
click at [1438, 469] on icon at bounding box center [1435, 474] width 9 height 10
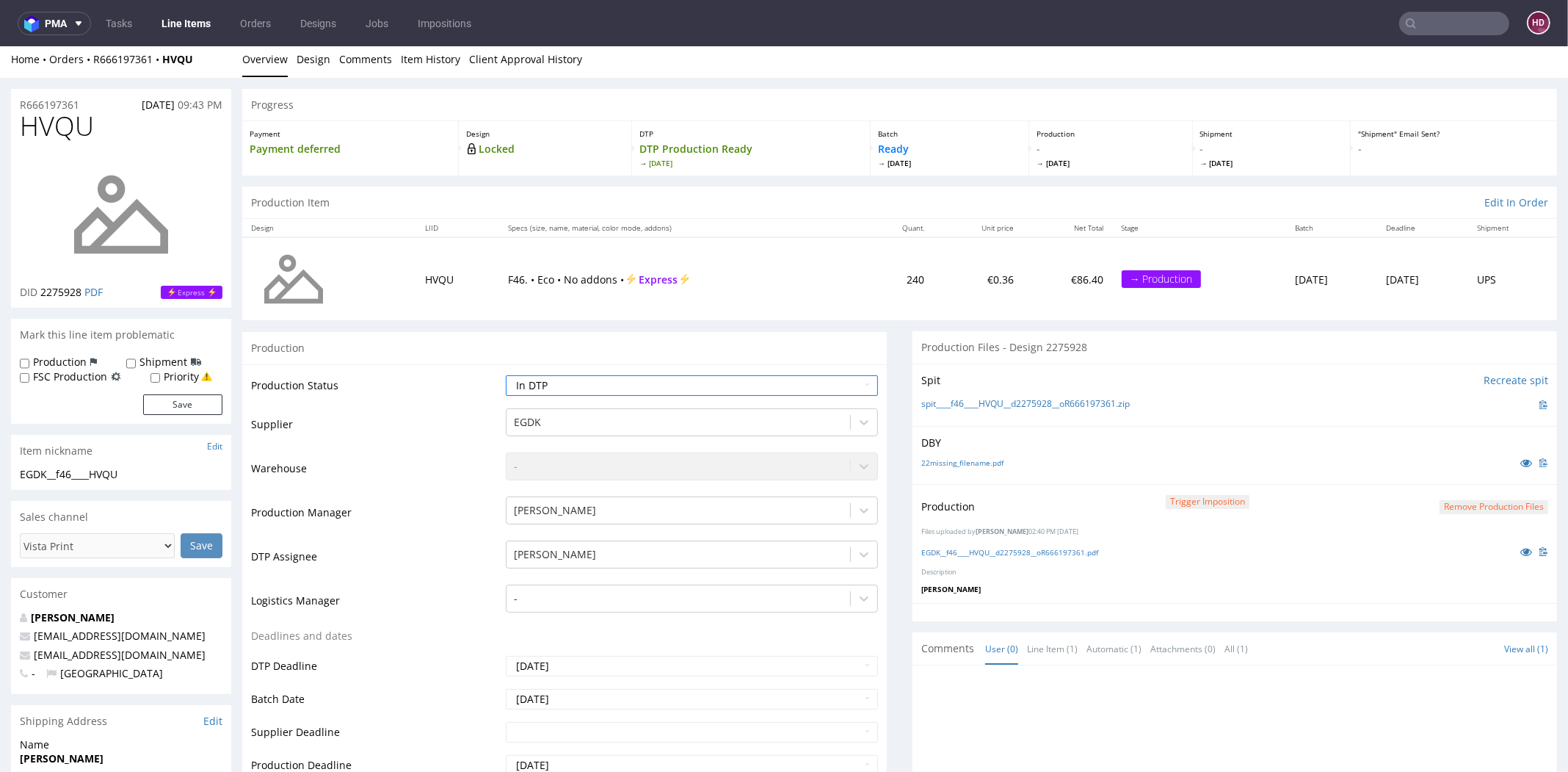
scroll to position [7, 0]
click at [1447, 507] on button "Remove production files" at bounding box center [1493, 505] width 109 height 14
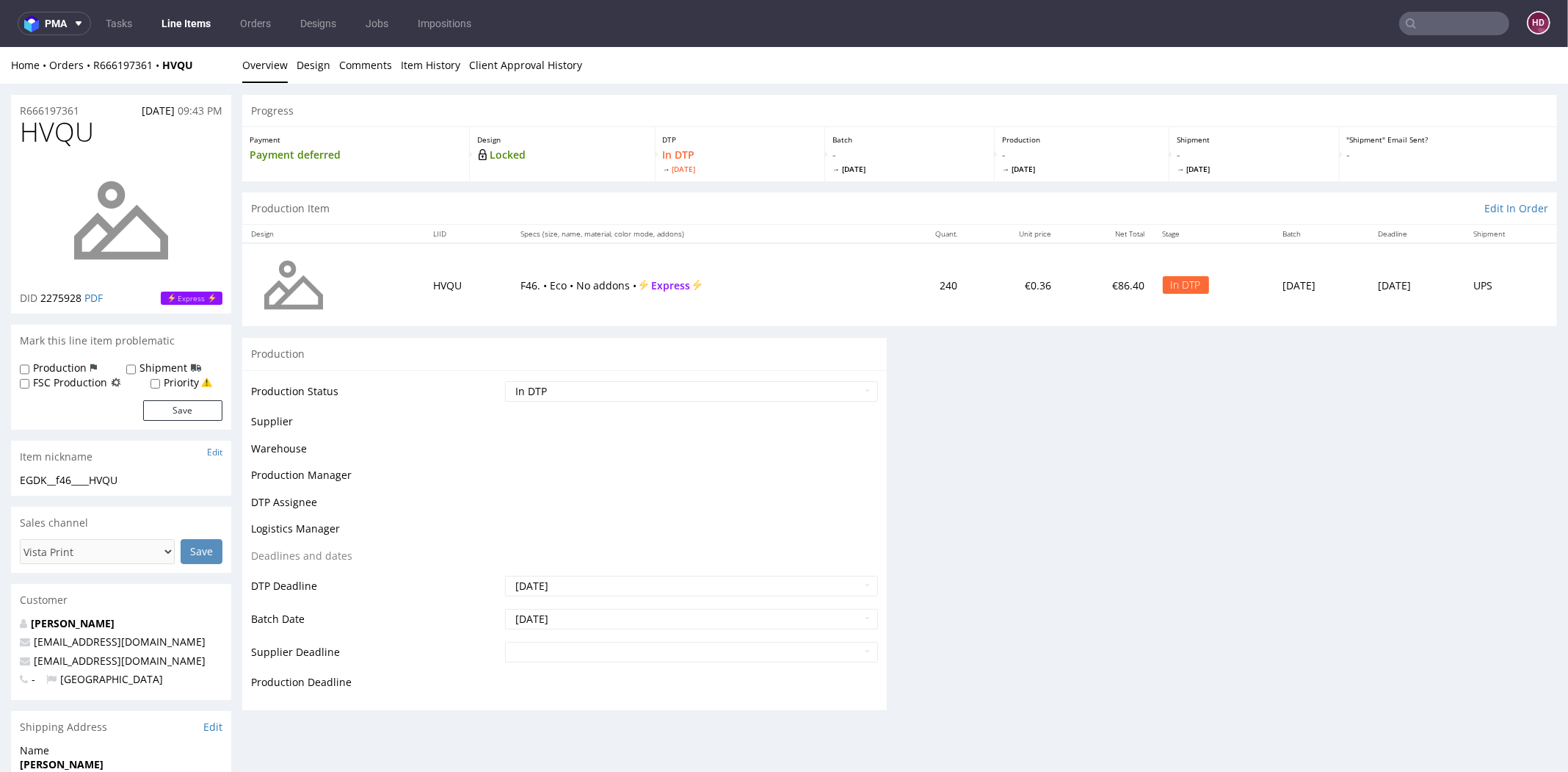
scroll to position [0, 0]
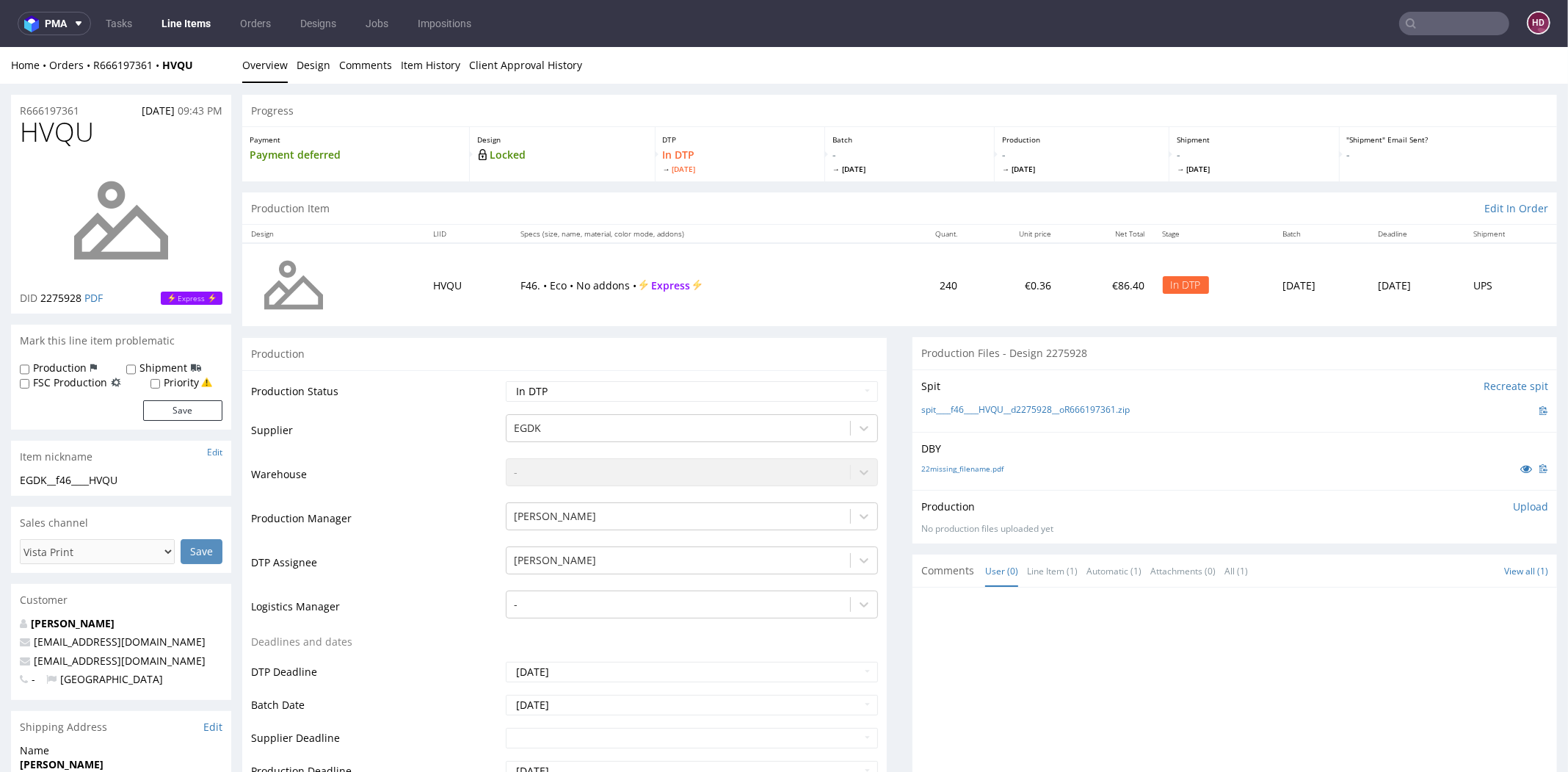
click at [1523, 507] on div "Production Upload No production files uploaded yet Description (optional) Add f…" at bounding box center [1235, 516] width 644 height 54
drag, startPoint x: 1513, startPoint y: 507, endPoint x: 1506, endPoint y: 507, distance: 7.0
click at [1513, 507] on p "Upload" at bounding box center [1531, 506] width 35 height 15
click at [1431, 566] on div "Add files" at bounding box center [1443, 574] width 74 height 22
type input "C:\fakepath\EGDK__f46____HVQU__d2275928__oR666197361.pdf"
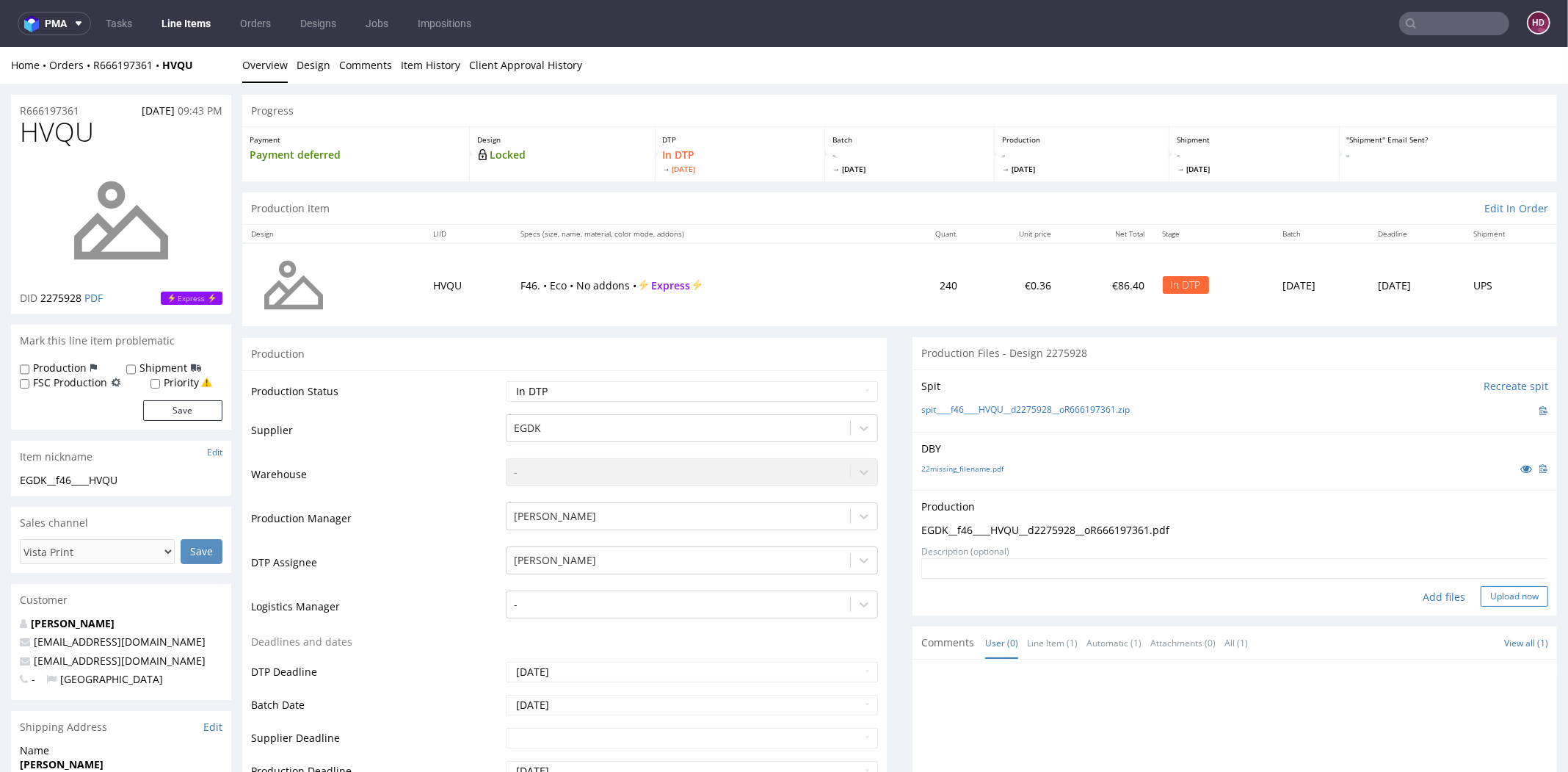
click at [1494, 600] on button "Upload now" at bounding box center [1514, 596] width 68 height 21
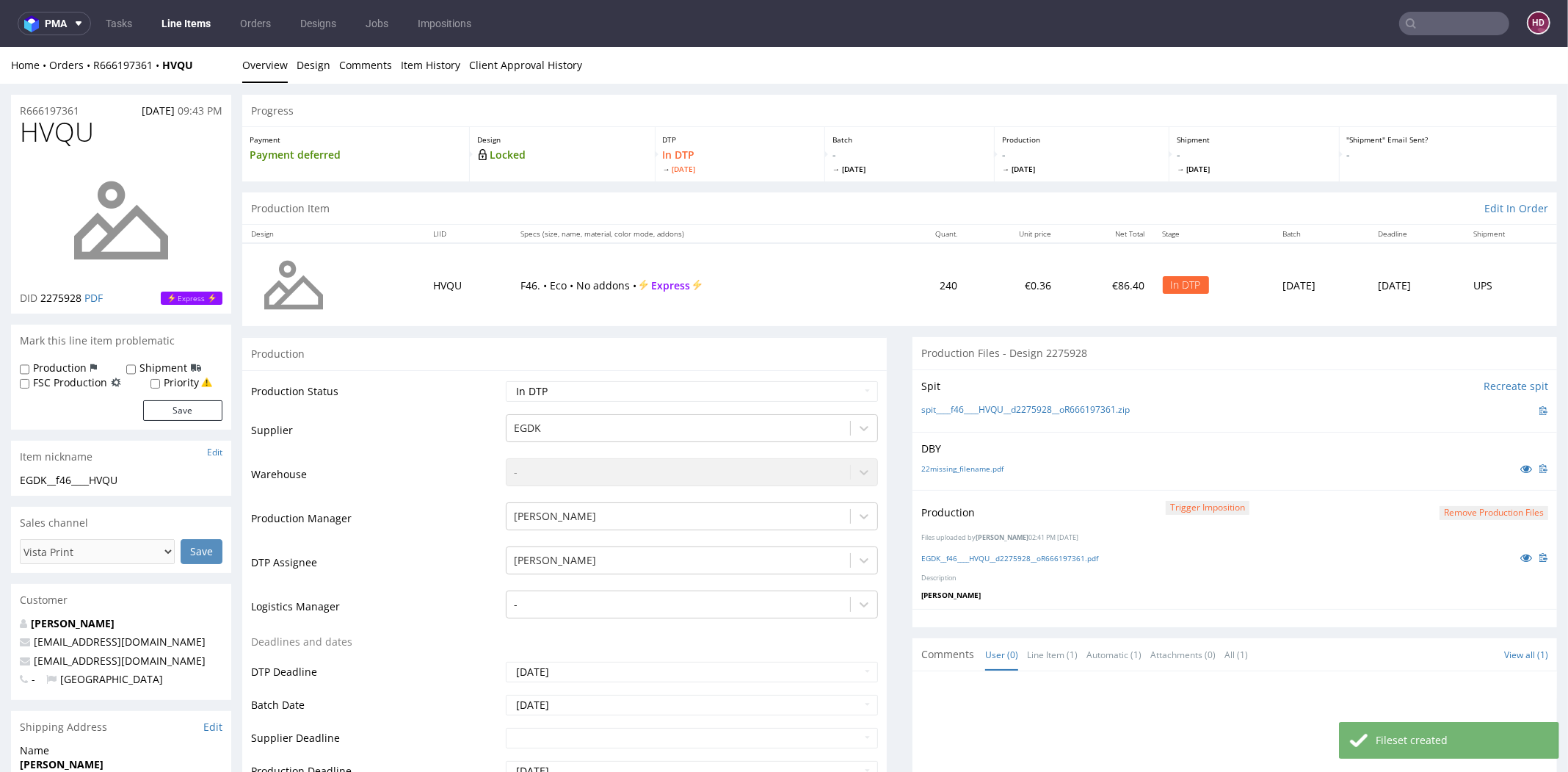
click at [733, 396] on select "Waiting for Artwork Waiting for Diecut Waiting for Mockup Waiting for DTP Waiti…" at bounding box center [692, 391] width 373 height 21
select select "dtp_production_ready"
click at [506, 382] on select "Waiting for Artwork Waiting for Diecut Waiting for Mockup Waiting for DTP Waiti…" at bounding box center [692, 391] width 373 height 21
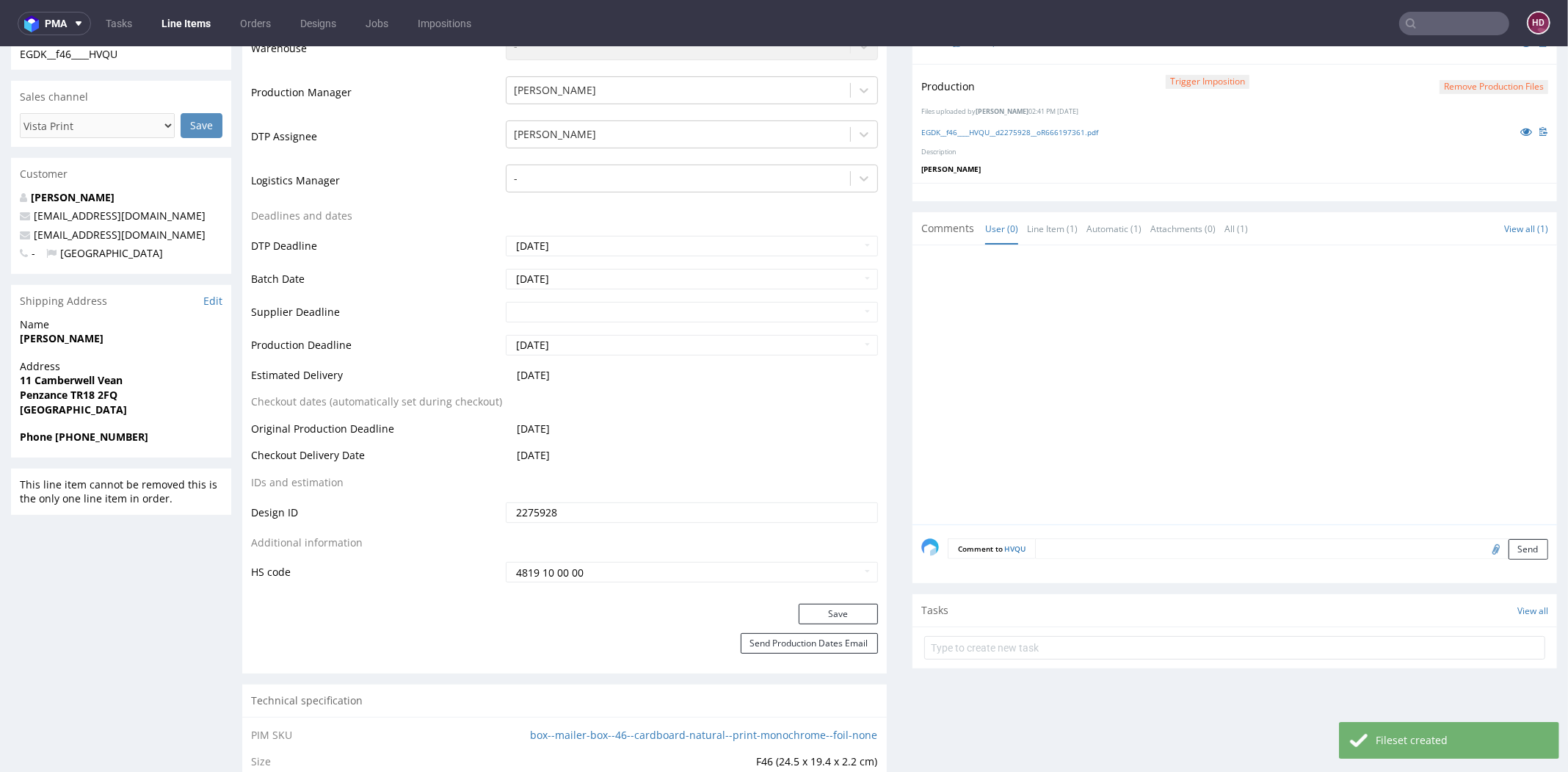
scroll to position [475, 0]
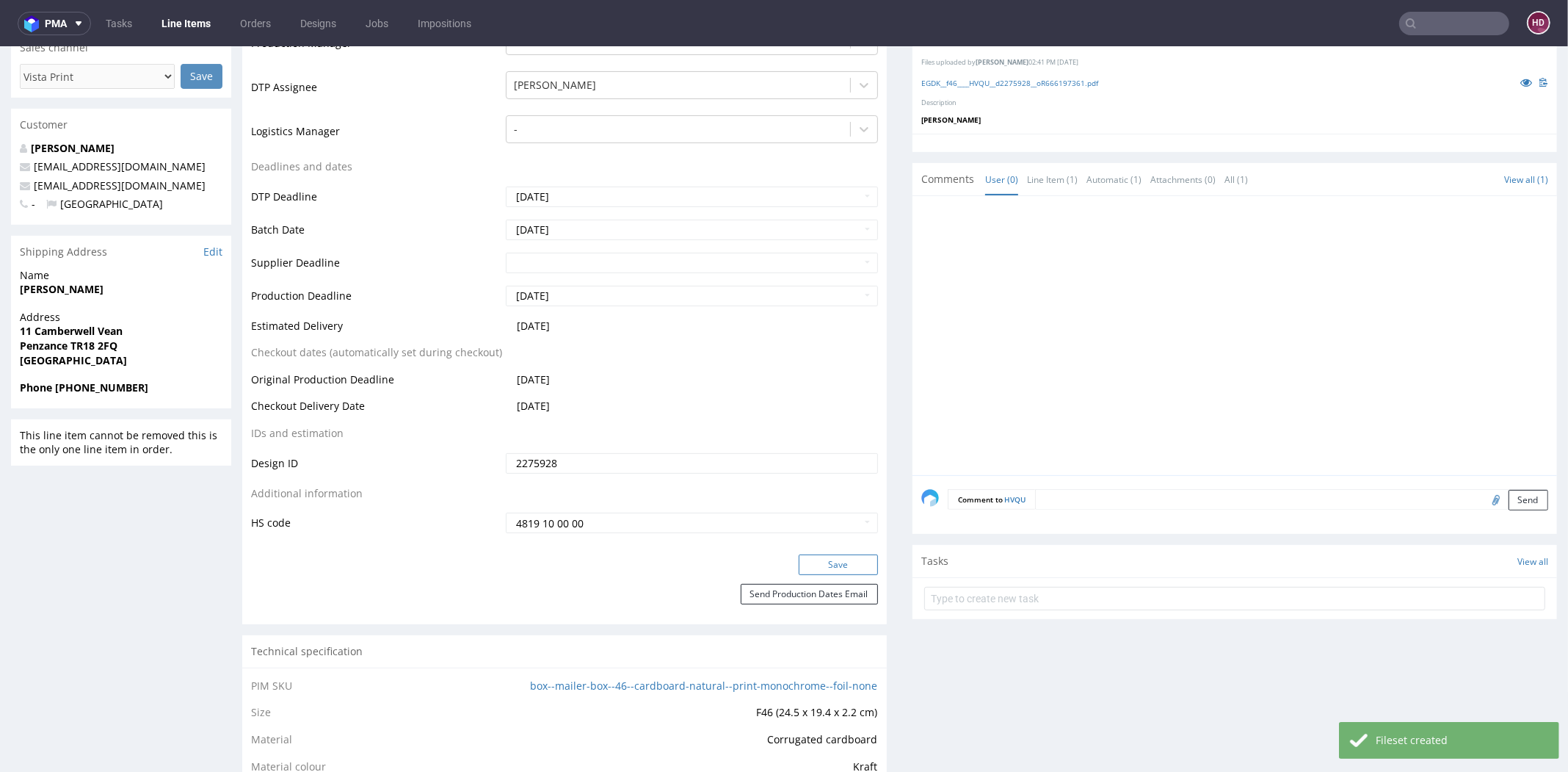
click at [812, 555] on button "Save" at bounding box center [838, 564] width 79 height 21
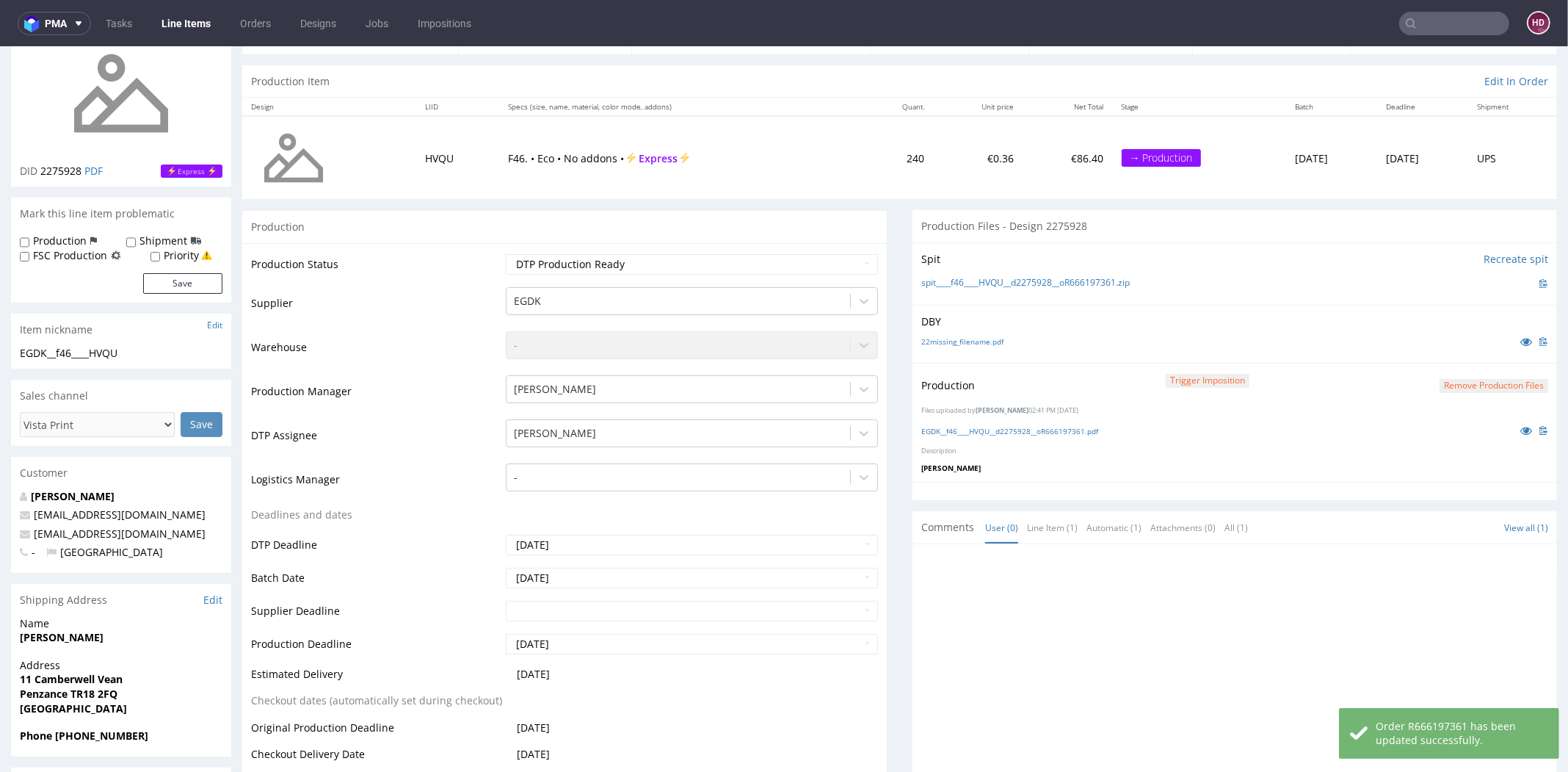
scroll to position [0, 0]
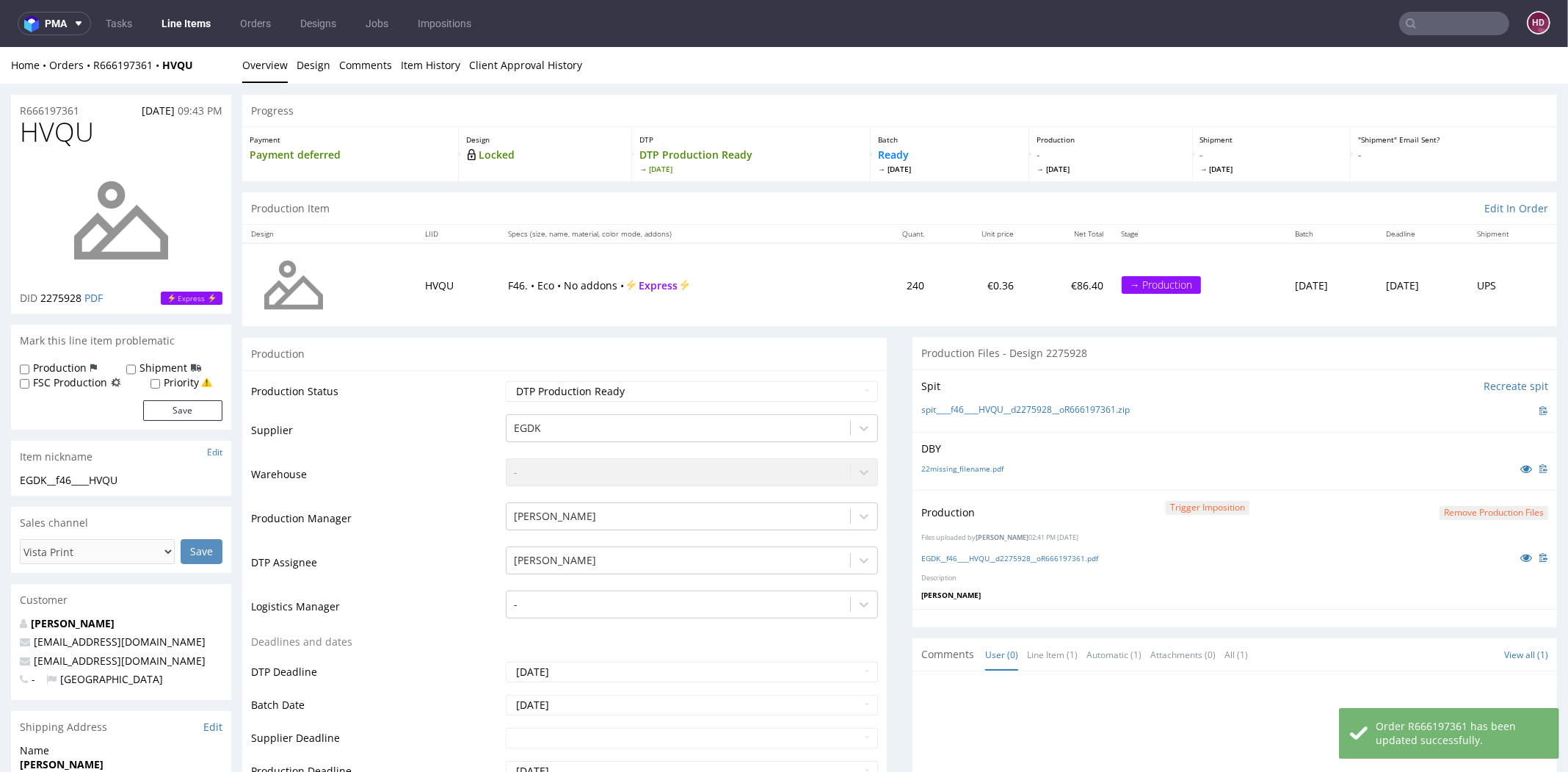
click at [179, 24] on link "Line Items" at bounding box center [186, 24] width 67 height 24
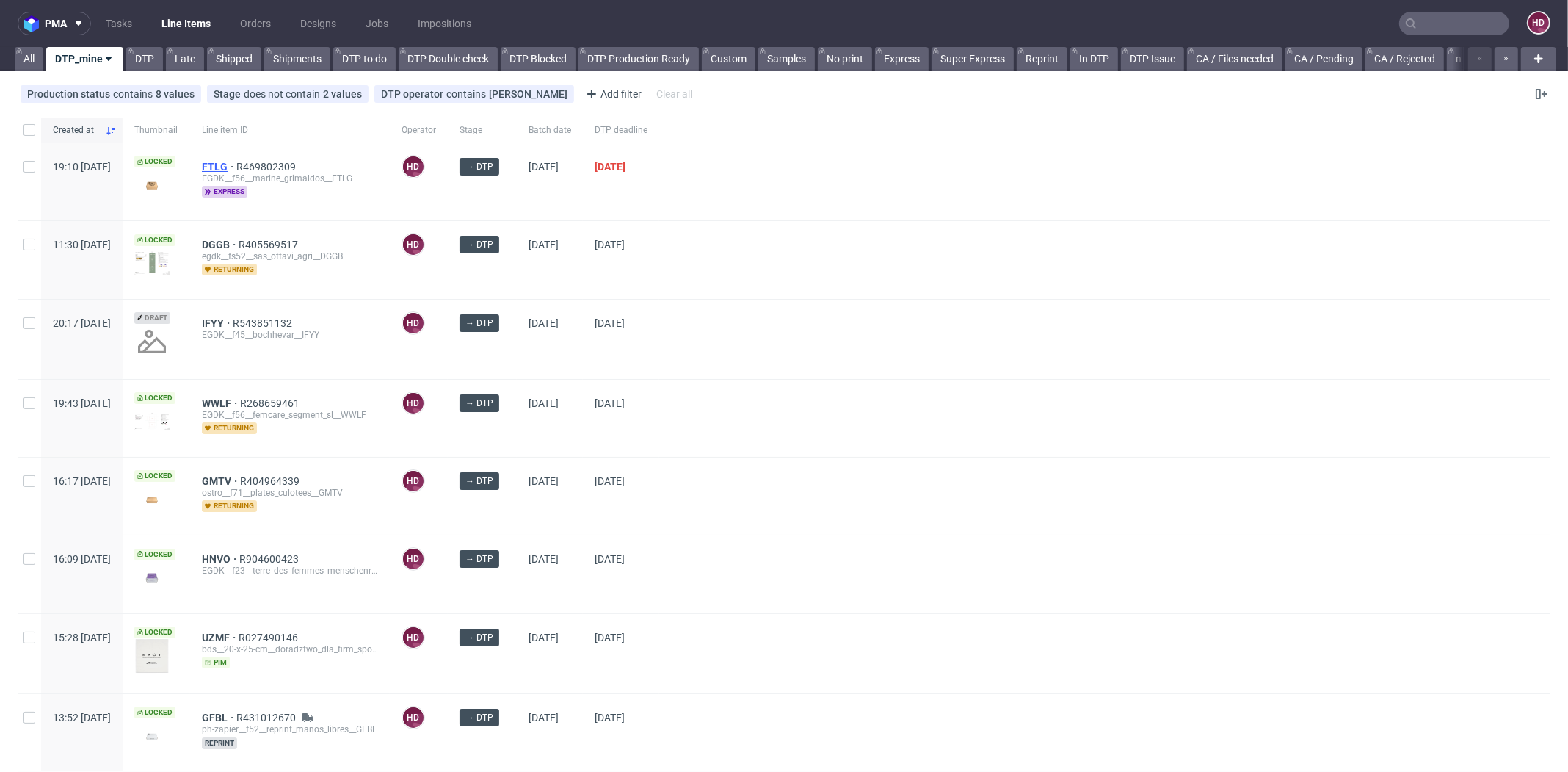
click at [236, 165] on span "FTLG" at bounding box center [219, 167] width 34 height 12
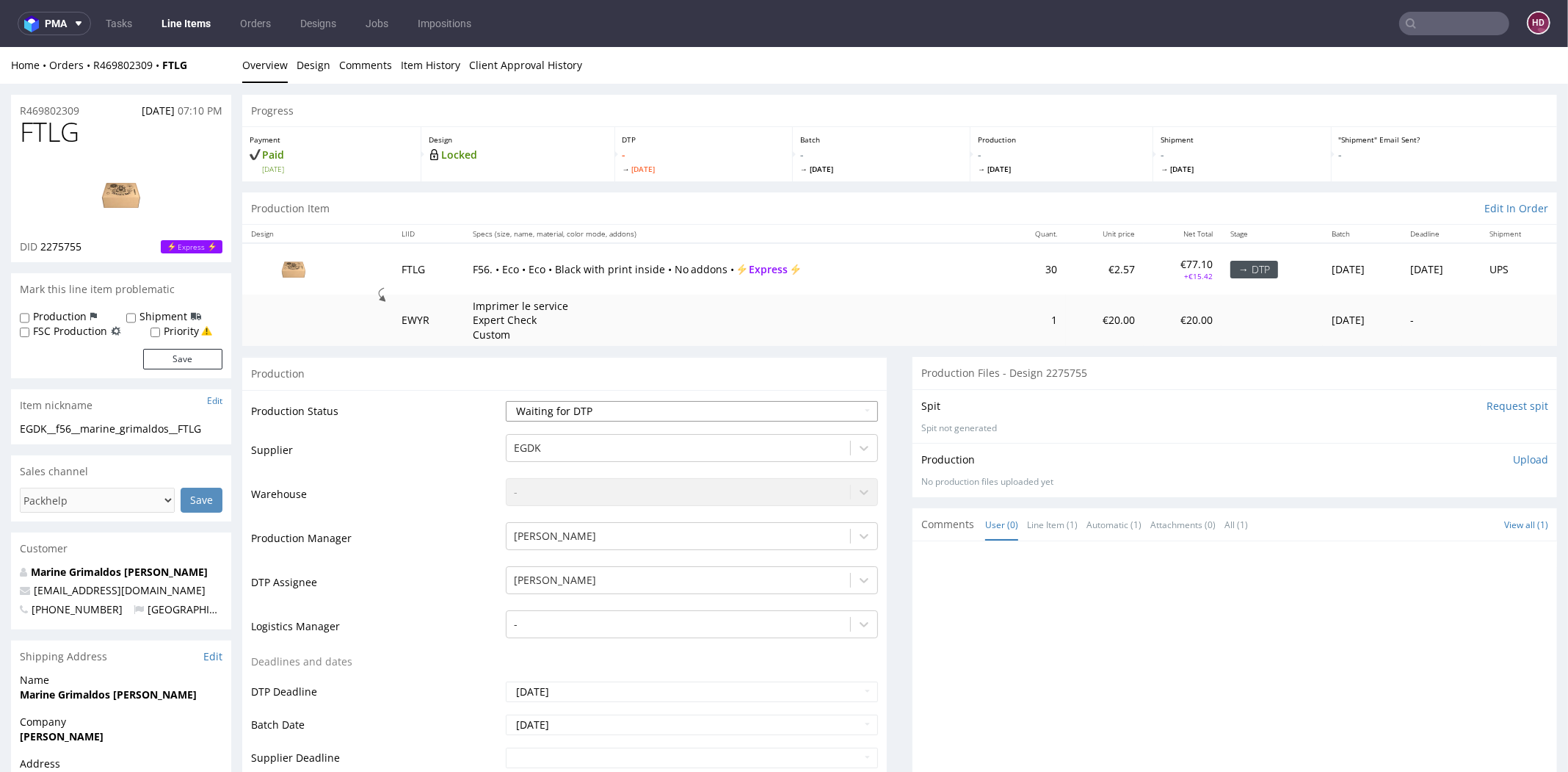
click at [600, 408] on select "Waiting for Artwork Waiting for Diecut Waiting for Mockup Waiting for DTP Waiti…" at bounding box center [692, 411] width 373 height 21
select select "dtp_in_process"
click at [506, 401] on select "Waiting for Artwork Waiting for Diecut Waiting for Mockup Waiting for DTP Waiti…" at bounding box center [692, 411] width 373 height 21
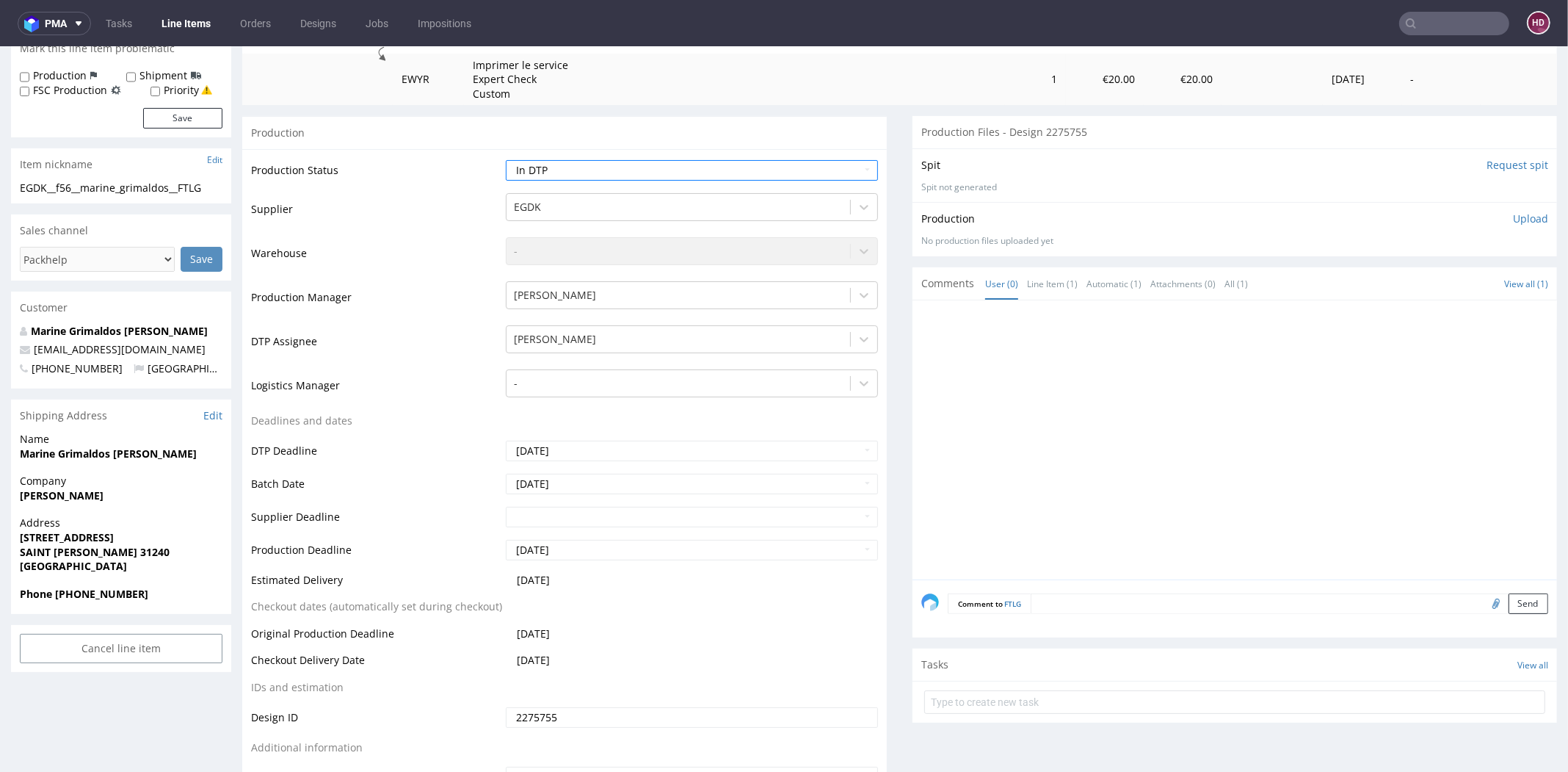
scroll to position [555, 0]
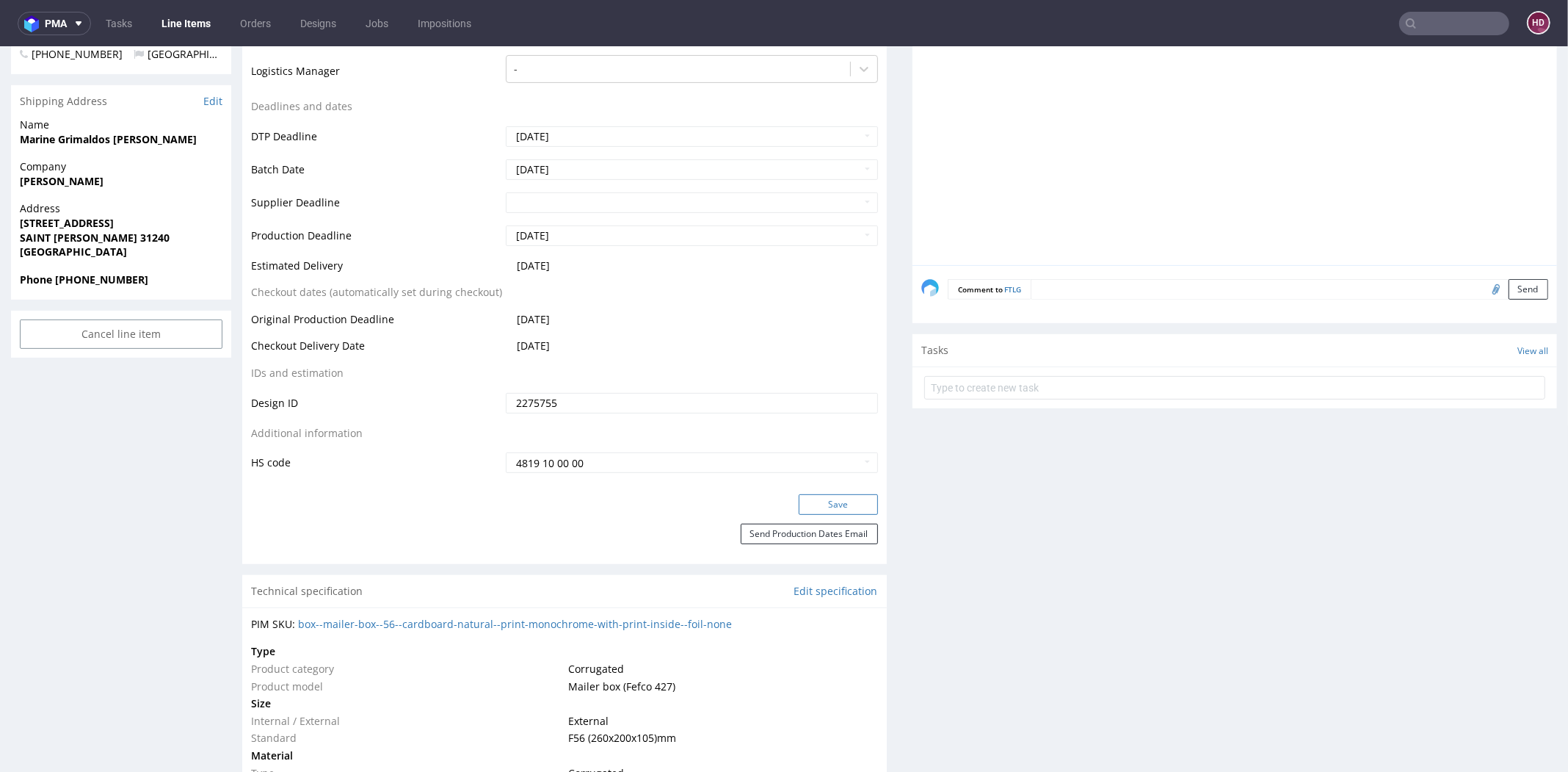
click at [836, 506] on button "Save" at bounding box center [838, 504] width 79 height 21
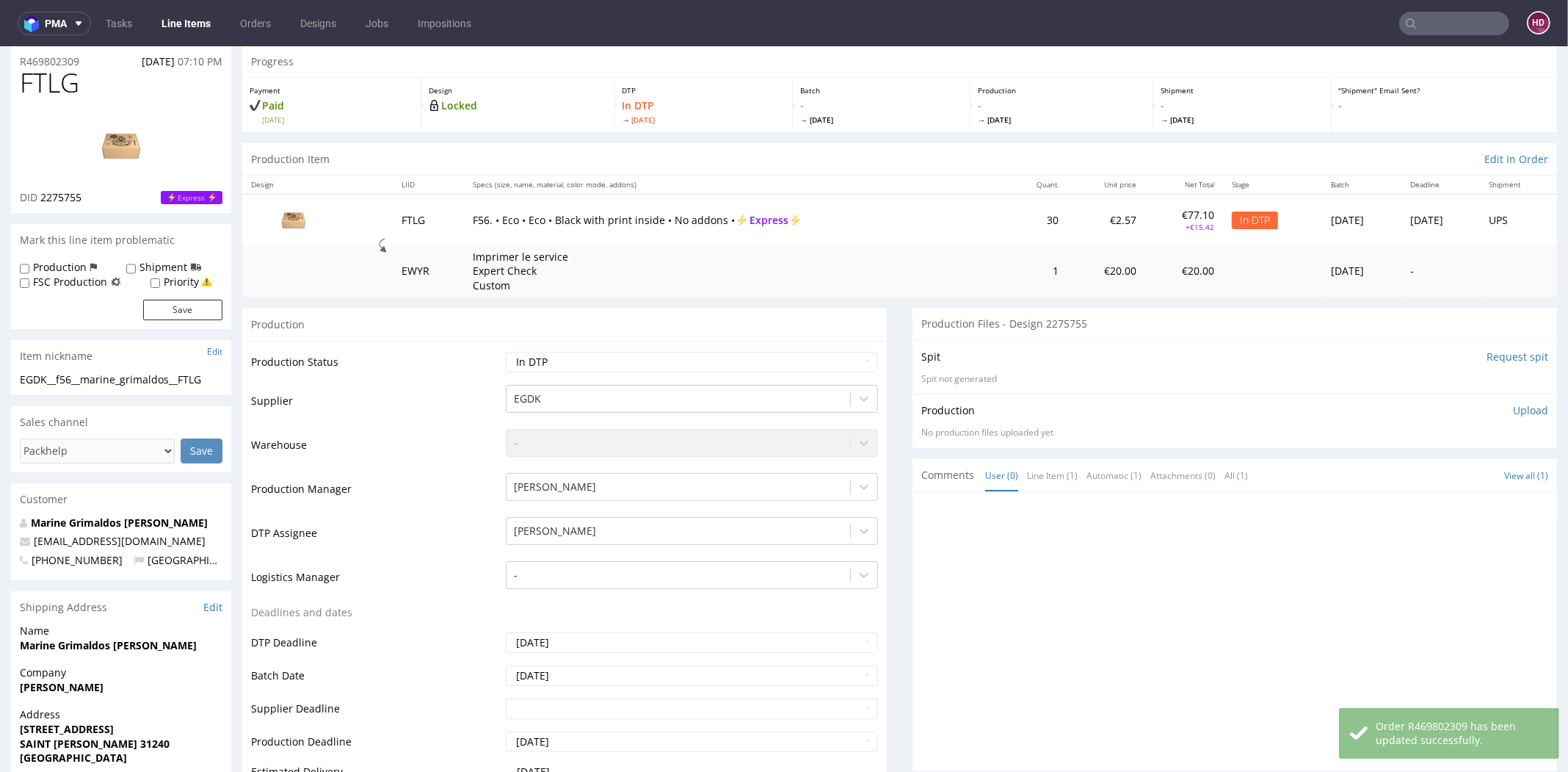
scroll to position [0, 0]
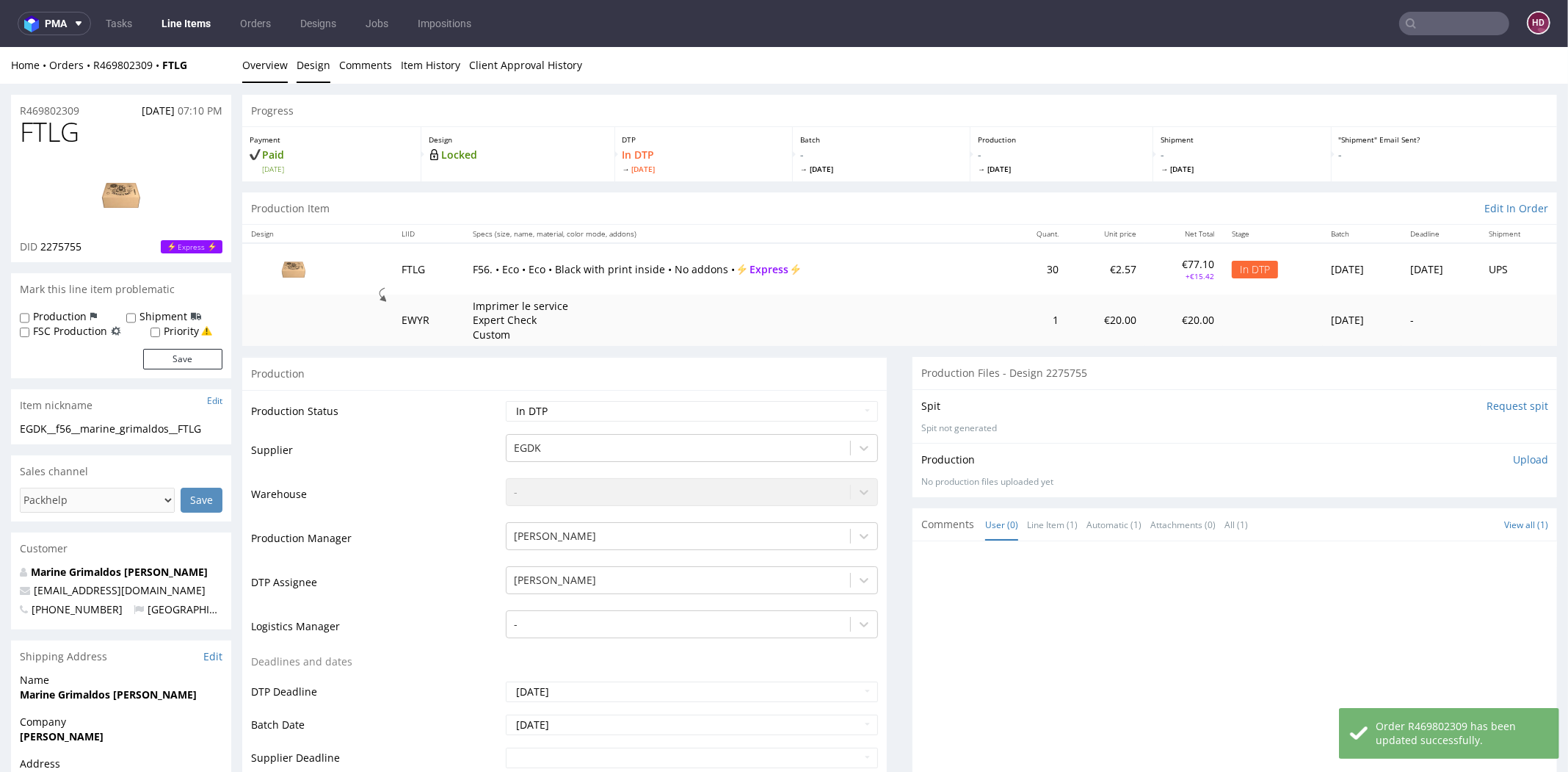
click at [313, 72] on link "Design" at bounding box center [313, 65] width 33 height 36
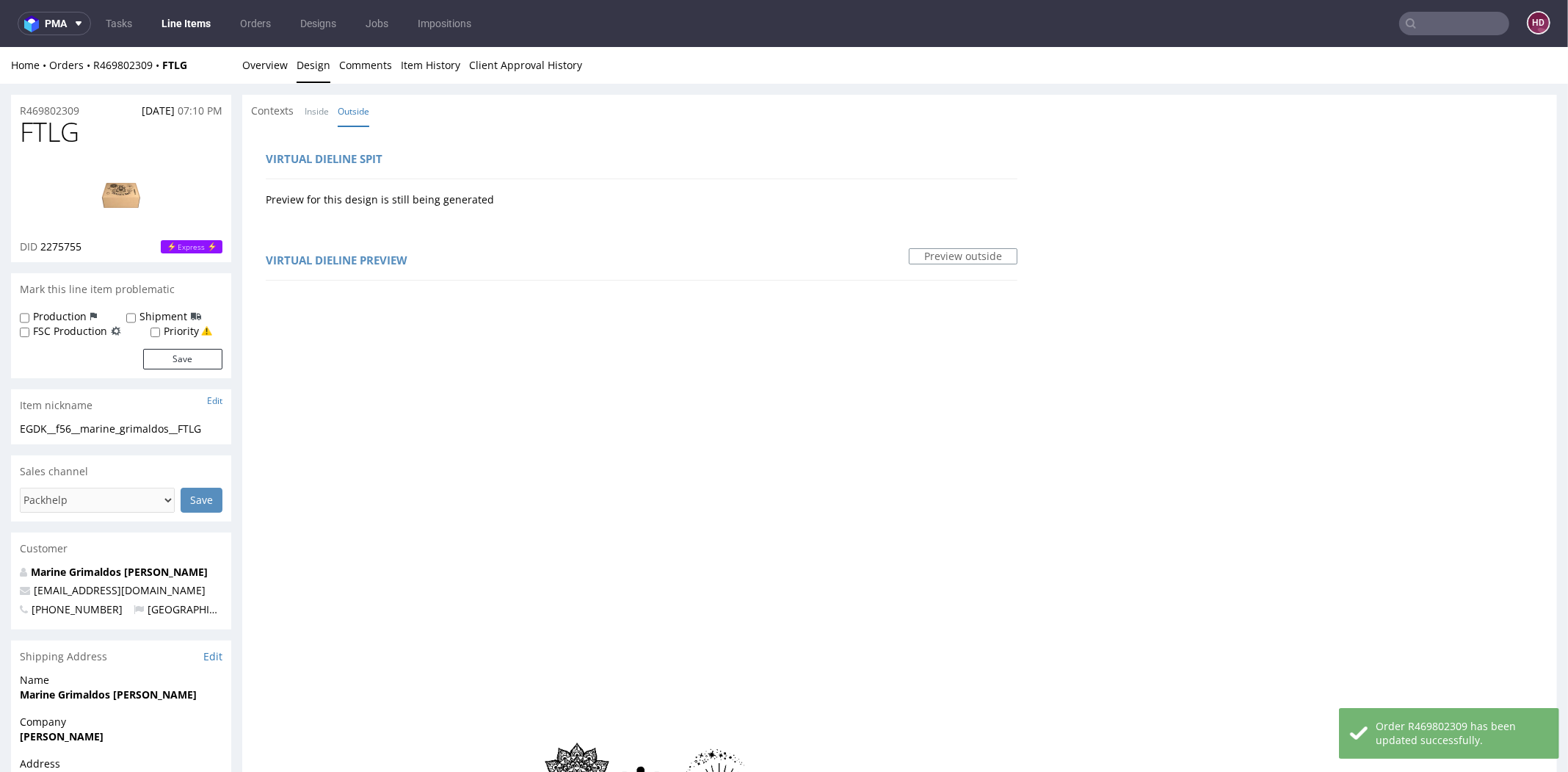
click at [121, 177] on img at bounding box center [122, 194] width 118 height 66
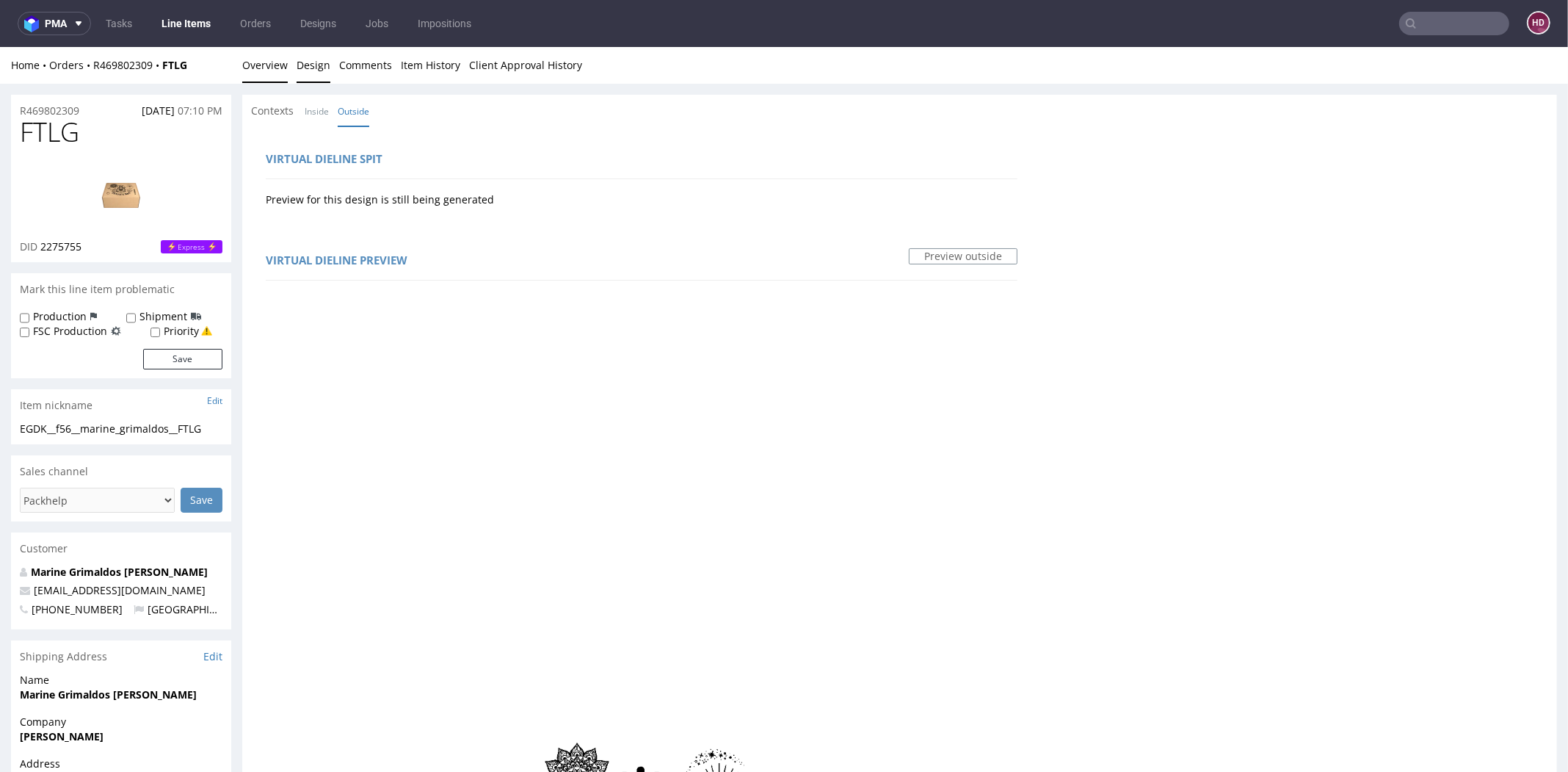
click at [249, 69] on link "Overview" at bounding box center [265, 65] width 45 height 36
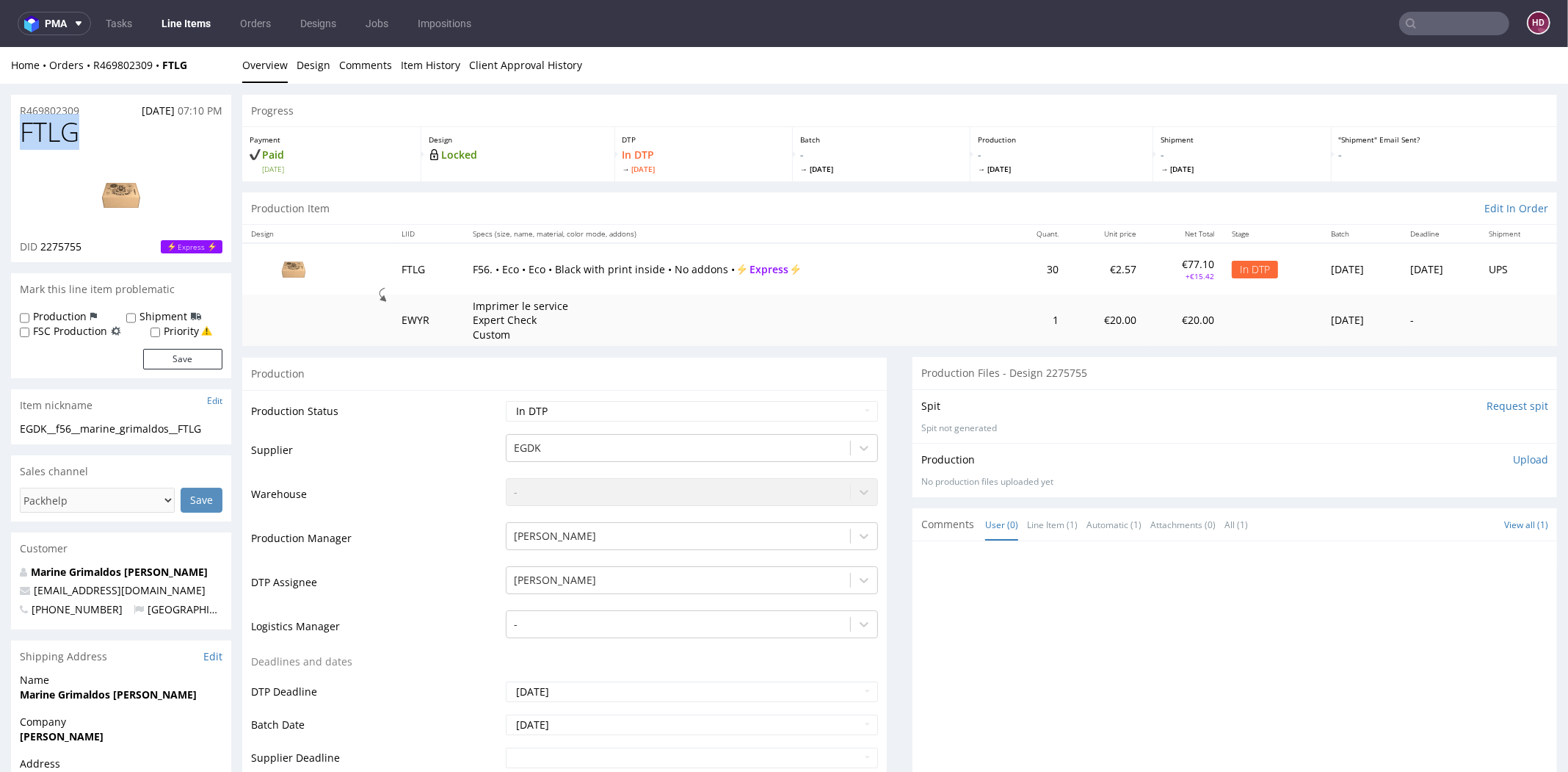
drag, startPoint x: 97, startPoint y: 142, endPoint x: 0, endPoint y: 138, distance: 97.1
copy span "FTLG"
drag, startPoint x: 107, startPoint y: 250, endPoint x: 41, endPoint y: 246, distance: 66.1
click at [41, 246] on div "DID 2275755 Express" at bounding box center [121, 246] width 203 height 15
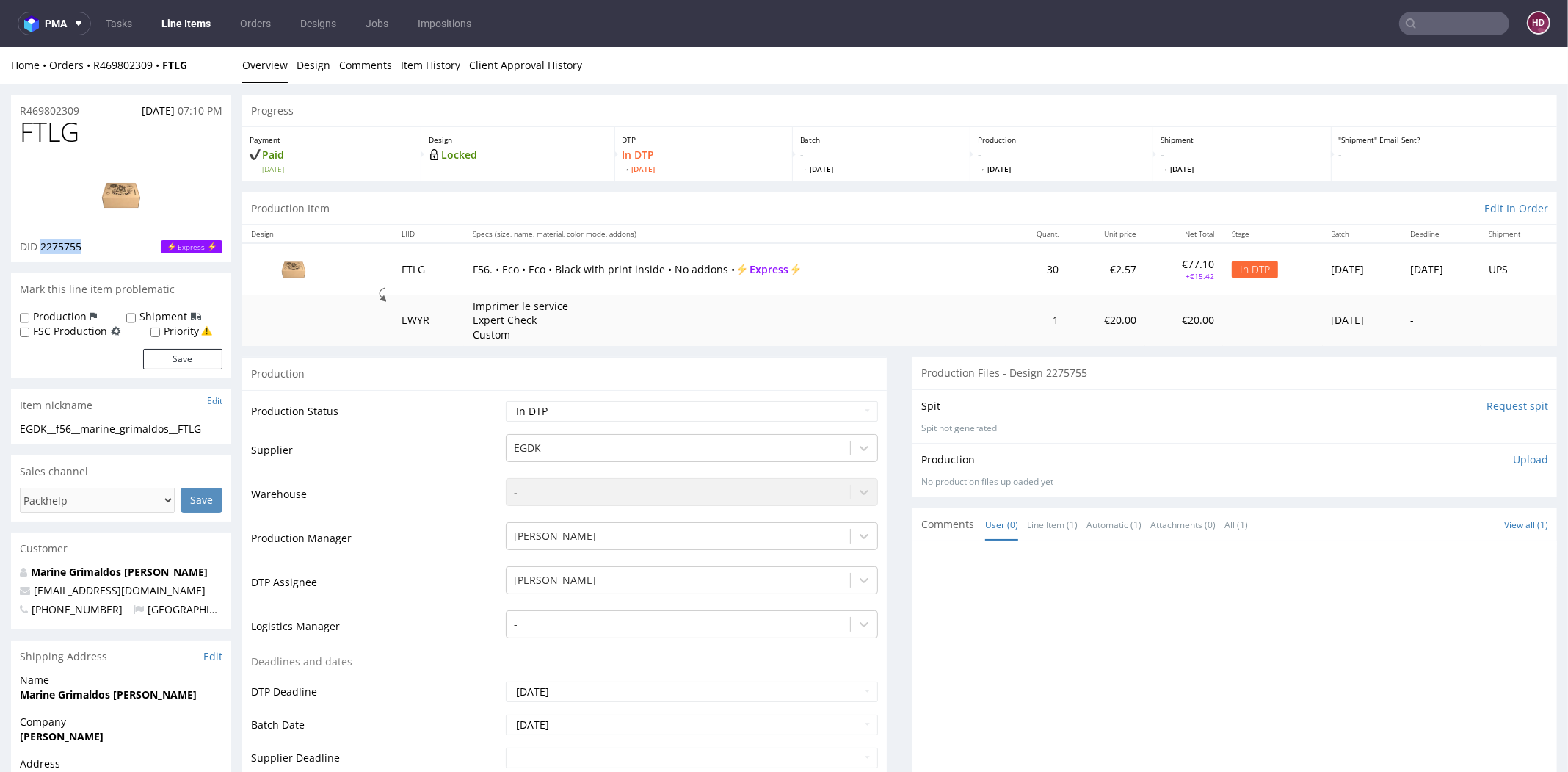
copy span "2275755"
drag, startPoint x: 209, startPoint y: 431, endPoint x: 0, endPoint y: 439, distance: 209.2
drag, startPoint x: 209, startPoint y: 432, endPoint x: 5, endPoint y: 421, distance: 204.3
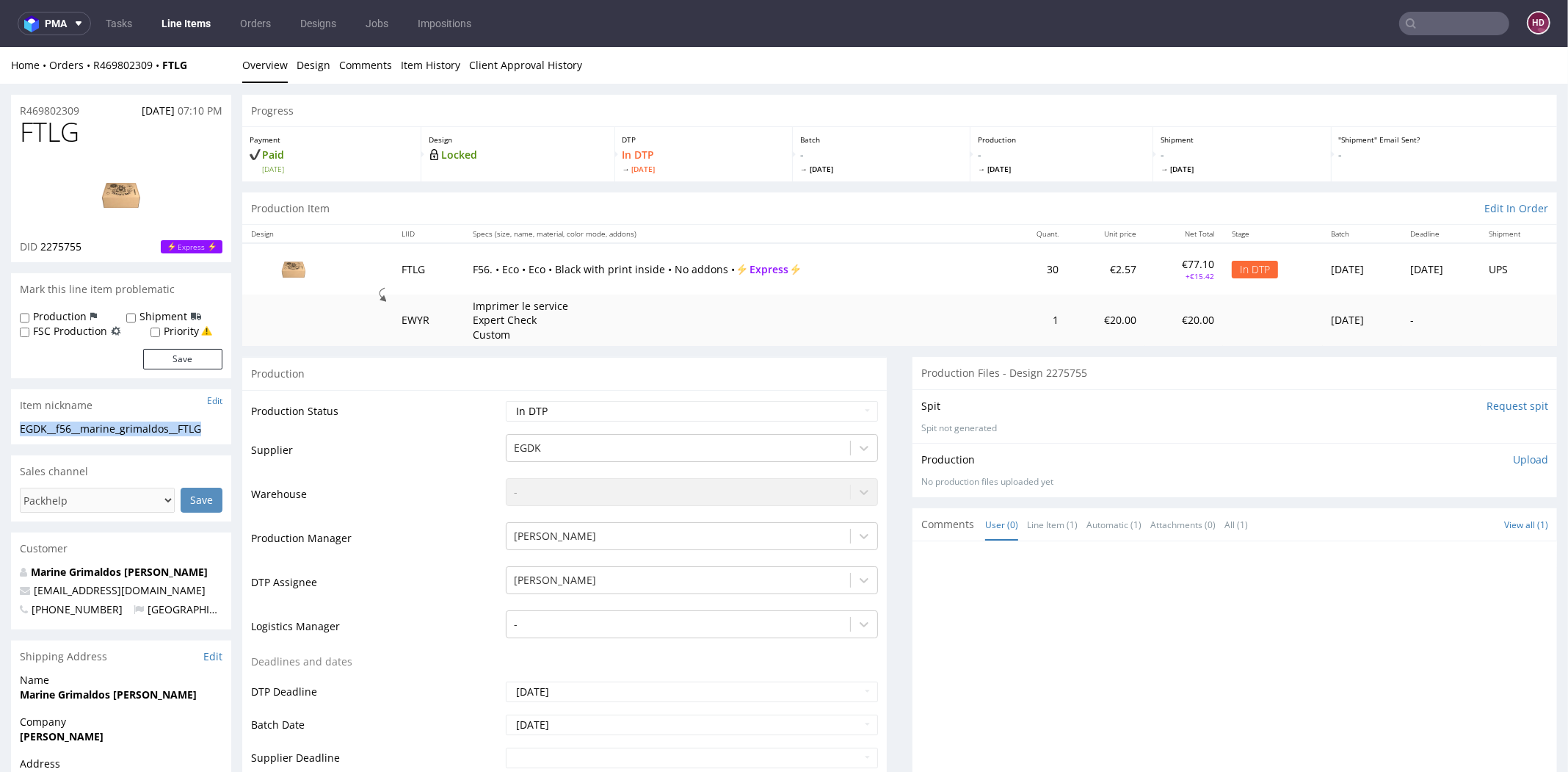
copy section "EGDK__f56__marine_grimaldos__FTLG"
drag, startPoint x: 85, startPoint y: 108, endPoint x: 15, endPoint y: 108, distance: 70.0
click at [15, 110] on div "R469802309 14.10.2025 07:10 PM" at bounding box center [121, 107] width 221 height 24
copy p "R469802309"
drag, startPoint x: 100, startPoint y: 246, endPoint x: 39, endPoint y: 253, distance: 61.4
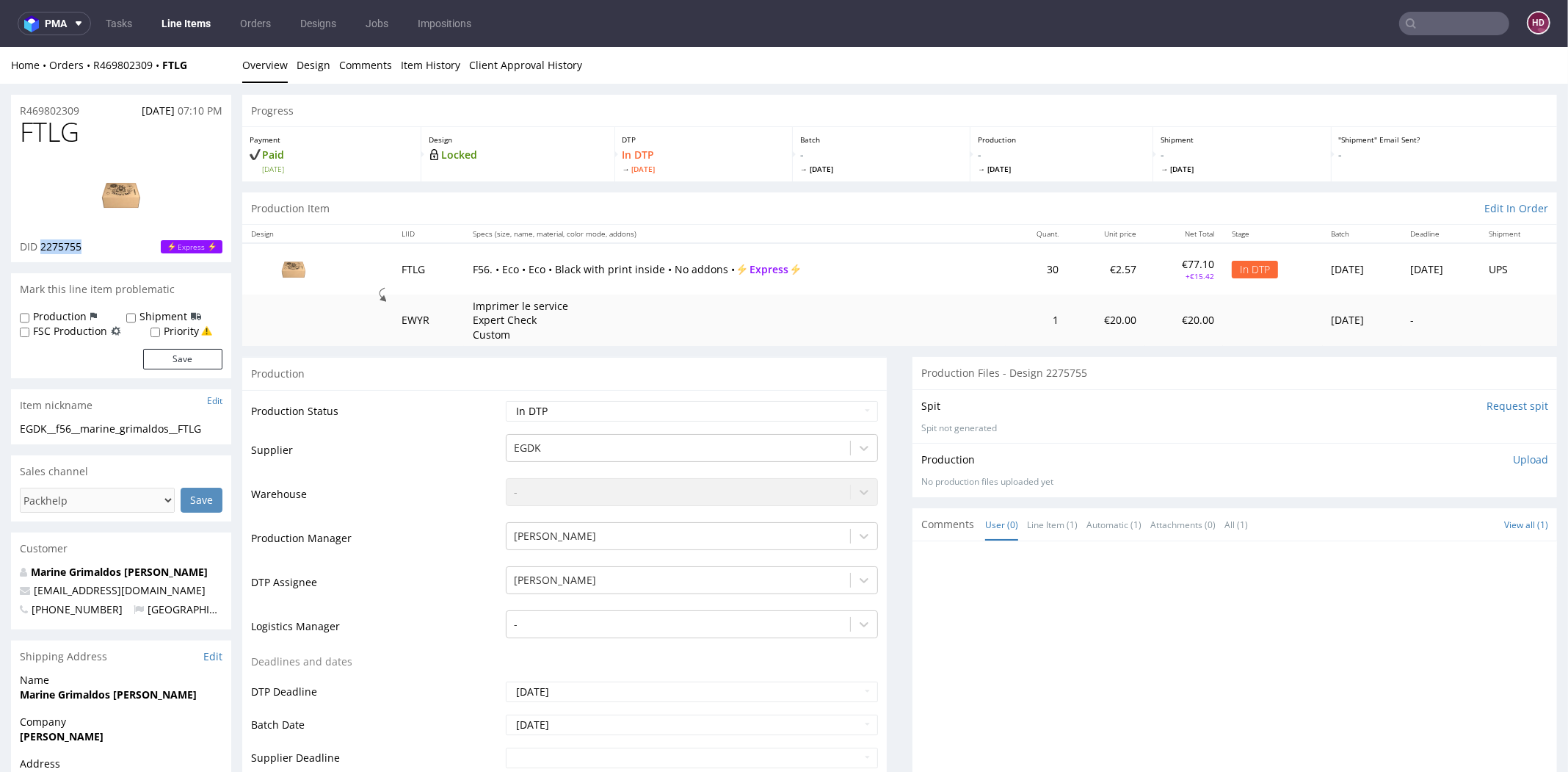
click at [39, 253] on div "DID 2275755 Express" at bounding box center [121, 246] width 203 height 15
copy span "2275755"
drag, startPoint x: 92, startPoint y: 109, endPoint x: 2, endPoint y: 106, distance: 90.0
copy p "R469802309"
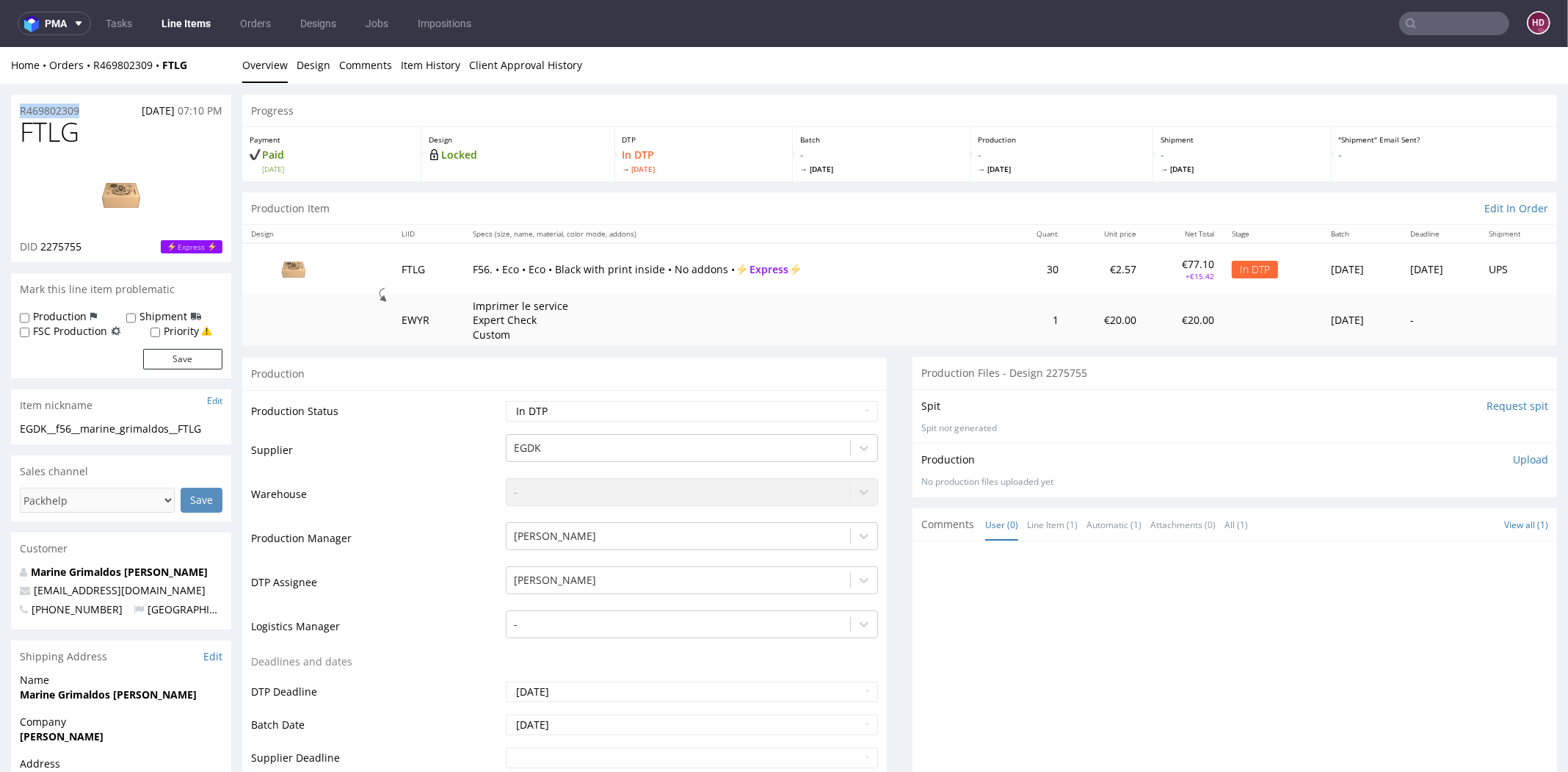
click at [116, 247] on div "DID 2275755 Express" at bounding box center [121, 246] width 203 height 15
drag, startPoint x: 116, startPoint y: 247, endPoint x: 41, endPoint y: 241, distance: 75.2
click at [41, 241] on div "DID 2275755 Express" at bounding box center [121, 246] width 203 height 15
drag, startPoint x: 84, startPoint y: 139, endPoint x: 0, endPoint y: 126, distance: 85.0
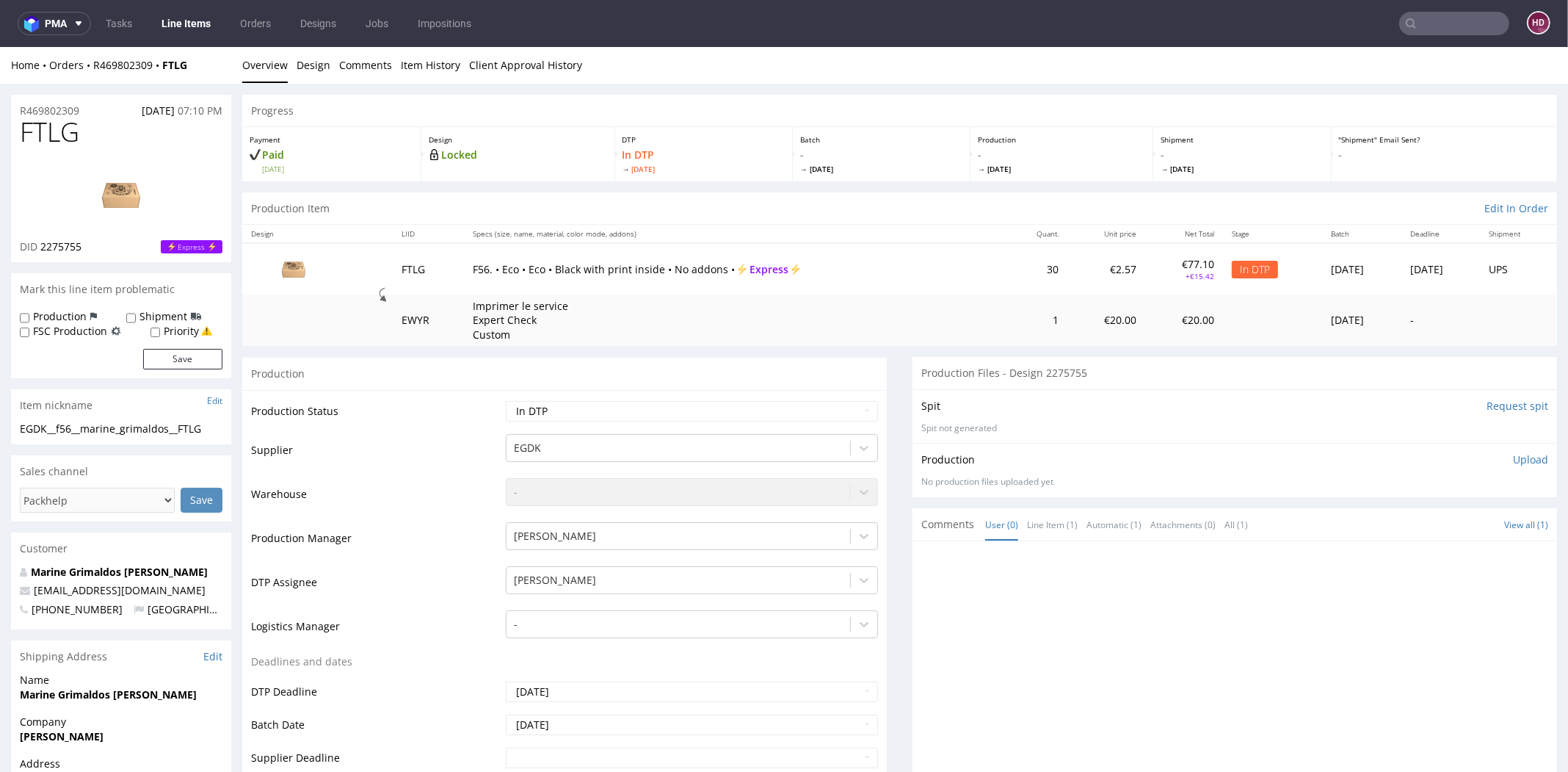
click at [1513, 456] on p "Upload" at bounding box center [1531, 459] width 35 height 15
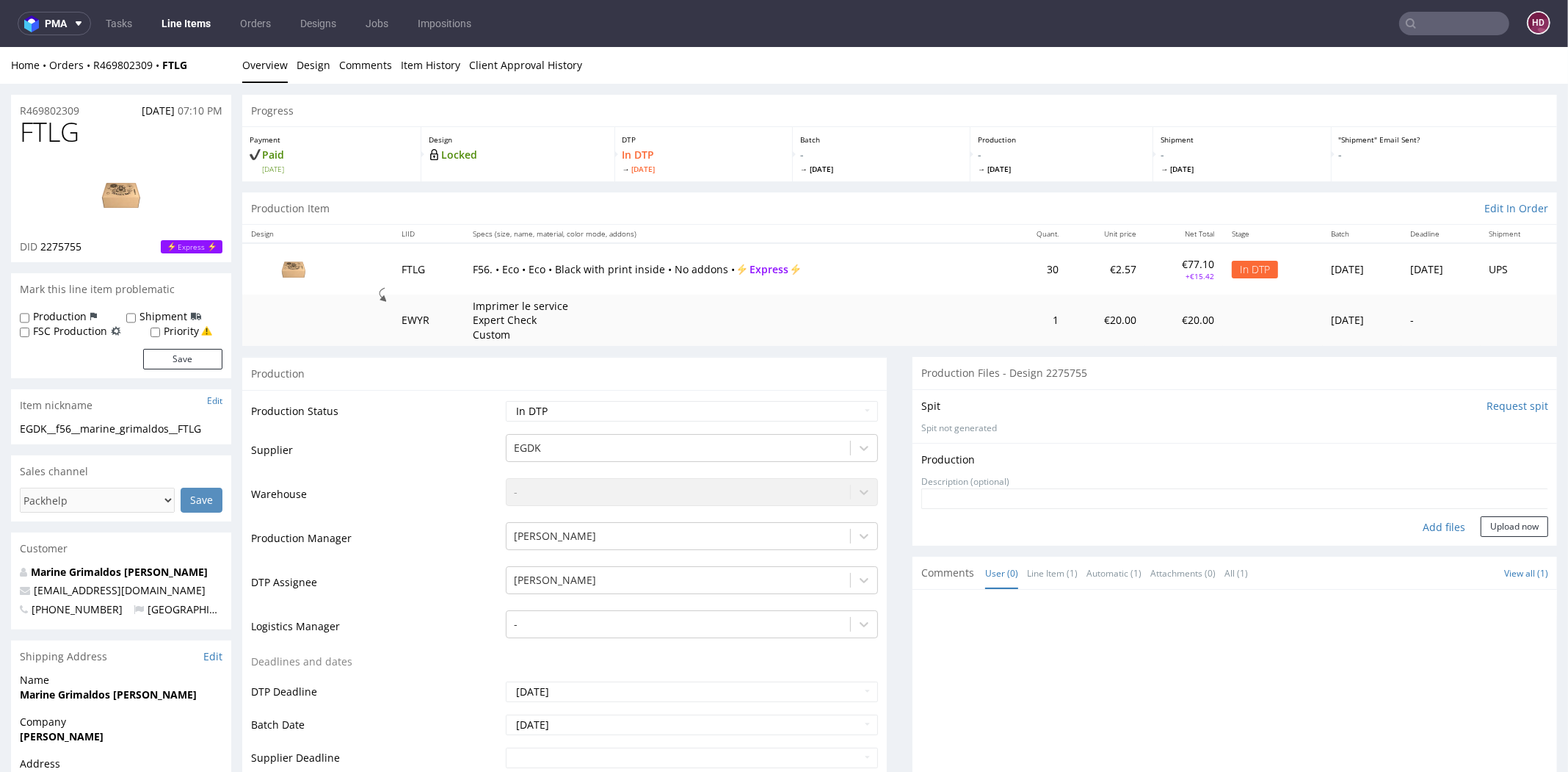
click at [1413, 519] on div "Add files" at bounding box center [1443, 527] width 74 height 22
type input "C:\fakepath\EGDK__f56__marine_grimaldos__FTLG__d2275755__oR469802309__outside.p…"
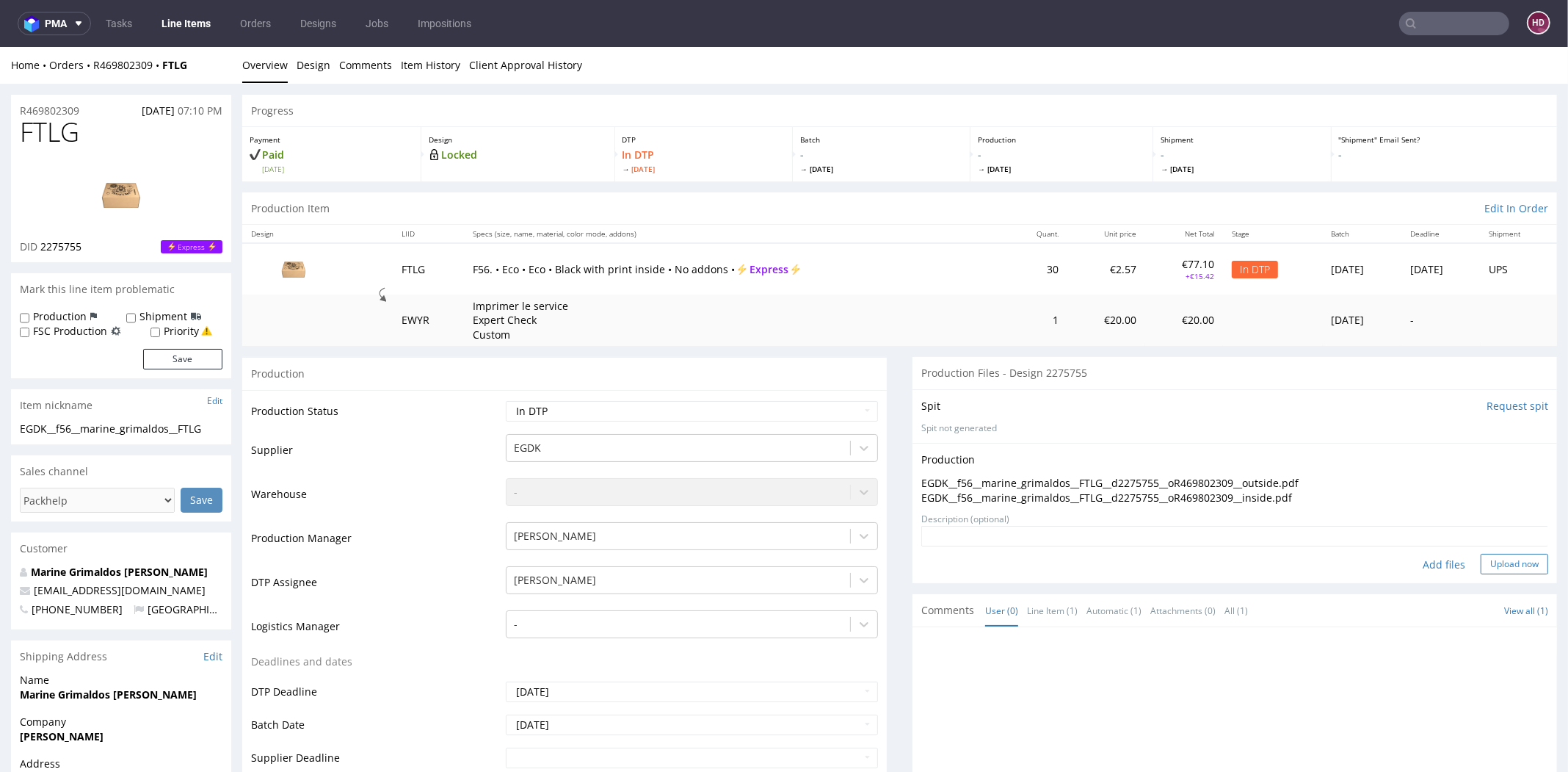
click at [1481, 557] on button "Upload now" at bounding box center [1514, 564] width 68 height 21
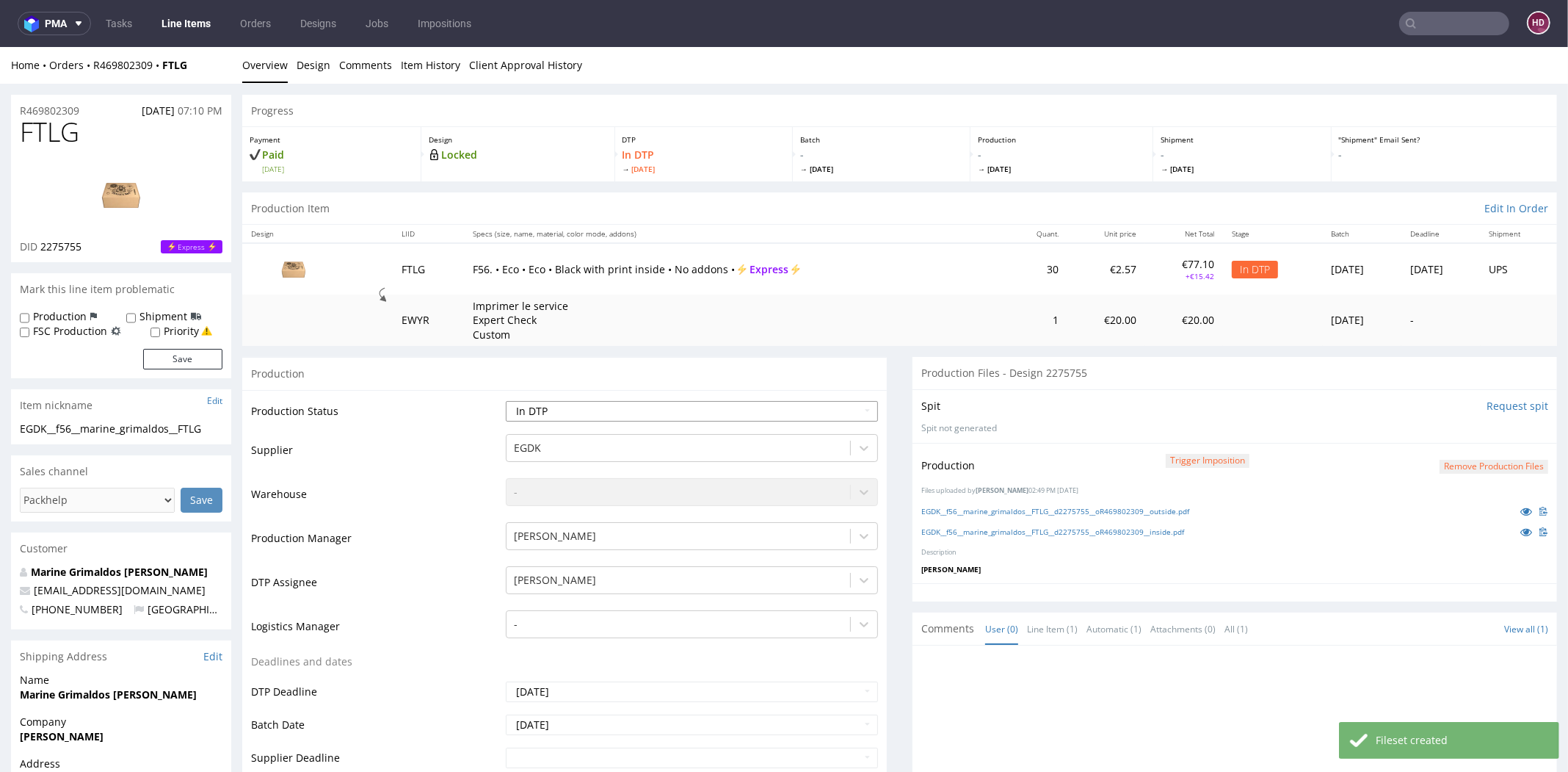
click at [566, 411] on select "Waiting for Artwork Waiting for Diecut Waiting for Mockup Waiting for DTP Waiti…" at bounding box center [692, 411] width 373 height 21
select select "dtp_production_ready"
click at [506, 401] on select "Waiting for Artwork Waiting for Diecut Waiting for Mockup Waiting for DTP Waiti…" at bounding box center [692, 411] width 373 height 21
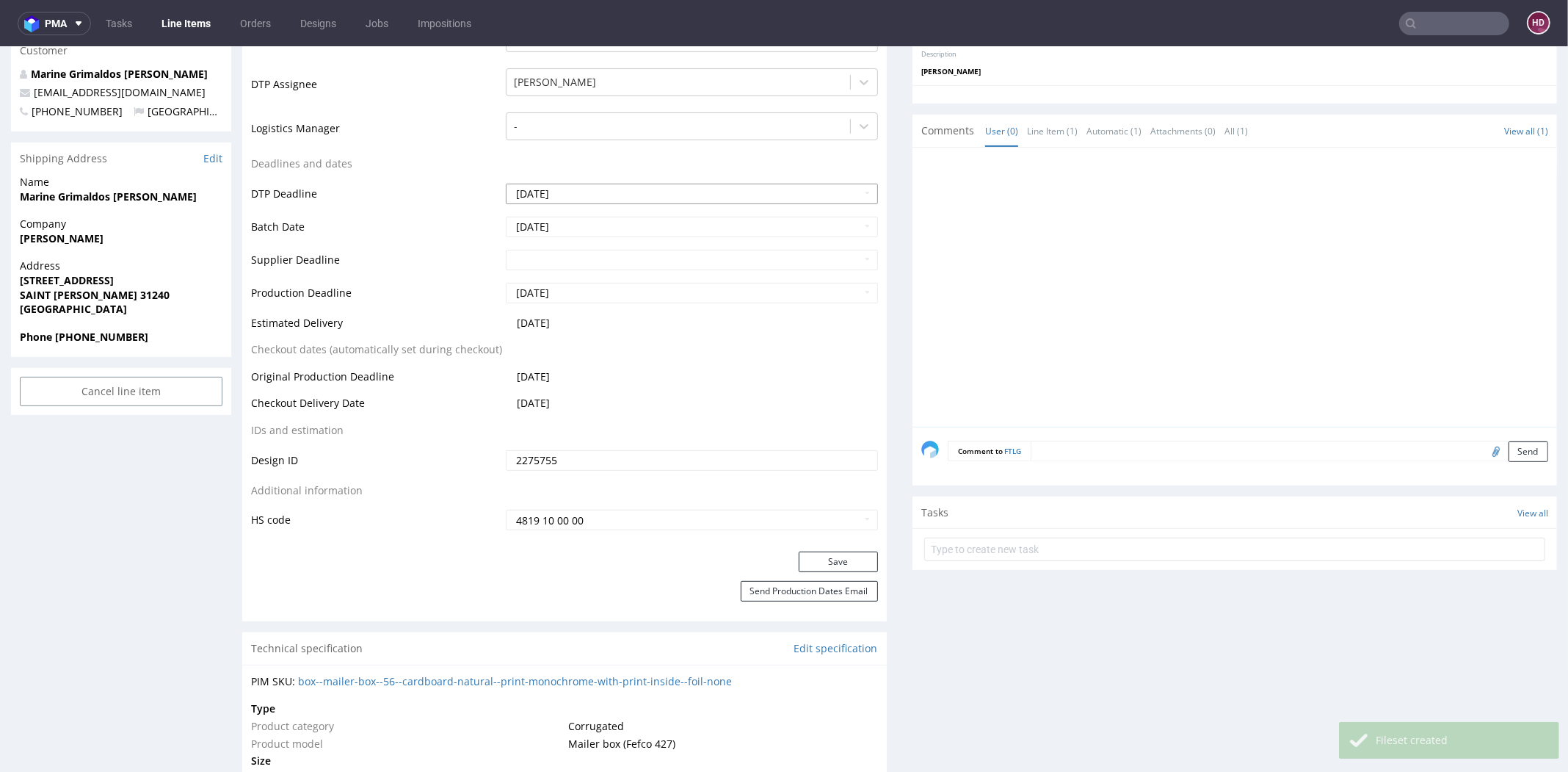
scroll to position [499, 0]
click at [799, 565] on button "Save" at bounding box center [838, 560] width 79 height 21
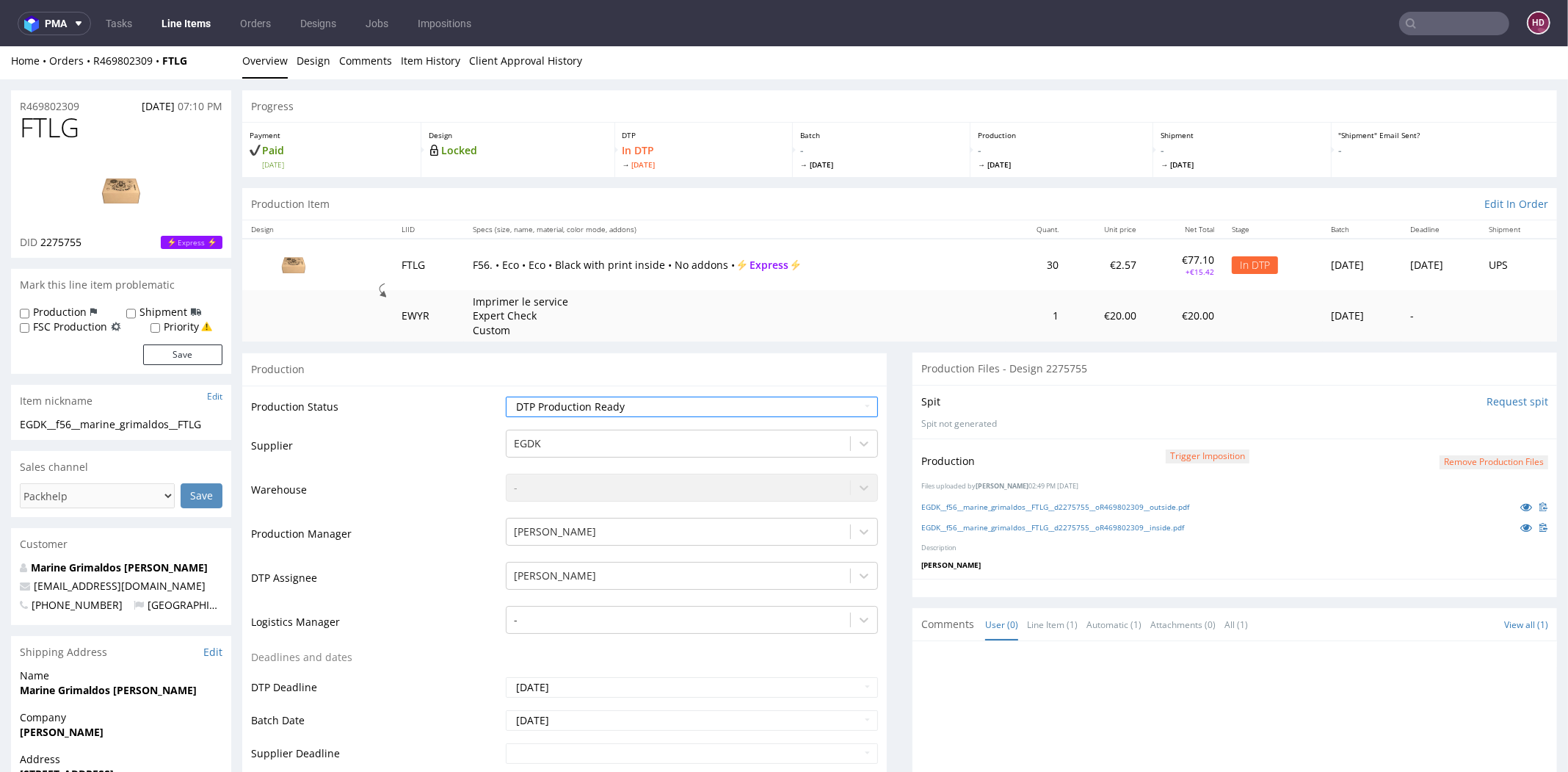
scroll to position [0, 0]
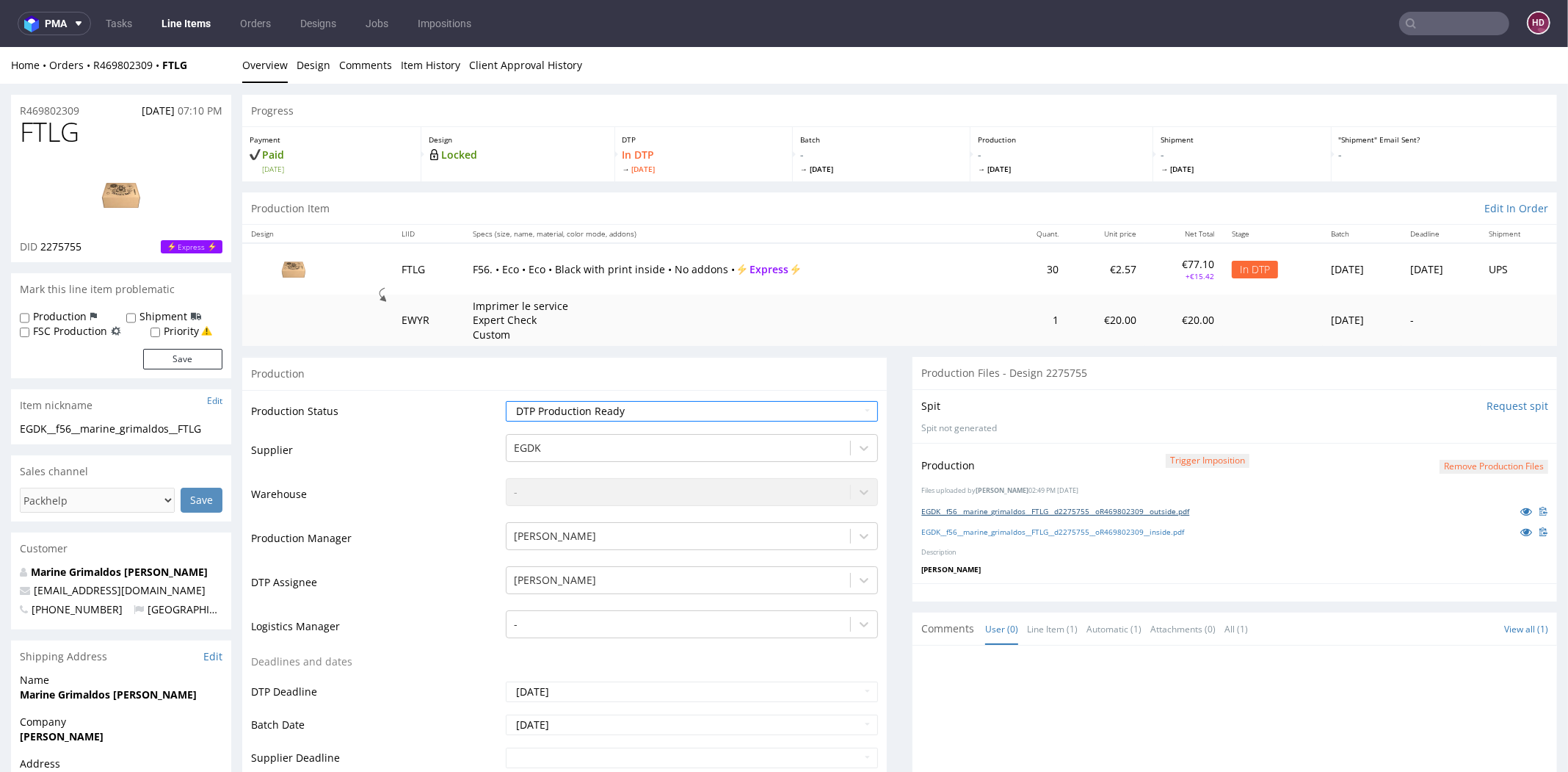
click at [1179, 508] on link "EGDK__f56__marine_grimaldos__FTLG__d2275755__oR469802309__outside.pdf" at bounding box center [1055, 511] width 268 height 10
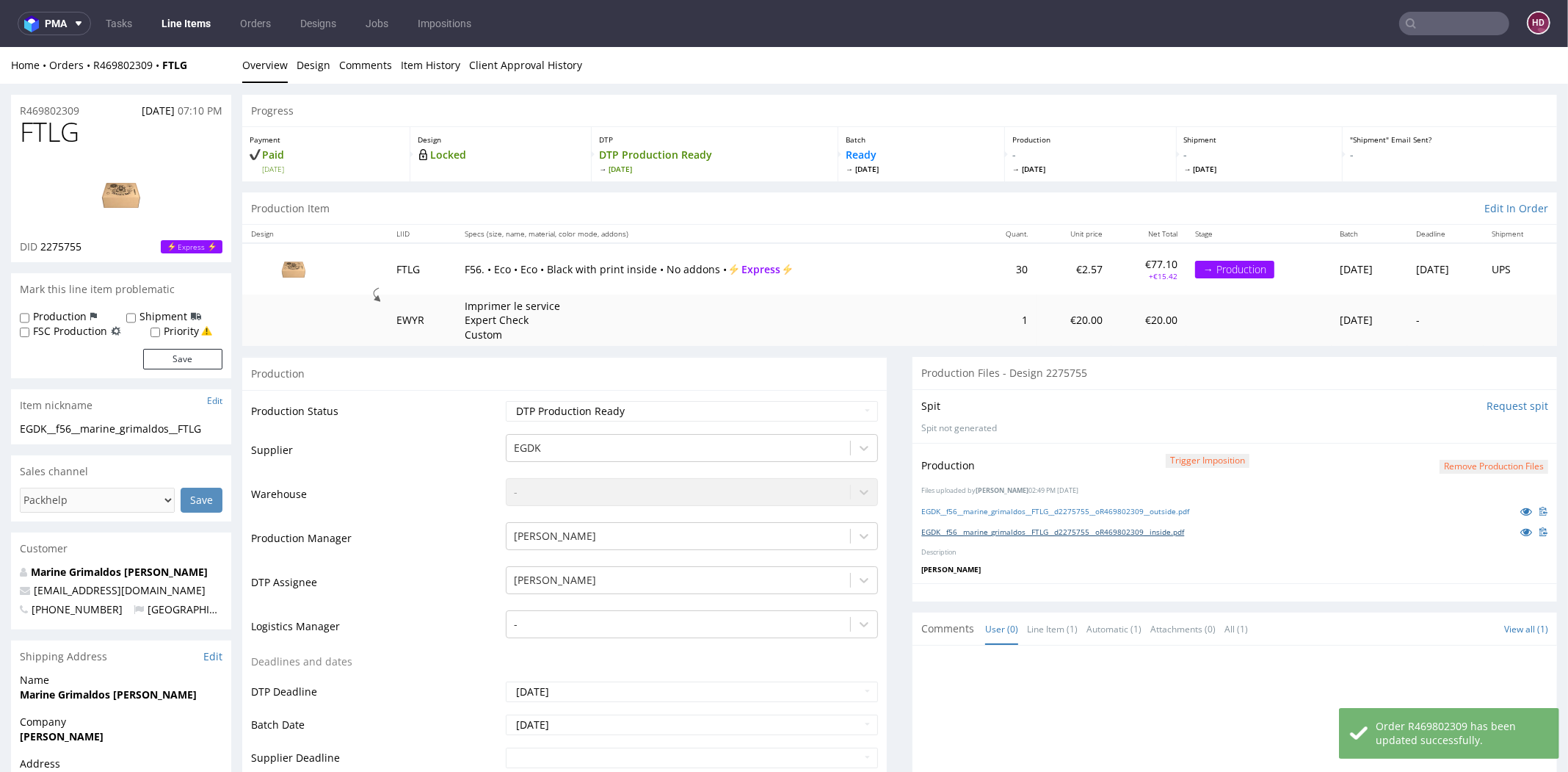
click at [1154, 527] on link "EGDK__f56__marine_grimaldos__FTLG__d2275755__oR469802309__inside.pdf" at bounding box center [1053, 532] width 263 height 10
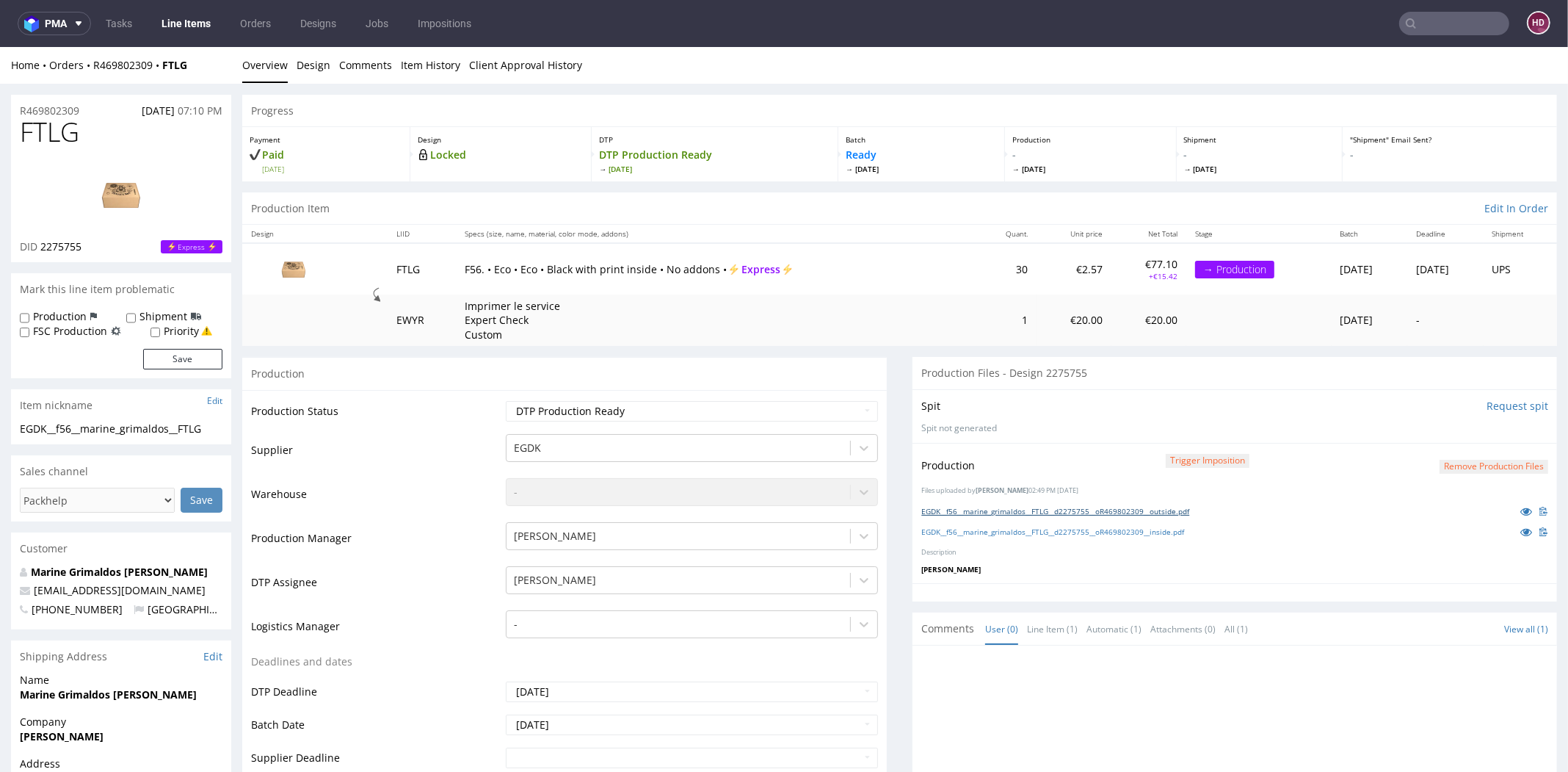
click at [1035, 512] on link "EGDK__f56__marine_grimaldos__FTLG__d2275755__oR469802309__outside.pdf" at bounding box center [1055, 511] width 268 height 10
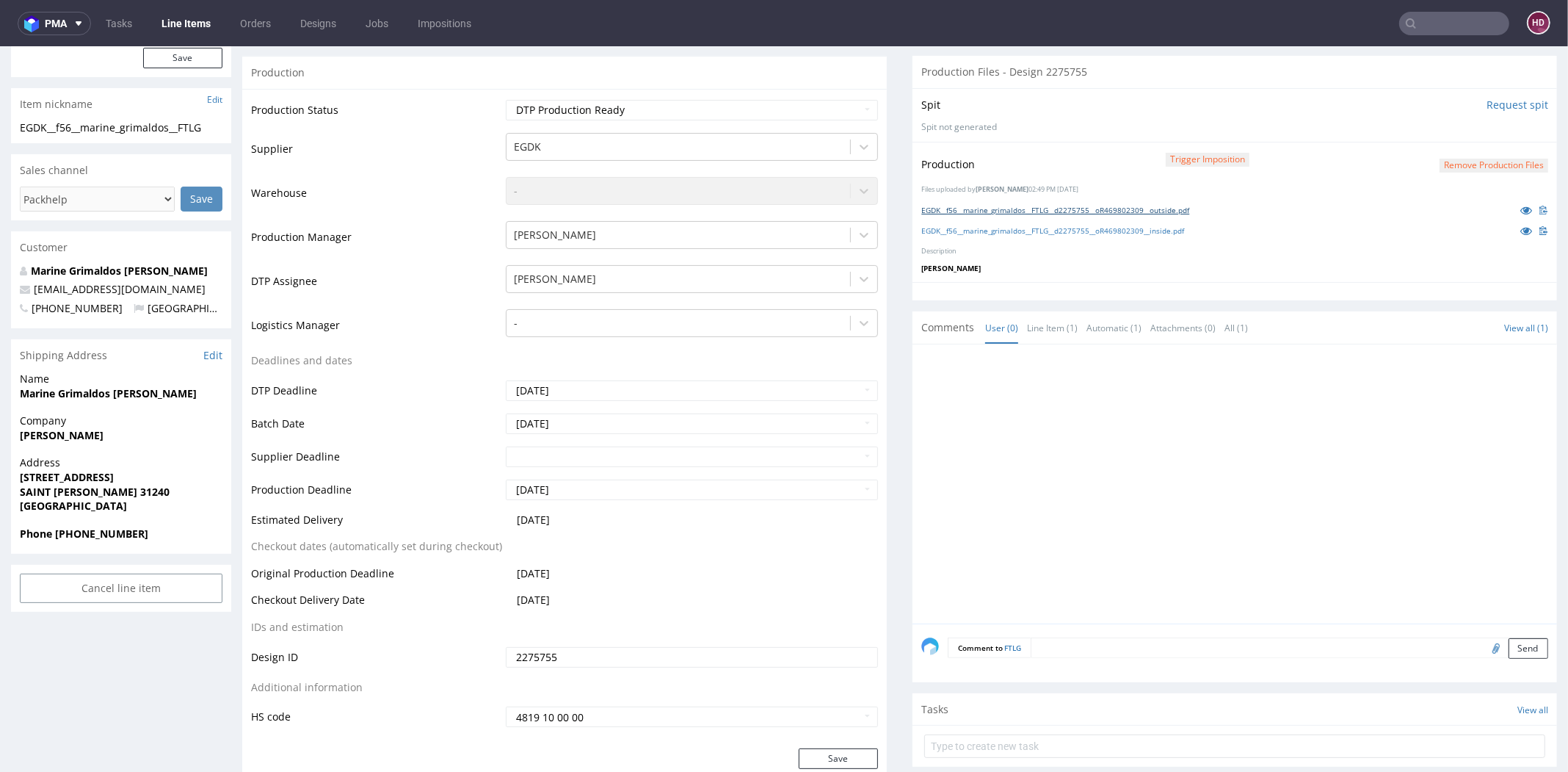
scroll to position [299, 0]
click at [755, 125] on td "Waiting for Artwork Waiting for Diecut Waiting for Mockup Waiting for DTP Waiti…" at bounding box center [689, 117] width 376 height 33
click at [193, 25] on link "Line Items" at bounding box center [186, 24] width 67 height 24
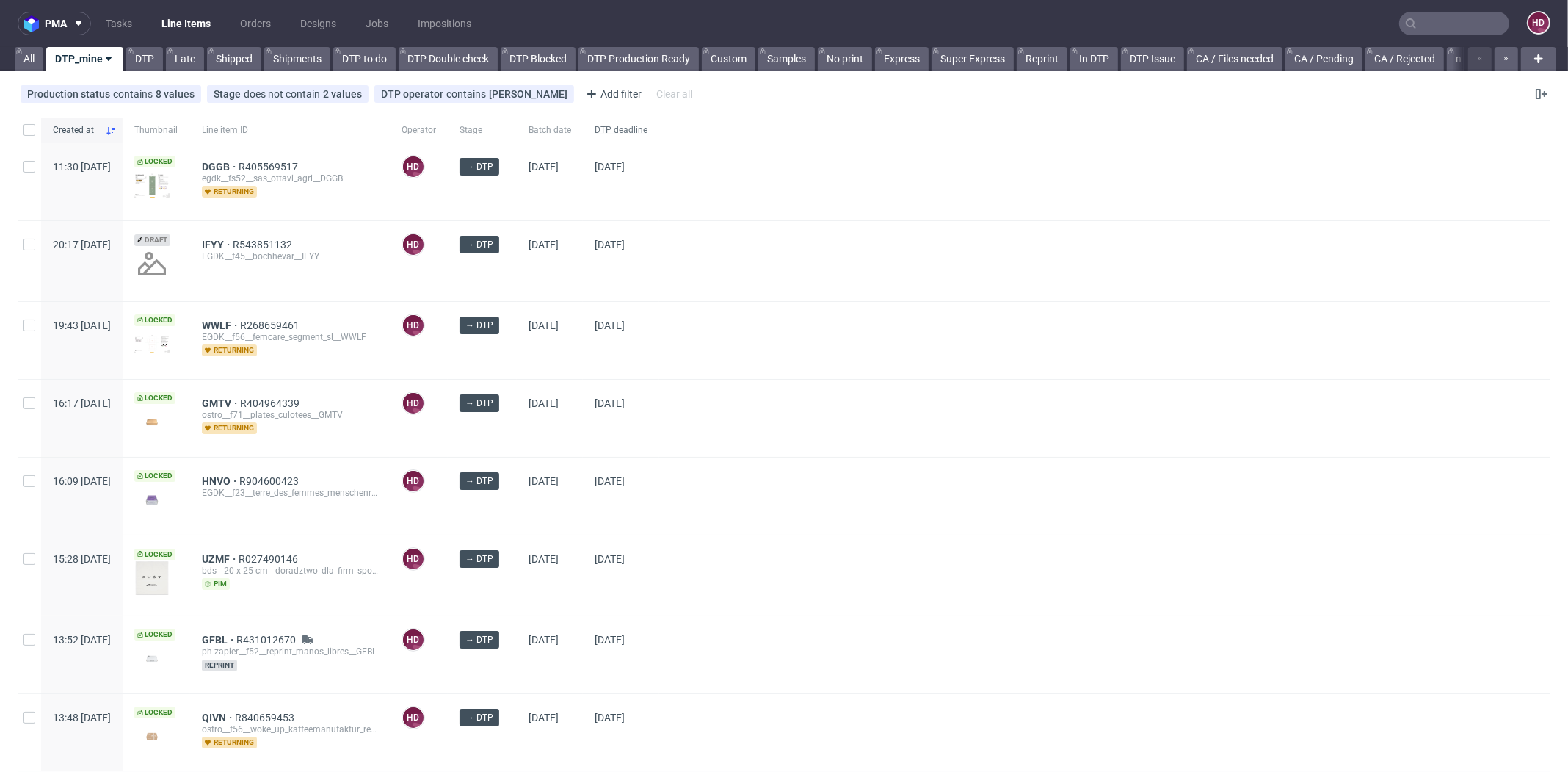
click at [647, 134] on span "DTP deadline" at bounding box center [621, 130] width 53 height 13
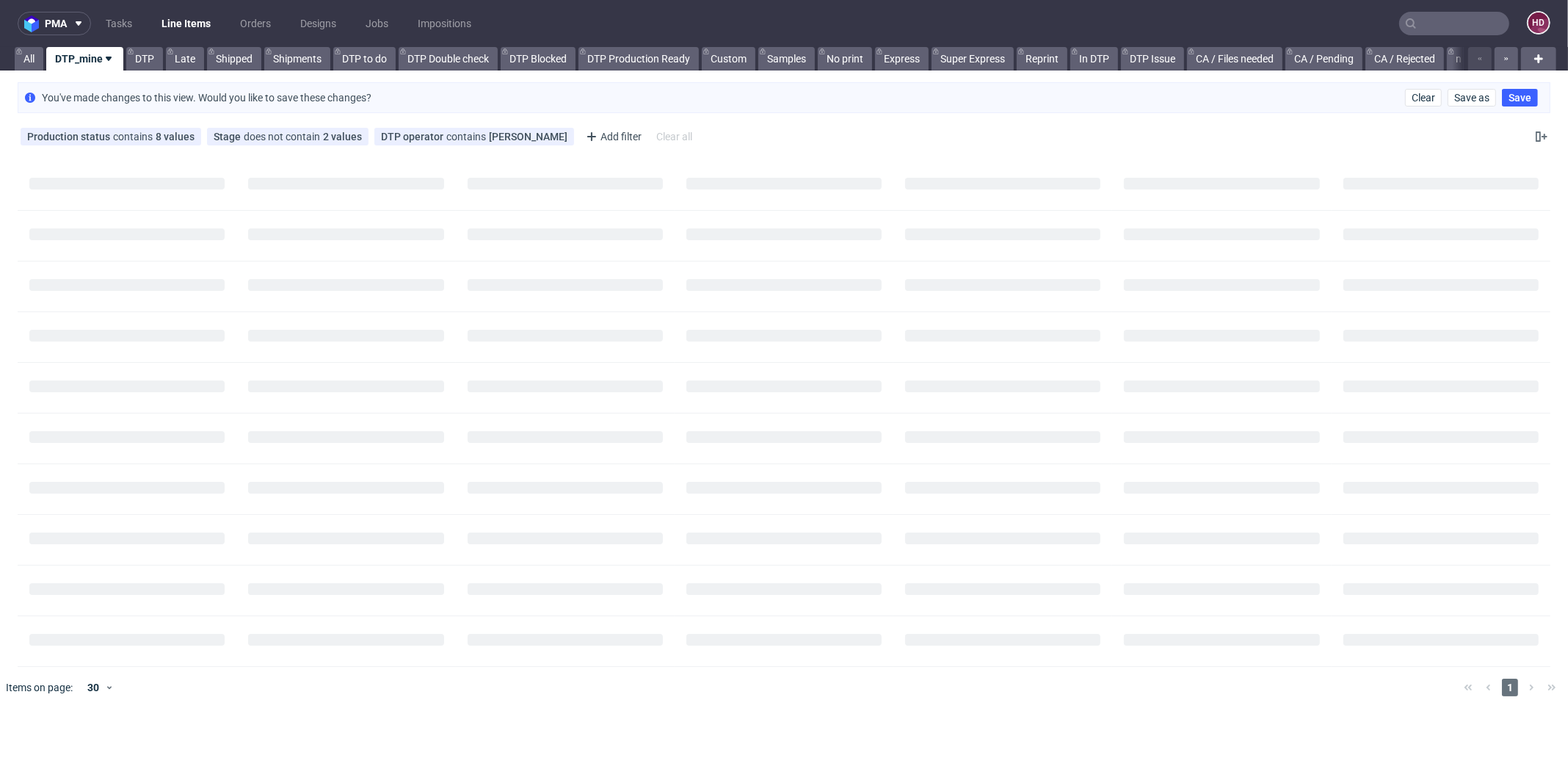
click at [616, 154] on div "Items on page: 30 1" at bounding box center [784, 434] width 1568 height 560
click at [155, 52] on link "DTP" at bounding box center [144, 59] width 36 height 24
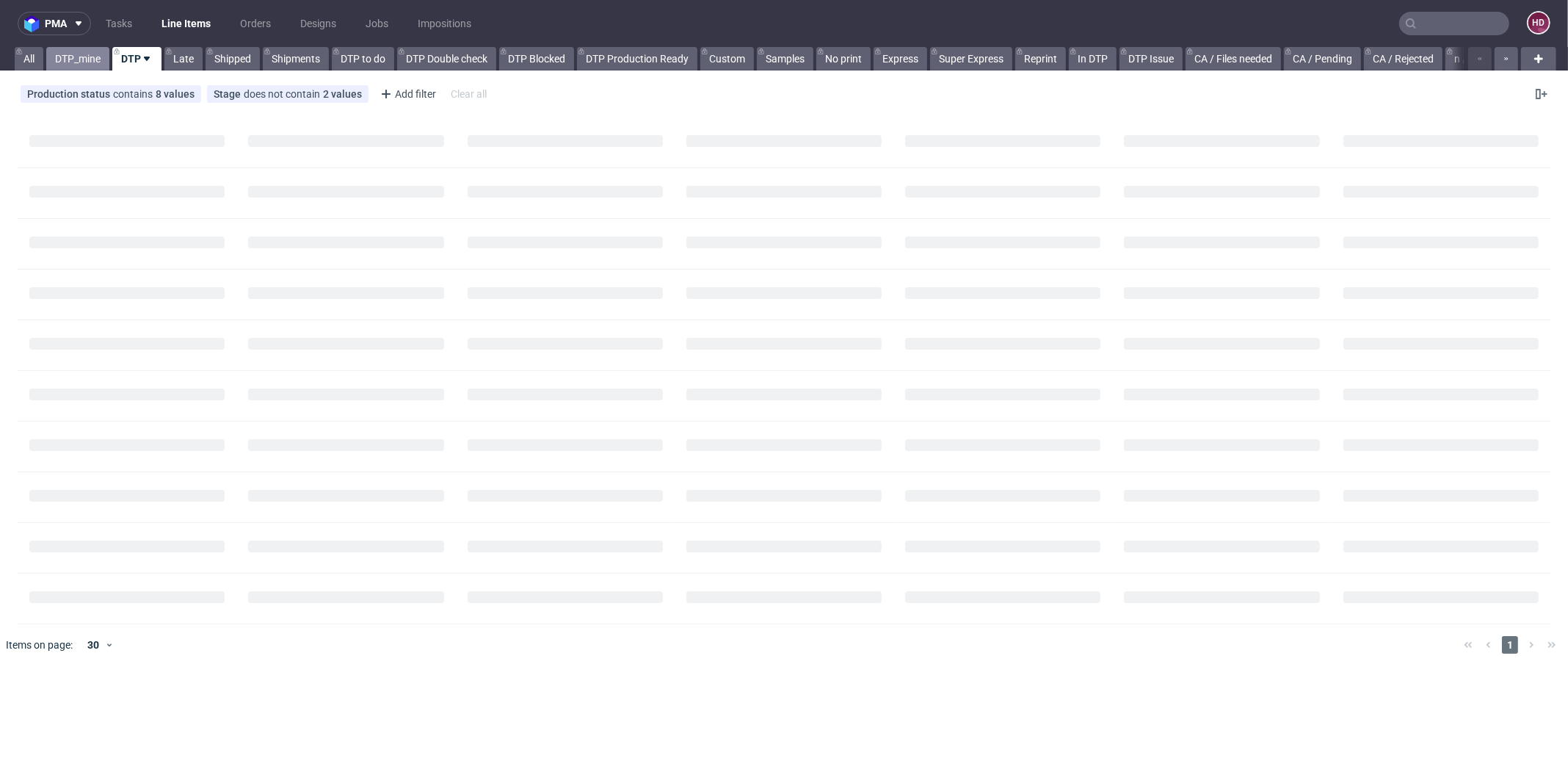
click at [89, 61] on link "DTP_mine" at bounding box center [77, 59] width 63 height 24
click at [164, 118] on div at bounding box center [126, 142] width 219 height 50
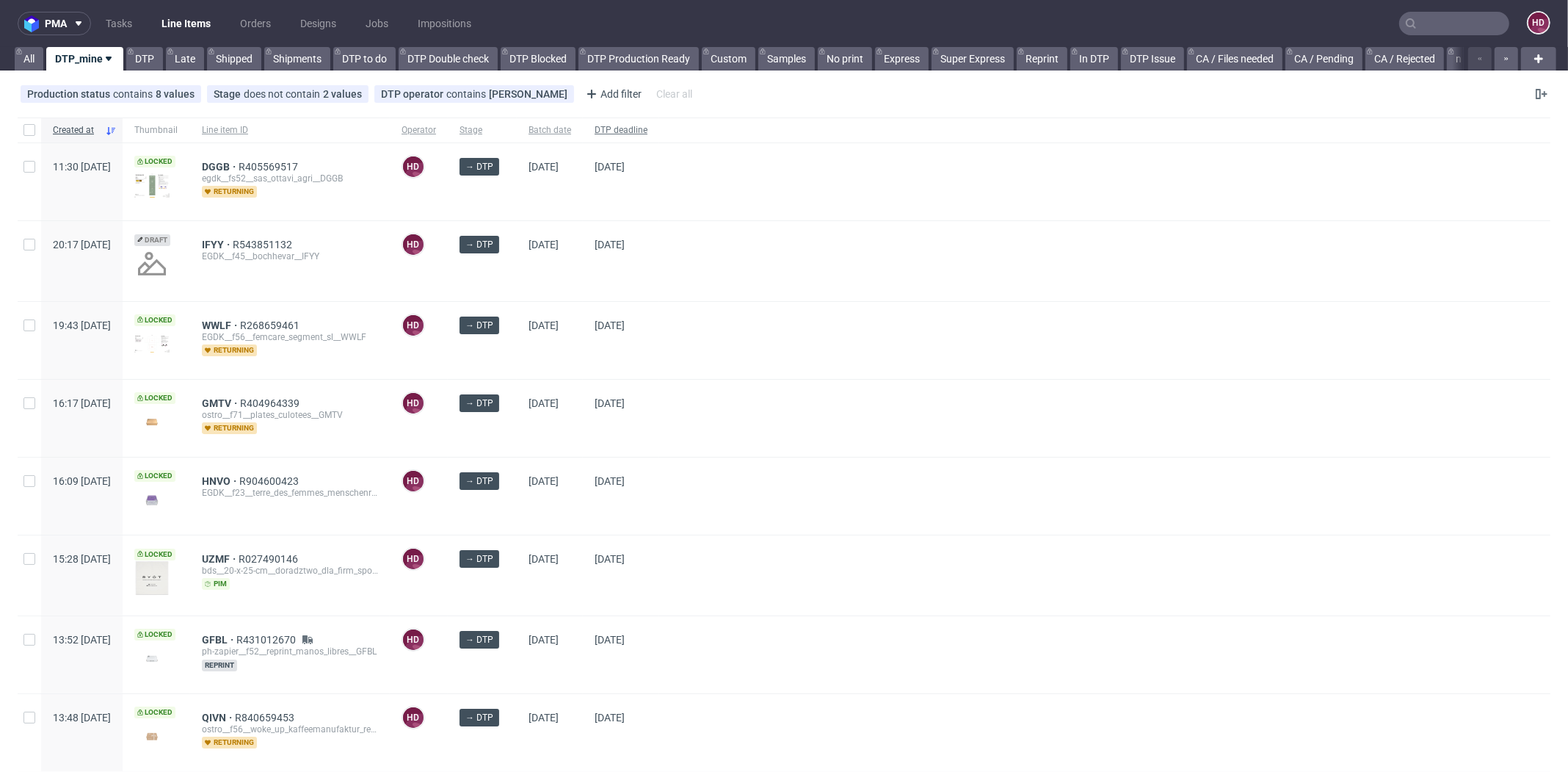
click at [647, 125] on span "DTP deadline" at bounding box center [621, 130] width 53 height 13
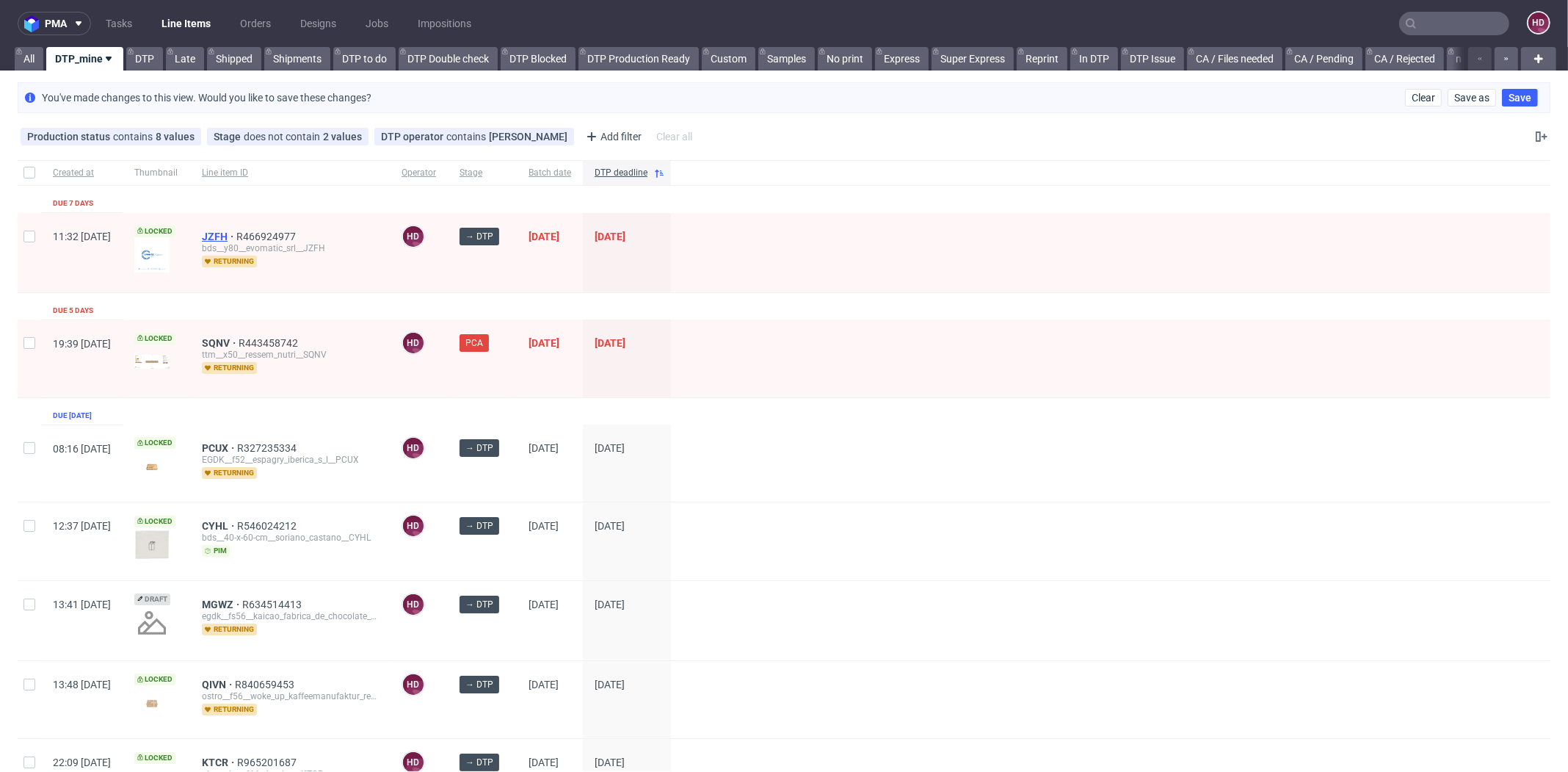
click at [236, 231] on span "JZFH" at bounding box center [219, 236] width 34 height 12
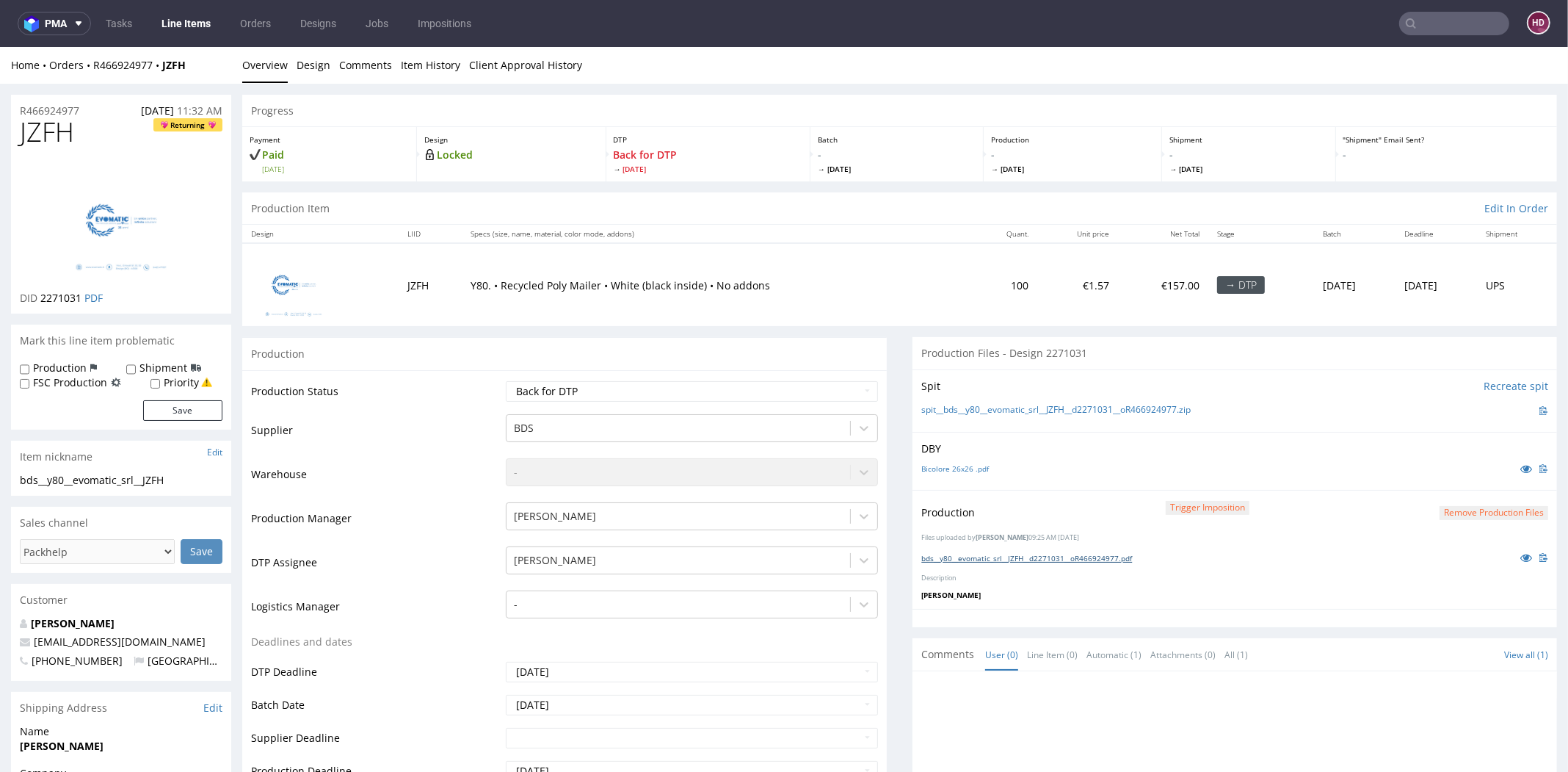
click at [960, 557] on link "bds__y80__evomatic_srl__JZFH__d2271031__oR466924977.pdf" at bounding box center [1027, 558] width 211 height 10
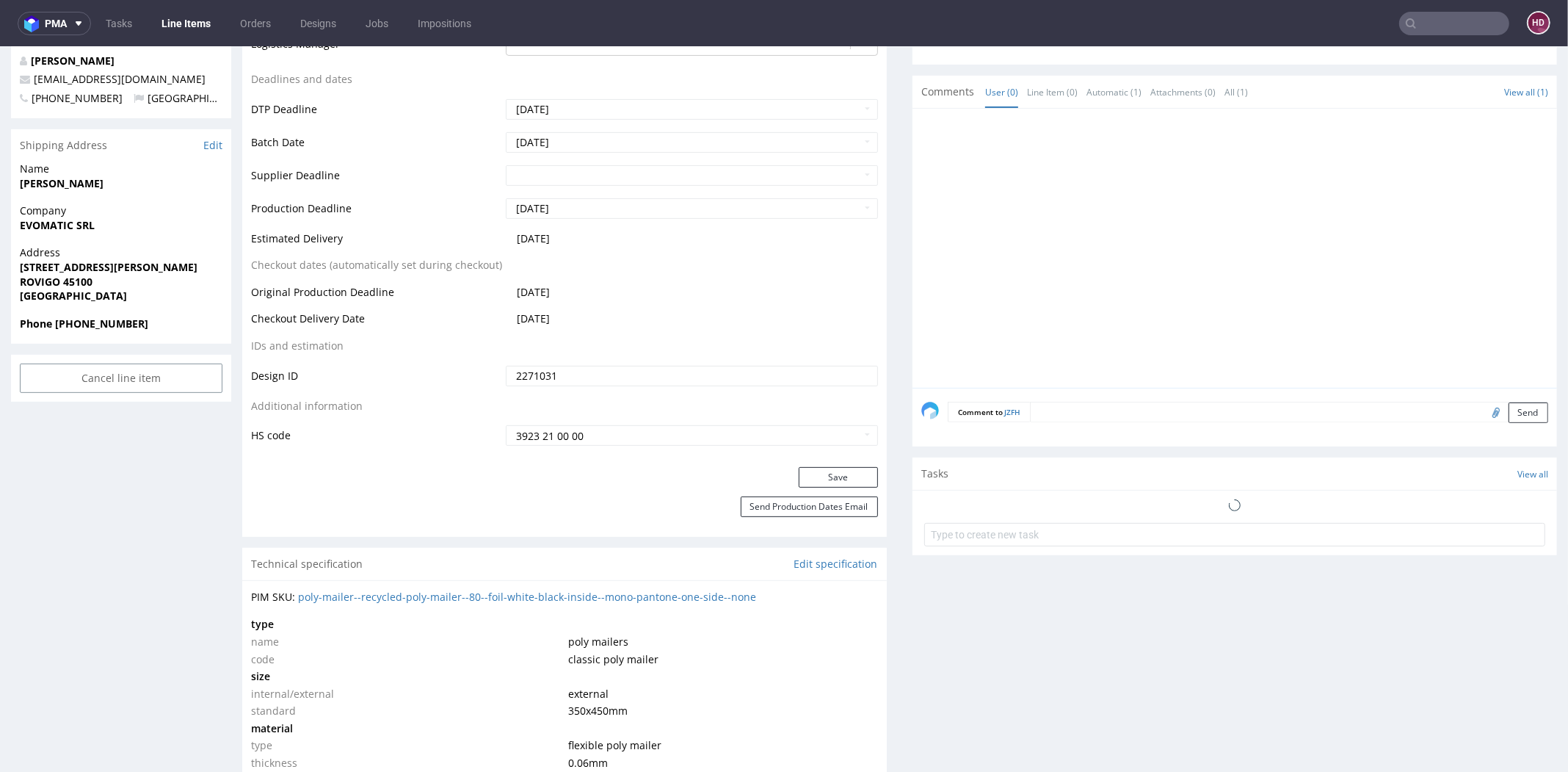
scroll to position [564, 0]
click at [1026, 511] on div "Completed issue [DATE]" at bounding box center [1235, 506] width 621 height 34
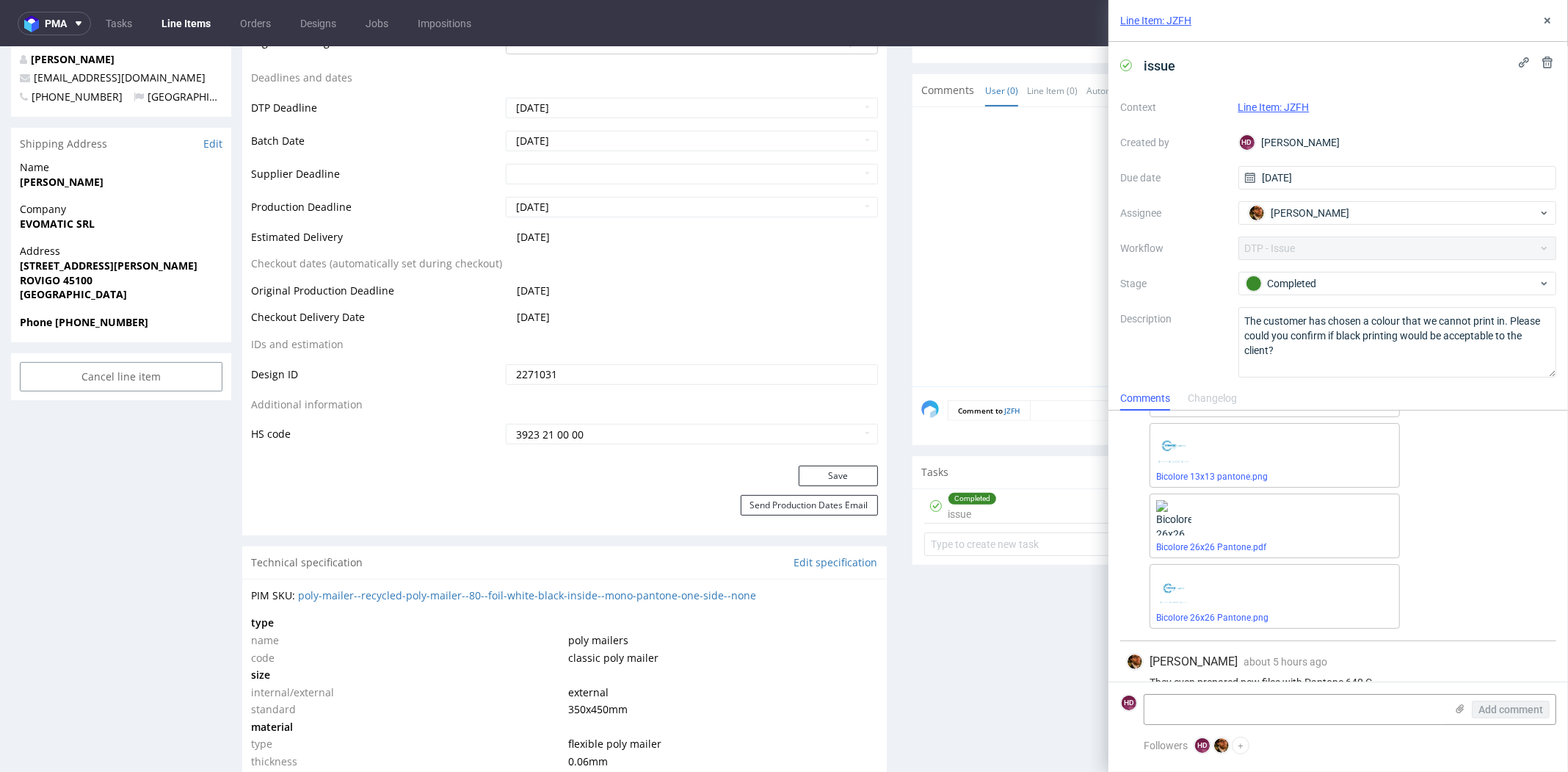
scroll to position [416, 0]
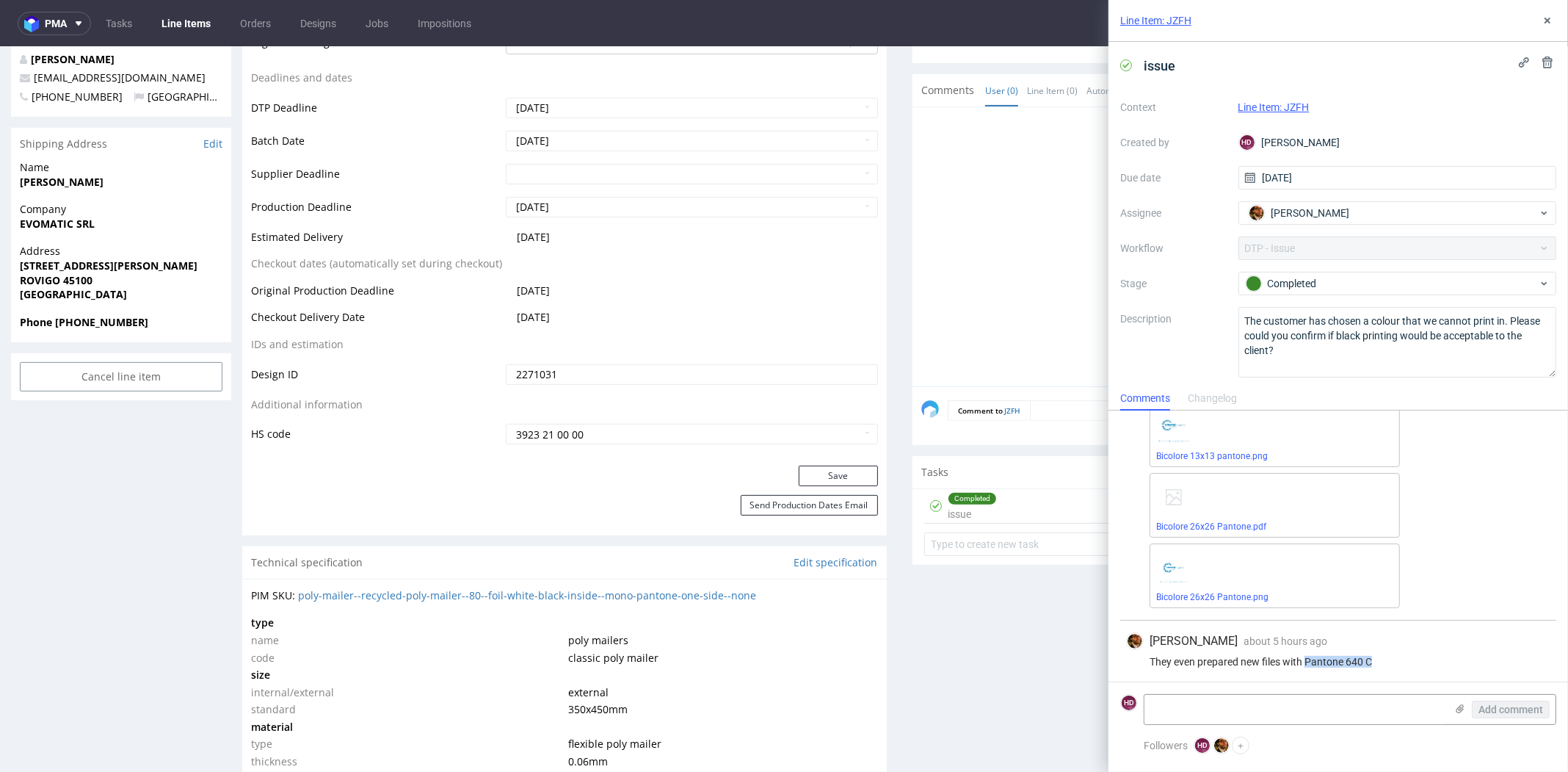
drag, startPoint x: 1384, startPoint y: 660, endPoint x: 1309, endPoint y: 662, distance: 75.0
click at [1309, 662] on div "They even prepared new files with Pantone 640 C" at bounding box center [1339, 662] width 425 height 12
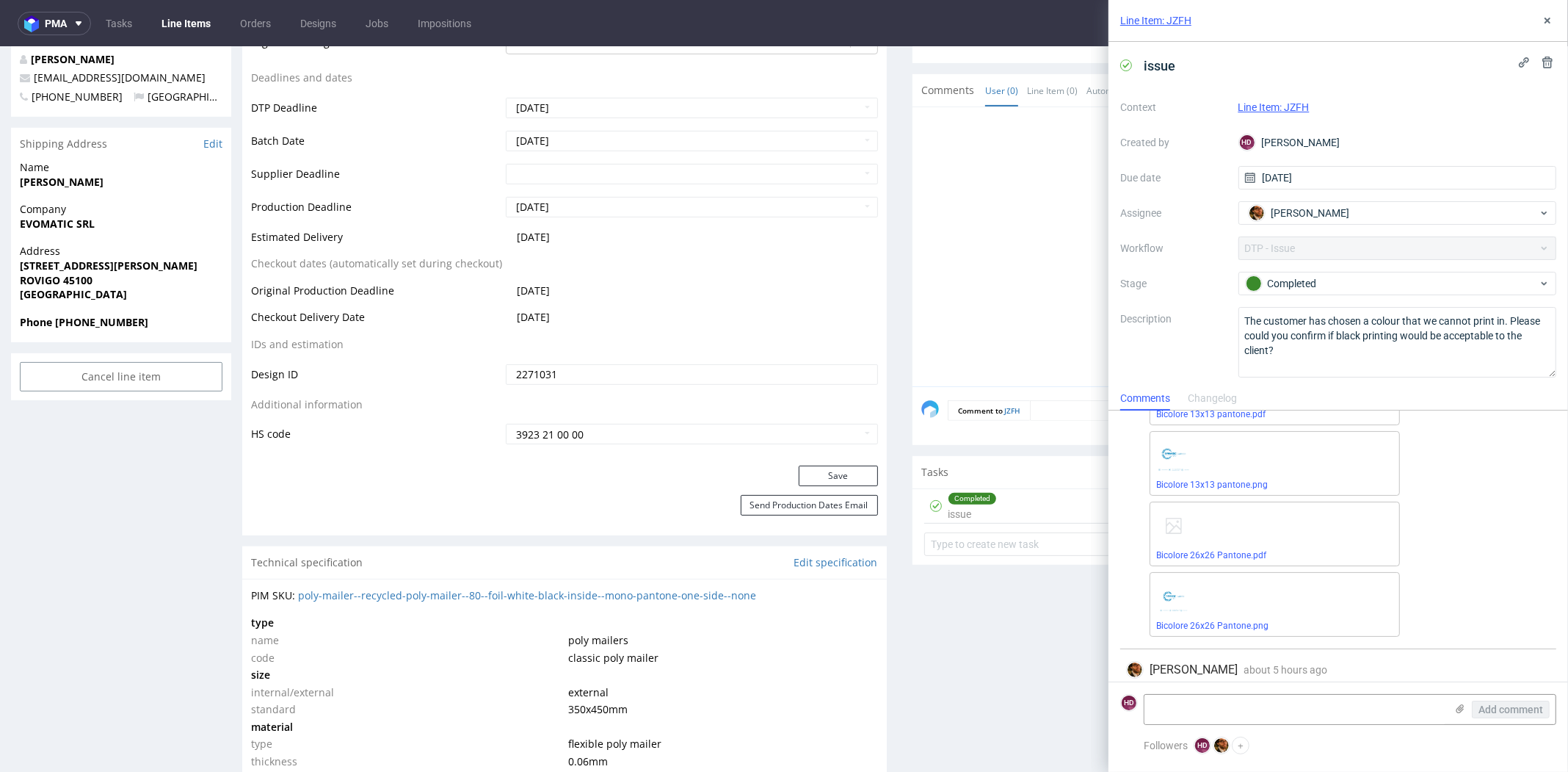
scroll to position [386, 0]
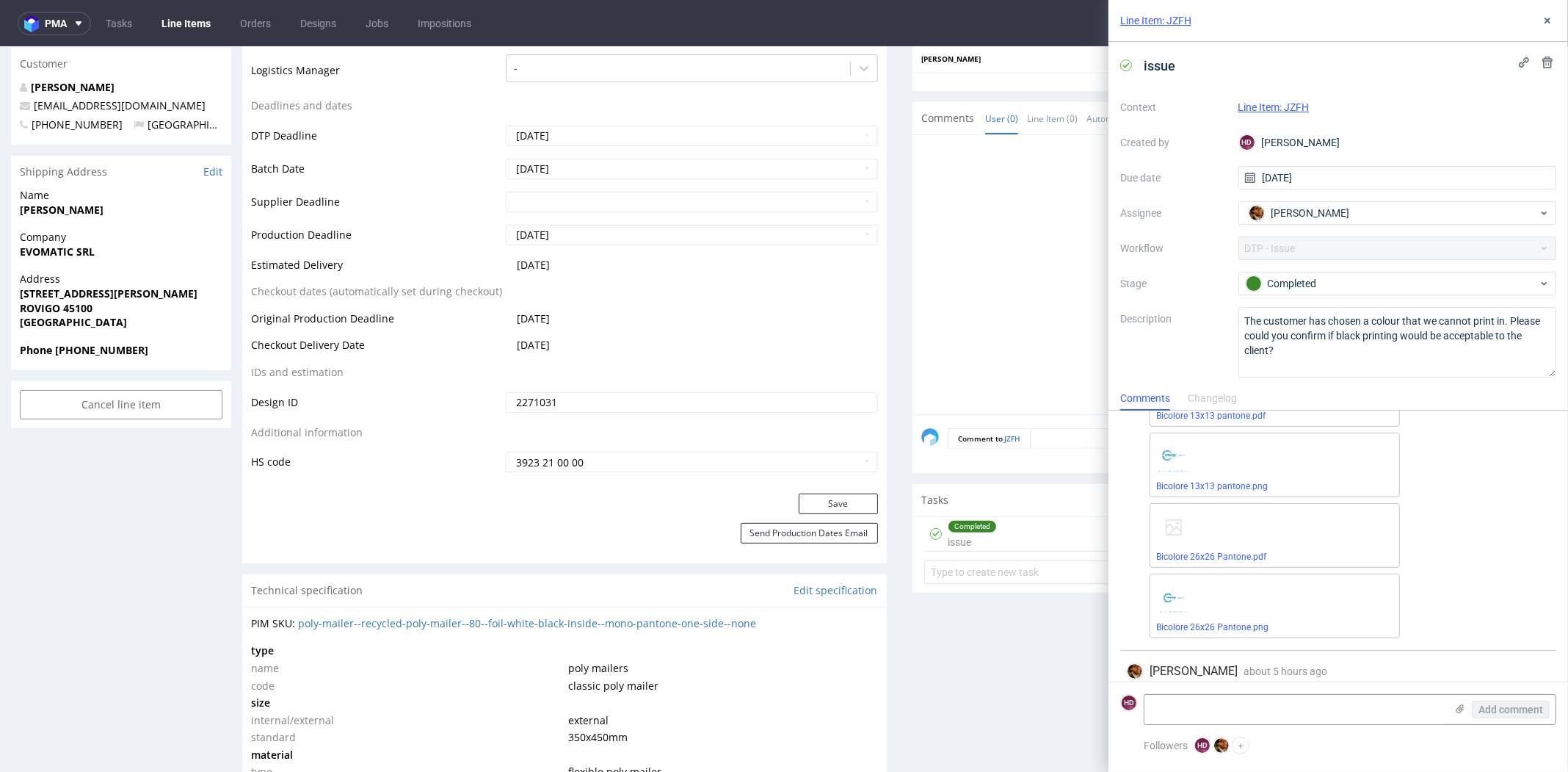
click at [1030, 262] on div at bounding box center [1239, 280] width 635 height 271
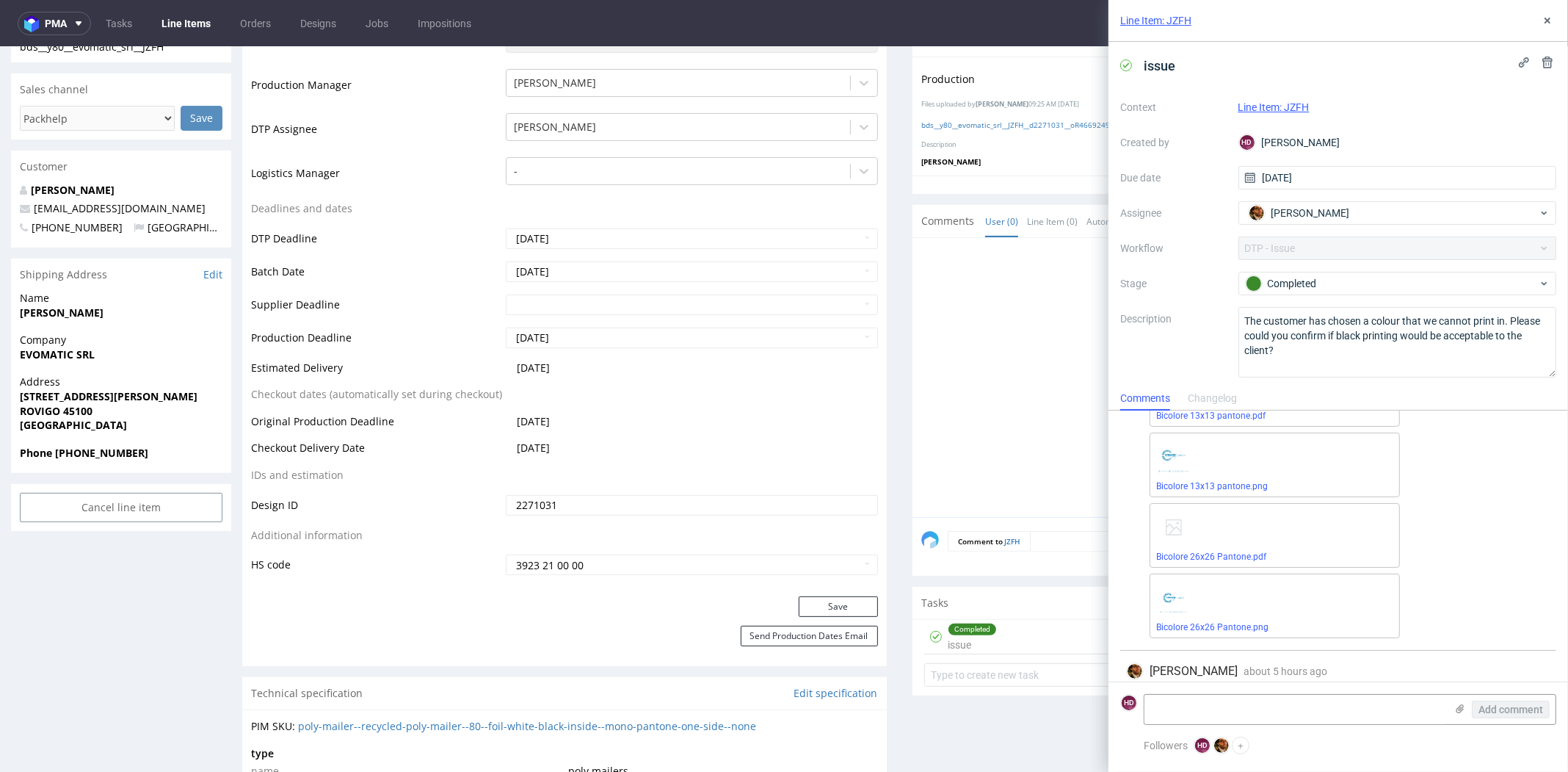
scroll to position [405, 0]
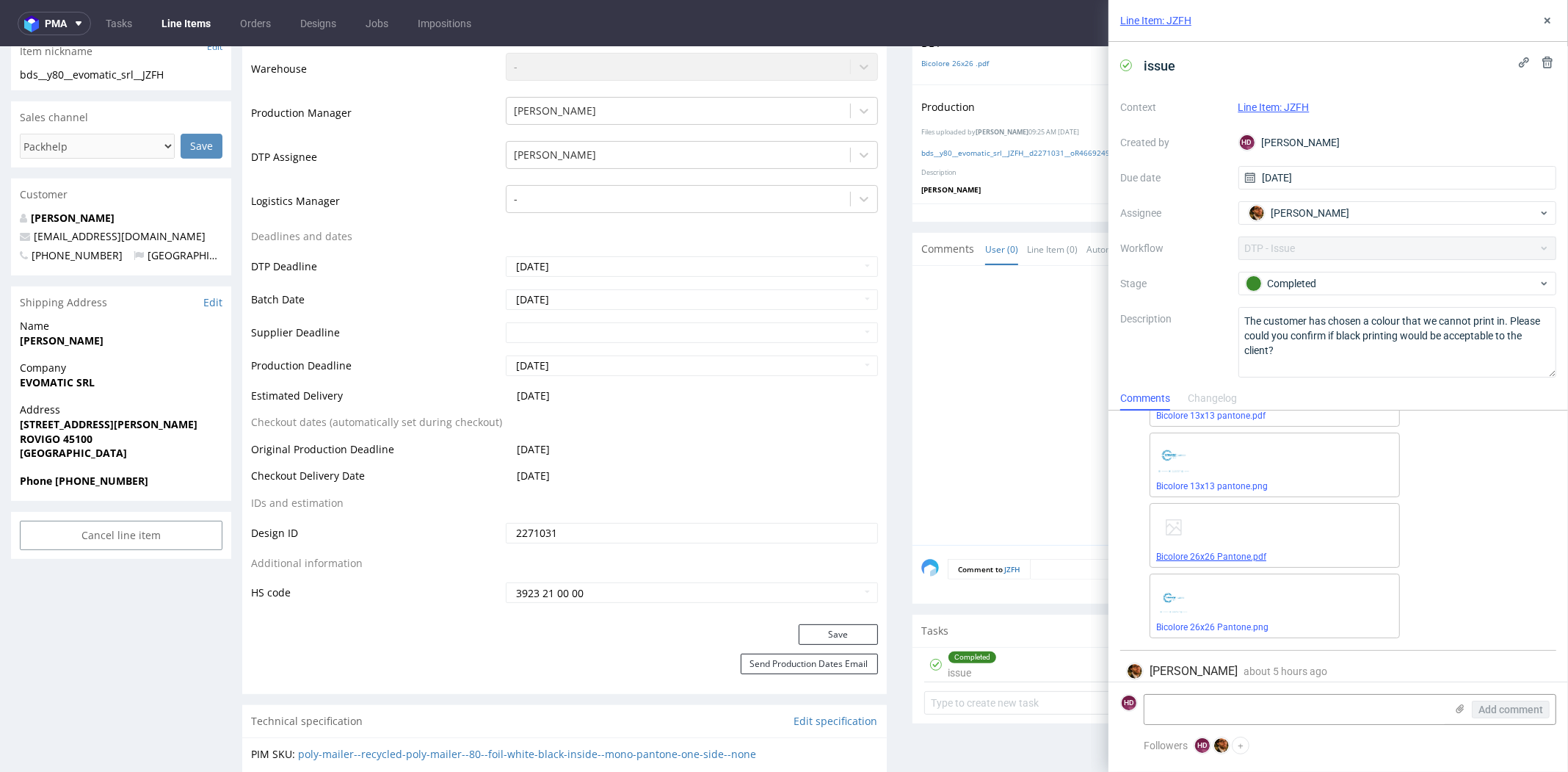
click at [1225, 555] on link "Bicolore 26x26 Pantone.pdf" at bounding box center [1211, 556] width 110 height 10
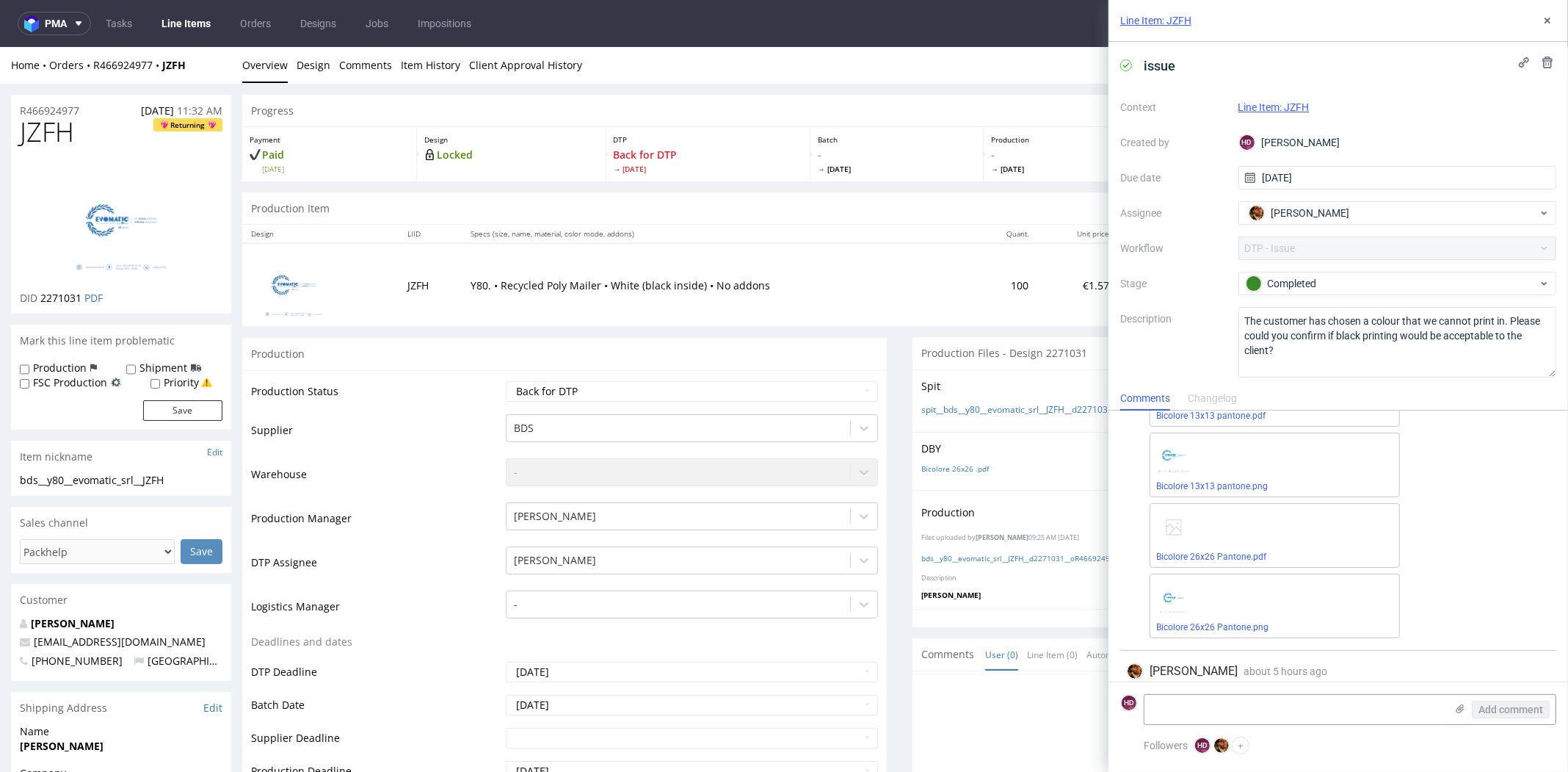
click at [209, 26] on link "Line Items" at bounding box center [186, 24] width 67 height 24
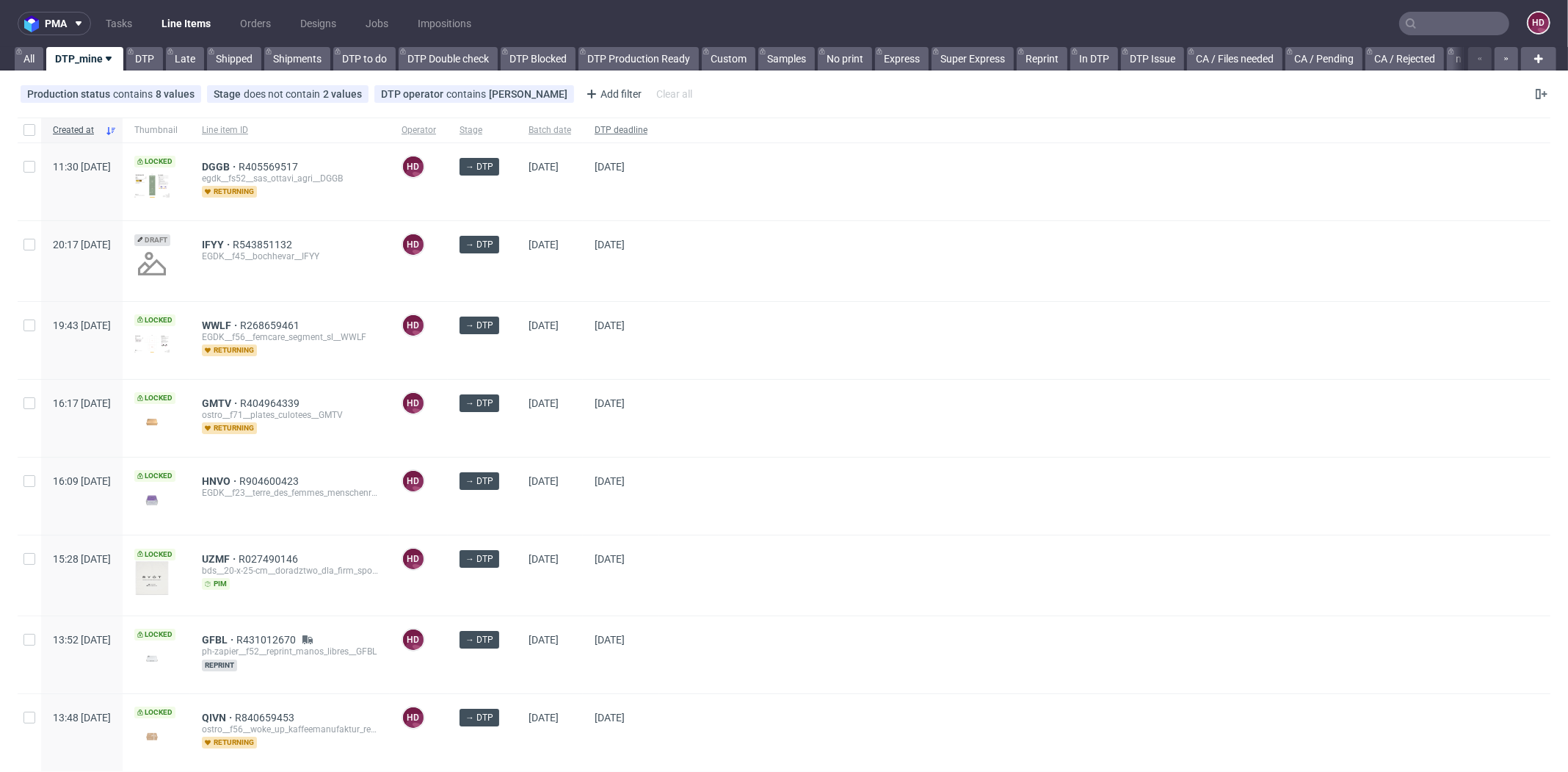
click at [649, 129] on div "DTP deadline" at bounding box center [622, 129] width 76 height 25
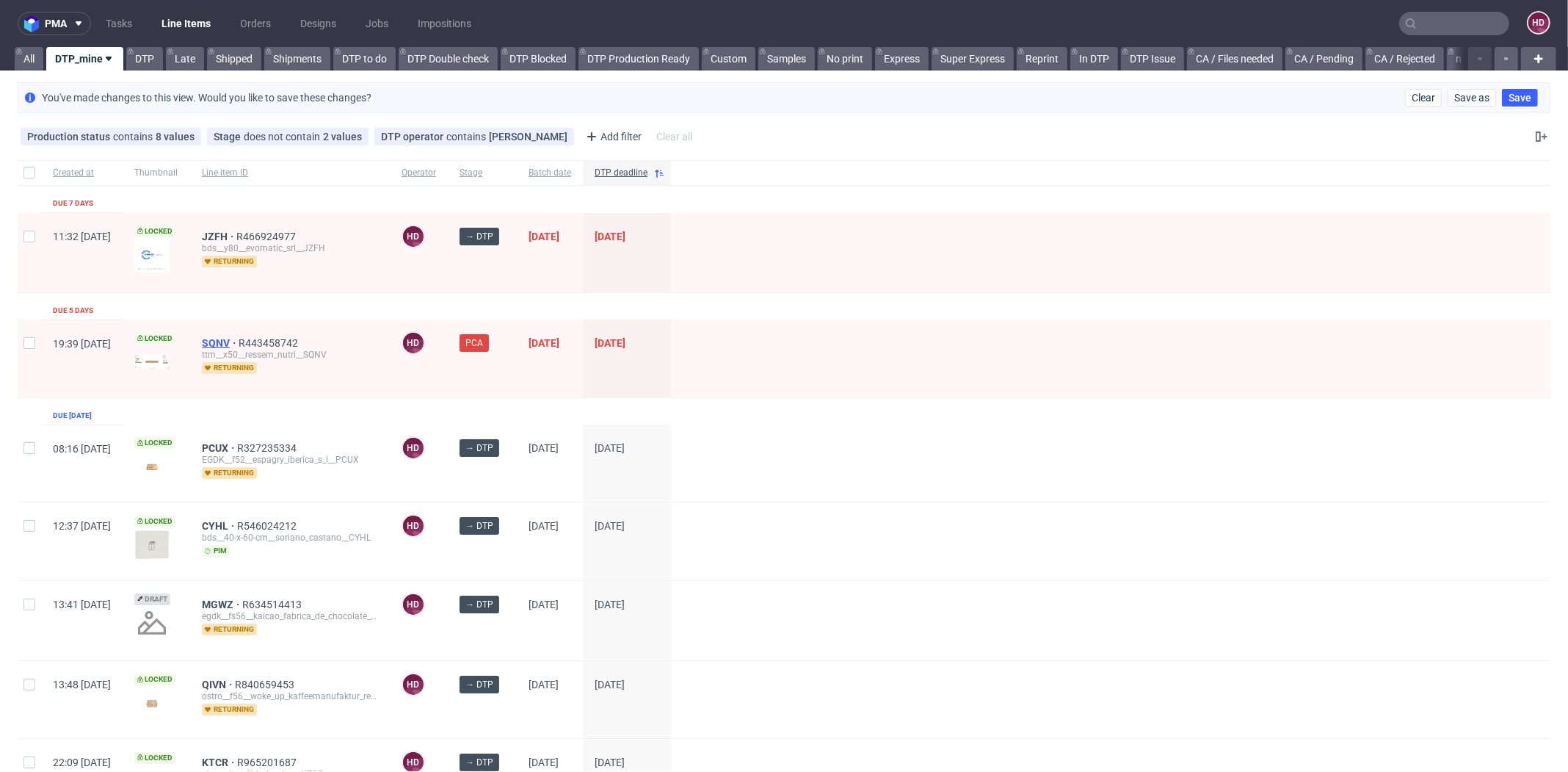
click at [238, 339] on span "SQNV" at bounding box center [220, 343] width 36 height 12
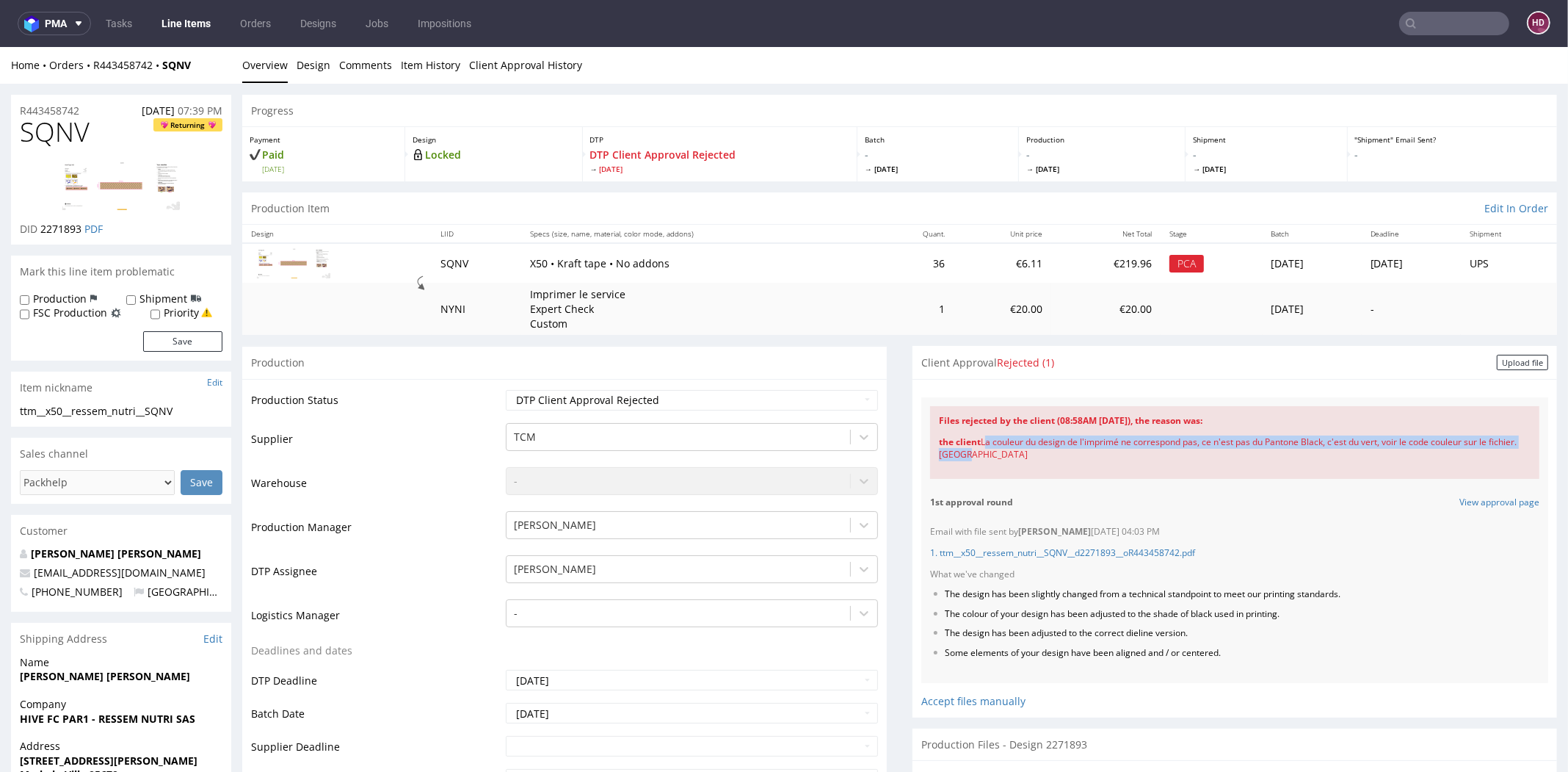
drag, startPoint x: 994, startPoint y: 452, endPoint x: 972, endPoint y: 443, distance: 23.8
click at [972, 443] on div "the client La couleur du design de l'imprimé ne correspond pas, ce n'est pas du…" at bounding box center [1235, 448] width 591 height 42
copy div "La couleur du design de l'imprimé ne correspond pas, ce n'est pas du Pantone Bl…"
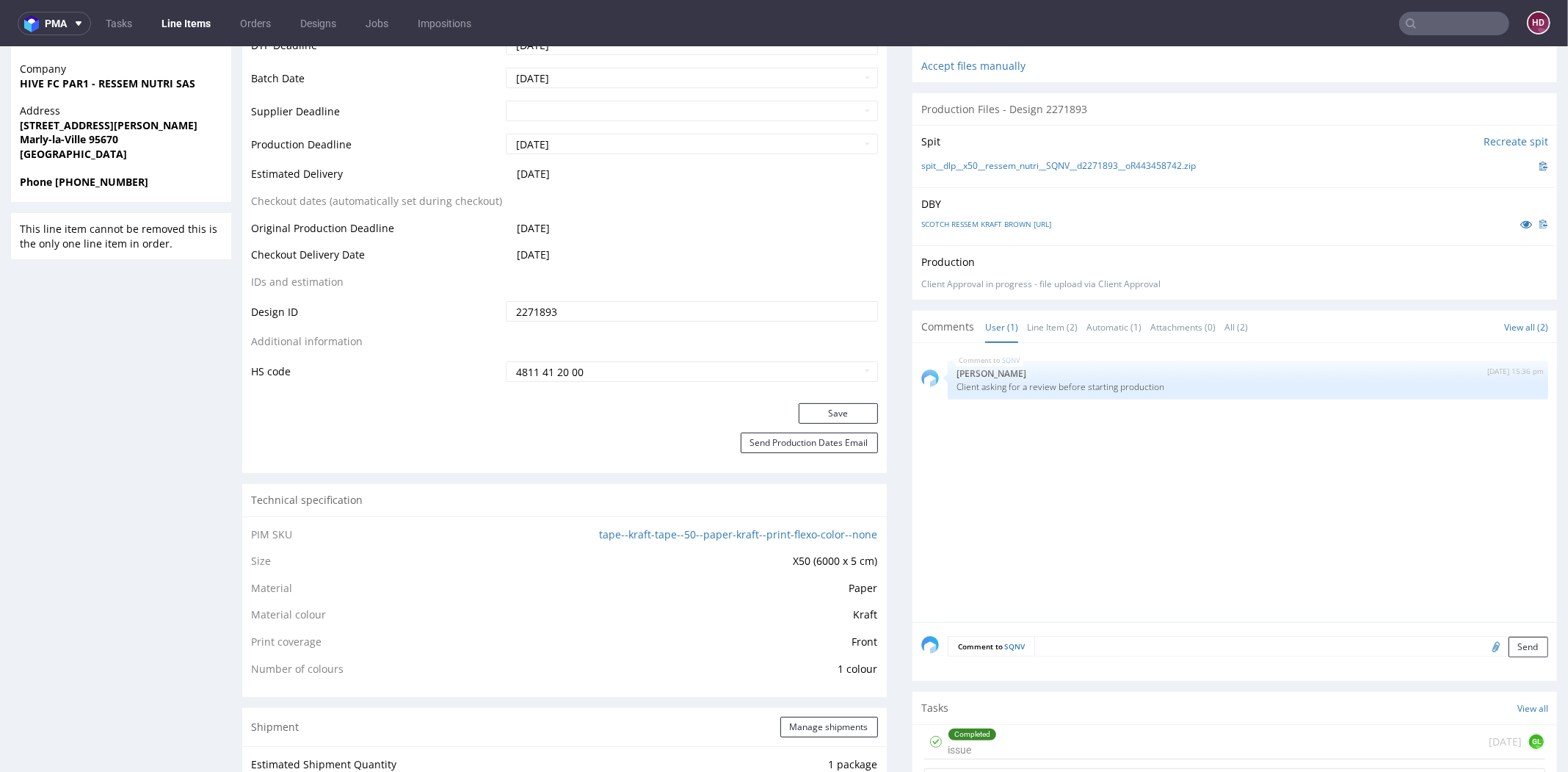
scroll to position [799, 0]
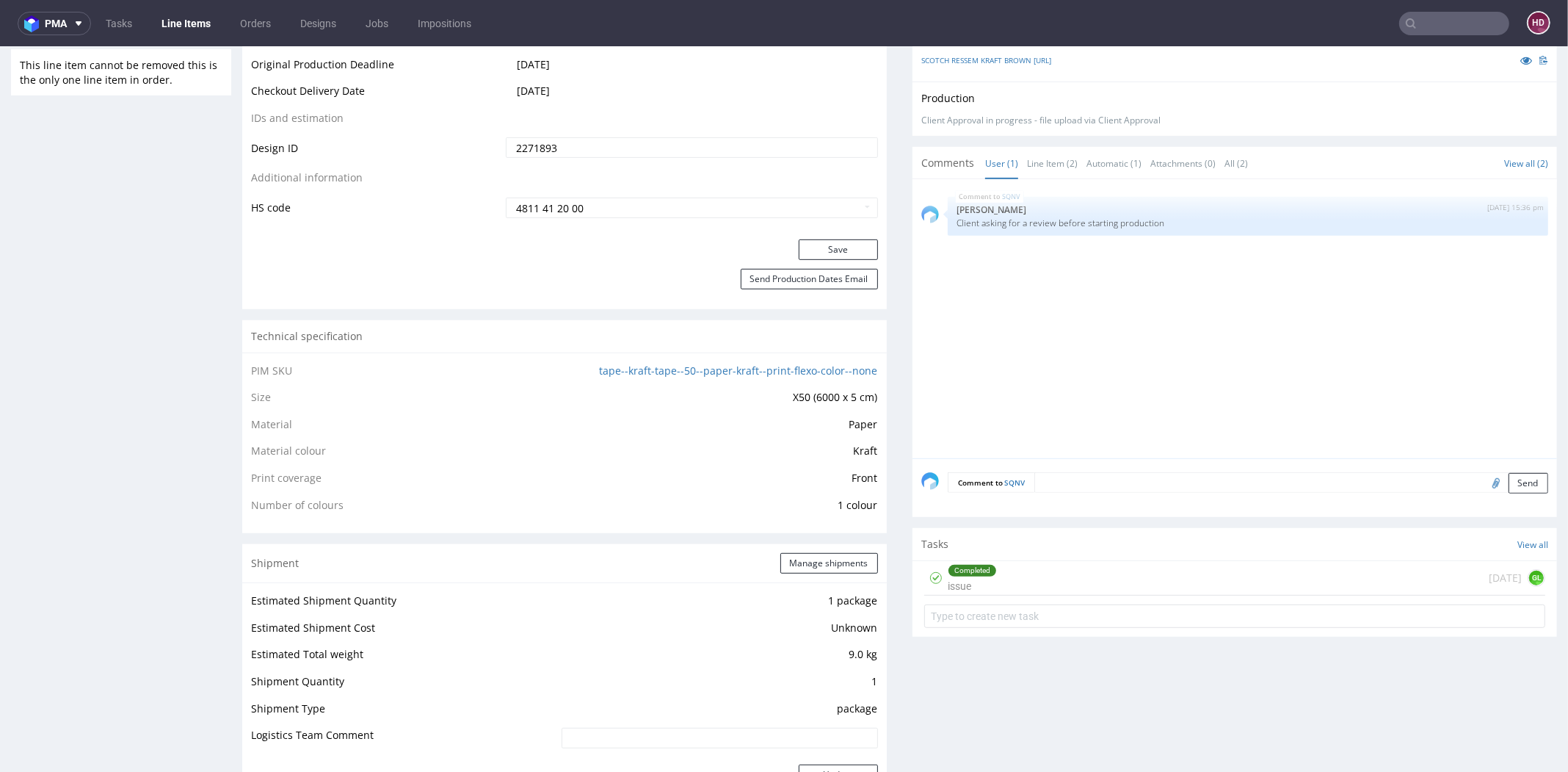
click at [973, 567] on div "Completed" at bounding box center [972, 571] width 48 height 12
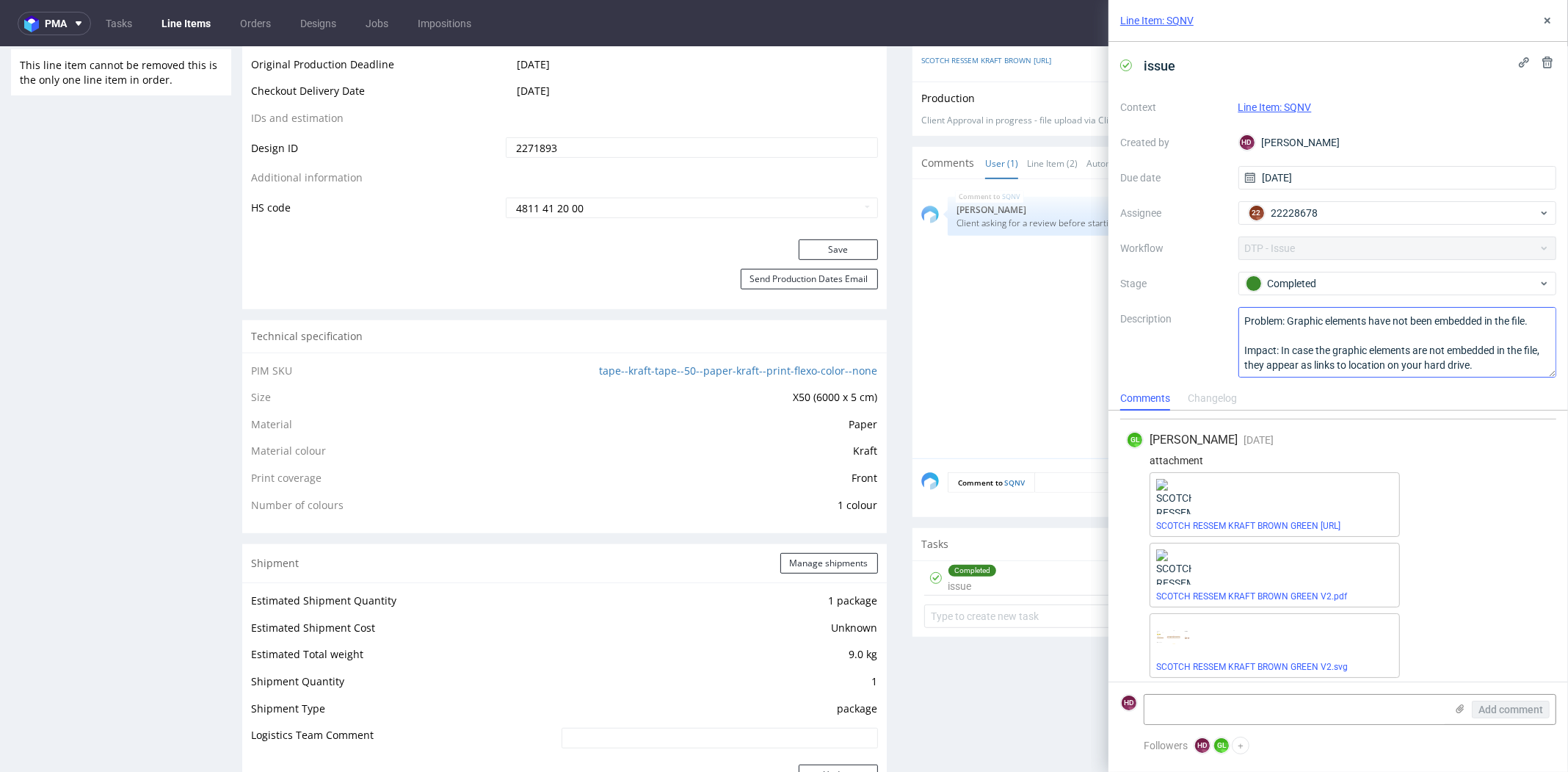
scroll to position [191, 0]
click at [1255, 589] on link "SCOTCH RESSEM KRAFT BROWN GREEN V2.pdf" at bounding box center [1251, 592] width 191 height 10
click at [1542, 19] on icon at bounding box center [1547, 21] width 12 height 12
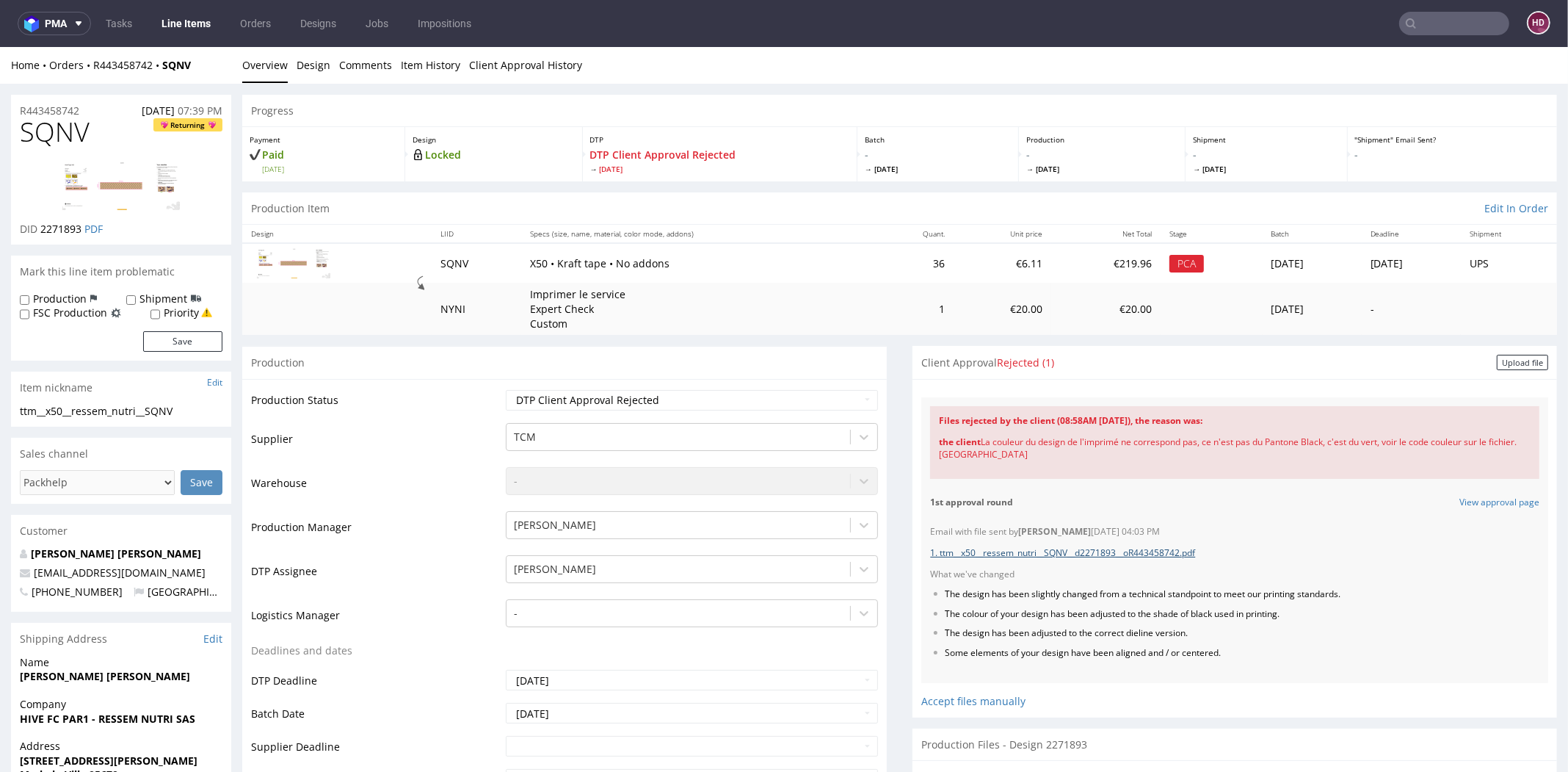
click at [1028, 552] on link "1. ttm__x50__ressem_nutri__SQNV__d2271893__oR443458742.pdf" at bounding box center [1063, 552] width 265 height 13
click at [1497, 364] on div "Upload file" at bounding box center [1523, 363] width 51 height 16
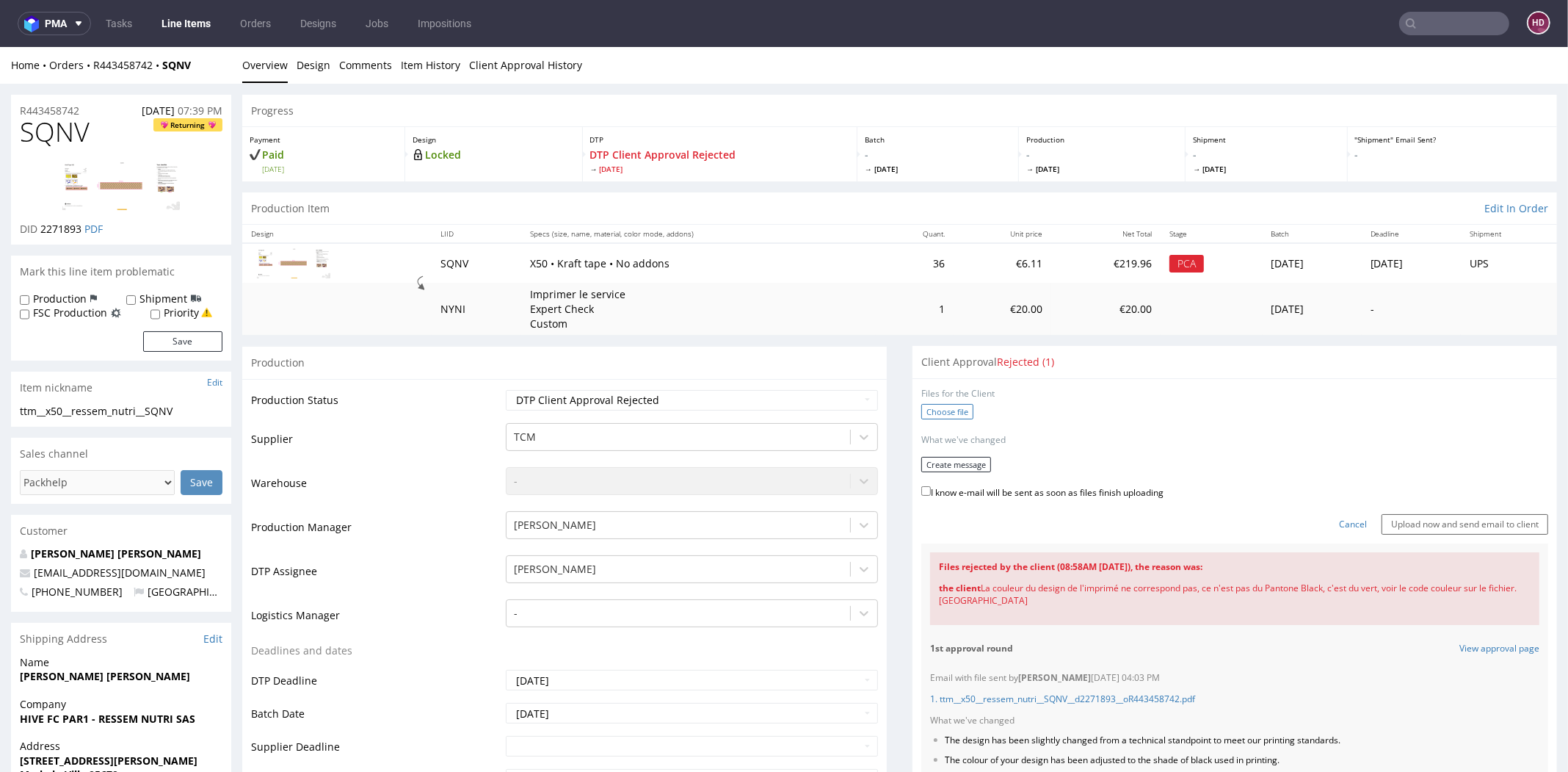
click at [922, 411] on label "Choose file" at bounding box center [947, 412] width 52 height 16
click at [0, 47] on input "Choose file" at bounding box center [0, 47] width 0 height 0
click at [960, 453] on button "Create message" at bounding box center [956, 460] width 70 height 16
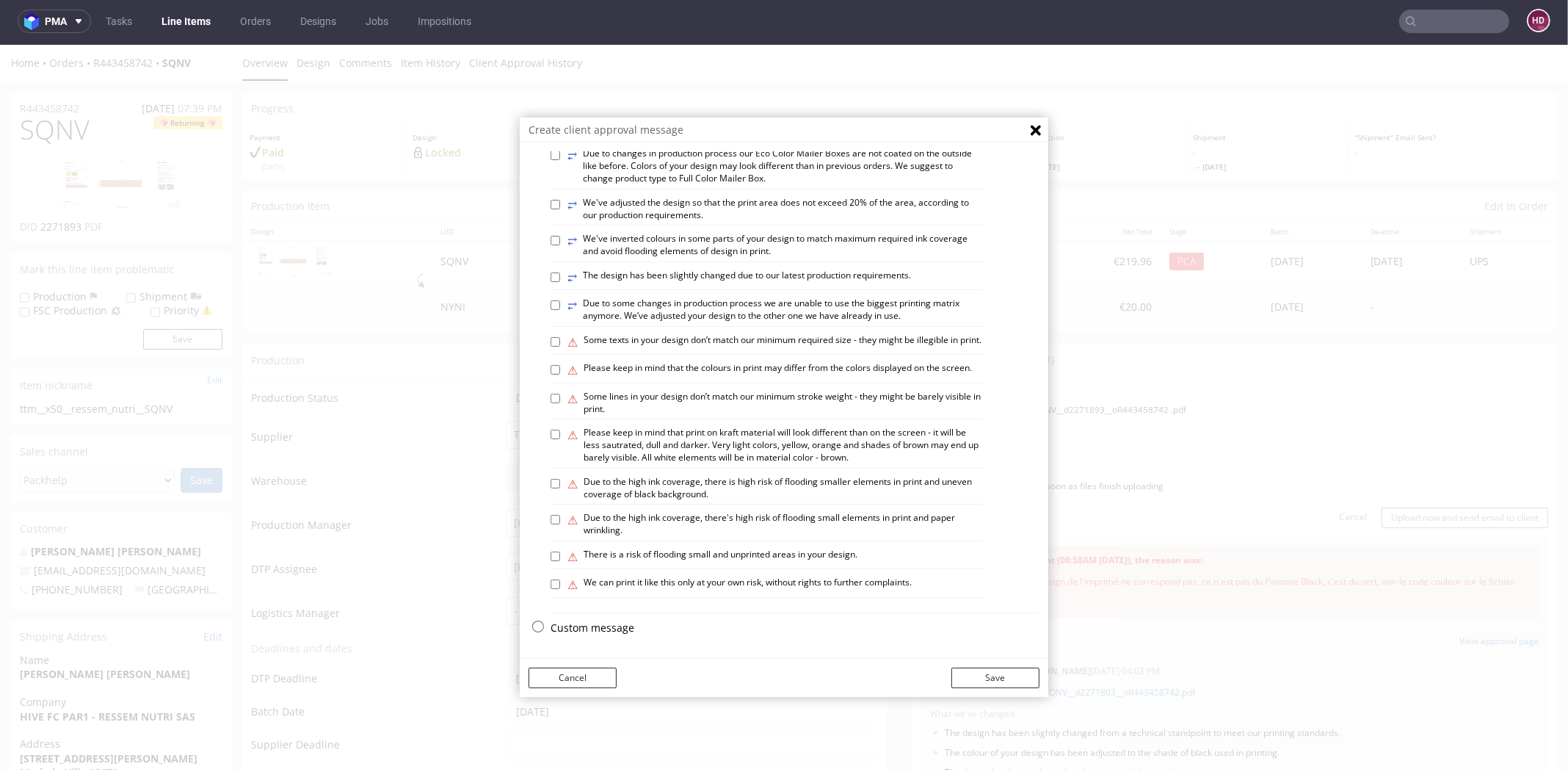
scroll to position [4, 0]
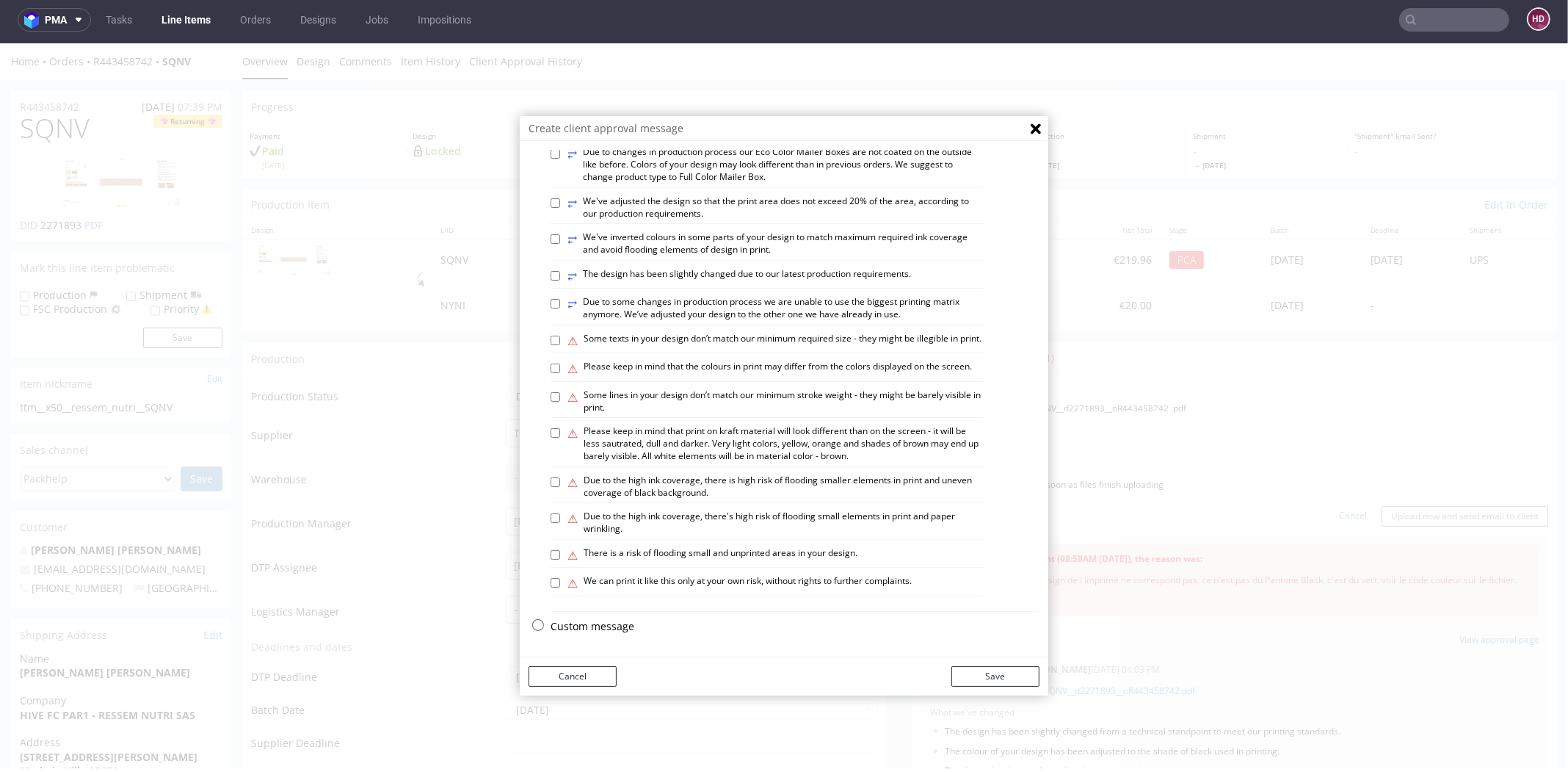
drag, startPoint x: 624, startPoint y: 627, endPoint x: 641, endPoint y: 592, distance: 38.9
click at [624, 627] on p "Custom message" at bounding box center [795, 626] width 489 height 15
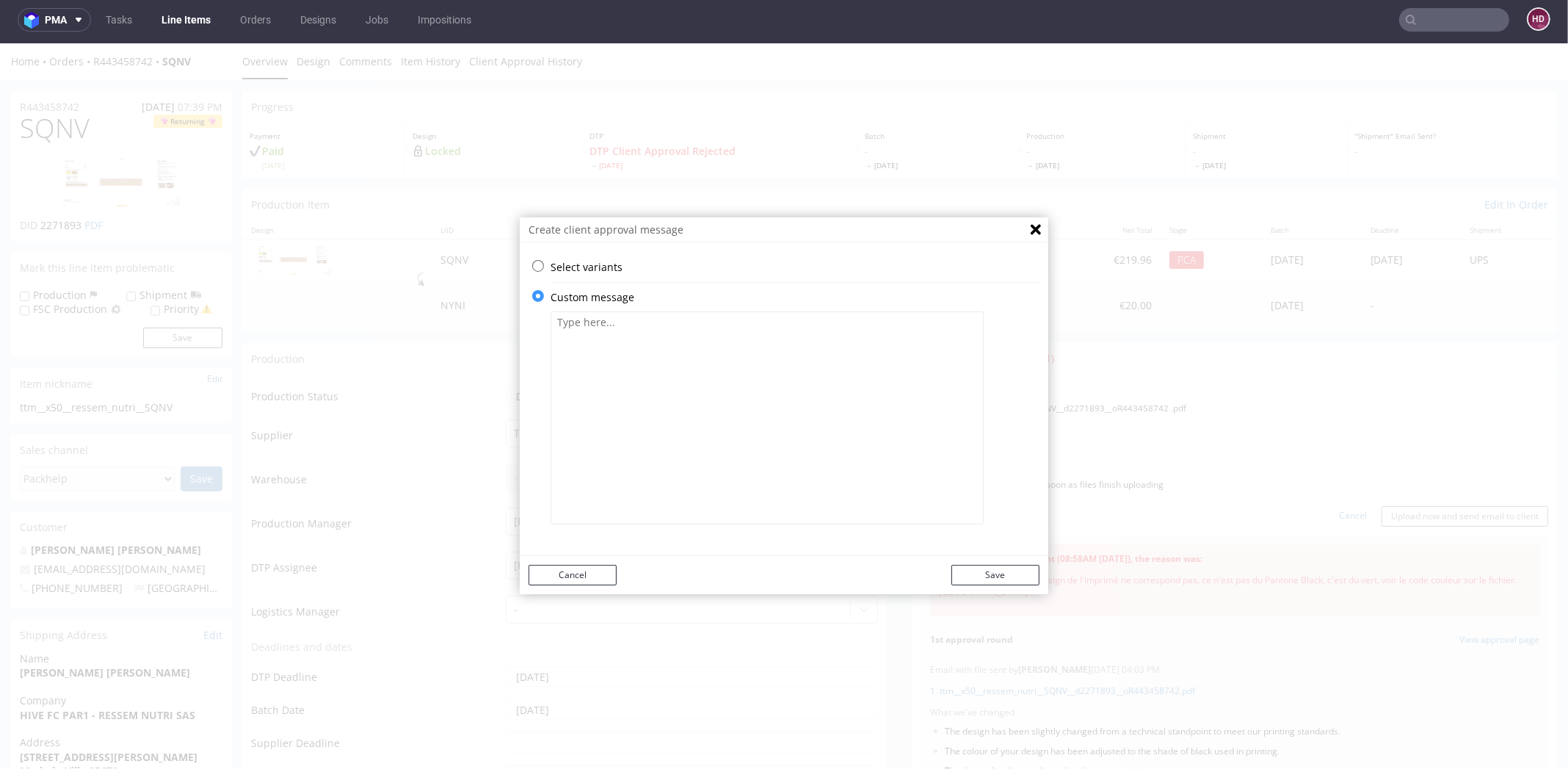
click at [679, 451] on textarea at bounding box center [768, 417] width 433 height 213
paste textarea "3435 C"
click at [632, 324] on textarea "Thank you for message. We convert green CMYK to Pantone 3435 C" at bounding box center [768, 417] width 433 height 213
click at [886, 317] on textarea "Thank you for message. We convert green CMYK to Pantone 3435 C" at bounding box center [768, 417] width 433 height 213
type textarea "Thank you for message. We convert green CMYK to Pantone 3435 C. If it's okey - …"
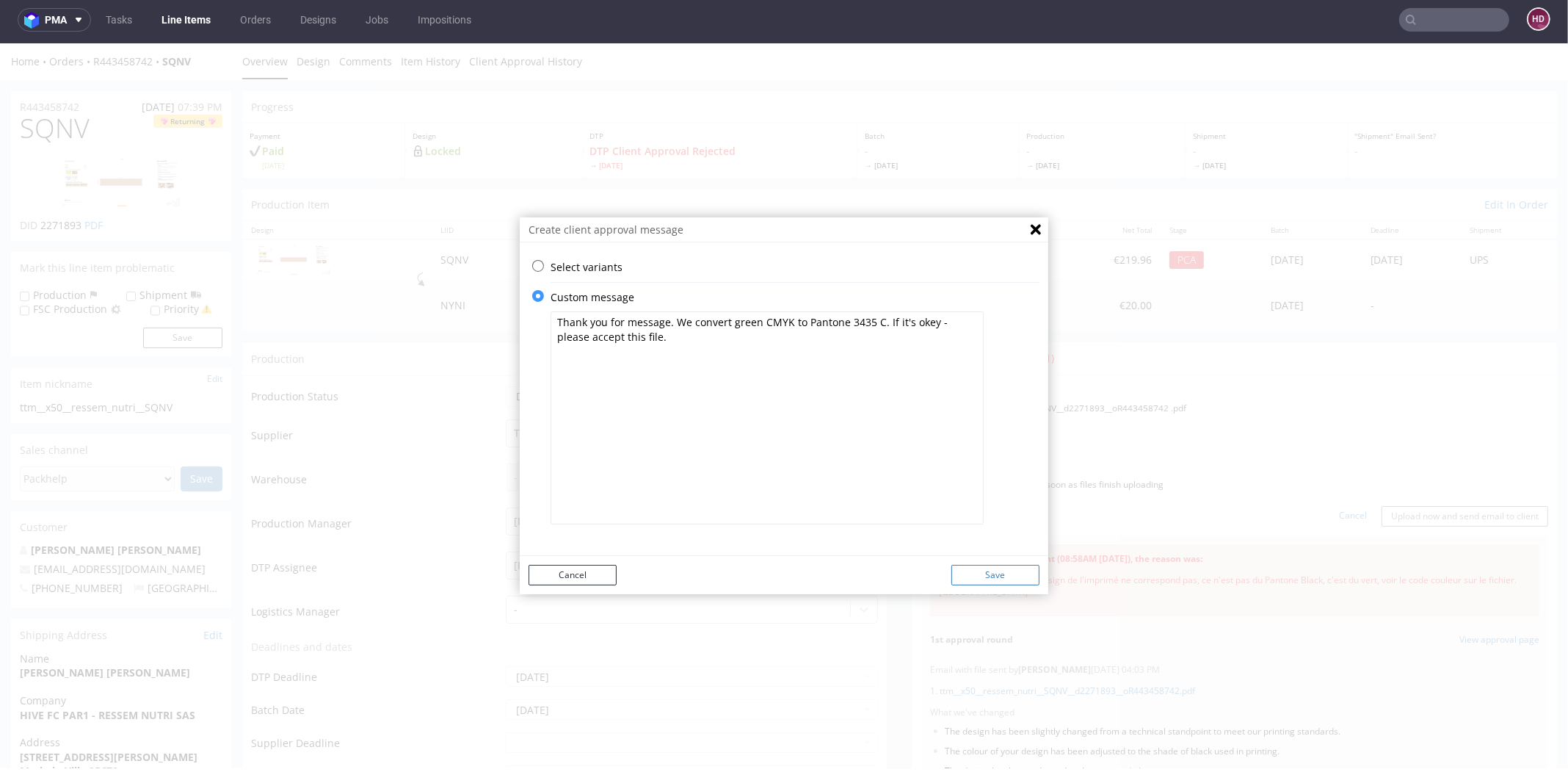
click at [986, 572] on button "Save" at bounding box center [995, 575] width 88 height 21
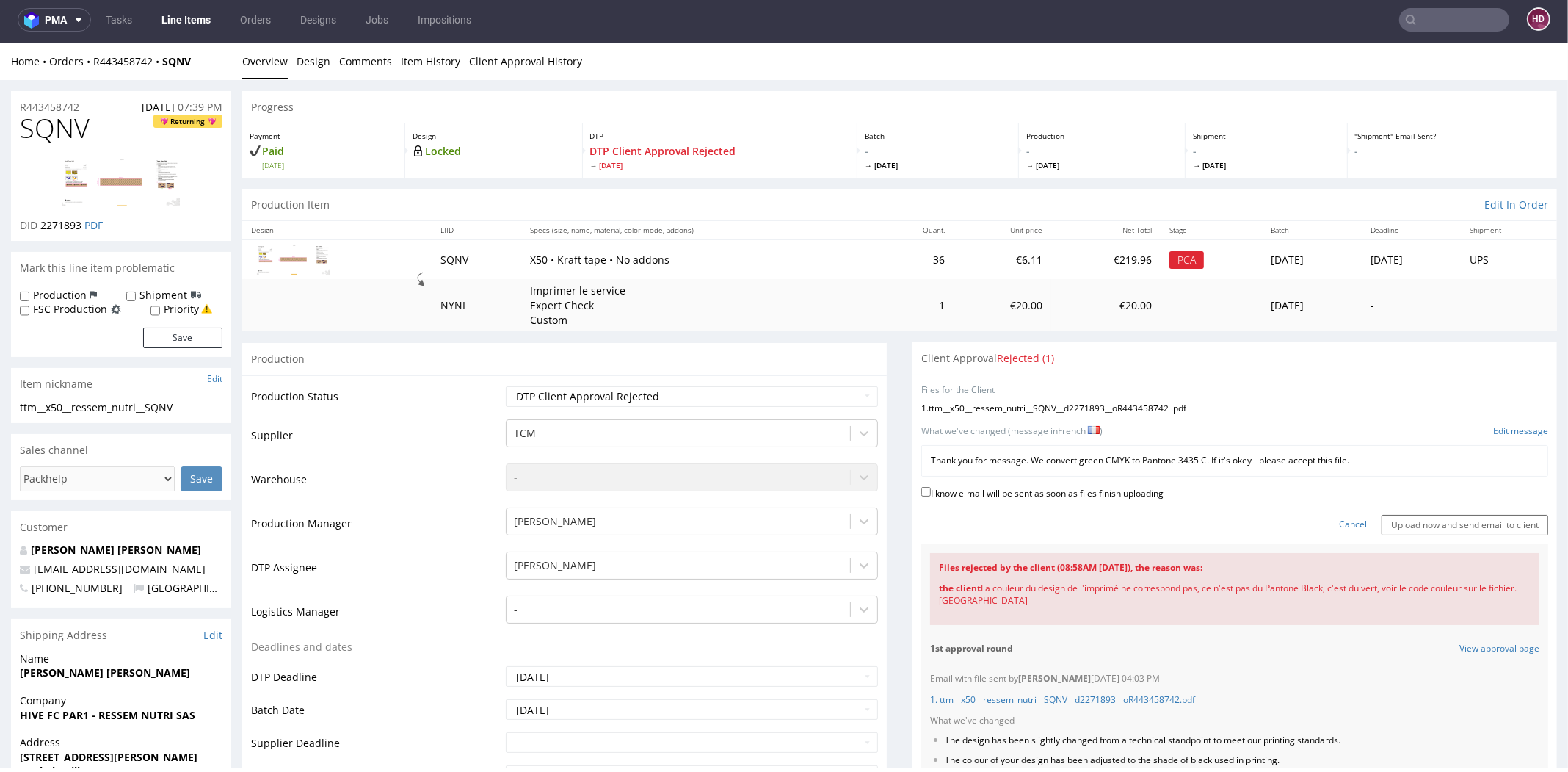
click at [972, 490] on label "I know e-mail will be sent as soon as files finish uploading" at bounding box center [1042, 491] width 242 height 16
click at [931, 490] on input "I know e-mail will be sent as soon as files finish uploading" at bounding box center [927, 491] width 10 height 10
checkbox input "true"
click at [1405, 516] on input "Upload now and send email to client" at bounding box center [1465, 525] width 167 height 21
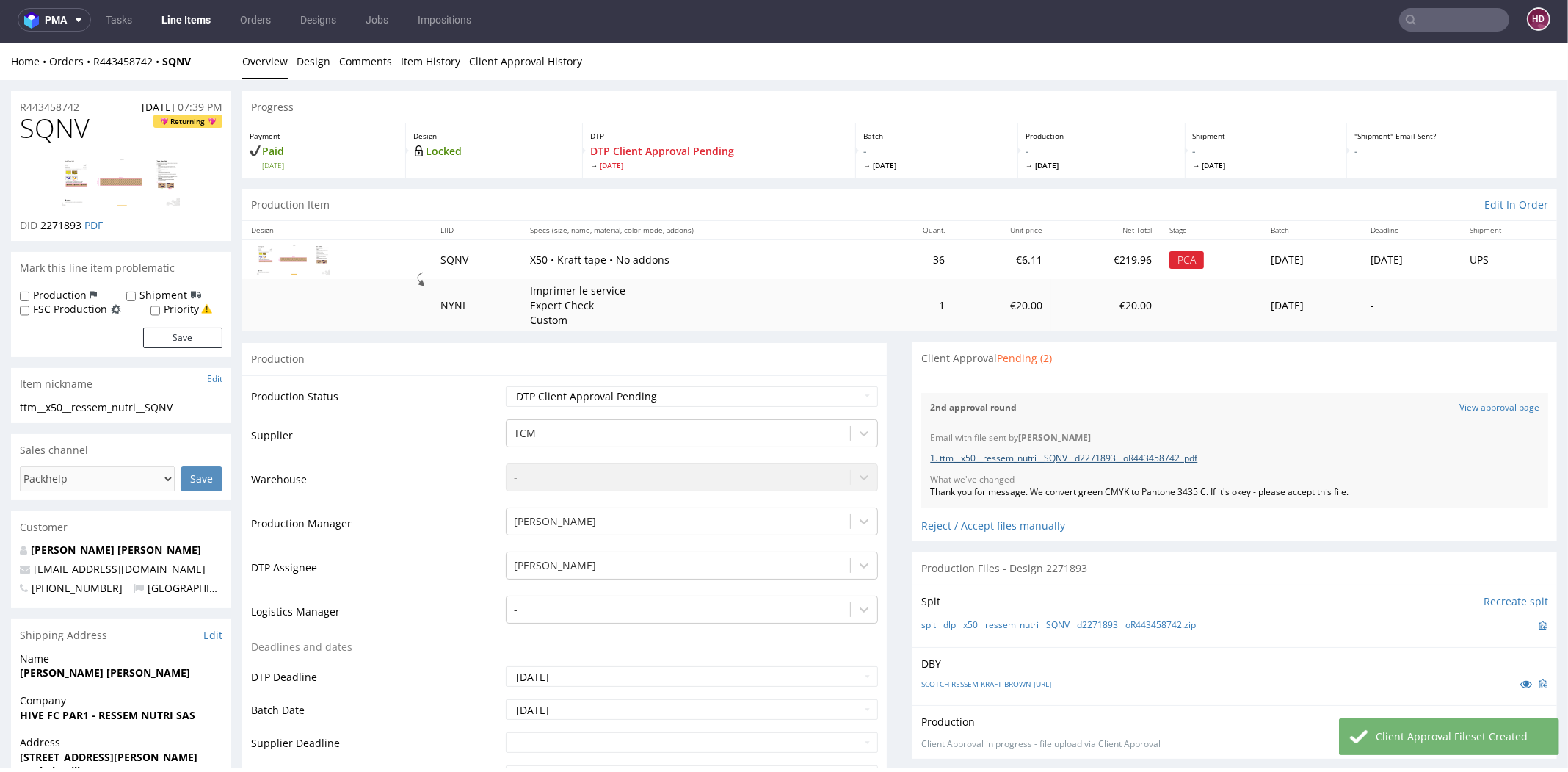
click at [1089, 456] on link "1. ttm__x50__ressem_nutri__SQNV__d2271893__oR443458742 .pdf" at bounding box center [1064, 457] width 268 height 13
click at [184, 22] on link "Line Items" at bounding box center [186, 20] width 67 height 24
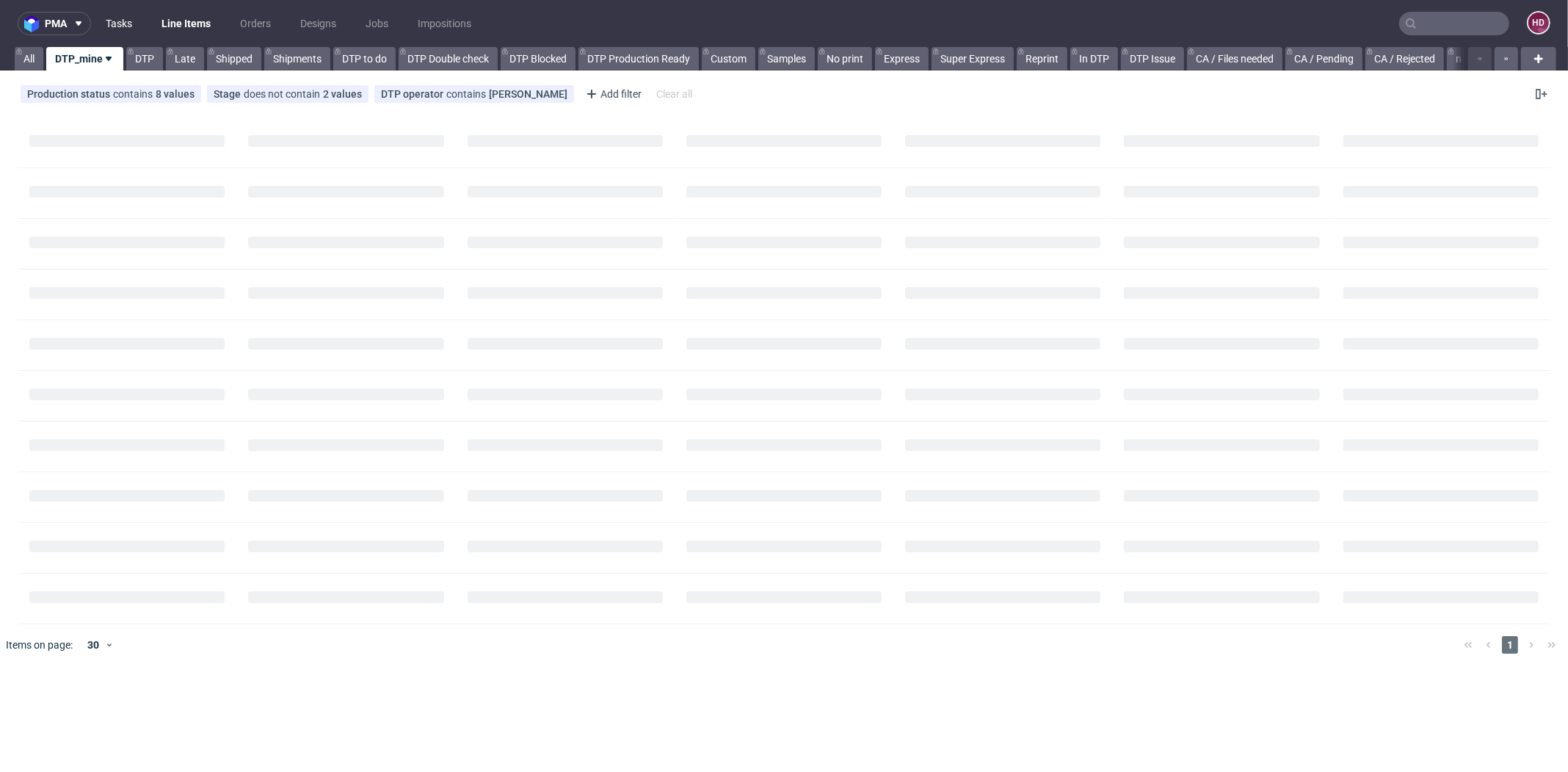
click at [115, 19] on link "Tasks" at bounding box center [119, 24] width 44 height 24
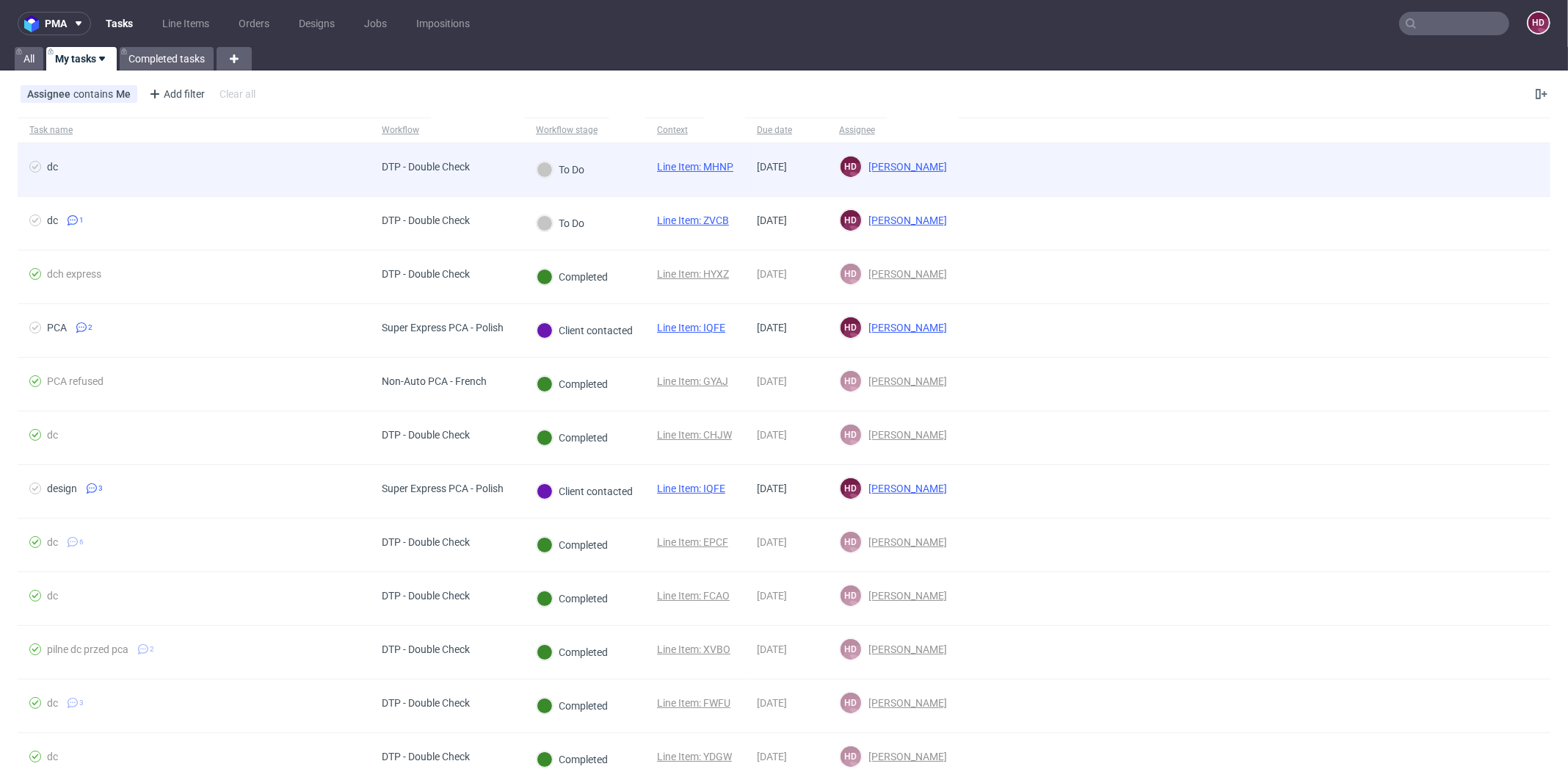
click at [279, 153] on div "dc" at bounding box center [193, 170] width 352 height 53
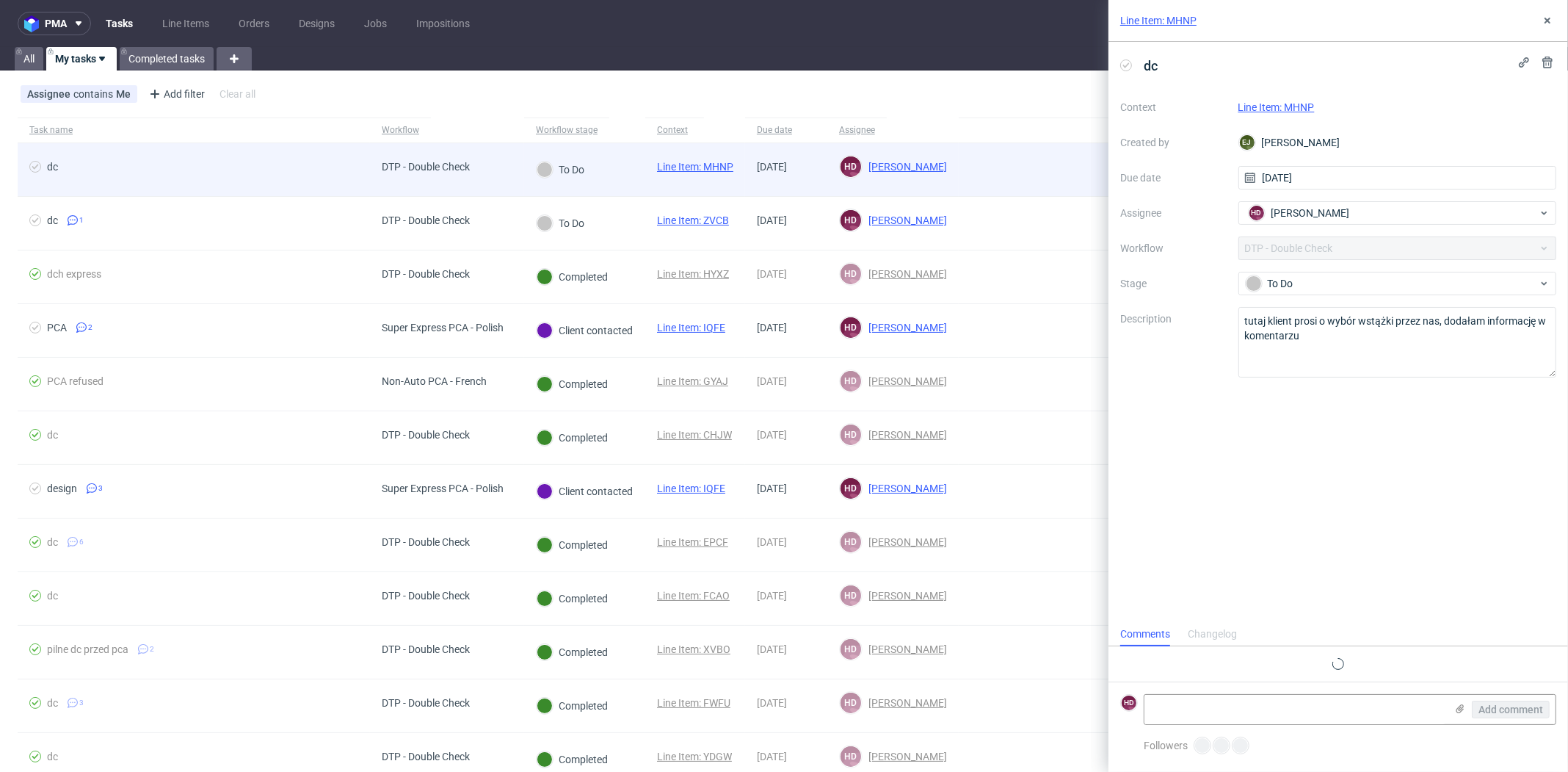
scroll to position [12, 0]
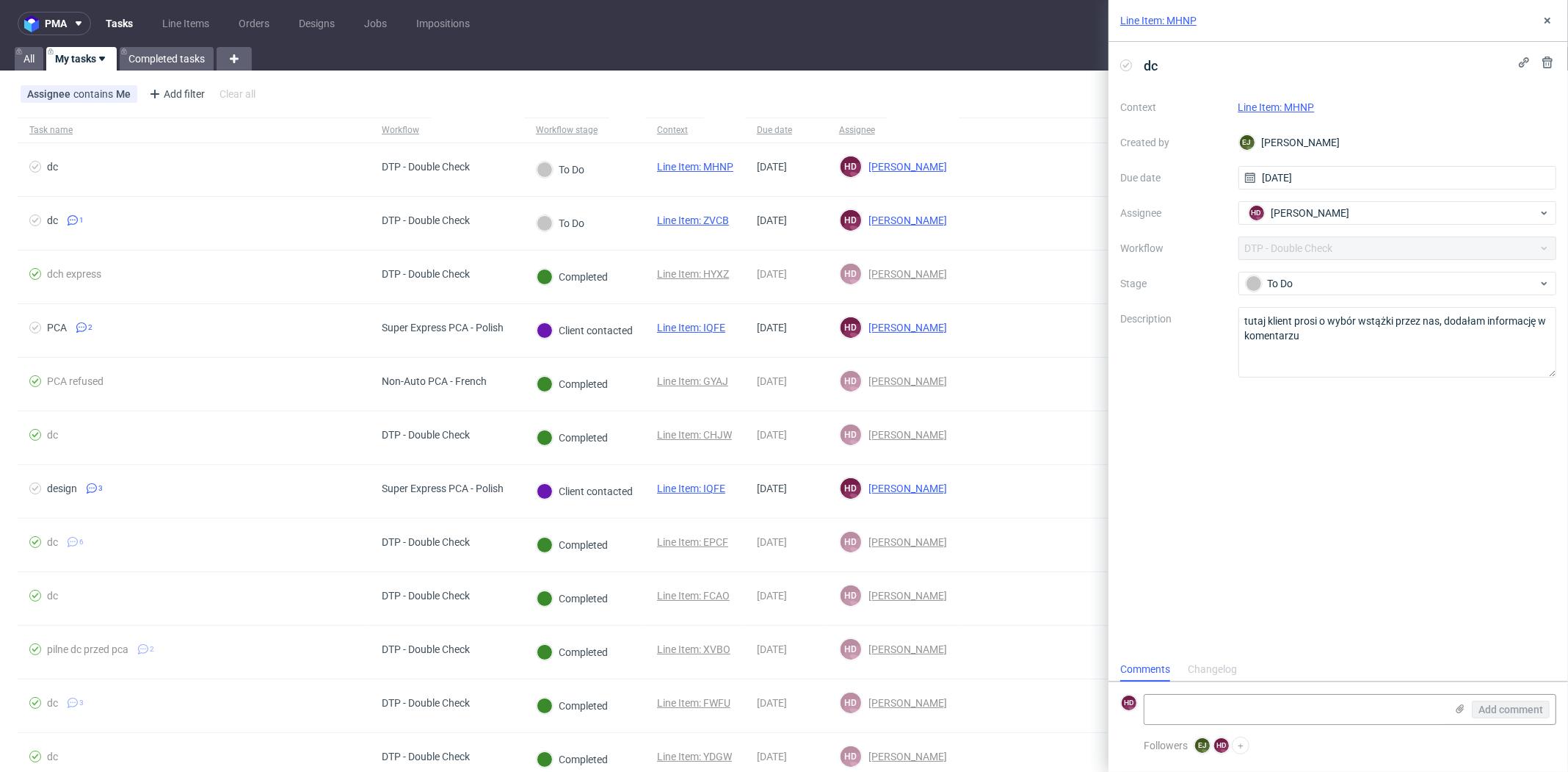
click at [1292, 107] on link "Line Item: MHNP" at bounding box center [1277, 107] width 76 height 12
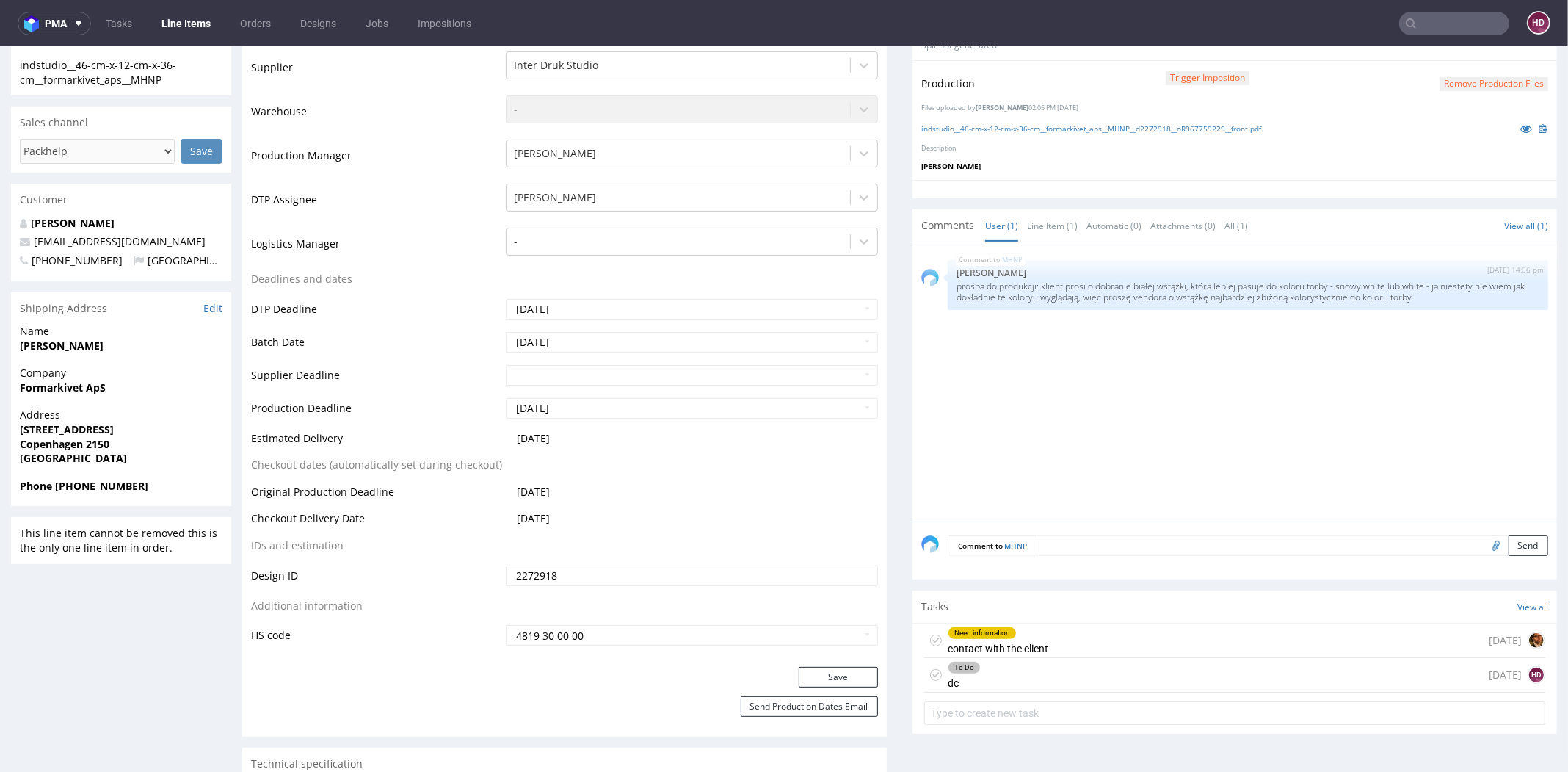
scroll to position [413, 0]
click at [1016, 667] on div "To Do dc [DATE] HD" at bounding box center [1235, 677] width 621 height 34
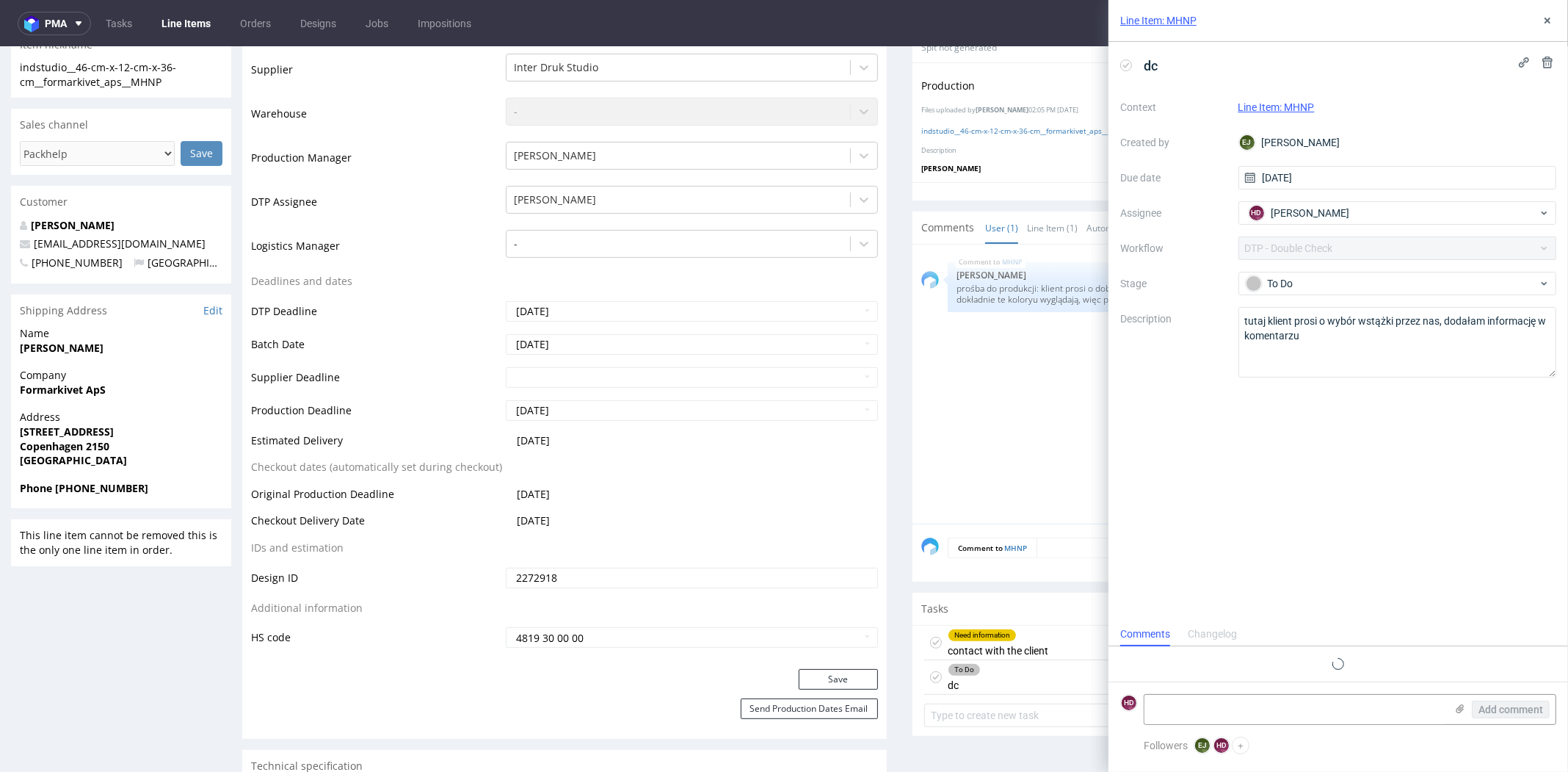
scroll to position [12, 0]
click at [1282, 286] on div "To Do" at bounding box center [1392, 283] width 292 height 16
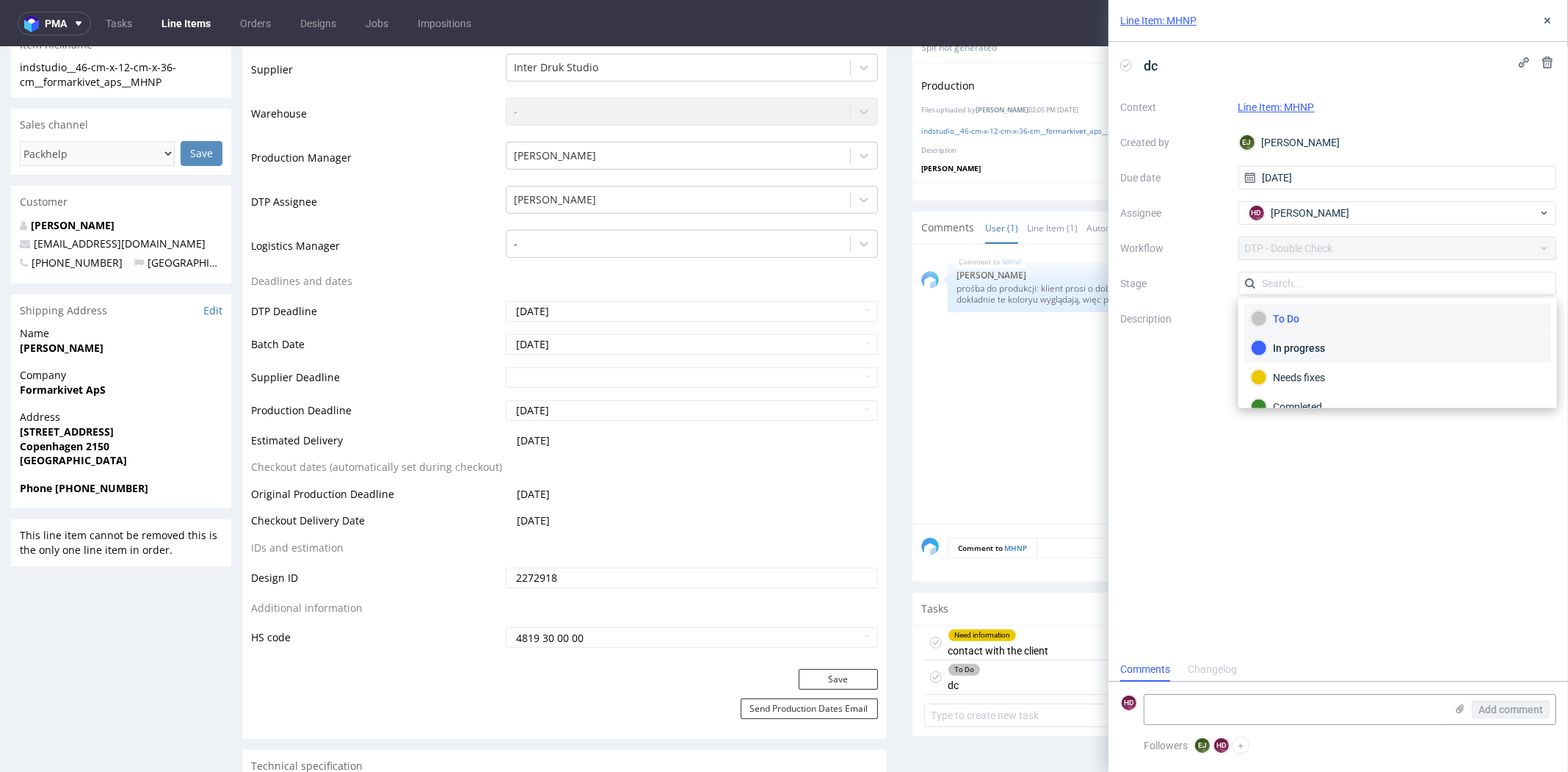
click at [1273, 352] on div "In progress" at bounding box center [1398, 348] width 294 height 16
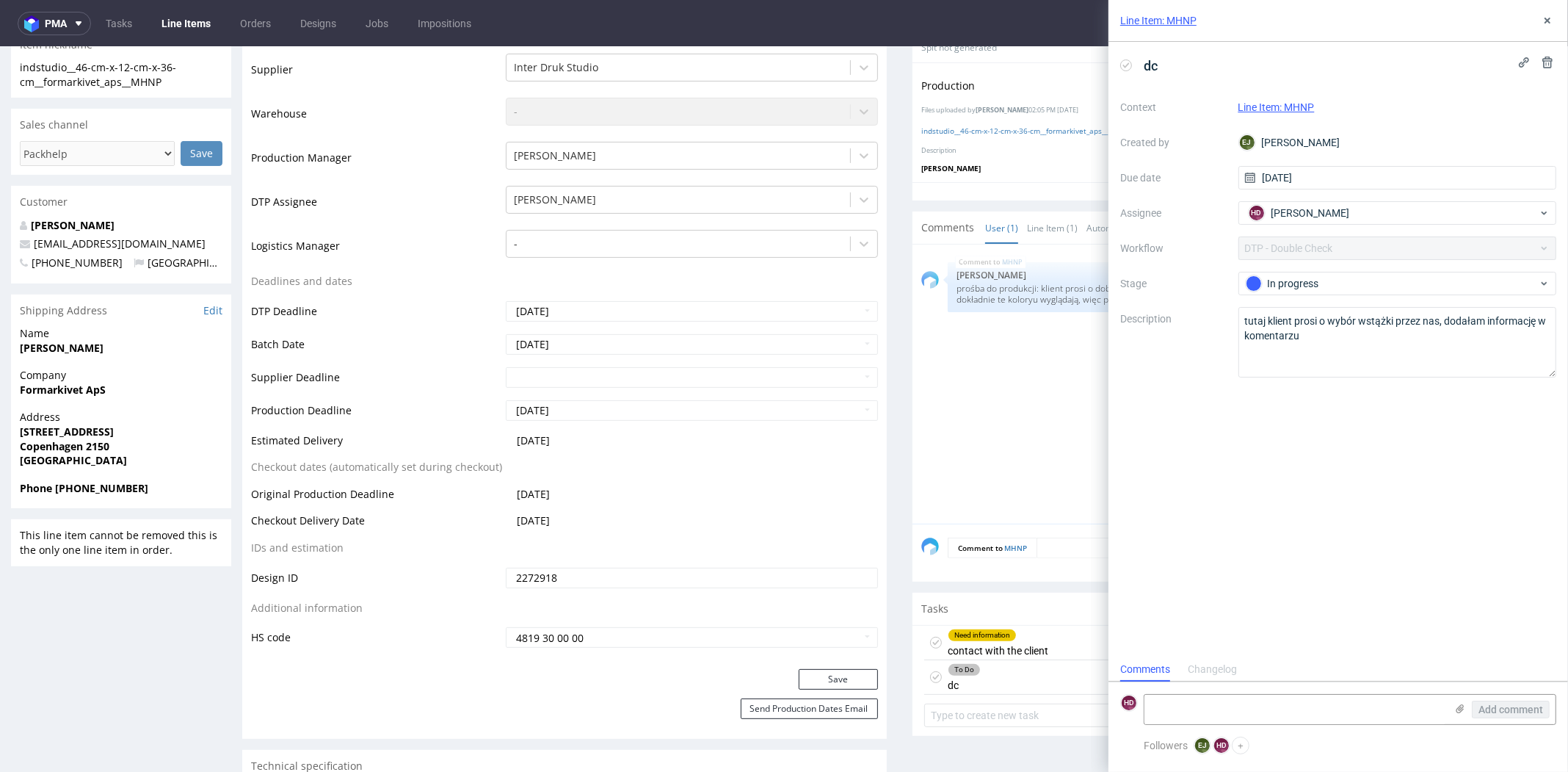
click at [997, 437] on div "MHNP [DATE] 14:06 pm [PERSON_NAME] prośba do produkcji: klient prosi o dobranie…" at bounding box center [1239, 388] width 635 height 271
click at [1547, 15] on icon at bounding box center [1547, 21] width 12 height 12
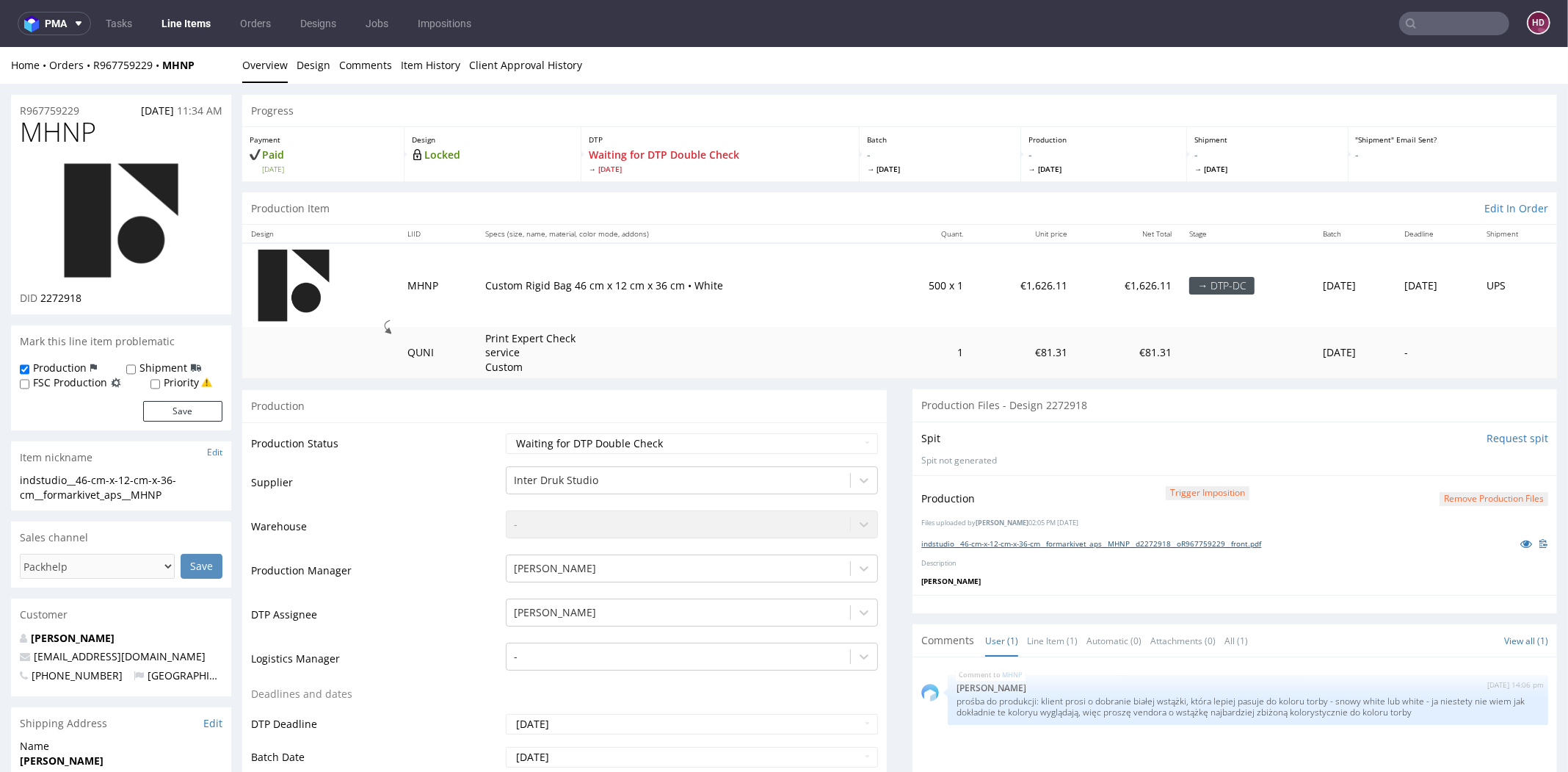
click at [997, 544] on link "indstudio__46-cm-x-12-cm-x-36-cm__formarkivet_aps__MHNP__d2272918__oR967759229_…" at bounding box center [1091, 543] width 340 height 10
click at [677, 438] on select "Waiting for Artwork Waiting for Diecut Waiting for Mockup Waiting for DTP Waiti…" at bounding box center [692, 443] width 373 height 21
click at [951, 542] on link "indstudio__46-cm-x-12-cm-x-36-cm__formarkivet_aps__MHNP__d2272918__oR967759229_…" at bounding box center [1091, 543] width 340 height 10
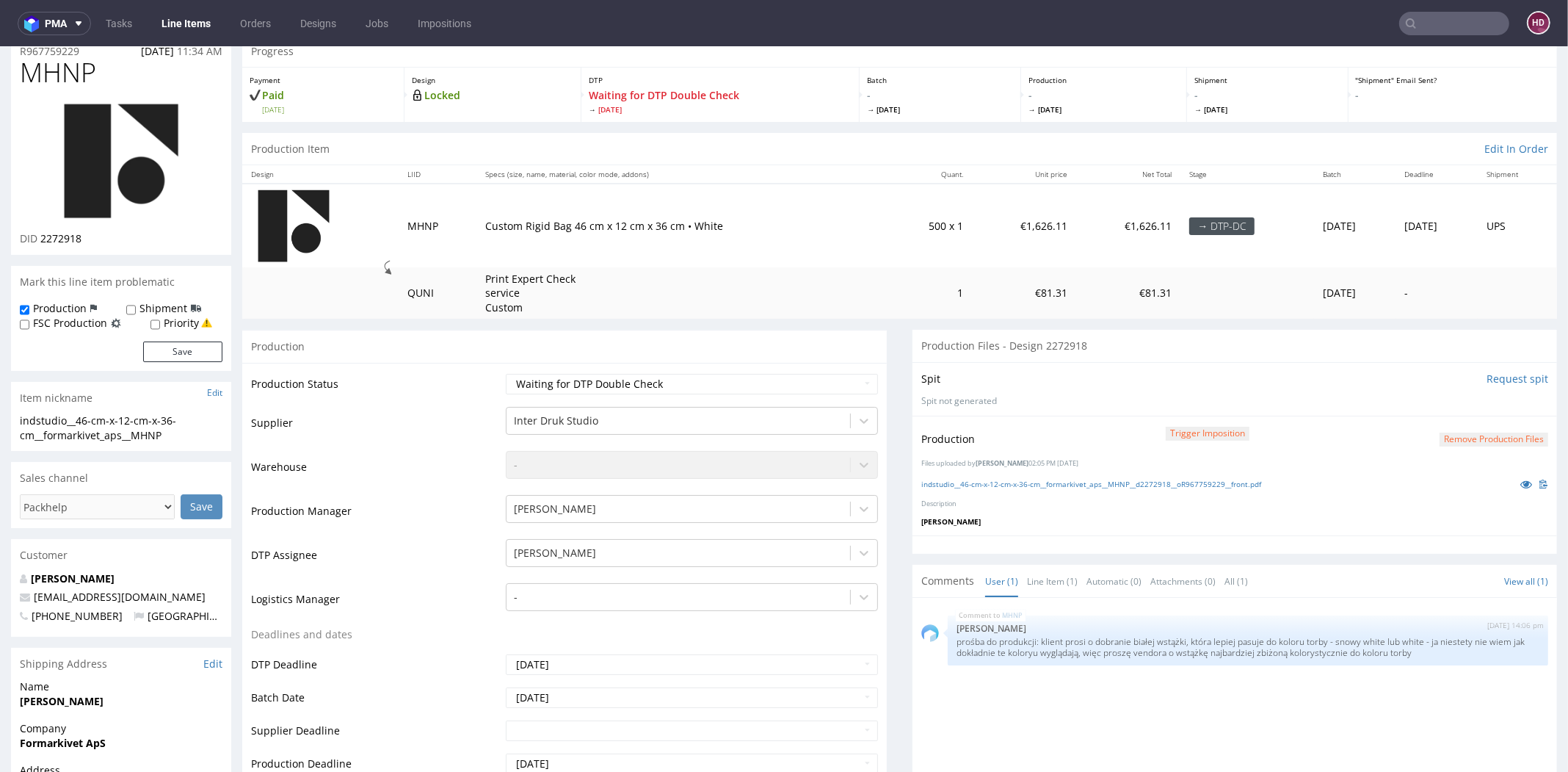
scroll to position [590, 0]
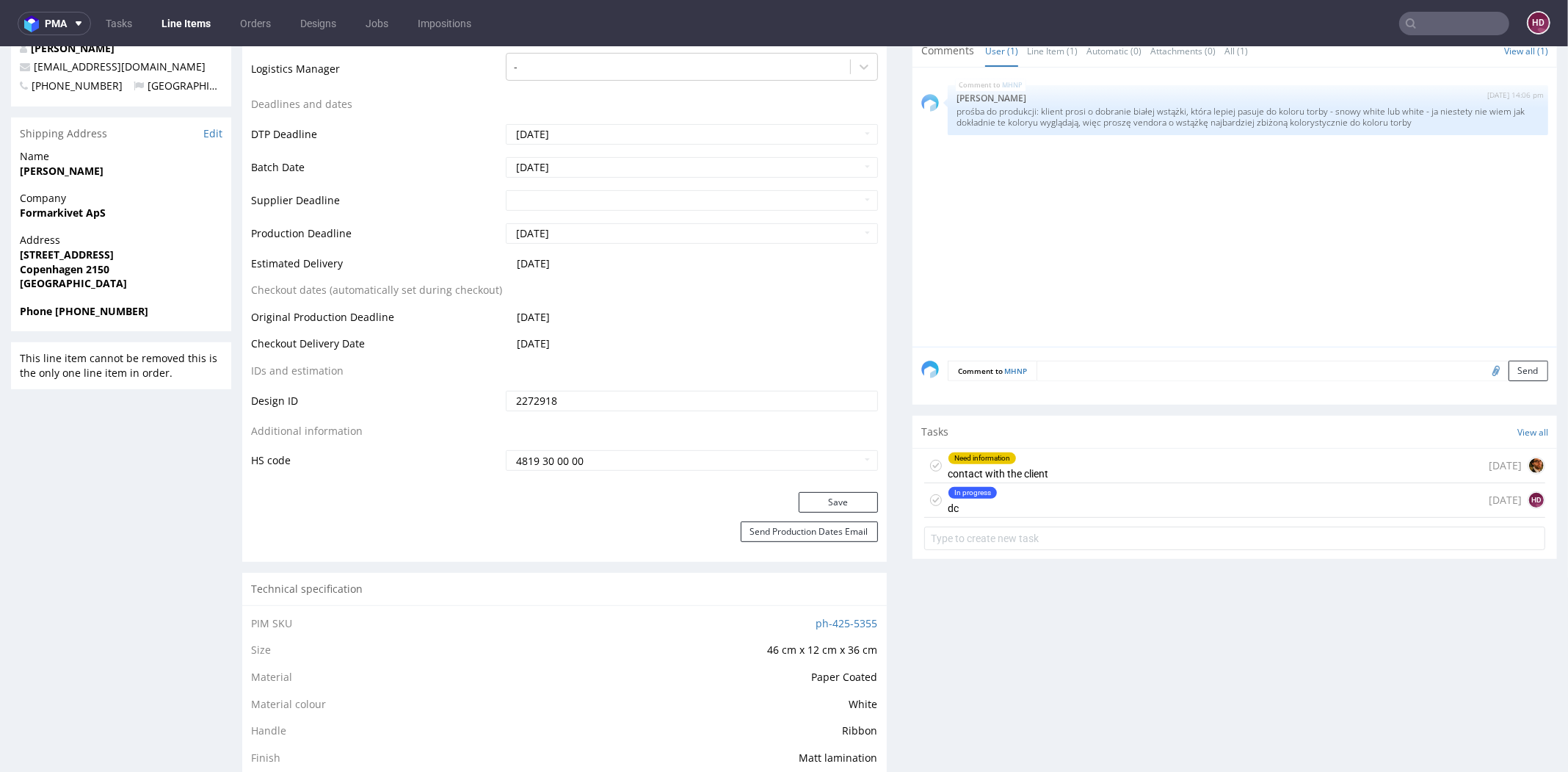
click at [981, 489] on div "In progress" at bounding box center [972, 492] width 48 height 12
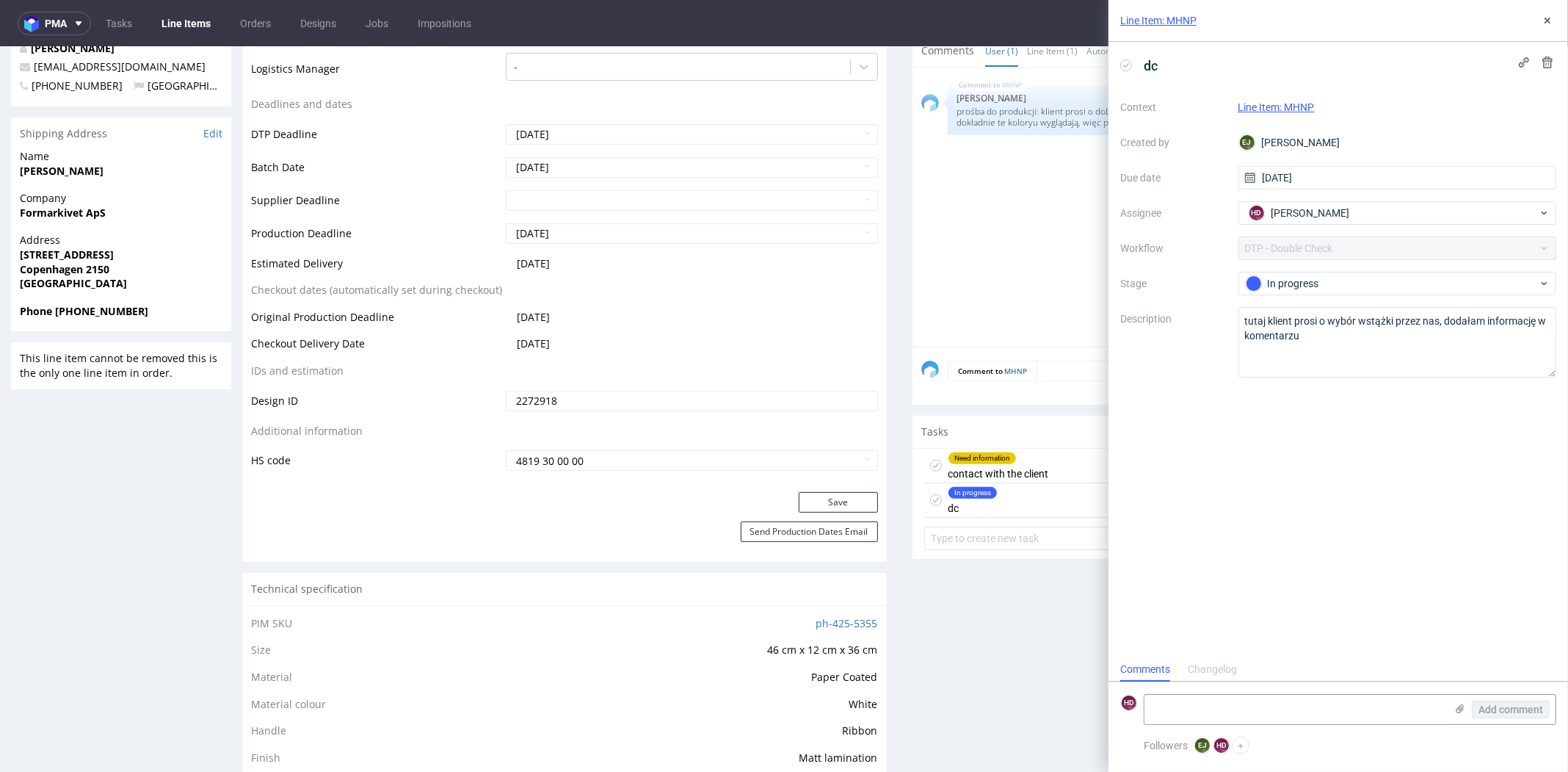
scroll to position [12, 0]
click at [1390, 285] on div "In progress" at bounding box center [1392, 283] width 292 height 16
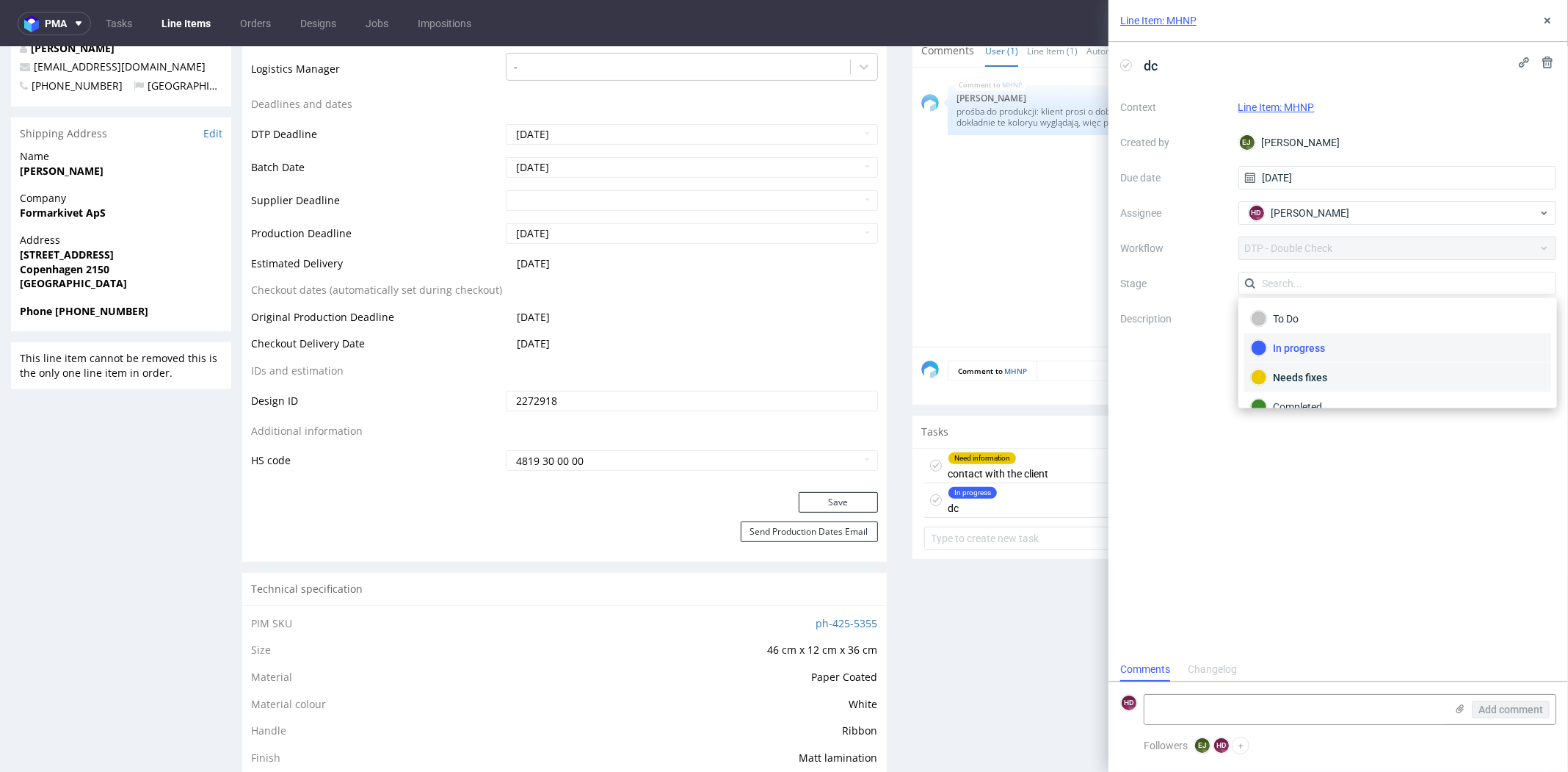
click at [1367, 382] on div "Needs fixes" at bounding box center [1398, 378] width 294 height 16
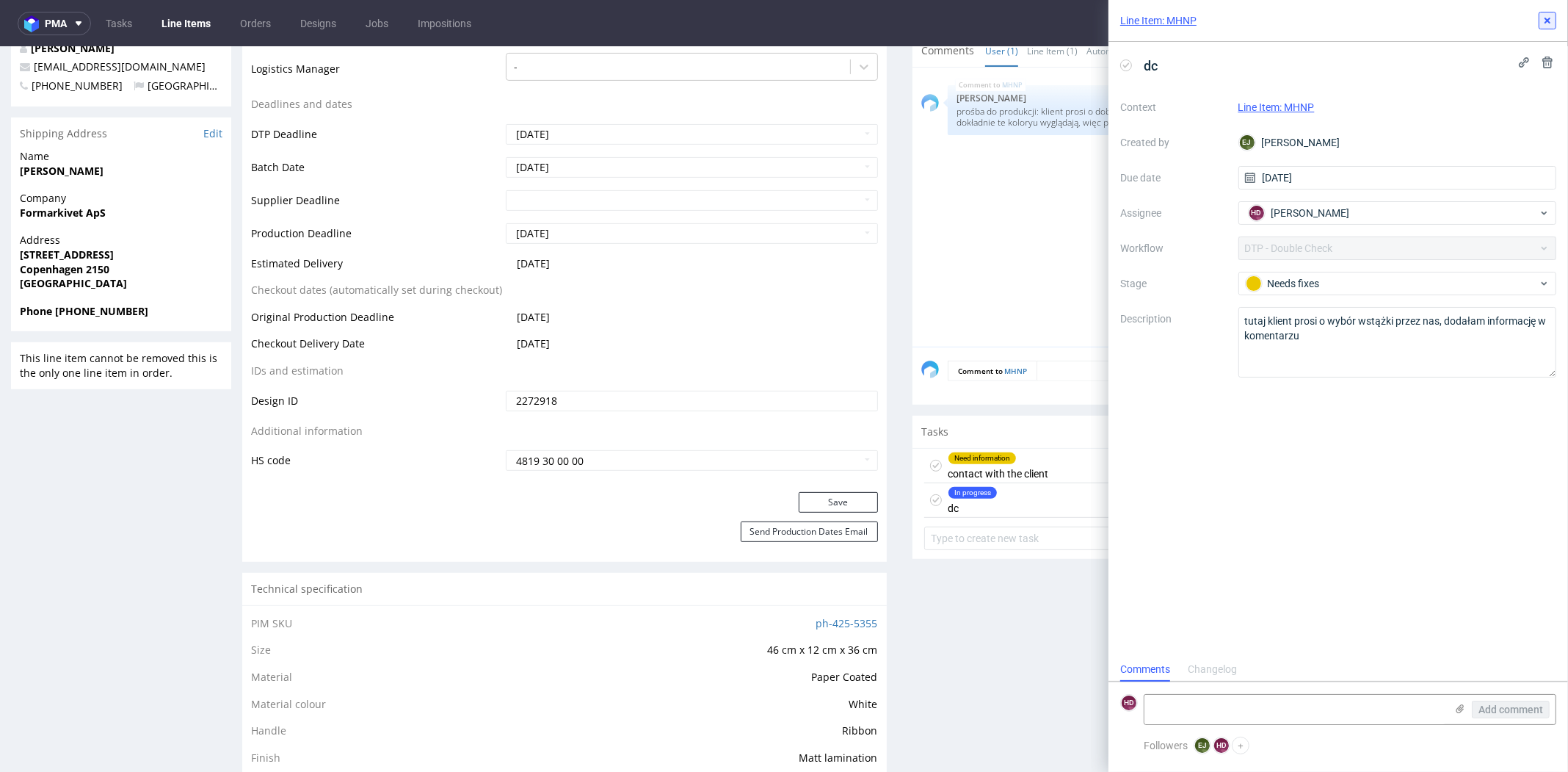
click at [1551, 22] on icon at bounding box center [1547, 21] width 12 height 12
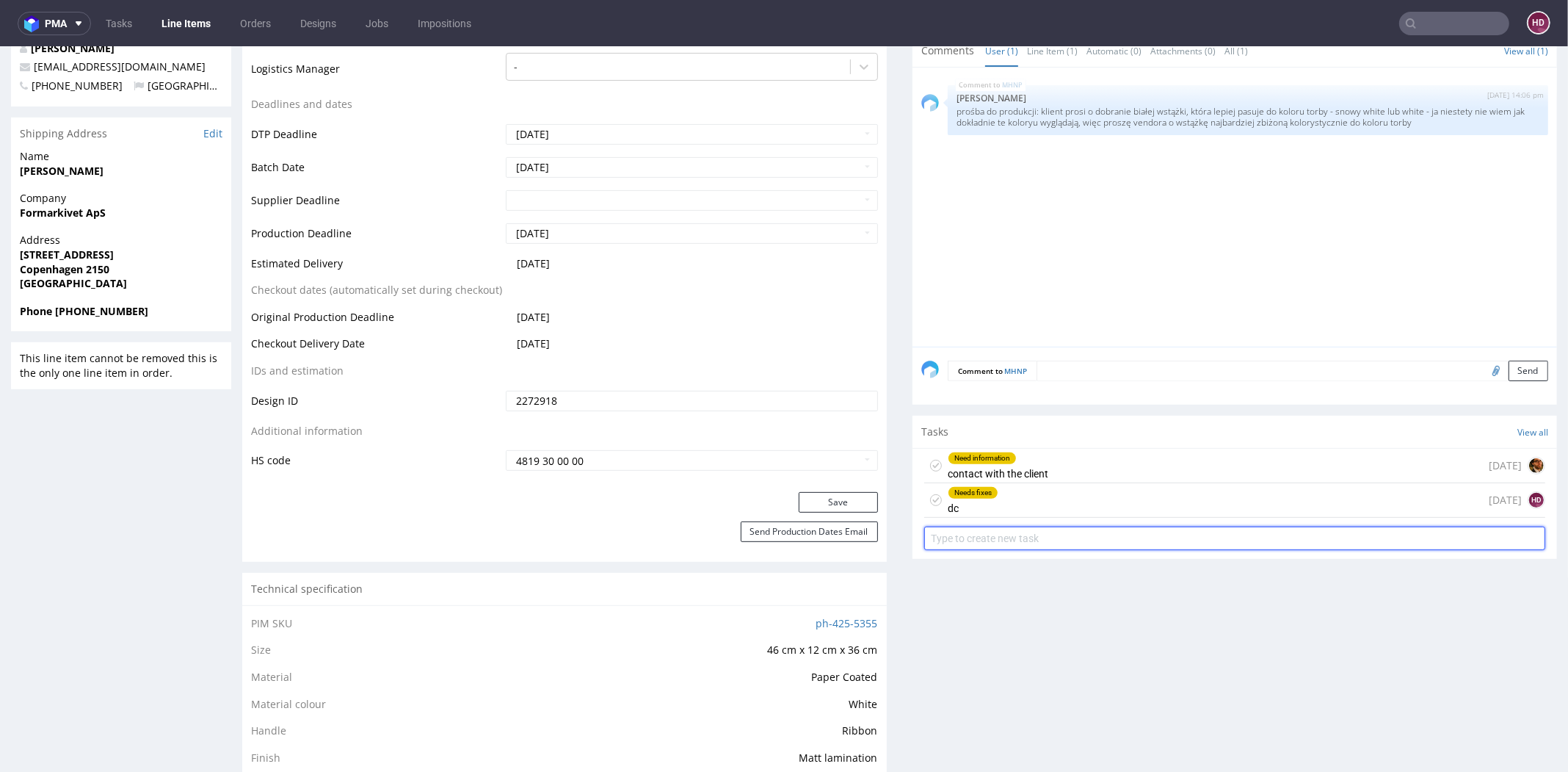
click at [1165, 533] on input "text" at bounding box center [1235, 539] width 621 height 24
type input "D"
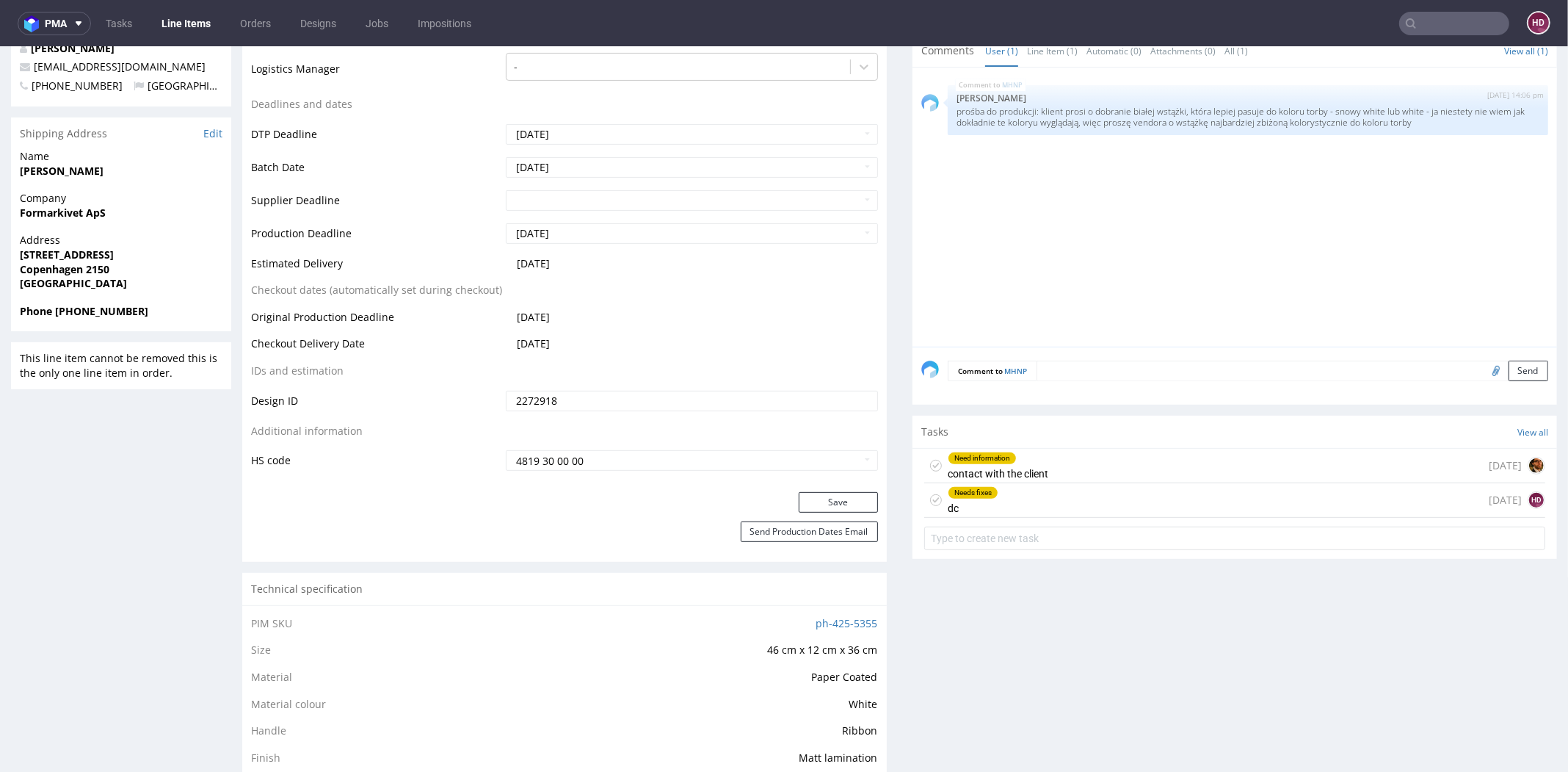
click at [1321, 498] on div "Needs fixes dc [DATE] HD" at bounding box center [1235, 500] width 621 height 34
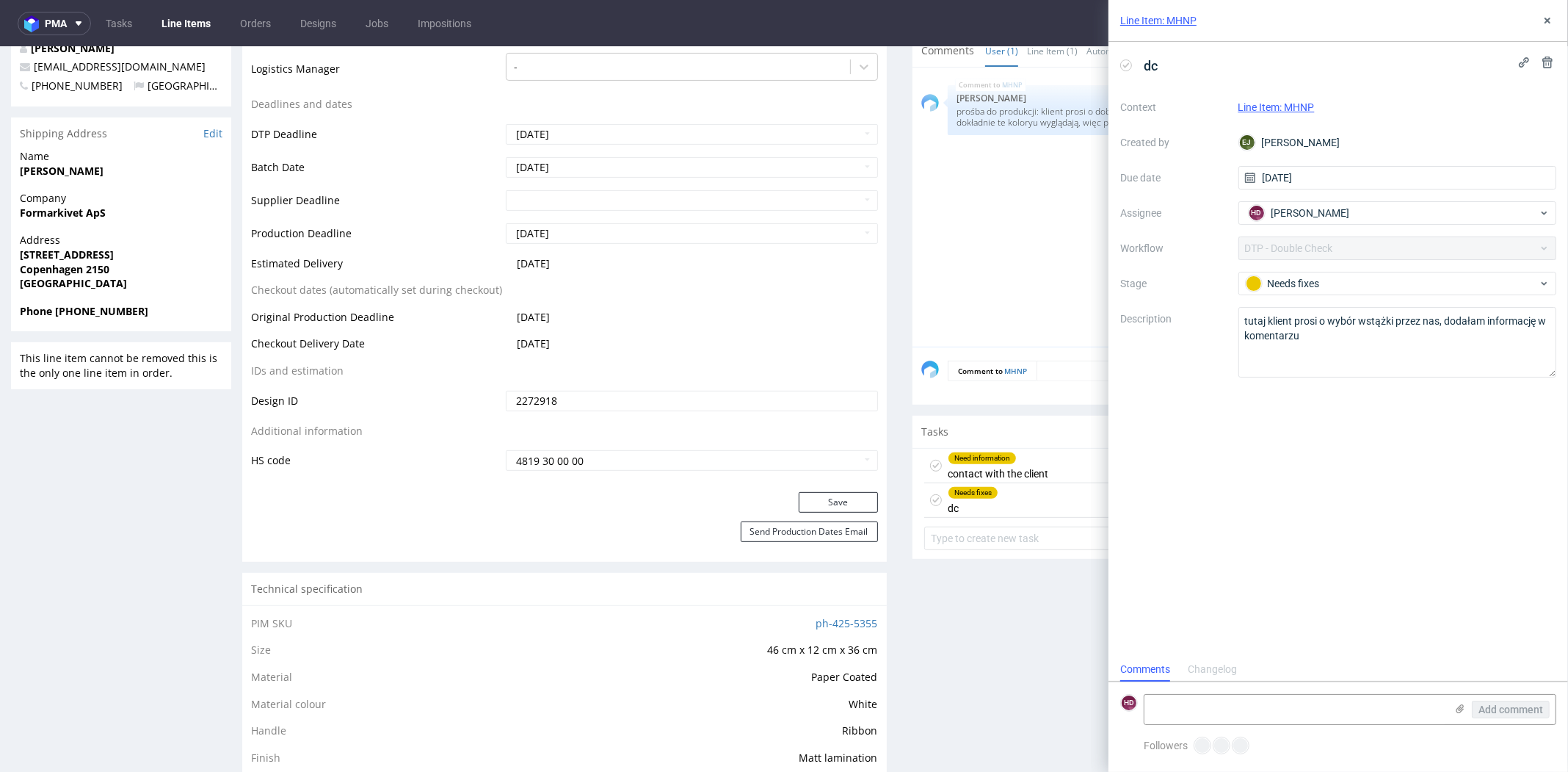
scroll to position [12, 0]
click at [1252, 712] on textarea at bounding box center [1294, 709] width 301 height 29
type textarea "Tutaj nie jest grafika wycentrowana, chyba bym dopytała o to."
click at [1462, 706] on use at bounding box center [1461, 708] width 8 height 9
click at [0, 0] on input "file" at bounding box center [0, 0] width 0 height 0
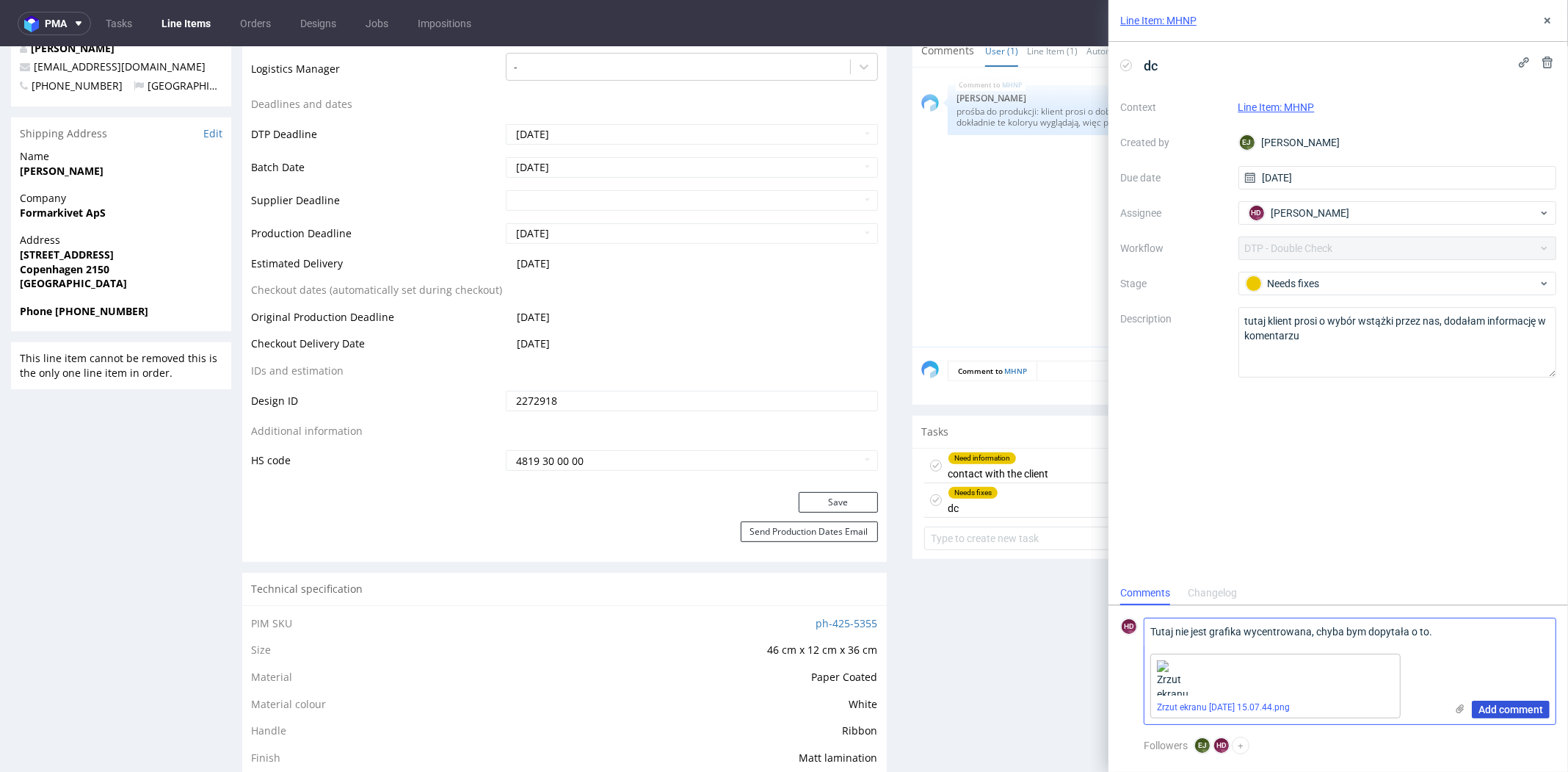
click at [1494, 708] on span "Add comment" at bounding box center [1511, 709] width 65 height 10
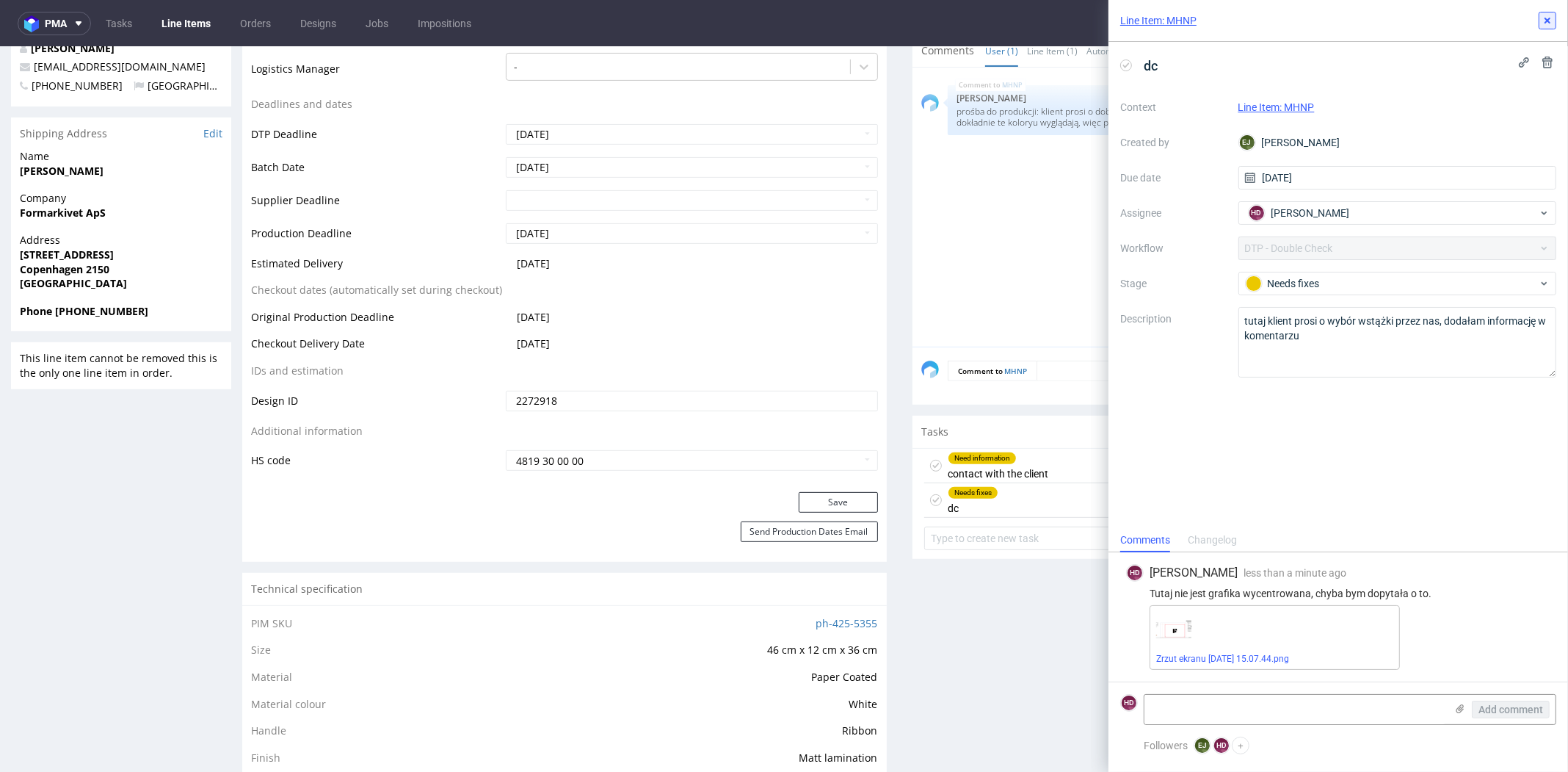
click at [1546, 20] on use at bounding box center [1547, 21] width 6 height 6
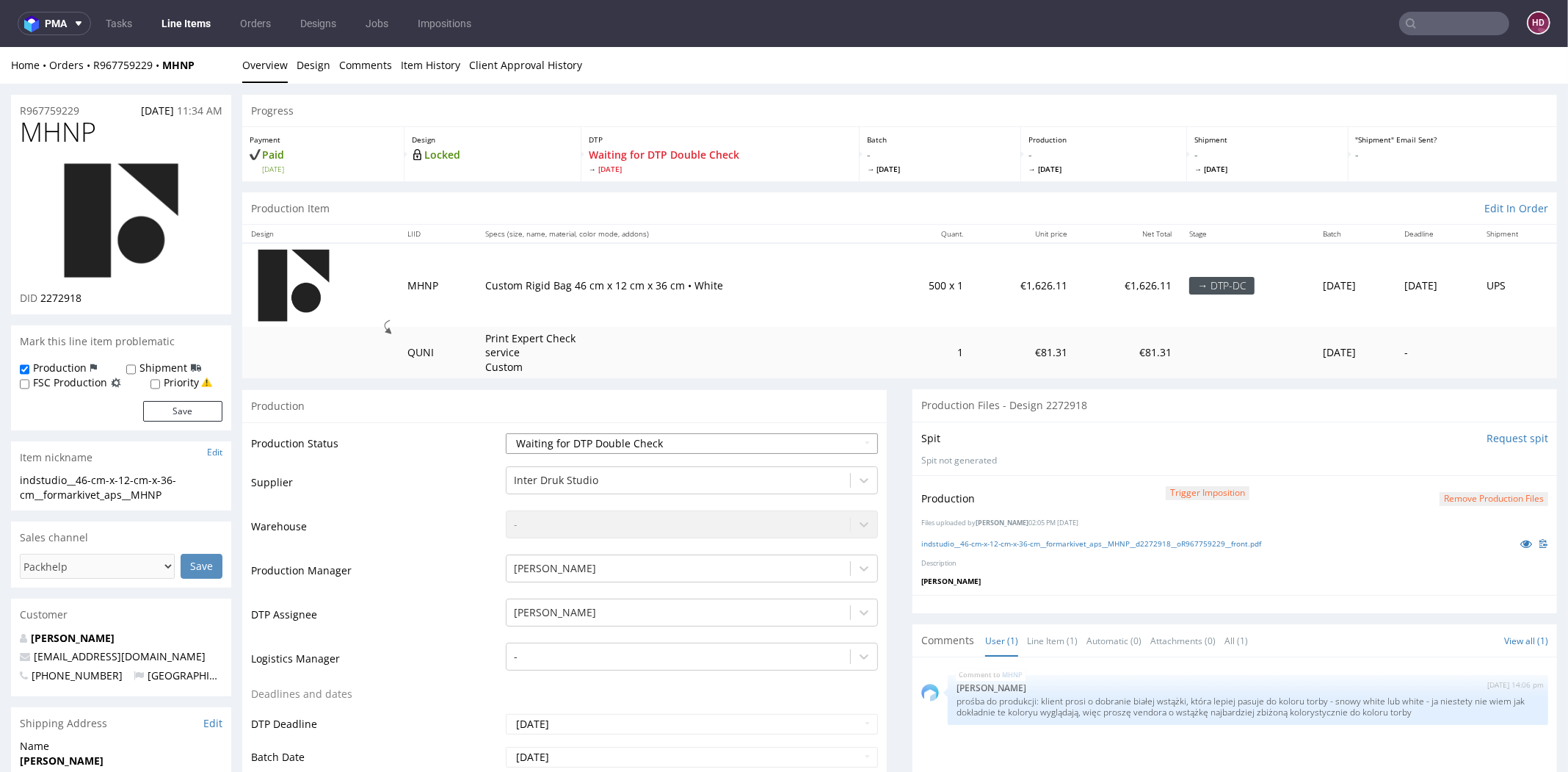
click at [804, 450] on select "Waiting for Artwork Waiting for Diecut Waiting for Mockup Waiting for DTP Waiti…" at bounding box center [692, 443] width 373 height 21
select select "dtp_dc_done"
click at [506, 434] on select "Waiting for Artwork Waiting for Diecut Waiting for Mockup Waiting for DTP Waiti…" at bounding box center [692, 443] width 373 height 21
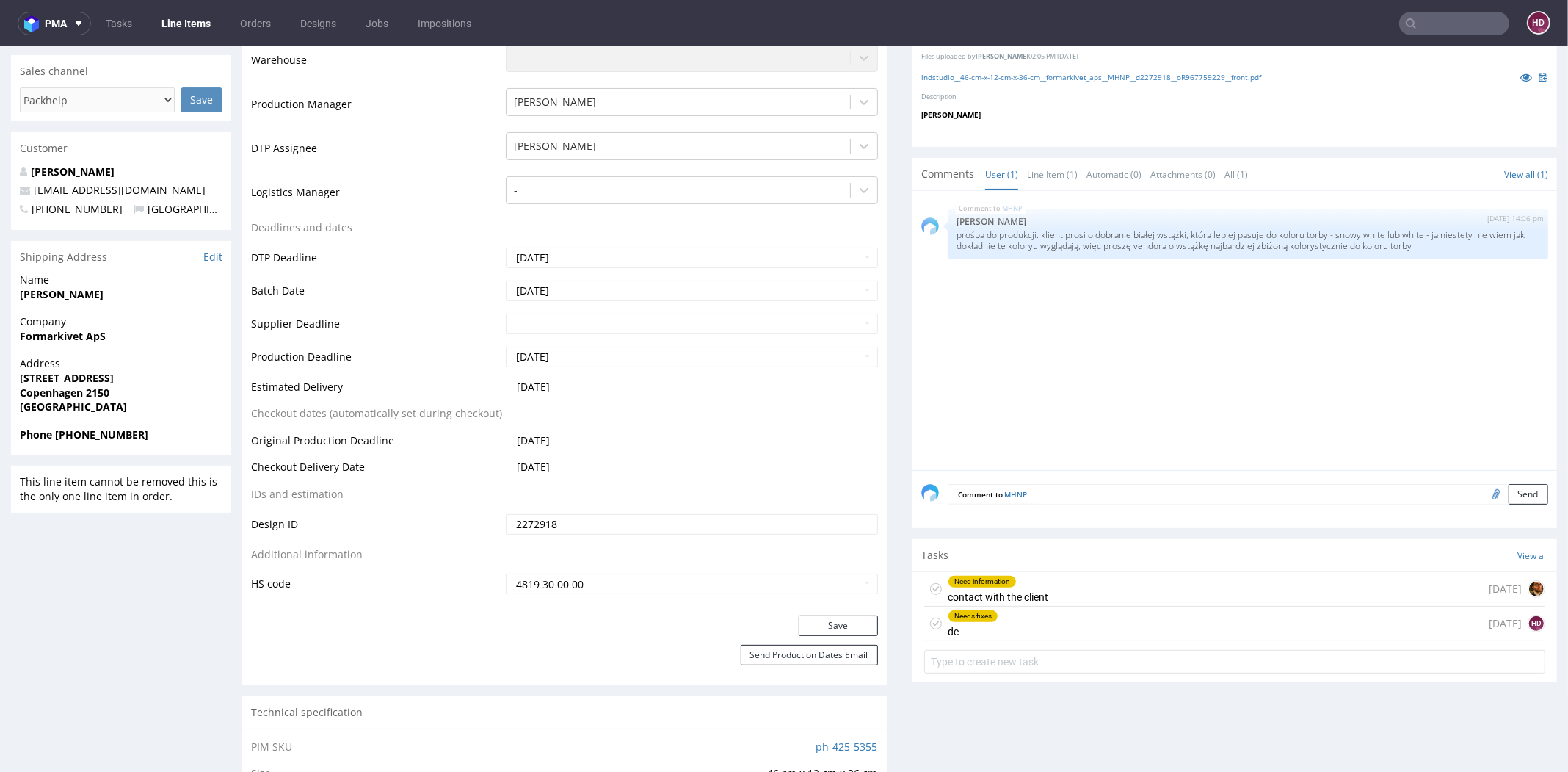
scroll to position [475, 0]
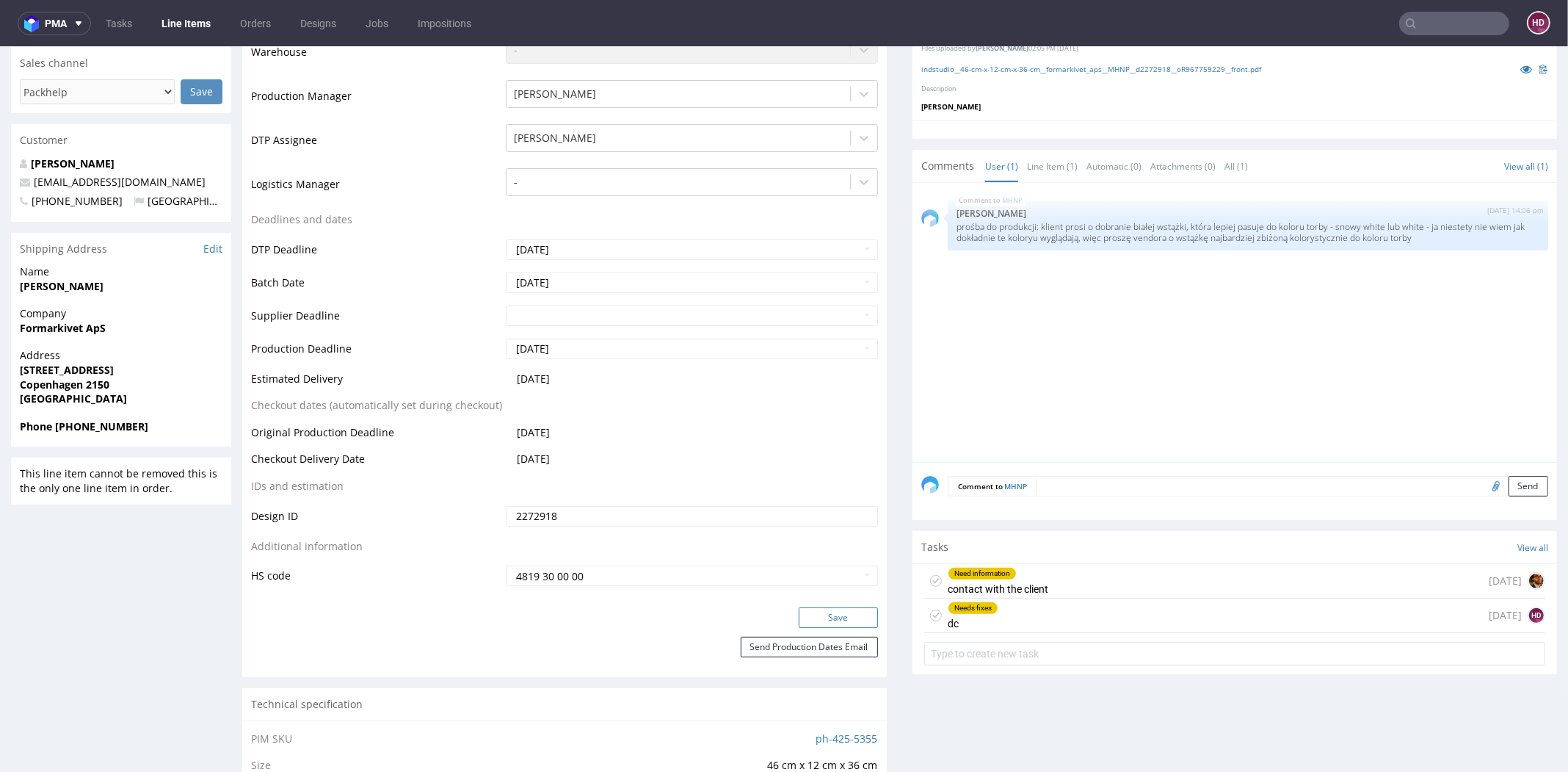
click at [834, 615] on button "Save" at bounding box center [838, 617] width 79 height 21
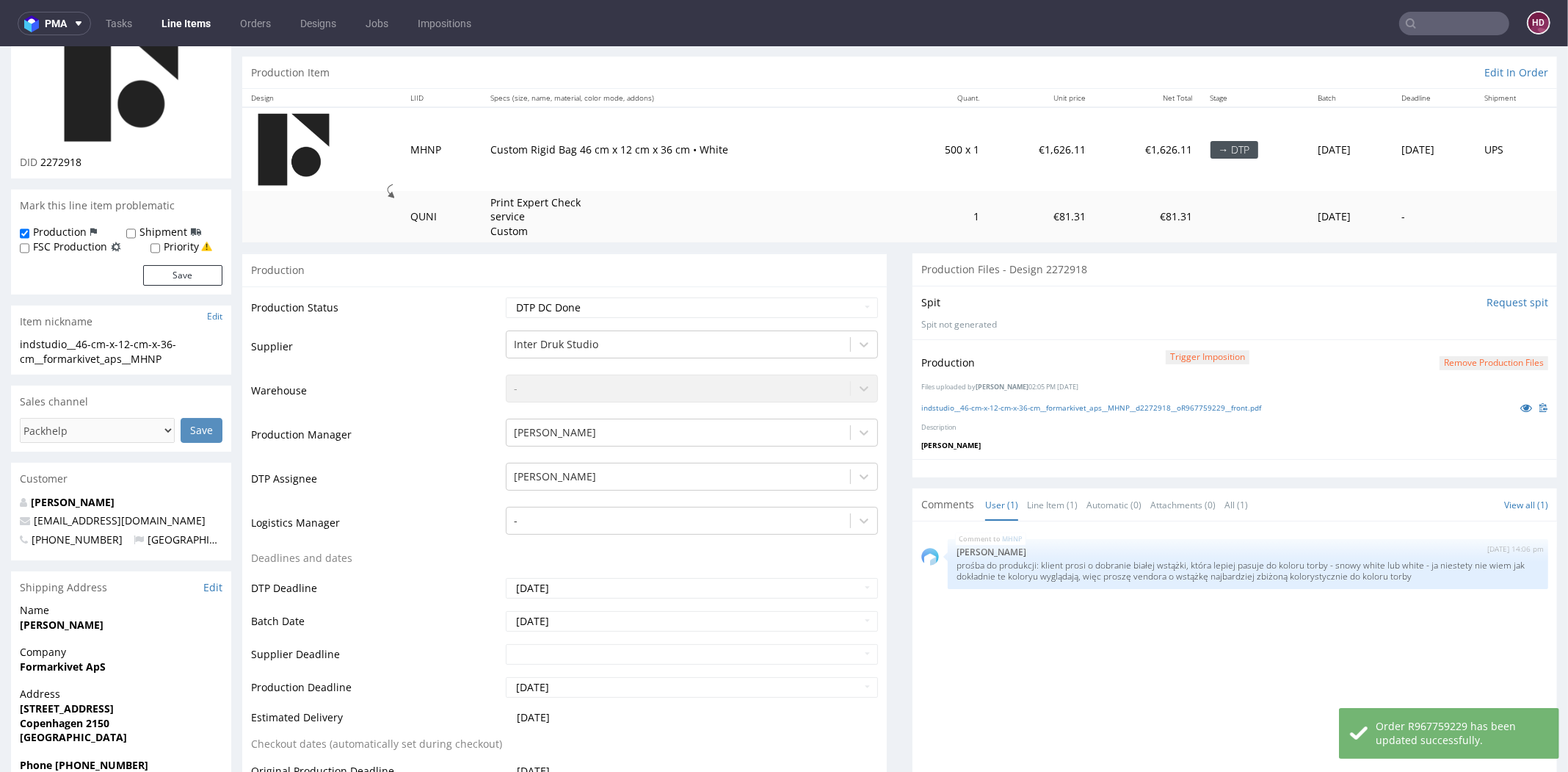
scroll to position [105, 0]
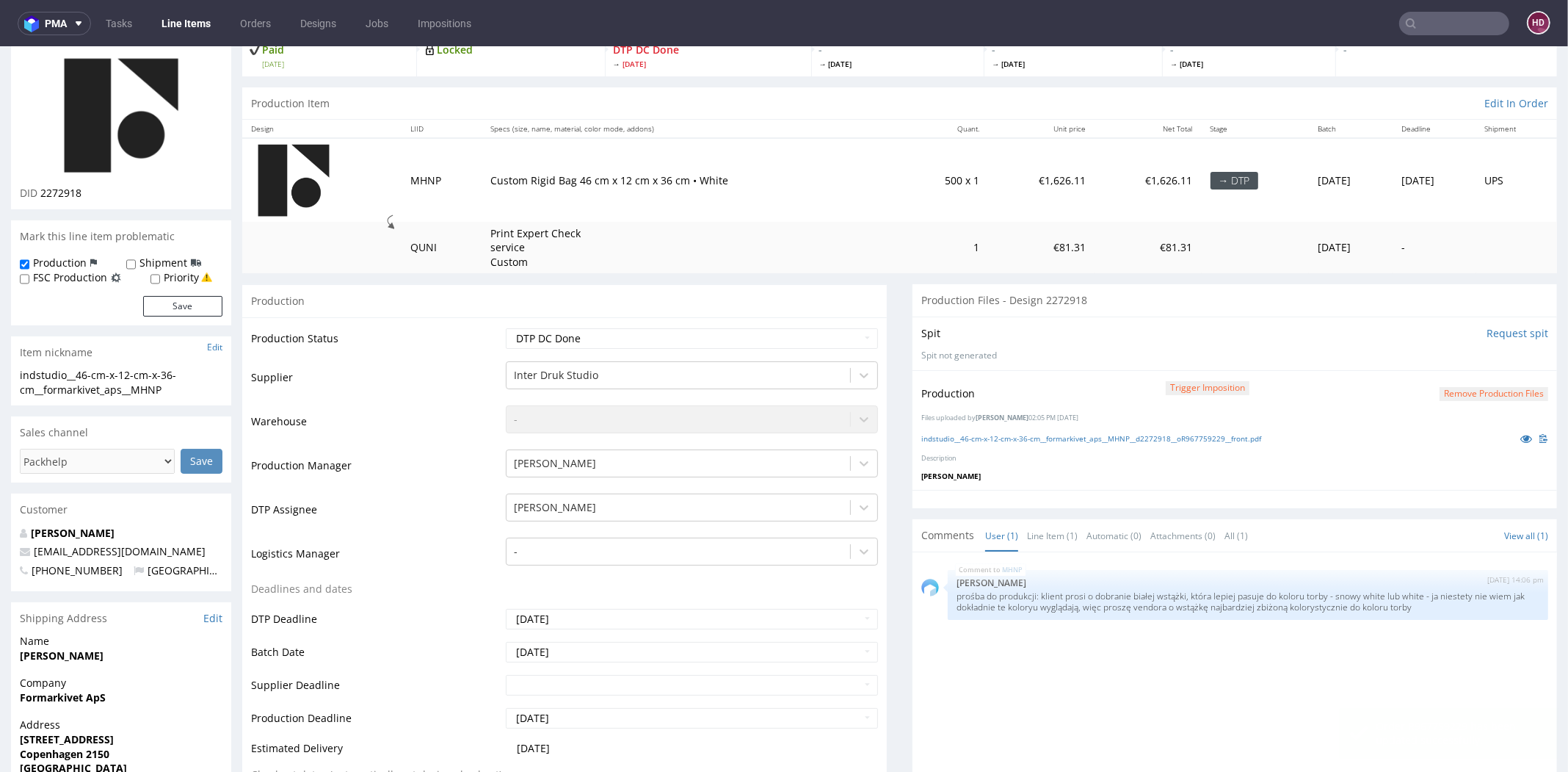
click at [177, 19] on link "Line Items" at bounding box center [186, 24] width 67 height 24
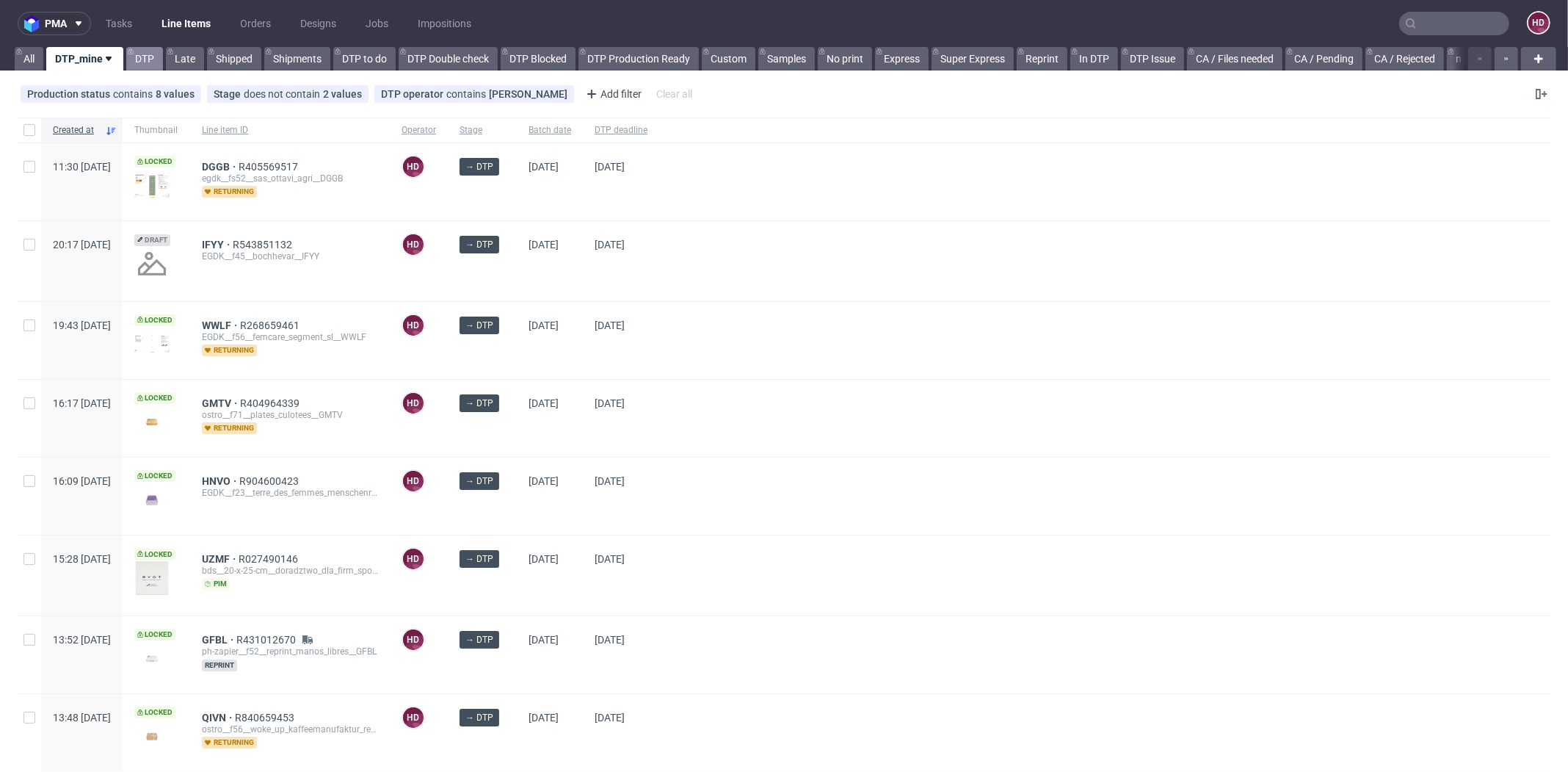
click at [145, 48] on link "DTP" at bounding box center [144, 59] width 36 height 24
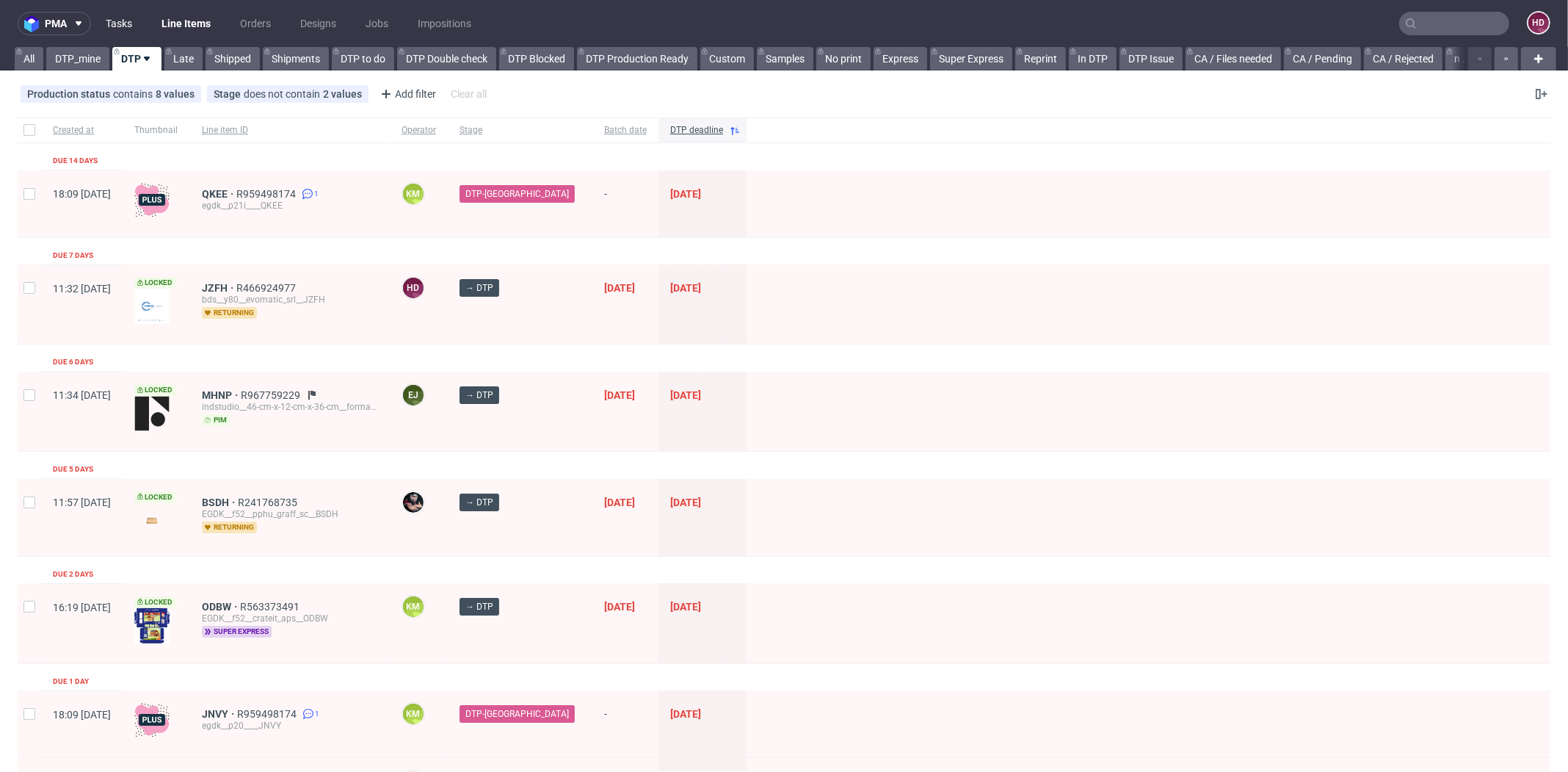
click at [122, 19] on link "Tasks" at bounding box center [119, 24] width 44 height 24
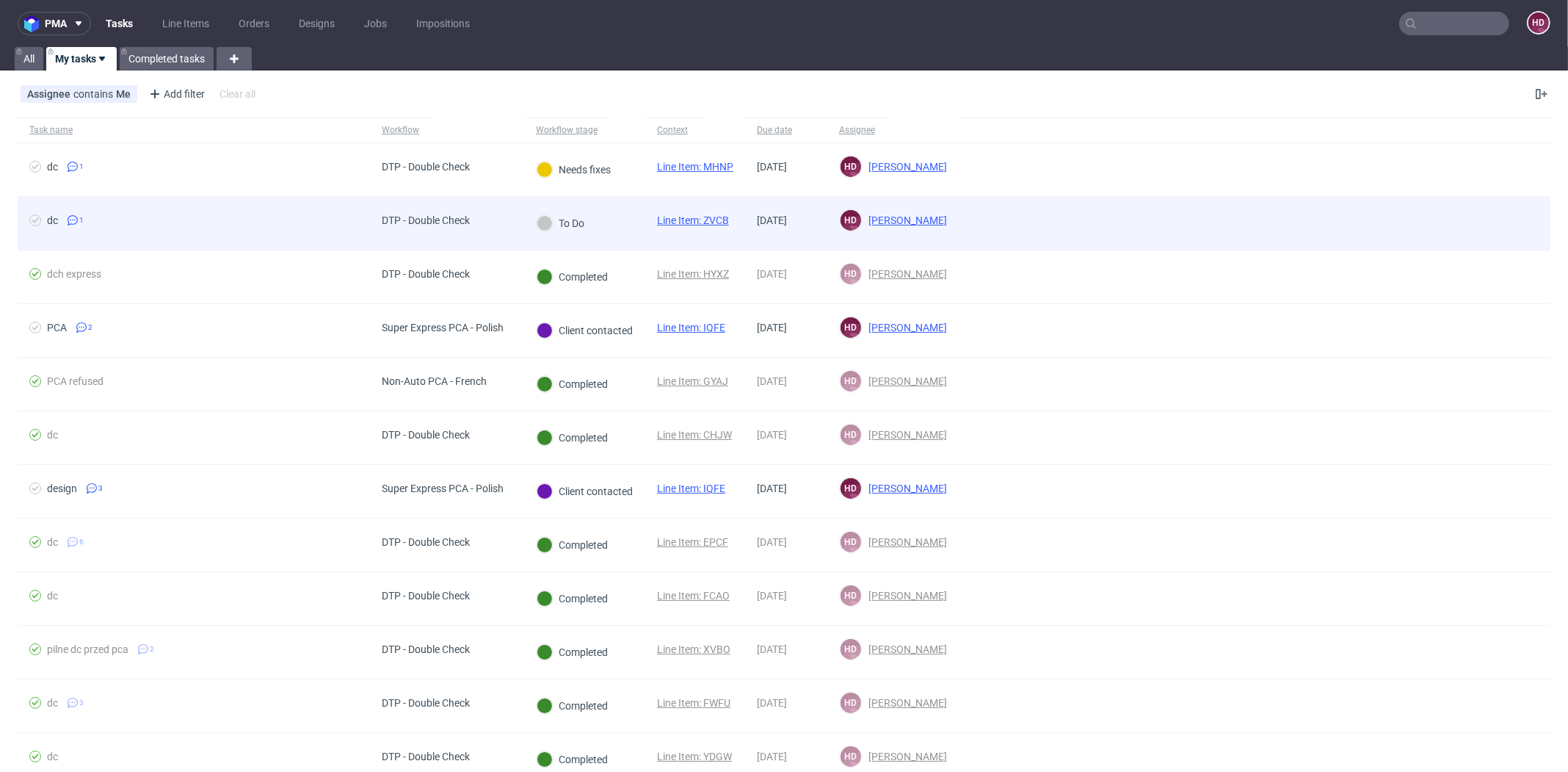
click at [475, 231] on div "DTP - Double Check" at bounding box center [426, 224] width 112 height 53
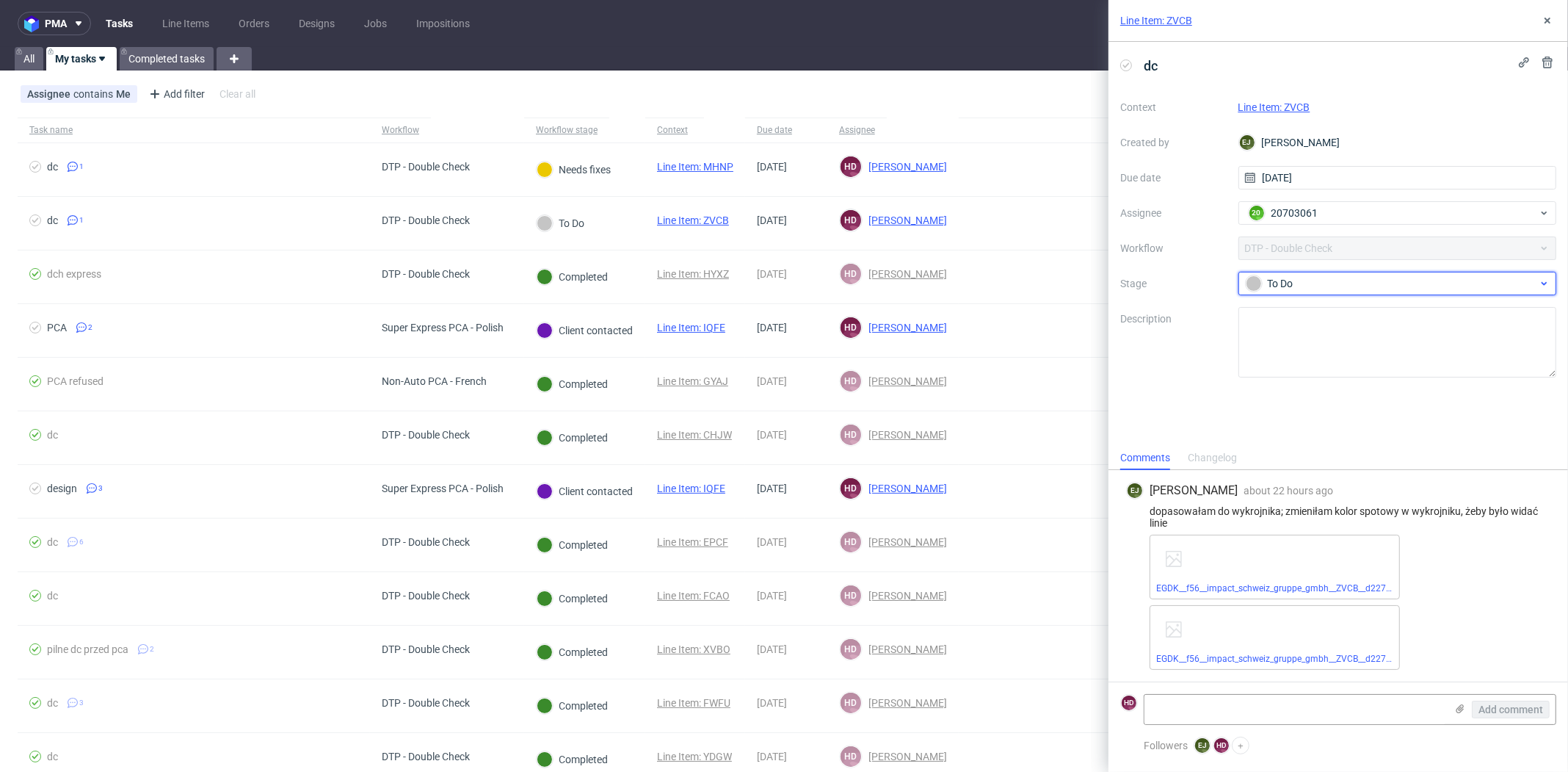
click at [1358, 272] on div "To Do" at bounding box center [1397, 283] width 319 height 24
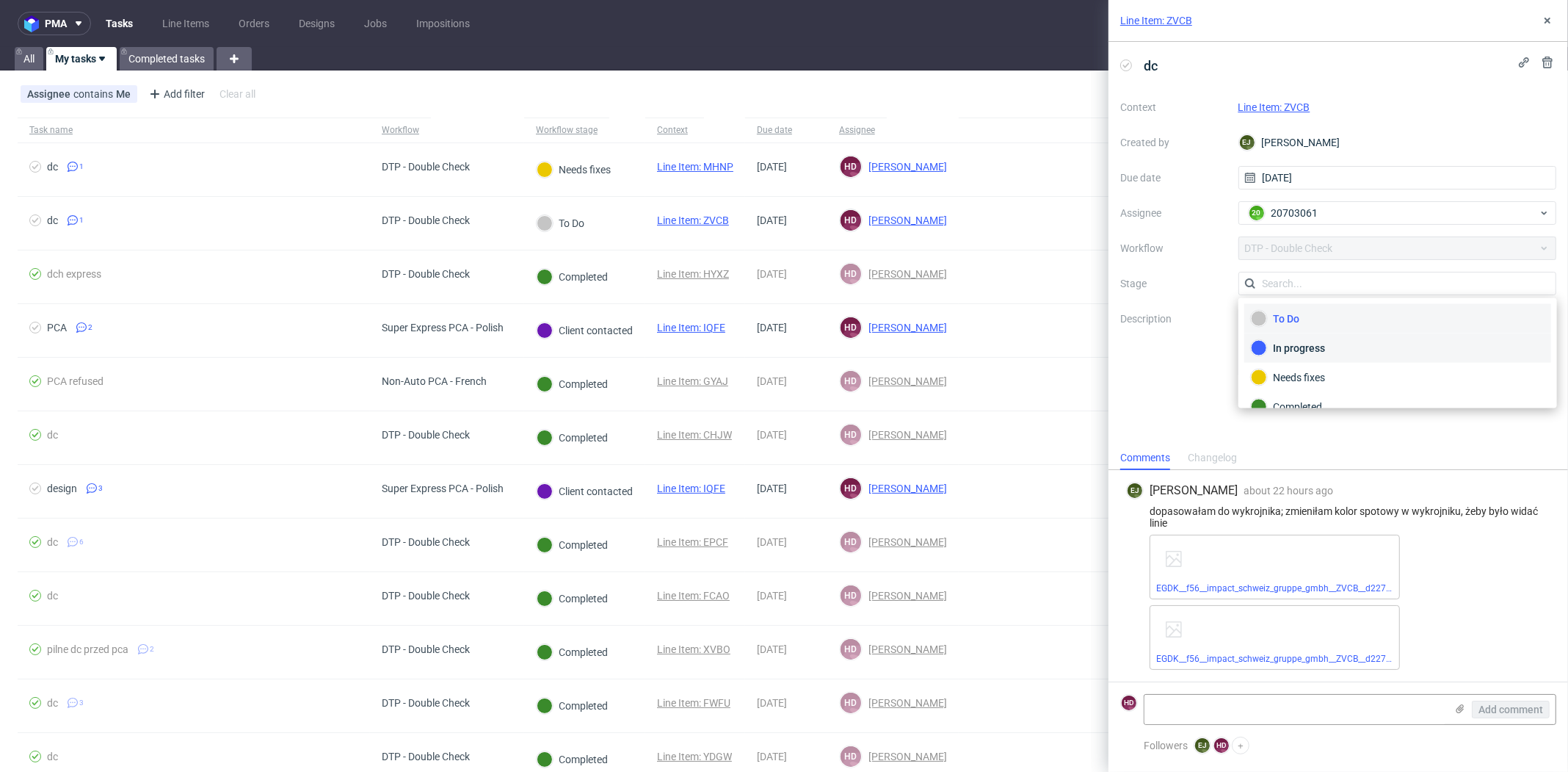
click at [1340, 340] on div "In progress" at bounding box center [1398, 348] width 294 height 16
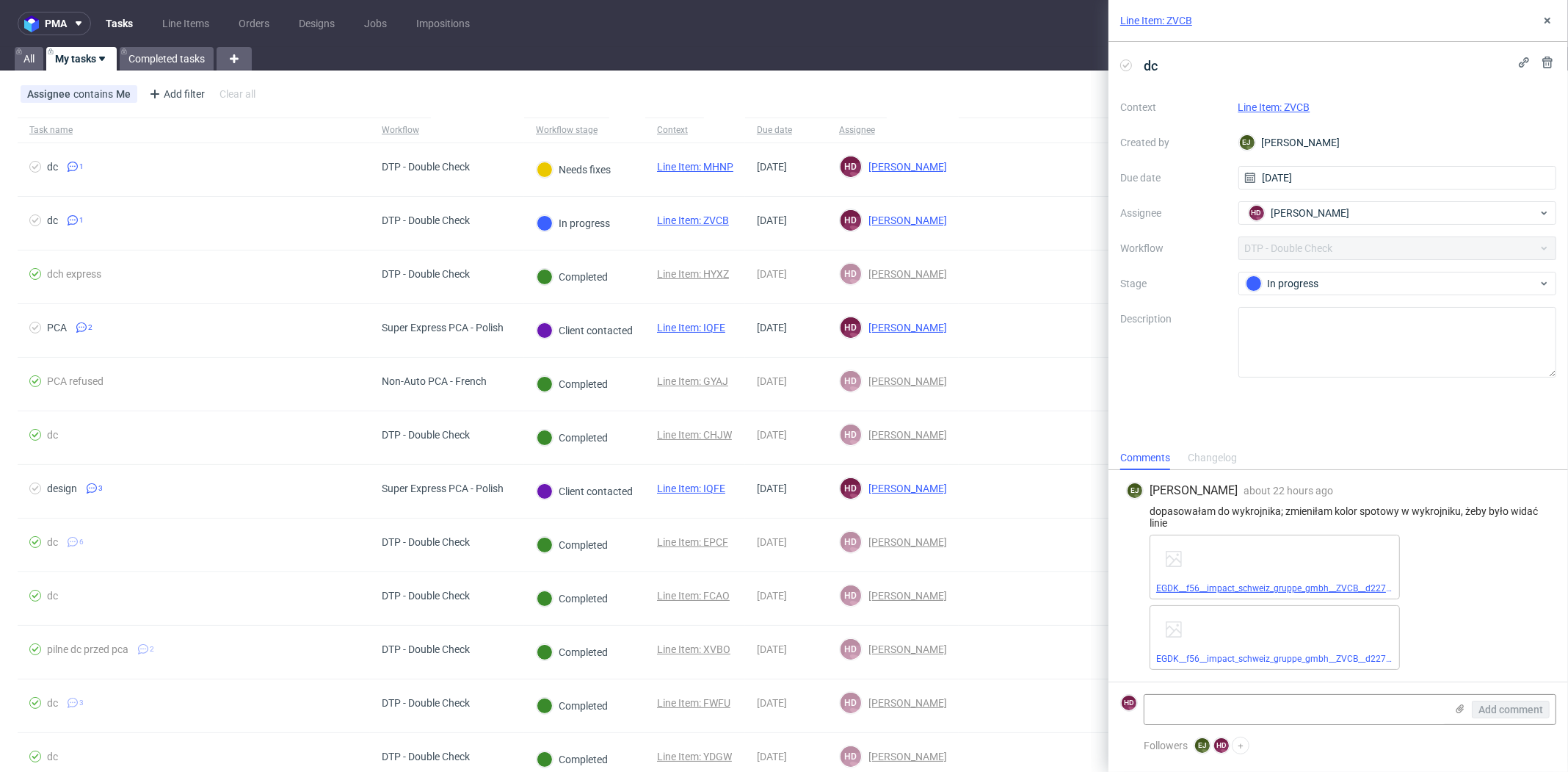
click at [1372, 587] on link "EGDK__f56__impact_schweiz_gruppe_gmbh__ZVCB__d2272723__oR080509946__latest__ins…" at bounding box center [1351, 589] width 390 height 10
click at [1243, 653] on link "EGDK__f56__impact_schweiz_gruppe_gmbh__ZVCB__d2272723__oR080509946__latest__out…" at bounding box center [1354, 658] width 396 height 10
click at [1180, 16] on link "Line Item: ZVCB" at bounding box center [1156, 20] width 72 height 15
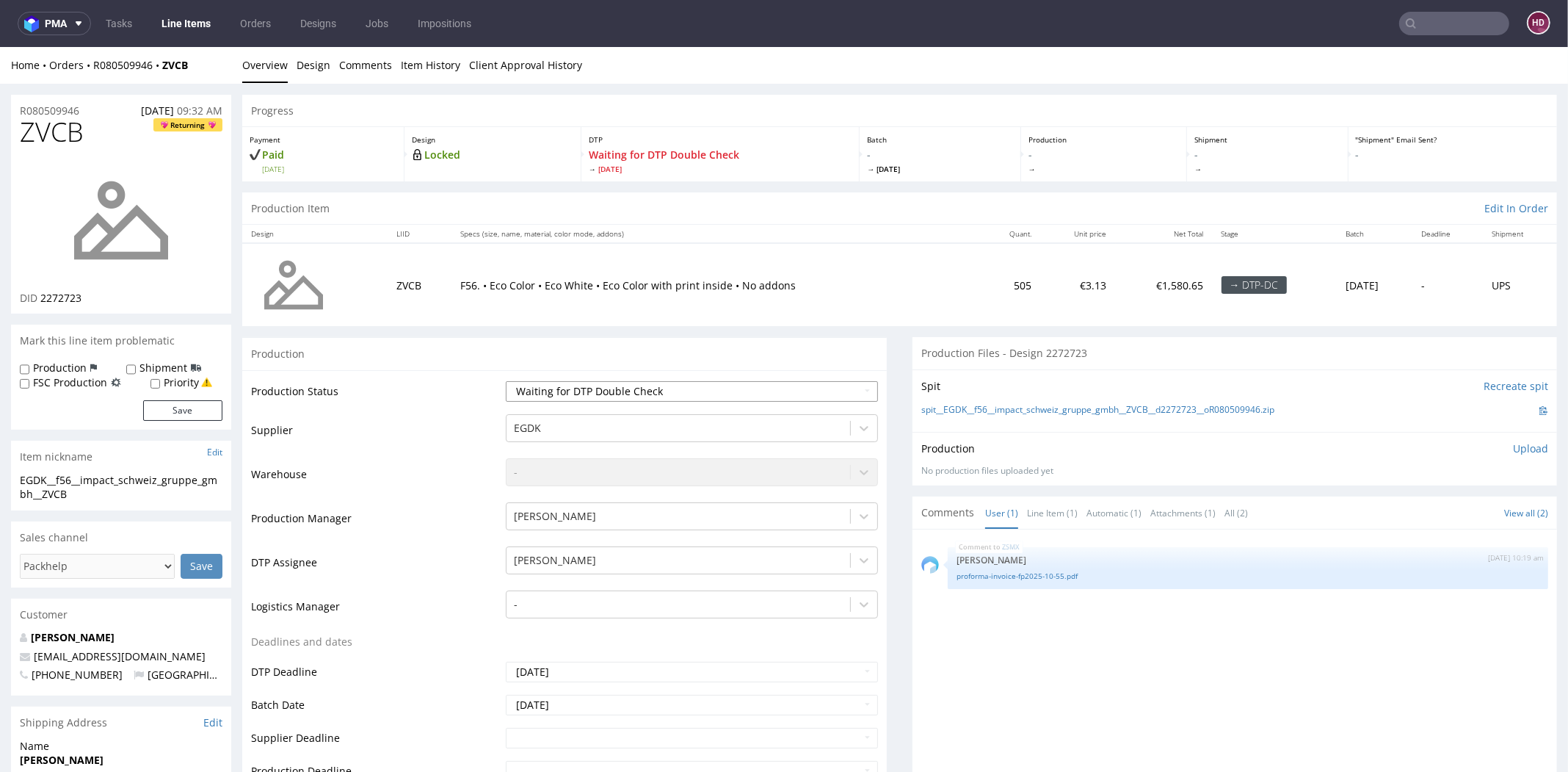
click at [611, 387] on select "Waiting for Artwork Waiting for Diecut Waiting for Mockup Waiting for DTP Waiti…" at bounding box center [692, 391] width 373 height 21
click at [302, 66] on link "Design" at bounding box center [313, 65] width 33 height 36
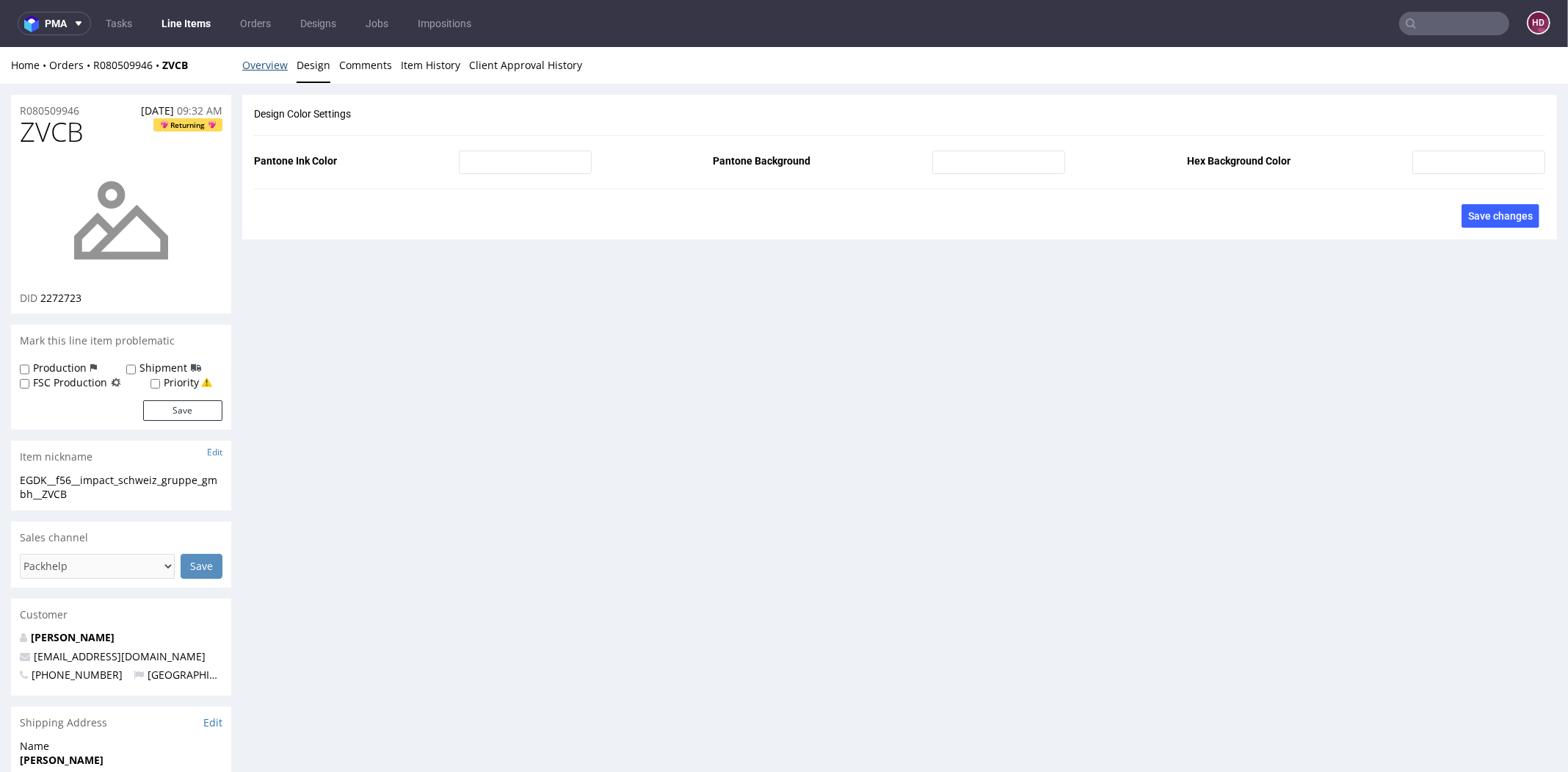
click at [269, 65] on link "Overview" at bounding box center [265, 65] width 45 height 36
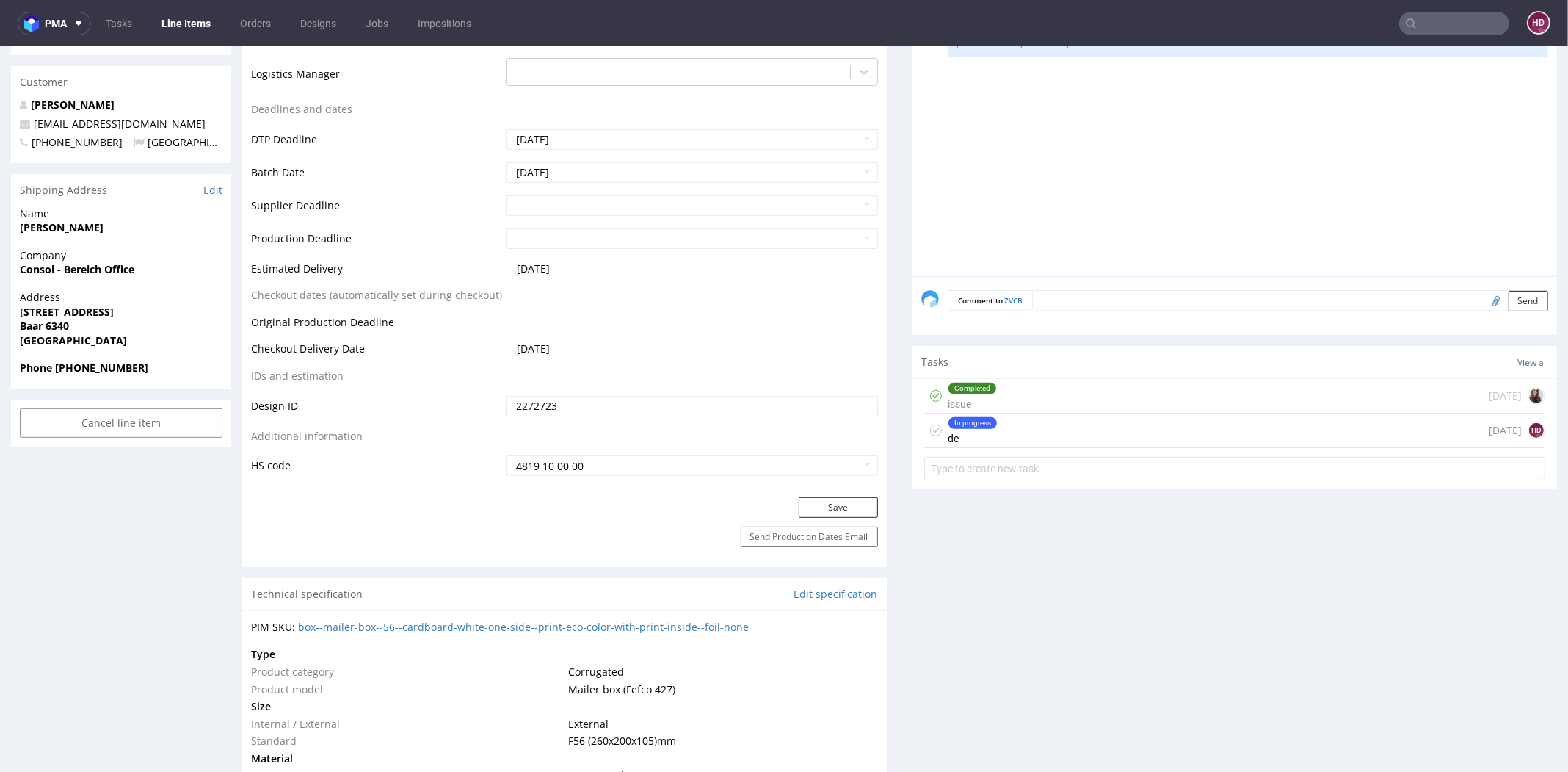
scroll to position [556, 0]
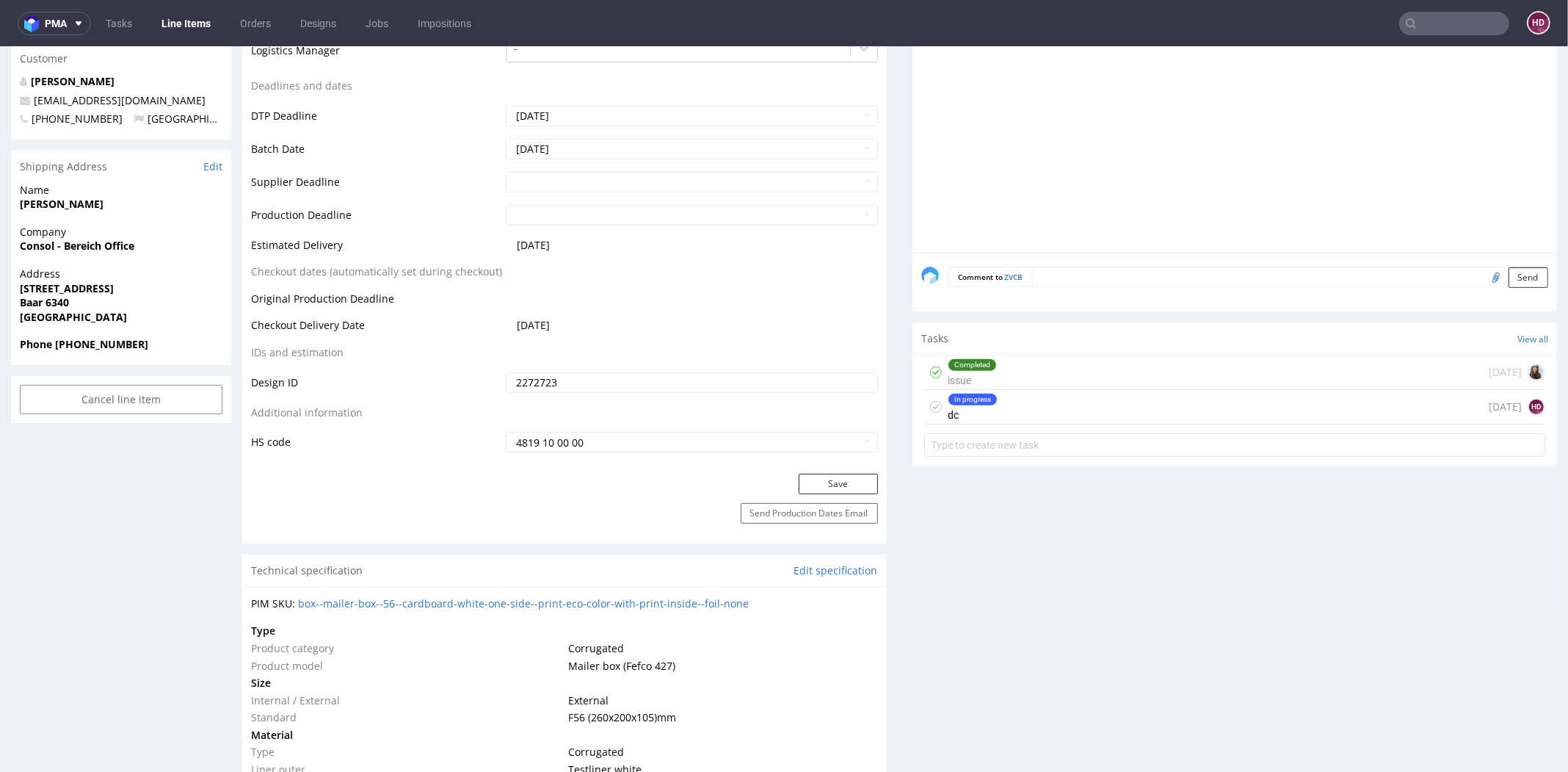
click at [980, 369] on div "Completed issue" at bounding box center [973, 372] width 49 height 33
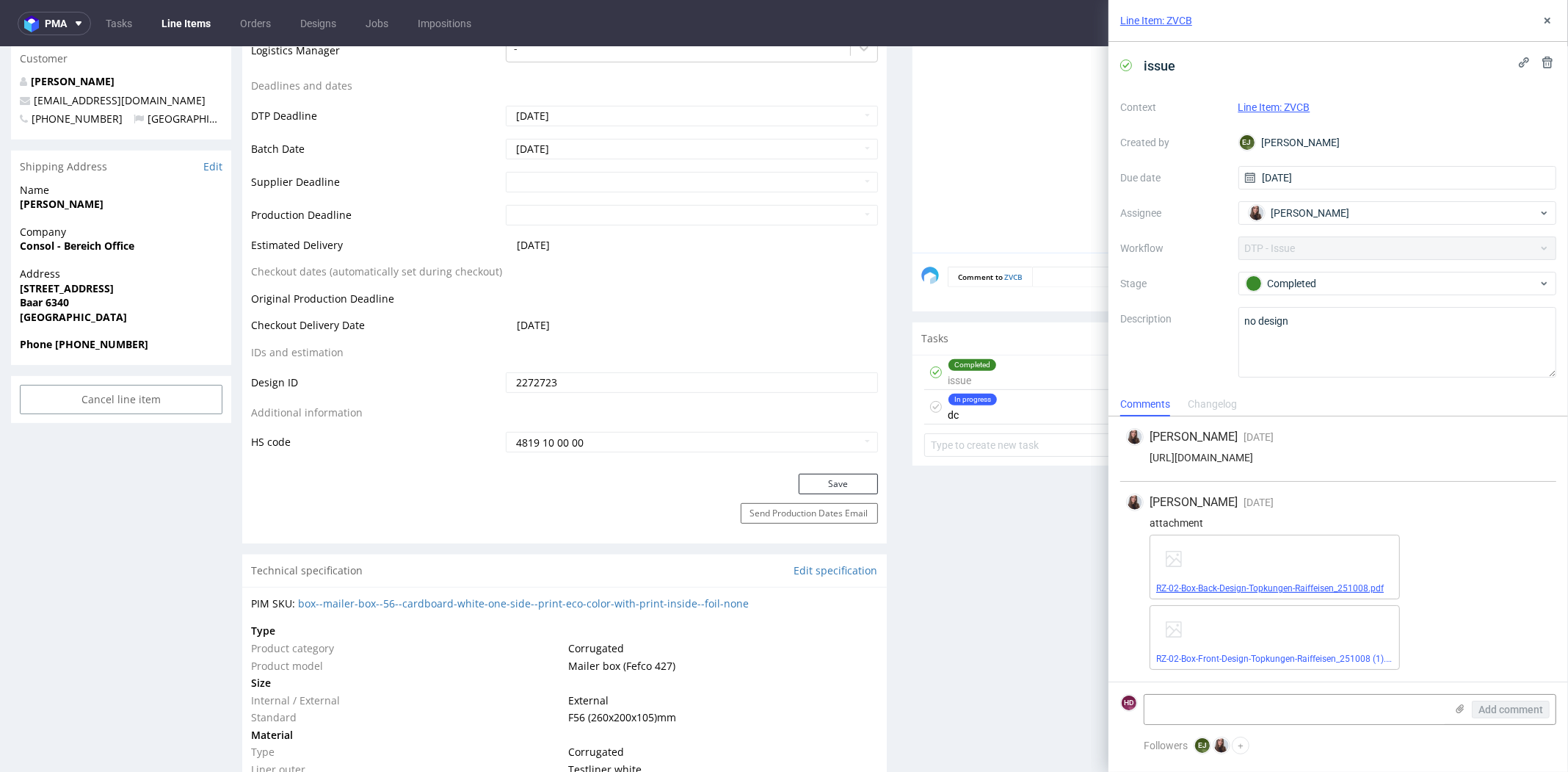
click at [1263, 585] on link "RZ-02-Box-Back-Design-Topkungen-Raiffeisen_251008.pdf" at bounding box center [1270, 589] width 228 height 10
click at [1339, 662] on link "RZ-02-Box-Front-Design-Topkungen-Raiffeisen_251008 (1).pdf" at bounding box center [1278, 658] width 243 height 10
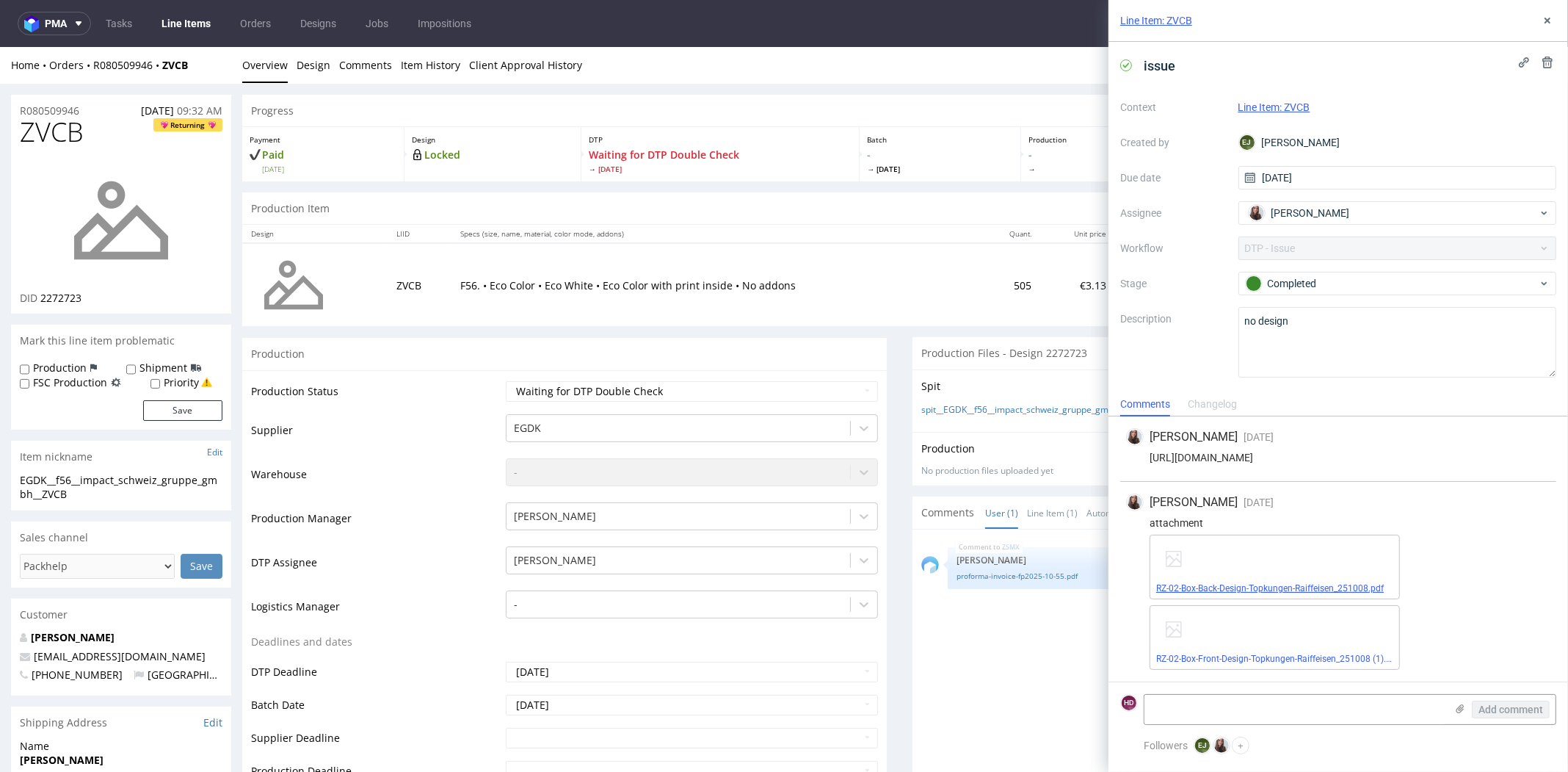
click at [1211, 591] on link "RZ-02-Box-Back-Design-Topkungen-Raiffeisen_251008.pdf" at bounding box center [1270, 589] width 228 height 10
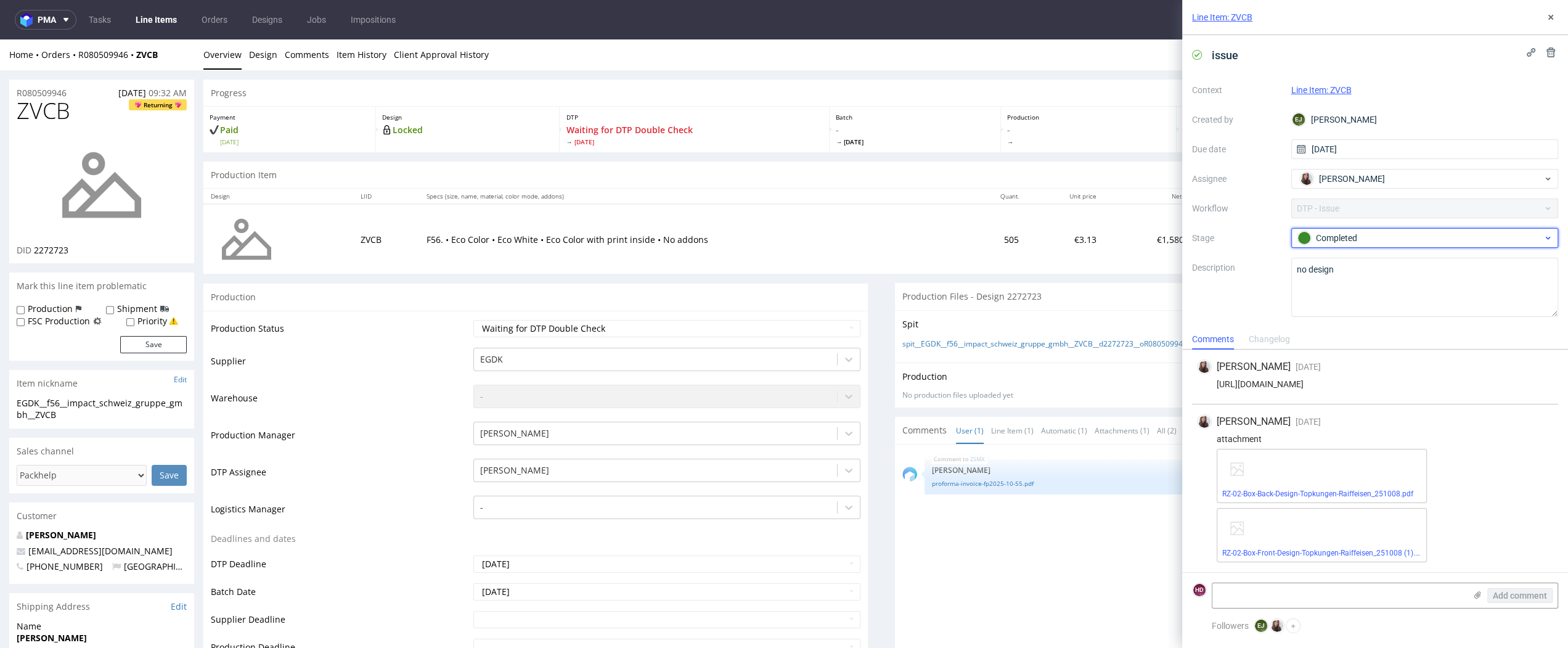
click at [1316, 235] on div "Completed" at bounding box center [1420, 238] width 245 height 13
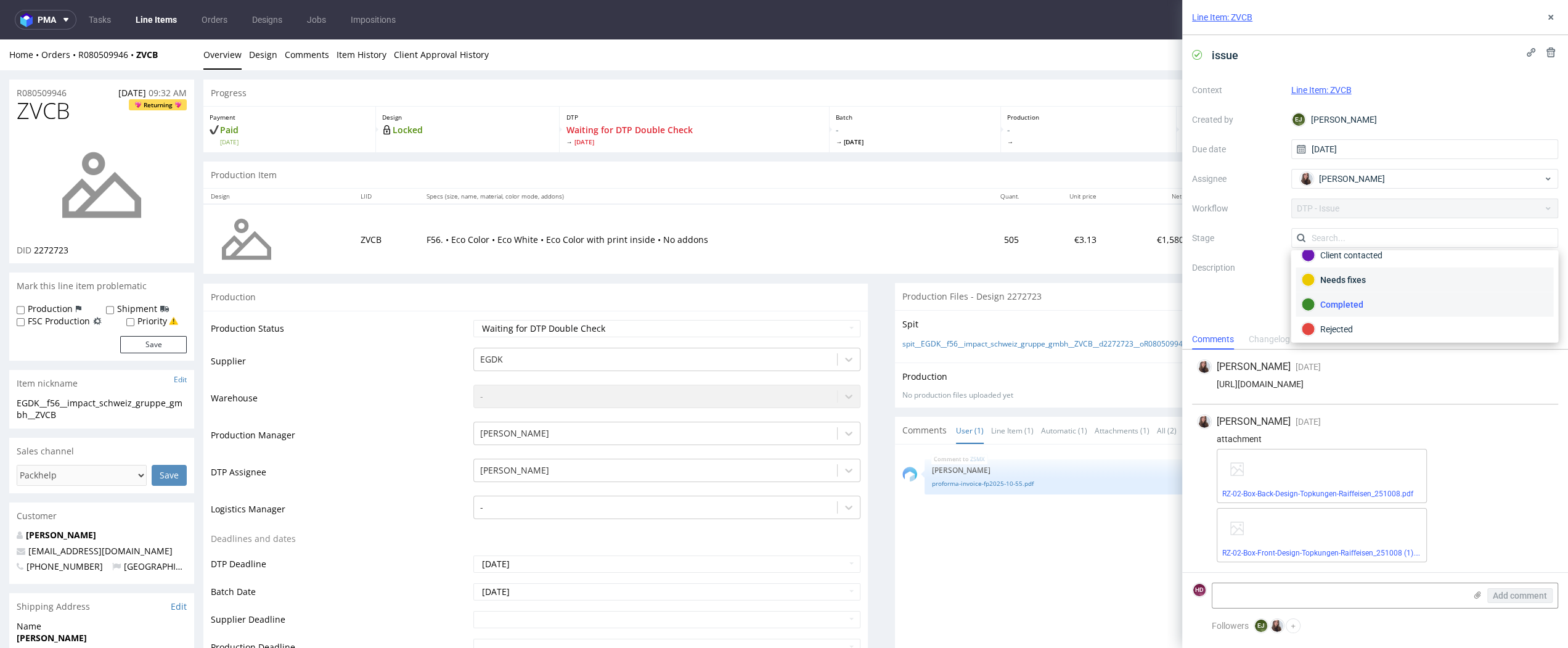
click at [1316, 274] on div "Needs fixes" at bounding box center [1425, 280] width 247 height 13
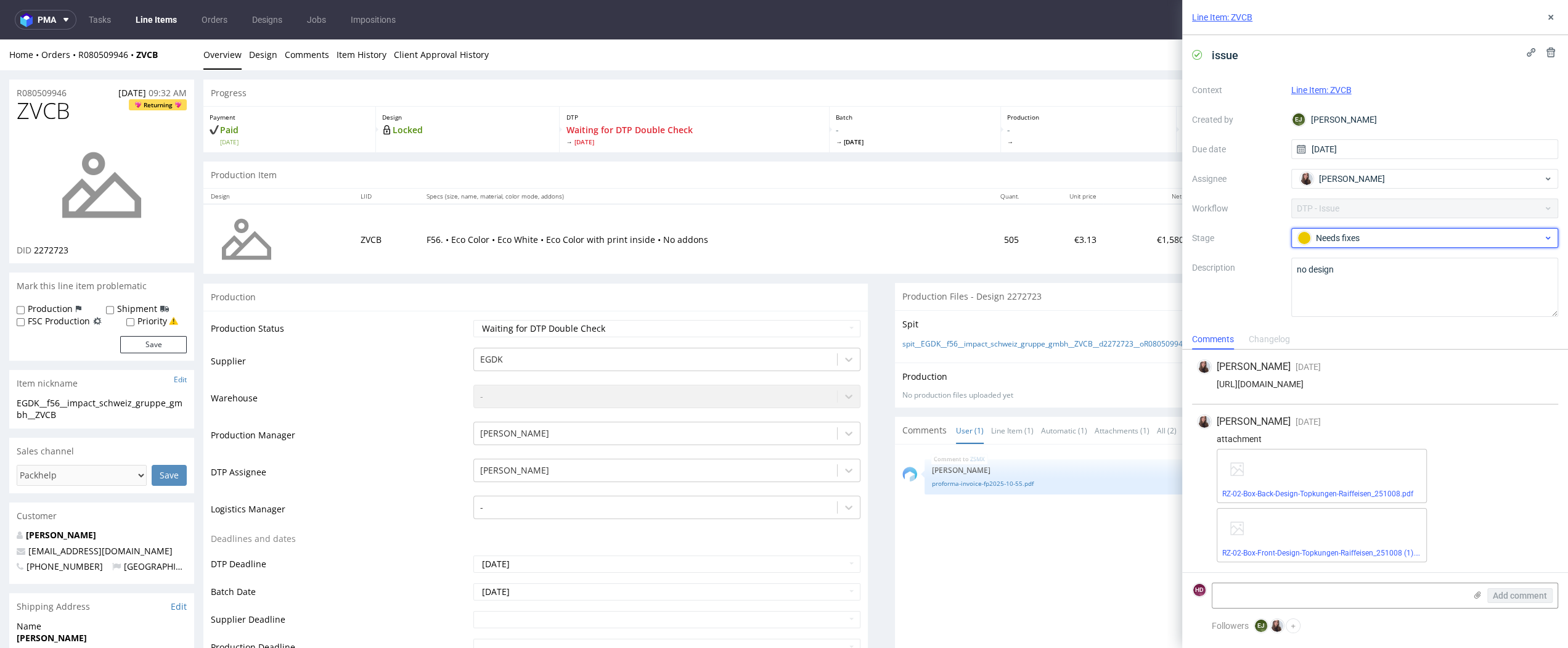
click at [1316, 234] on div "Needs fixes" at bounding box center [1420, 238] width 245 height 13
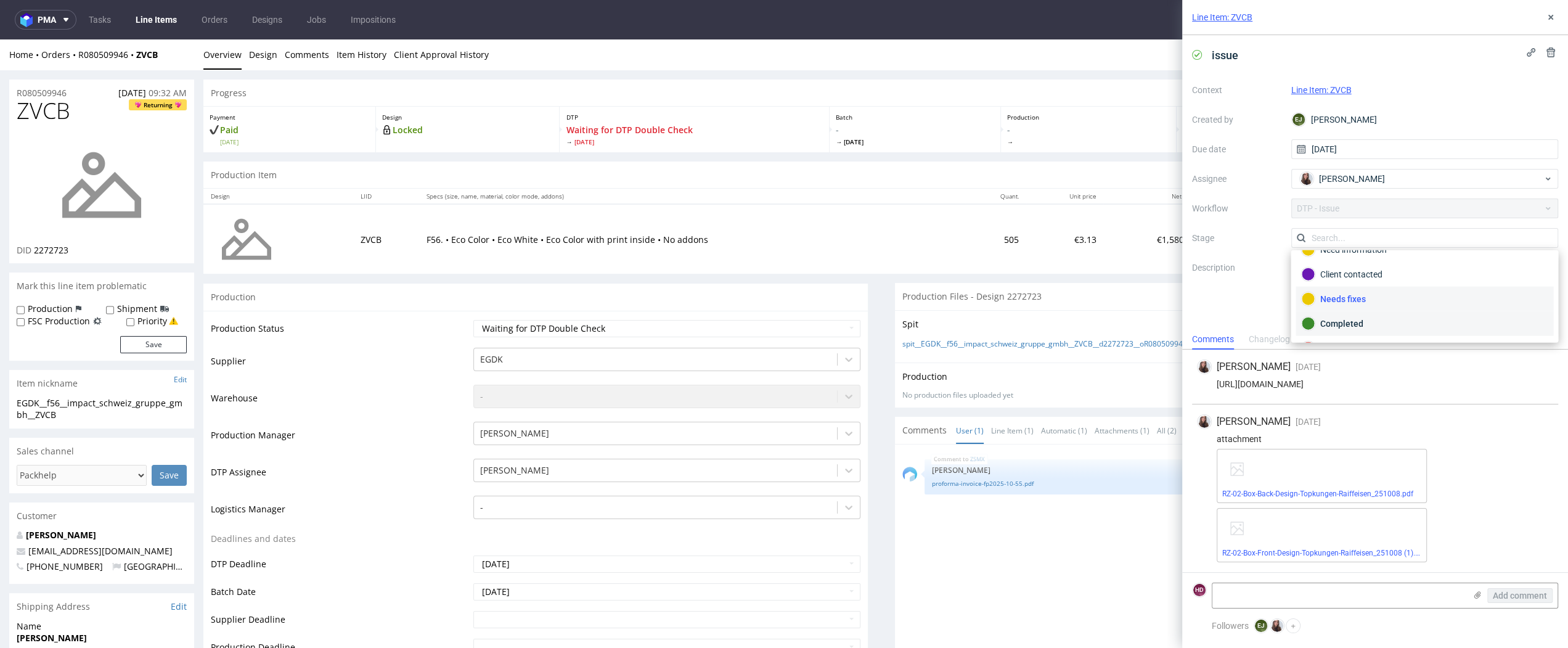
click at [1316, 311] on div "Completed" at bounding box center [1424, 324] width 258 height 25
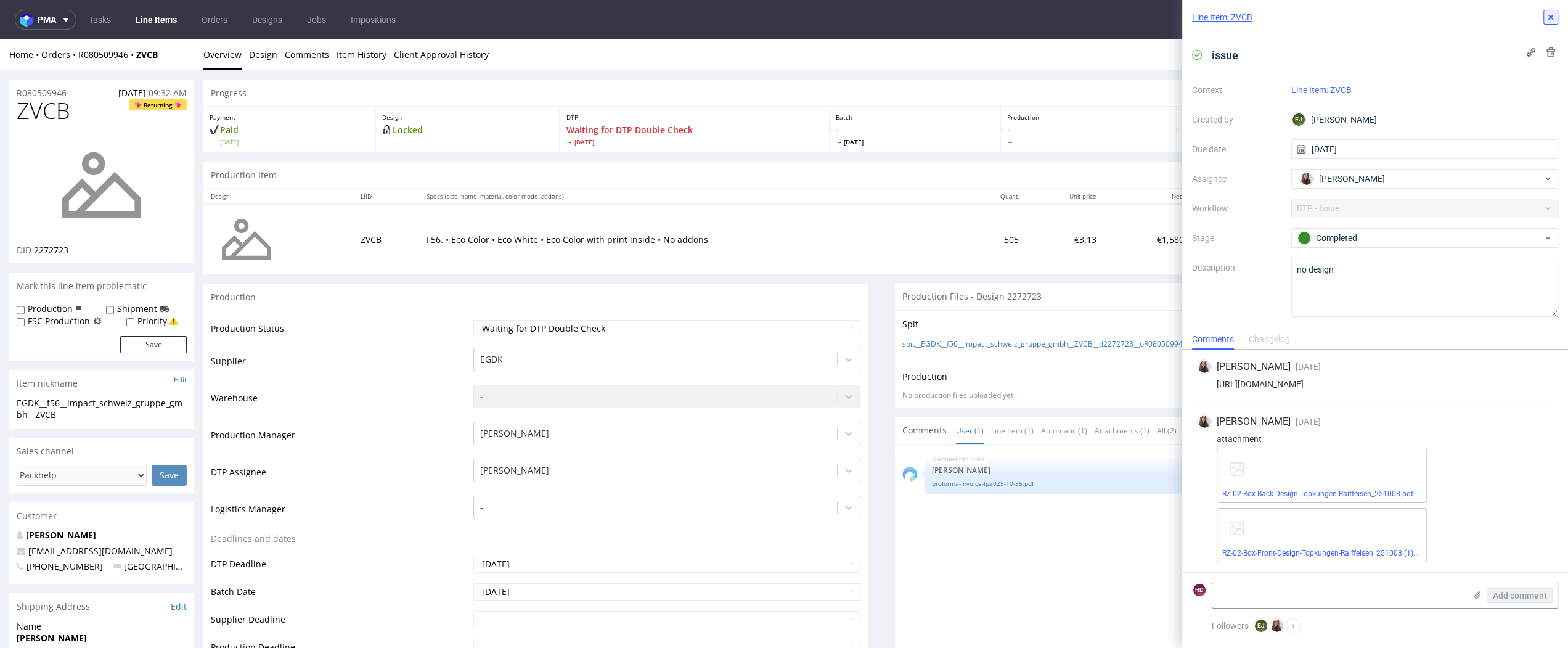
click at [1316, 16] on use at bounding box center [1551, 17] width 5 height 5
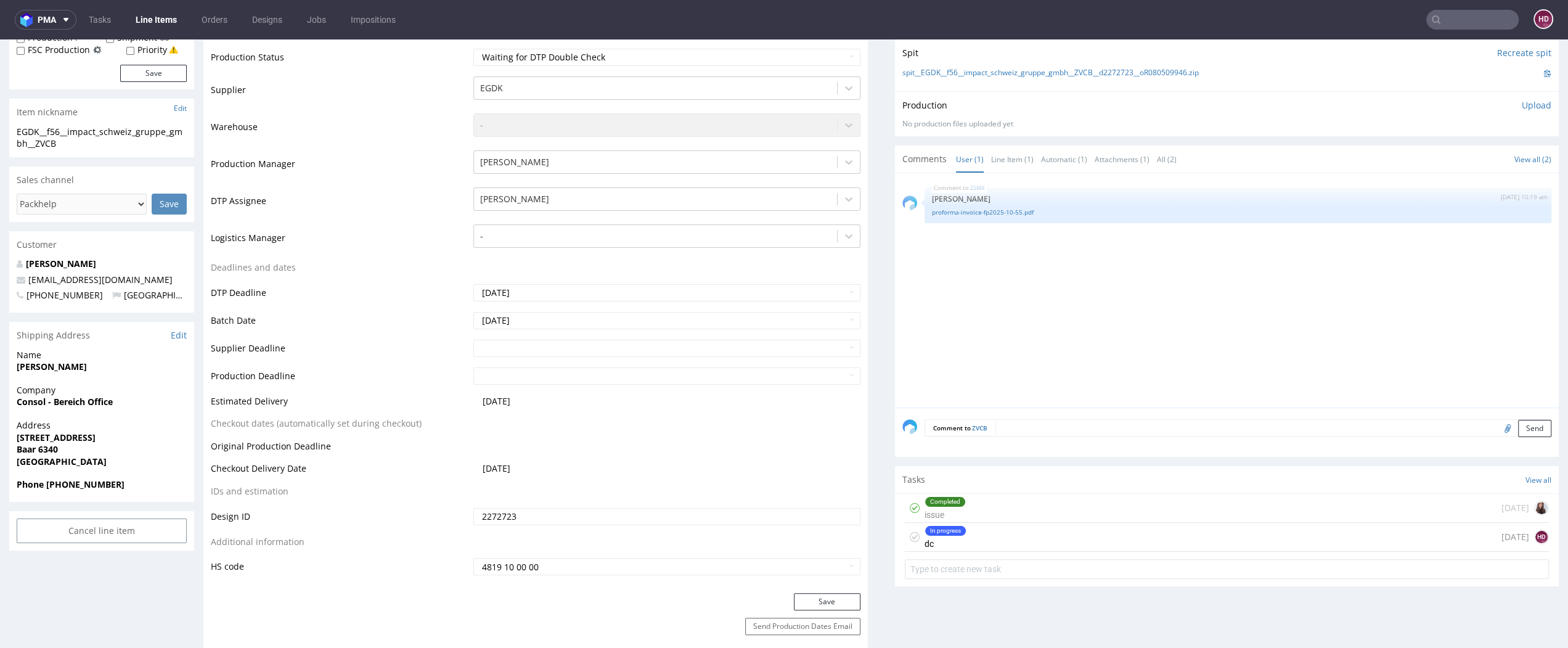
scroll to position [342, 0]
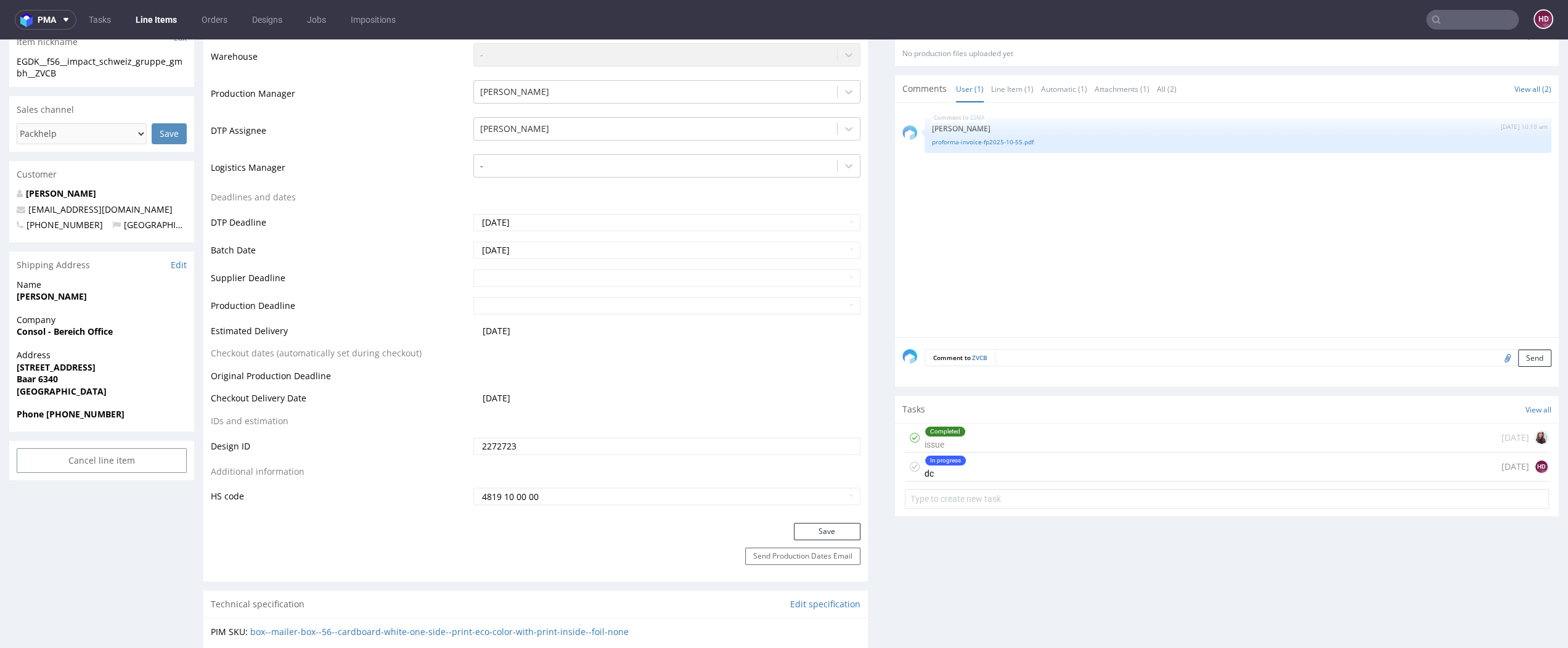
click at [1019, 470] on div "In progress dc [DATE] HD" at bounding box center [1226, 467] width 644 height 29
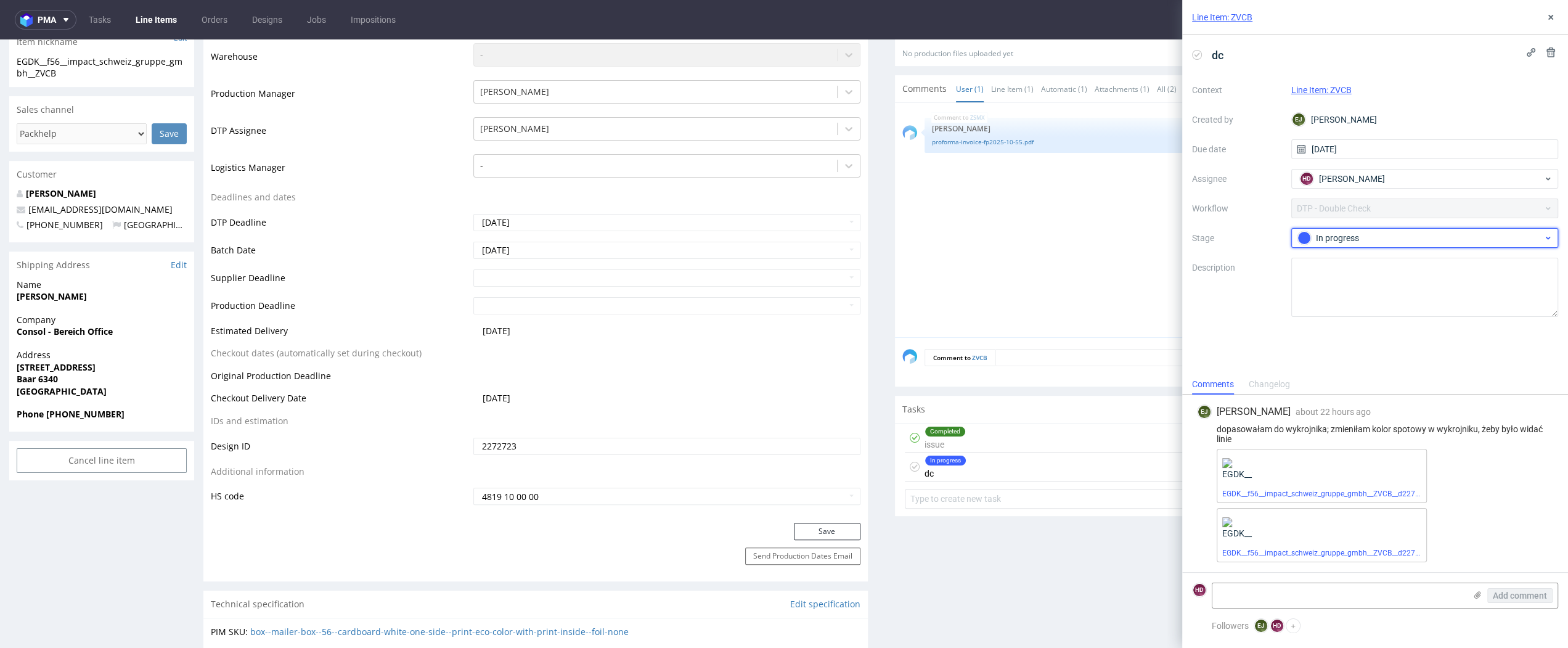
click at [1316, 243] on div "In progress" at bounding box center [1420, 238] width 245 height 13
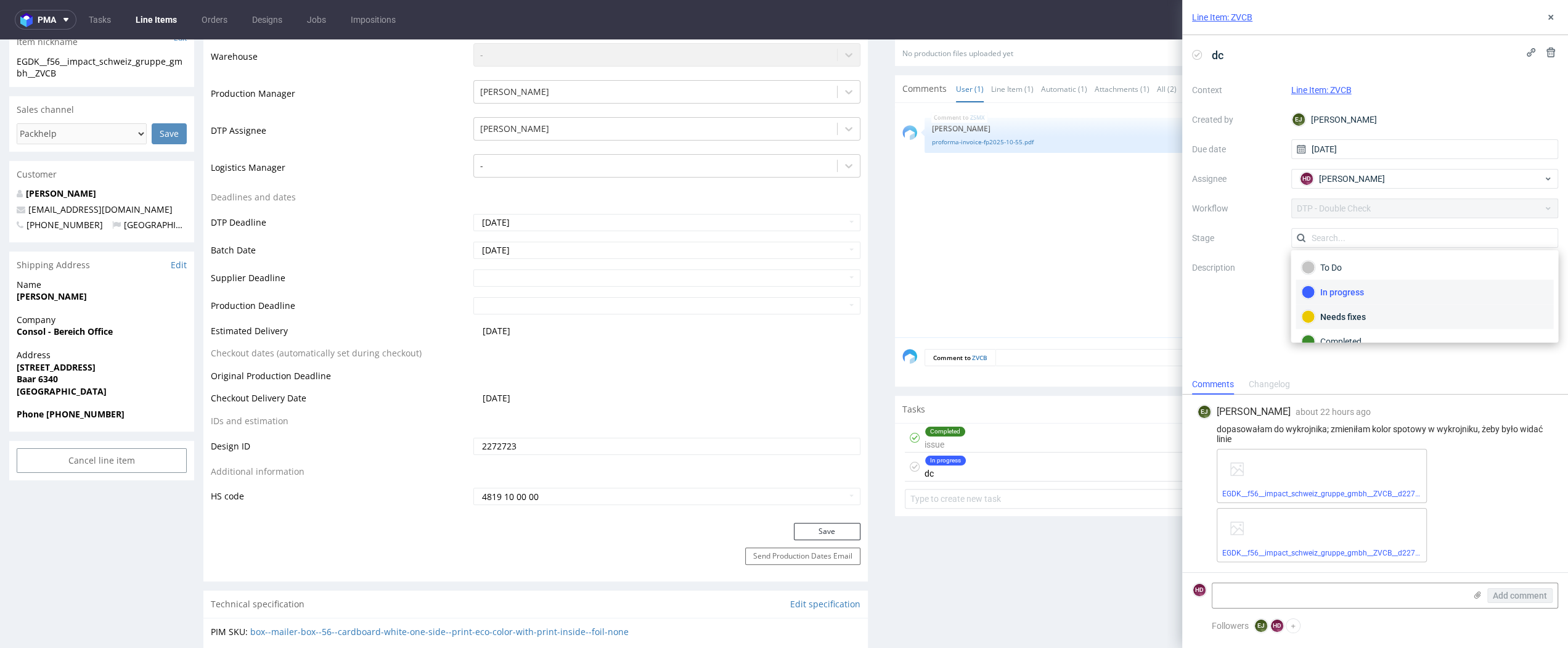
click at [1316, 313] on div "Needs fixes" at bounding box center [1425, 317] width 247 height 13
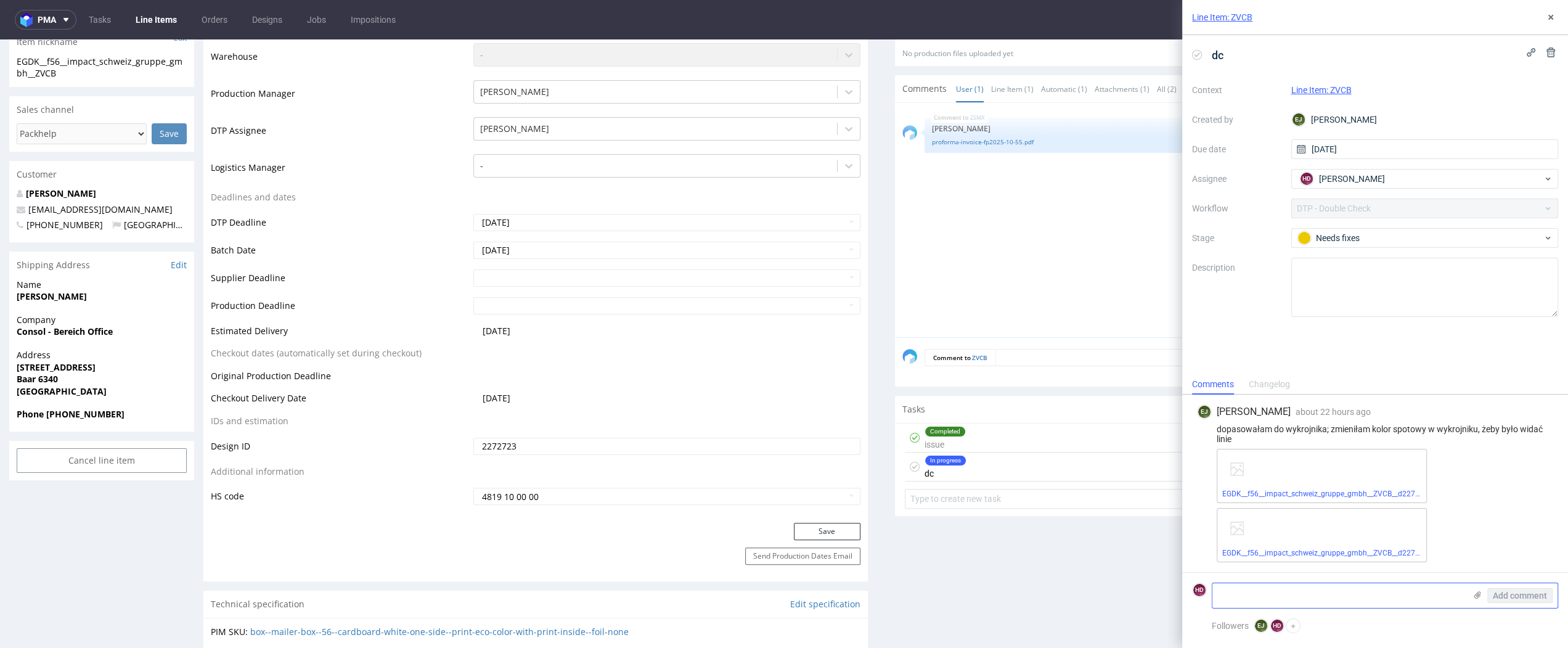
click at [1260, 593] on textarea at bounding box center [1338, 595] width 253 height 25
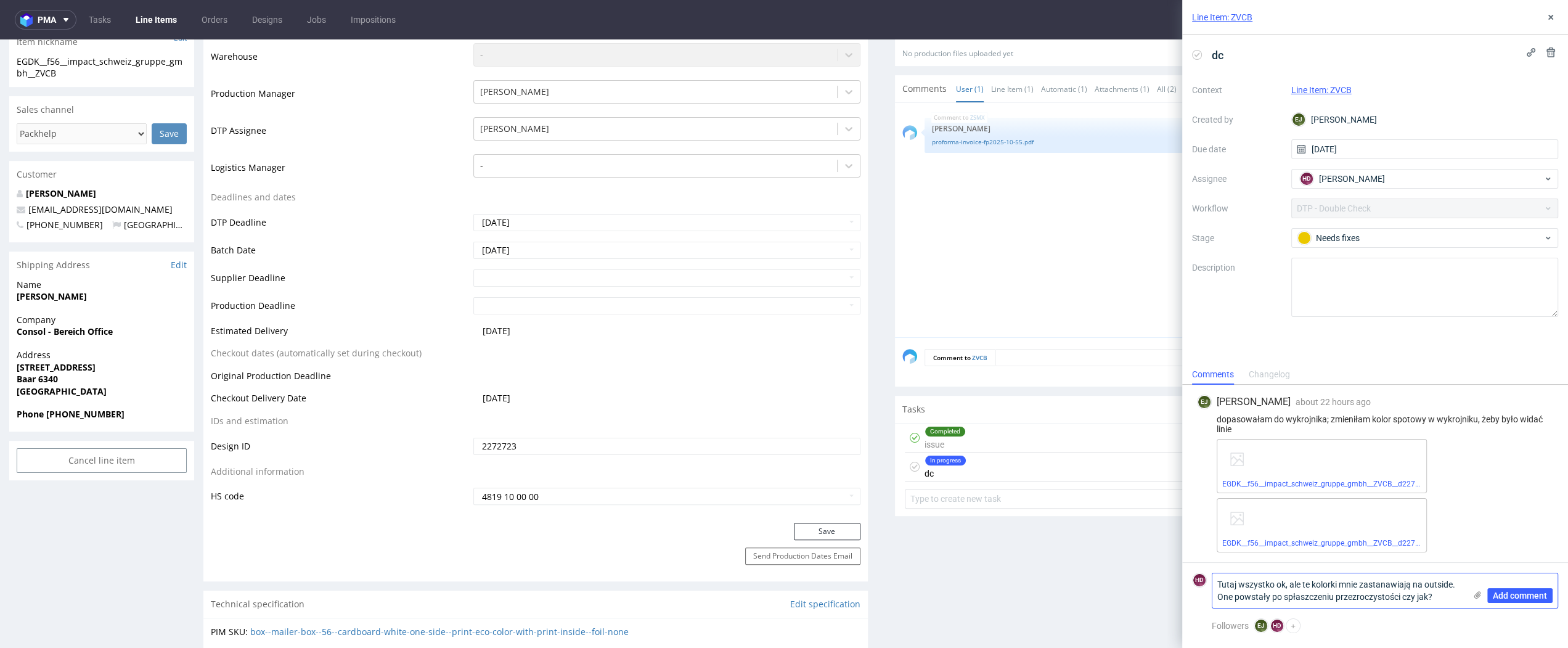
type textarea "Tutaj wszystko ok, ale te kolorki mnie zastanawiają na outside. One powstały po…"
click at [1316, 592] on icon at bounding box center [1477, 595] width 10 height 10
click at [0, 0] on input "file" at bounding box center [0, 0] width 0 height 0
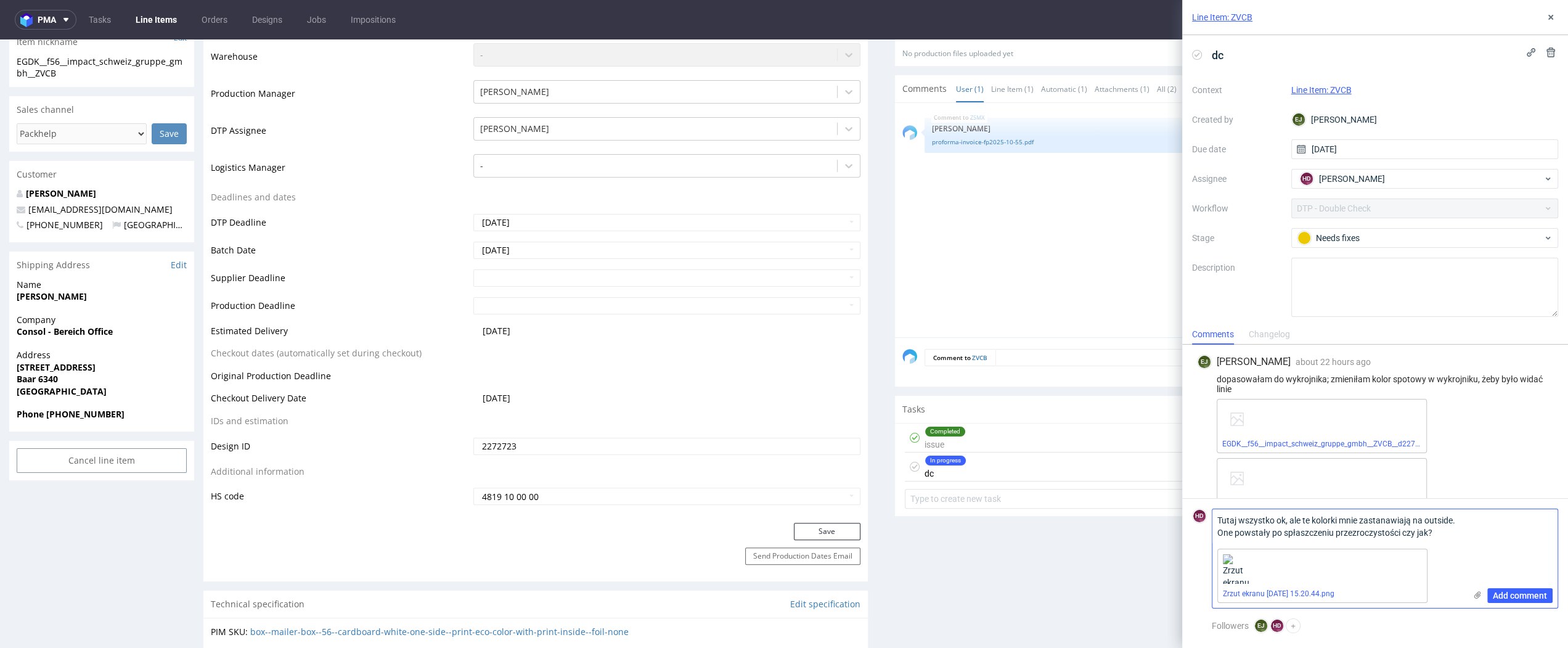
click at [1316, 540] on div "Add comment" at bounding box center [1511, 558] width 92 height 99
click at [1316, 595] on span "Add comment" at bounding box center [1519, 595] width 54 height 8
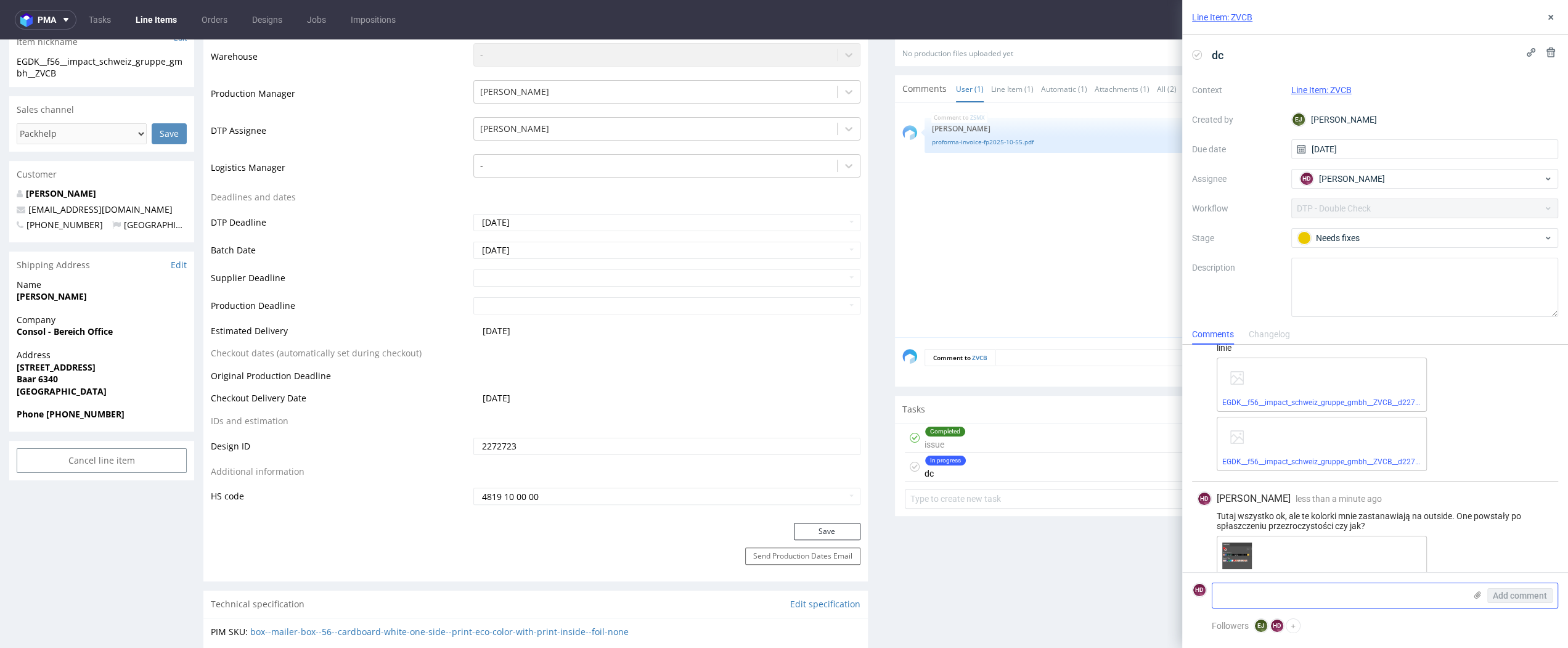
scroll to position [68, 0]
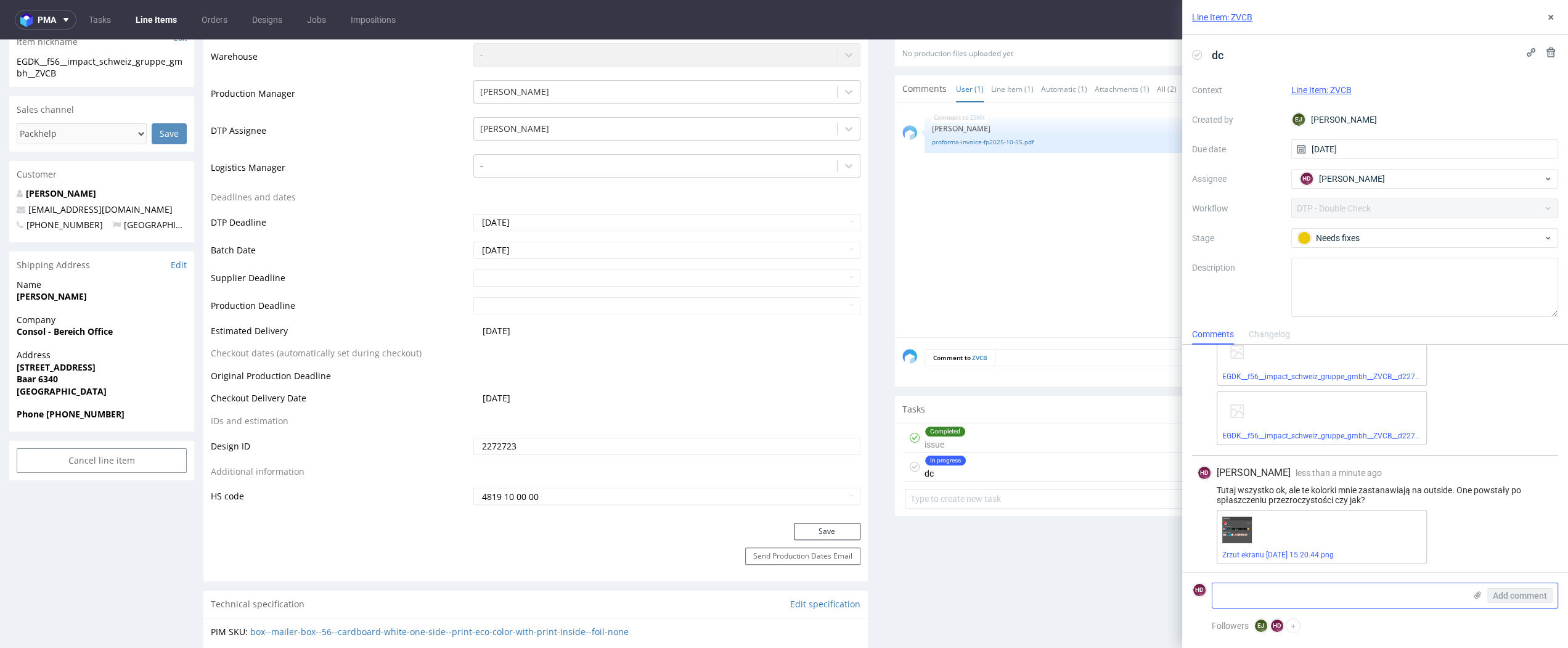
click at [1316, 20] on div "Line Item: ZVCB" at bounding box center [1375, 17] width 386 height 35
click at [1316, 14] on icon at bounding box center [1551, 17] width 10 height 10
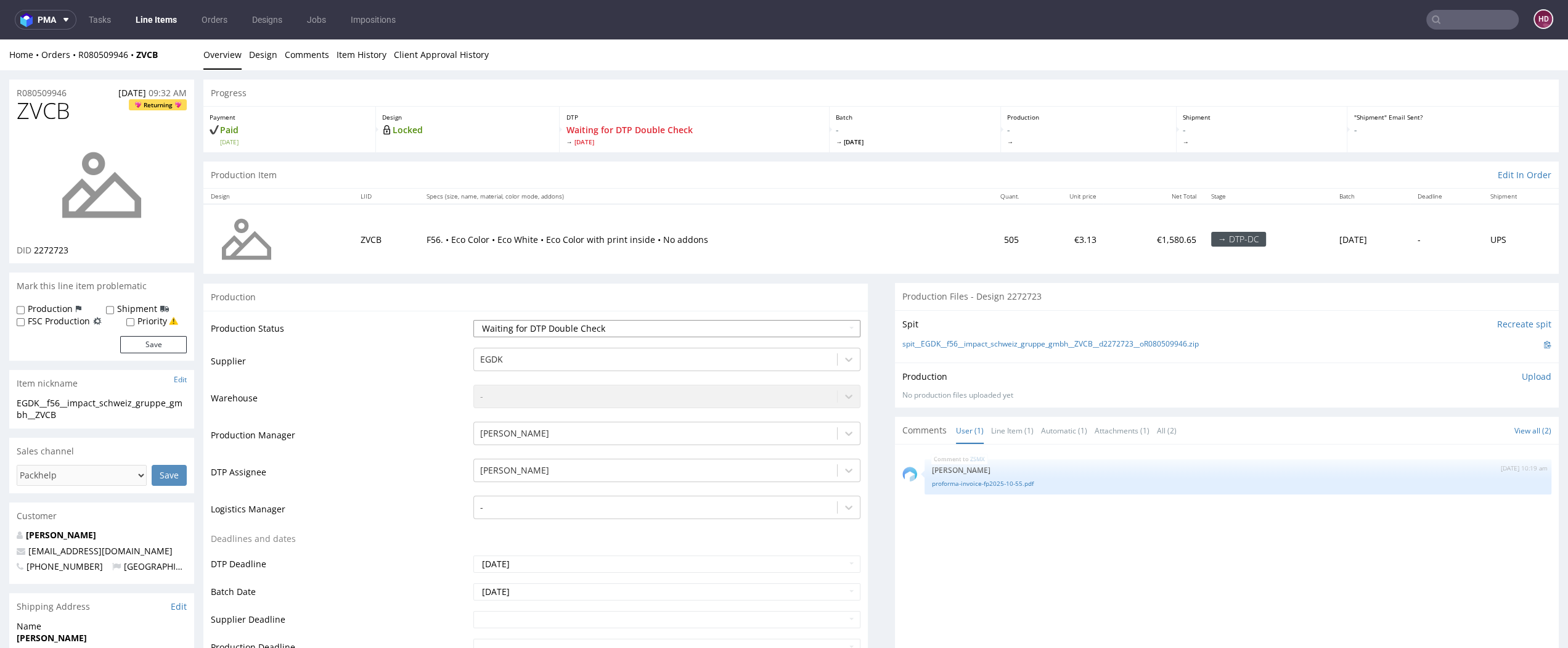
click at [663, 330] on select "Waiting for Artwork Waiting for Diecut Waiting for Mockup Waiting for DTP Waiti…" at bounding box center [666, 329] width 386 height 17
select select "dtp_dc_done"
click at [473, 320] on select "Waiting for Artwork Waiting for Diecut Waiting for Mockup Waiting for DTP Waiti…" at bounding box center [666, 329] width 386 height 17
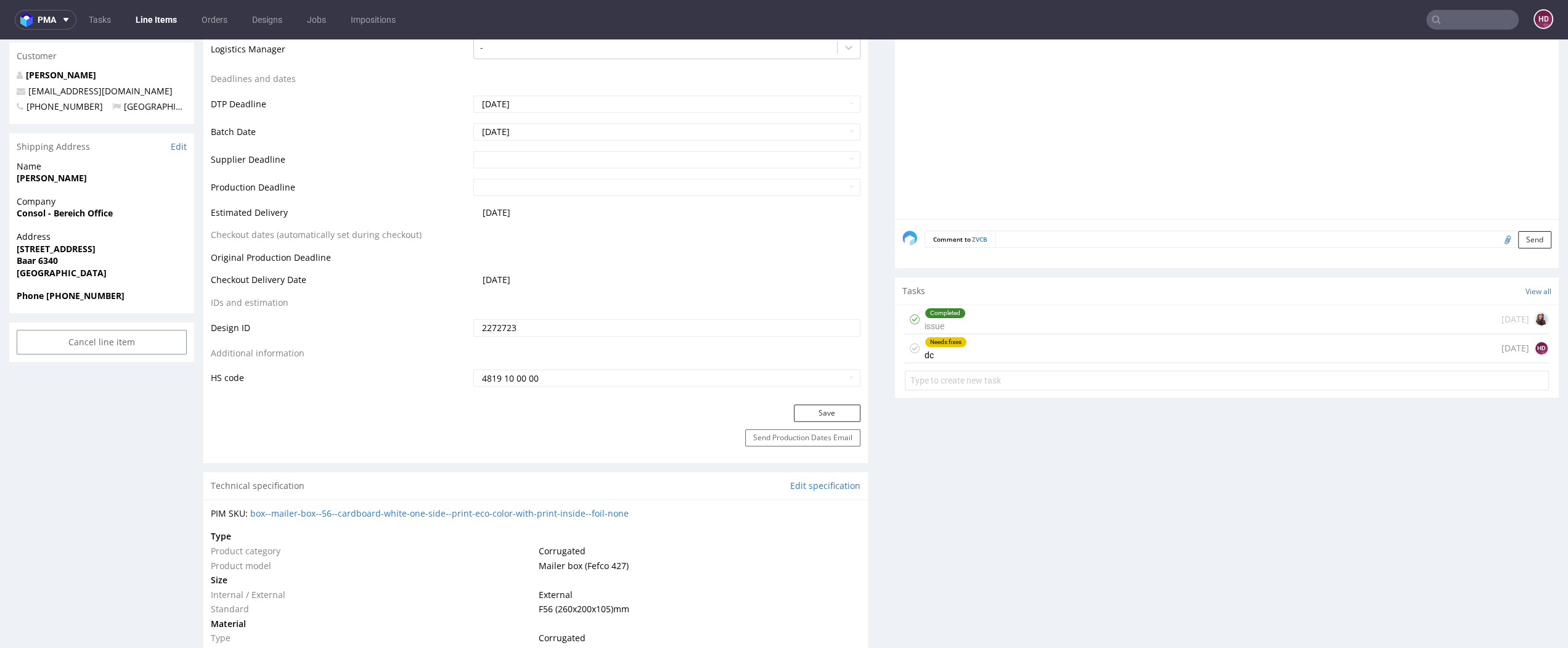
scroll to position [469, 0]
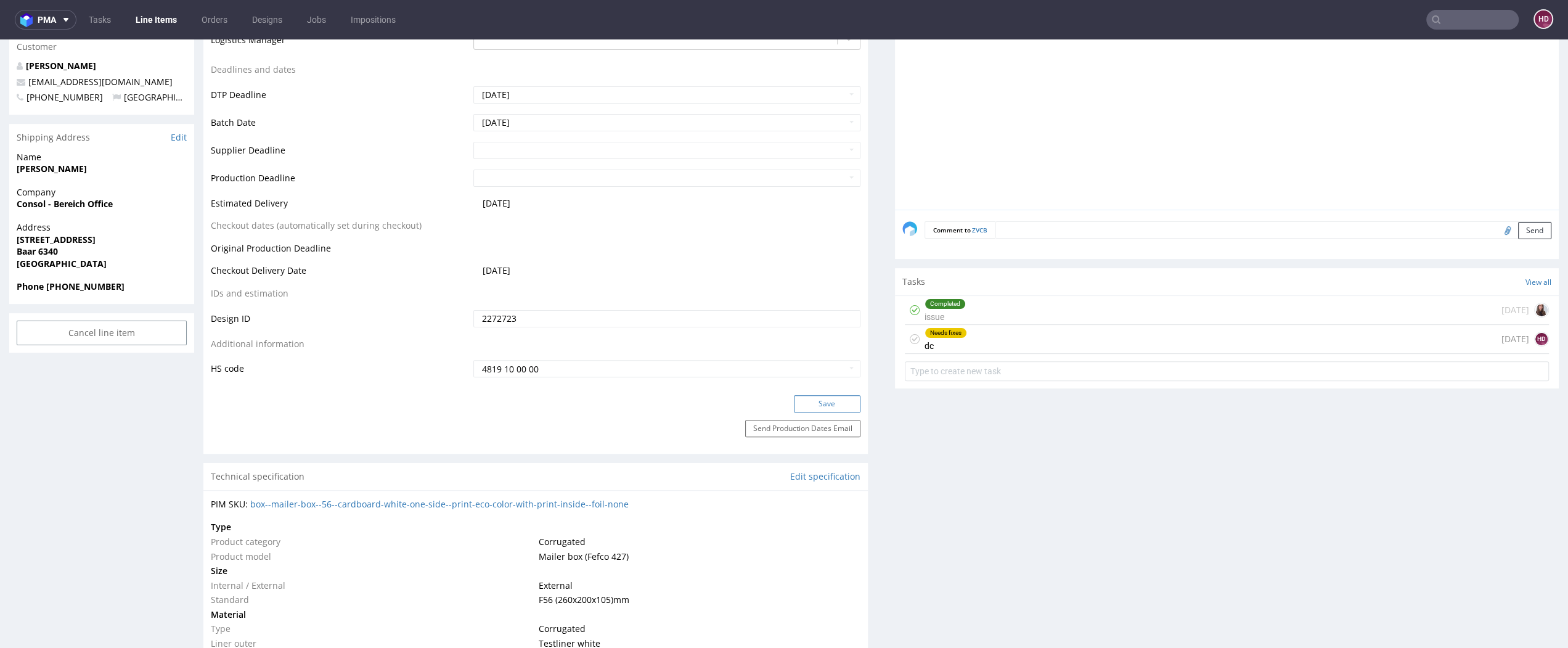
click at [812, 403] on button "Save" at bounding box center [826, 403] width 67 height 17
